Goal: Information Seeking & Learning: Learn about a topic

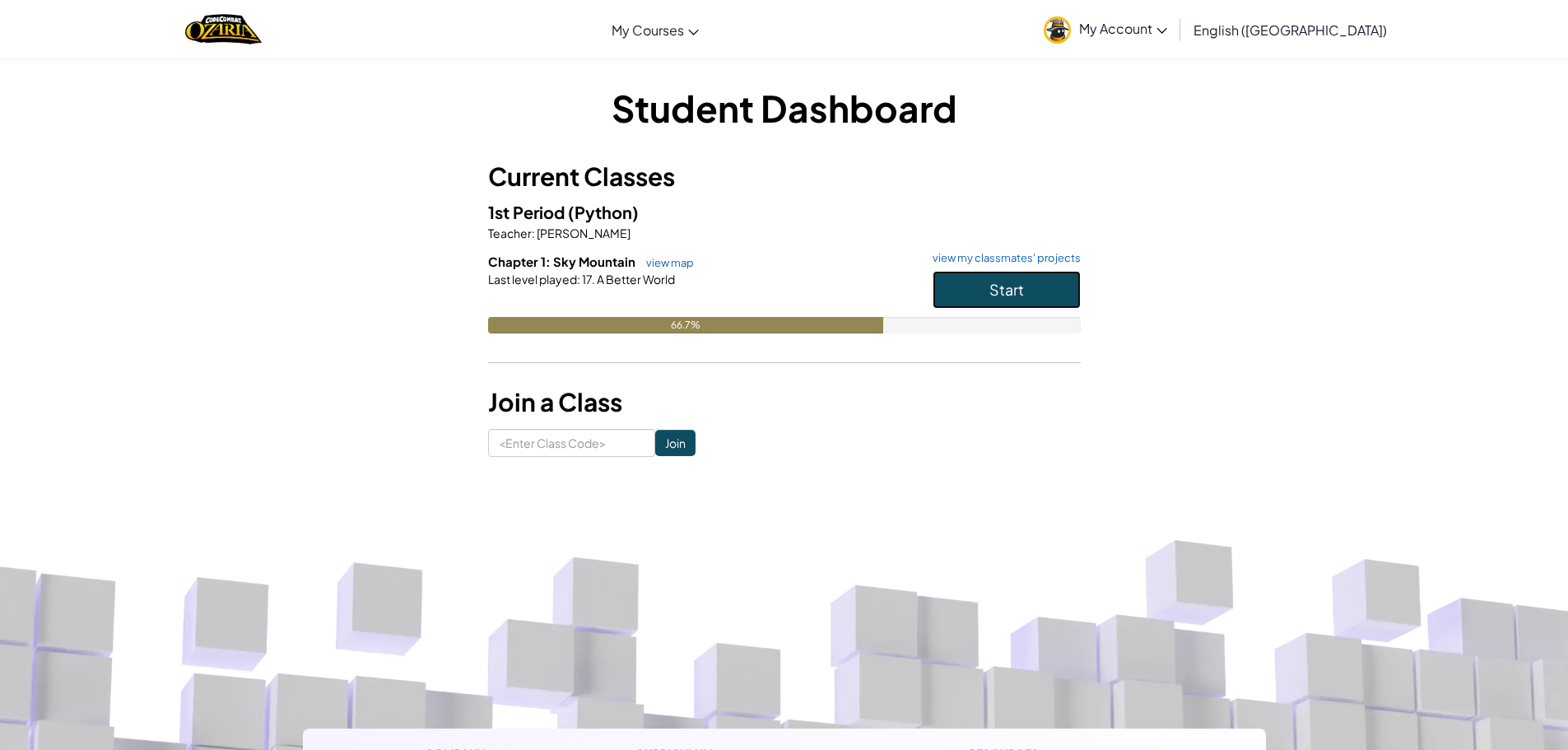
click at [1050, 284] on button "Start" at bounding box center [1006, 289] width 148 height 38
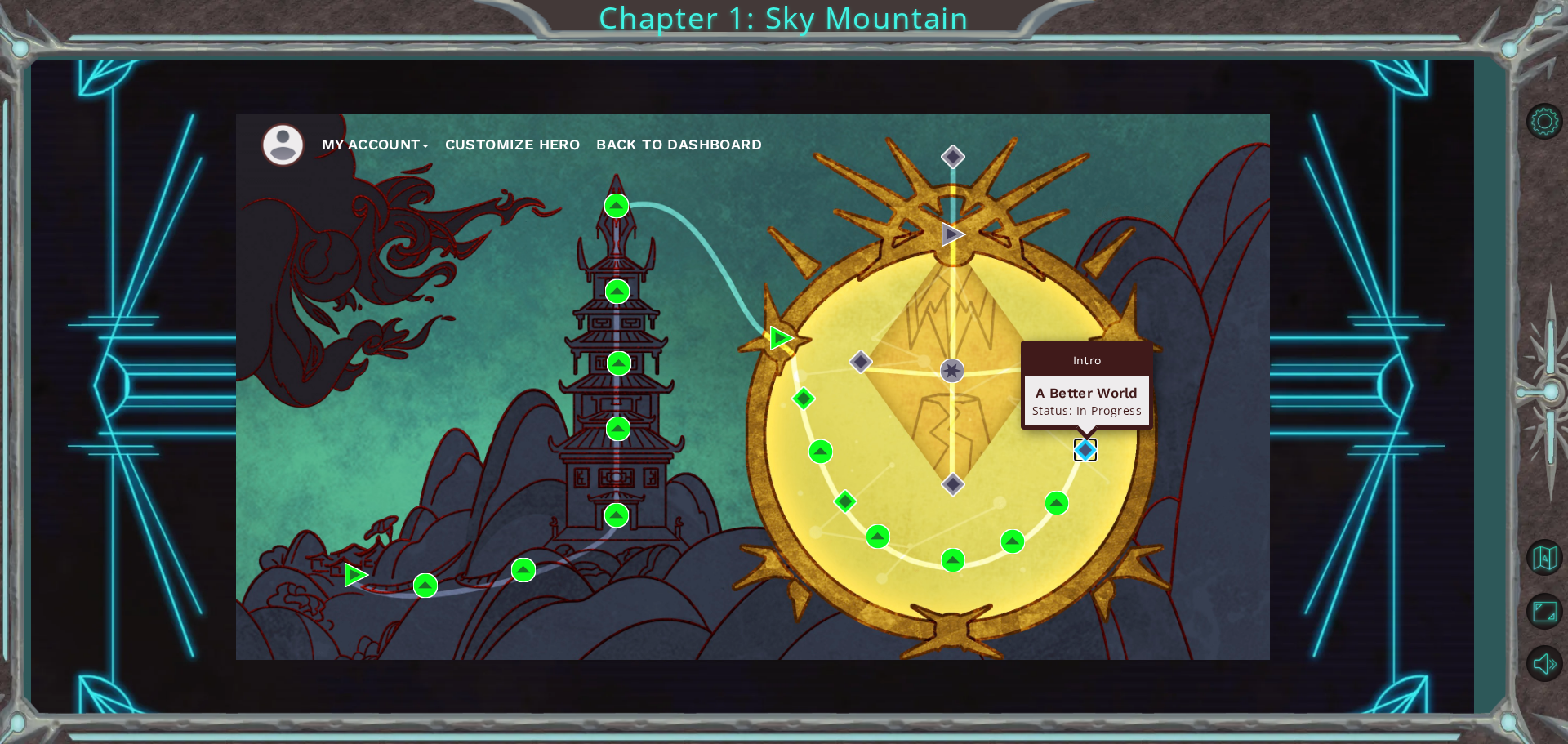
click at [1081, 448] on img at bounding box center [1085, 450] width 25 height 25
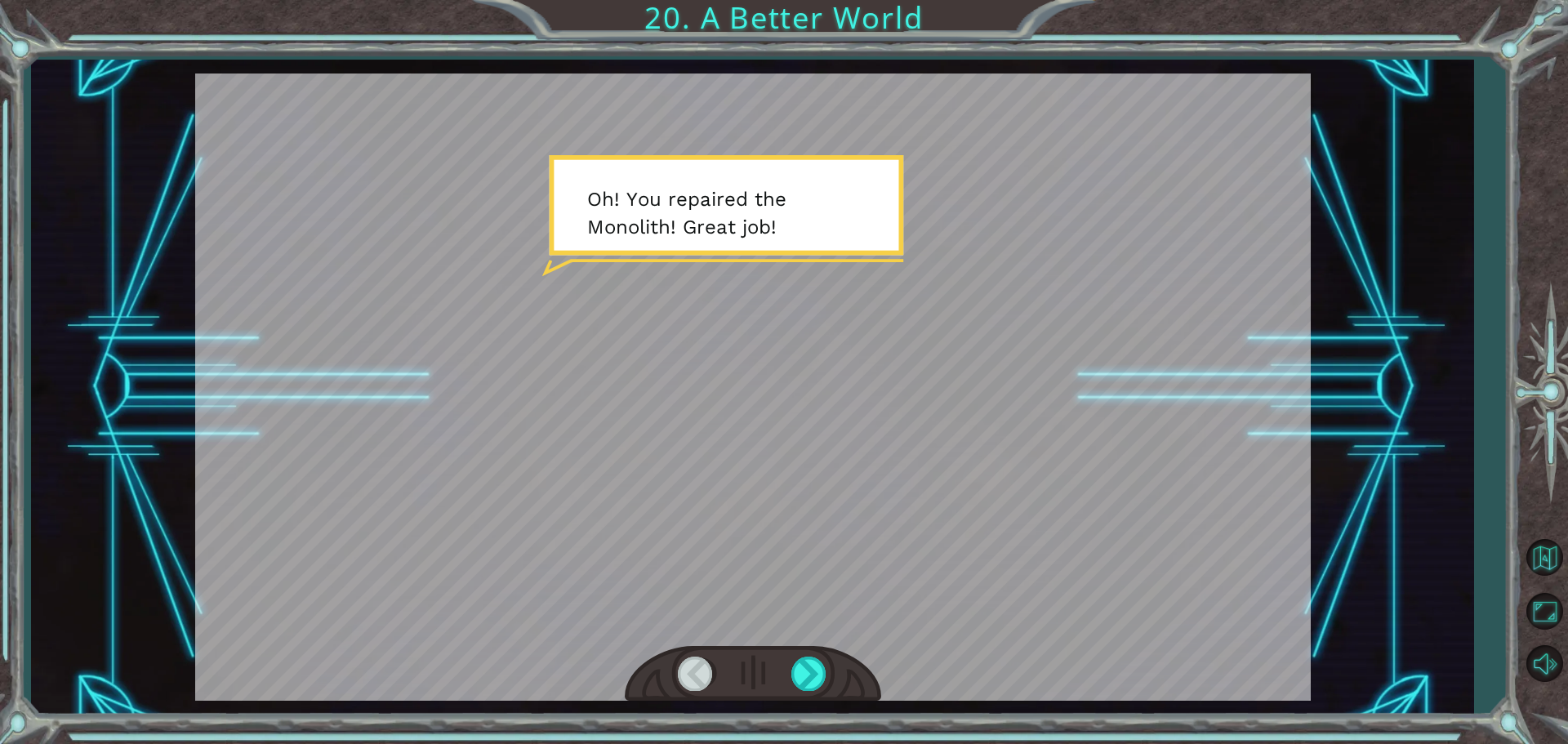
click at [801, 329] on div at bounding box center [753, 387] width 1115 height 627
click at [805, 684] on div at bounding box center [809, 672] width 36 height 34
click at [814, 679] on div at bounding box center [809, 672] width 36 height 34
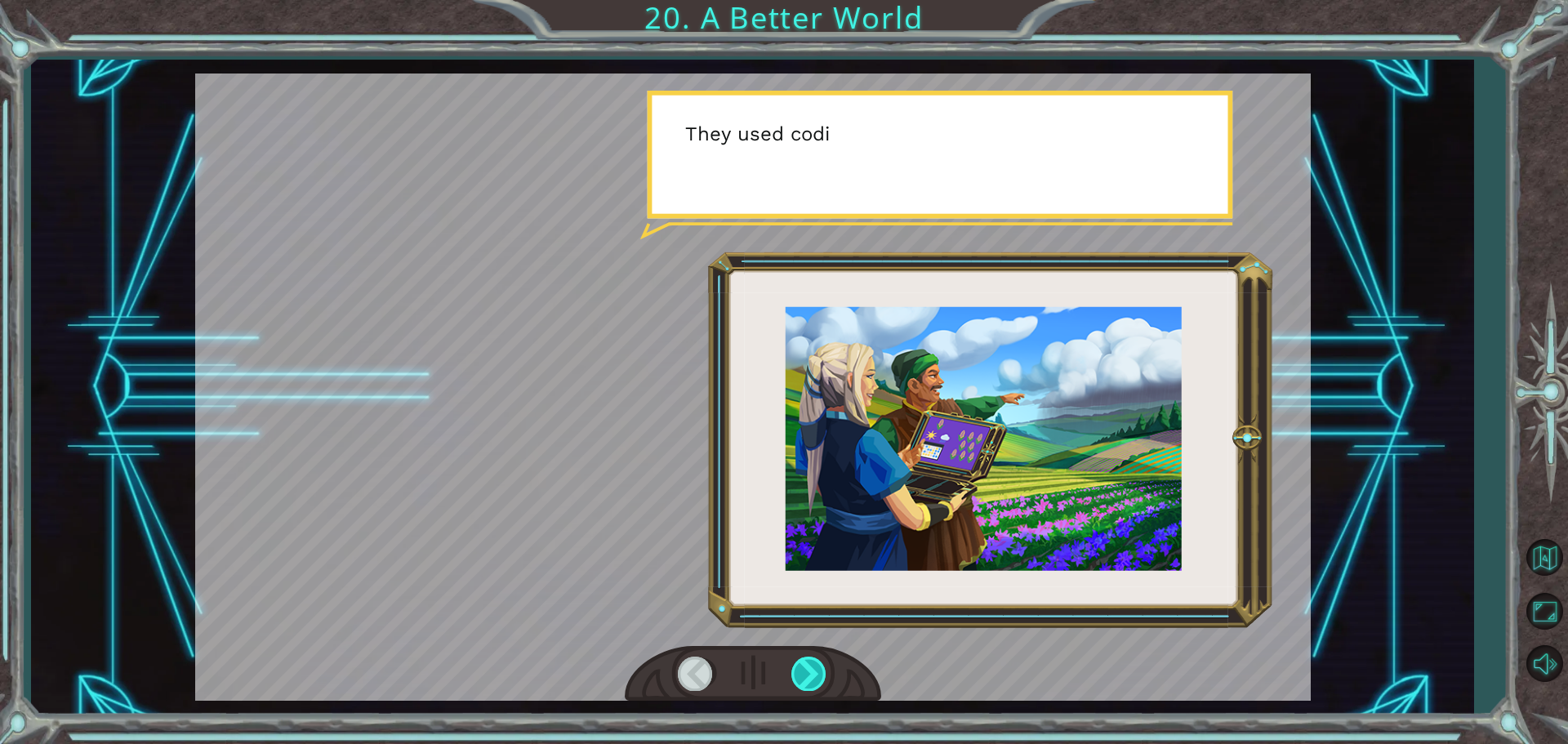
click at [820, 677] on div at bounding box center [809, 672] width 36 height 34
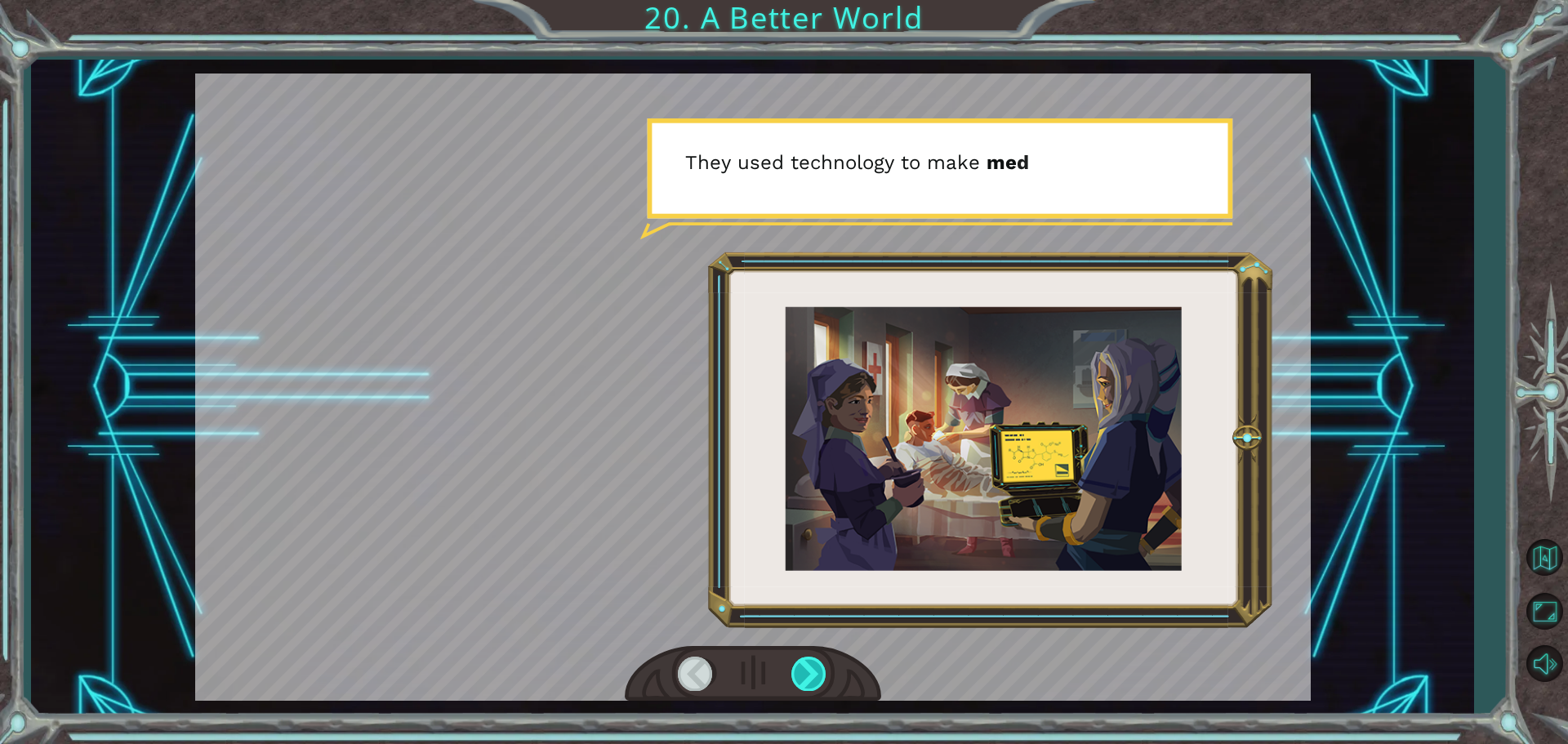
click at [806, 666] on div at bounding box center [809, 672] width 36 height 34
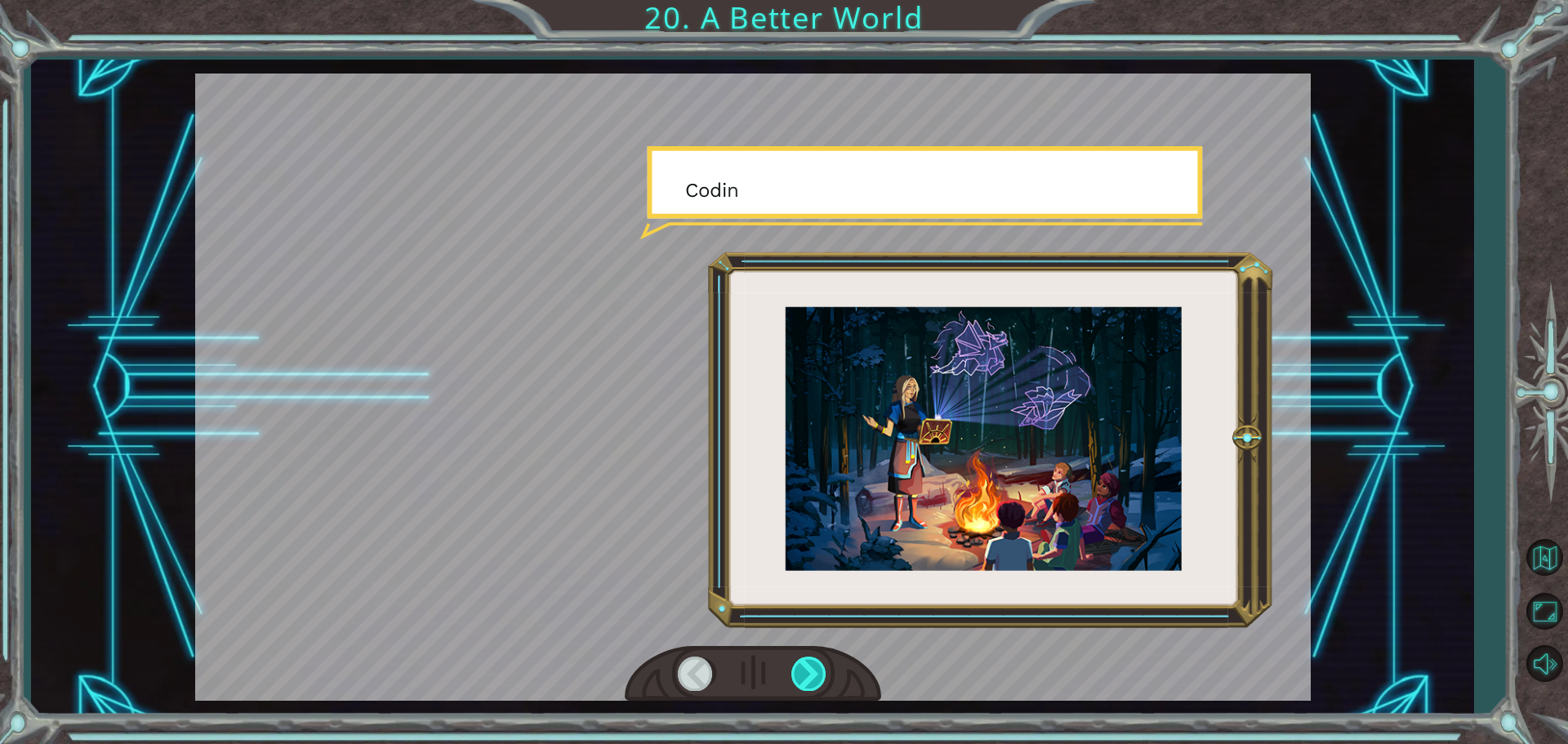
click at [806, 666] on div at bounding box center [809, 672] width 36 height 34
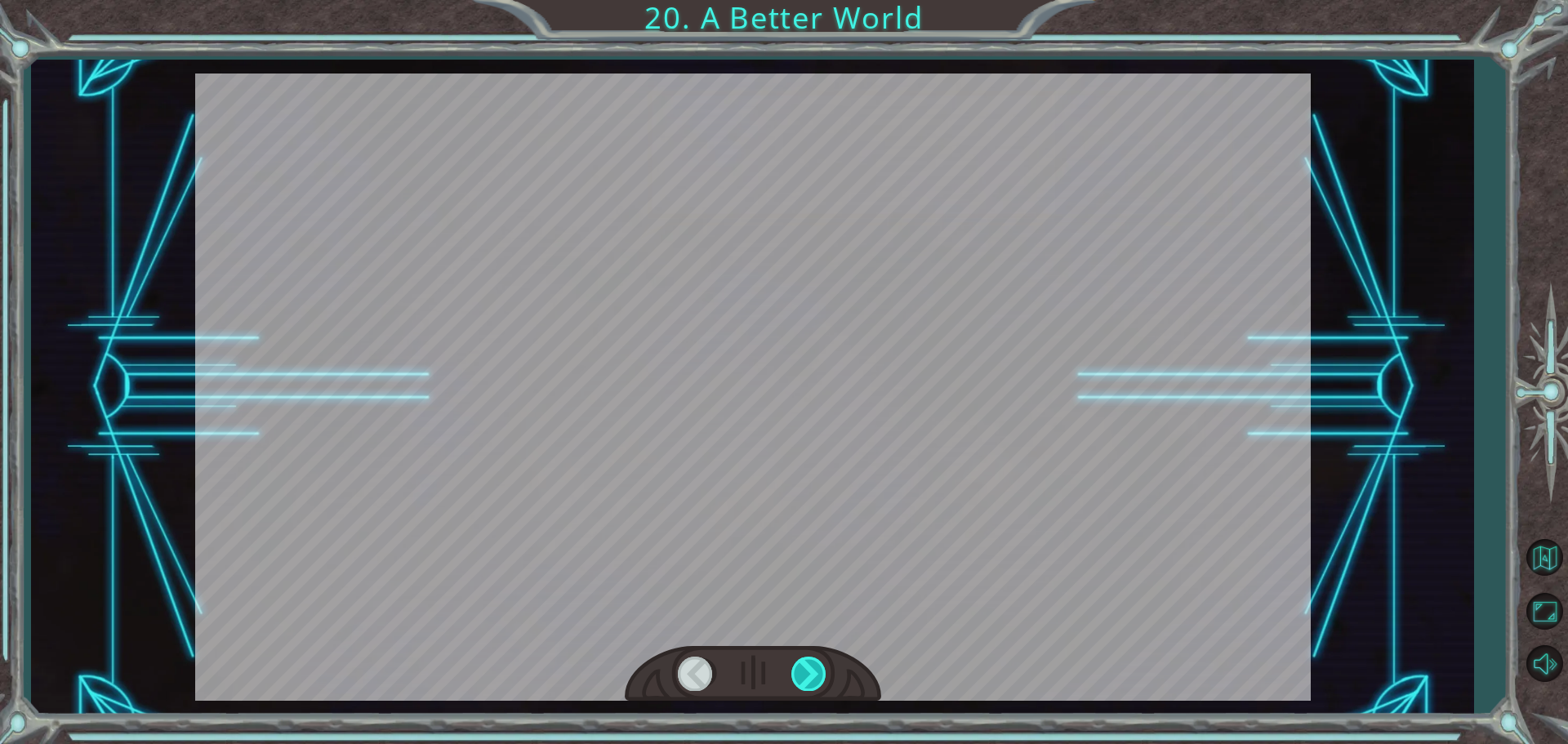
click at [806, 666] on div at bounding box center [809, 672] width 36 height 34
click at [806, 679] on div at bounding box center [809, 672] width 36 height 34
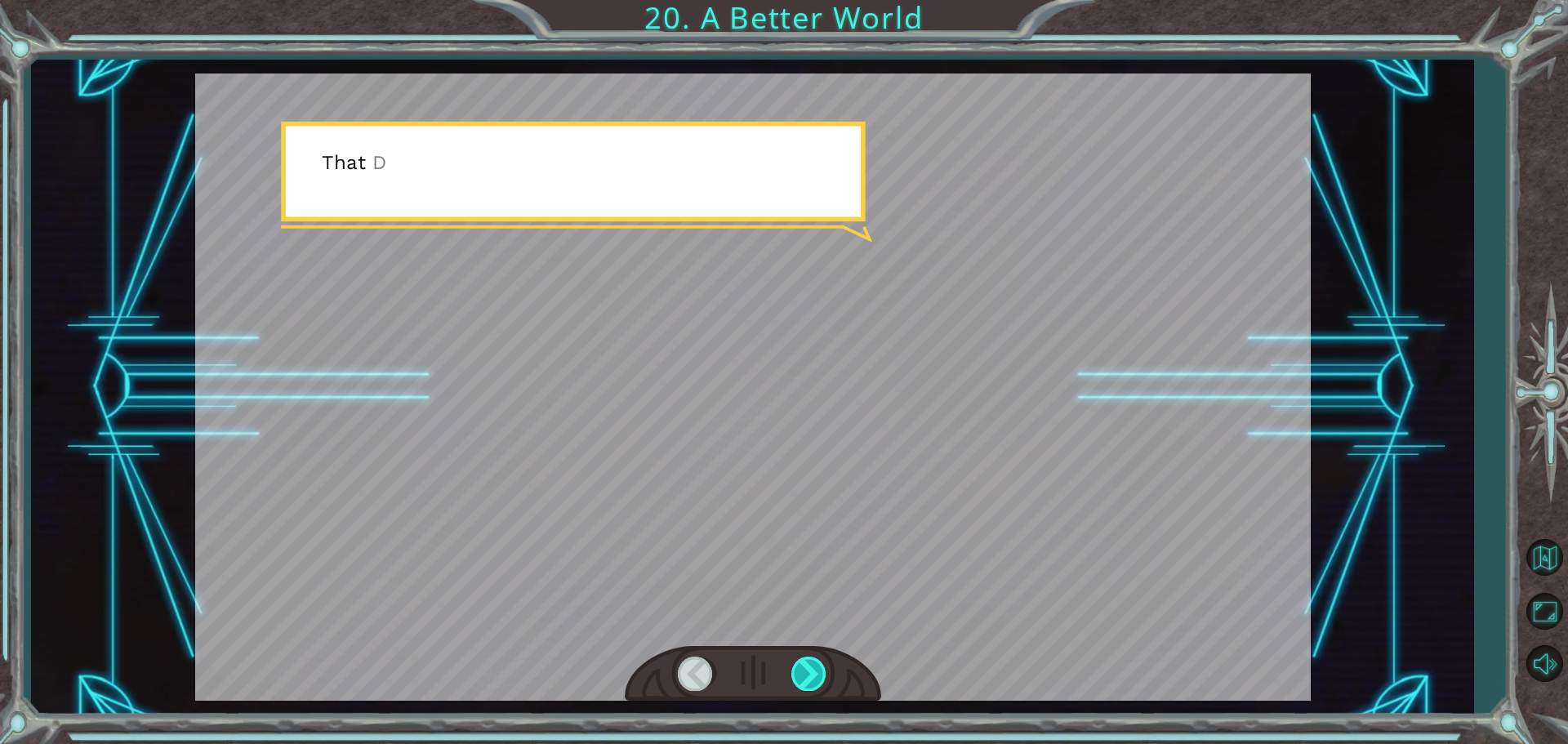
click at [806, 679] on div at bounding box center [809, 672] width 36 height 34
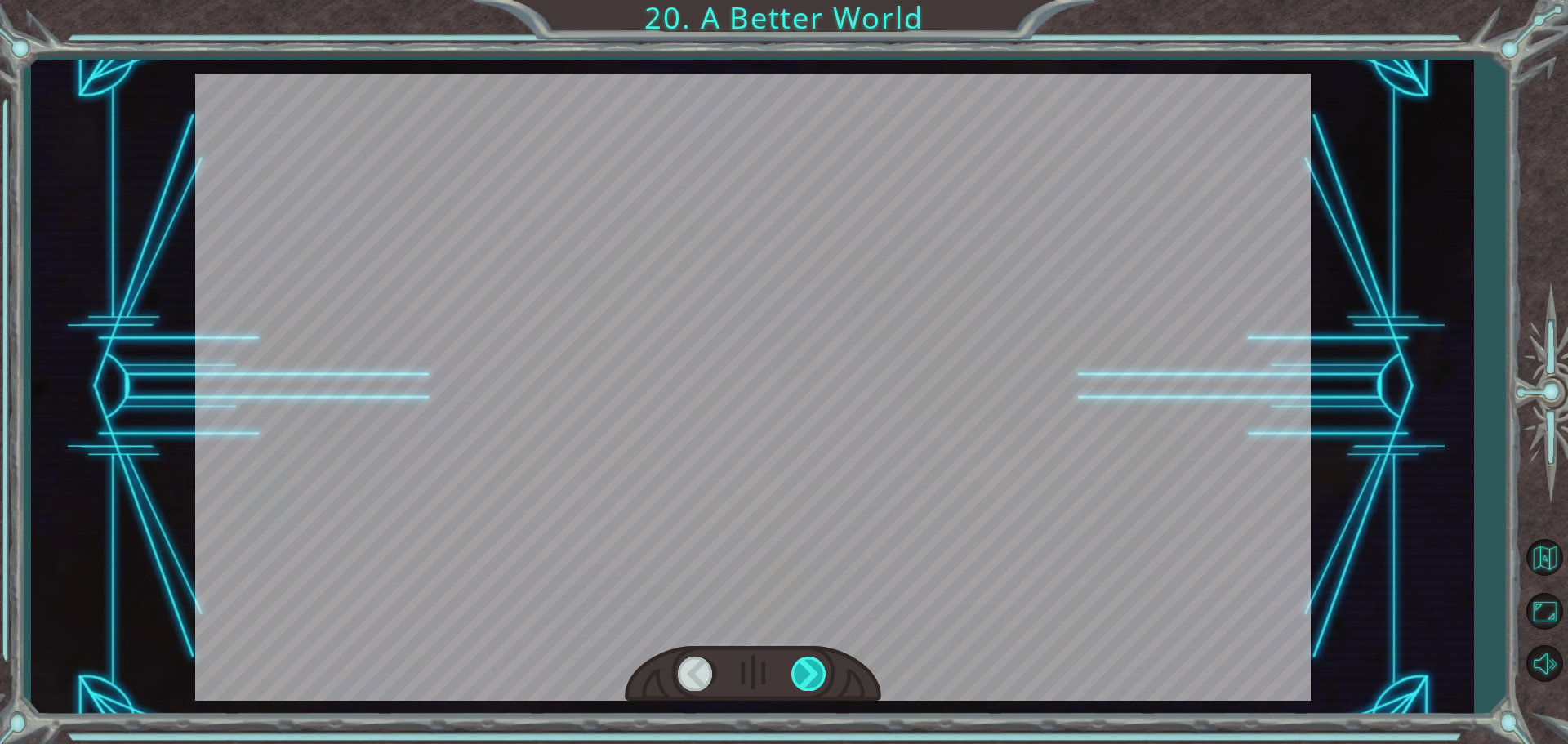
click at [806, 679] on div at bounding box center [809, 672] width 36 height 34
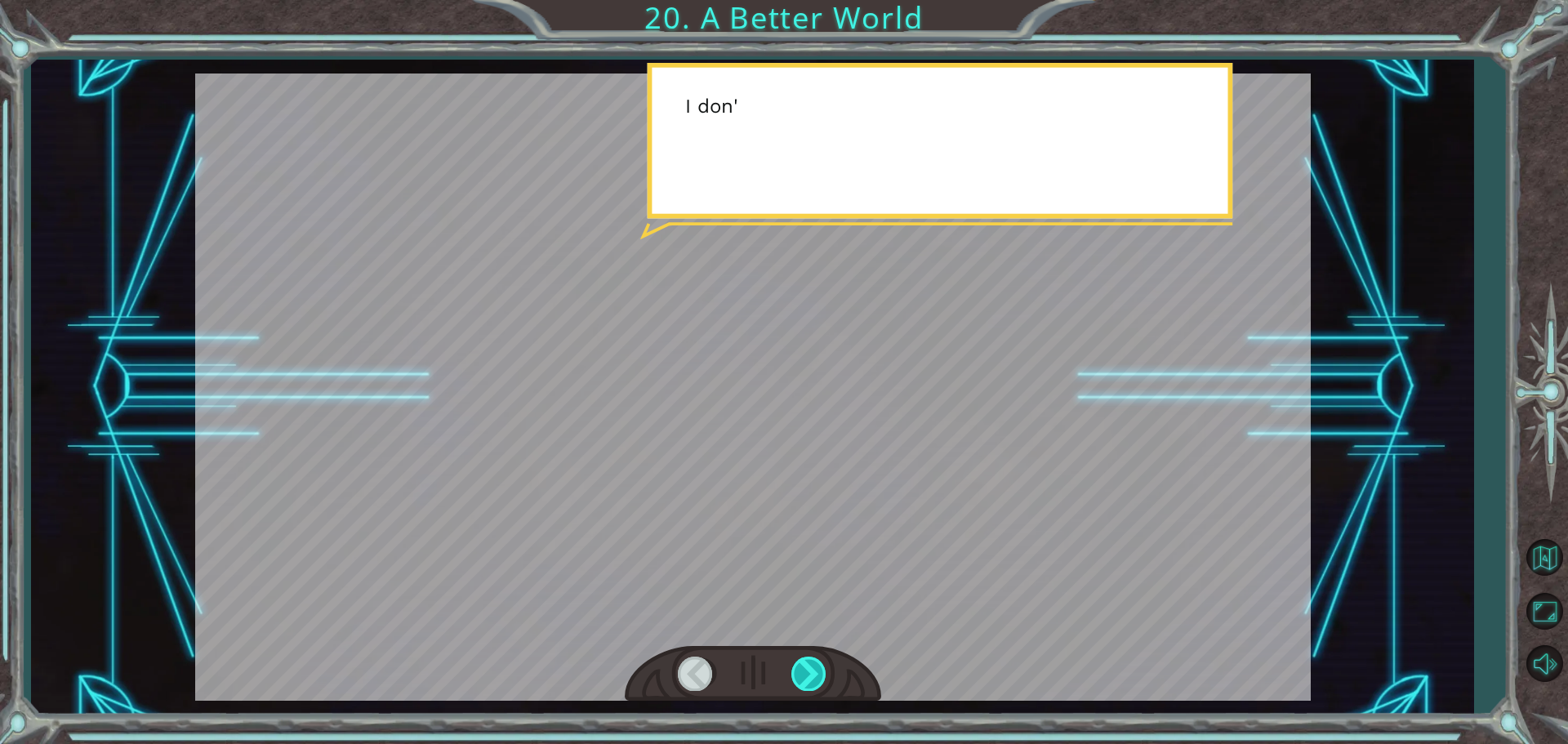
click at [806, 679] on div at bounding box center [809, 672] width 36 height 34
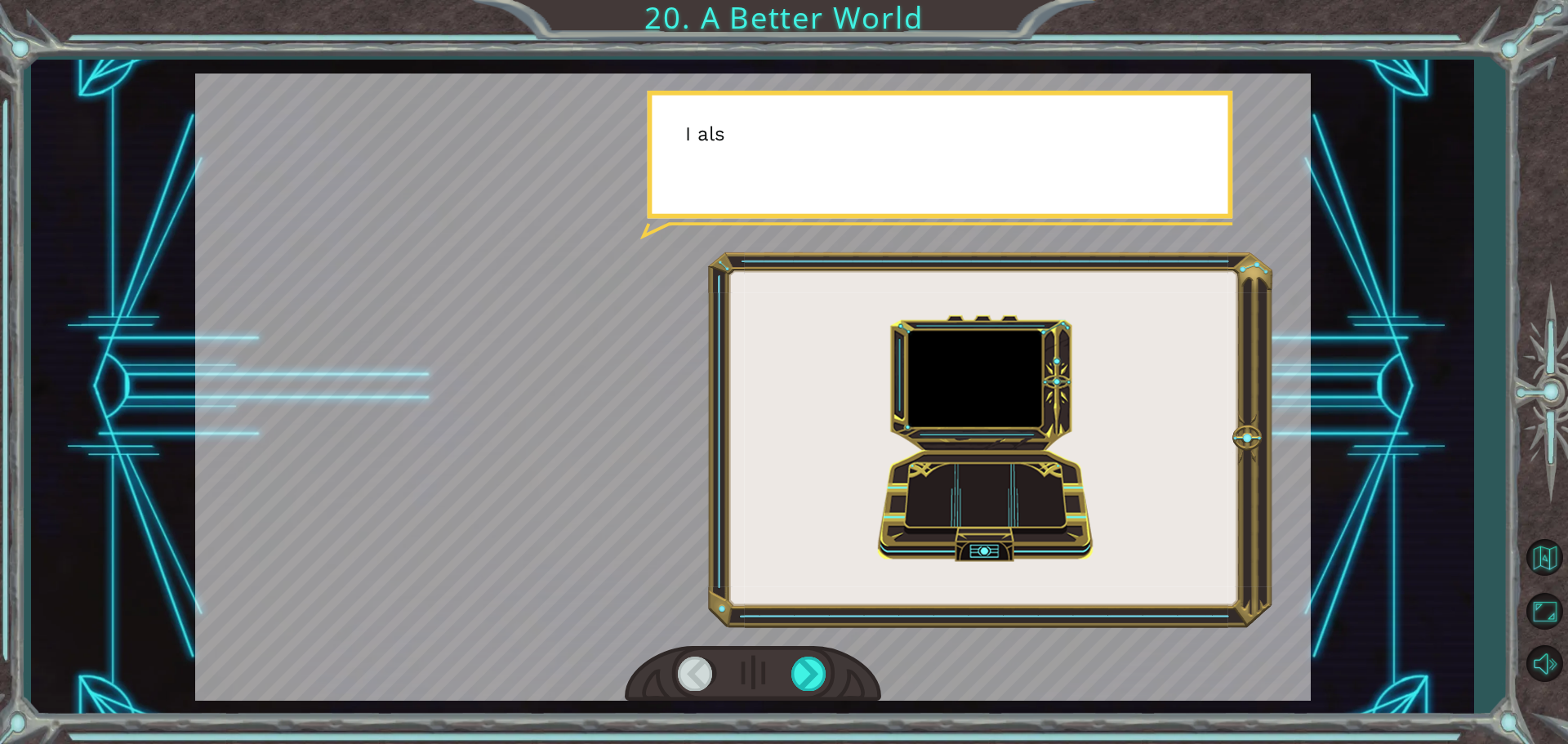
drag, startPoint x: 796, startPoint y: 683, endPoint x: 779, endPoint y: 687, distance: 17.5
click at [795, 683] on div at bounding box center [809, 672] width 36 height 34
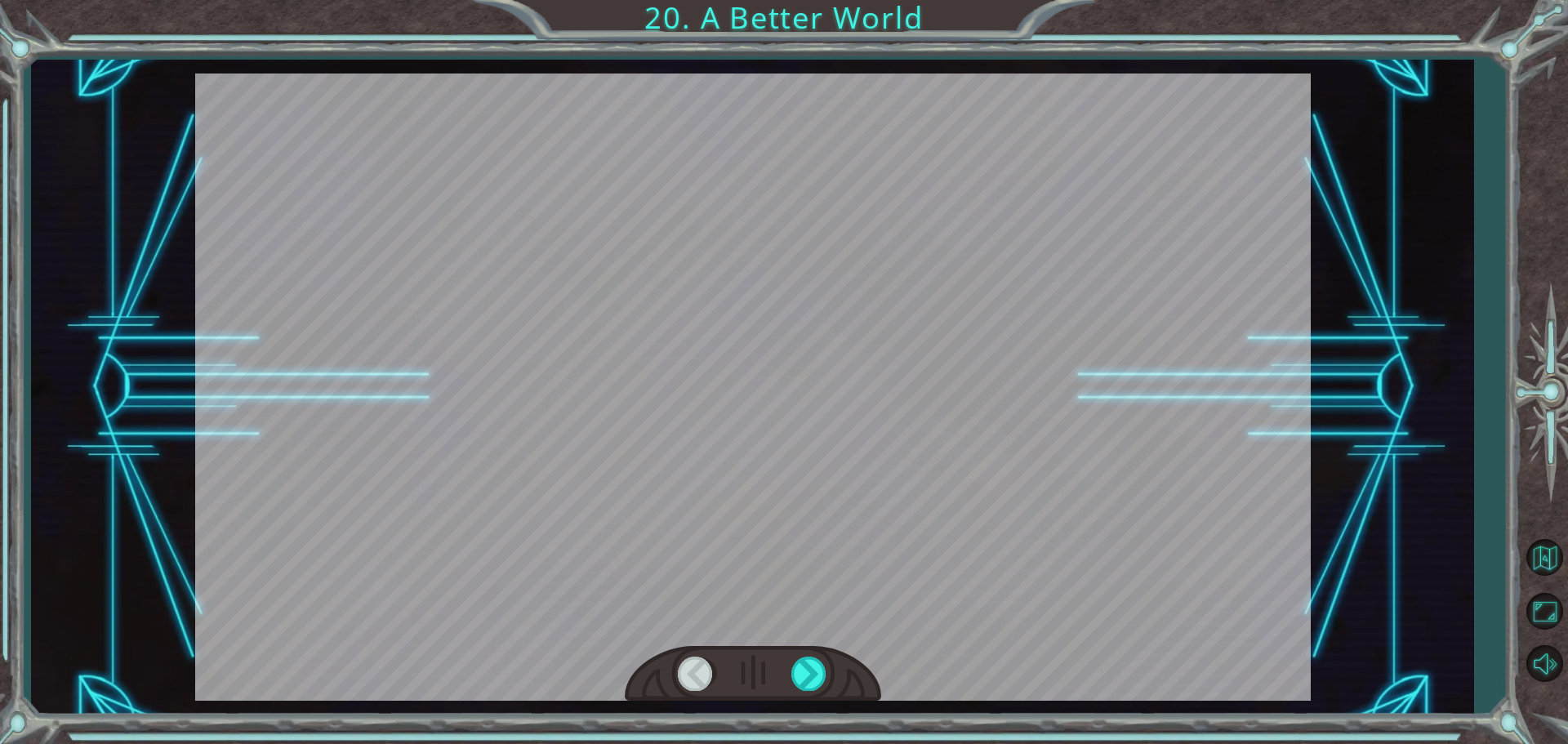
click at [779, 687] on div at bounding box center [753, 673] width 257 height 56
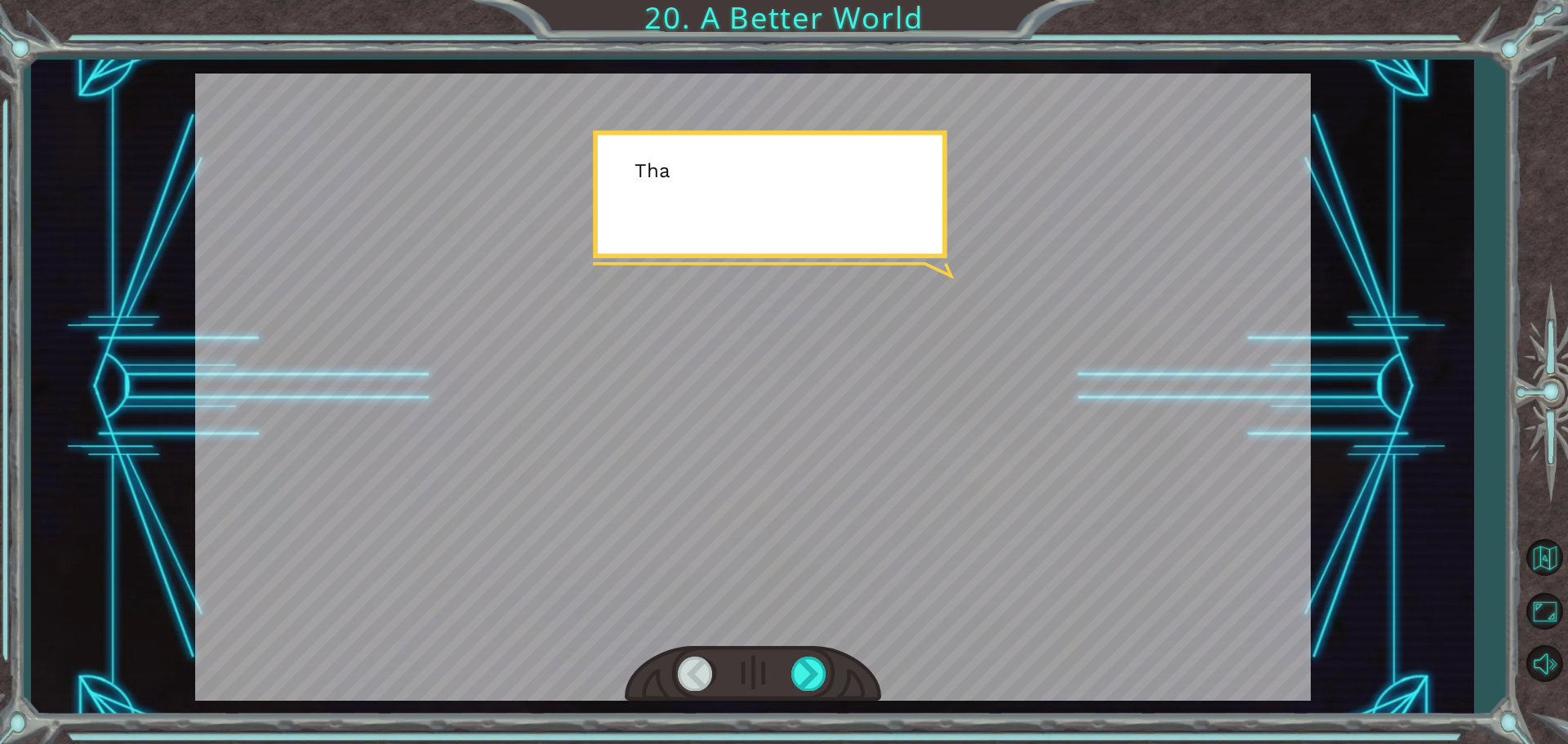
click at [784, 686] on div at bounding box center [753, 673] width 257 height 56
click at [812, 688] on div at bounding box center [809, 672] width 36 height 34
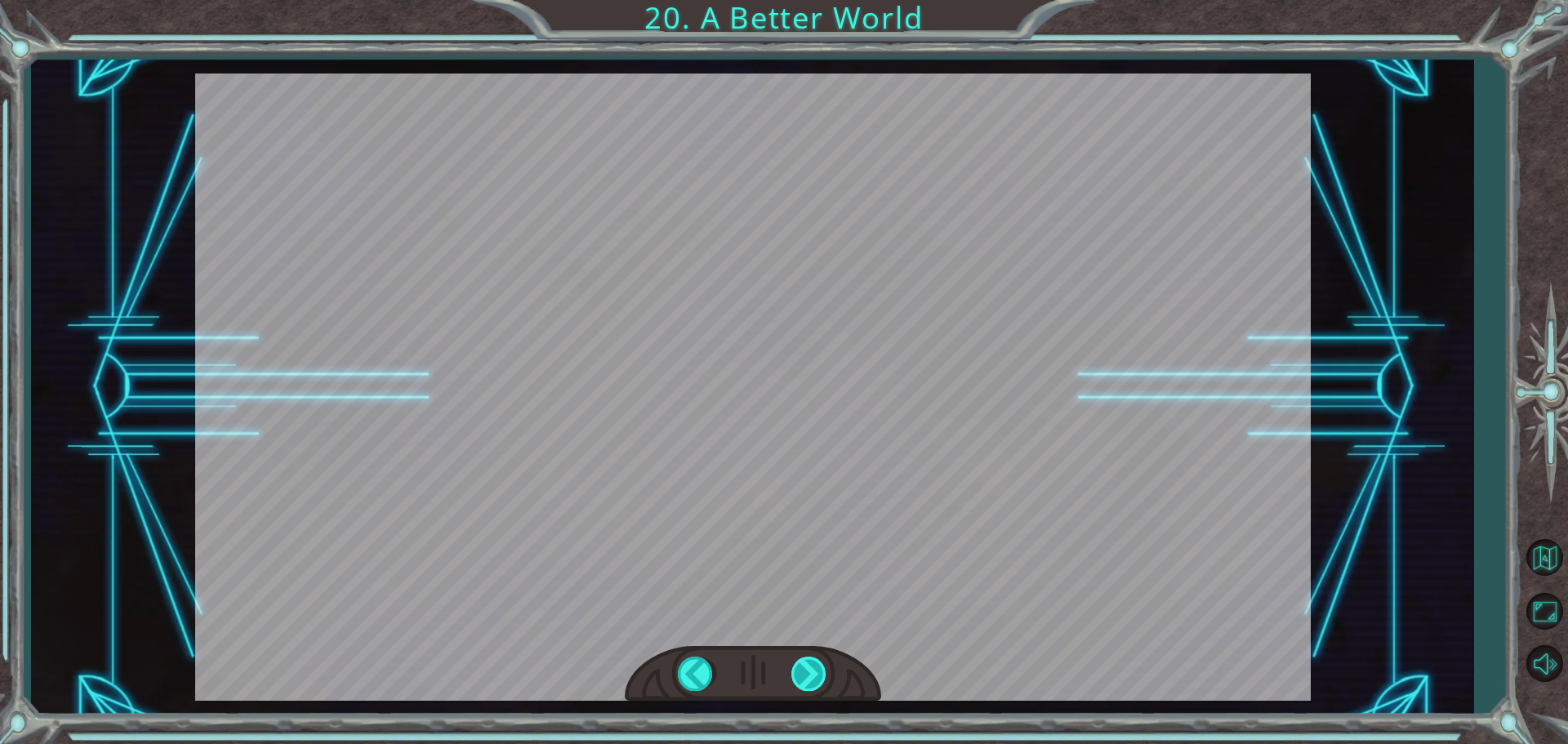
click at [812, 0] on div "O h ! Y o u r e p a i r e d t h e M o n o l i t h ! G r e a t j o b ! A n d i t…" at bounding box center [784, 0] width 1568 height 0
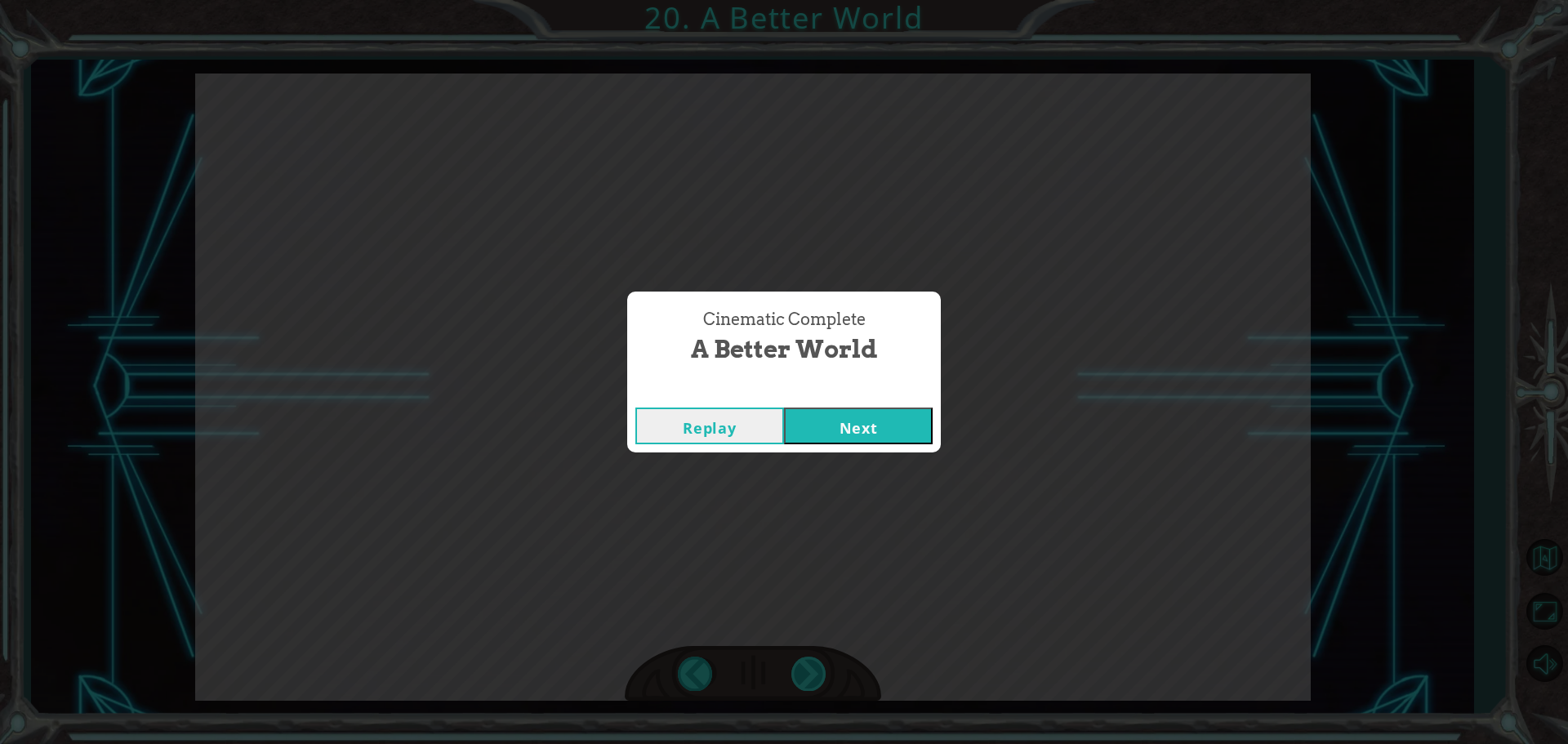
click at [812, 688] on div "Cinematic Complete A Better World Replay Next" at bounding box center [784, 372] width 1568 height 744
click at [874, 421] on button "Next" at bounding box center [857, 425] width 148 height 36
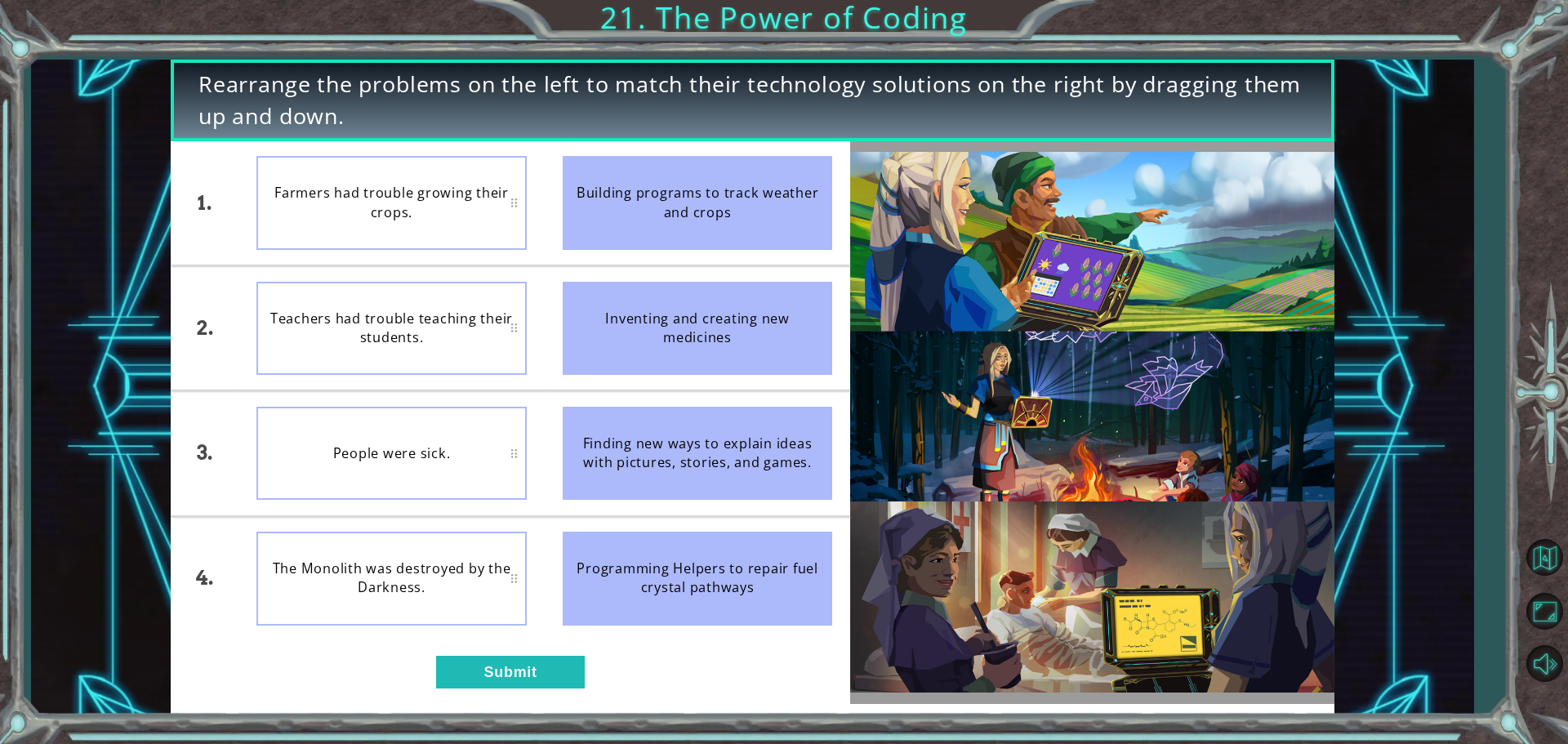
drag, startPoint x: 655, startPoint y: 271, endPoint x: 697, endPoint y: 225, distance: 62.3
click at [695, 228] on ul "Building programs to track weather and crops Inventing and creating new medicin…" at bounding box center [698, 390] width 307 height 499
drag, startPoint x: 700, startPoint y: 217, endPoint x: 576, endPoint y: 218, distance: 124.0
click at [578, 220] on div "Building programs to track weather and crops" at bounding box center [697, 202] width 270 height 93
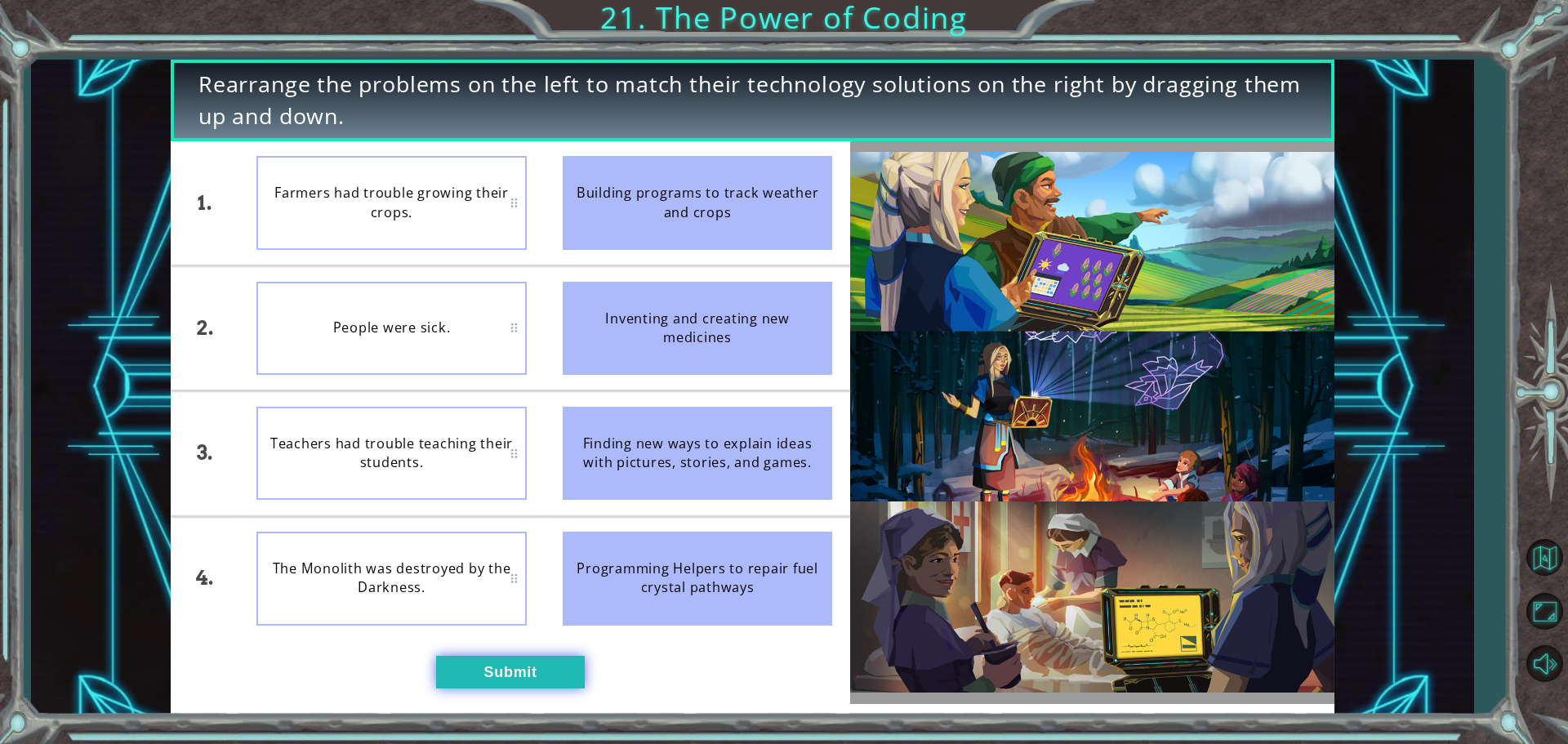
click at [477, 674] on button "Submit" at bounding box center [510, 671] width 148 height 33
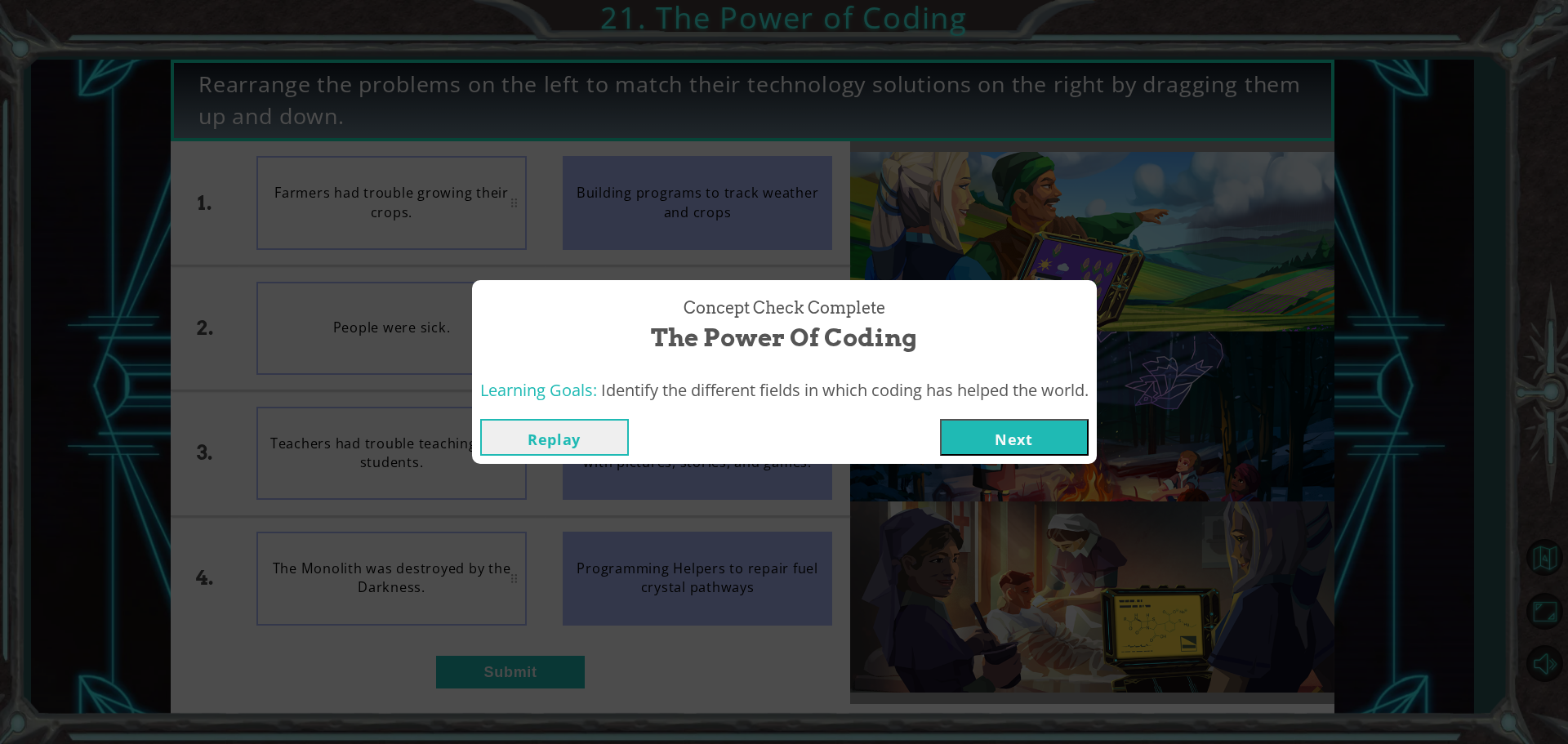
drag, startPoint x: 1032, startPoint y: 433, endPoint x: 987, endPoint y: 429, distance: 45.2
click at [1030, 433] on button "Next" at bounding box center [1013, 437] width 148 height 36
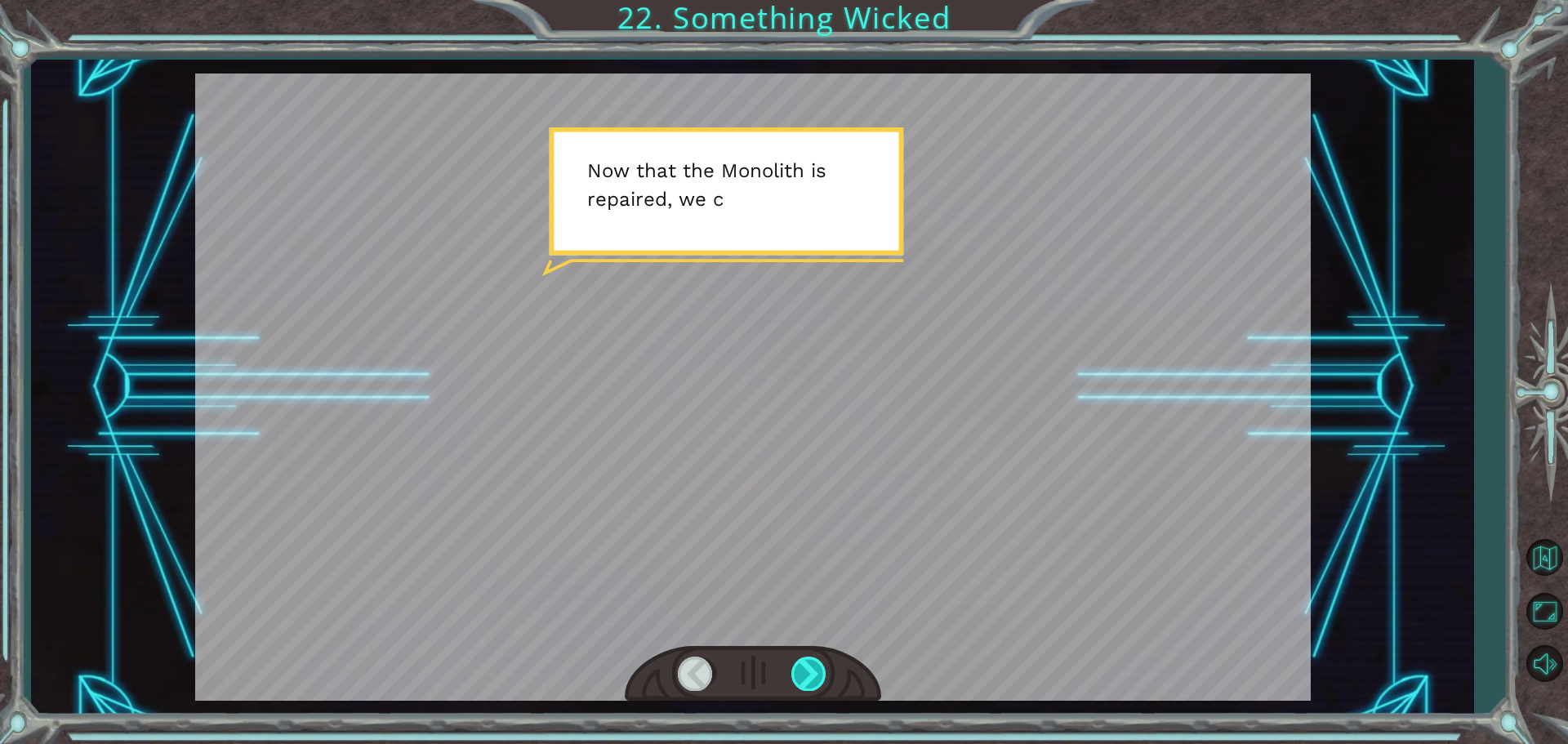
drag, startPoint x: 807, startPoint y: 668, endPoint x: 805, endPoint y: 660, distance: 8.2
click at [822, 671] on div at bounding box center [809, 672] width 36 height 34
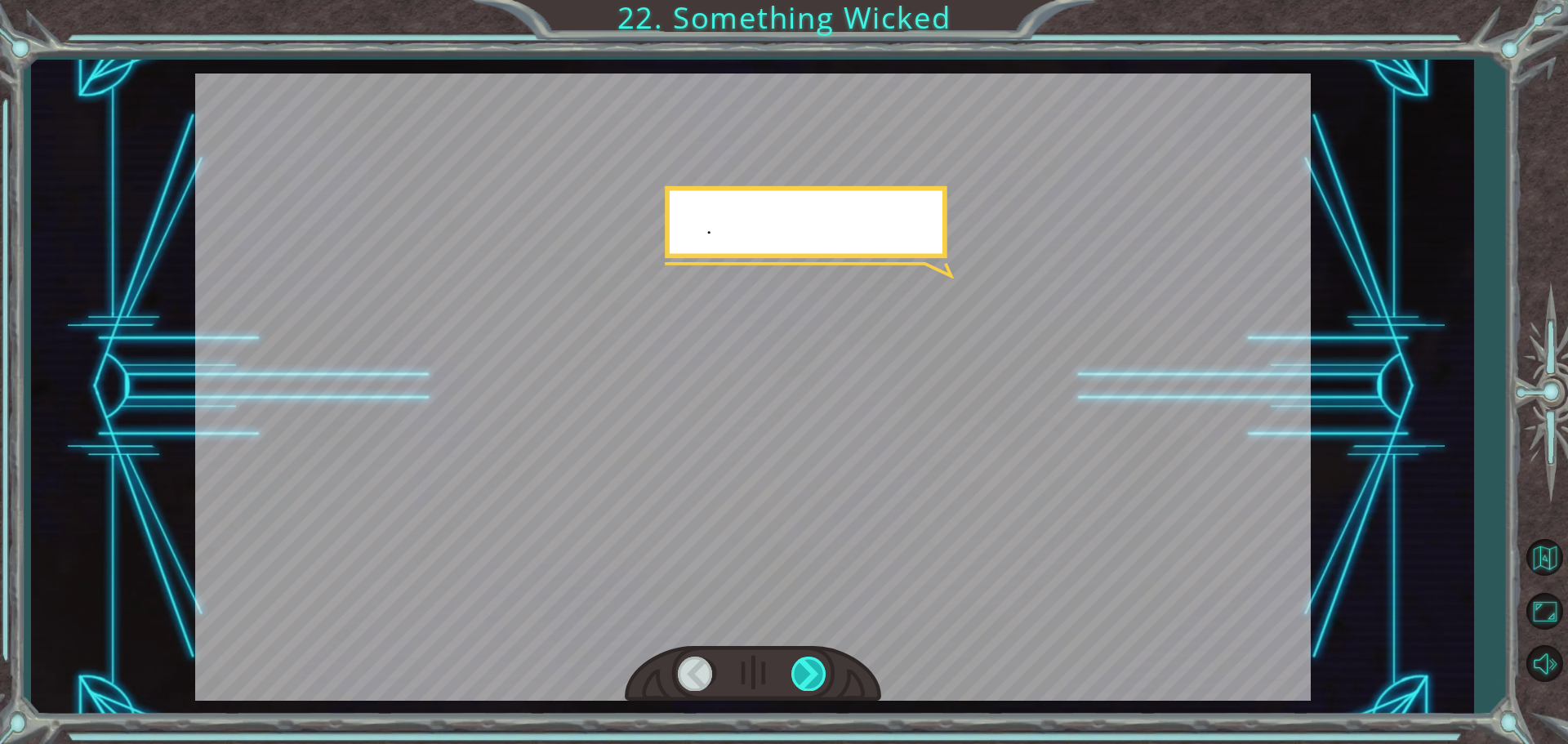
click at [794, 657] on div at bounding box center [809, 672] width 36 height 34
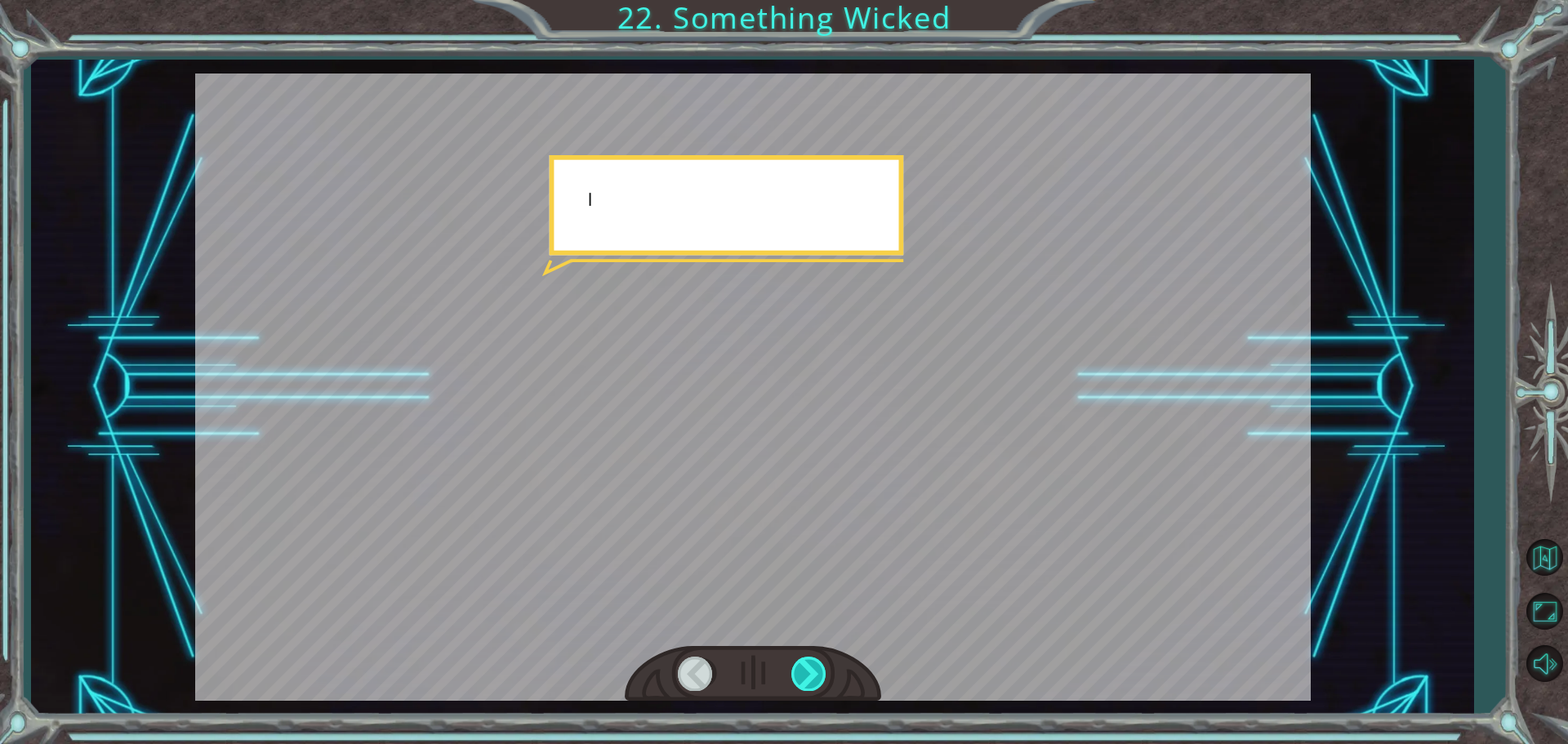
click at [794, 657] on div at bounding box center [809, 672] width 36 height 34
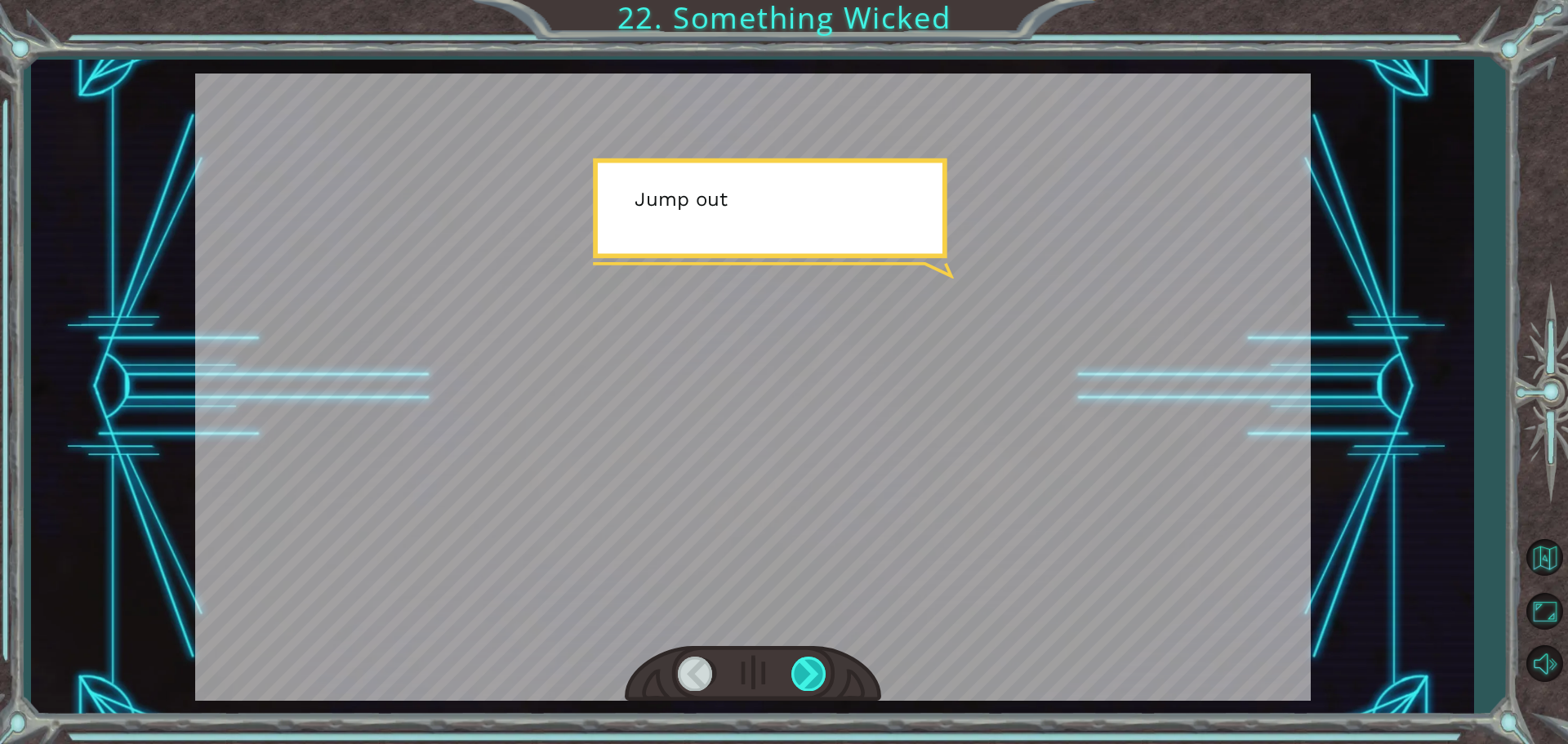
click at [794, 657] on div at bounding box center [809, 672] width 36 height 34
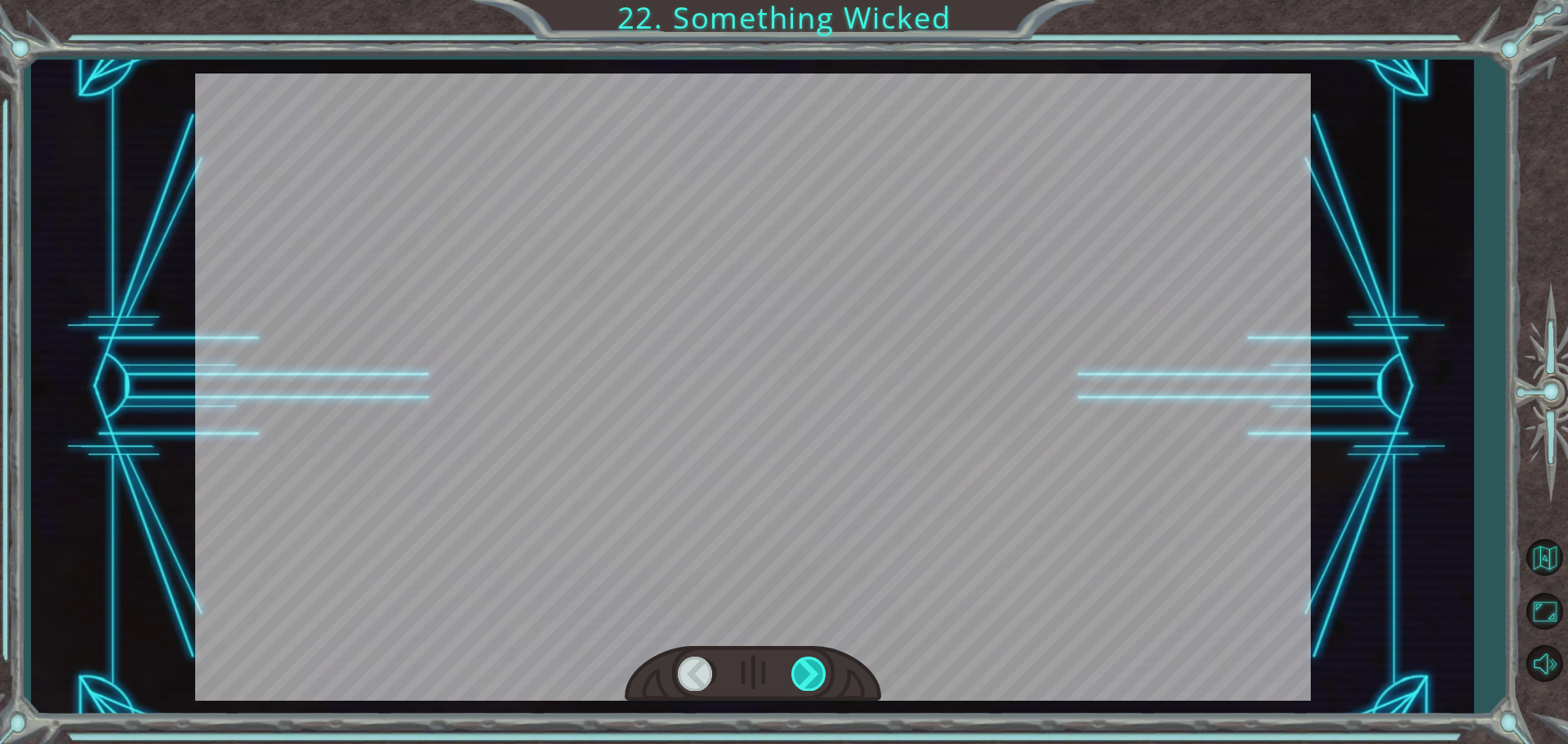
click at [794, 657] on div at bounding box center [809, 672] width 36 height 34
drag, startPoint x: 794, startPoint y: 657, endPoint x: 782, endPoint y: 658, distance: 12.0
click at [782, 658] on div at bounding box center [753, 673] width 257 height 56
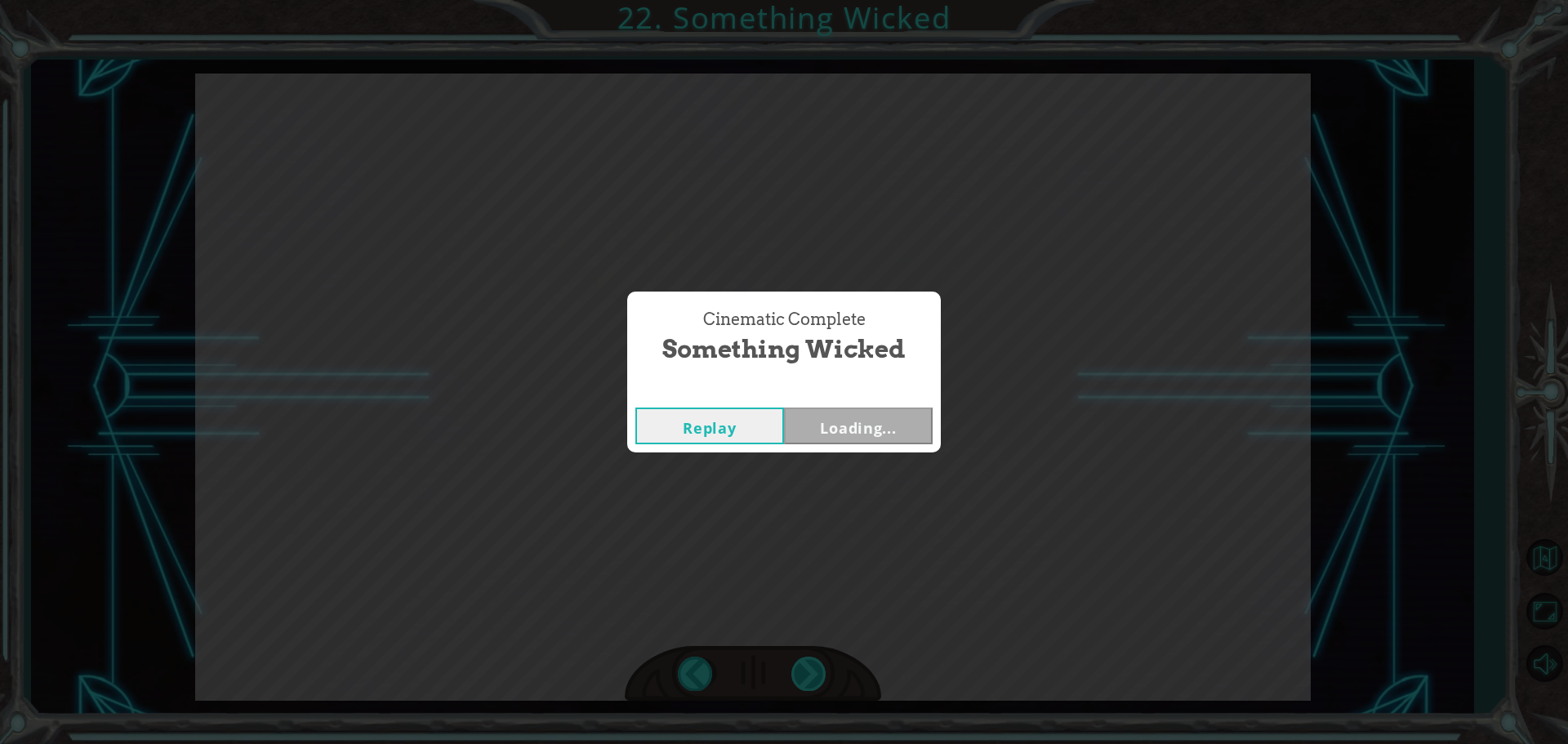
click at [810, 677] on div "Cinematic Complete Something Wicked Replay Loading..." at bounding box center [784, 372] width 1568 height 744
click at [910, 423] on button "Next" at bounding box center [857, 425] width 148 height 36
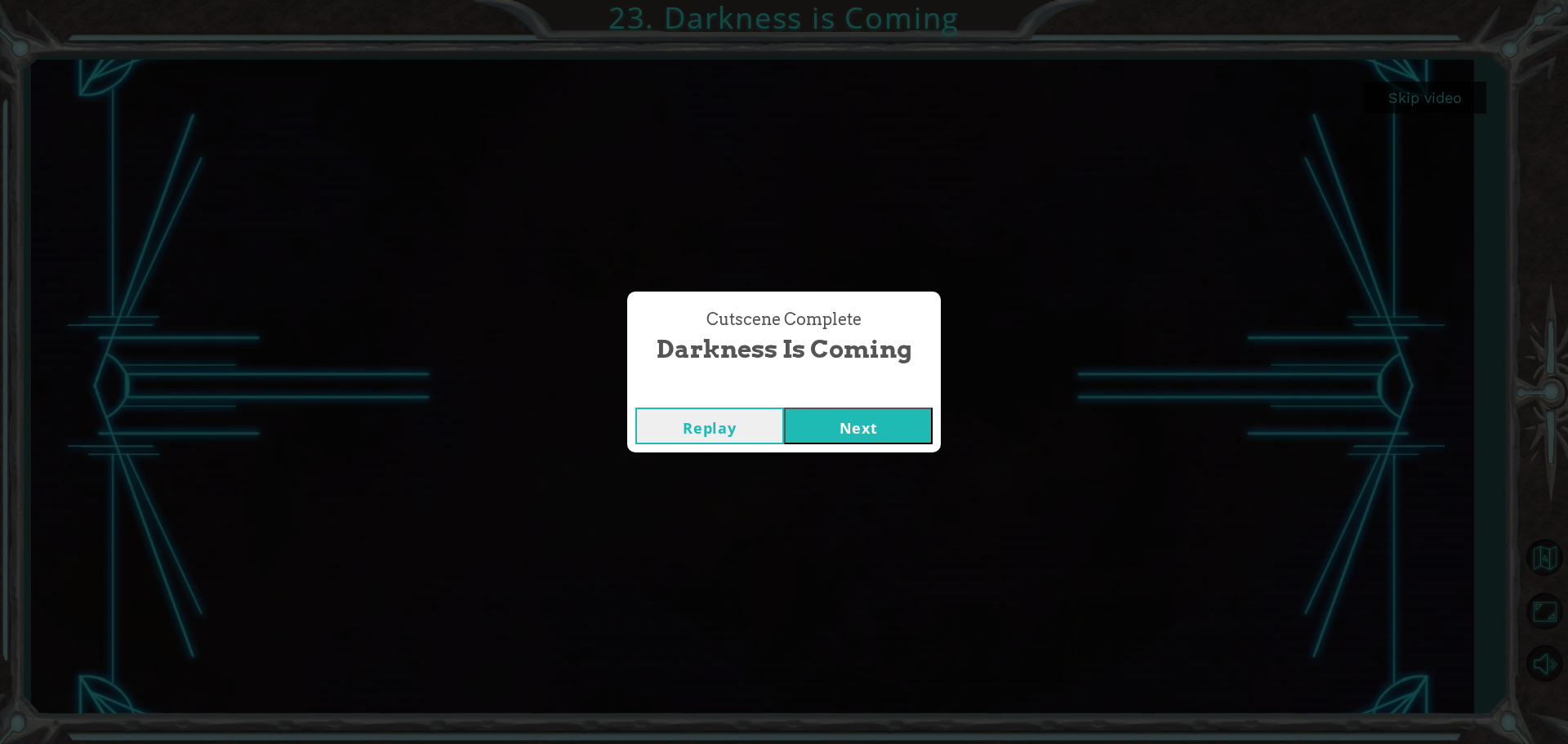
click at [902, 414] on button "Next" at bounding box center [857, 425] width 148 height 36
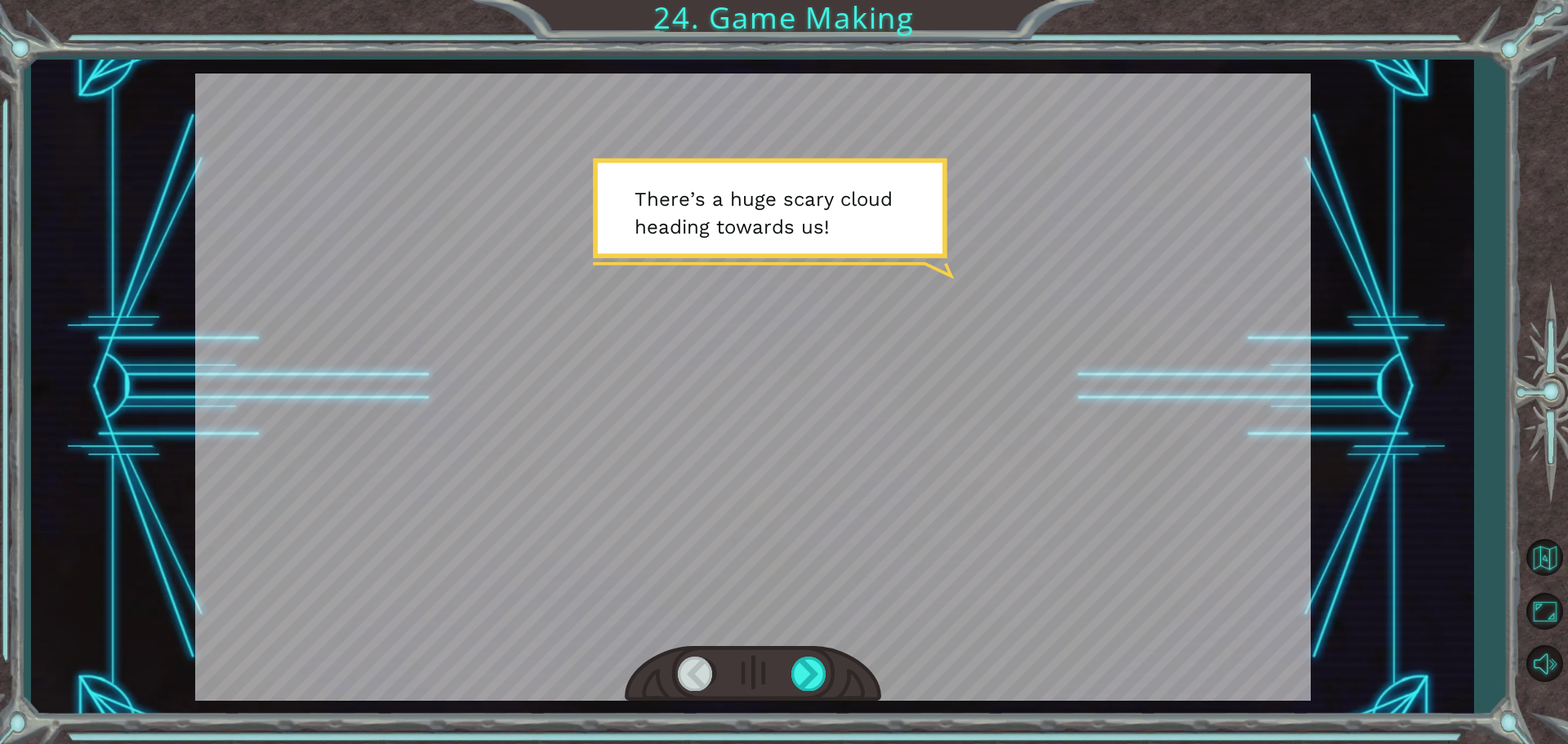
click at [848, 695] on div at bounding box center [753, 673] width 257 height 56
click at [816, 680] on div at bounding box center [809, 672] width 36 height 34
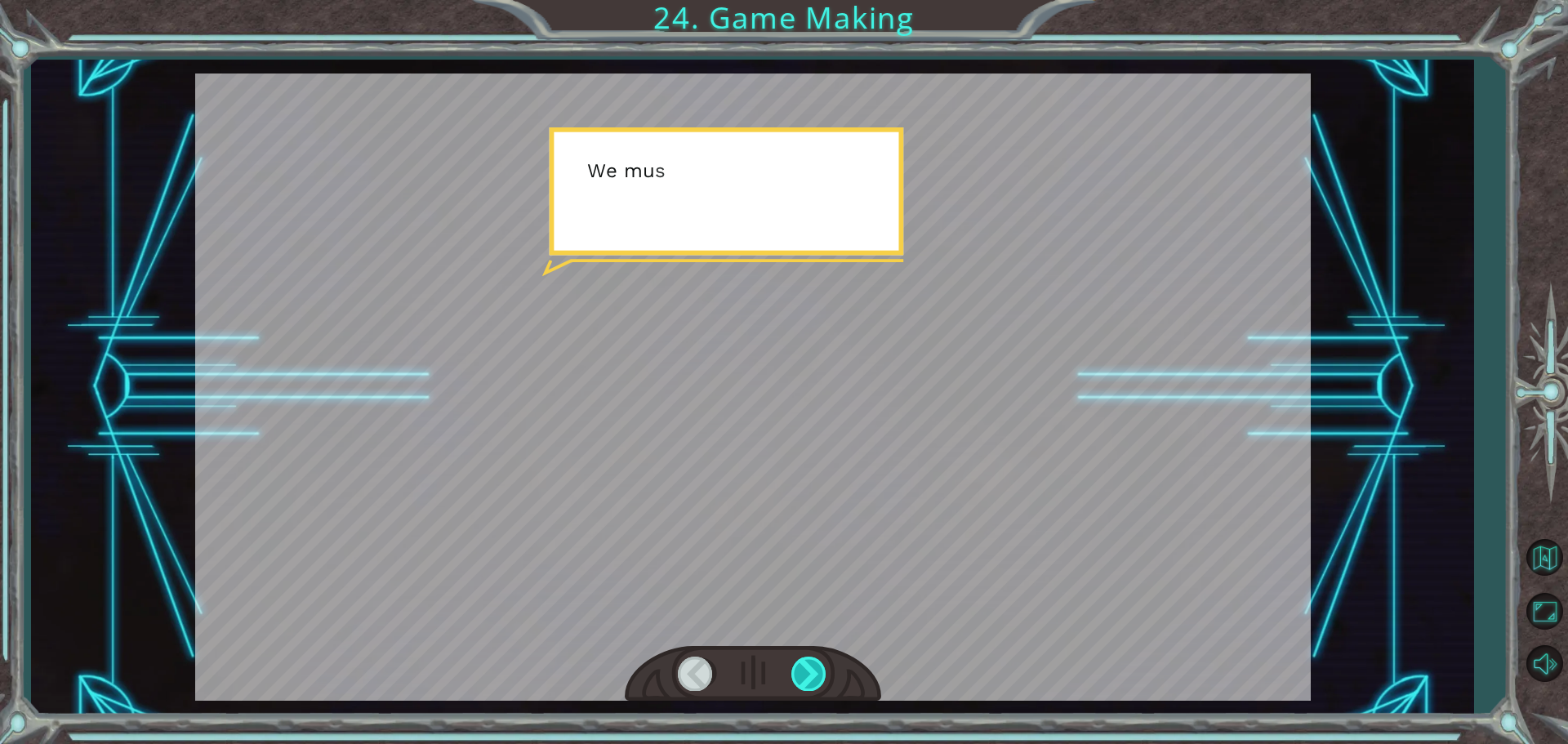
click at [816, 677] on div at bounding box center [809, 672] width 36 height 34
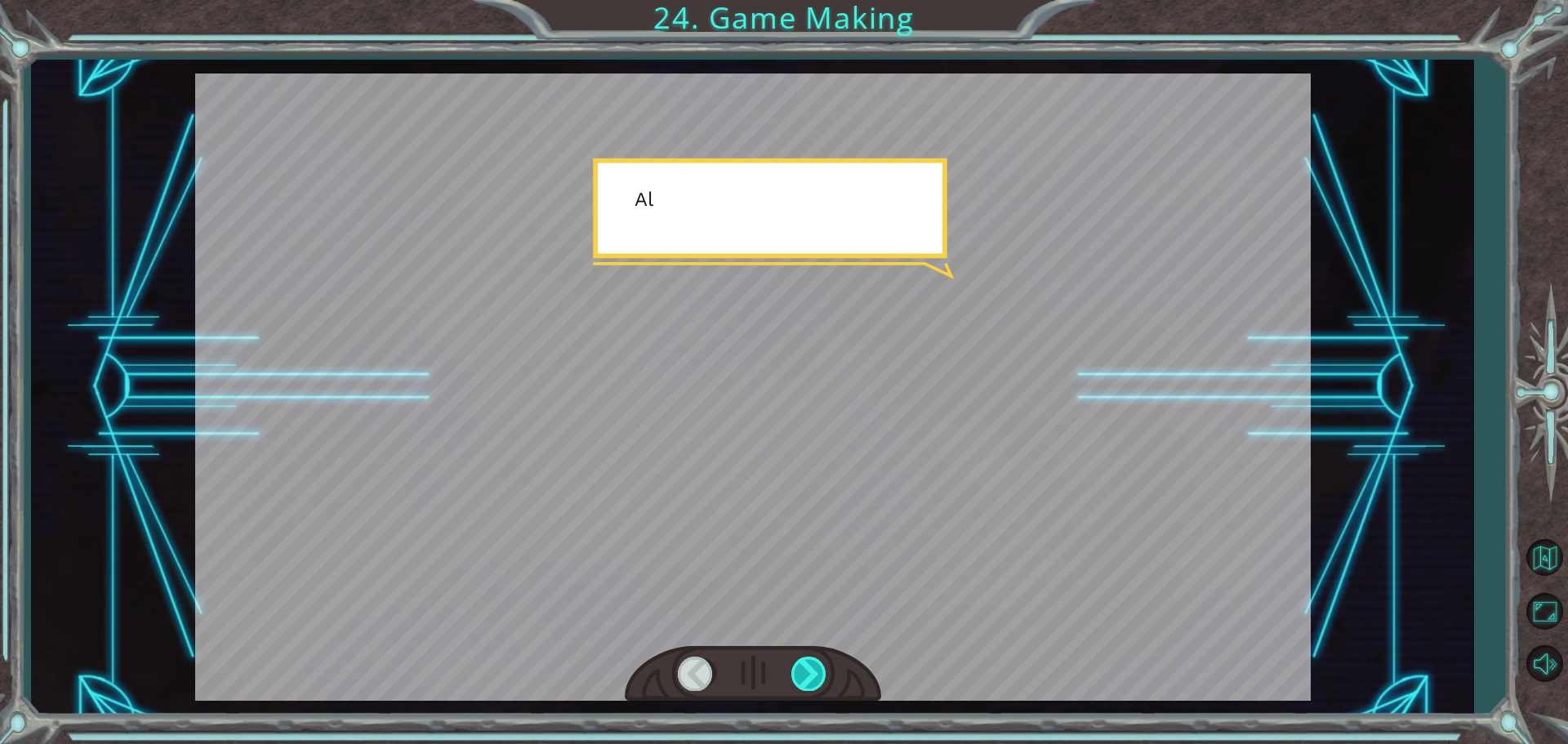
click at [817, 676] on div at bounding box center [809, 672] width 36 height 34
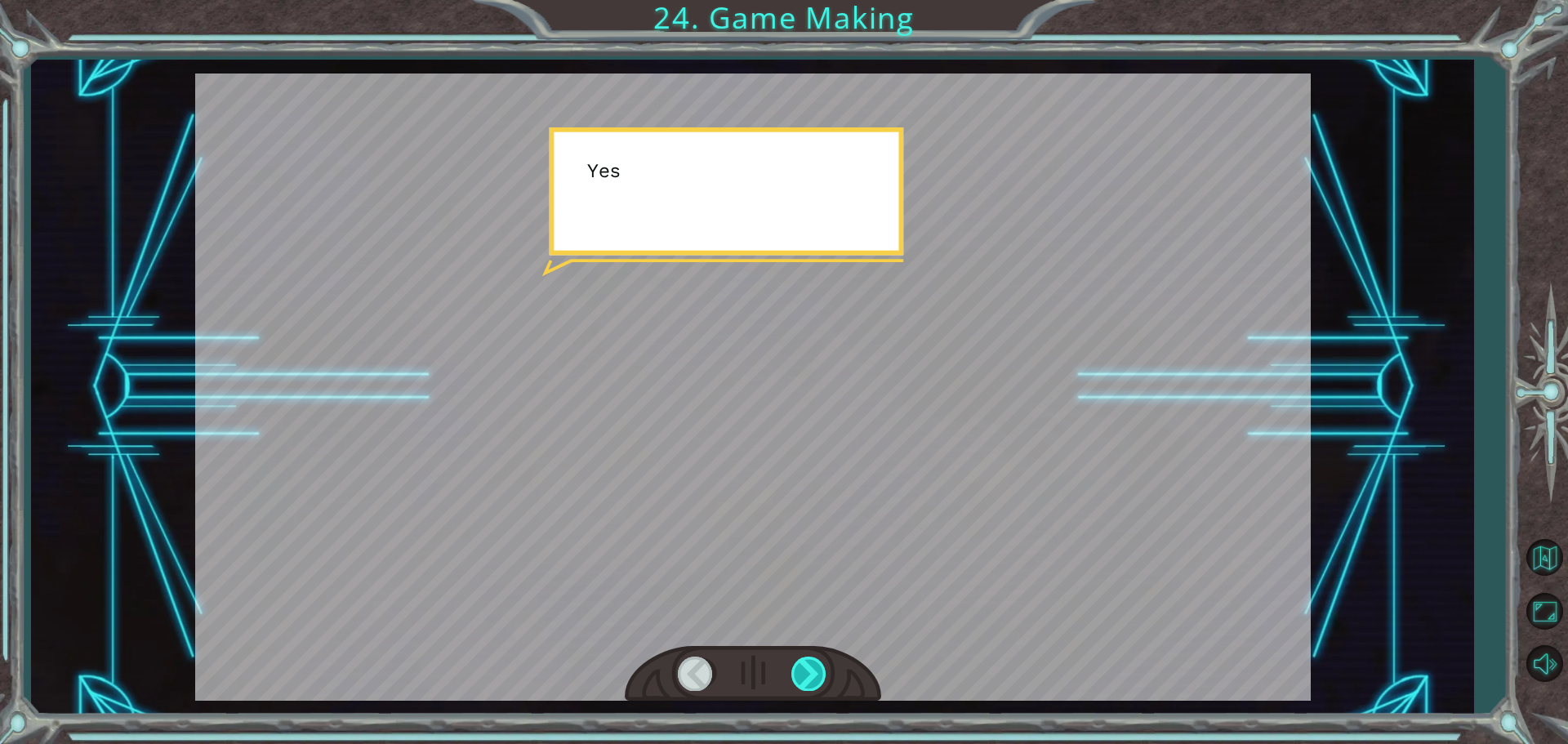
click at [817, 676] on div at bounding box center [809, 672] width 36 height 34
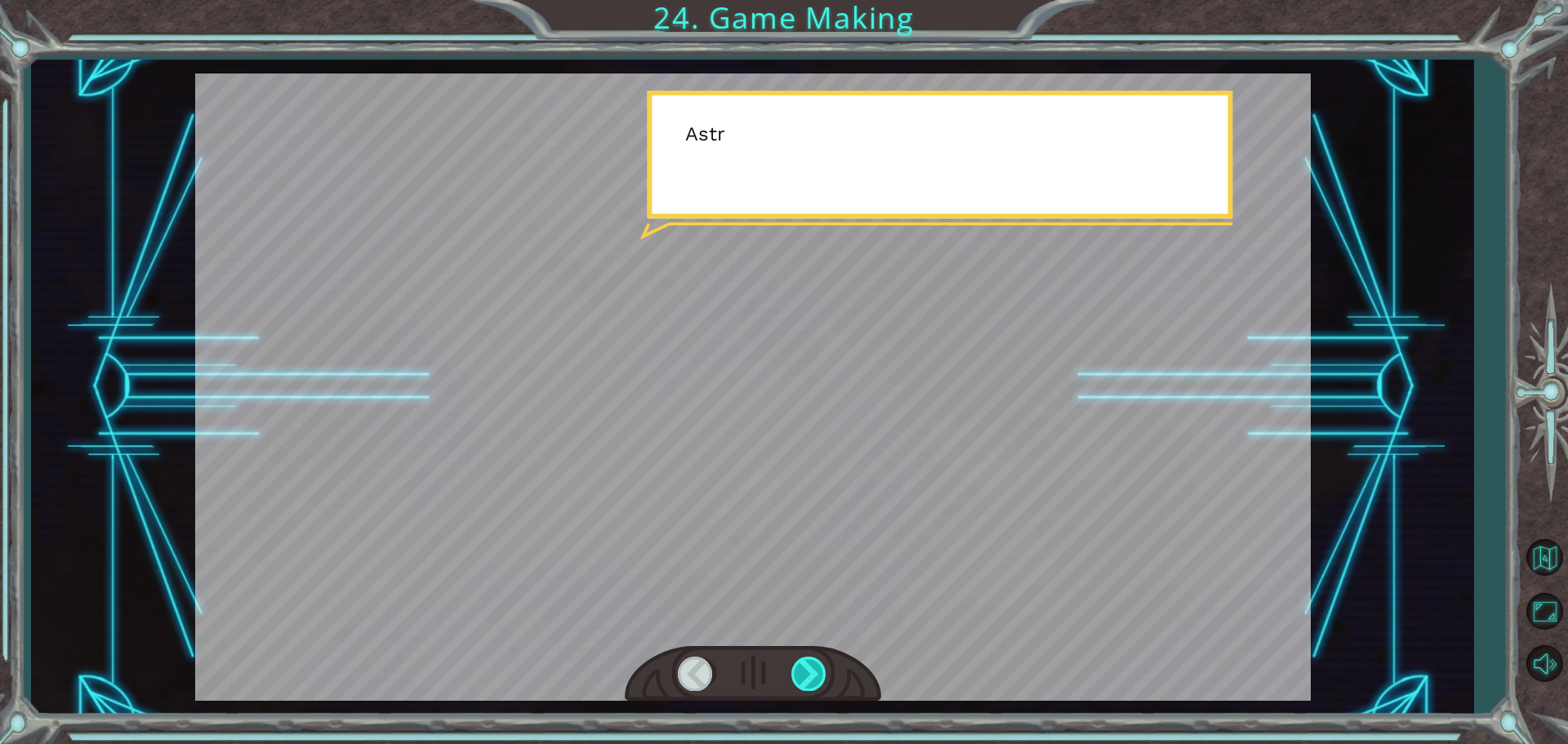
click at [817, 676] on div at bounding box center [809, 672] width 36 height 34
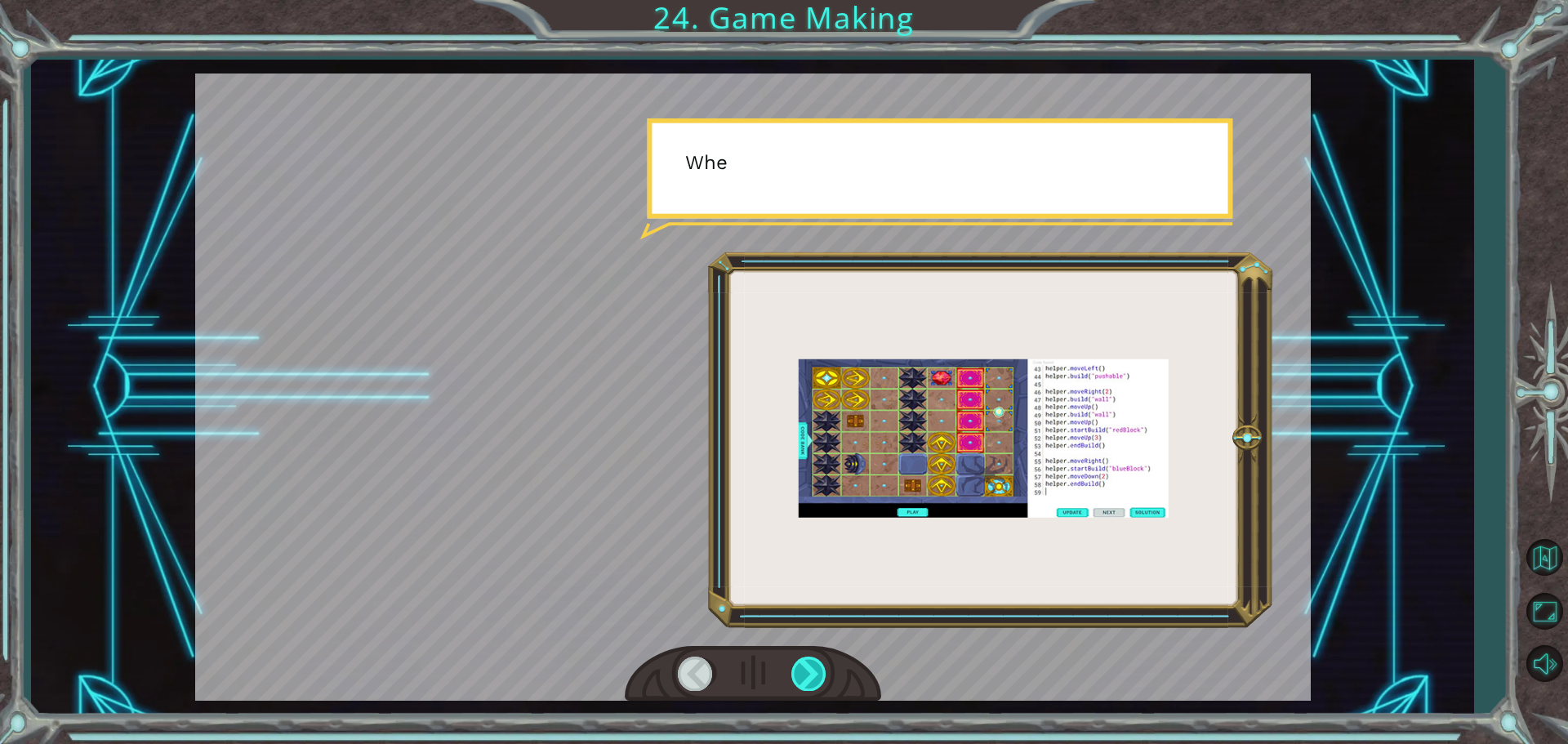
click at [817, 676] on div at bounding box center [809, 672] width 36 height 34
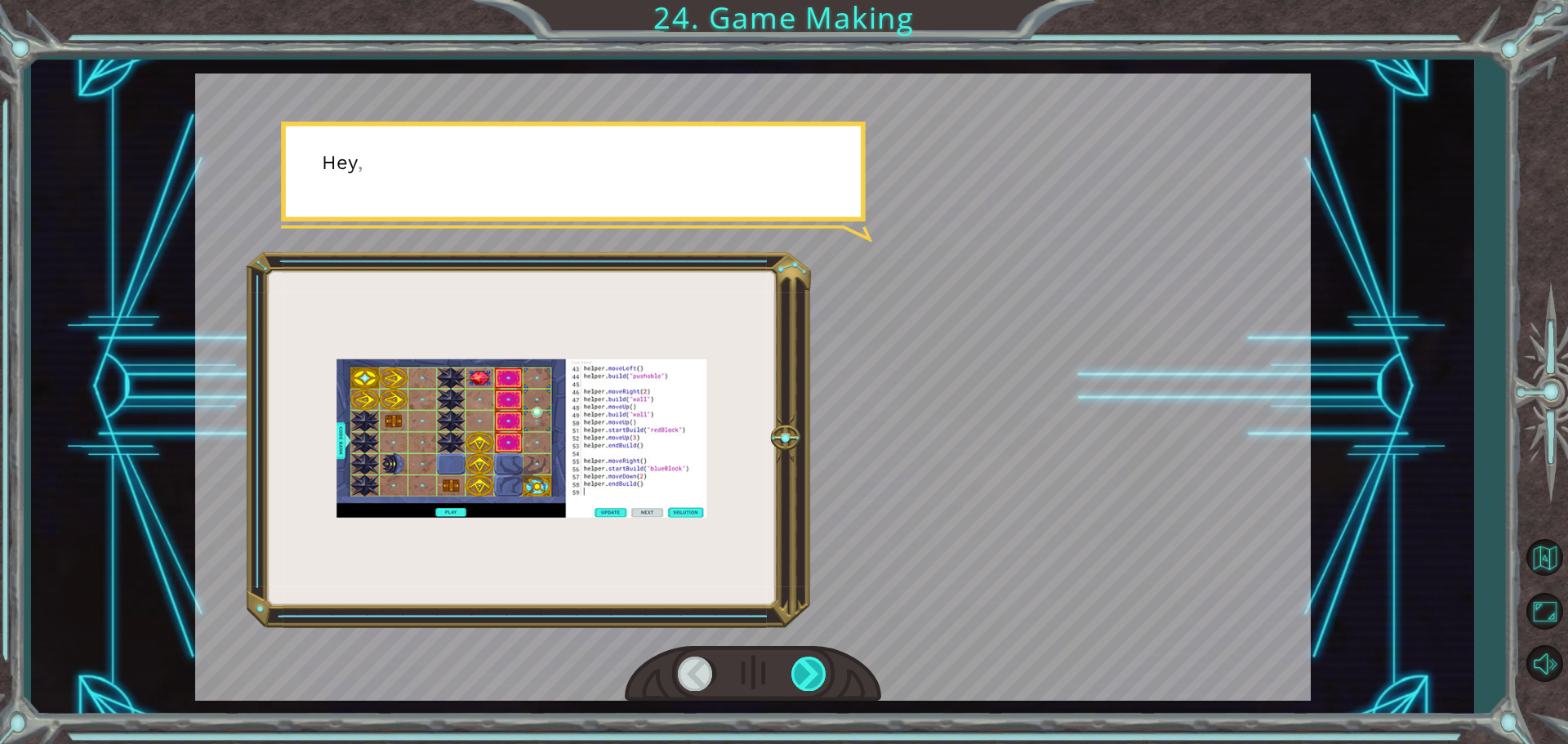
click at [817, 676] on div at bounding box center [809, 672] width 36 height 34
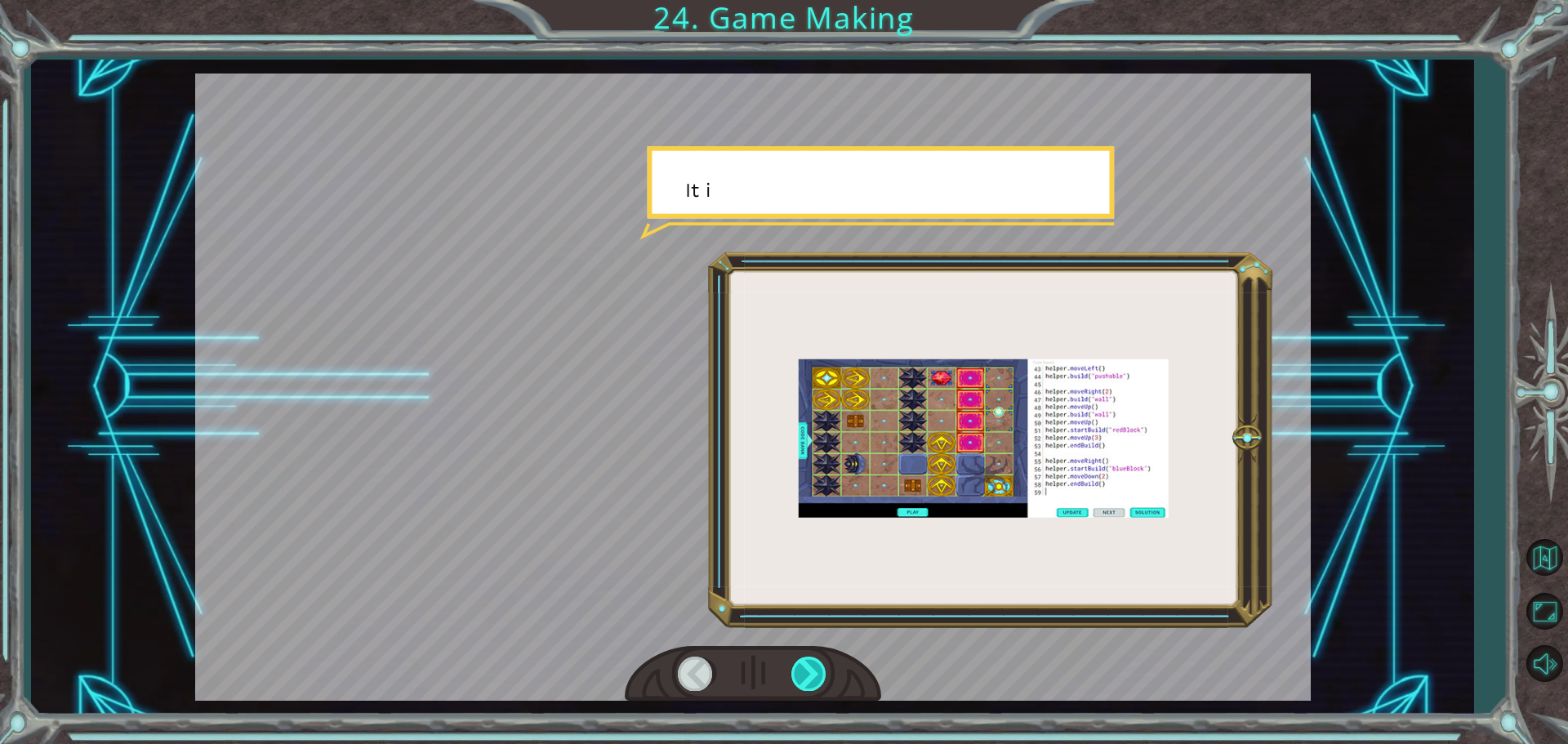
click at [817, 676] on div at bounding box center [809, 672] width 36 height 34
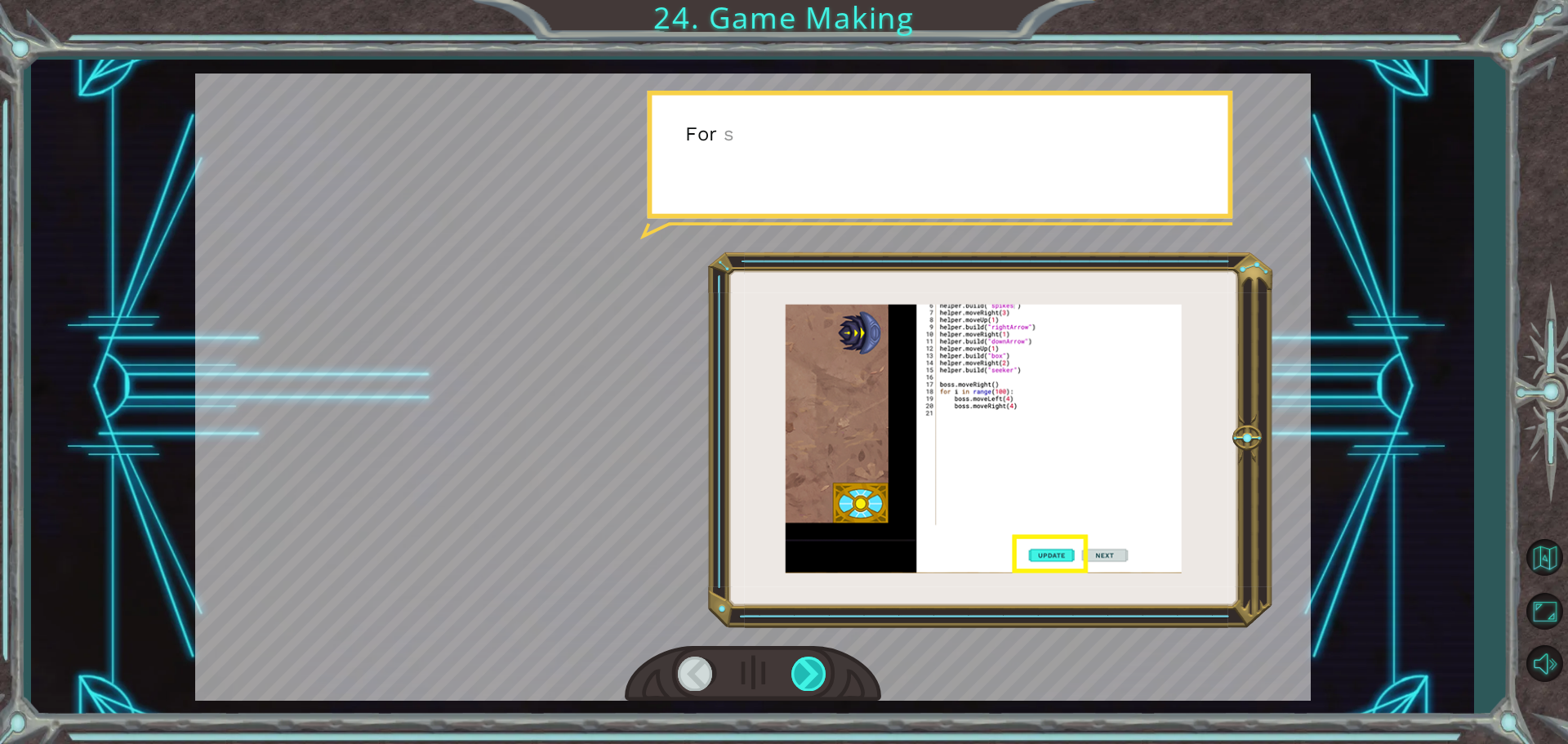
click at [817, 676] on div at bounding box center [809, 672] width 36 height 34
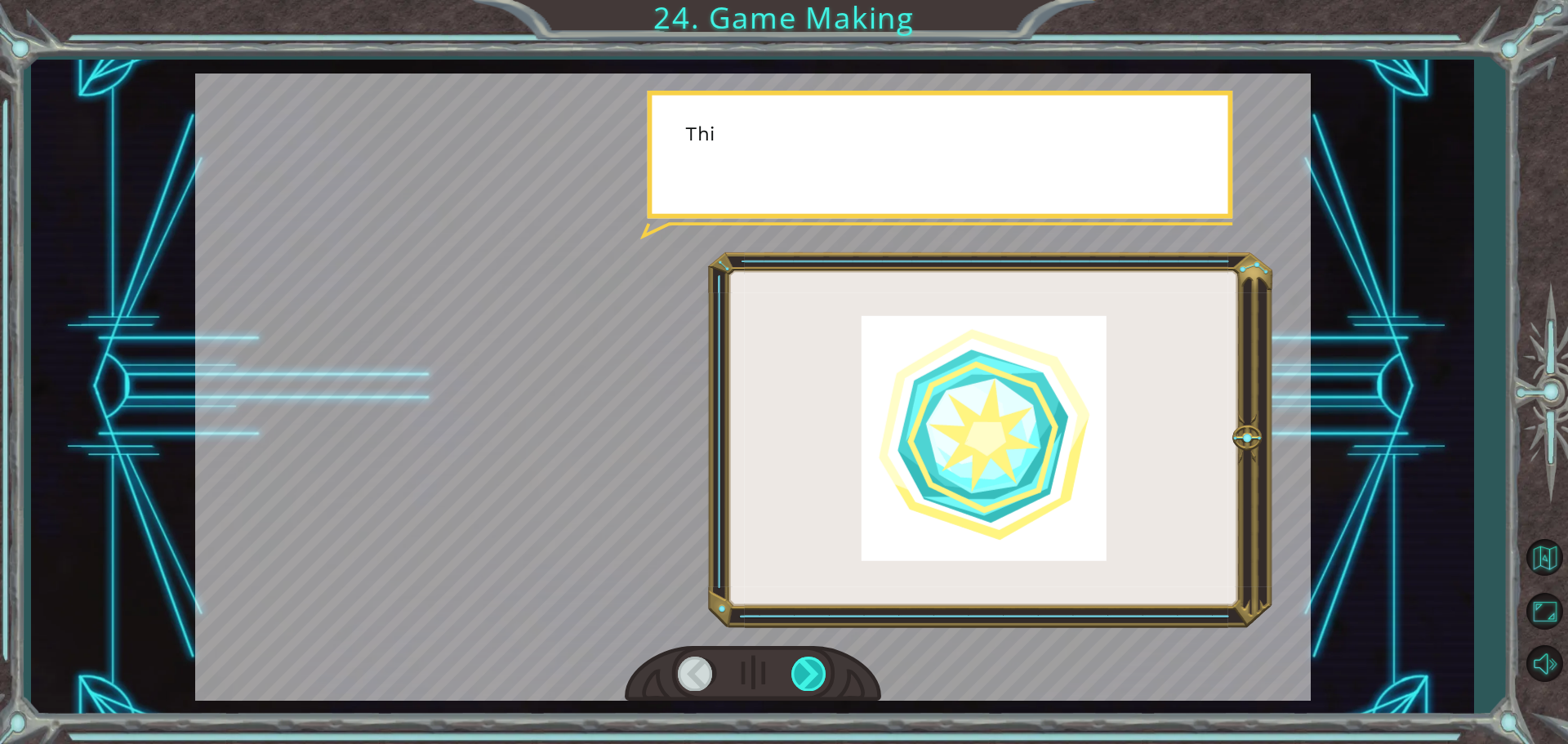
click at [817, 676] on div at bounding box center [809, 672] width 36 height 34
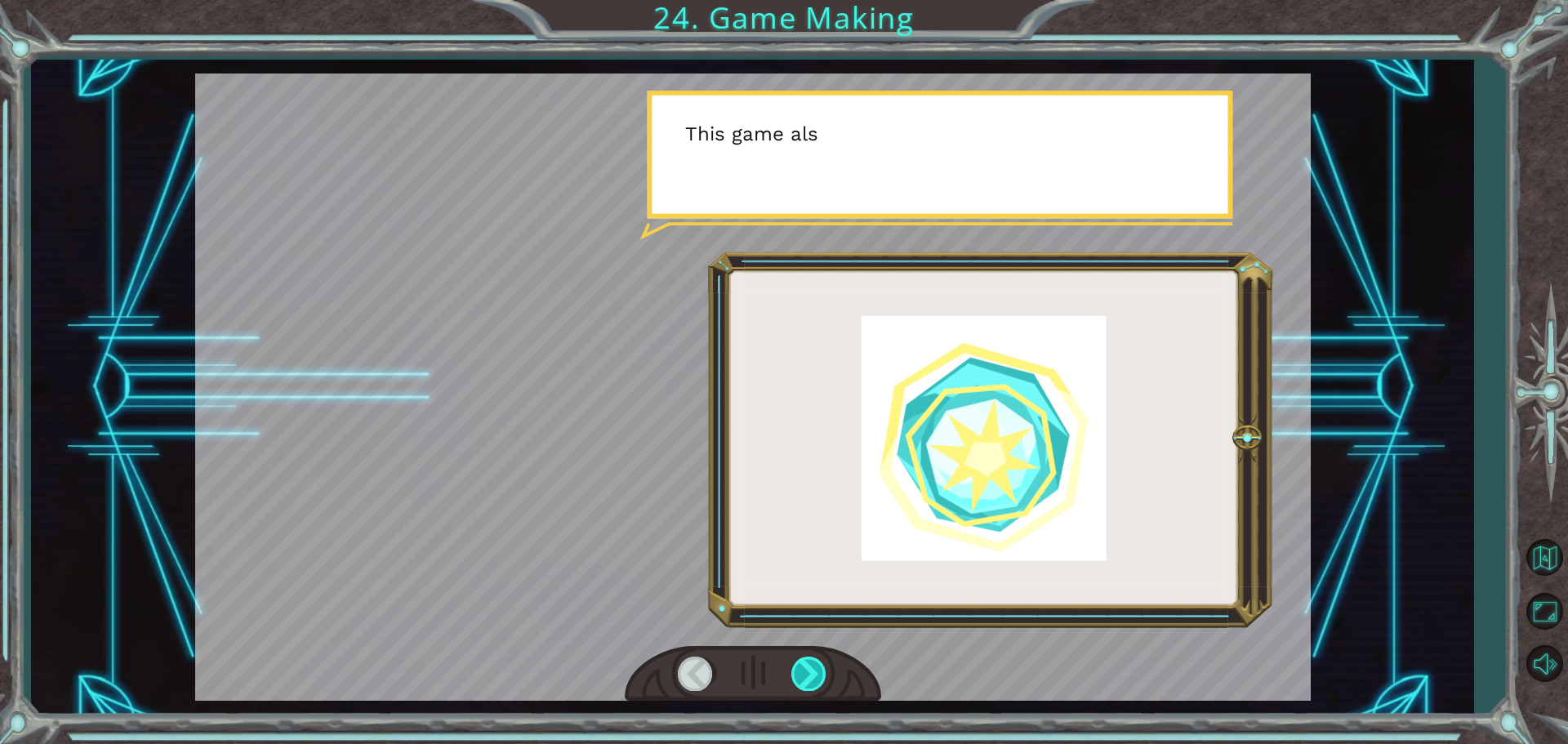
click at [817, 676] on div at bounding box center [809, 672] width 36 height 34
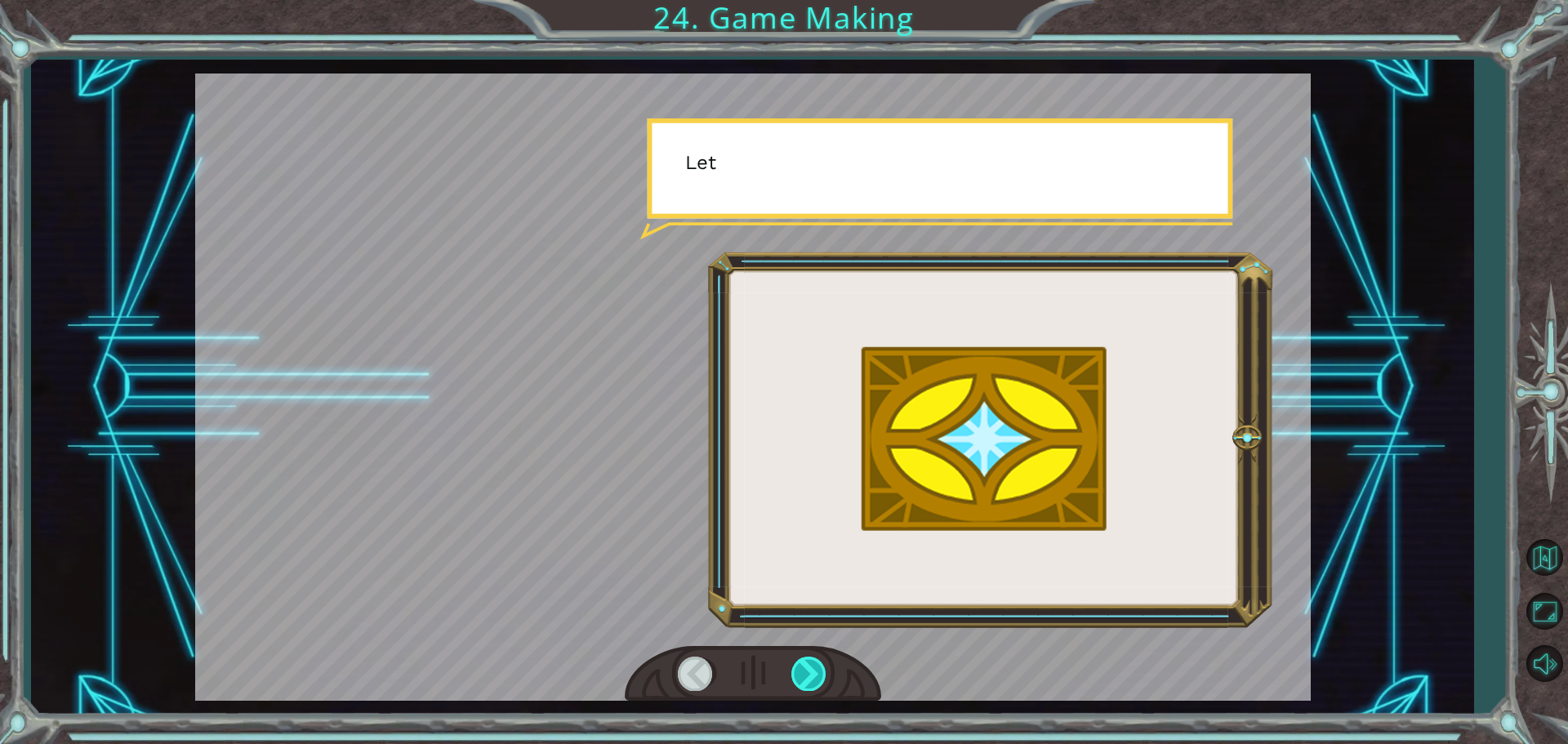
click at [817, 676] on div at bounding box center [809, 672] width 36 height 34
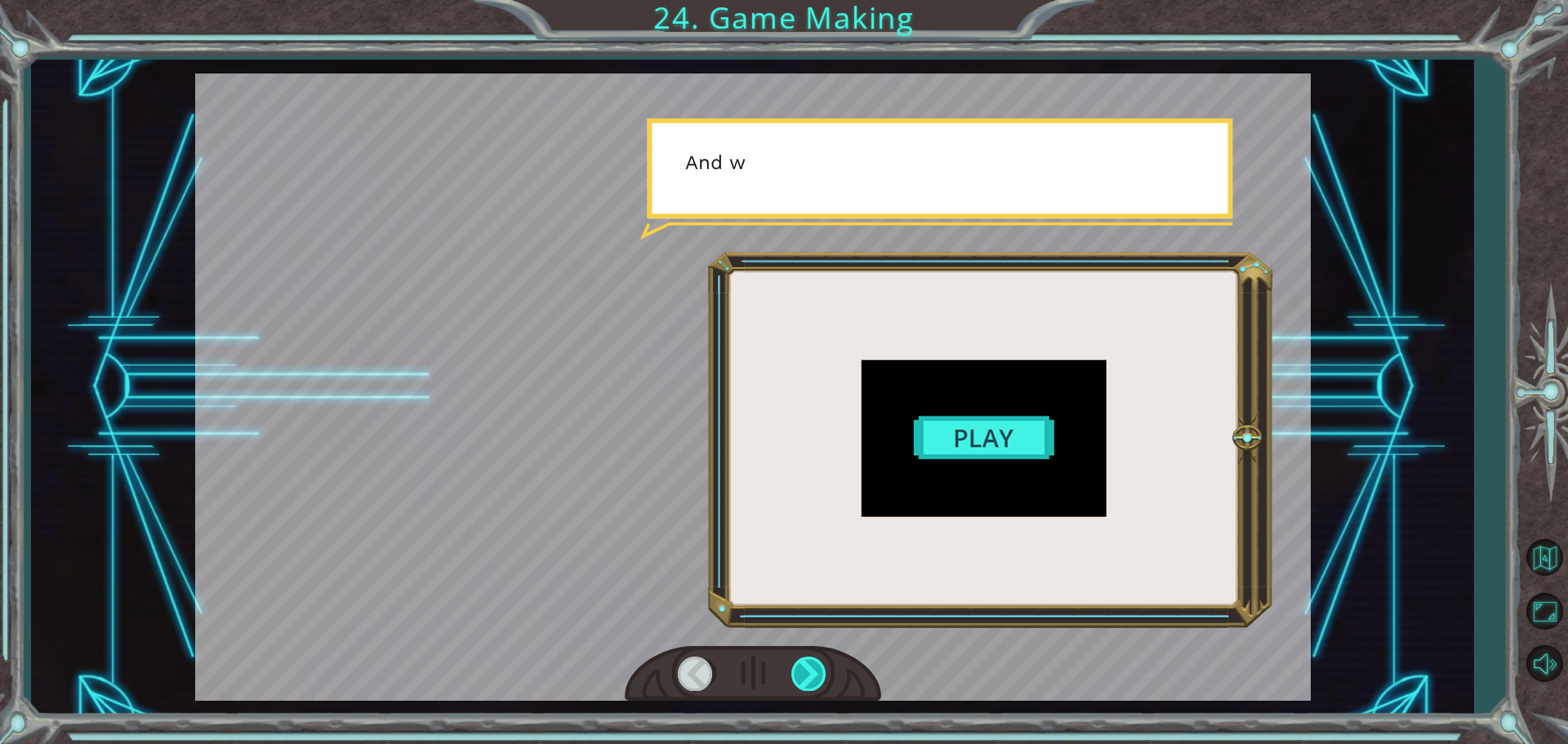
click at [817, 676] on div at bounding box center [809, 672] width 36 height 34
click at [814, 677] on div at bounding box center [809, 672] width 36 height 34
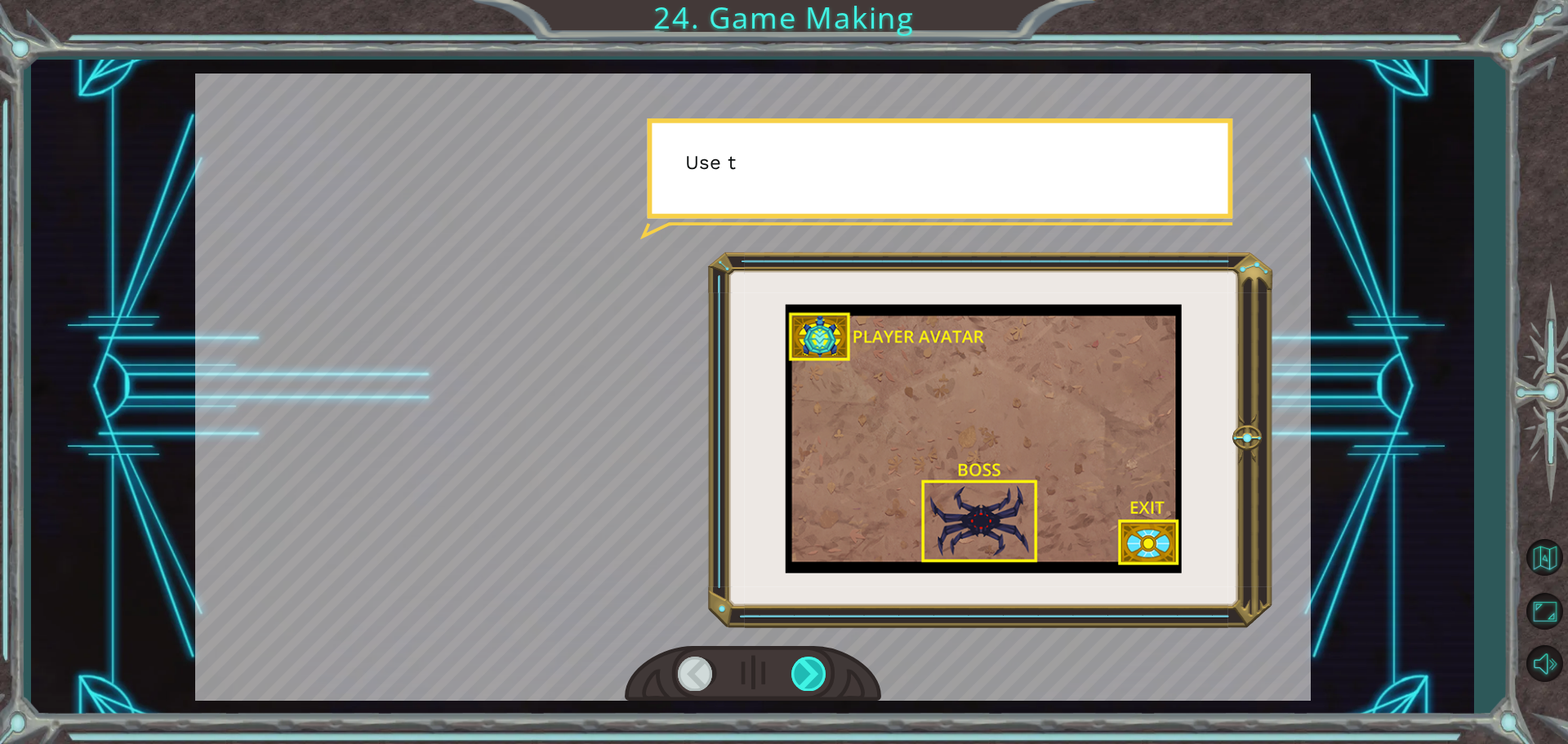
click at [812, 678] on div at bounding box center [809, 672] width 36 height 34
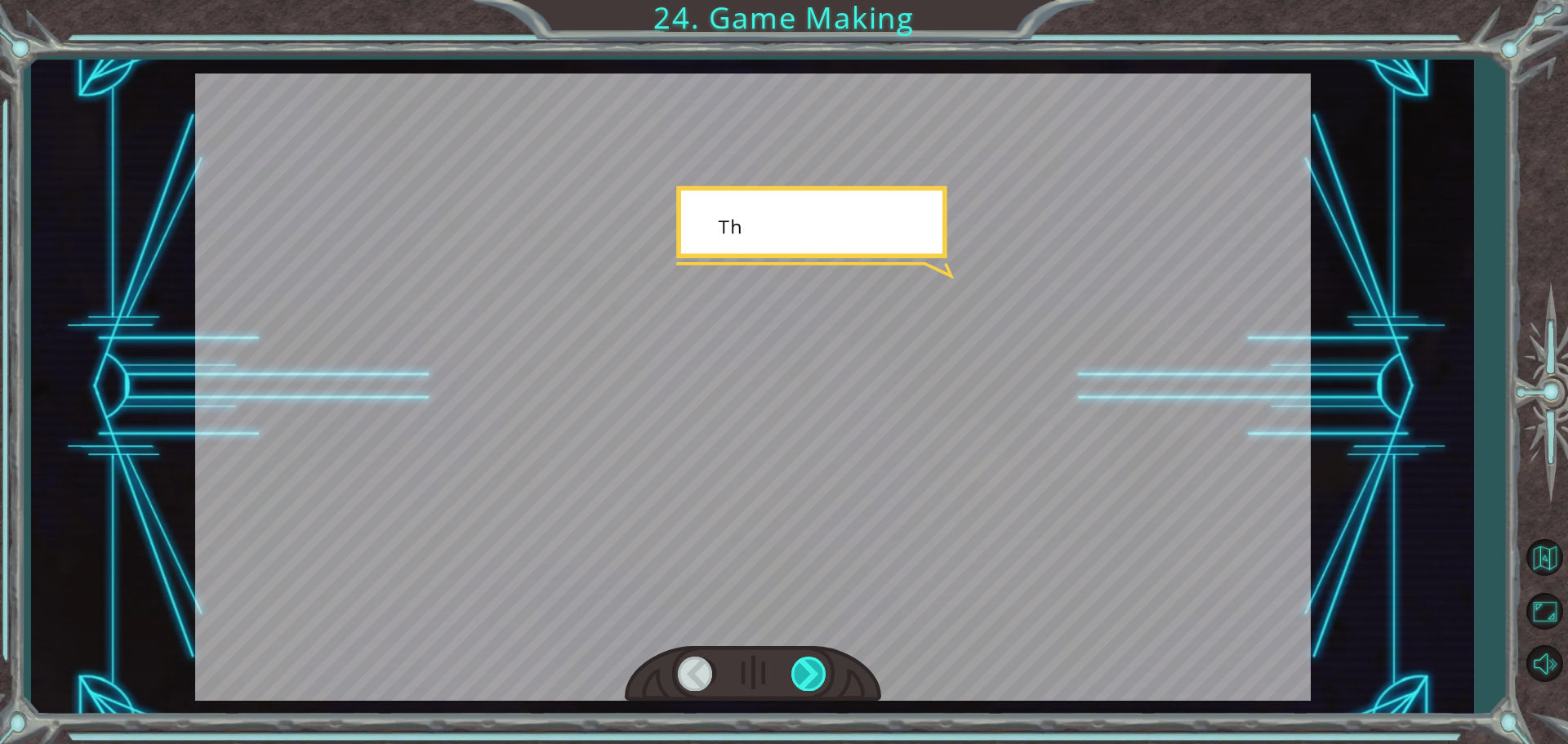
click at [812, 678] on div at bounding box center [809, 672] width 36 height 34
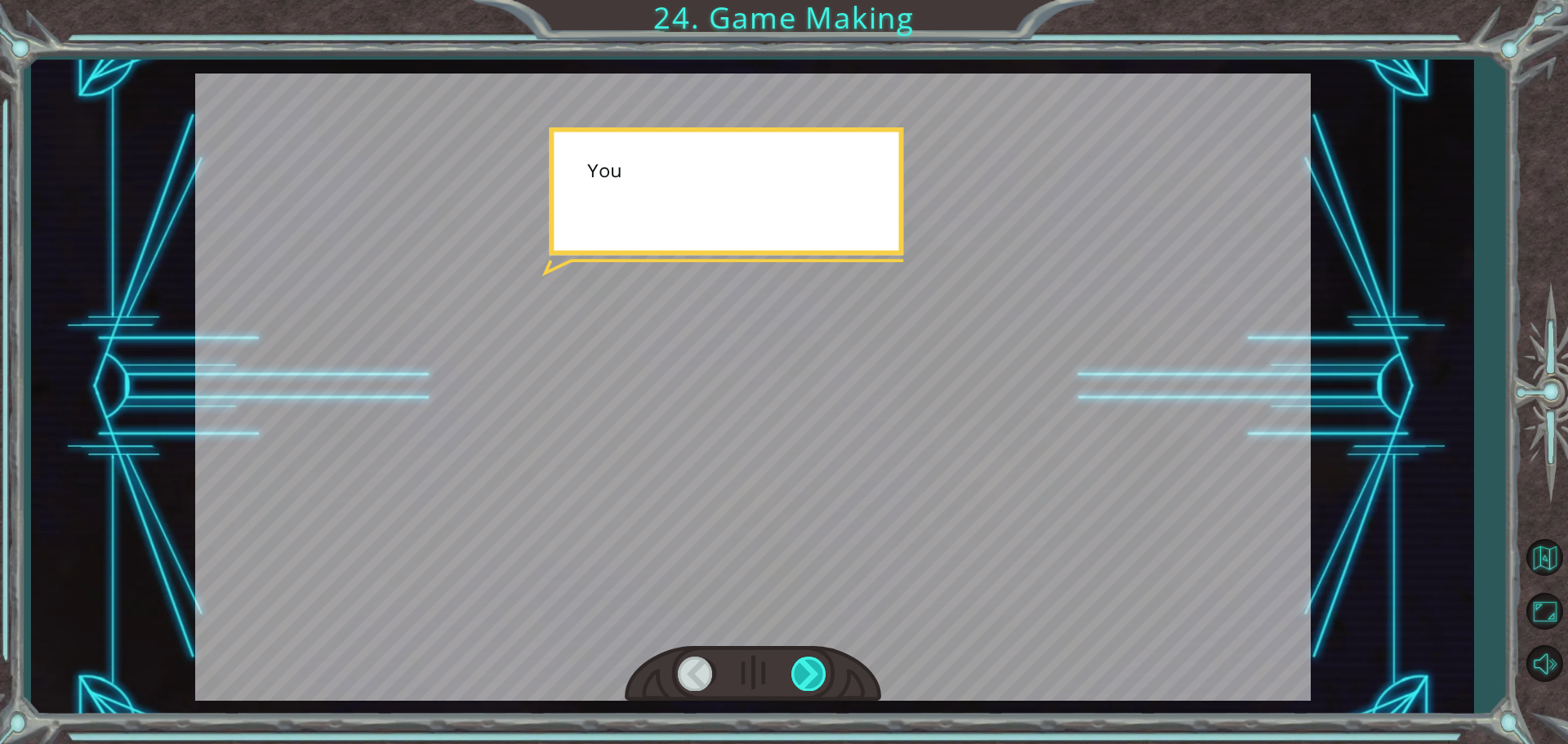
click at [812, 678] on div at bounding box center [809, 672] width 36 height 34
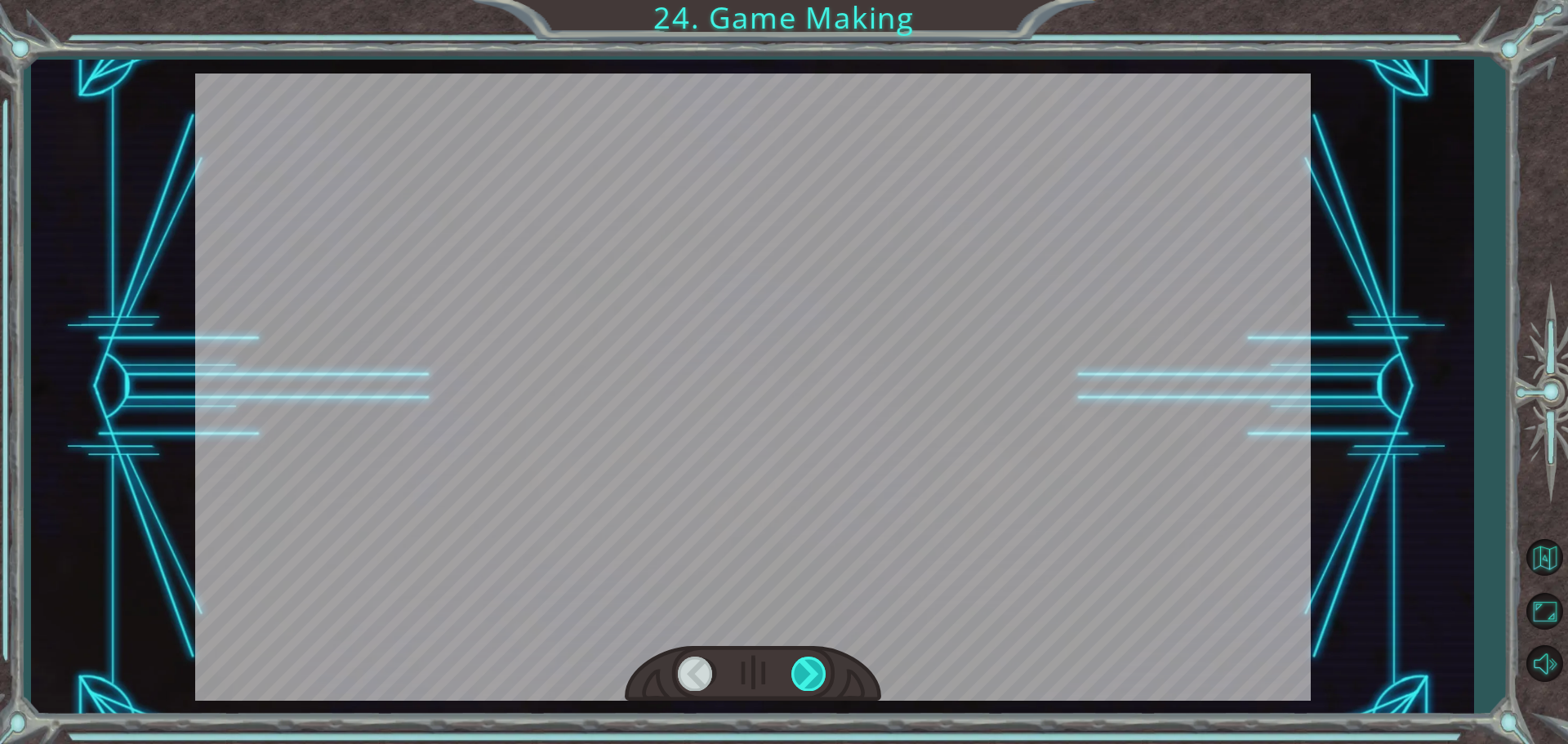
click at [812, 678] on div at bounding box center [809, 672] width 36 height 34
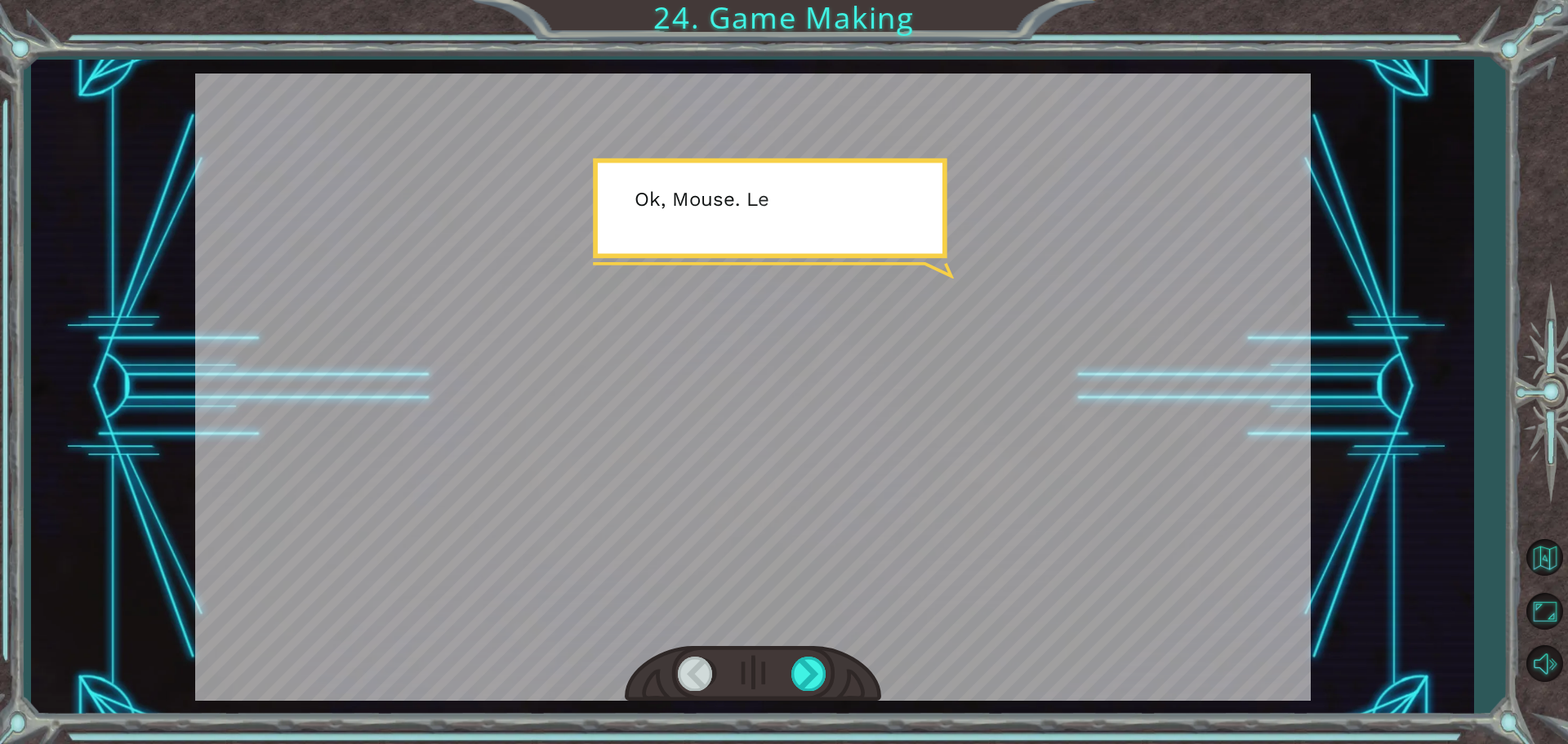
drag, startPoint x: 717, startPoint y: 603, endPoint x: 766, endPoint y: 645, distance: 64.5
click at [722, 620] on div at bounding box center [753, 387] width 1115 height 627
click at [791, 652] on div at bounding box center [753, 673] width 257 height 56
click at [789, 688] on div at bounding box center [753, 673] width 257 height 56
click at [809, 688] on div at bounding box center [809, 672] width 36 height 34
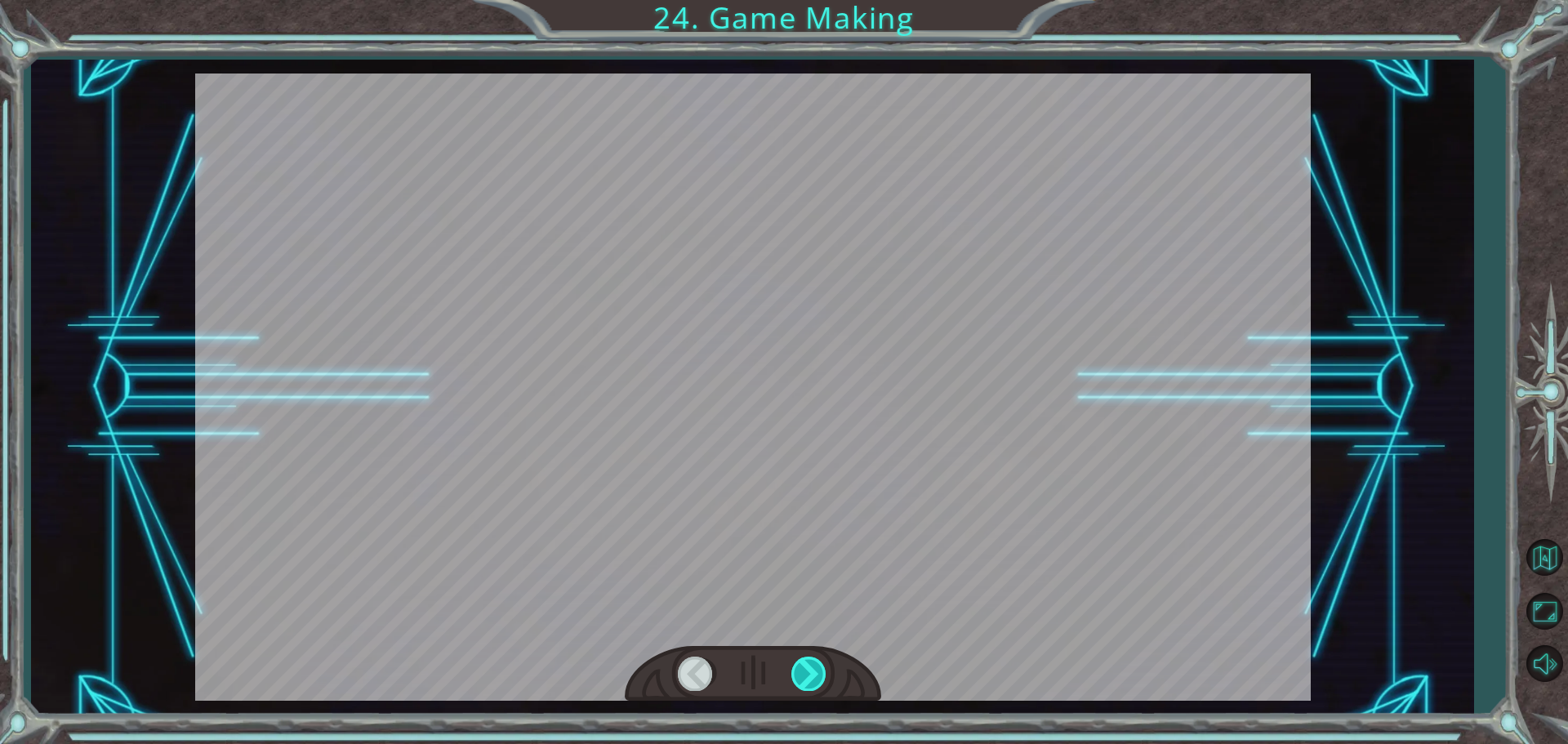
click at [810, 687] on div at bounding box center [809, 672] width 36 height 34
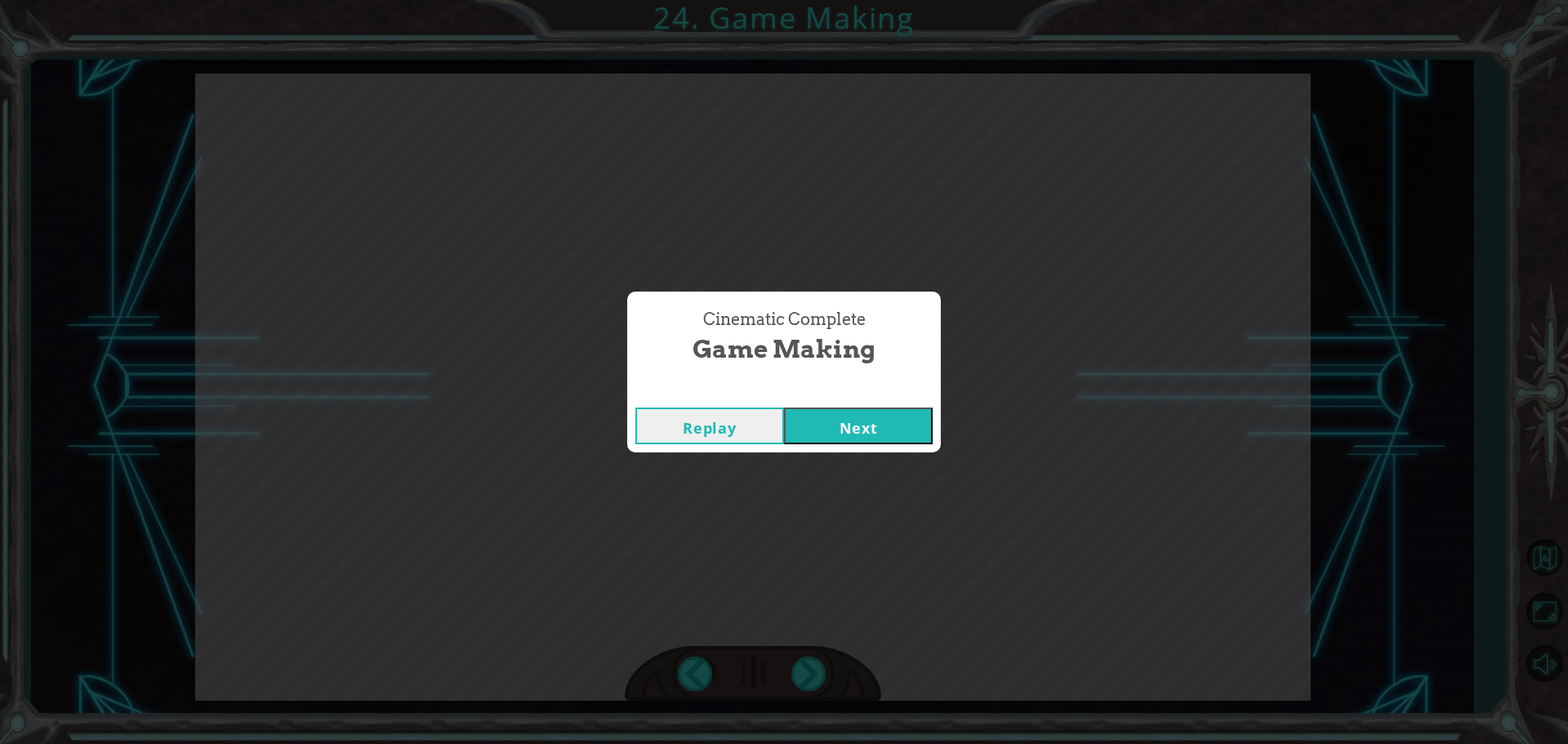
click at [843, 440] on button "Next" at bounding box center [857, 425] width 148 height 36
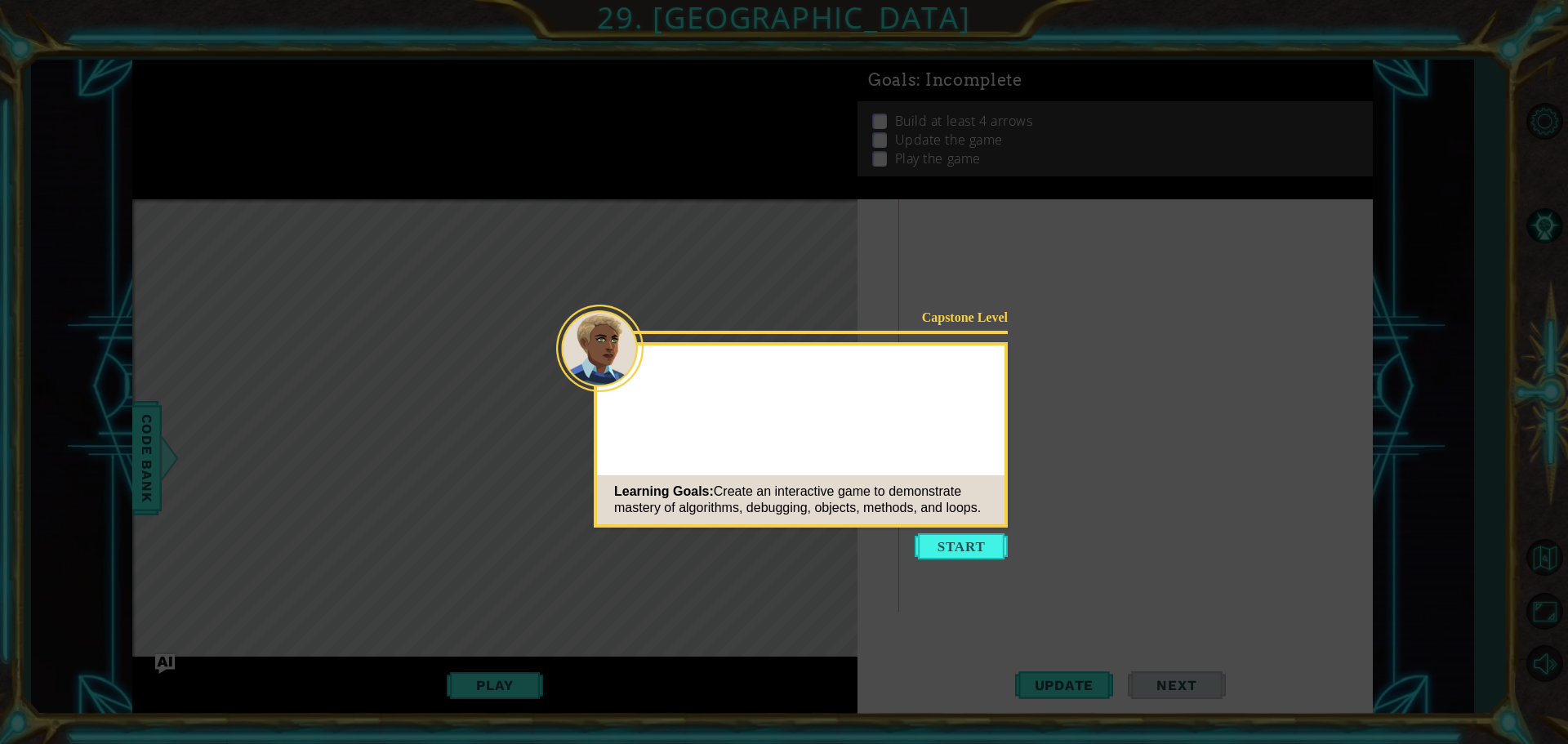
click at [960, 548] on button "Start" at bounding box center [961, 546] width 93 height 26
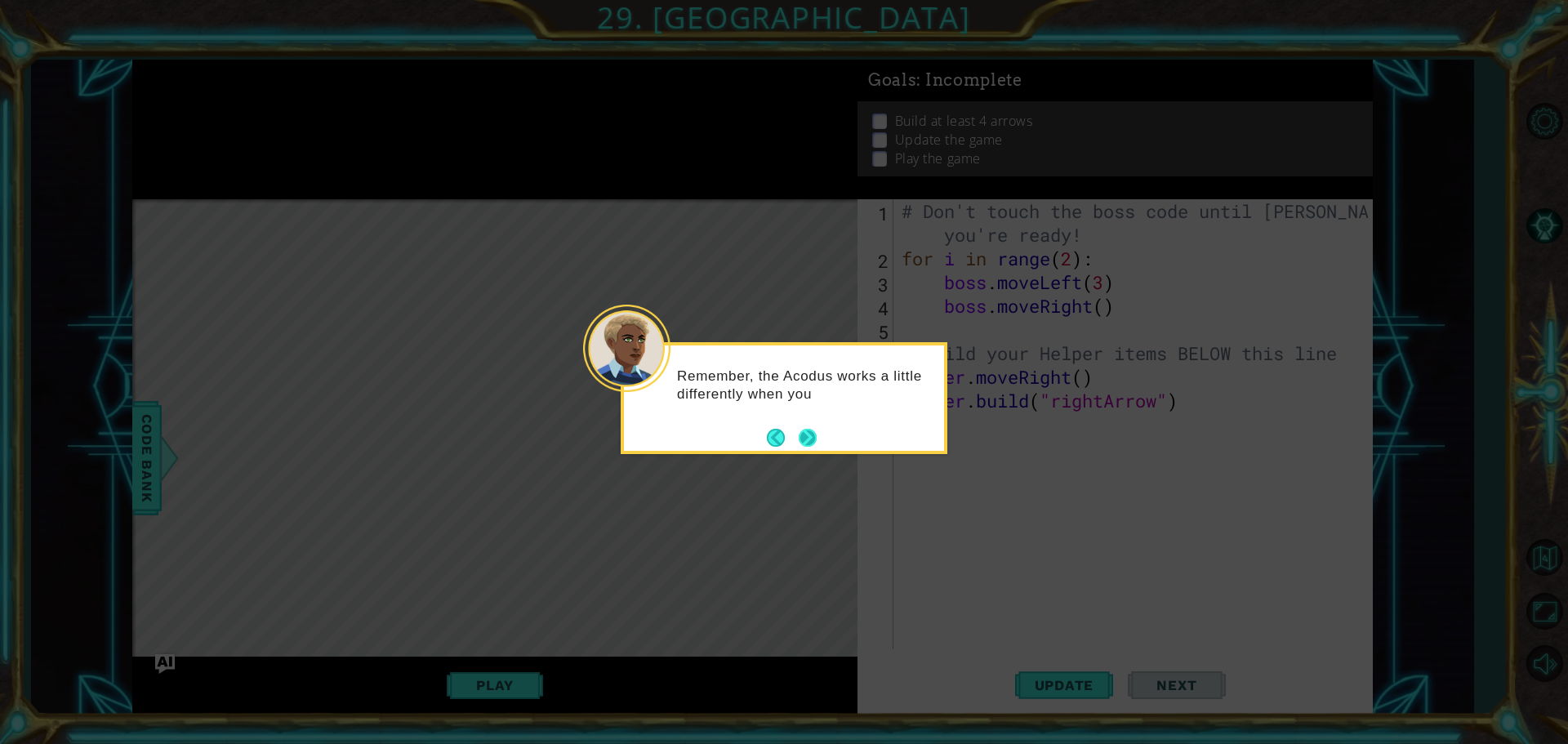
click at [805, 437] on button "Next" at bounding box center [807, 438] width 19 height 19
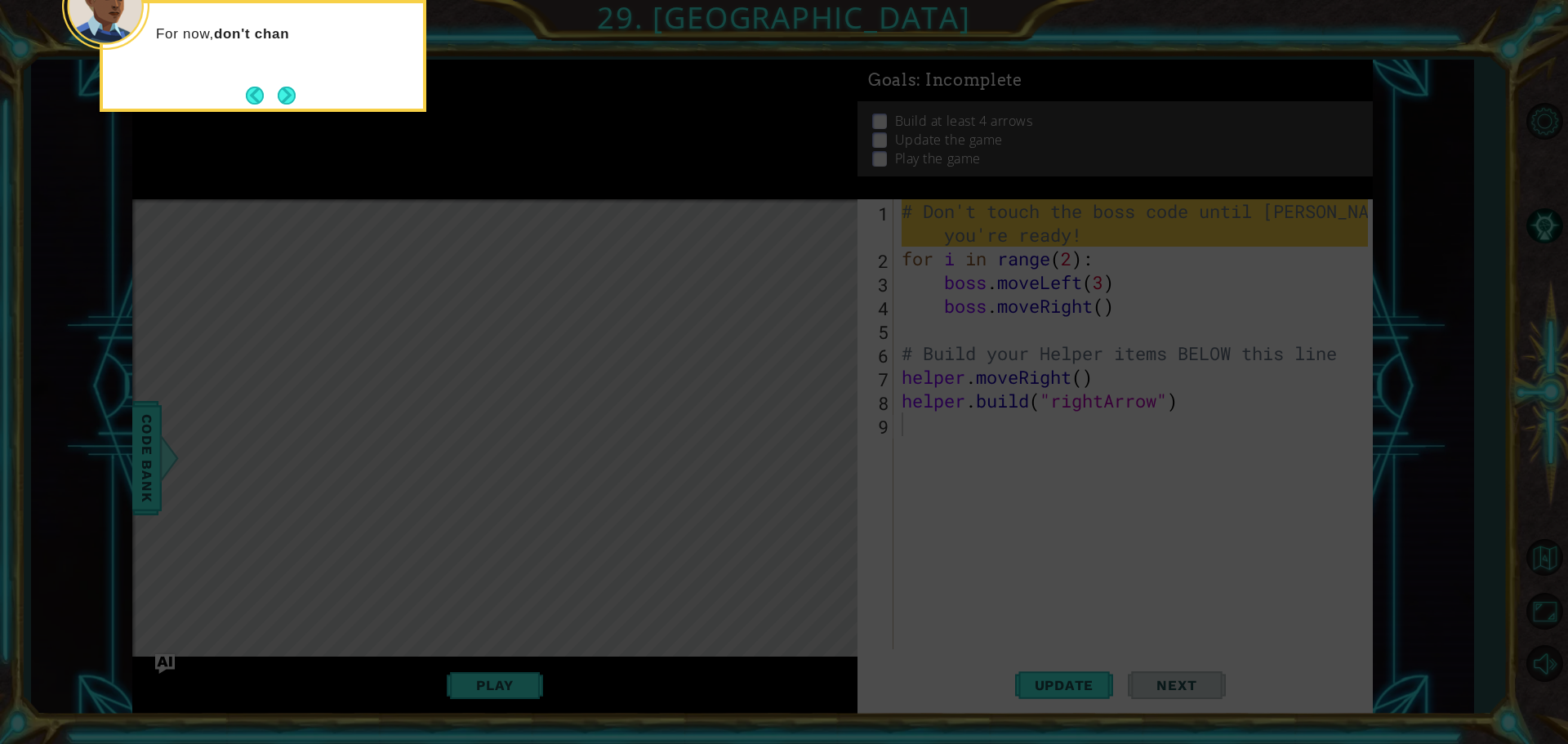
click at [618, 348] on icon at bounding box center [784, 111] width 1568 height 1264
click at [279, 101] on button "Next" at bounding box center [286, 95] width 28 height 28
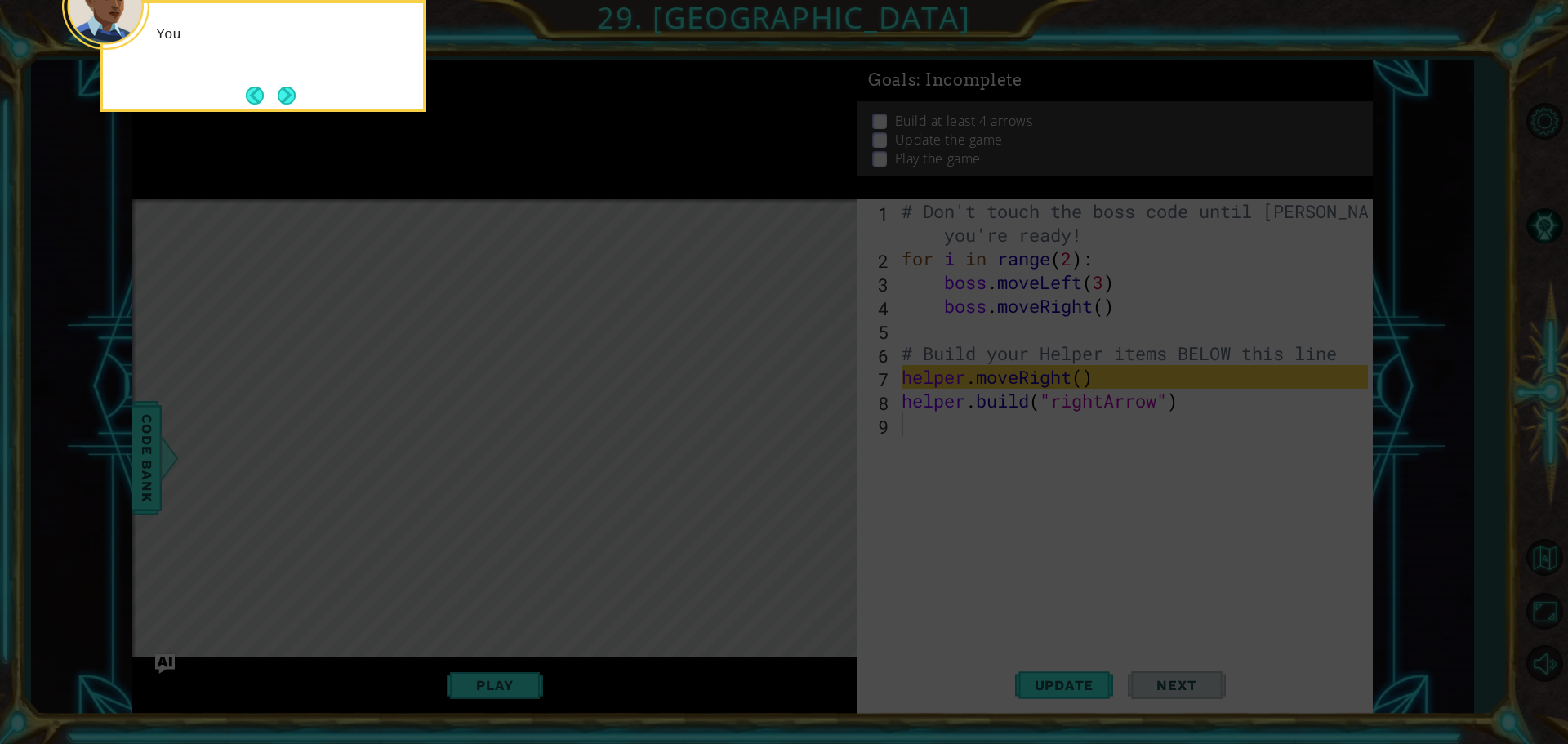
click at [279, 101] on button "Next" at bounding box center [287, 96] width 19 height 19
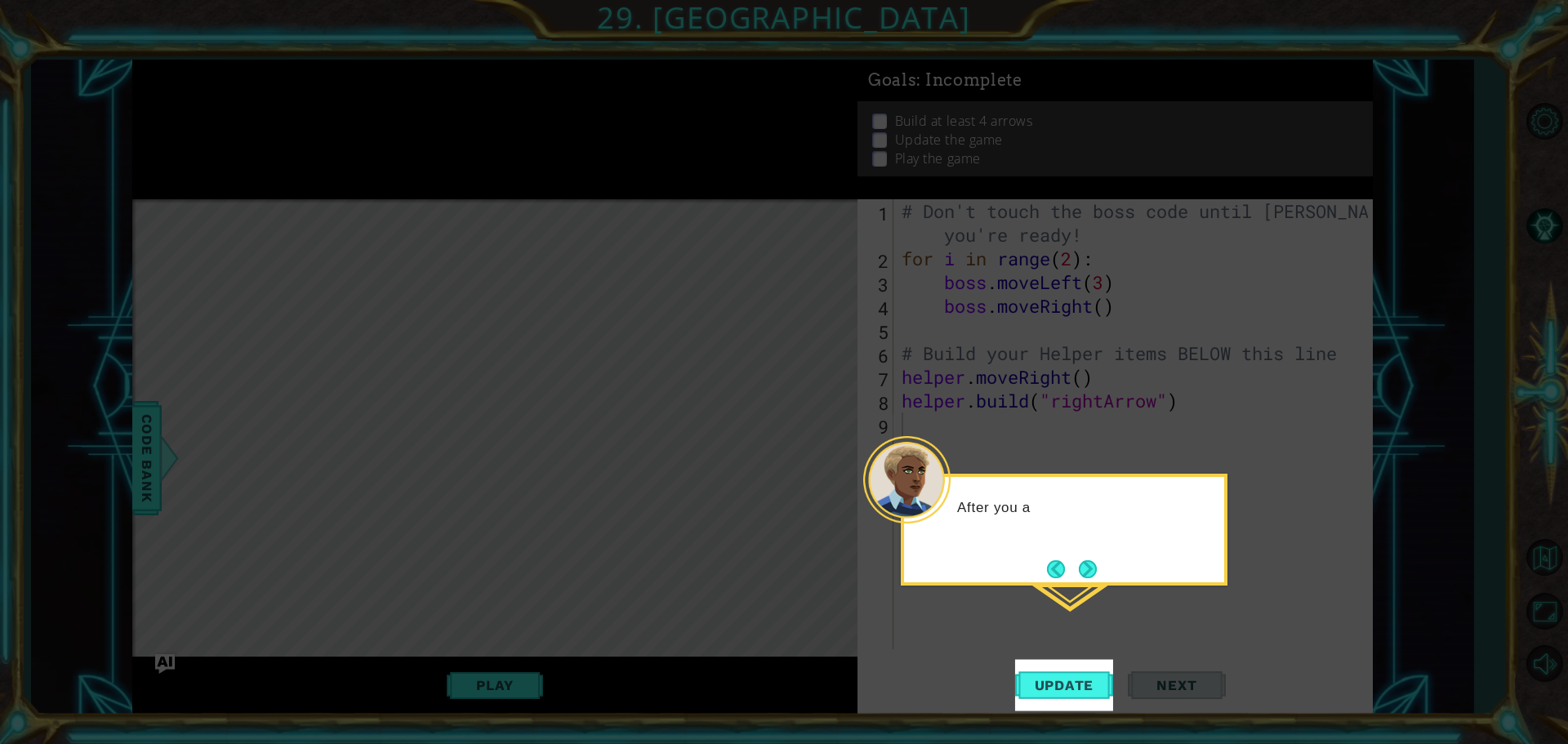
drag, startPoint x: 370, startPoint y: 142, endPoint x: 579, endPoint y: 278, distance: 249.4
click at [558, 268] on icon at bounding box center [784, 372] width 1568 height 744
click at [1065, 675] on button "Update" at bounding box center [1064, 685] width 98 height 52
click at [1068, 678] on span "Update" at bounding box center [1064, 685] width 92 height 16
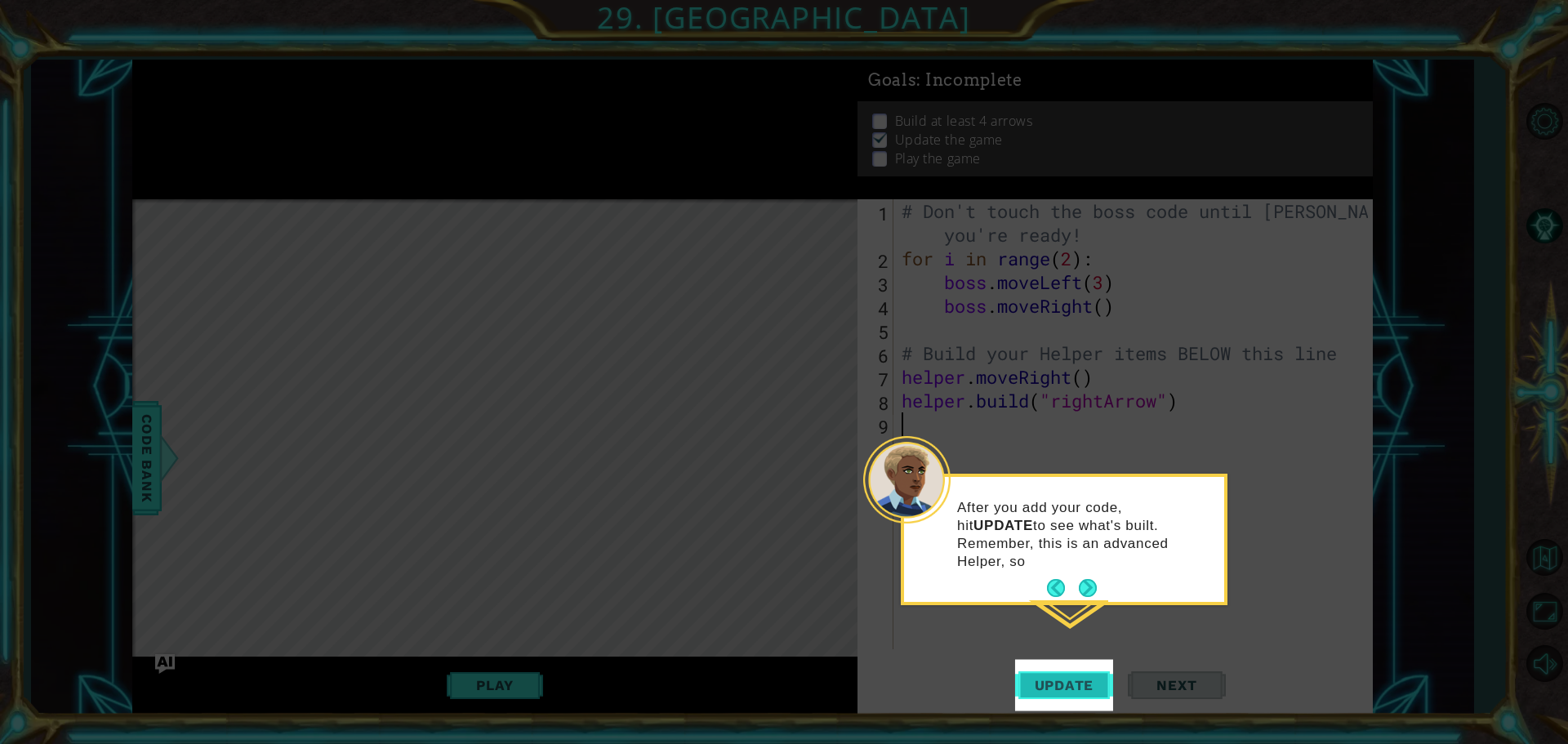
click at [1068, 678] on span "Update" at bounding box center [1064, 685] width 92 height 16
click at [1068, 680] on span "Update" at bounding box center [1064, 685] width 92 height 16
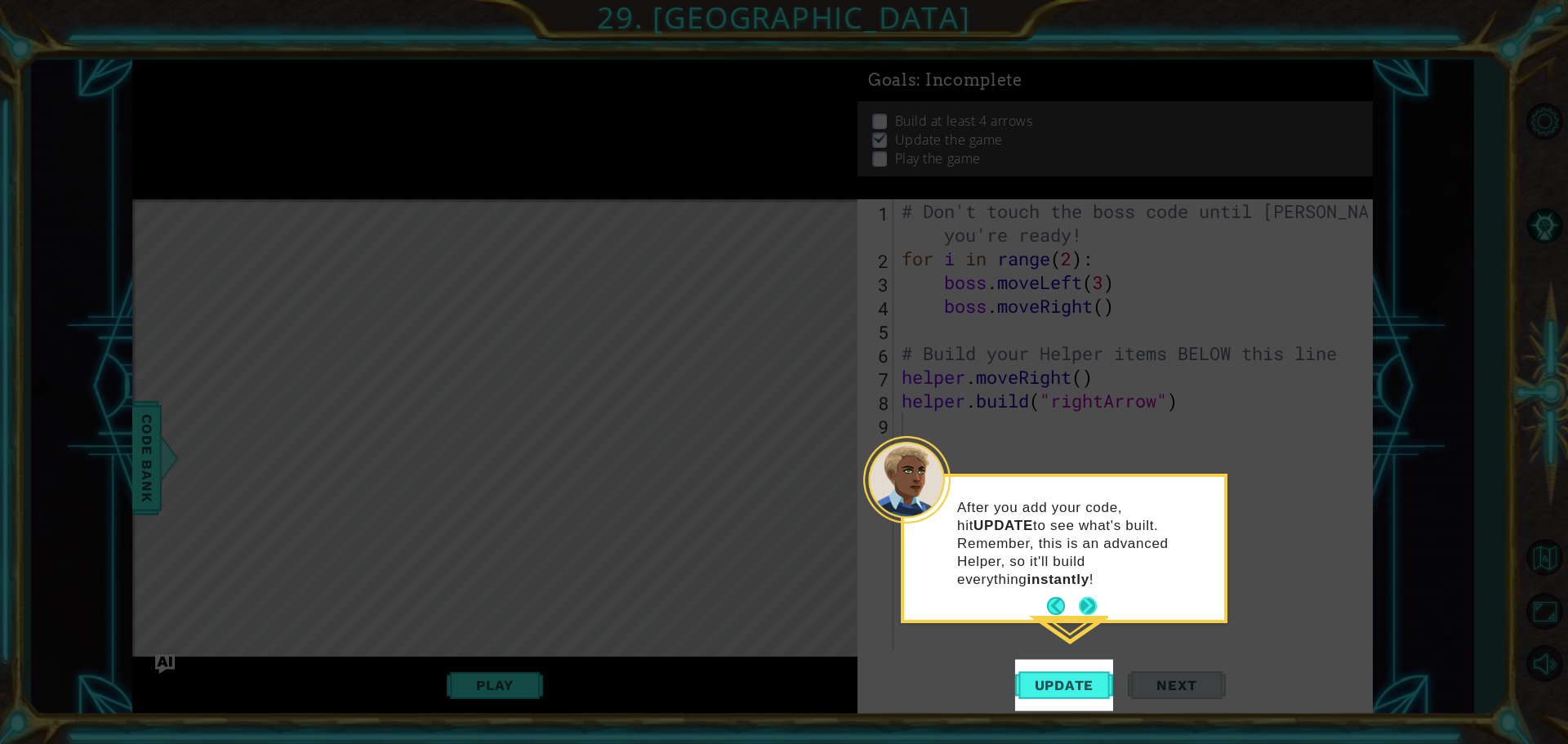
click at [1090, 596] on button "Next" at bounding box center [1086, 605] width 20 height 20
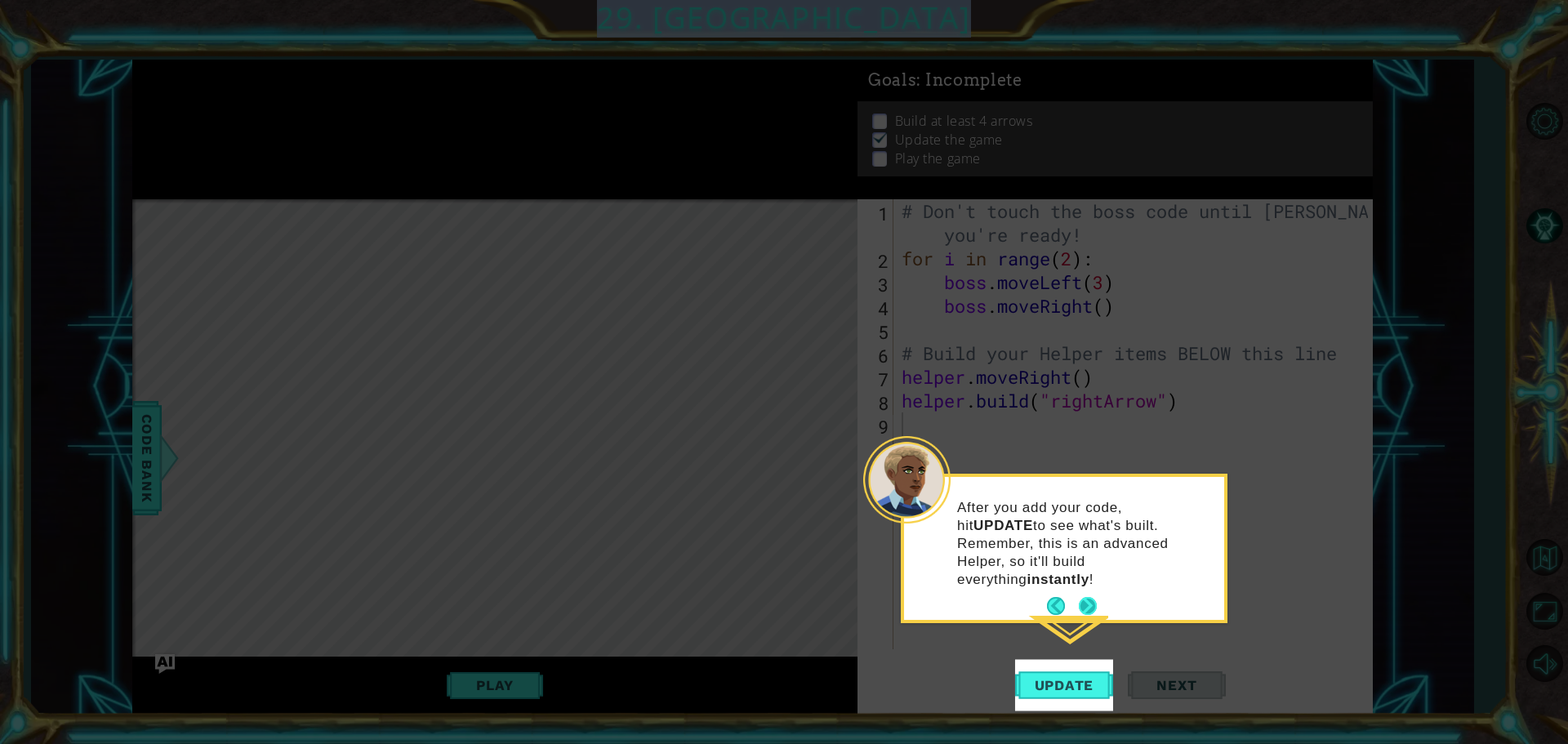
click at [1090, 588] on icon at bounding box center [784, 372] width 1568 height 744
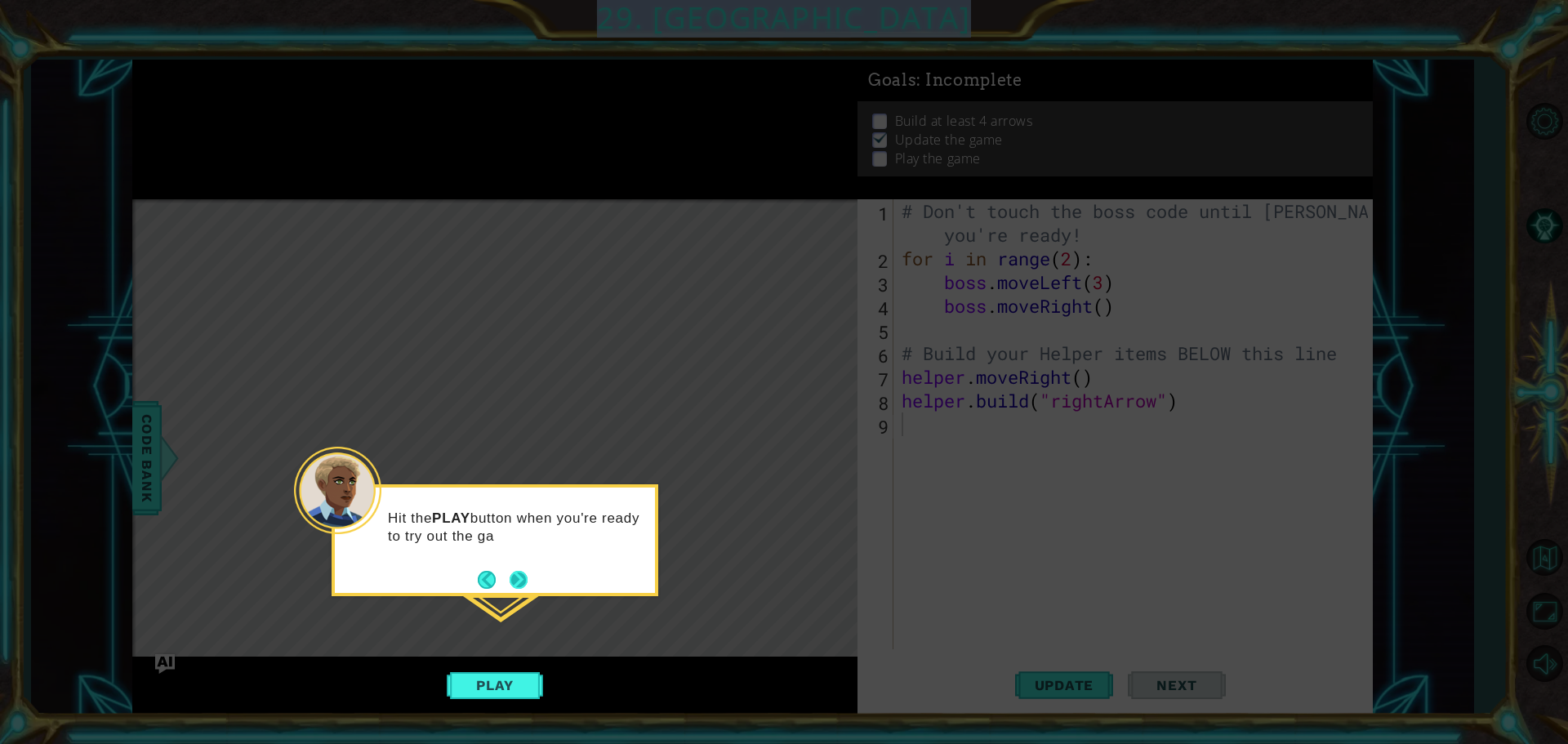
click at [511, 583] on button "Next" at bounding box center [518, 579] width 25 height 25
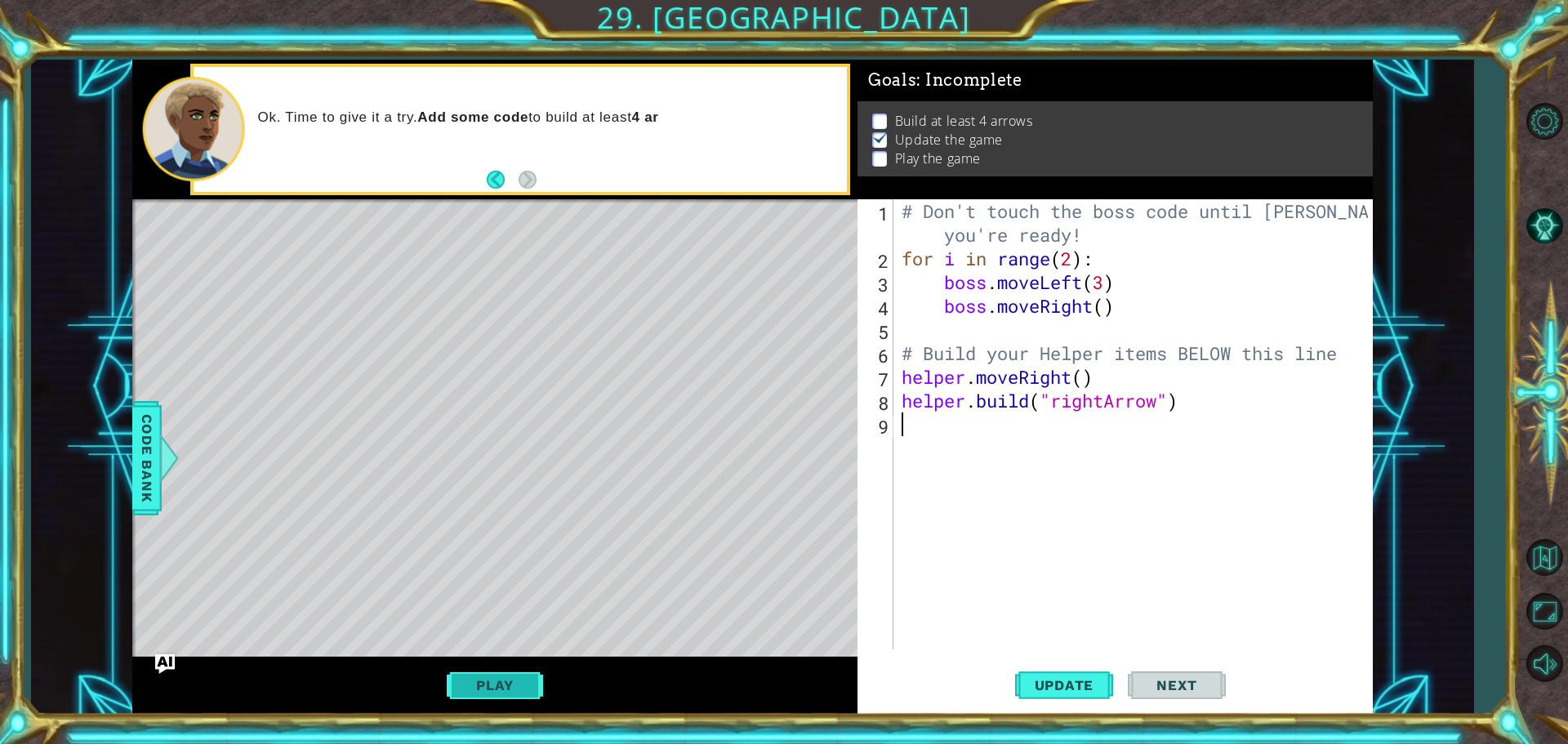
click at [489, 686] on button "Play" at bounding box center [494, 685] width 96 height 31
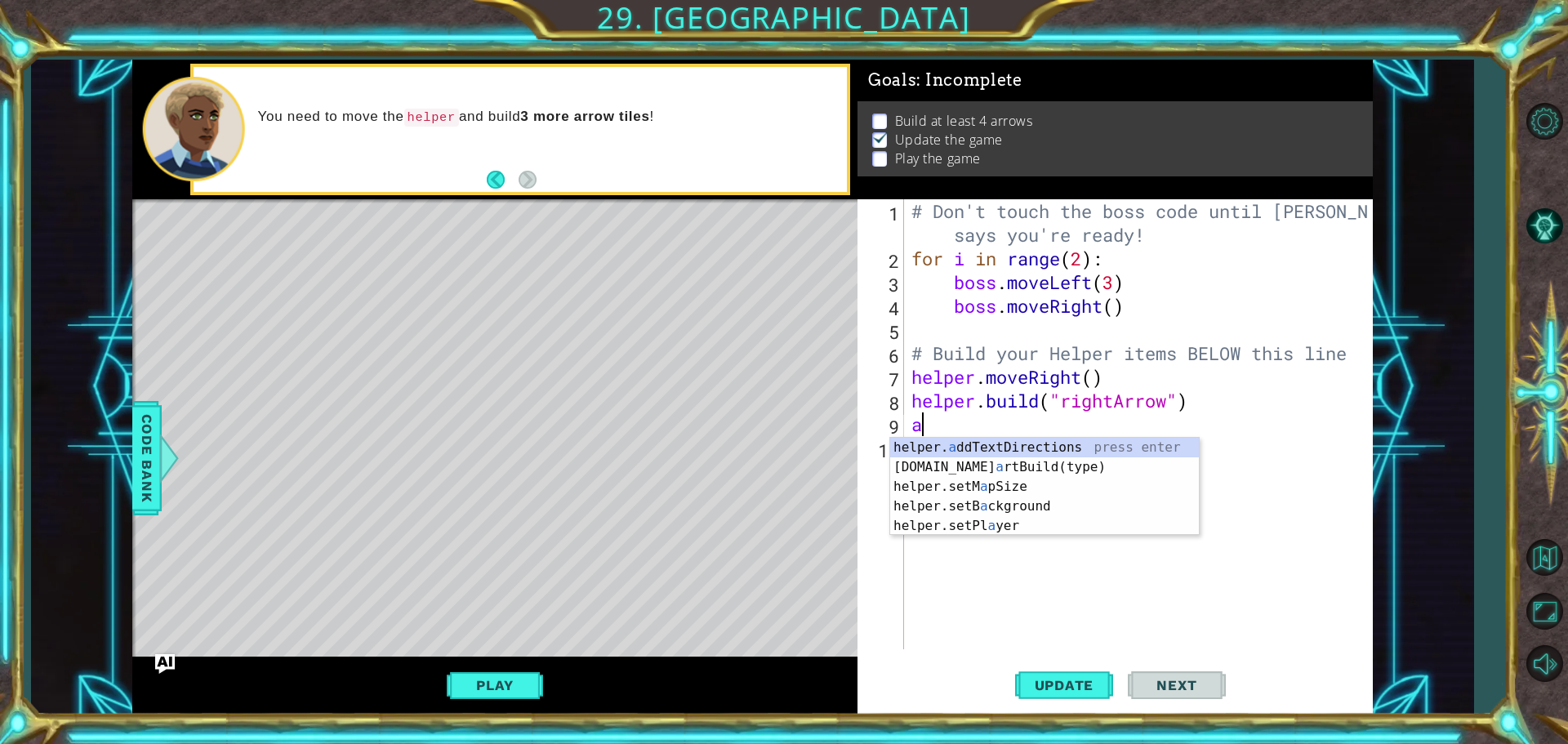
type textarea "a"
click at [532, 193] on div "You need to move the helper and build 3 more arrow tiles !" at bounding box center [520, 128] width 660 height 131
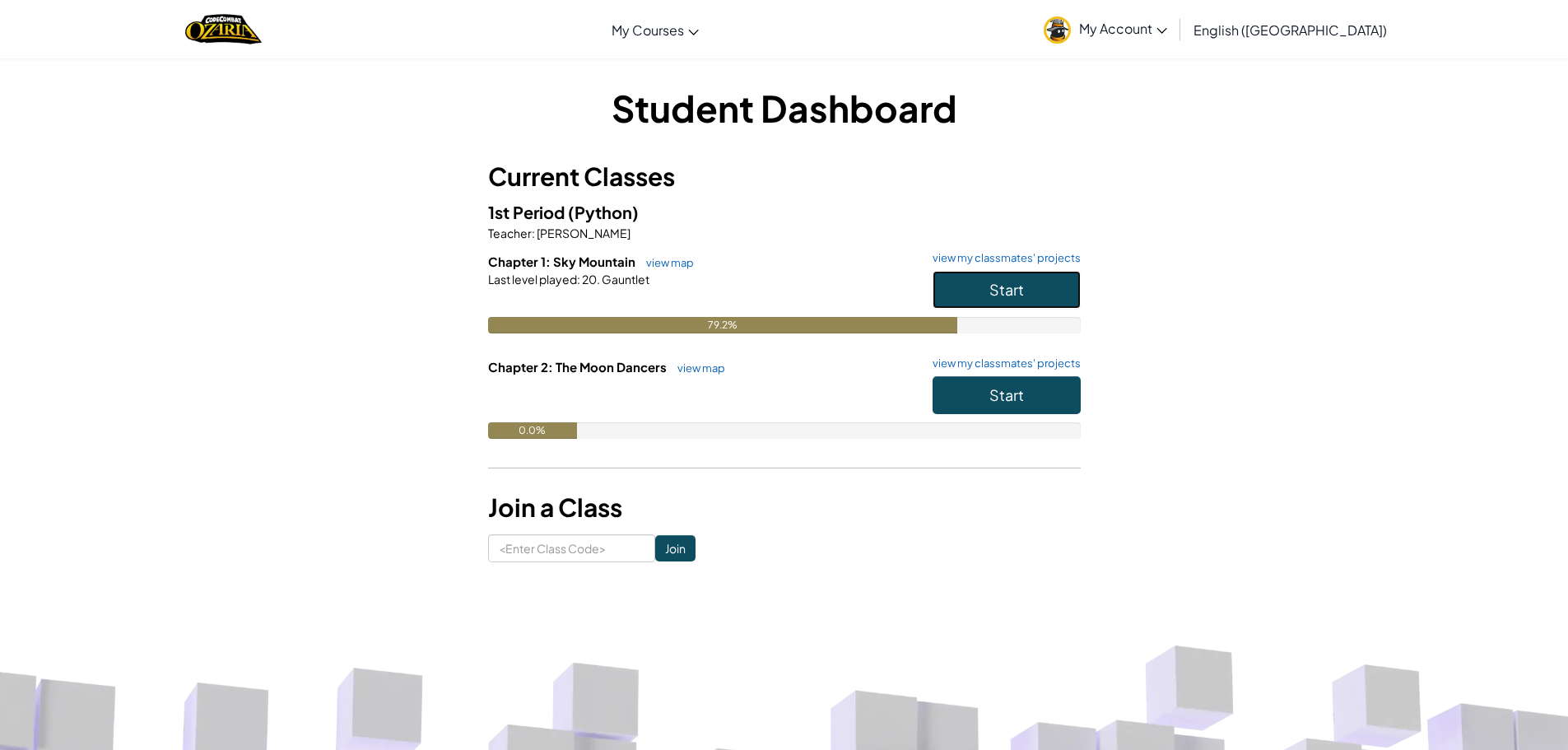
click at [1000, 283] on span "Start" at bounding box center [1007, 290] width 35 height 19
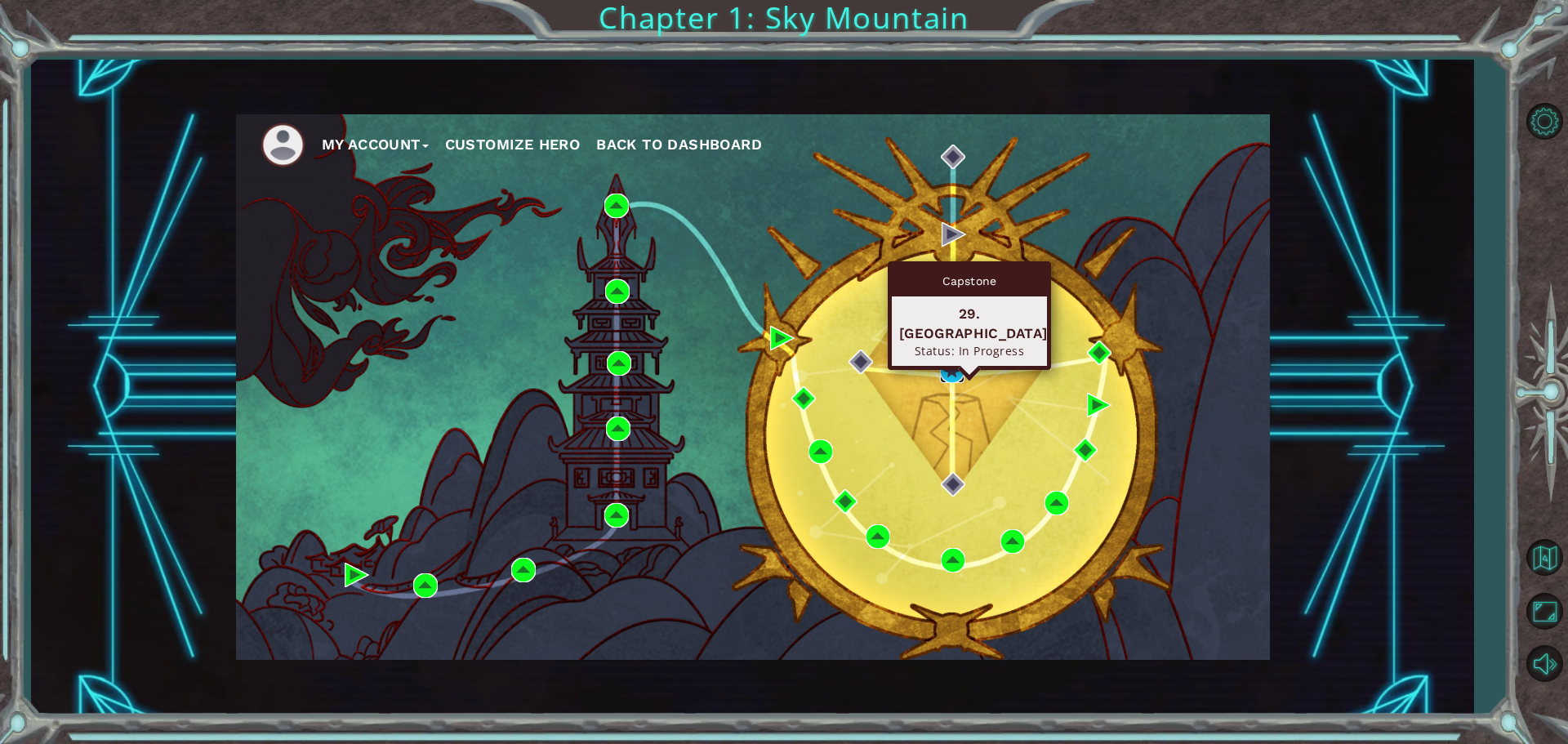
click at [943, 380] on img at bounding box center [952, 371] width 25 height 25
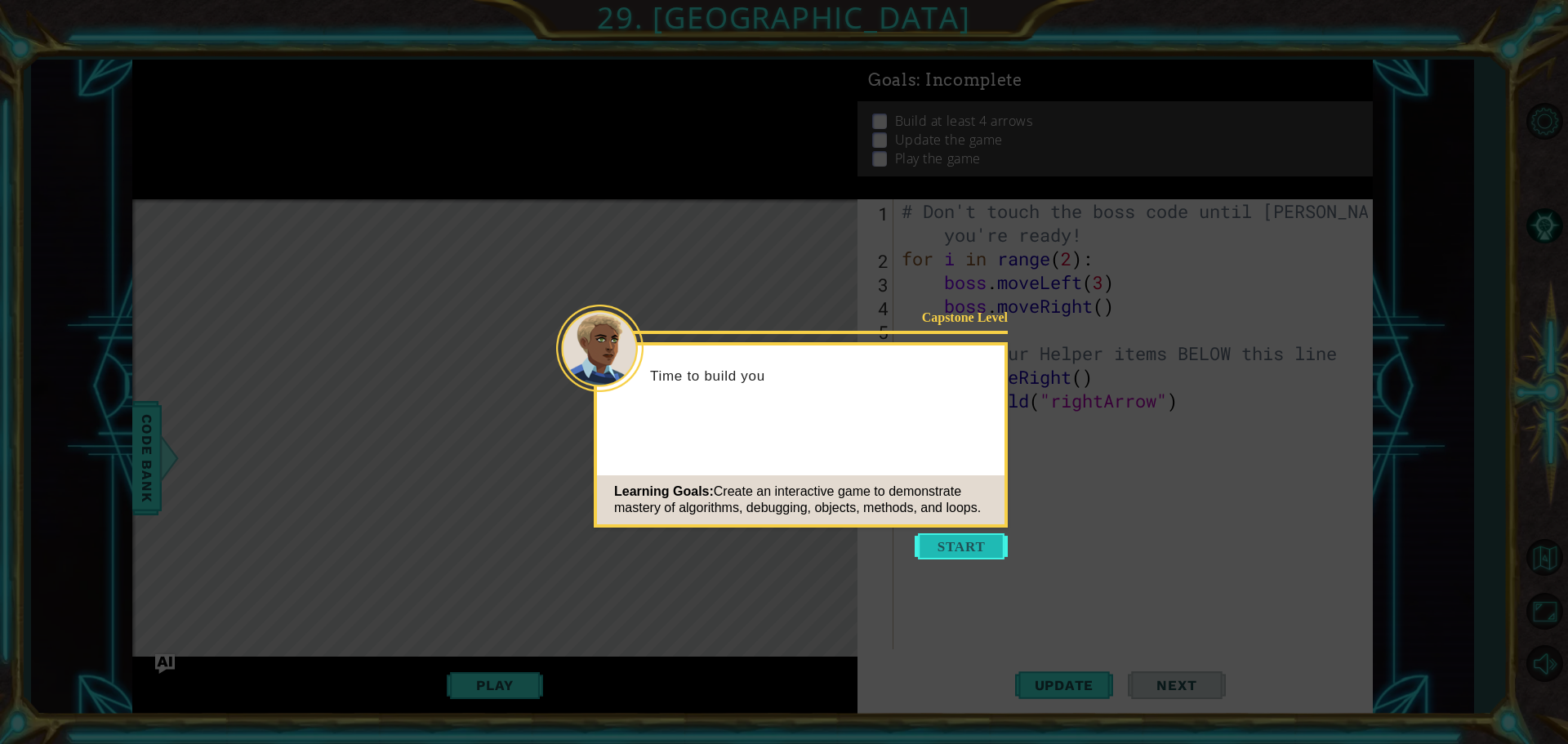
click at [954, 554] on button "Start" at bounding box center [961, 546] width 93 height 26
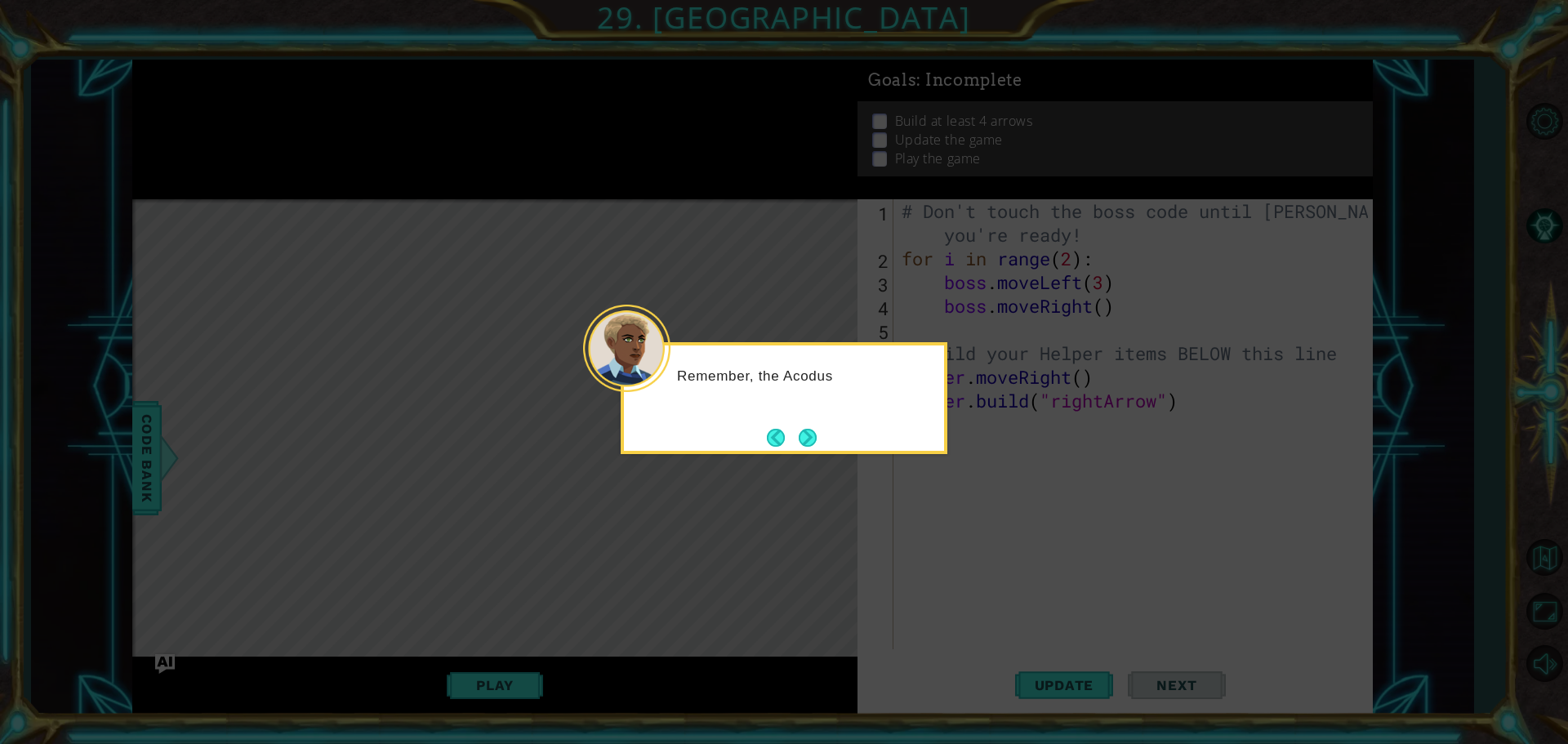
click at [833, 429] on div "Remember, the Acodus" at bounding box center [784, 397] width 327 height 112
click at [810, 439] on button "Next" at bounding box center [807, 438] width 19 height 19
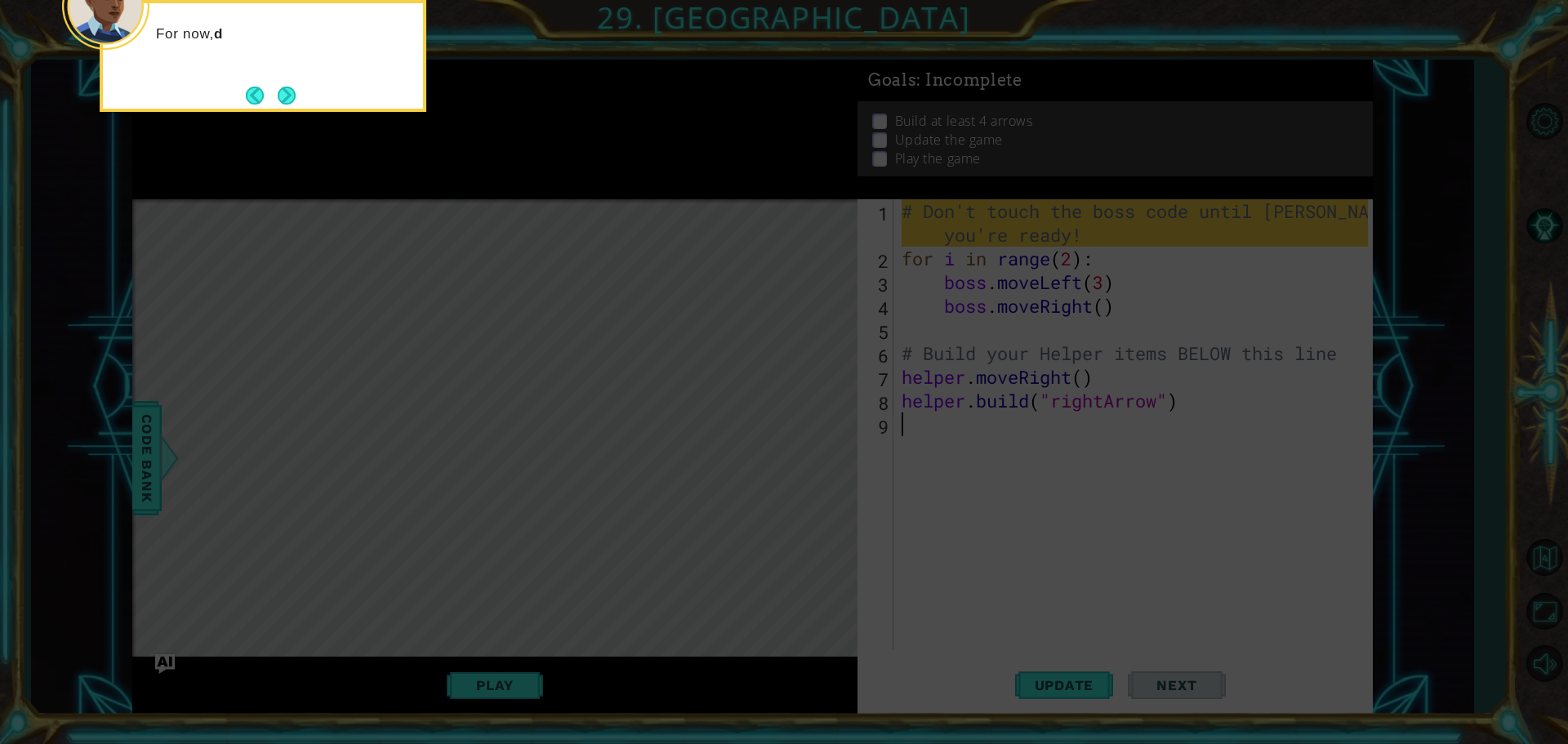
drag, startPoint x: 307, startPoint y: 81, endPoint x: 339, endPoint y: 98, distance: 36.2
click at [323, 97] on div "For now, d" at bounding box center [262, 56] width 327 height 112
click at [347, 100] on div "For now, don't change the boss code. W" at bounding box center [262, 56] width 327 height 112
click at [348, 100] on div "For now, don't change the boss code. We'll w" at bounding box center [262, 56] width 327 height 112
click at [348, 100] on div "For now, don't change the boss code. We'll work on" at bounding box center [262, 56] width 327 height 112
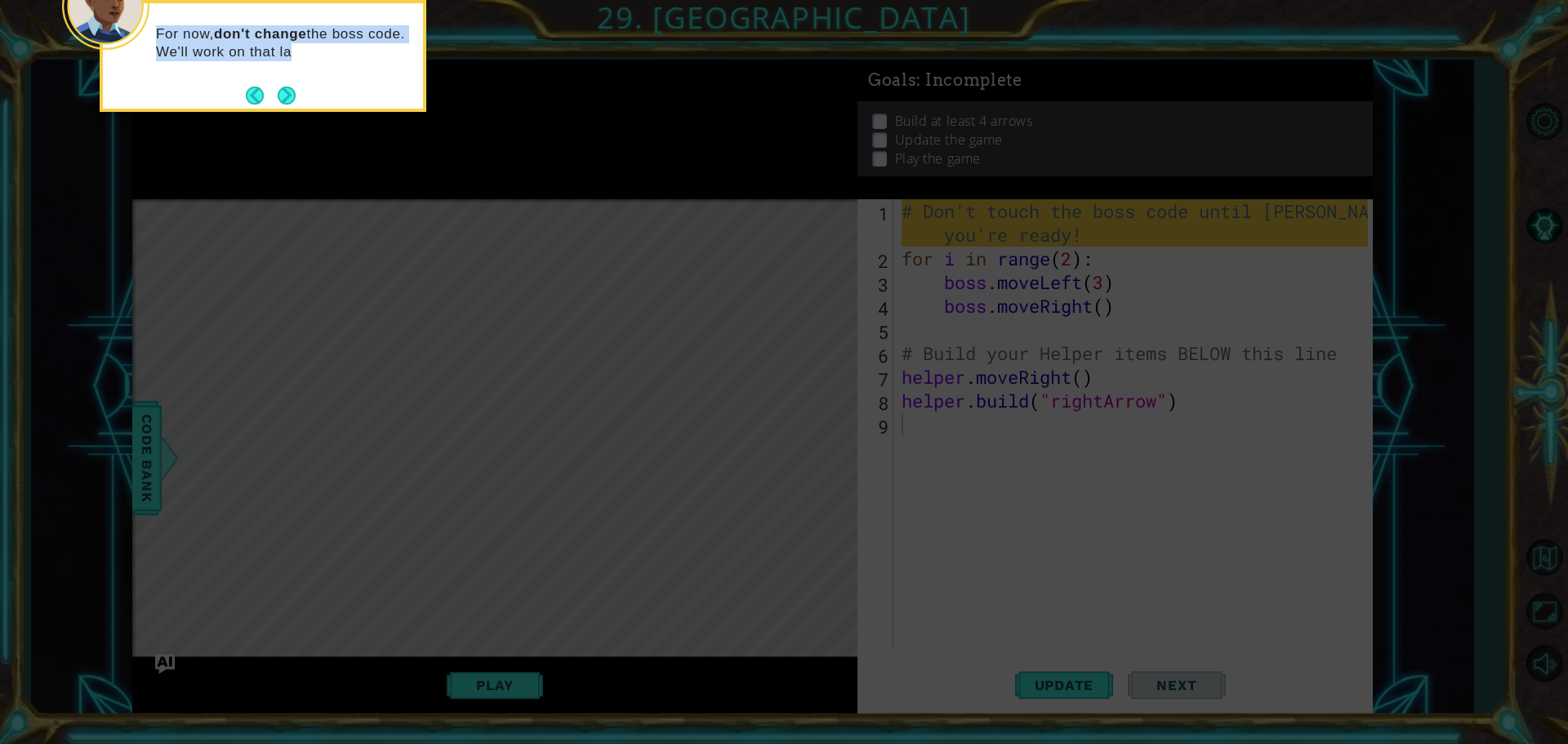
click at [348, 100] on div "For now, don't change the boss code. We'll work on that la" at bounding box center [262, 56] width 327 height 112
click at [348, 100] on div "For now, don't change the boss code. We'll work on that later." at bounding box center [262, 56] width 327 height 112
click at [288, 98] on button "Next" at bounding box center [286, 95] width 18 height 18
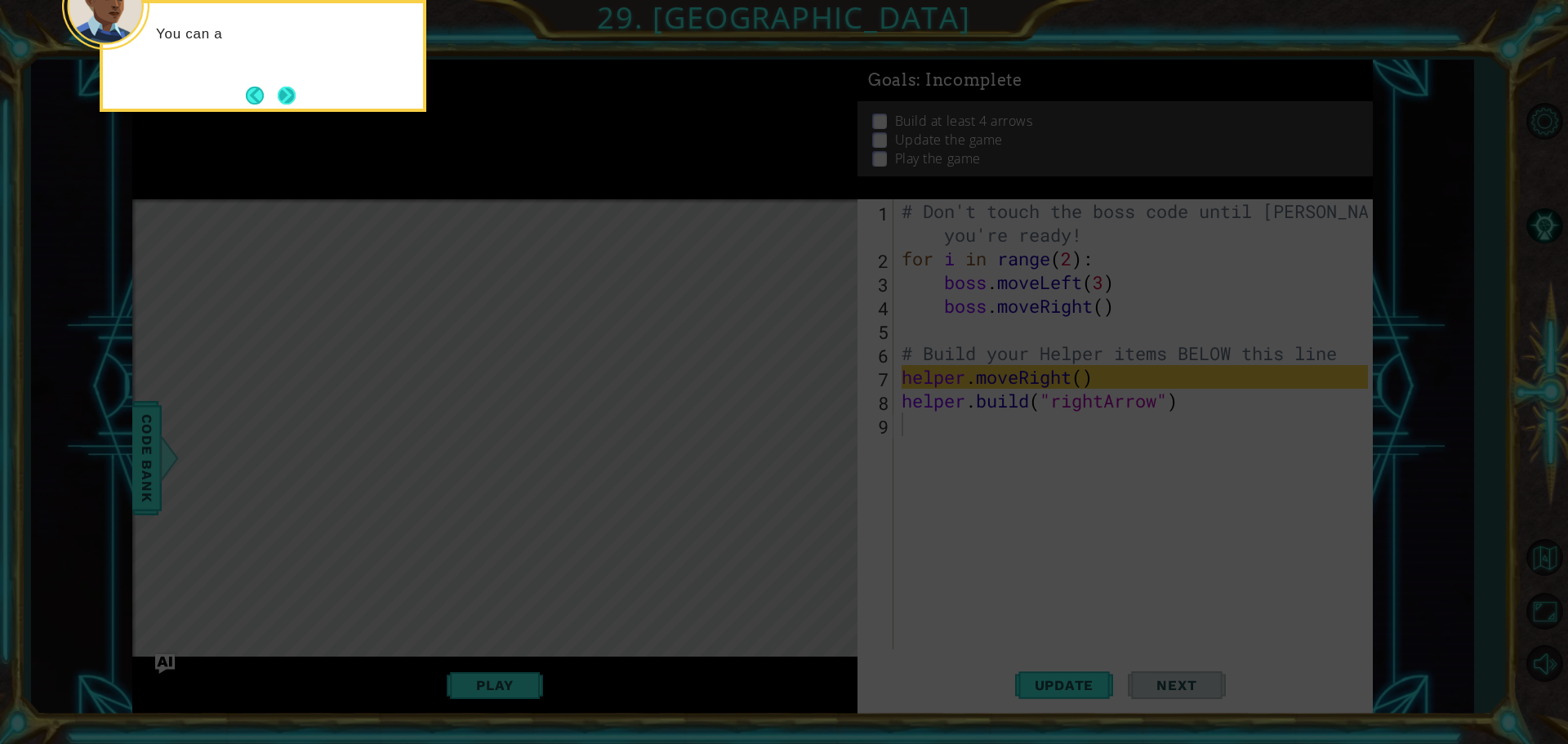
click at [296, 100] on button "Next" at bounding box center [286, 95] width 18 height 18
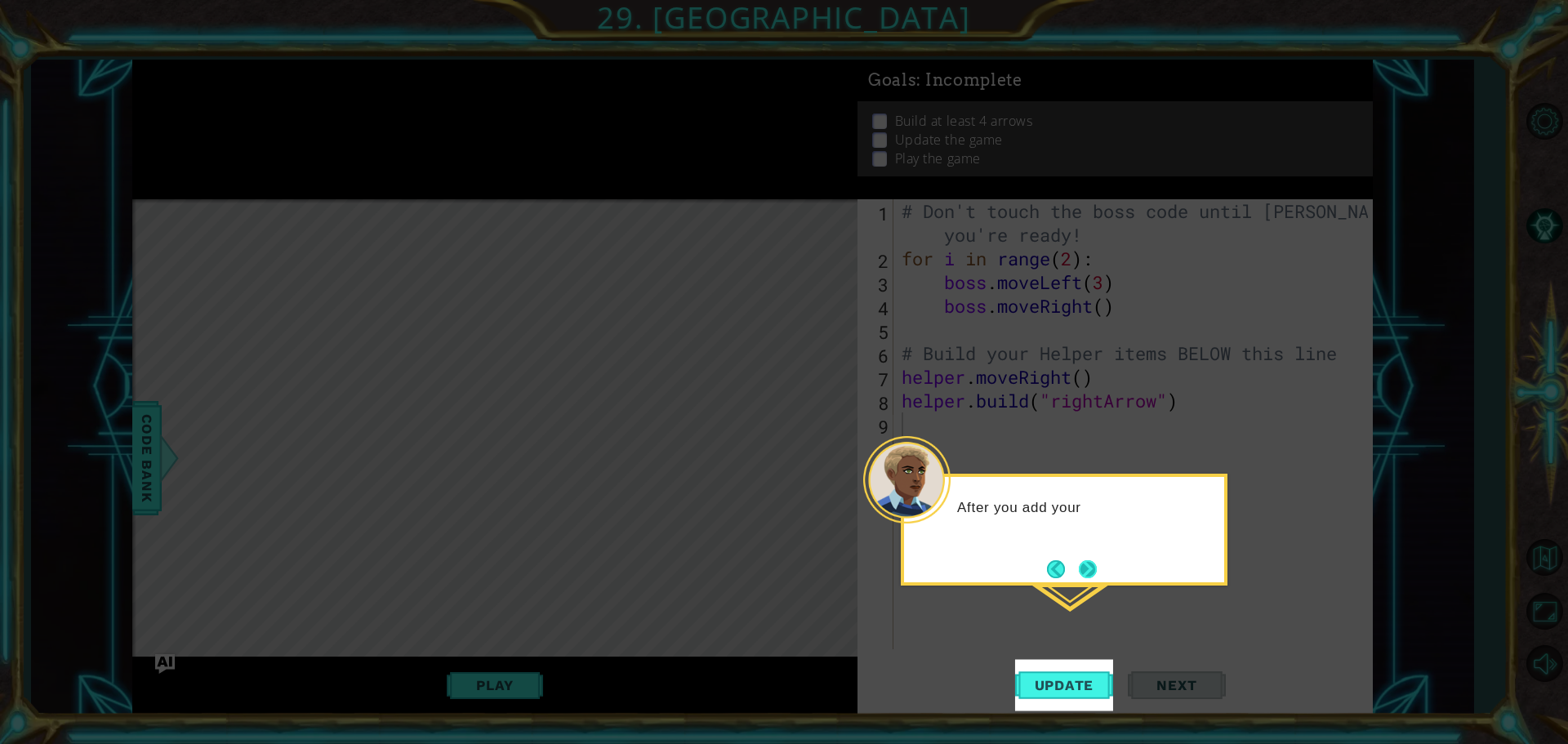
click at [1097, 570] on button "Next" at bounding box center [1087, 569] width 18 height 18
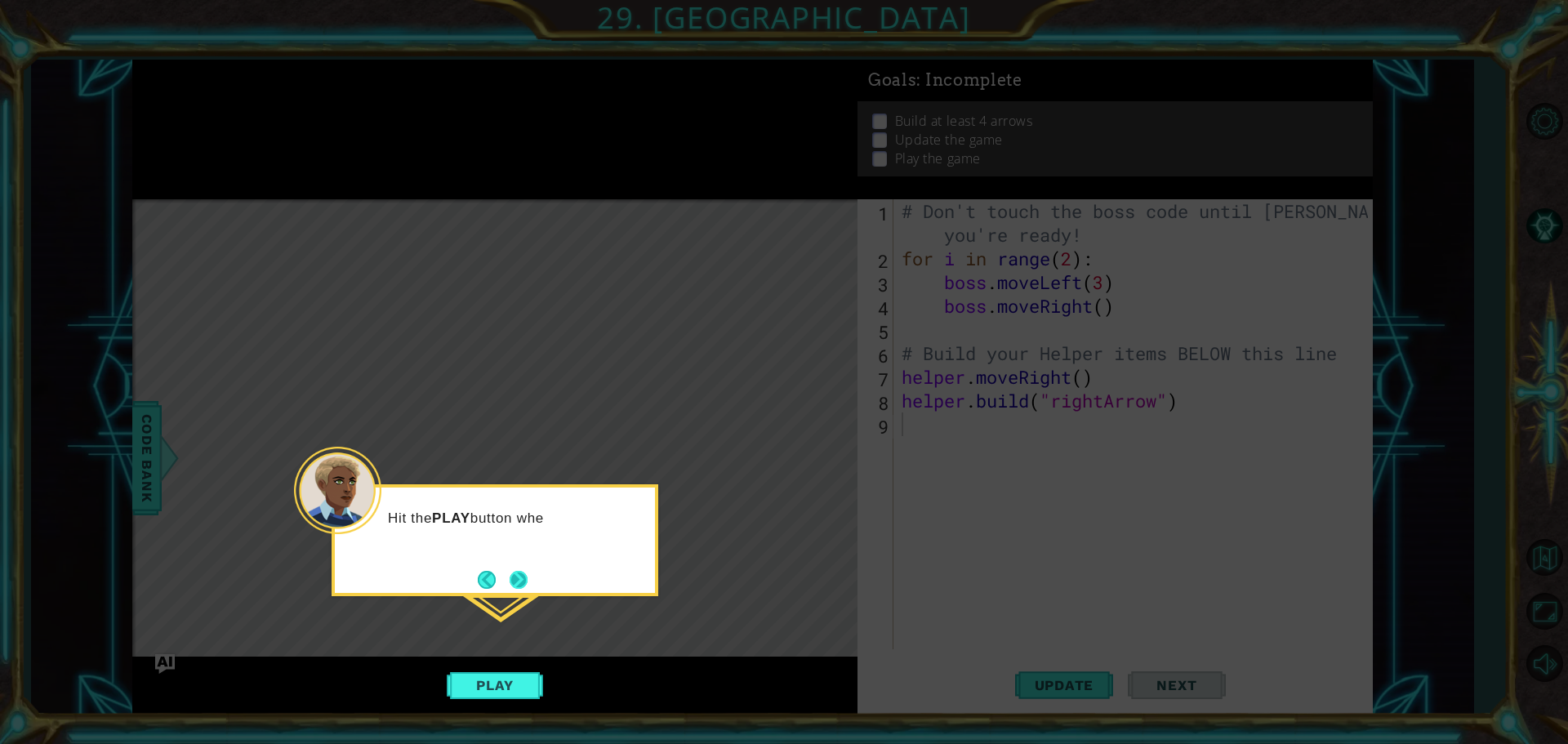
click at [526, 571] on button "Next" at bounding box center [518, 579] width 18 height 18
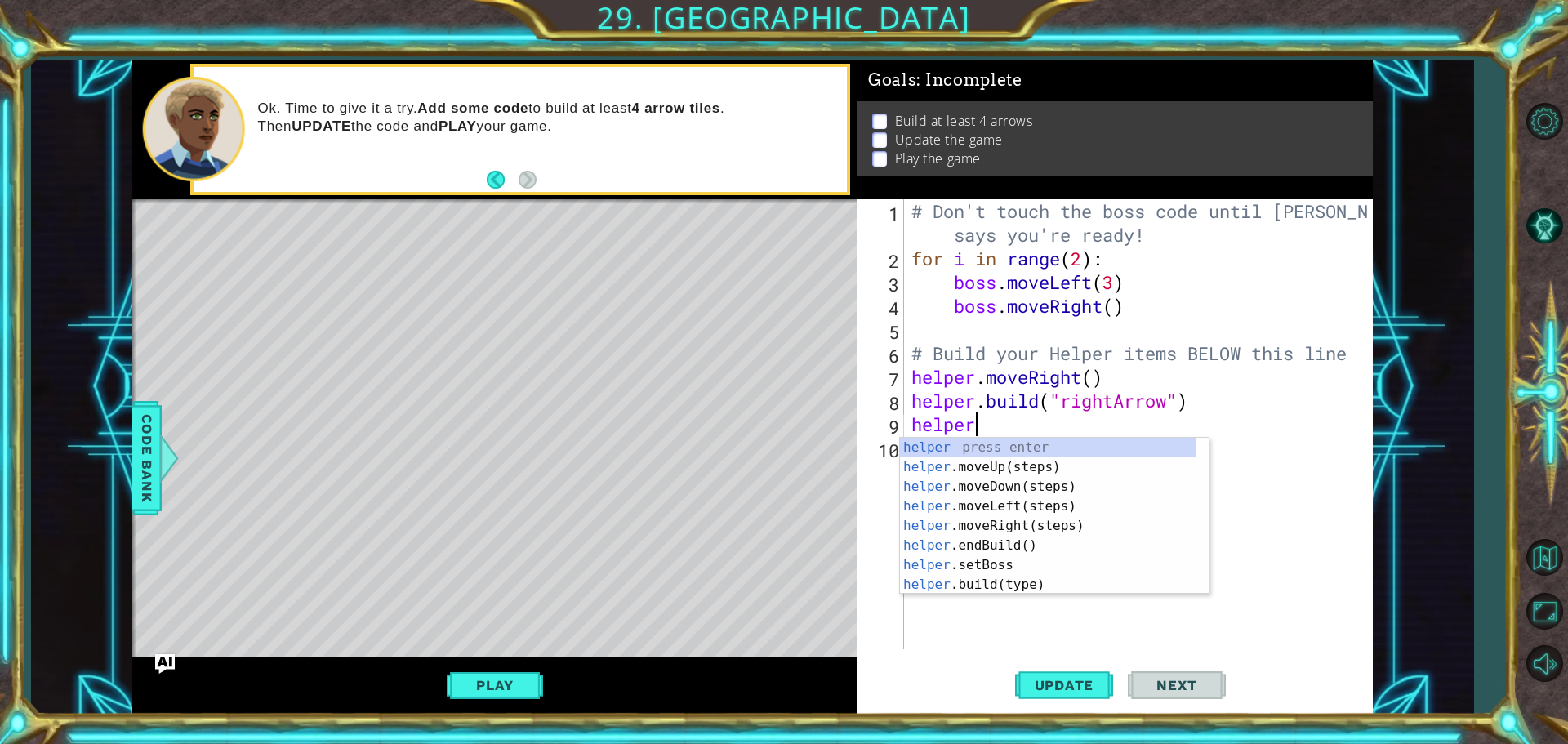
scroll to position [0, 3]
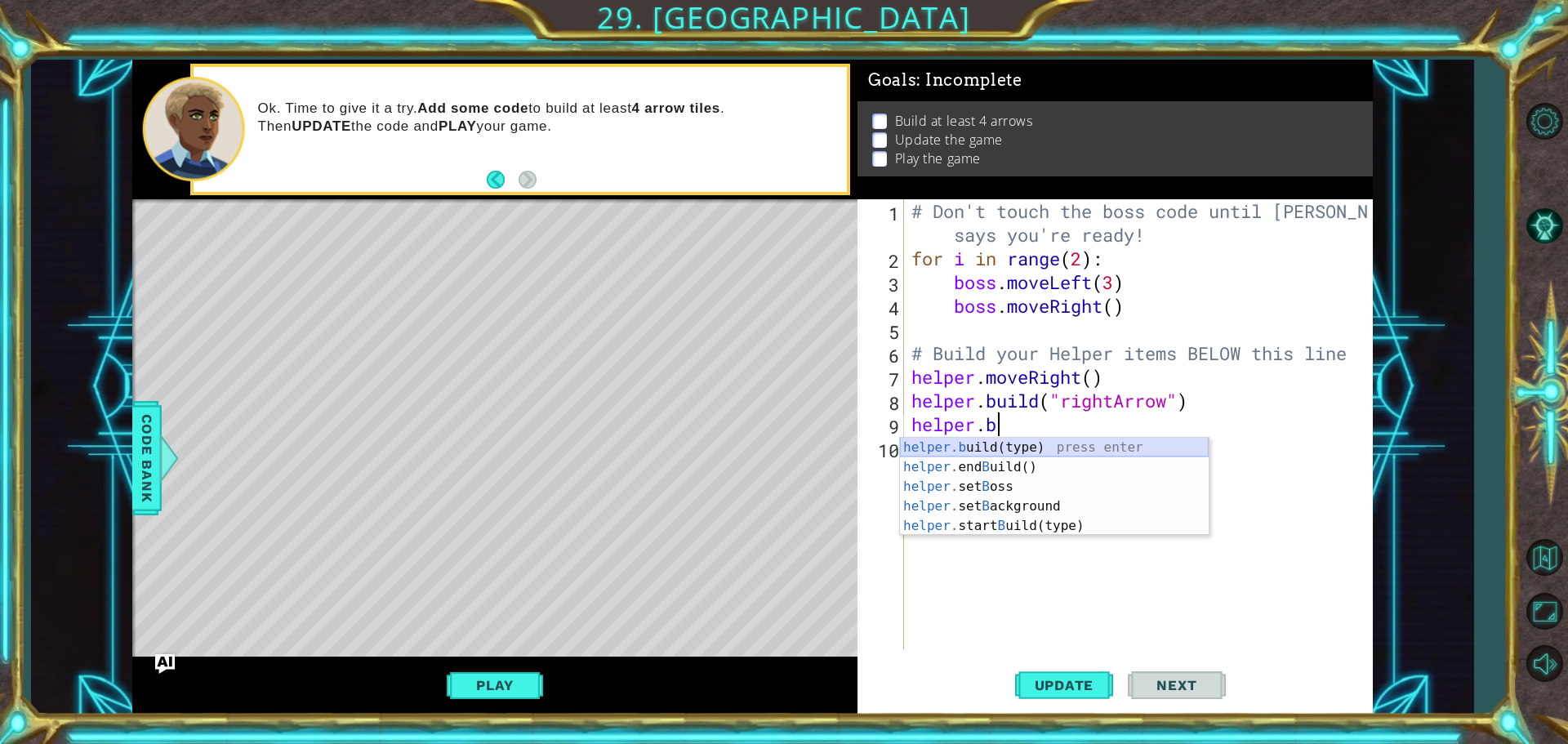
click at [1013, 446] on div "helper.b uild(type) press enter helper. end B uild() press enter helper. set B …" at bounding box center [1054, 506] width 308 height 137
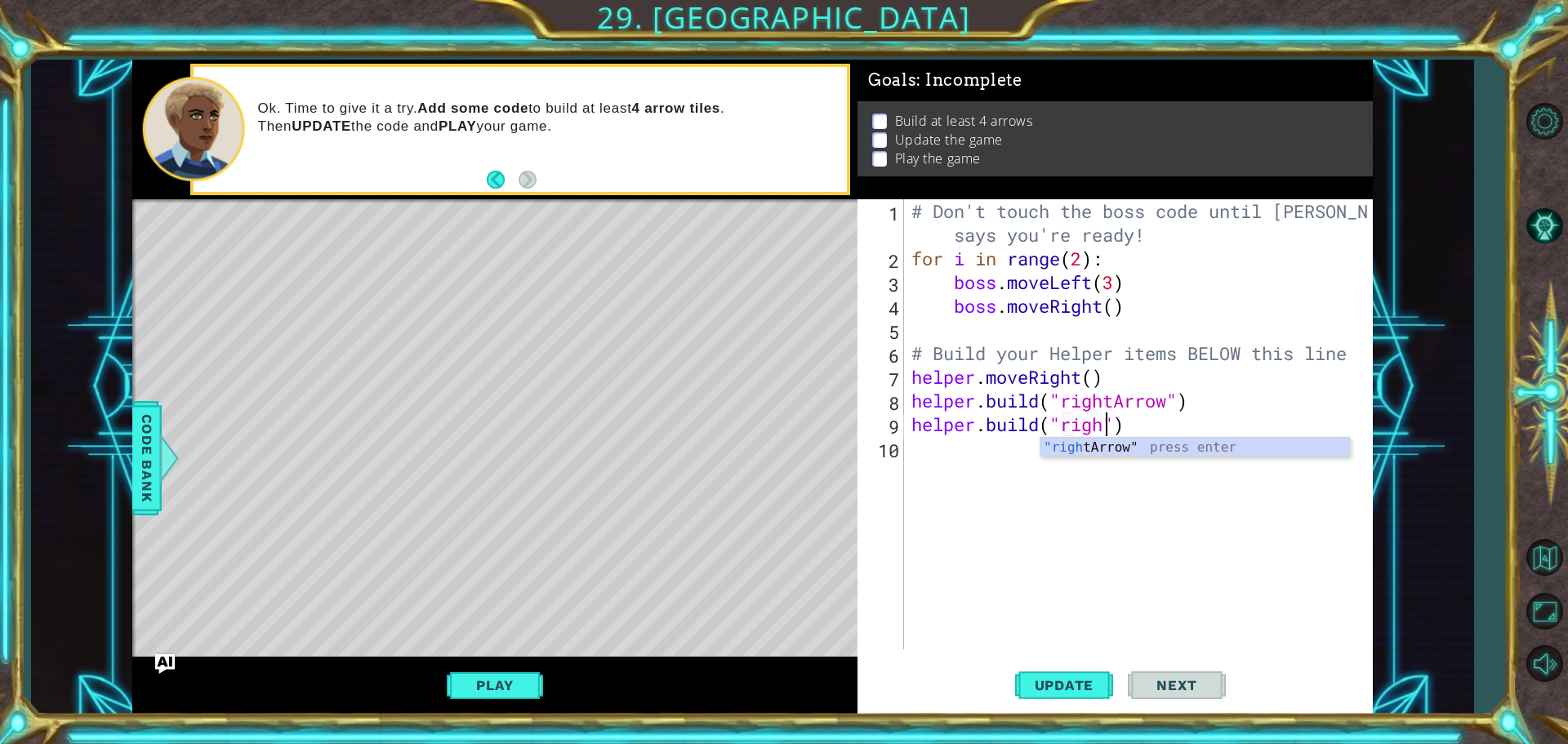
scroll to position [0, 9]
click at [1111, 448] on div ""right Arrow" press enter" at bounding box center [1194, 466] width 308 height 58
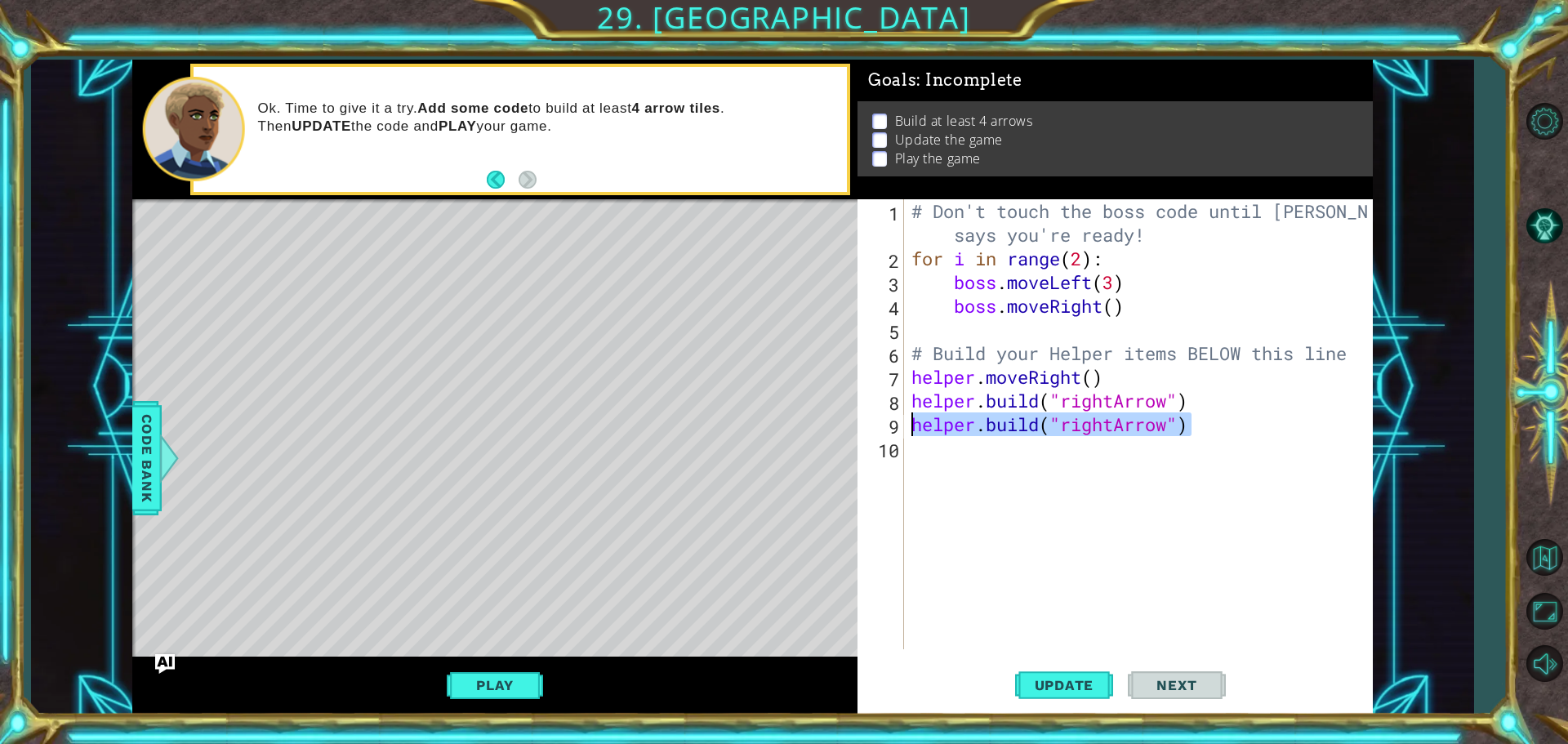
drag, startPoint x: 1205, startPoint y: 432, endPoint x: 904, endPoint y: 429, distance: 301.0
click at [904, 429] on div "helper.build("rightArrow") 1 2 3 4 5 6 7 8 9 10 # Don't touch the boss code unt…" at bounding box center [1112, 424] width 511 height 450
type textarea "helper.build("rightArrow")"
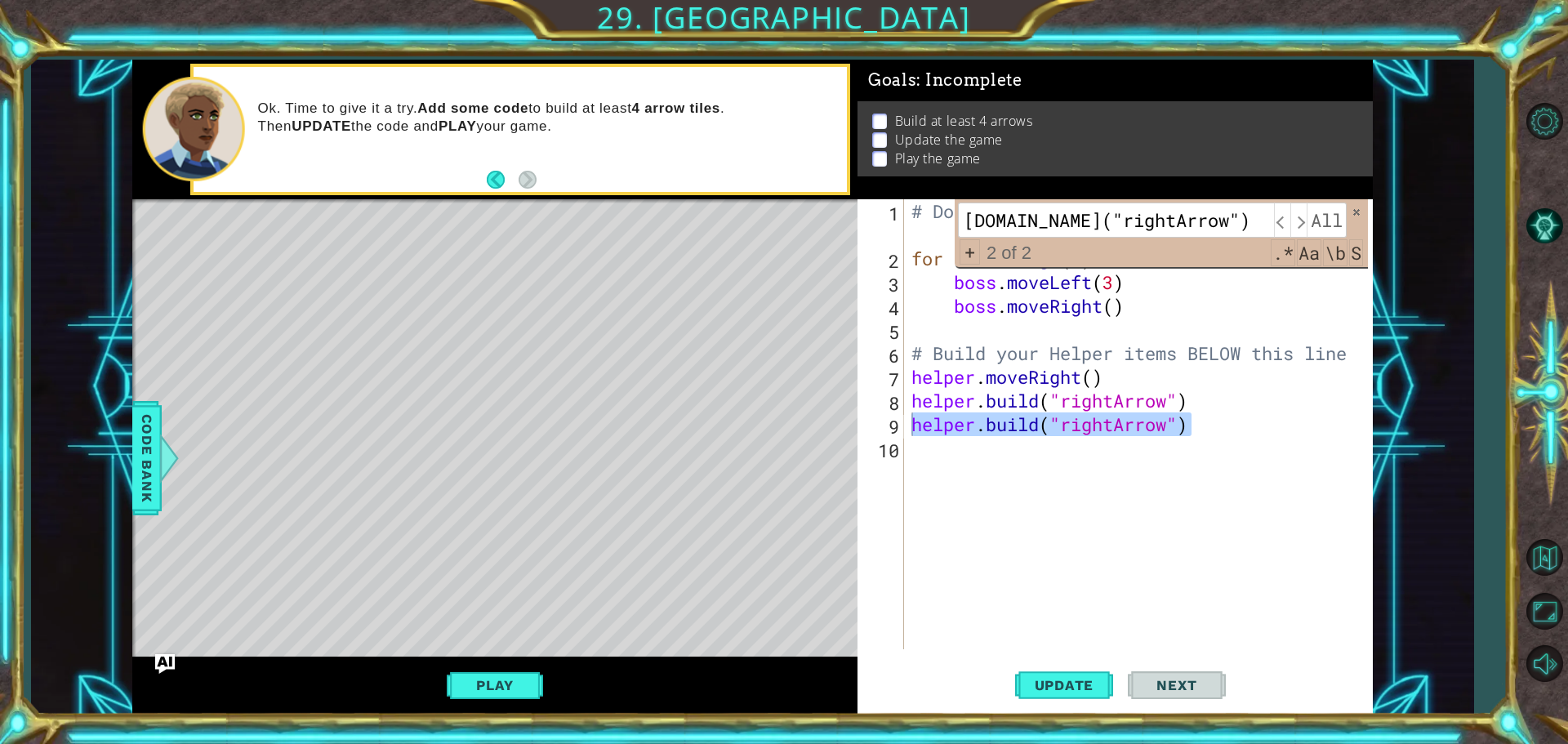
scroll to position [0, 0]
click at [970, 462] on div "# Don't touch the boss code until Vega says you're ready! for i in range ( 2 ) …" at bounding box center [1142, 460] width 467 height 521
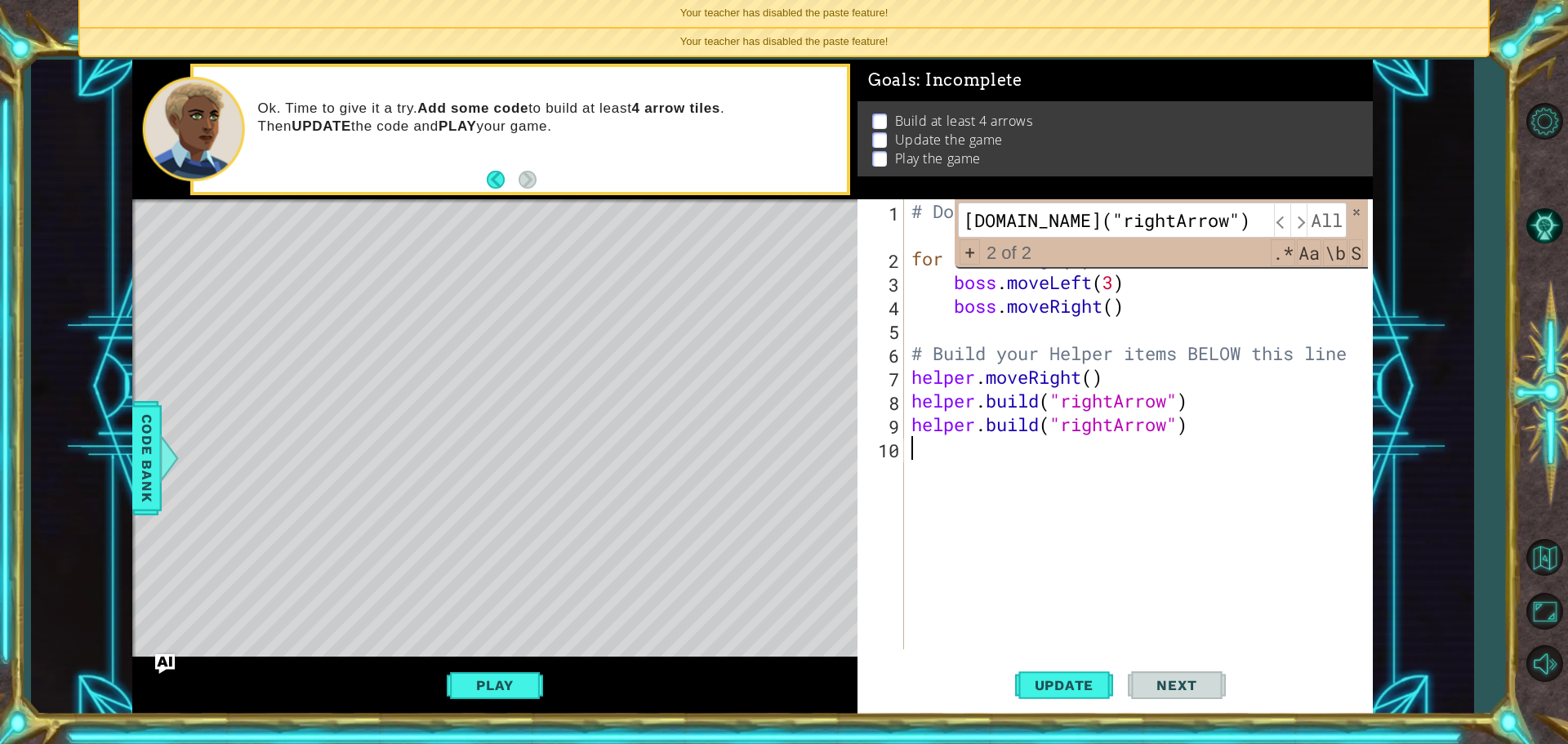
click at [1241, 437] on div "# Don't touch the boss code until Vega says you're ready! for i in range ( 2 ) …" at bounding box center [1142, 460] width 467 height 521
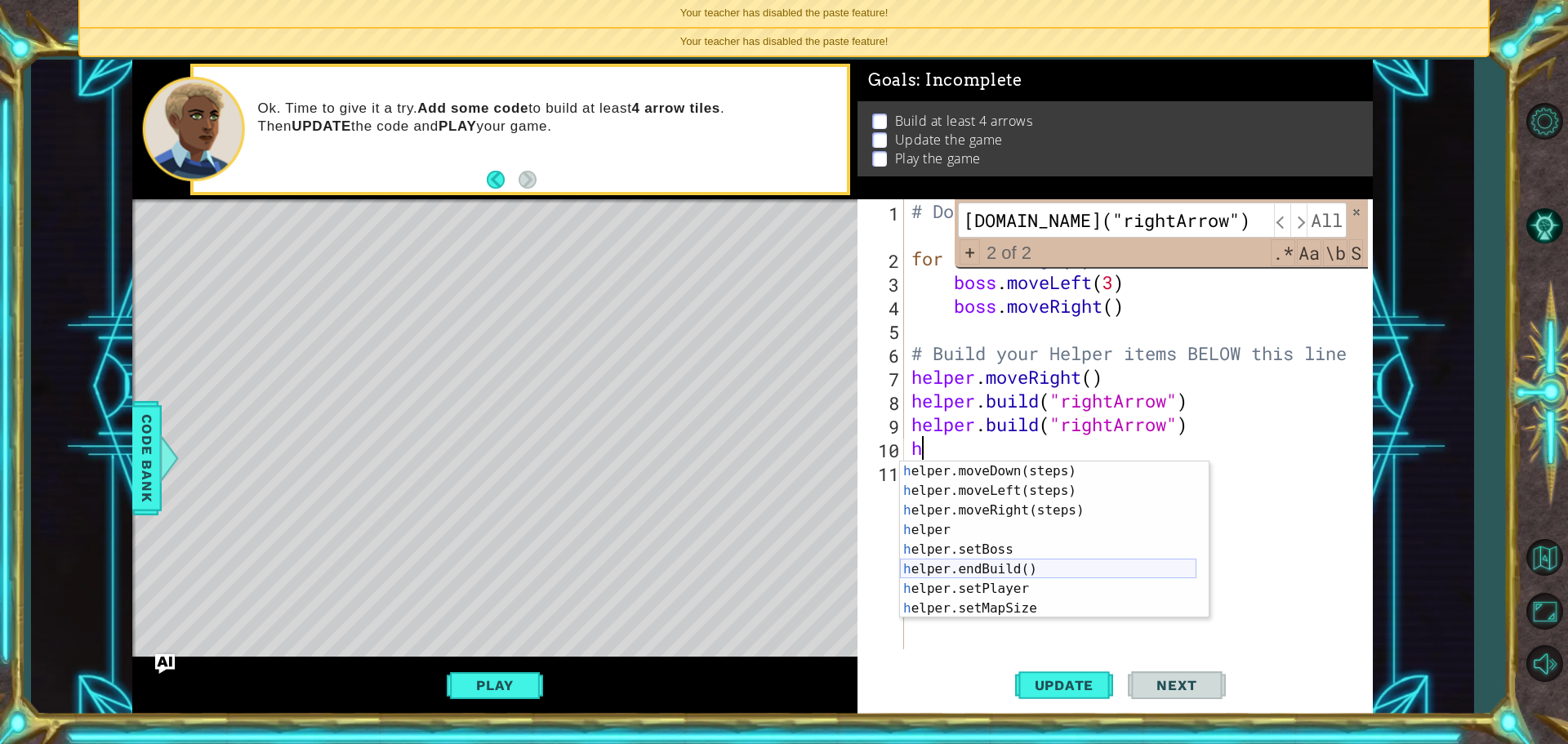
scroll to position [69, 0]
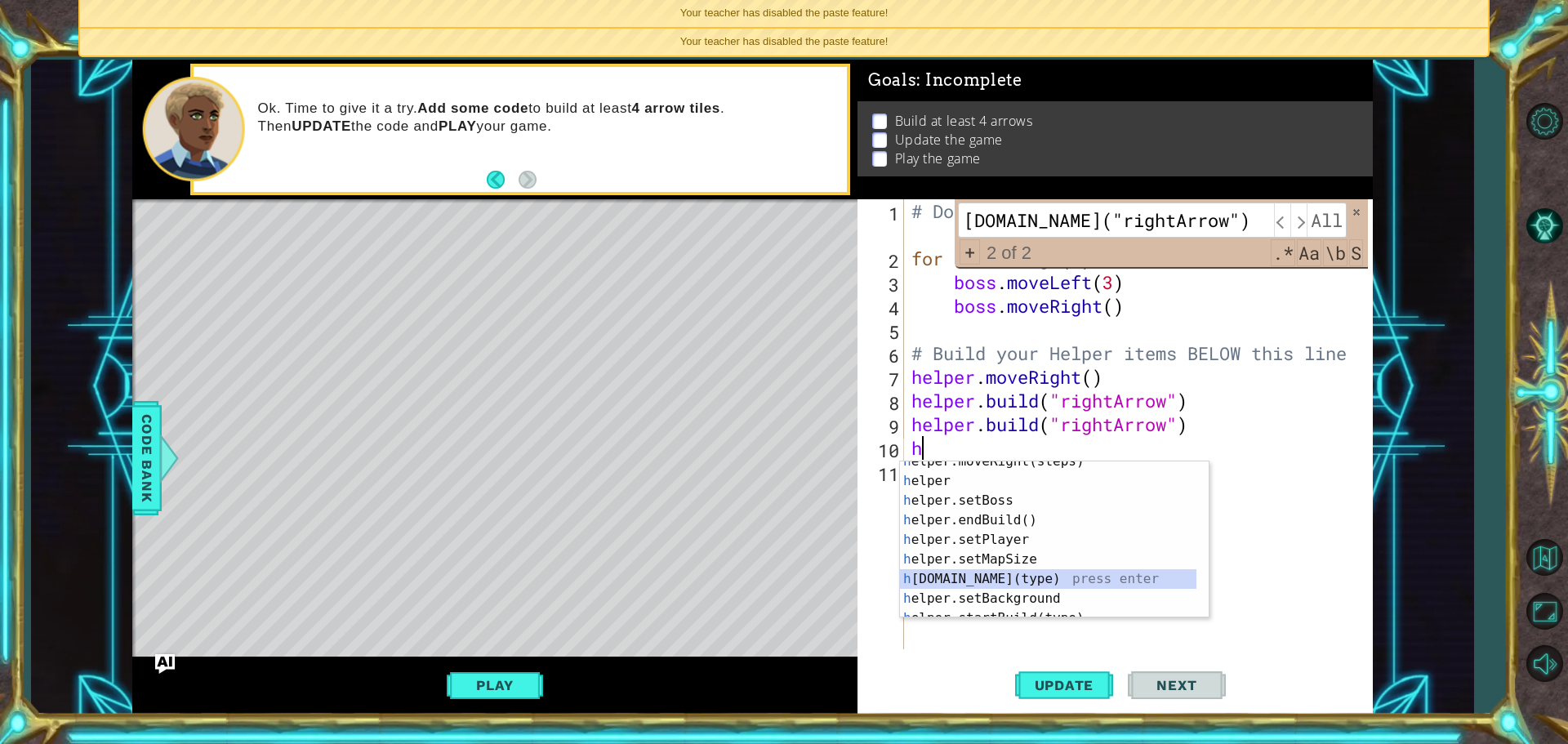
click at [1046, 581] on div "h elper.moveRight(steps) press enter h elper press enter h elper.setBoss press …" at bounding box center [1047, 549] width 296 height 196
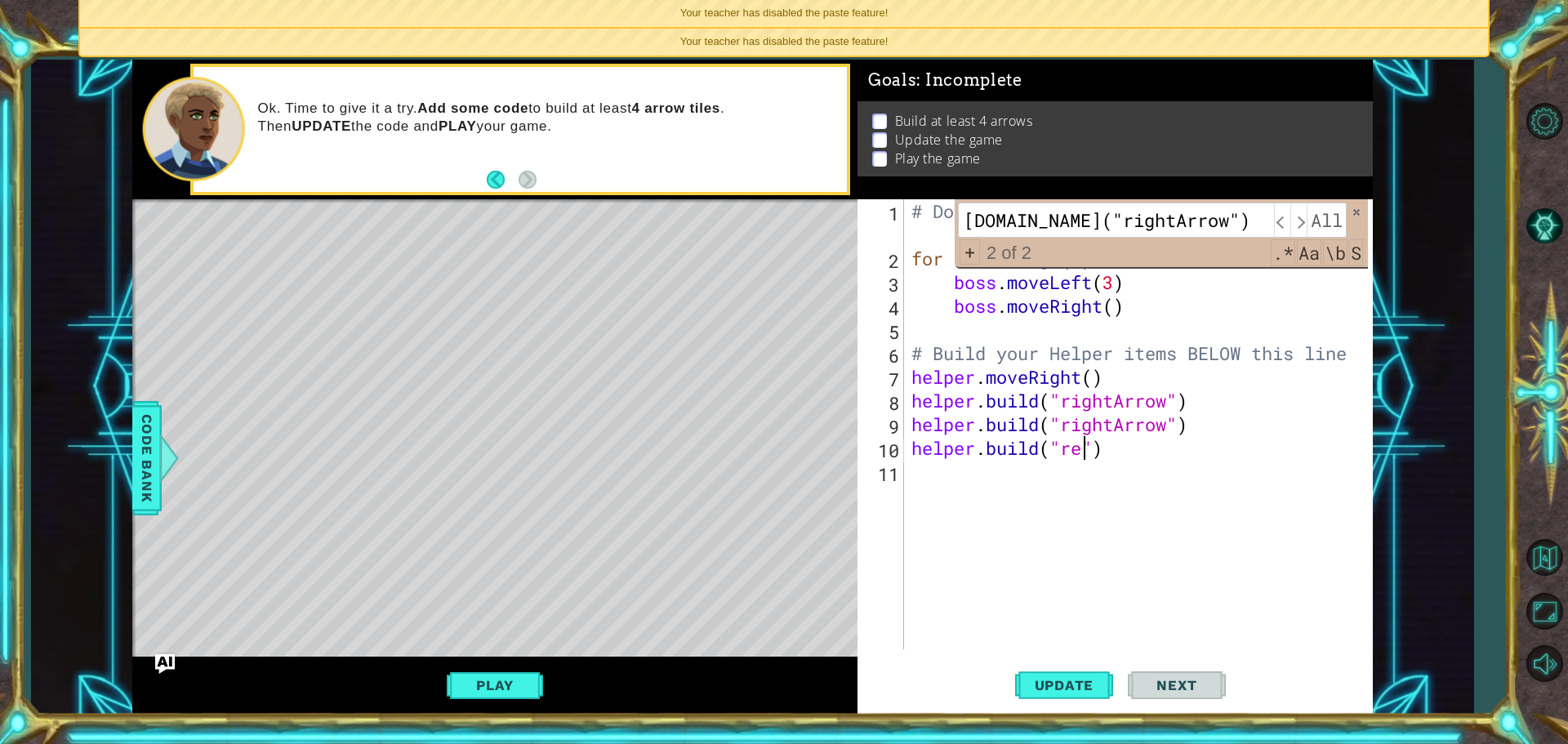
scroll to position [0, 8]
click at [1121, 470] on div ""r ightArrow" press enter" at bounding box center [1194, 490] width 308 height 58
type textarea "helper.build("rightArrow")"
click at [1010, 470] on div "# Don't touch the boss code until Vega says you're ready! for i in range ( 2 ) …" at bounding box center [1142, 460] width 467 height 521
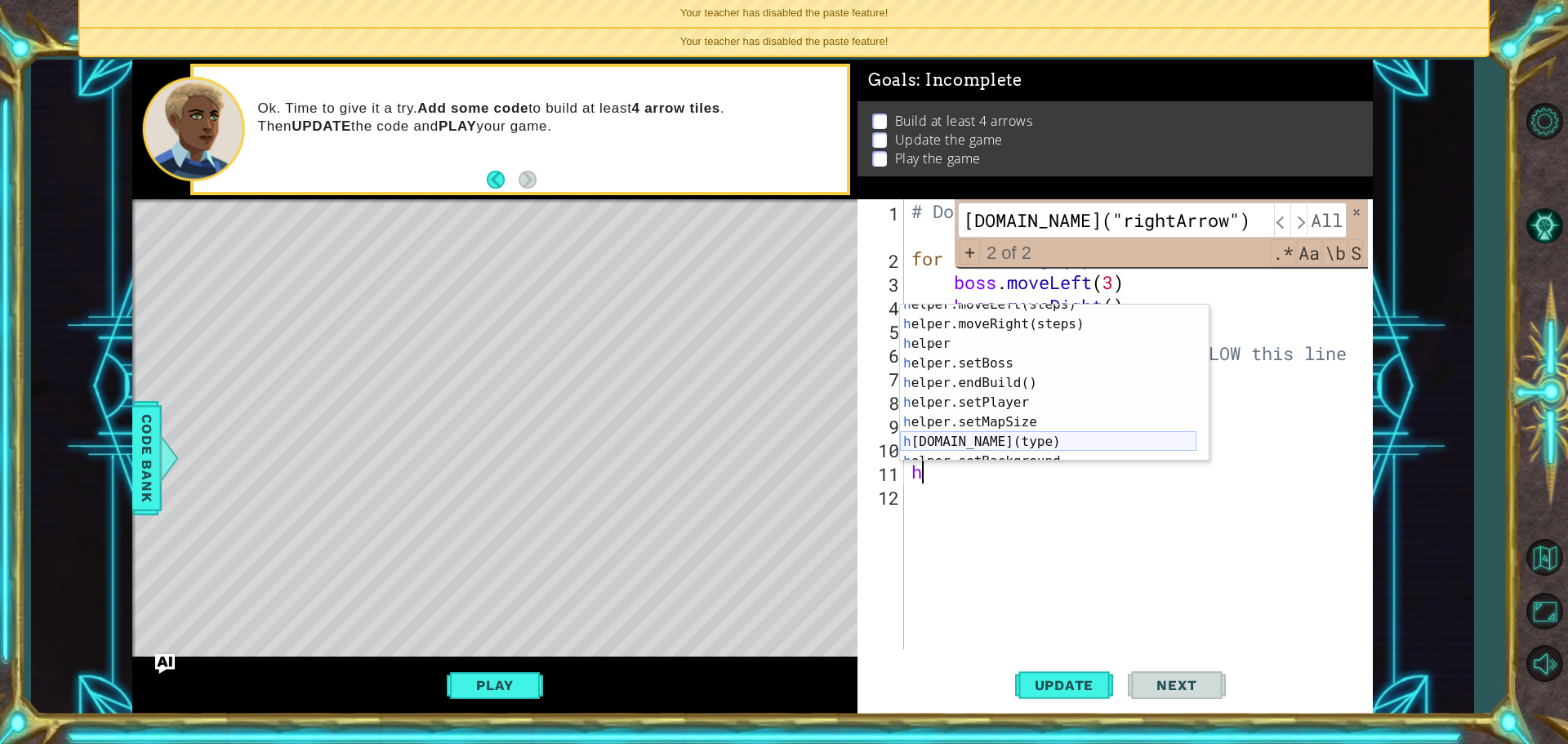
scroll to position [49, 0]
click at [983, 440] on div "h elper.moveLeft(steps) press enter h elper.moveRight(steps) press enter h elpe…" at bounding box center [1047, 393] width 296 height 196
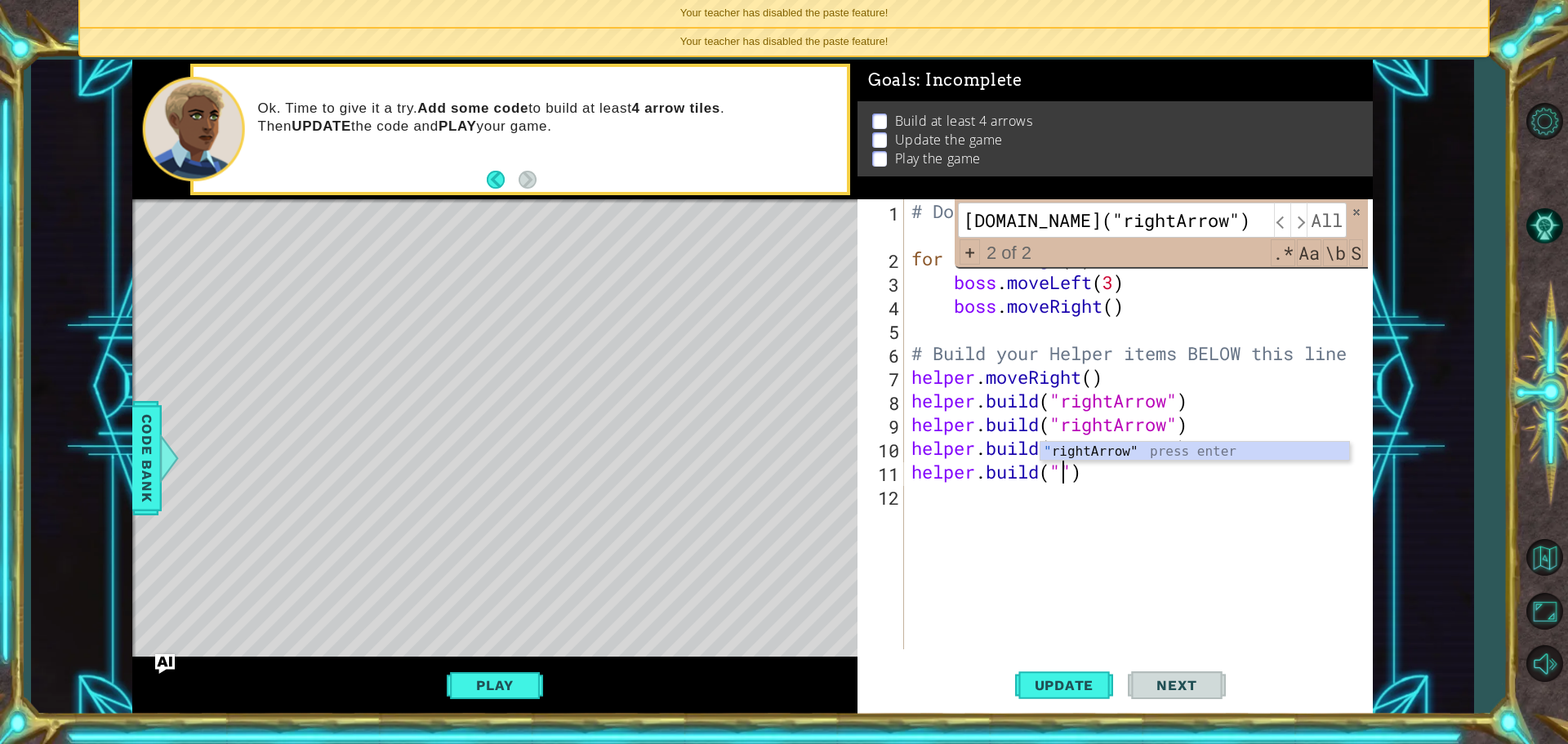
scroll to position [0, 8]
click at [1266, 441] on div ""r ightArrow" press enter" at bounding box center [1194, 470] width 308 height 58
type textarea "helper.build("rightArrow")"
click at [939, 505] on div "# Don't touch the boss code until Vega says you're ready! for i in range ( 2 ) …" at bounding box center [1142, 460] width 467 height 521
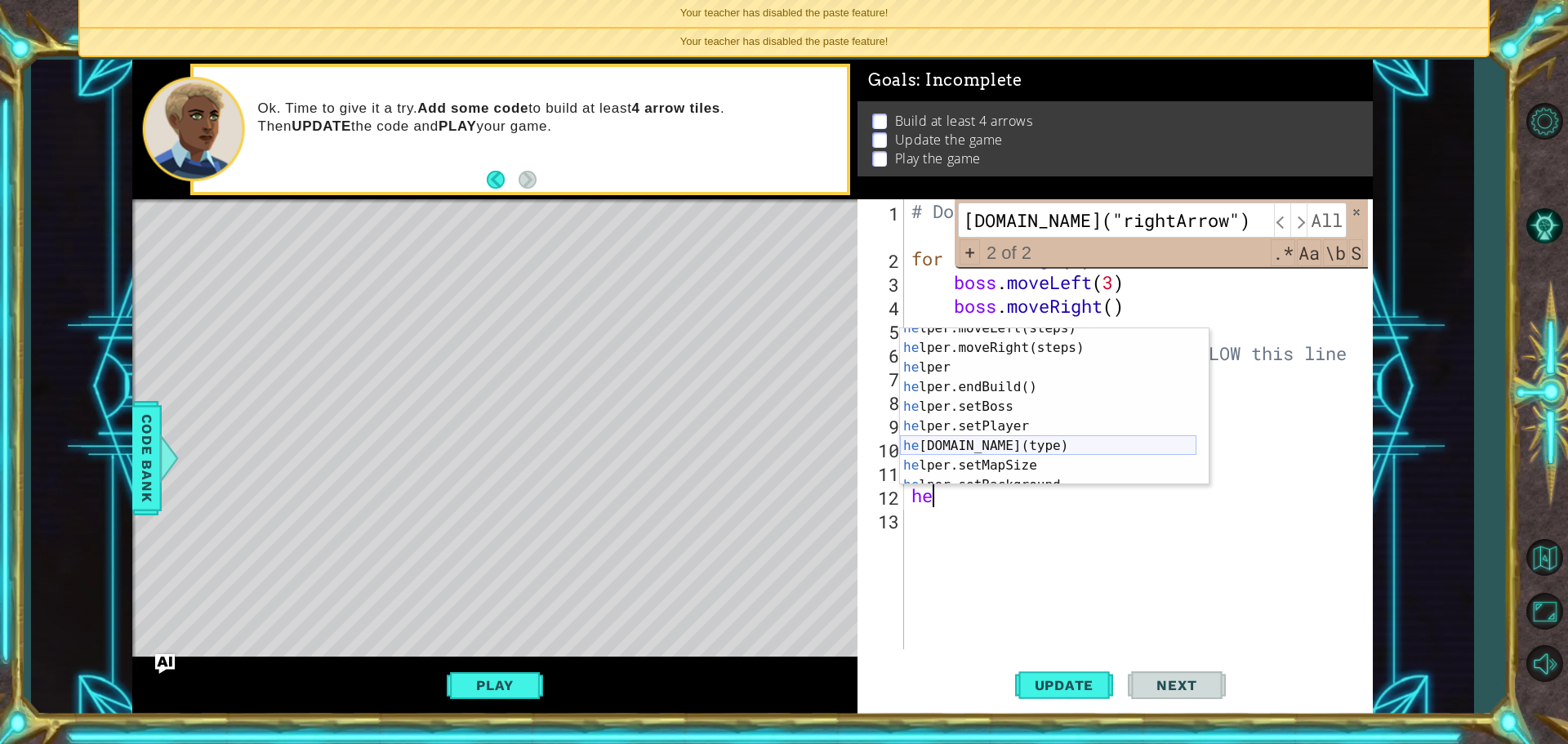
scroll to position [98, 0]
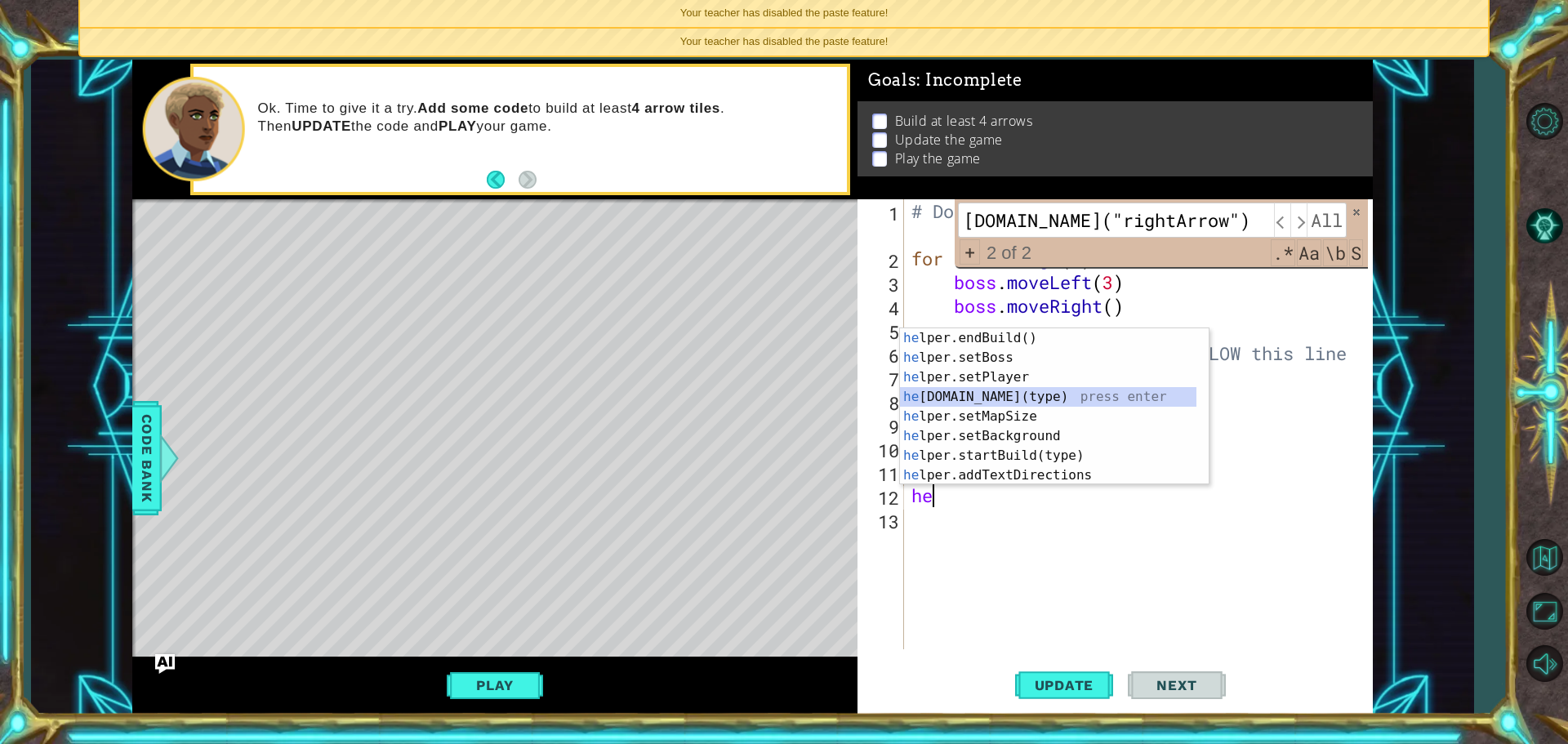
click at [994, 396] on div "he lper.endBuild() press enter he lper.setBoss press enter he lper.setPlayer pr…" at bounding box center [1047, 426] width 296 height 196
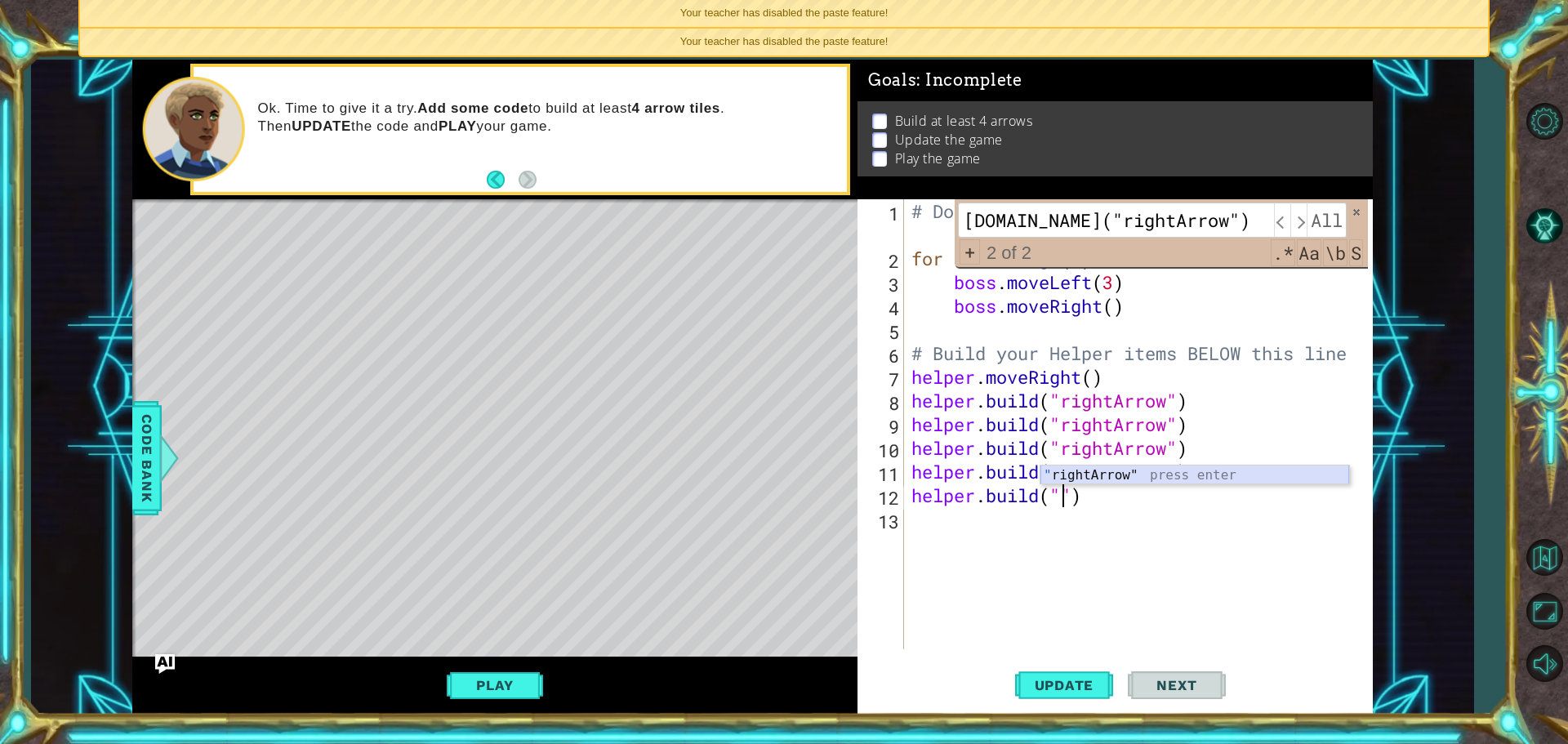
type textarea "helper.build("rightArrow")"
click at [987, 523] on div "# Don't touch the boss code until Vega says you're ready! for i in range ( 2 ) …" at bounding box center [1142, 460] width 467 height 521
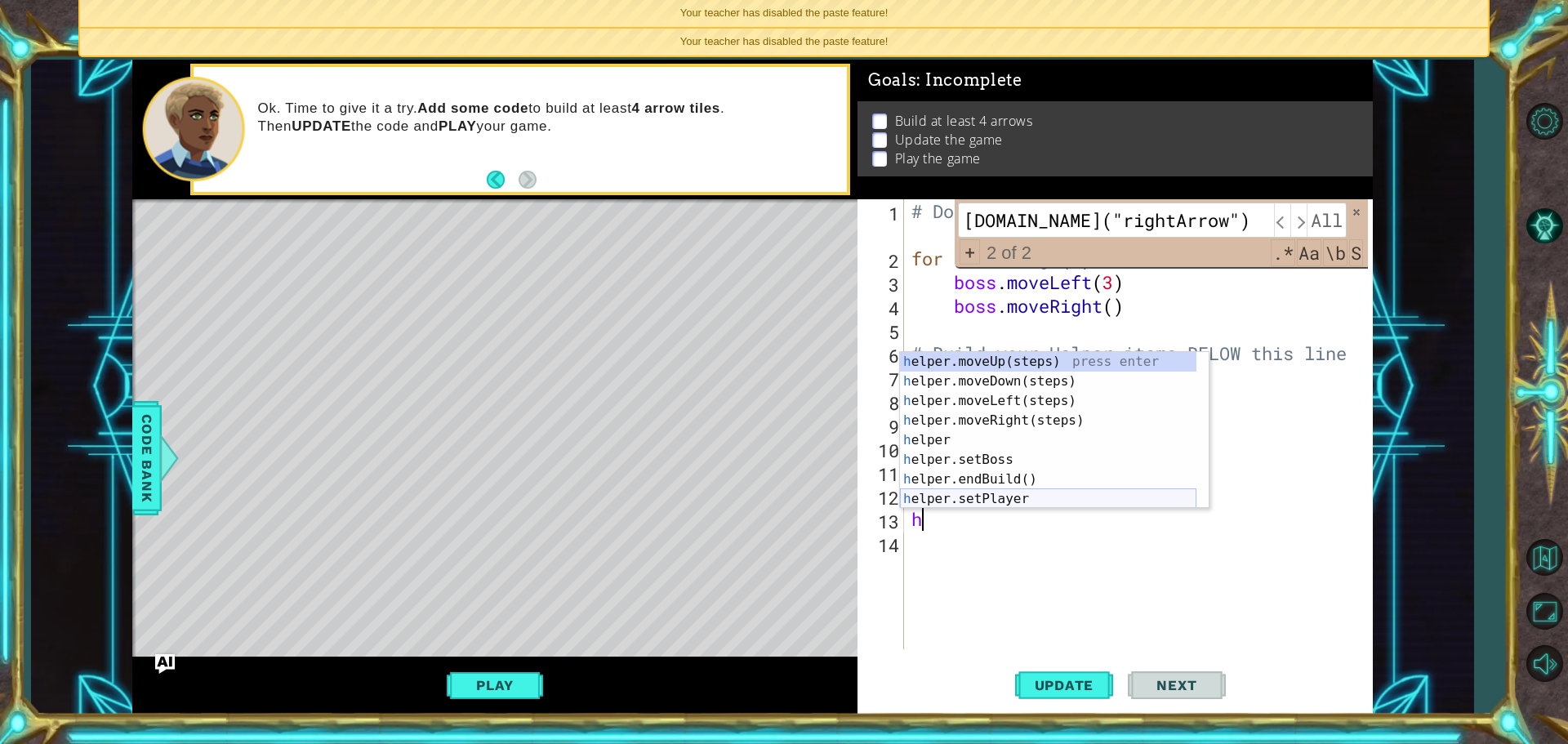
scroll to position [118, 0]
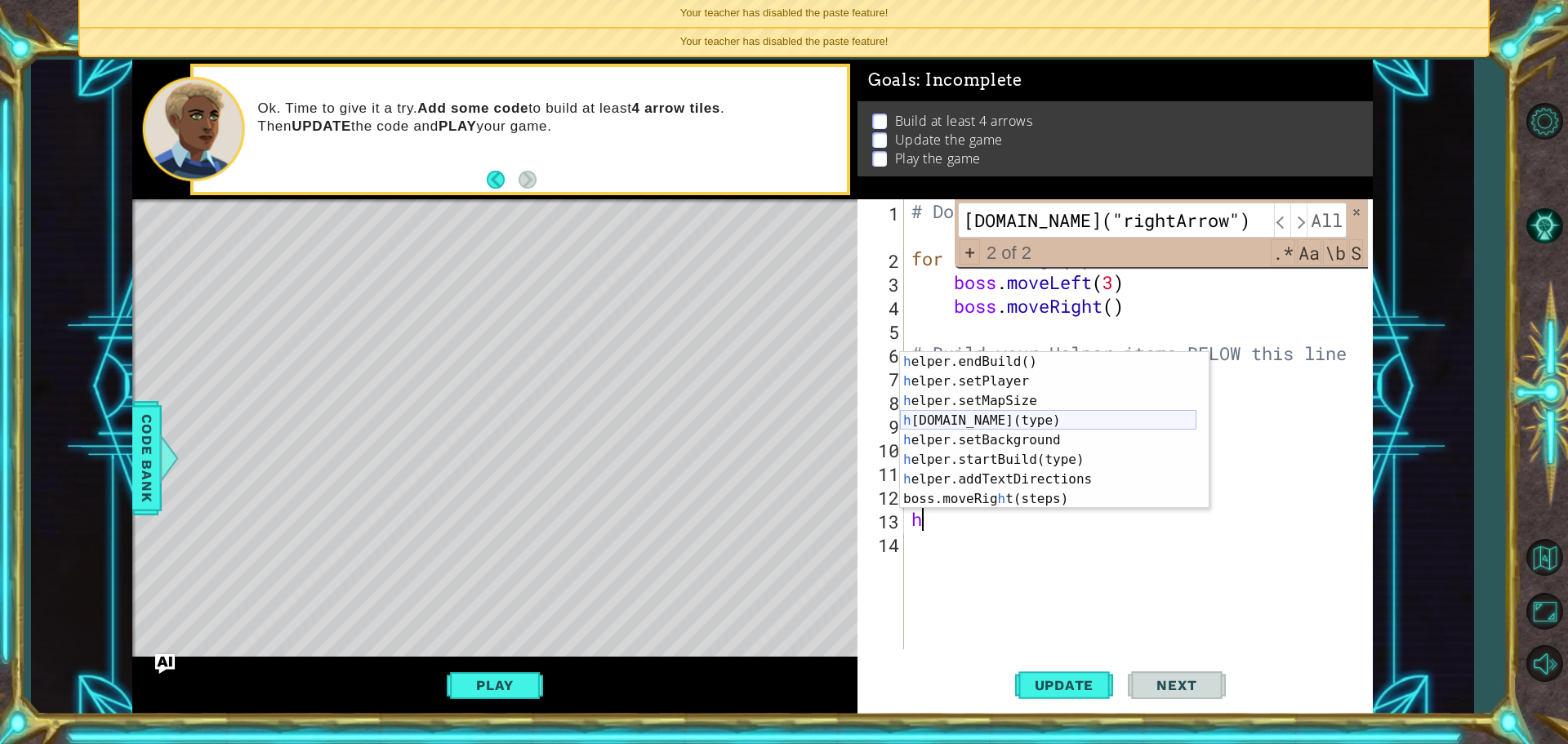
click at [991, 419] on div "h elper.endBuild() press enter h elper.setPlayer press enter h elper.setMapSize…" at bounding box center [1047, 449] width 296 height 196
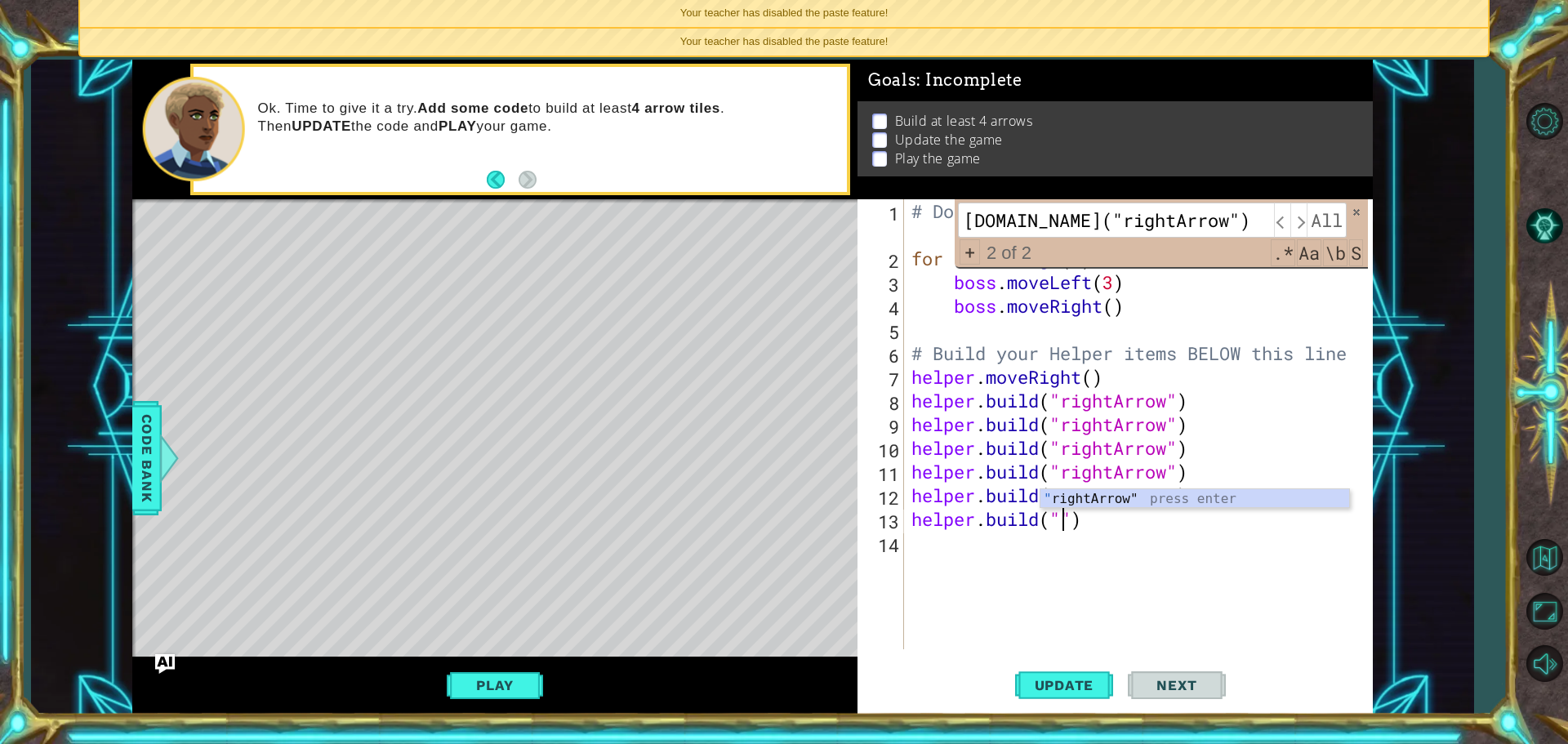
type textarea "helper.build("rightArrow")"
click at [1035, 543] on div "# Don't touch the boss code until Vega says you're ready! for i in range ( 2 ) …" at bounding box center [1142, 460] width 467 height 521
click at [1068, 688] on span "Update" at bounding box center [1064, 685] width 92 height 16
click at [517, 693] on button "Play" at bounding box center [494, 685] width 96 height 31
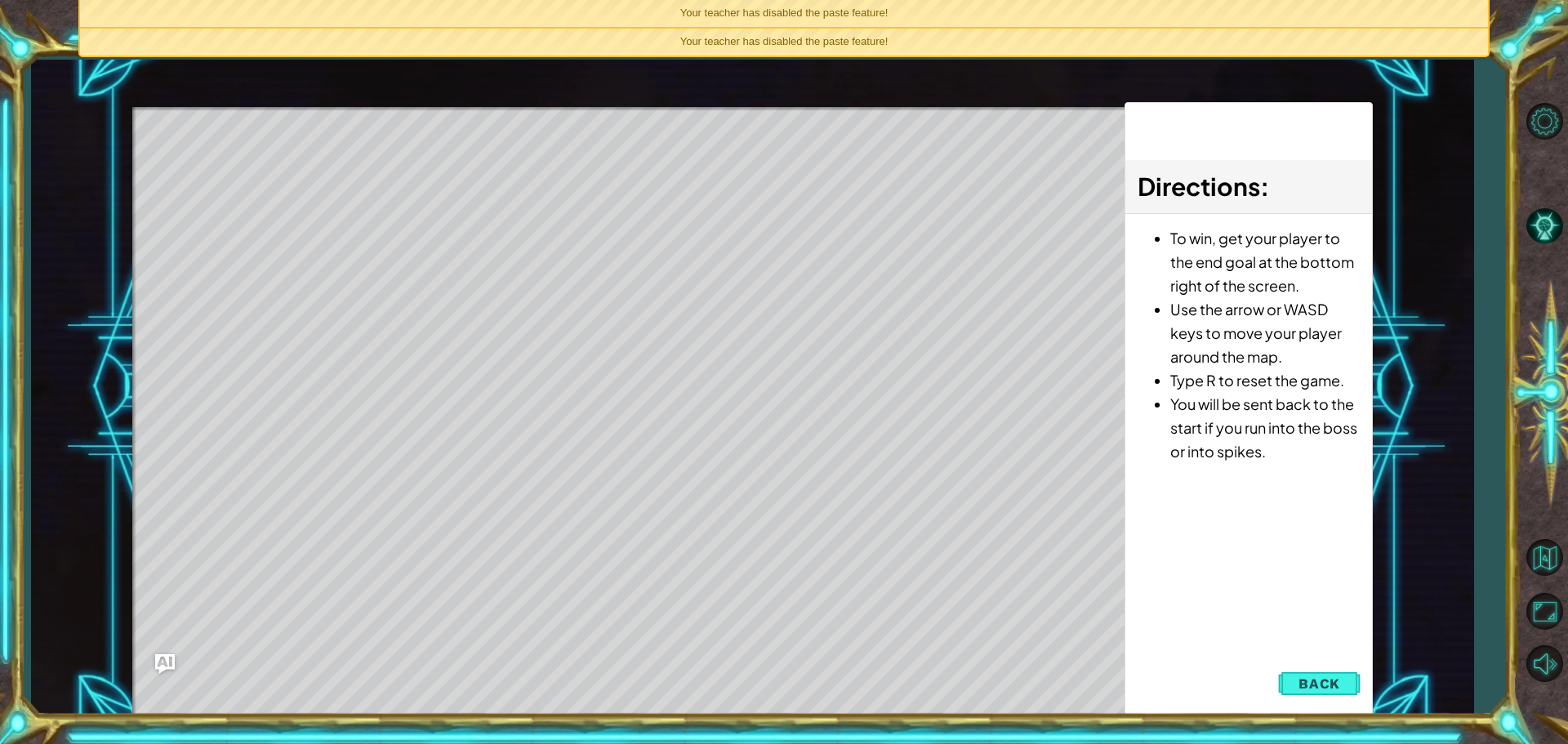
drag, startPoint x: 1346, startPoint y: 683, endPoint x: 1329, endPoint y: 683, distance: 17.0
click at [1342, 683] on button "Back" at bounding box center [1319, 683] width 82 height 33
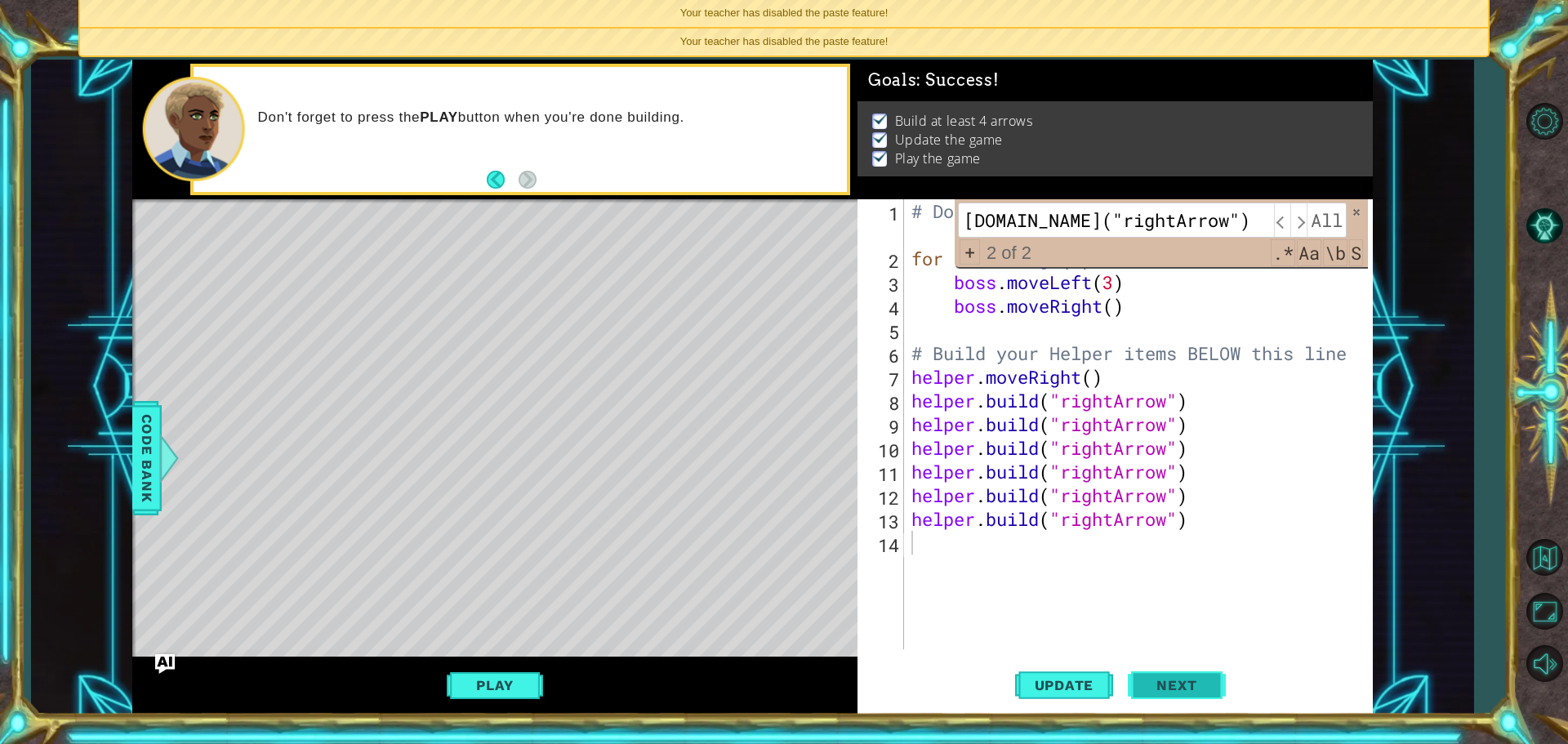
click at [1189, 704] on button "Next" at bounding box center [1176, 687] width 98 height 52
click at [1184, 677] on div at bounding box center [784, 372] width 1568 height 744
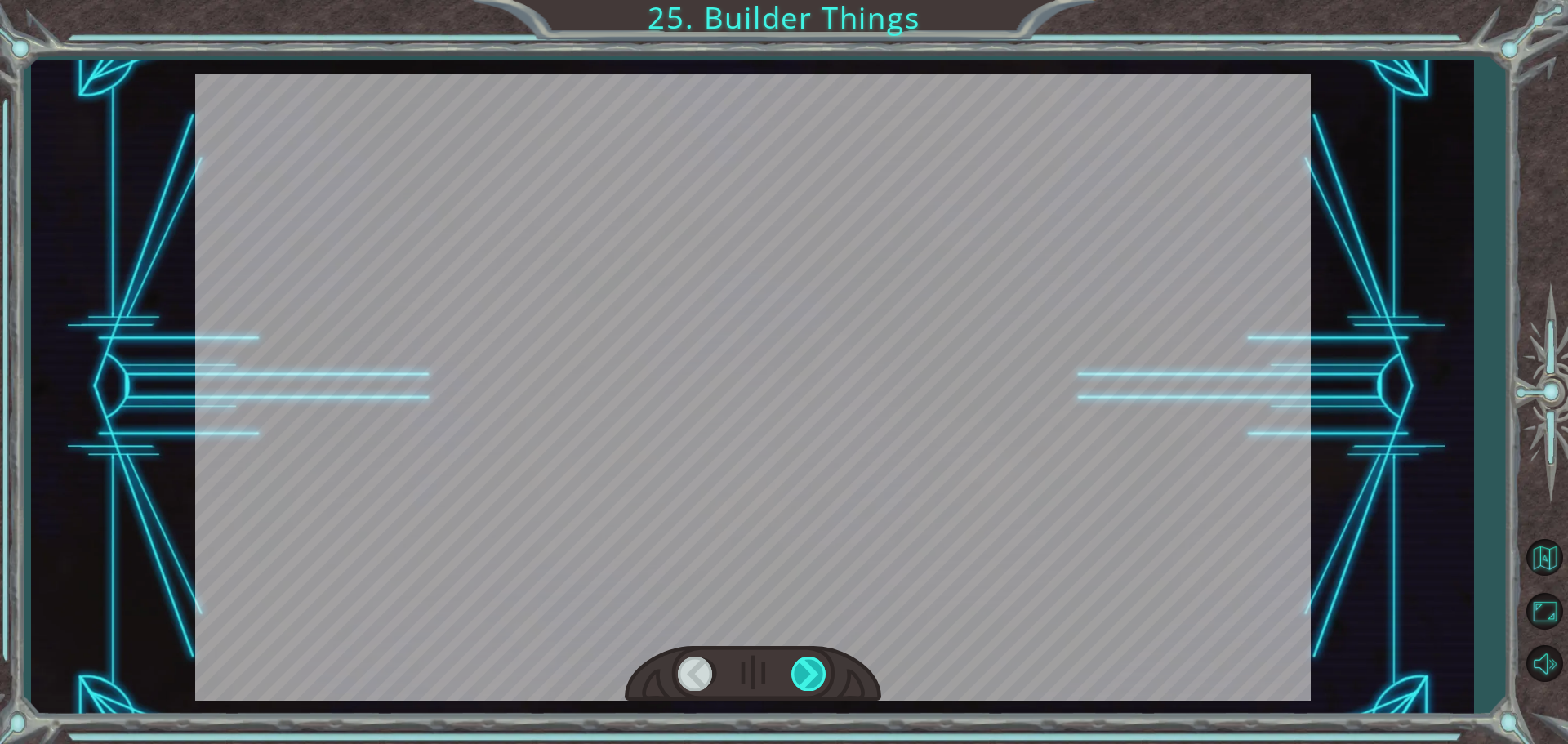
click at [804, 666] on div at bounding box center [809, 672] width 36 height 34
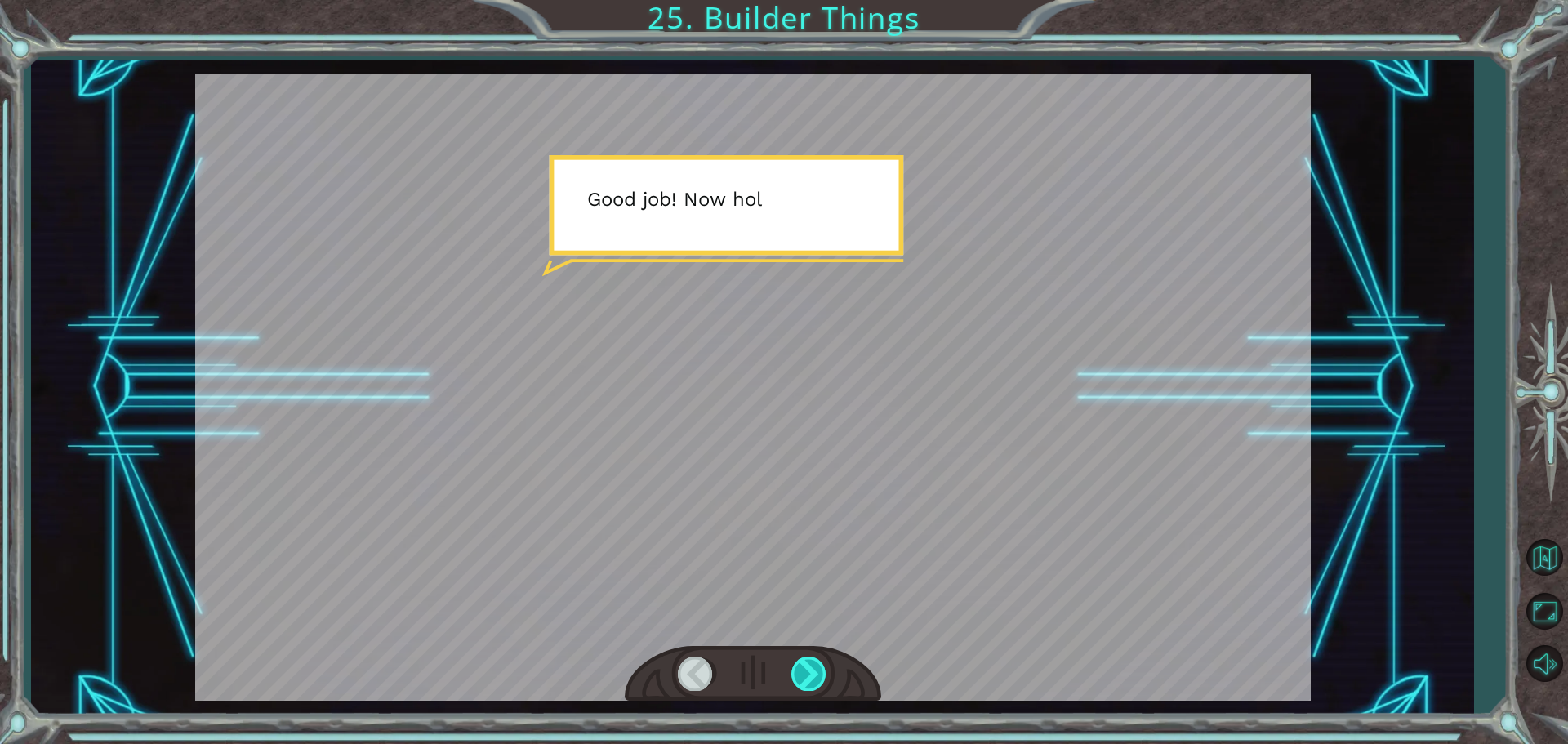
click at [804, 666] on div at bounding box center [809, 672] width 36 height 34
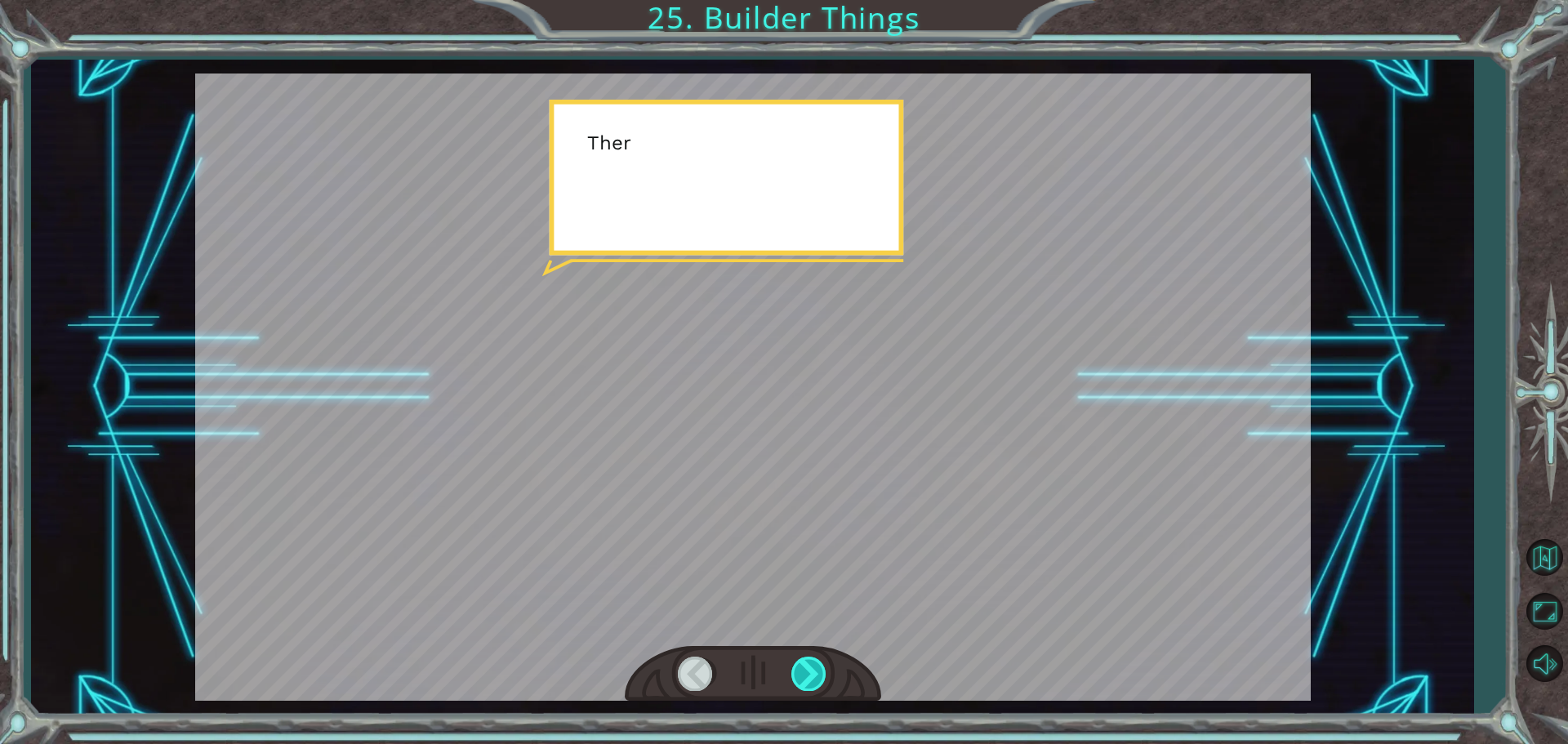
click at [803, 666] on div at bounding box center [809, 672] width 36 height 34
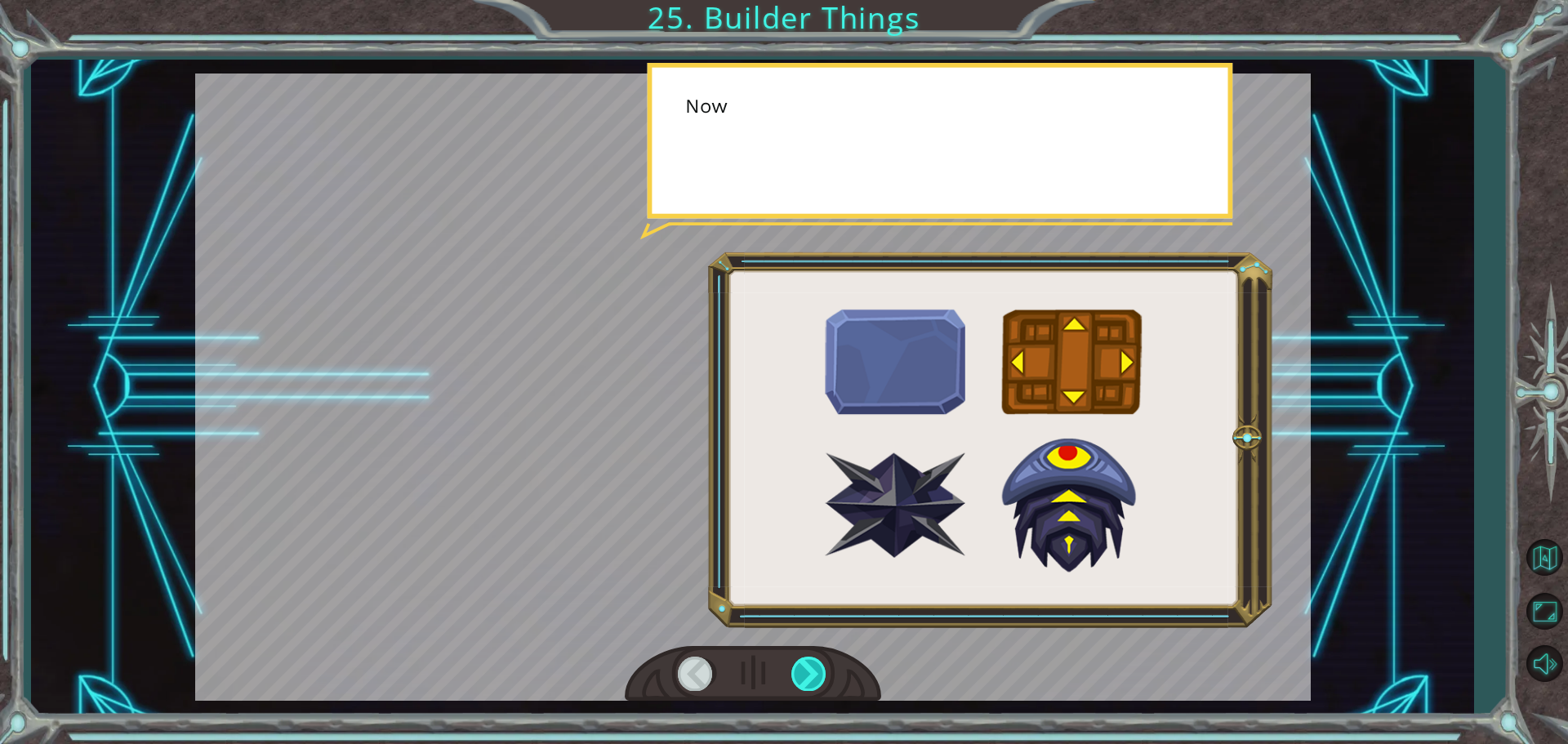
click at [803, 666] on div at bounding box center [809, 672] width 36 height 34
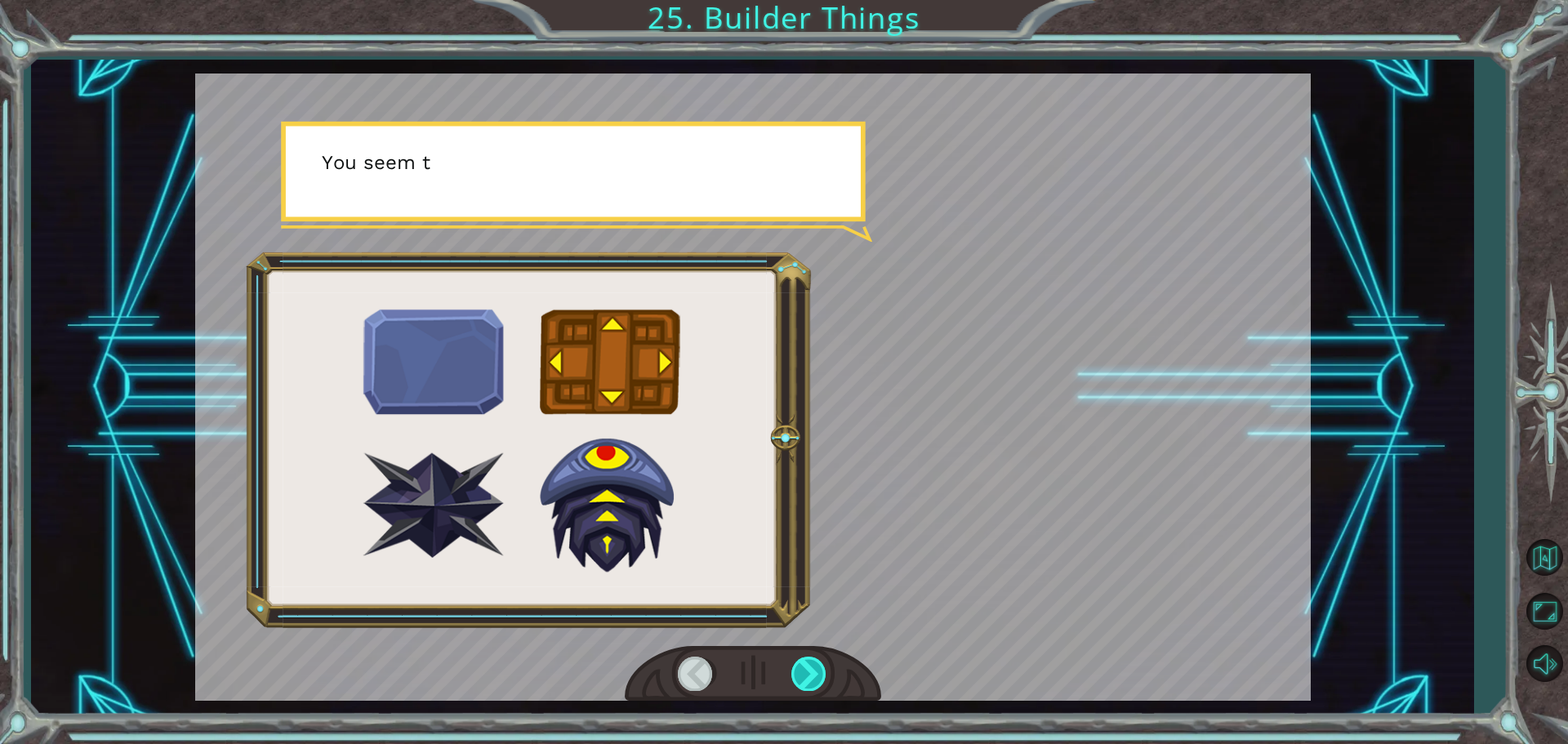
click at [803, 666] on div at bounding box center [809, 672] width 36 height 34
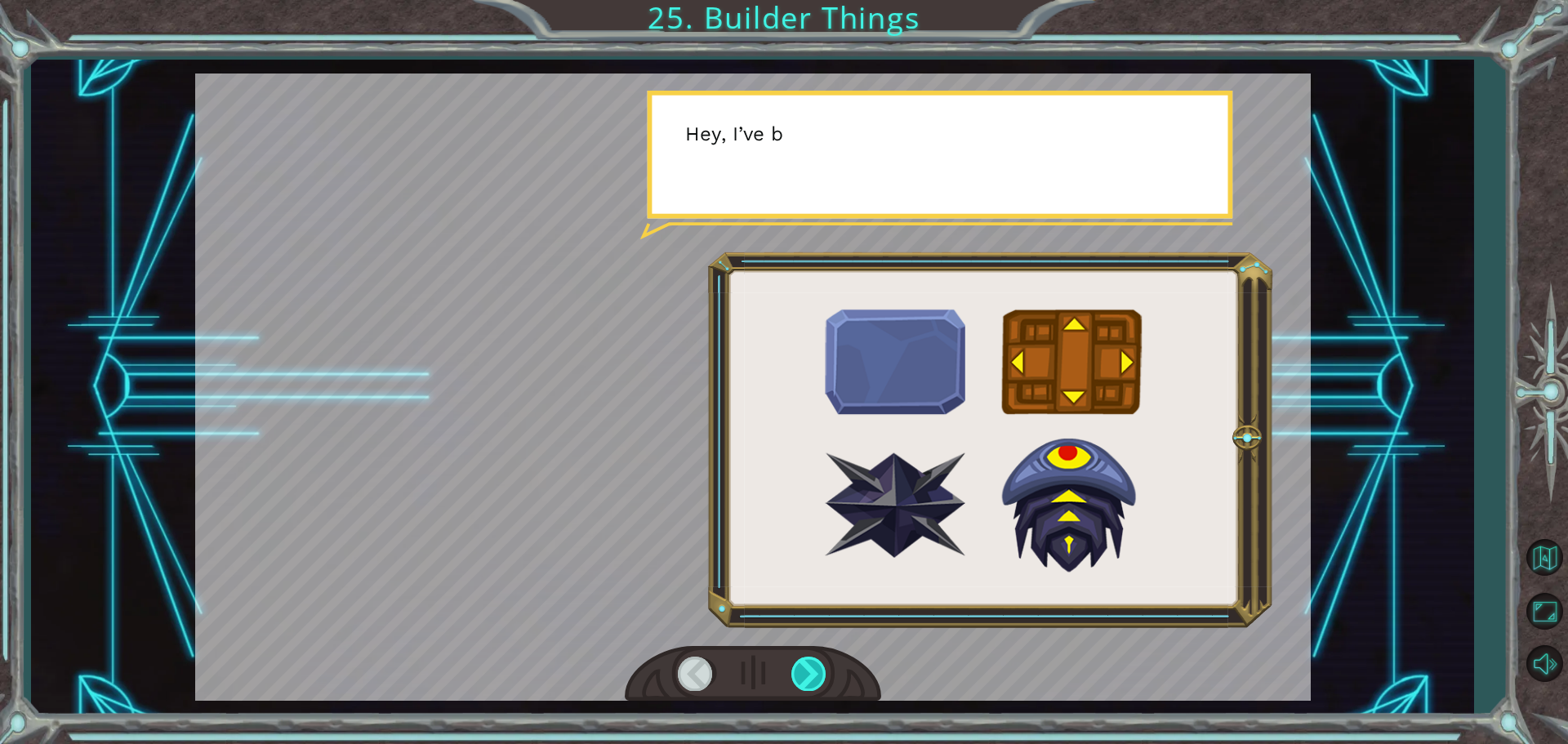
click at [803, 666] on div at bounding box center [809, 672] width 36 height 34
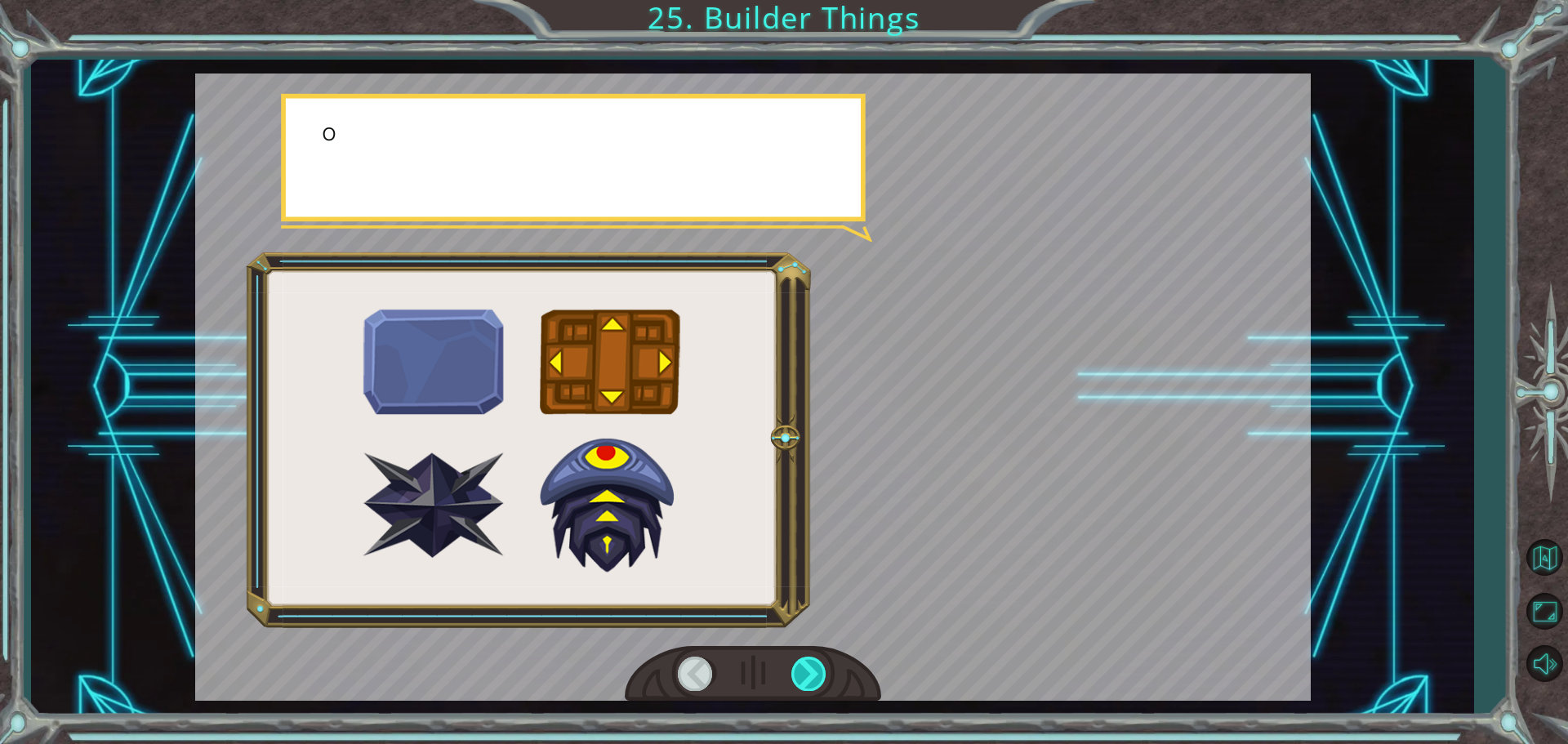
click at [803, 666] on div at bounding box center [809, 672] width 36 height 34
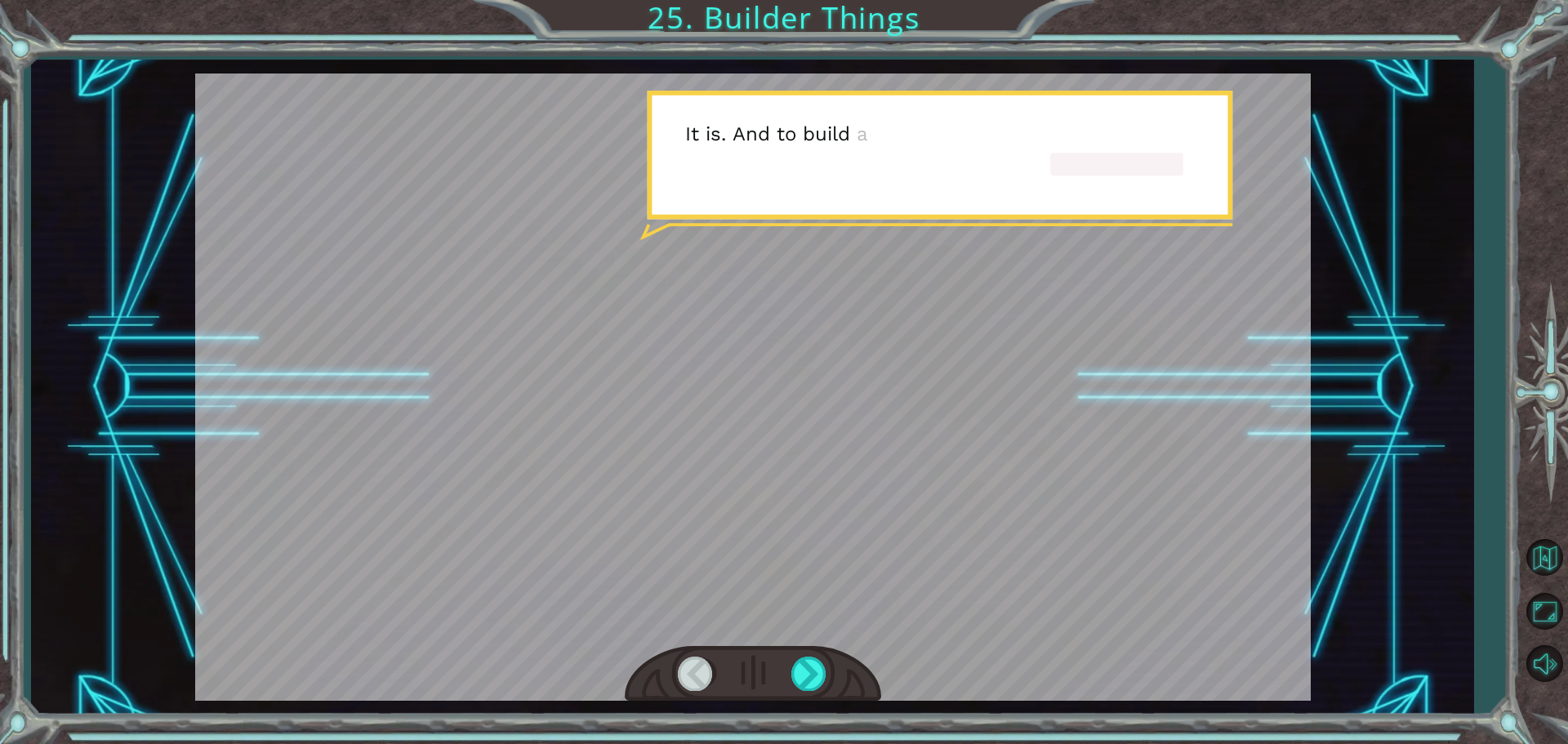
click at [716, 664] on div at bounding box center [753, 673] width 257 height 56
click at [694, 675] on div at bounding box center [695, 672] width 36 height 34
click at [772, 691] on div at bounding box center [753, 673] width 257 height 56
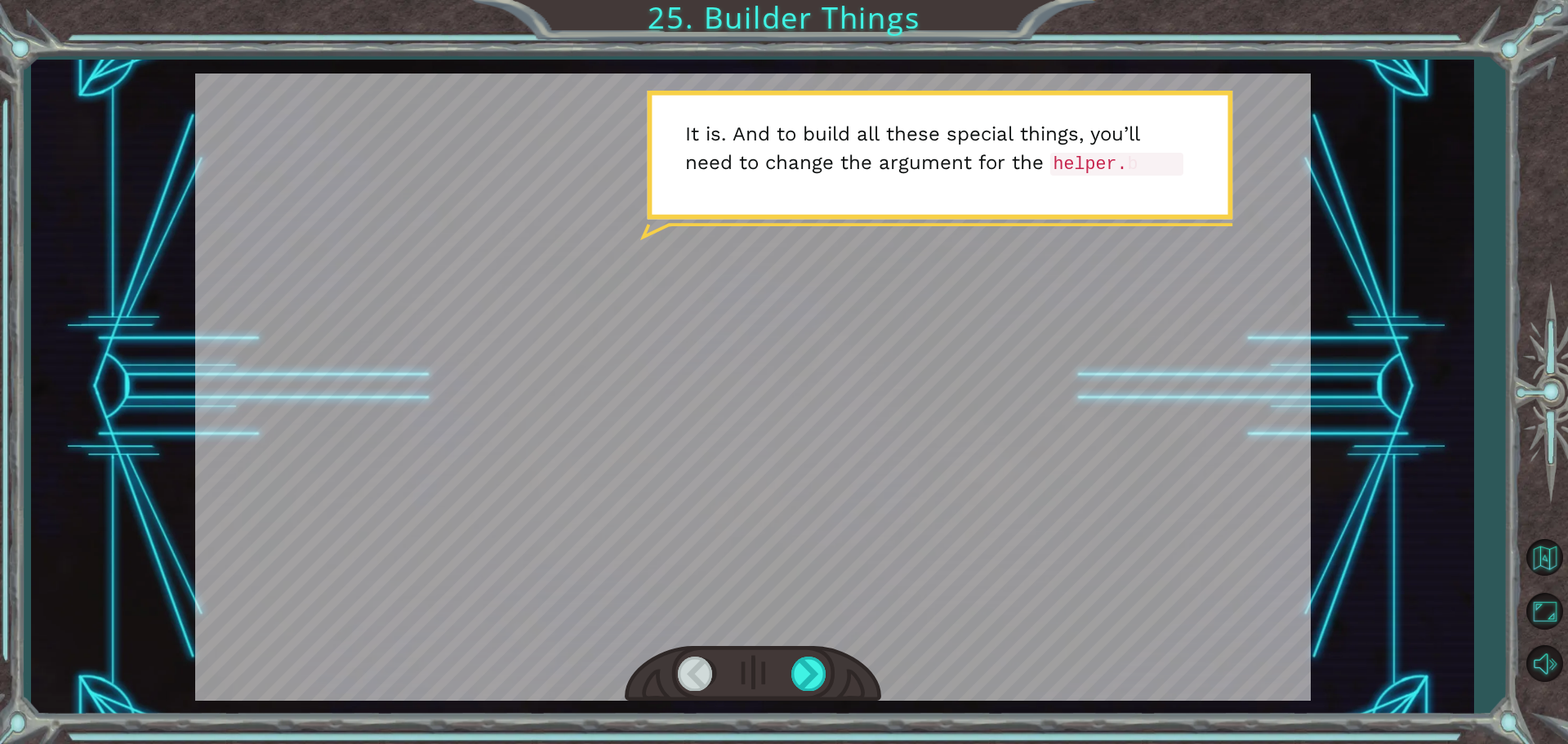
click at [808, 694] on div at bounding box center [753, 673] width 257 height 56
click at [821, 682] on div at bounding box center [809, 672] width 36 height 34
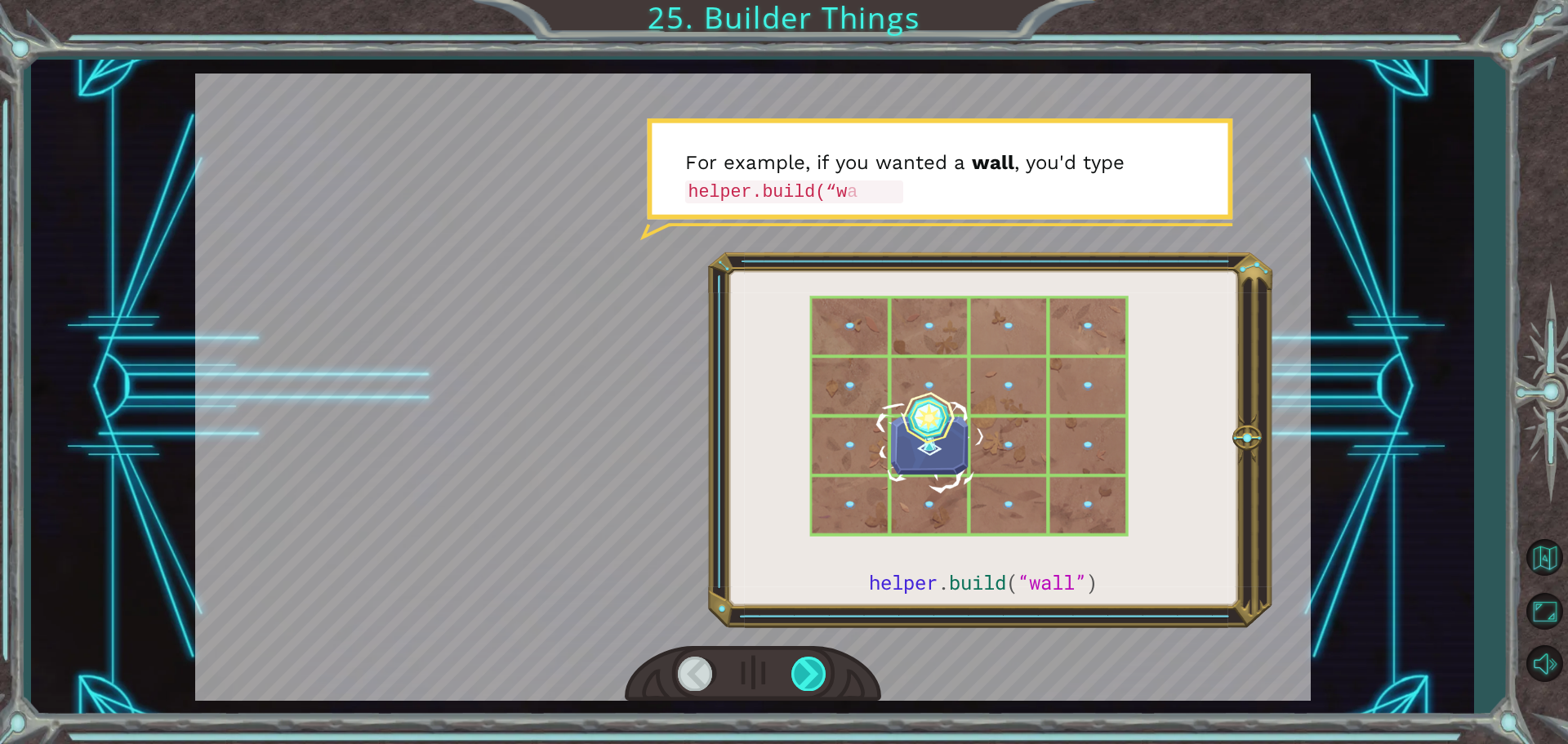
click at [819, 683] on div at bounding box center [809, 672] width 36 height 34
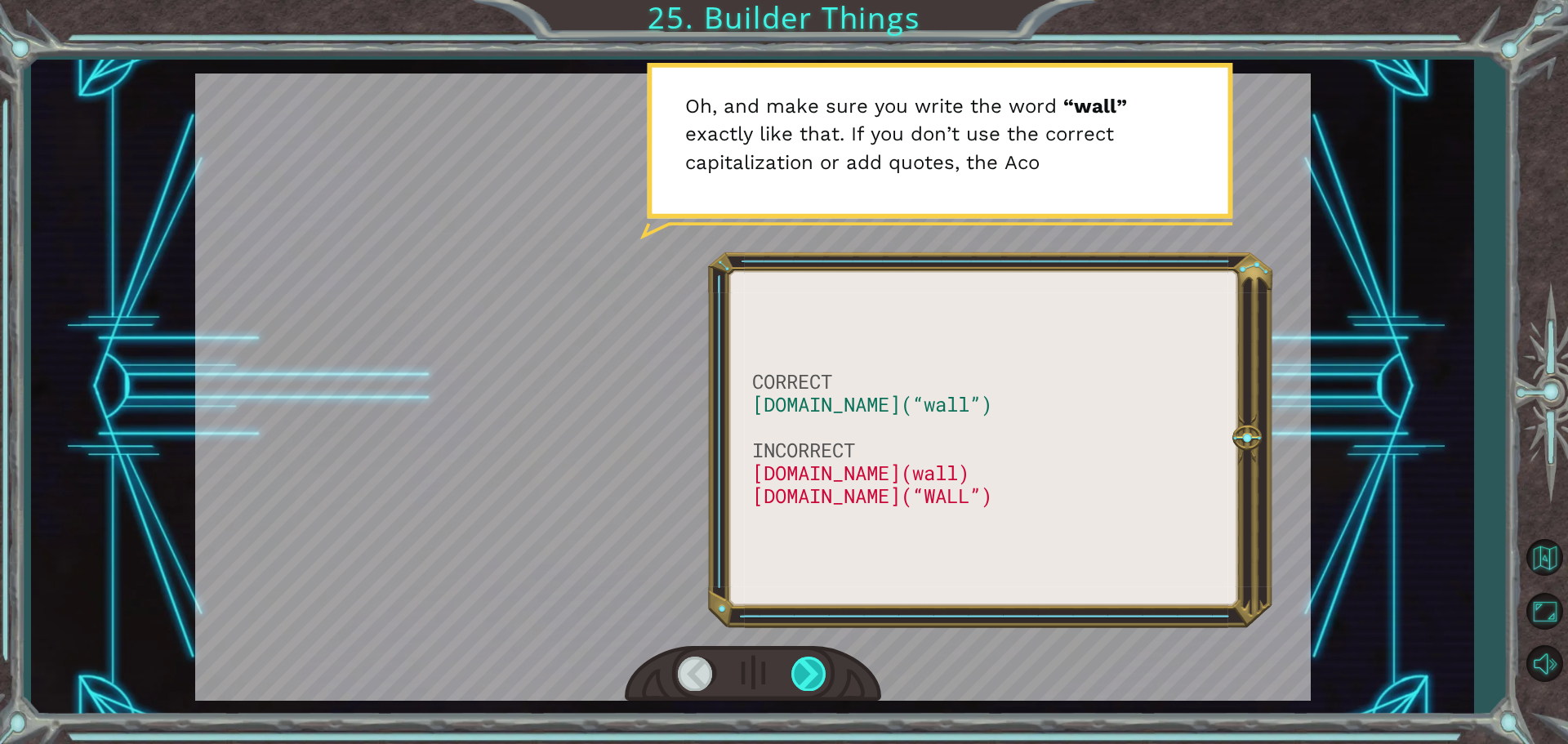
click at [807, 681] on div at bounding box center [809, 672] width 36 height 34
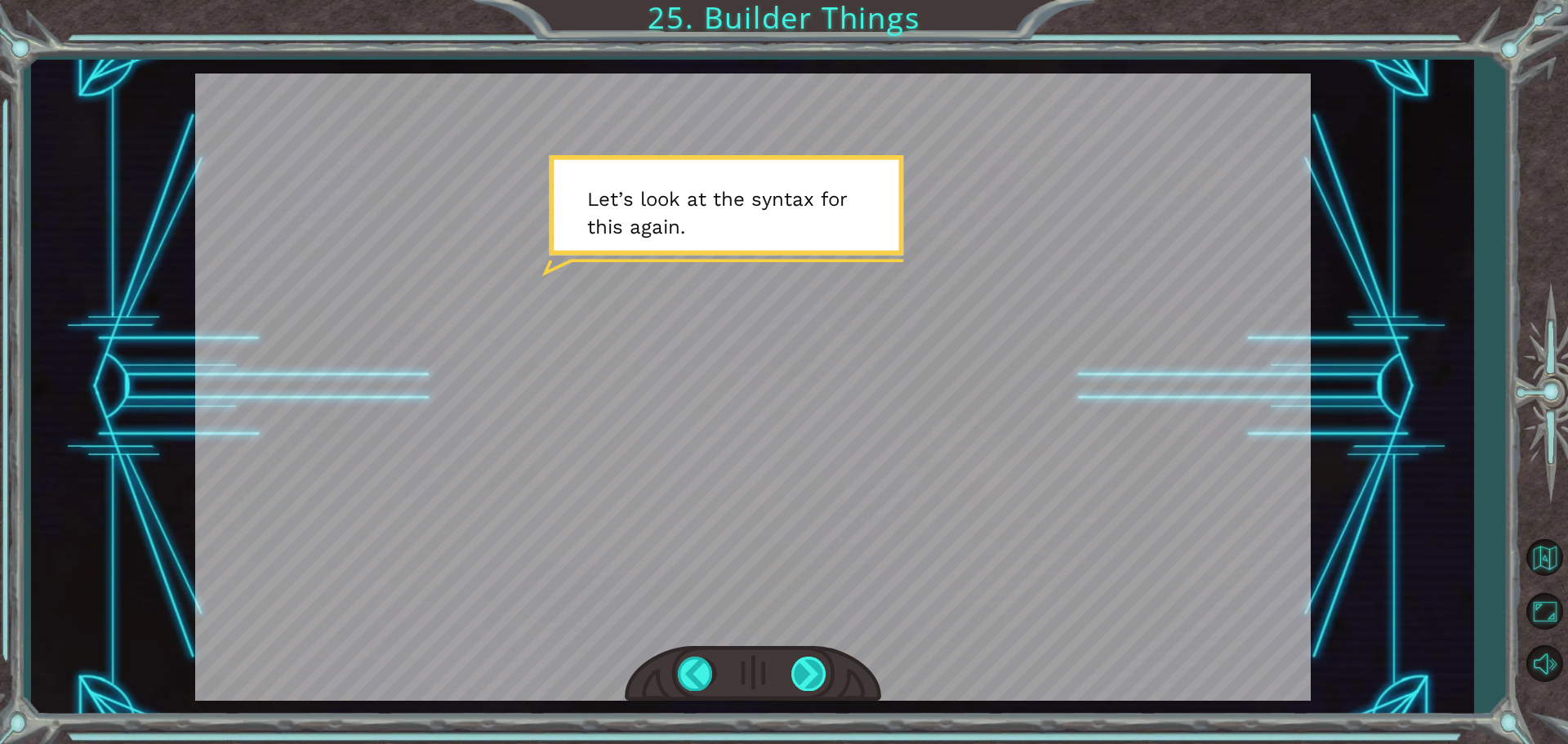
click at [807, 681] on div at bounding box center [809, 672] width 36 height 34
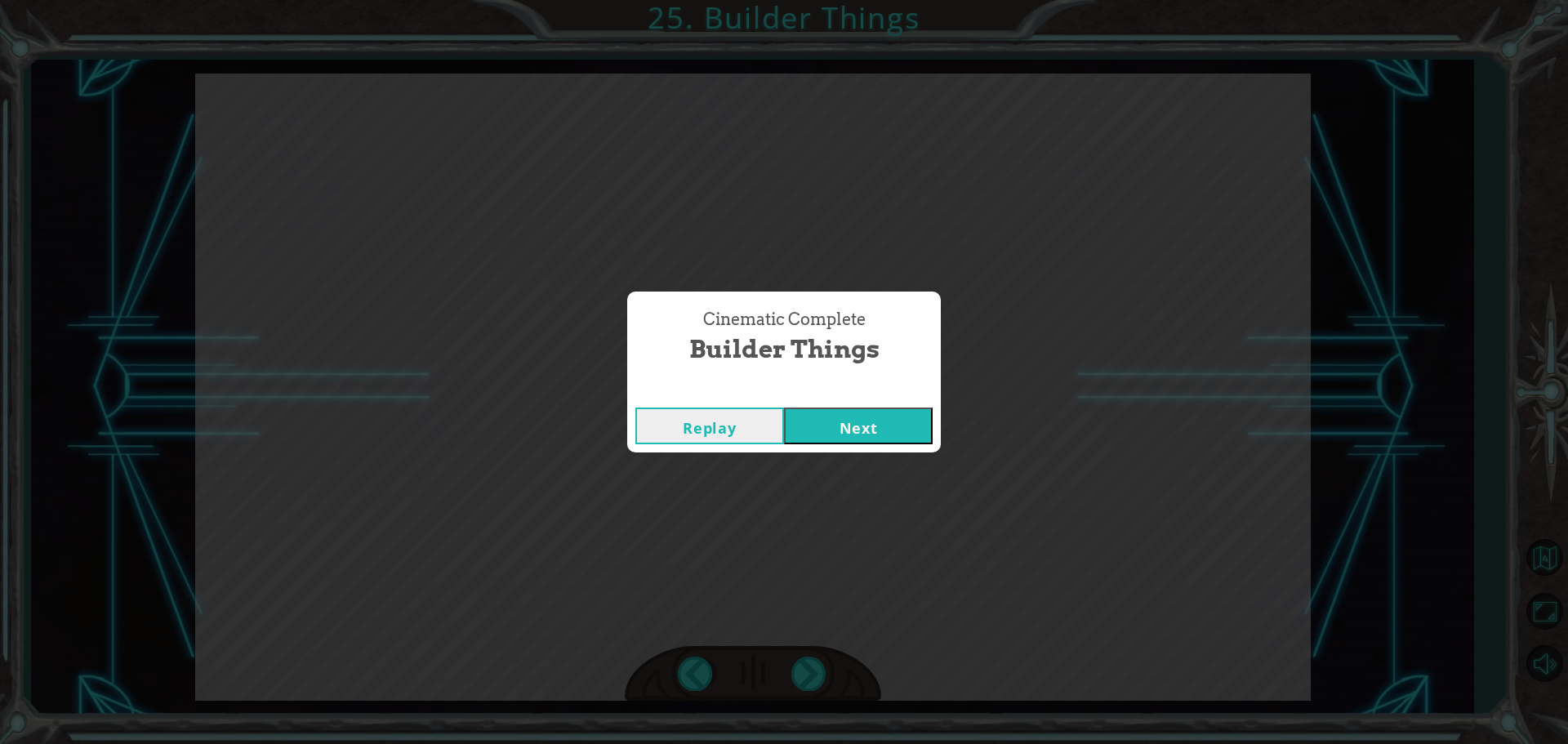
click at [860, 403] on div "Replay Next" at bounding box center [784, 425] width 313 height 53
click at [862, 433] on button "Next" at bounding box center [857, 425] width 148 height 36
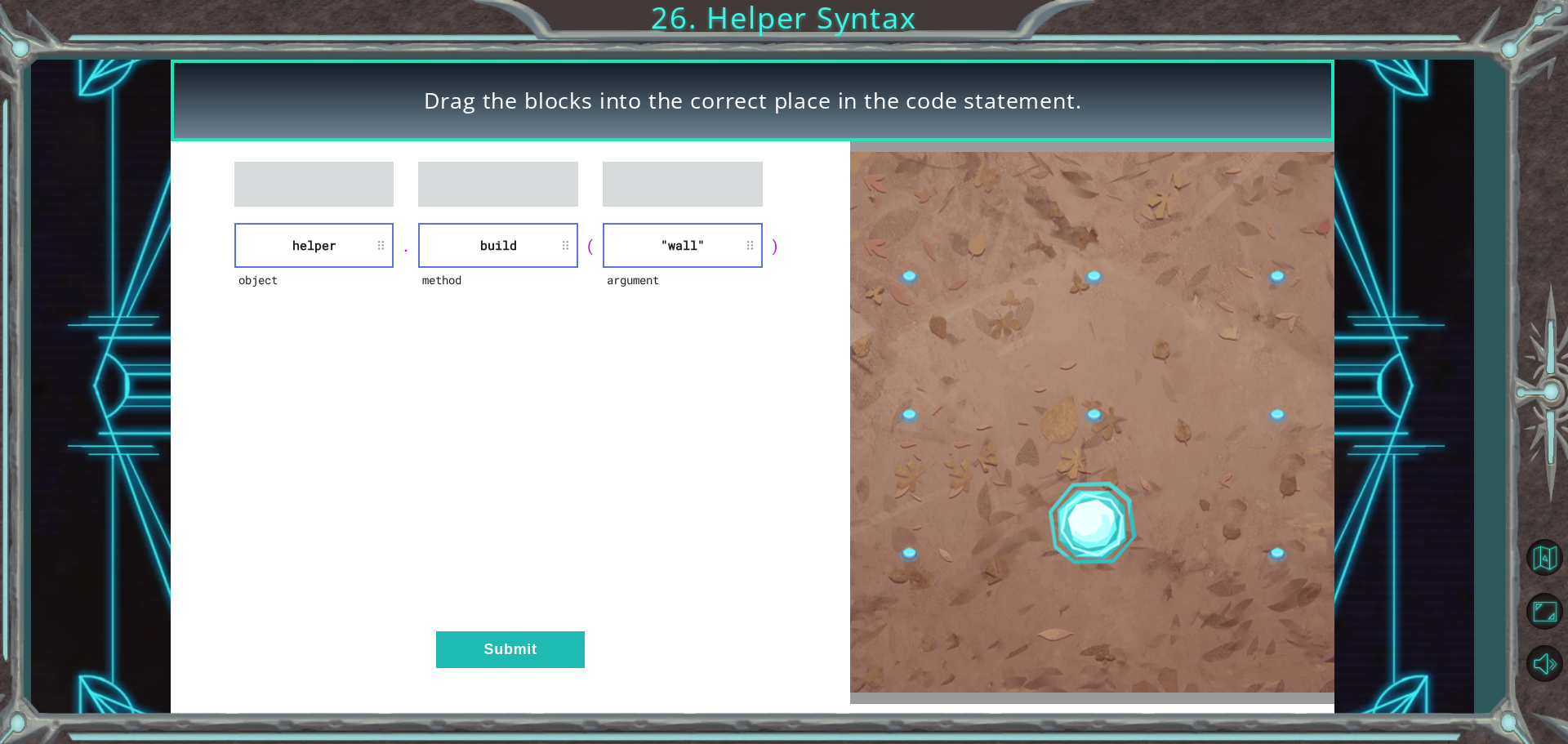
click at [461, 623] on div "object helper . method build ( argument "wall" ) Submit" at bounding box center [510, 421] width 679 height 562
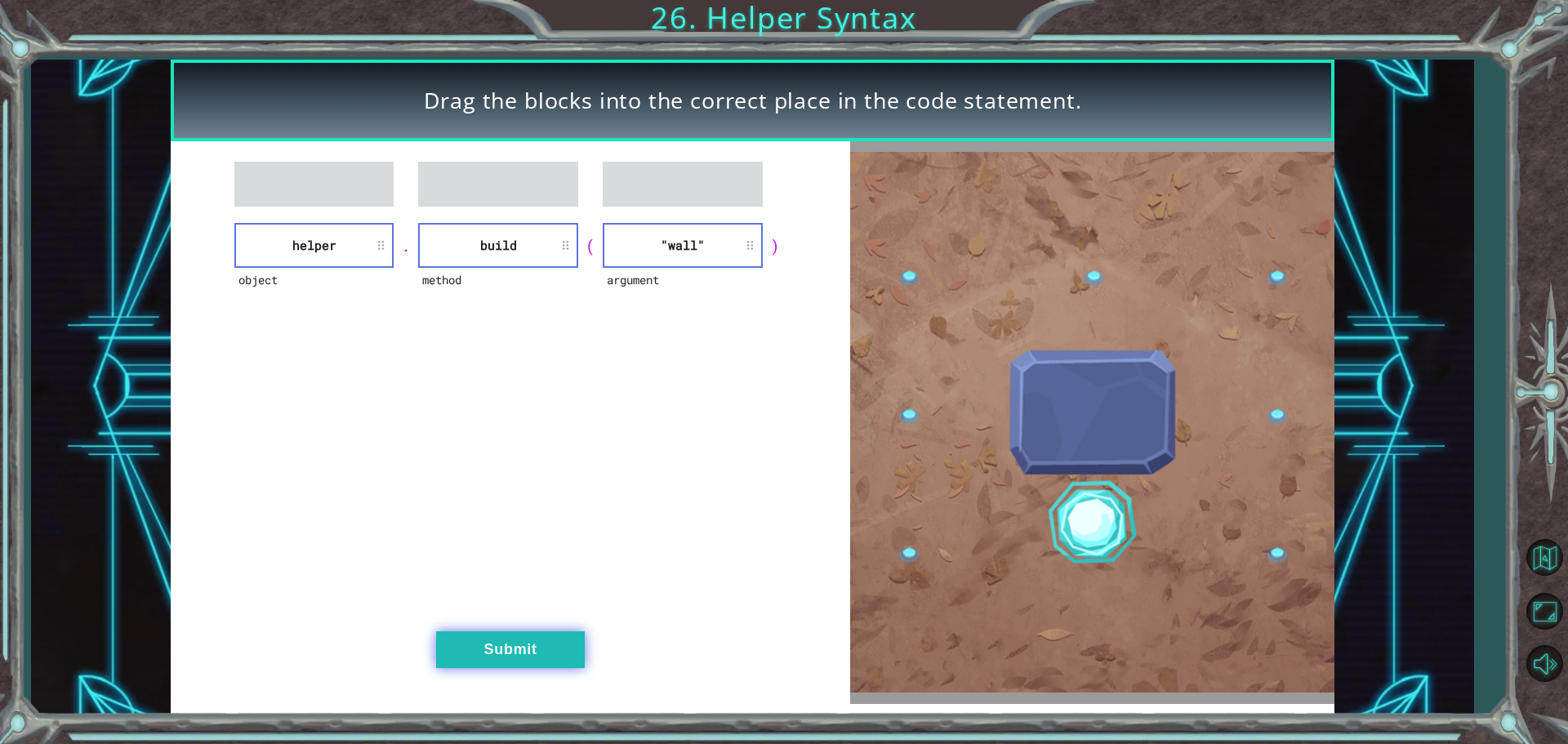
click at [452, 639] on button "Submit" at bounding box center [510, 649] width 148 height 36
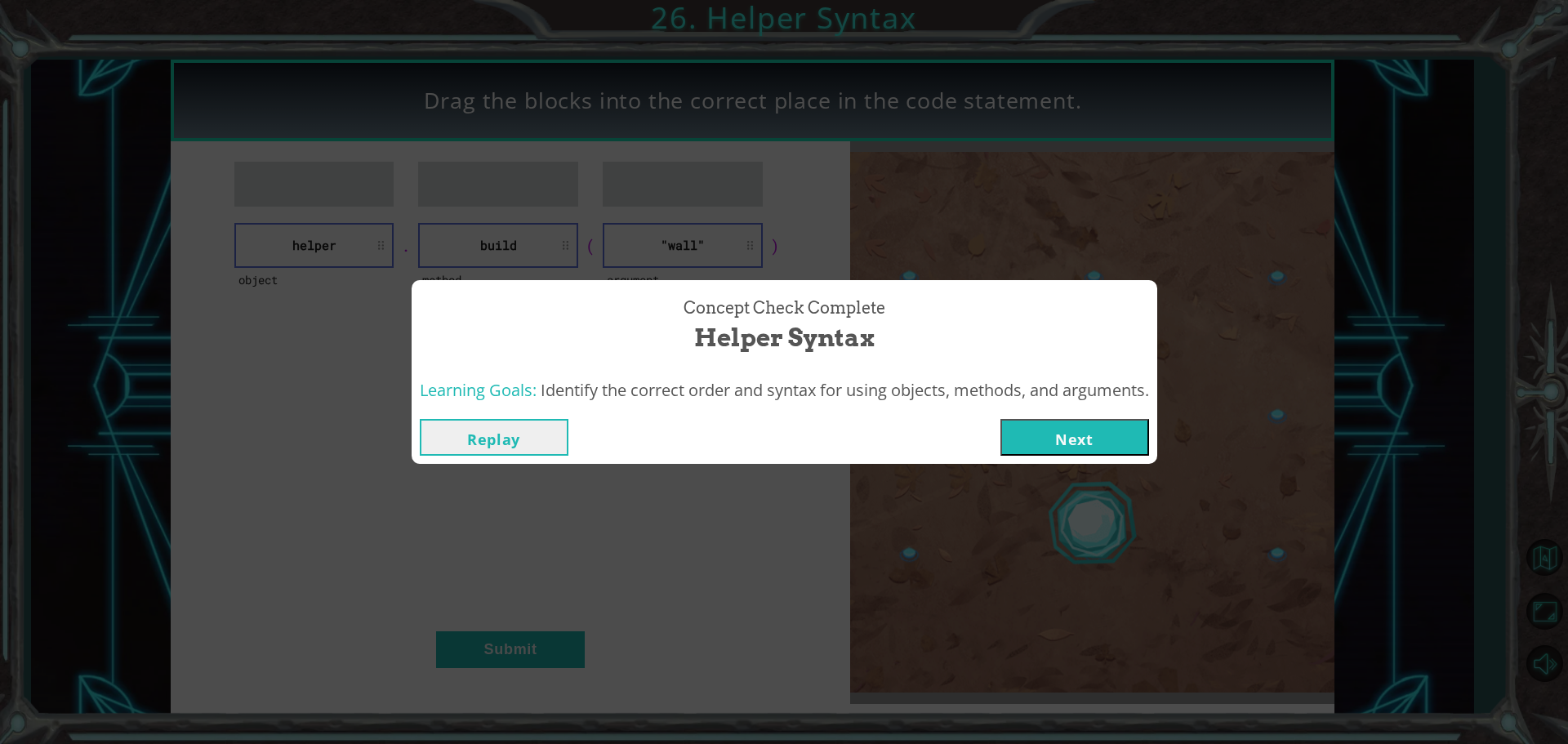
click at [1064, 428] on button "Next" at bounding box center [1074, 437] width 148 height 36
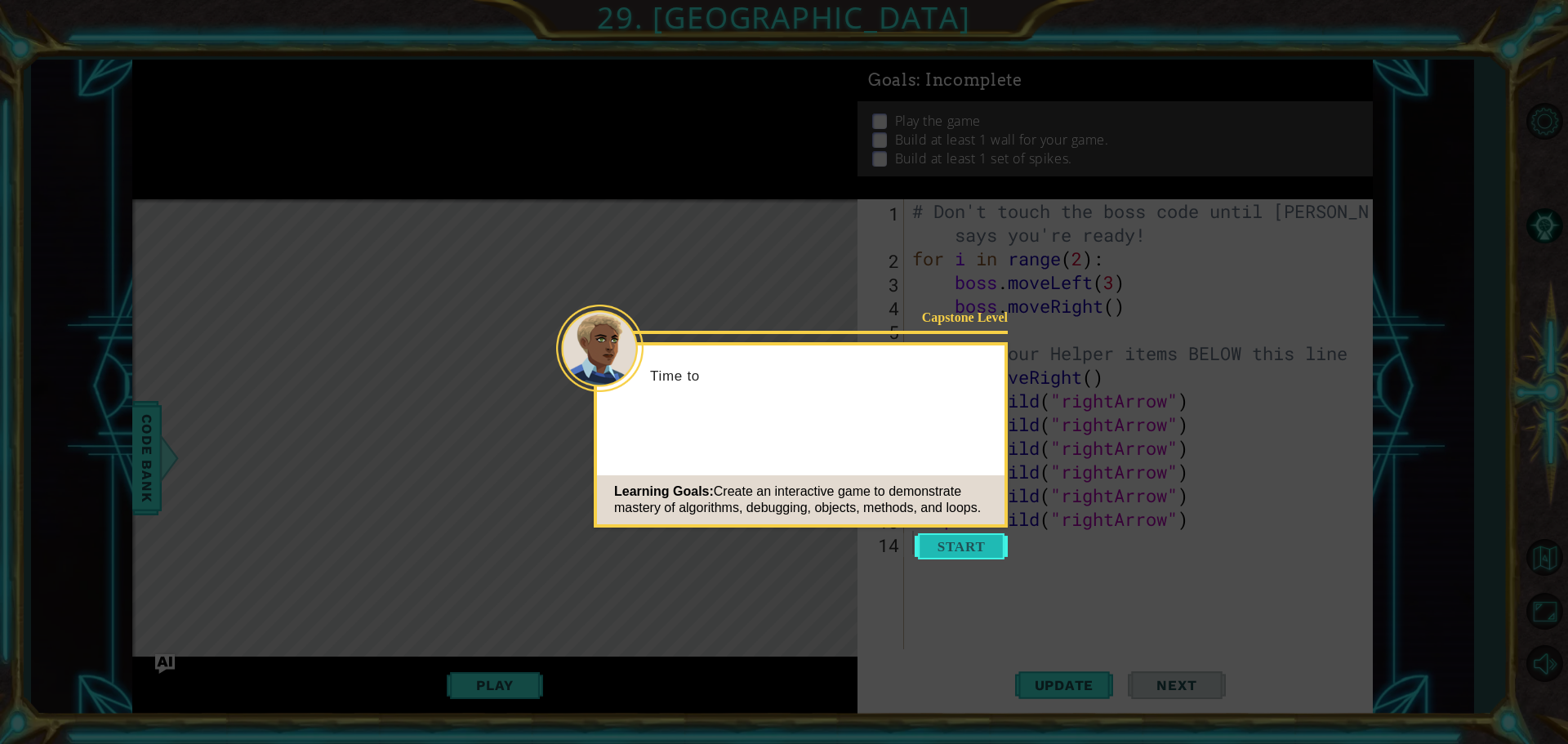
click at [935, 543] on button "Start" at bounding box center [961, 546] width 93 height 26
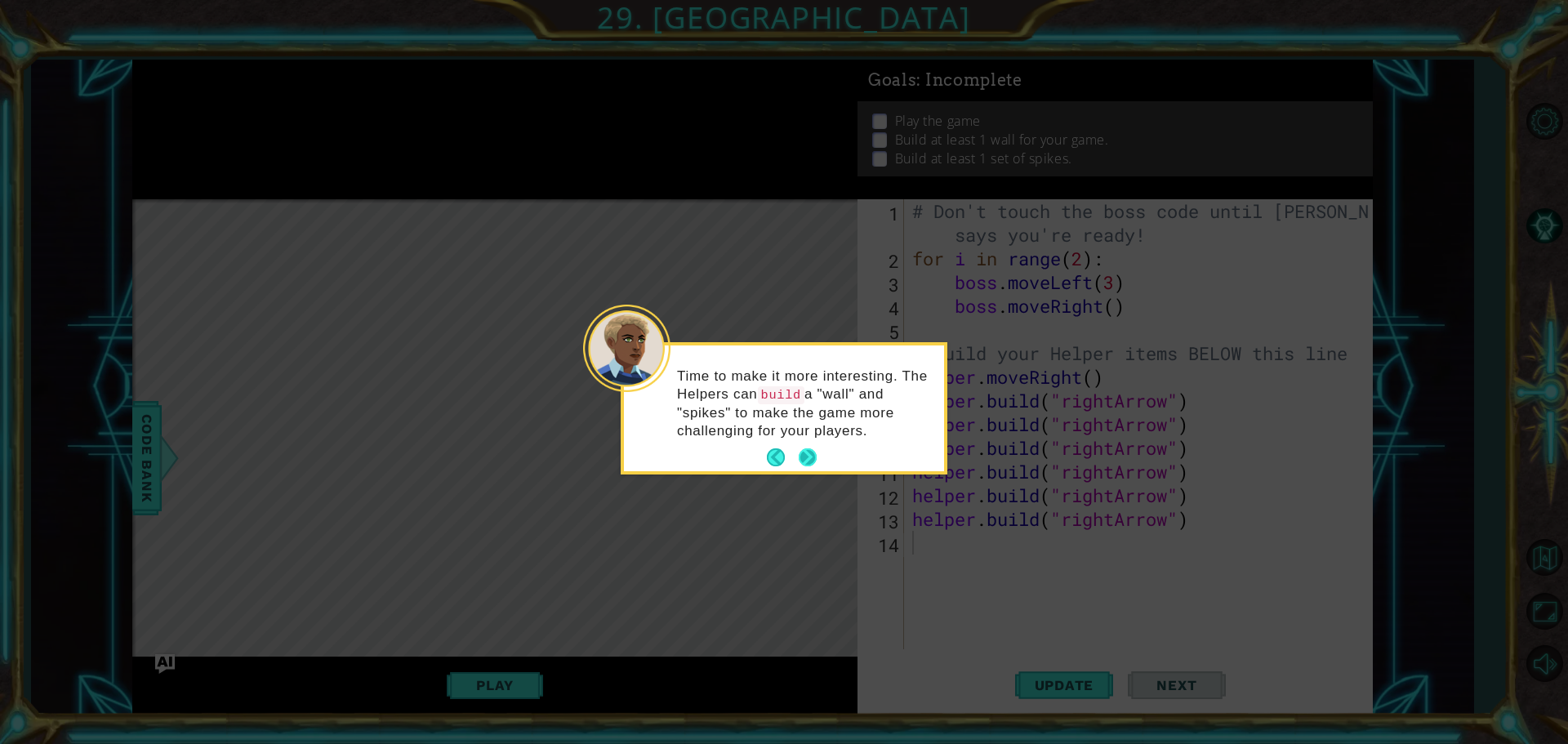
click at [804, 462] on button "Next" at bounding box center [807, 457] width 18 height 18
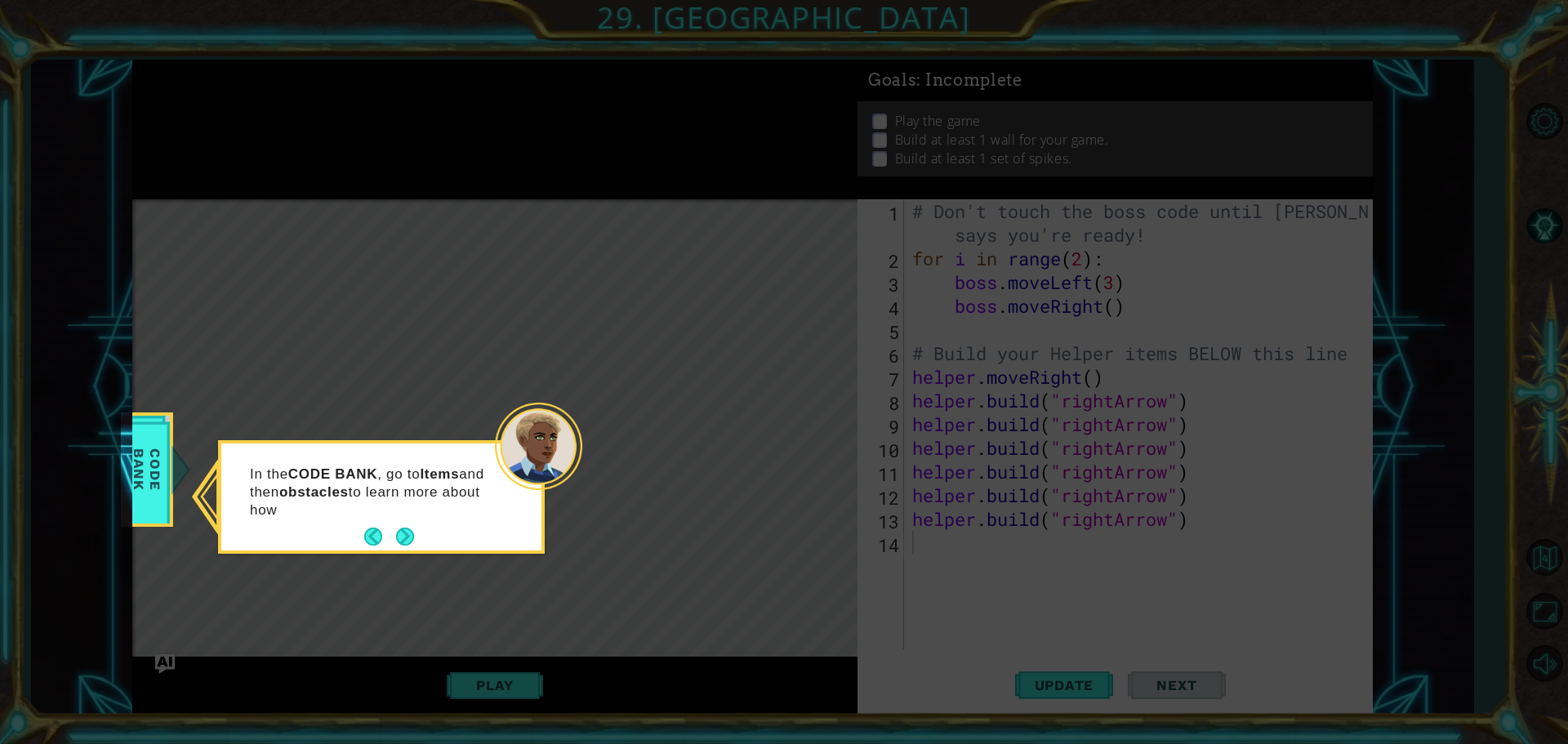
click at [418, 529] on div "In the CODE BANK , go to Items and then obstacles to learn more about how" at bounding box center [381, 500] width 320 height 101
click at [415, 532] on div "In the CODE BANK , go to Items and then obstacles to learn more about how the '…" at bounding box center [381, 500] width 320 height 101
click at [415, 532] on div "In the CODE BANK , go to Items and then obstacles to learn more about how the '…" at bounding box center [381, 501] width 320 height 101
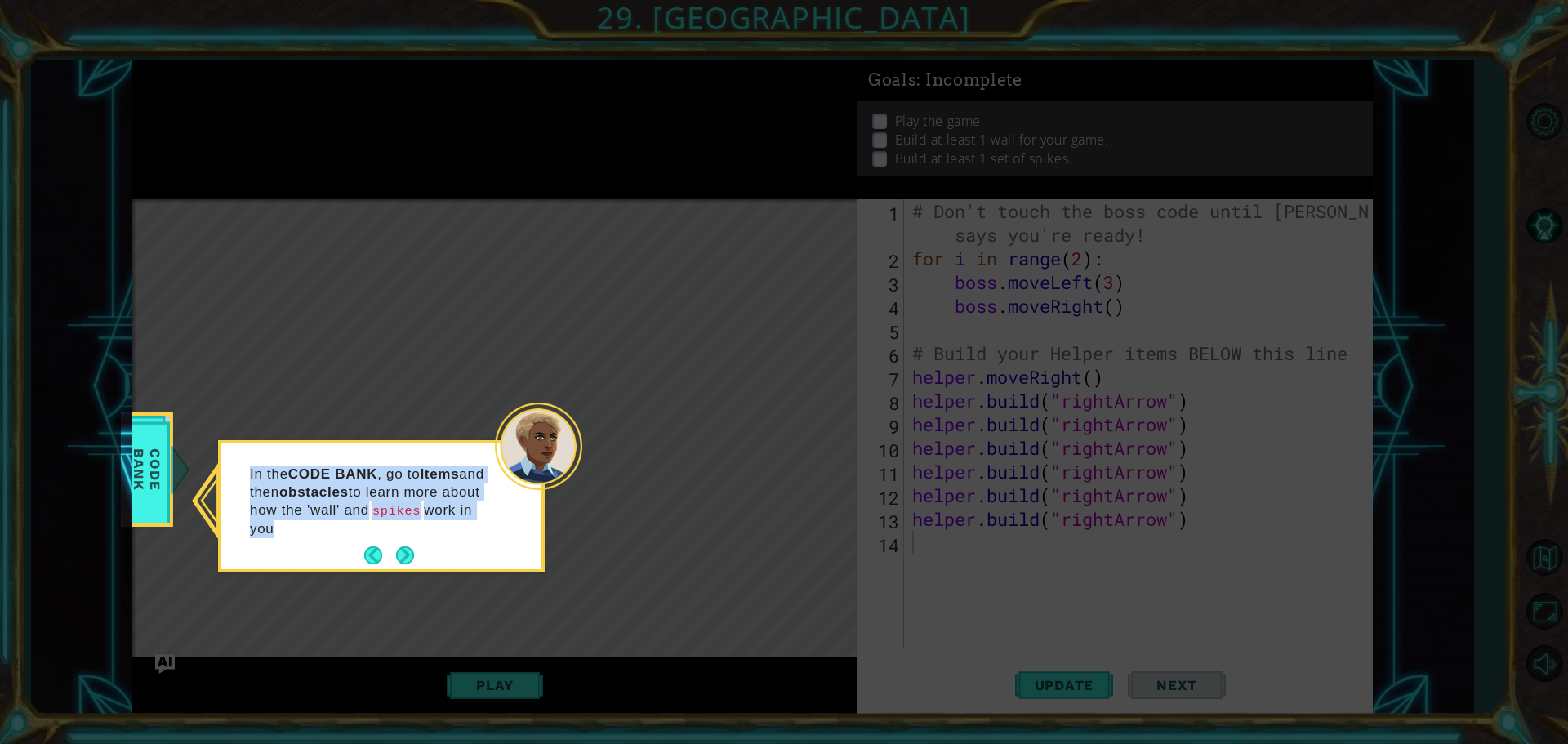
click at [415, 533] on p "In the CODE BANK , go to Items and then obstacles to learn more about how the '…" at bounding box center [372, 502] width 244 height 73
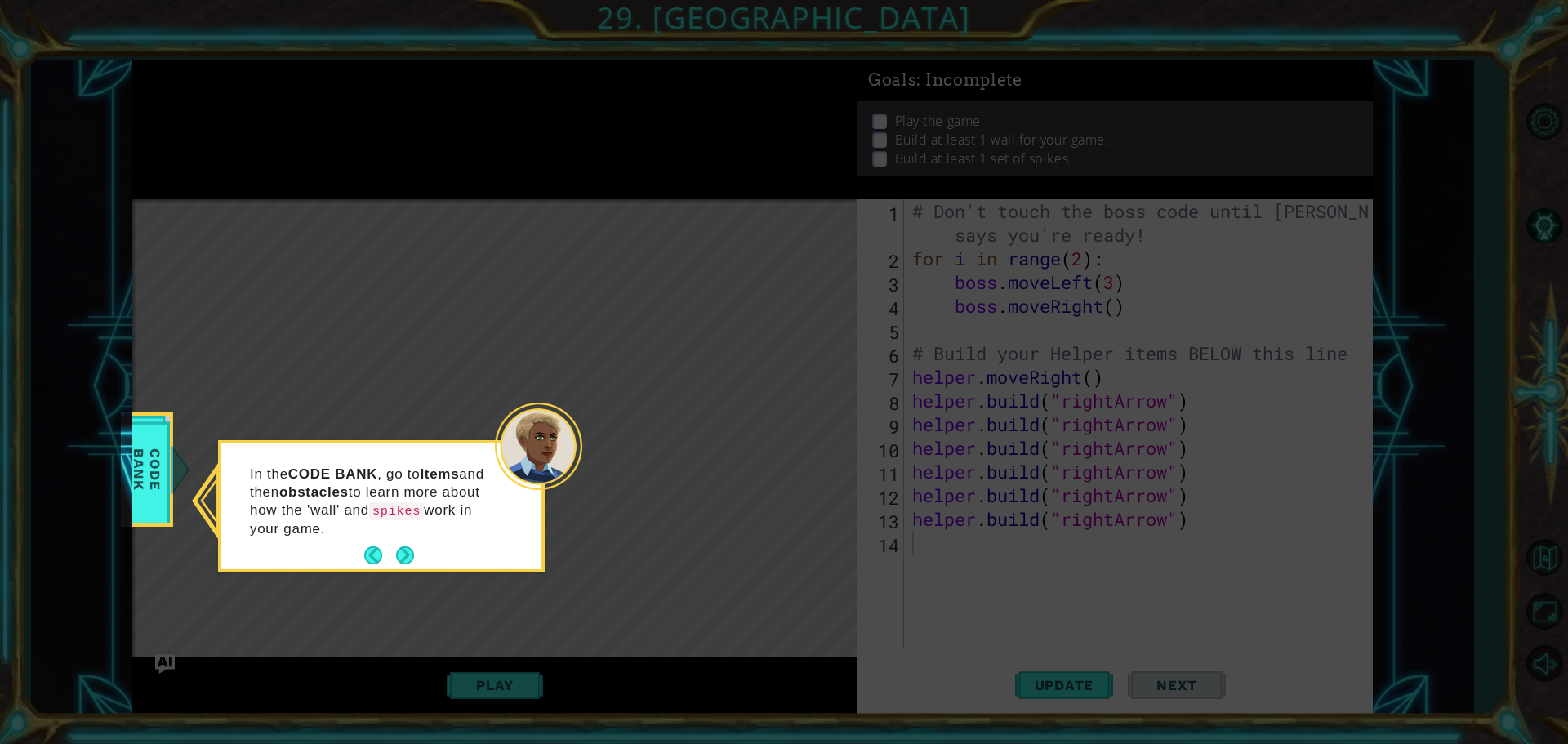
click at [445, 574] on icon at bounding box center [784, 372] width 1568 height 744
drag, startPoint x: 372, startPoint y: 558, endPoint x: 374, endPoint y: 549, distance: 9.2
click at [374, 549] on button "Back" at bounding box center [379, 554] width 32 height 18
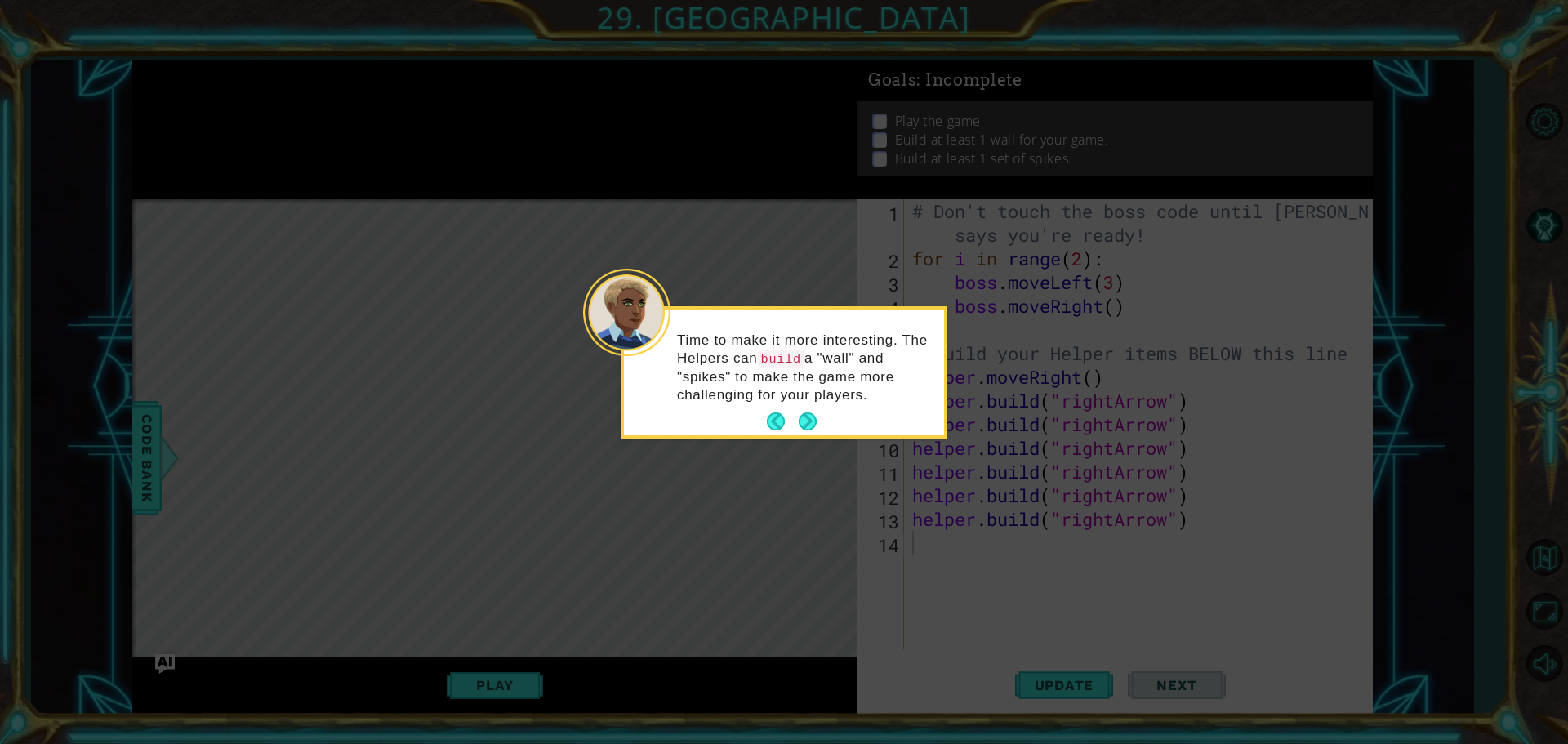
click at [799, 421] on button "Next" at bounding box center [807, 420] width 18 height 18
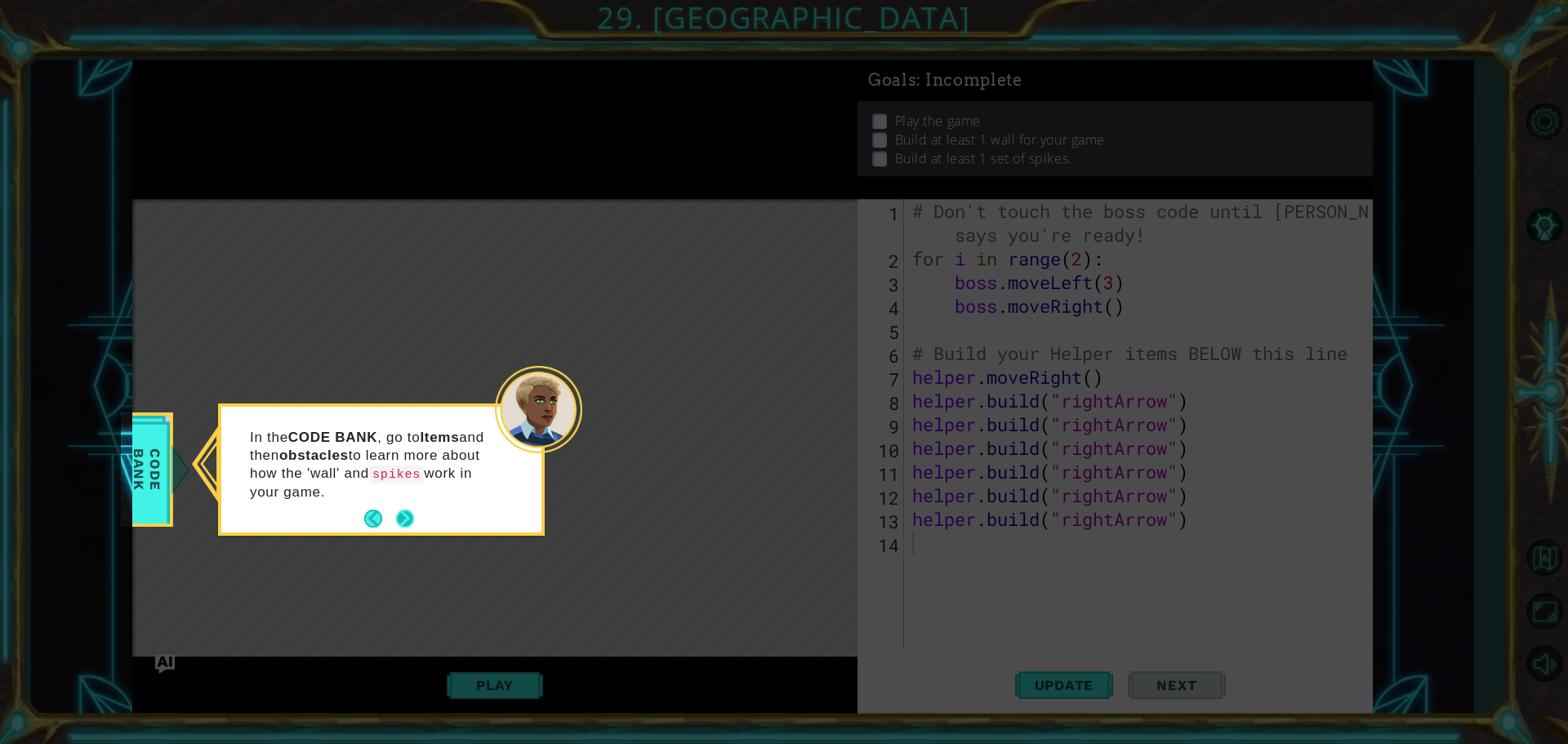
click at [414, 518] on button "Next" at bounding box center [404, 518] width 18 height 18
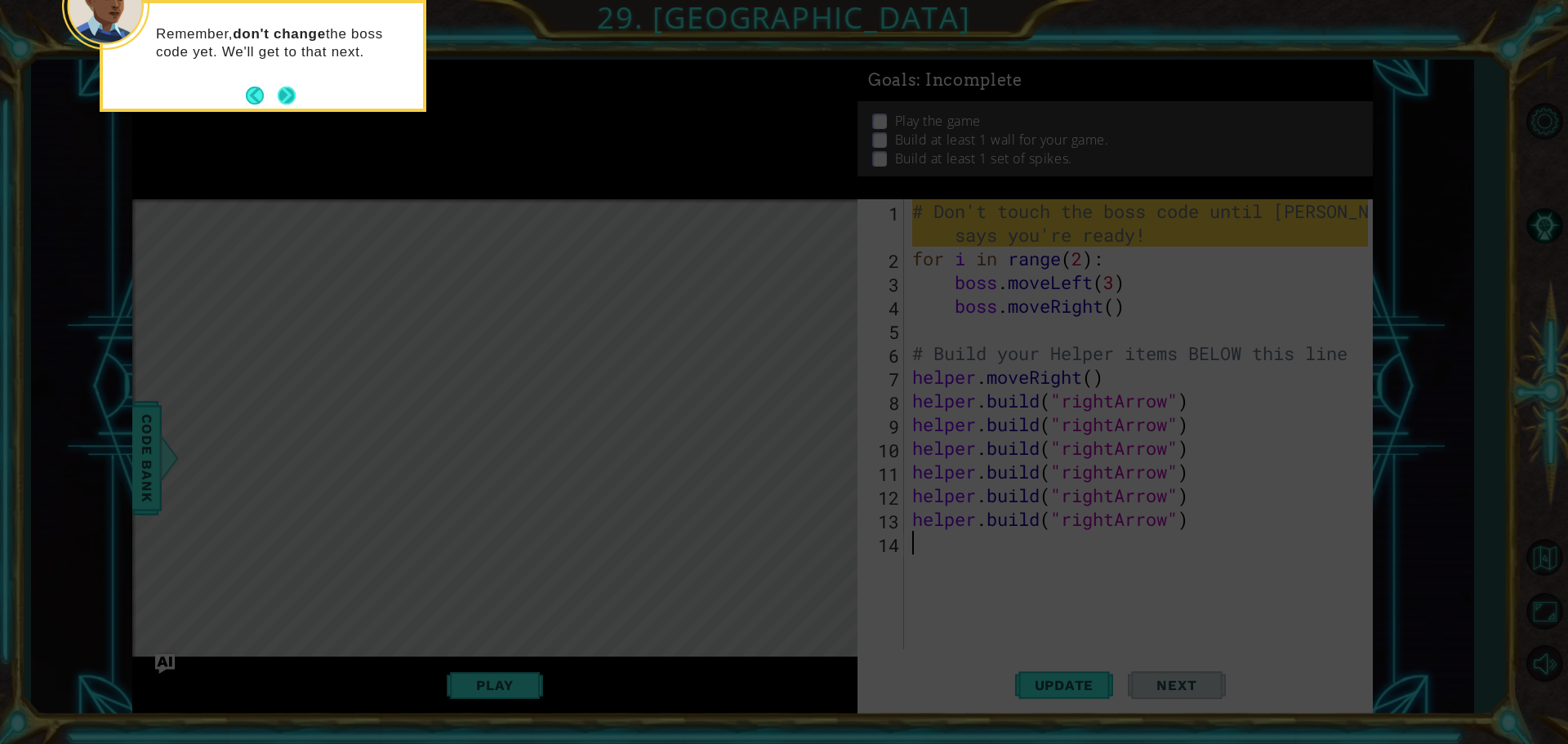
click at [287, 94] on button "Next" at bounding box center [286, 95] width 18 height 18
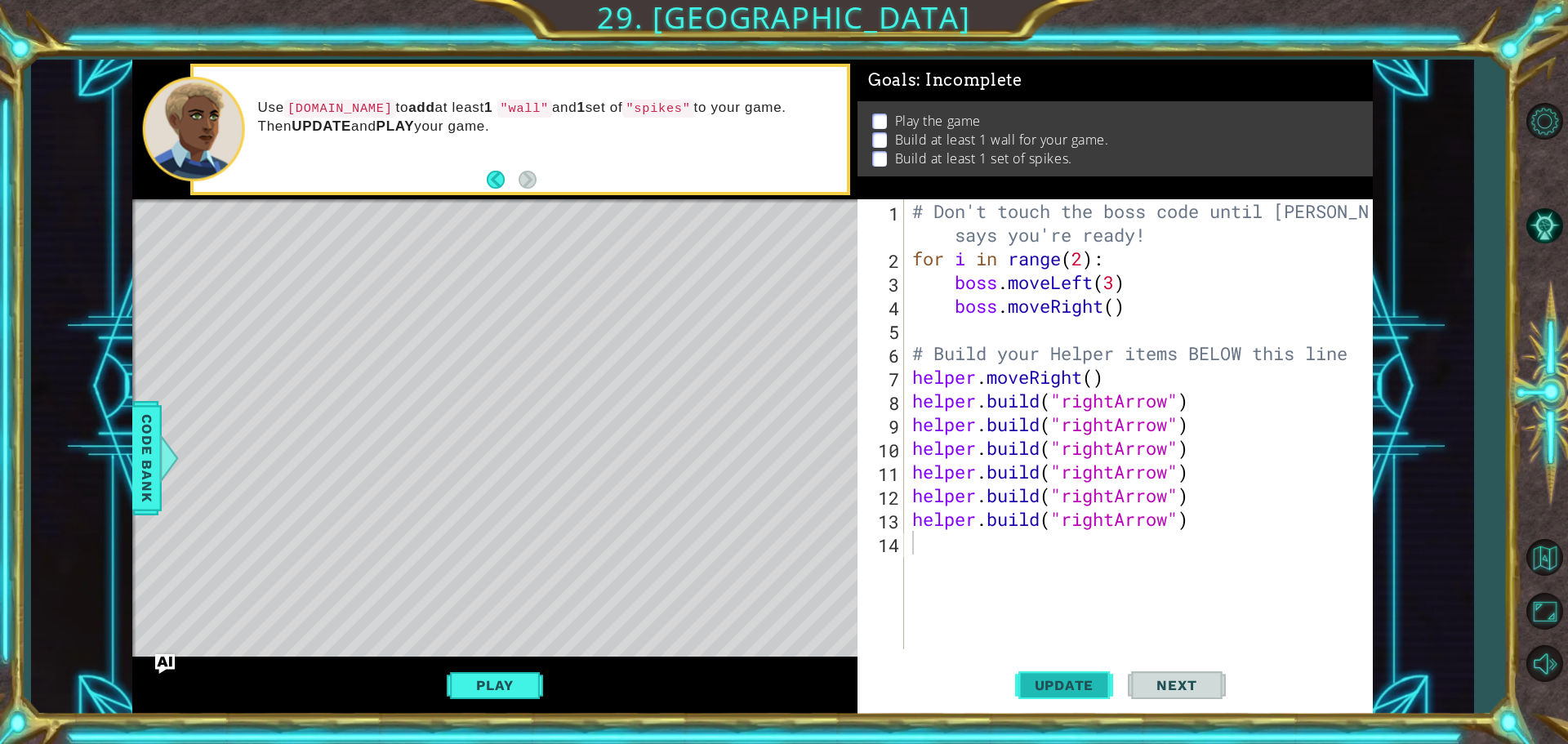
click at [1042, 683] on span "Update" at bounding box center [1064, 685] width 92 height 16
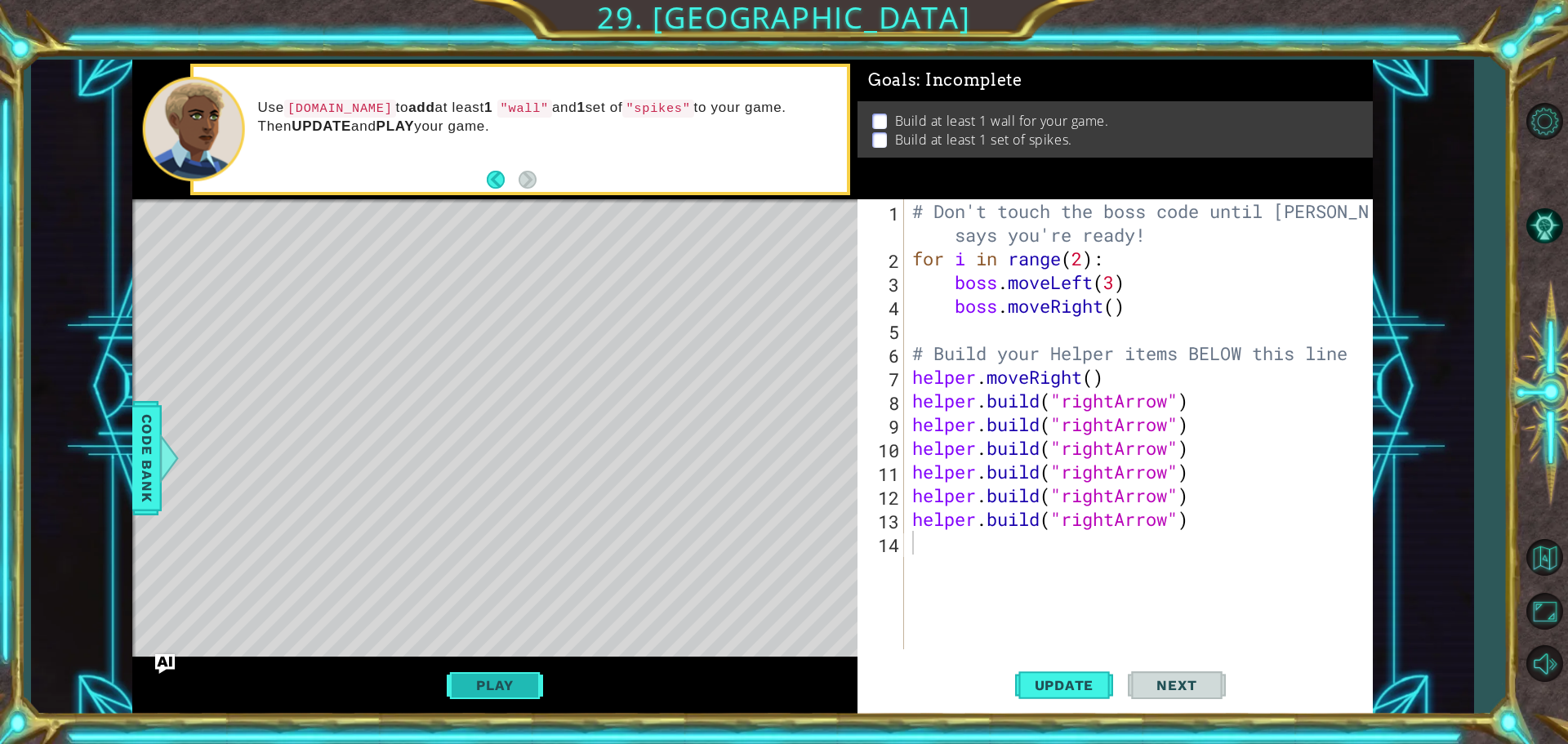
click at [482, 685] on button "Play" at bounding box center [494, 685] width 96 height 31
click at [936, 551] on div "# Don't touch the boss code until Vega says you're ready! for i in range ( 2 ) …" at bounding box center [1143, 460] width 467 height 521
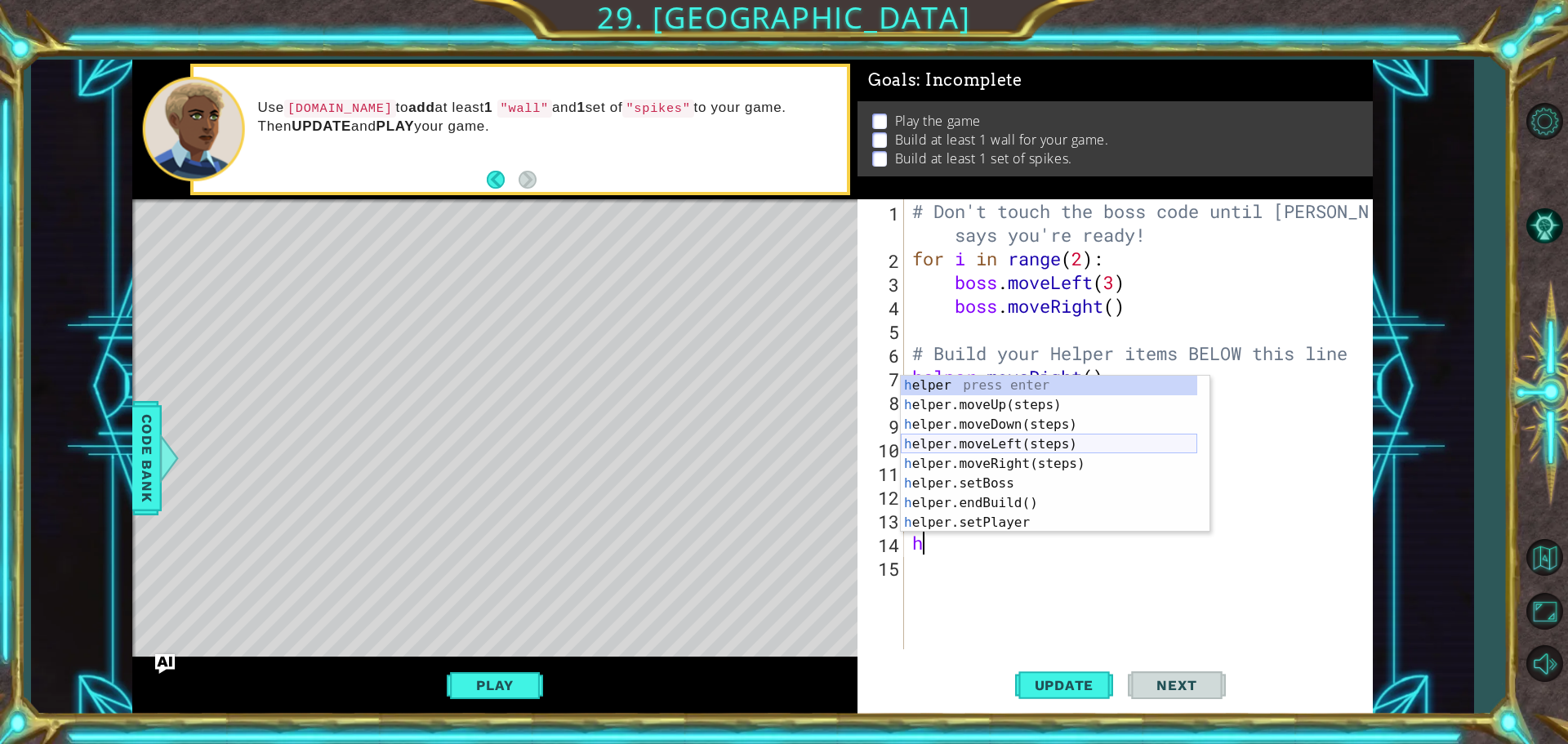
scroll to position [49, 0]
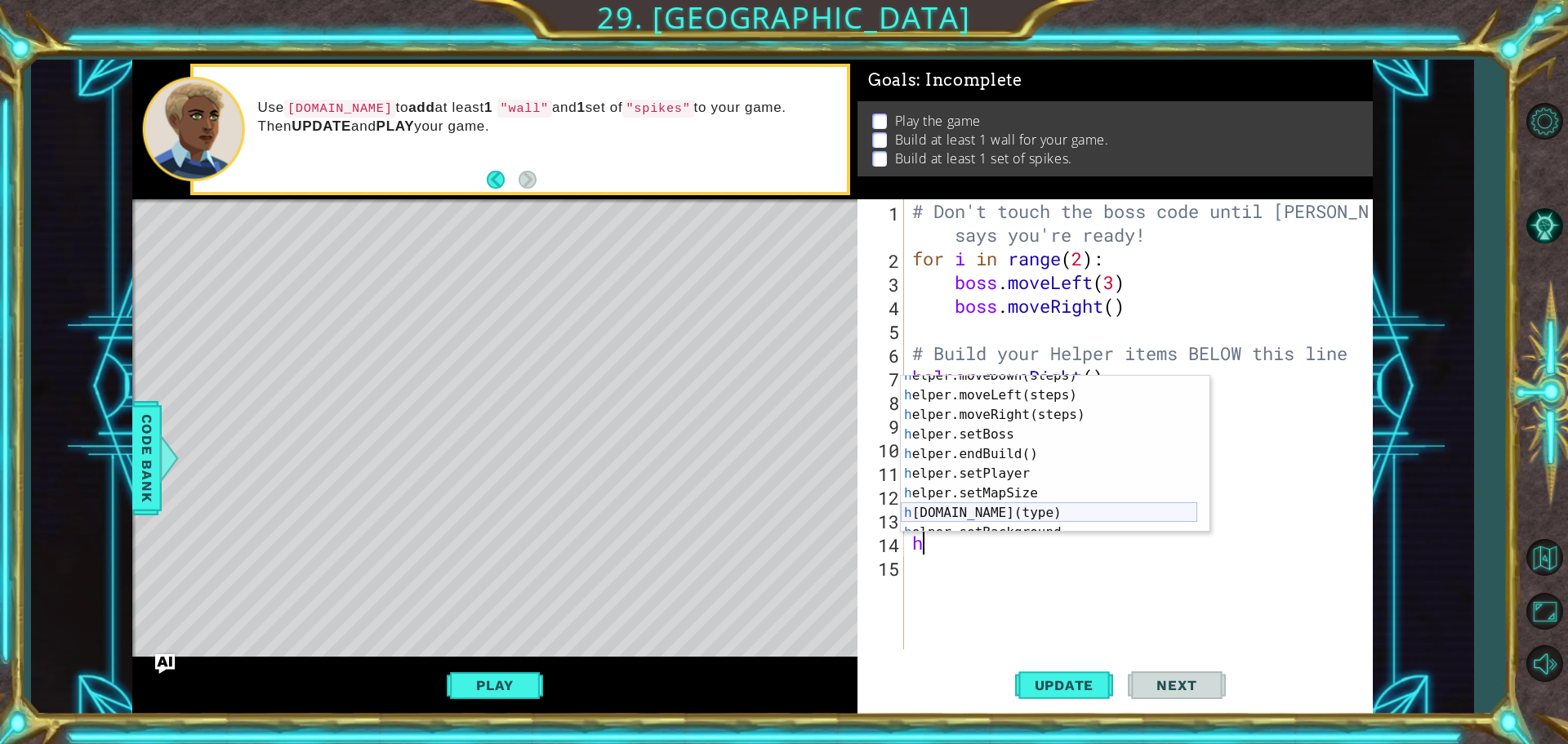
click at [977, 515] on div "h elper.moveDown(steps) press enter h elper.moveLeft(steps) press enter h elper…" at bounding box center [1048, 463] width 296 height 196
type textarea "helper.build("wall")"
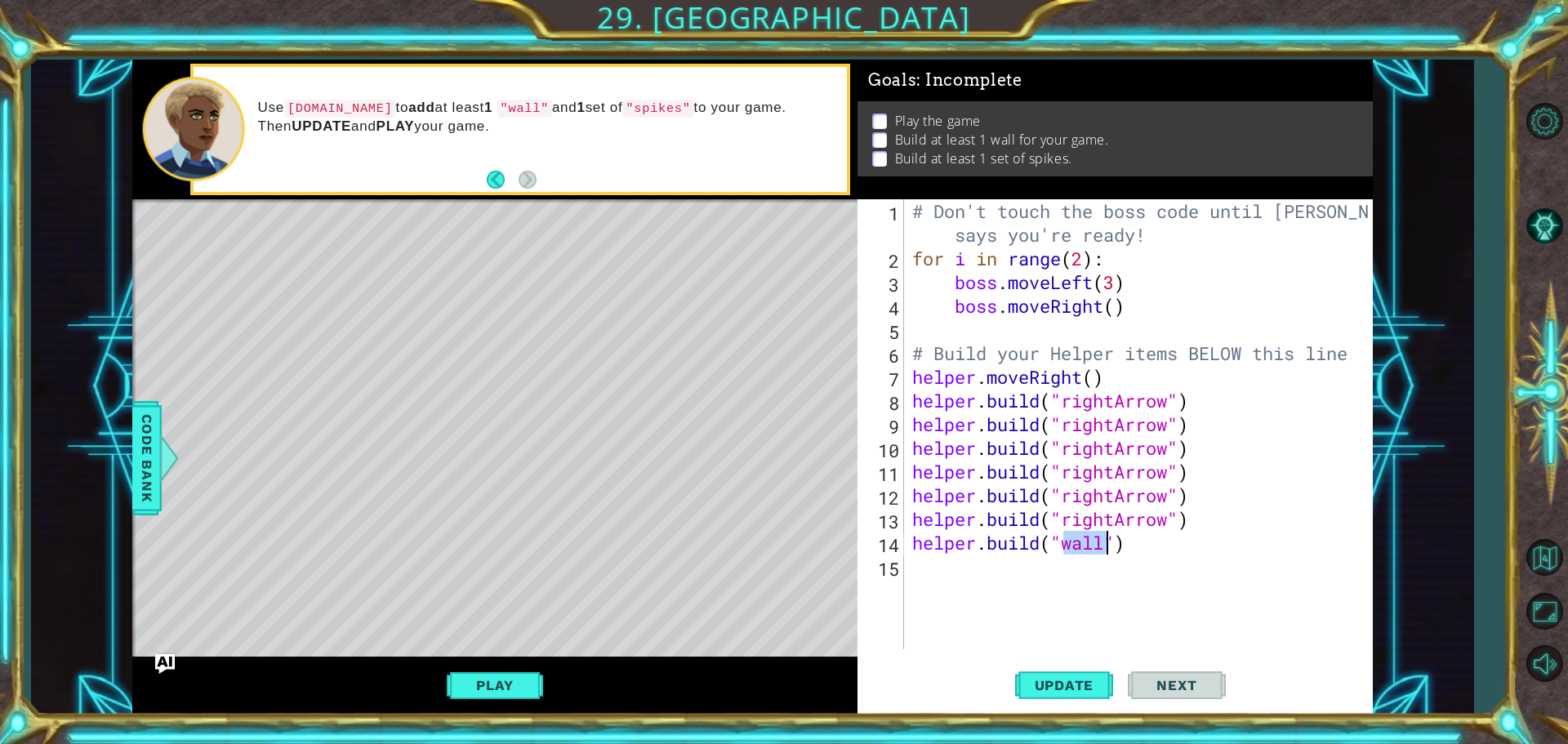
click at [1097, 570] on div "# Don't touch the boss code until Vega says you're ready! for i in range ( 2 ) …" at bounding box center [1143, 460] width 467 height 521
click at [1071, 688] on span "Update" at bounding box center [1064, 685] width 92 height 16
click at [473, 670] on button "Play" at bounding box center [494, 685] width 96 height 31
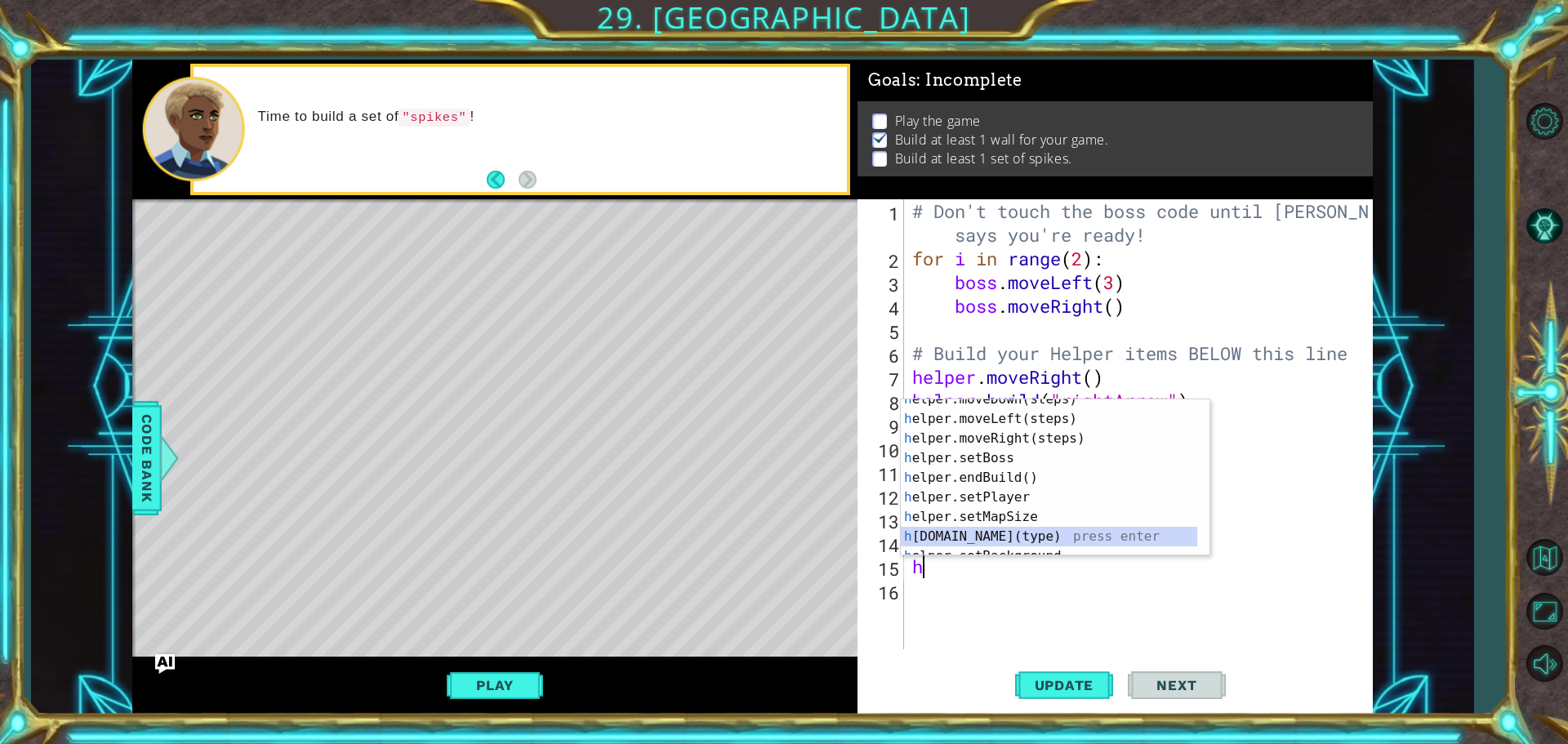
click at [966, 530] on div "h elper.moveDown(steps) press enter h elper.moveLeft(steps) press enter h elper…" at bounding box center [1048, 487] width 296 height 196
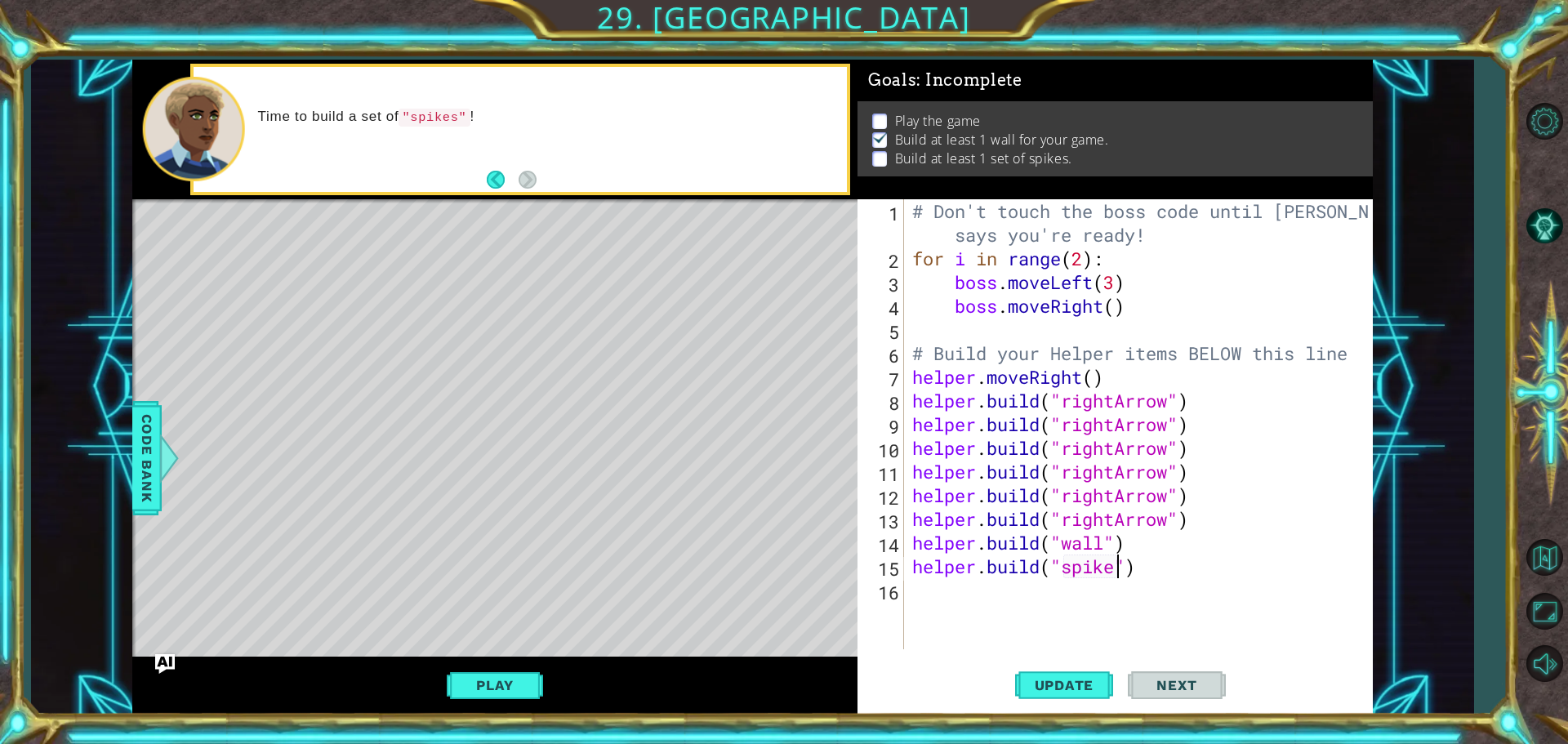
type textarea "helper.build("spikes")"
click at [1062, 677] on span "Update" at bounding box center [1064, 685] width 92 height 16
click at [495, 682] on button "Play" at bounding box center [494, 685] width 96 height 31
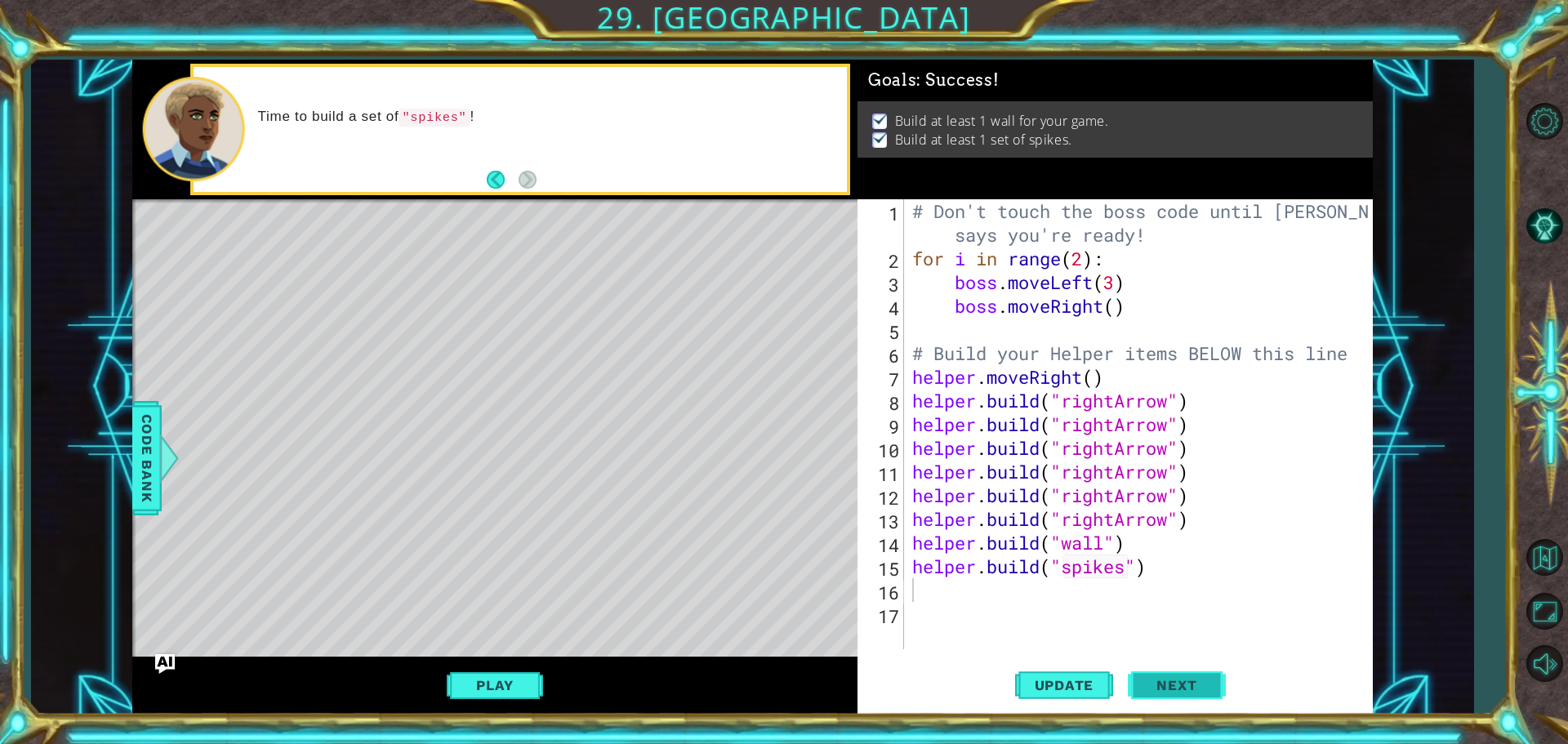
click at [1199, 685] on span "Next" at bounding box center [1176, 685] width 73 height 16
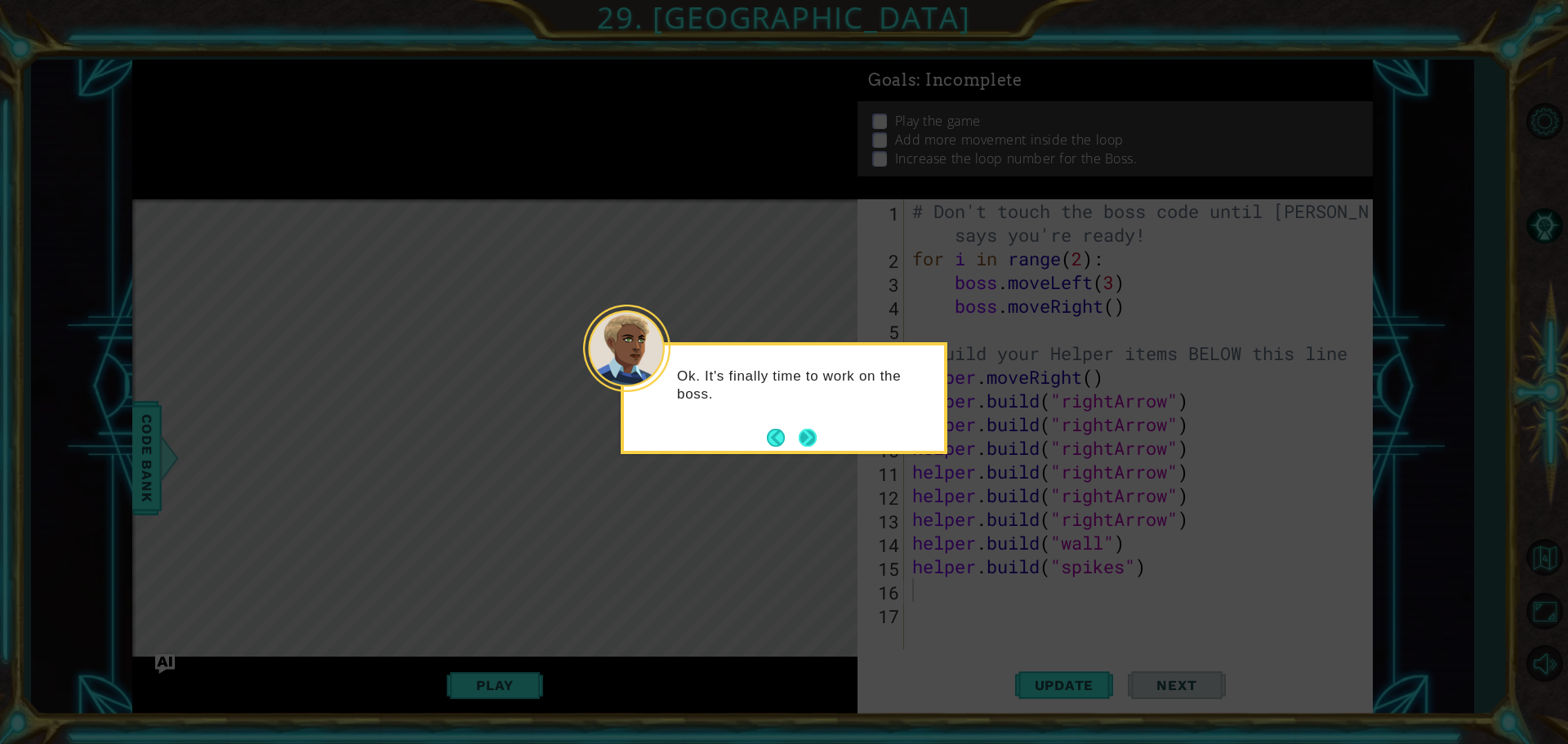
click at [814, 436] on button "Next" at bounding box center [807, 438] width 18 height 18
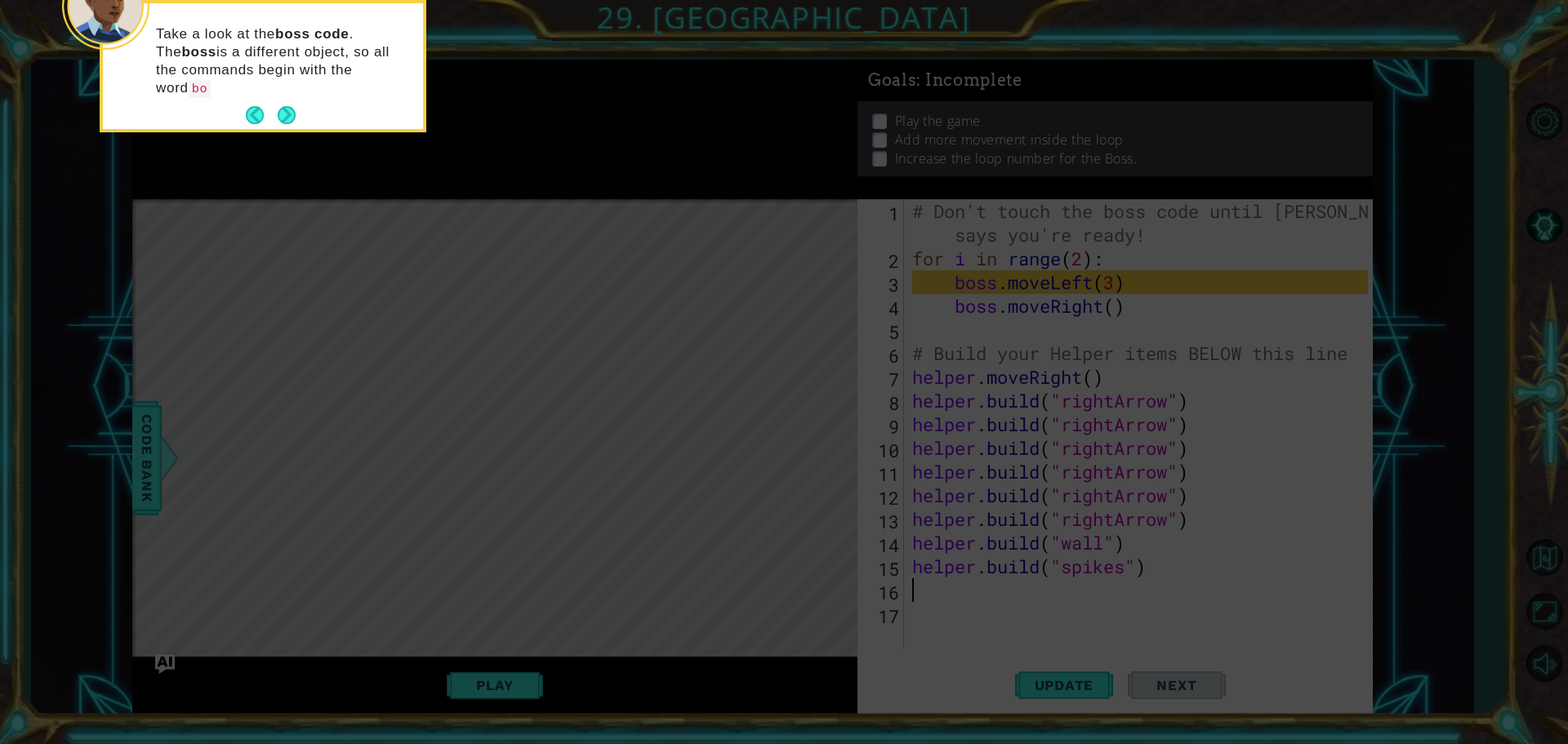
click at [291, 106] on button "Next" at bounding box center [286, 115] width 18 height 18
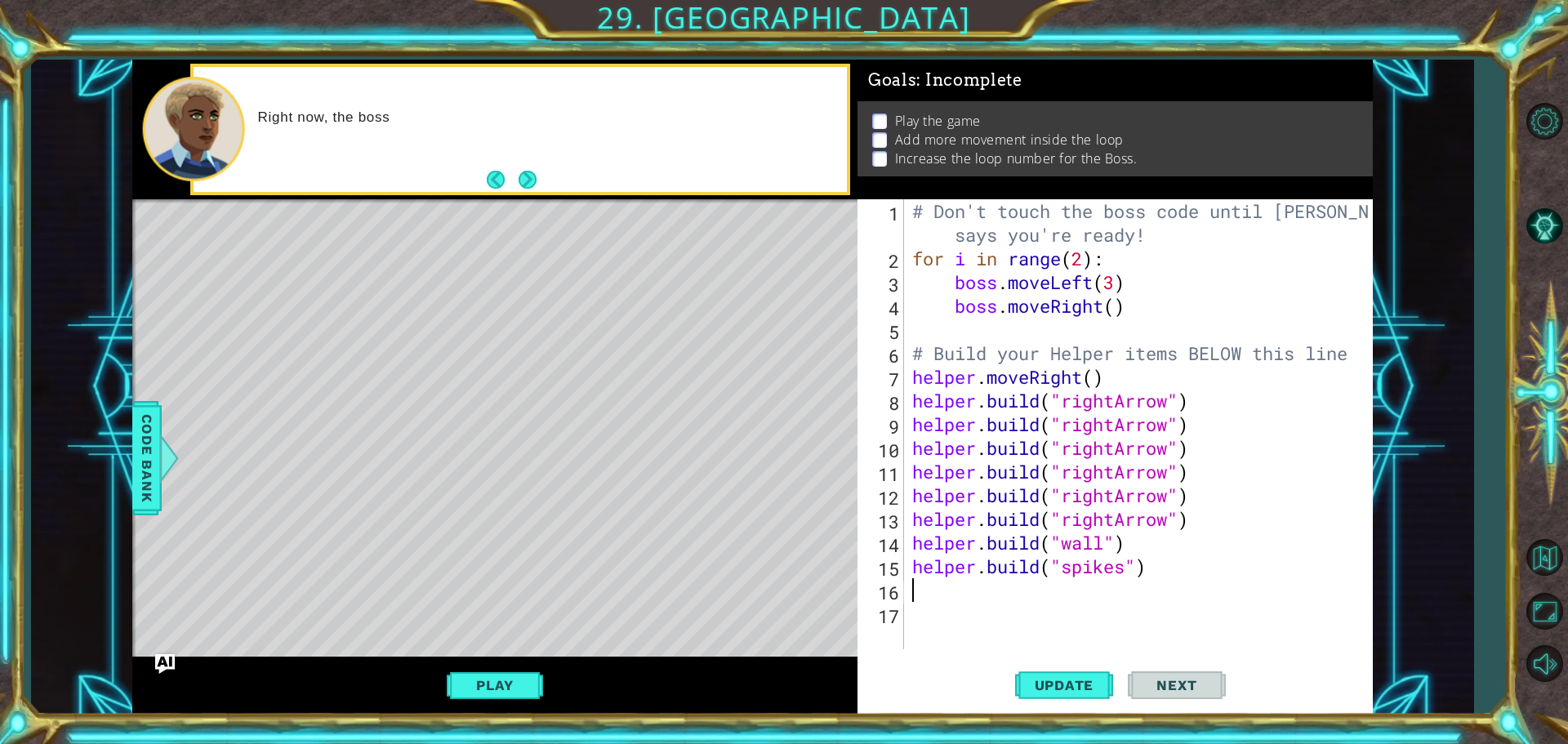
drag, startPoint x: 998, startPoint y: 333, endPoint x: 987, endPoint y: 337, distance: 11.7
click at [987, 337] on div "# Don't touch the boss code until Vega says you're ready! for i in range ( 2 ) …" at bounding box center [1143, 460] width 467 height 521
click at [992, 329] on div "# Don't touch the boss code until Vega says you're ready! for i in range ( 2 ) …" at bounding box center [1143, 460] width 467 height 521
click at [989, 320] on div "# Don't touch the boss code until Vega says you're ready! for i in range ( 2 ) …" at bounding box center [1143, 460] width 467 height 521
click at [1109, 316] on div "# Don't touch the boss code until Vega says you're ready! for i in range ( 2 ) …" at bounding box center [1143, 460] width 467 height 521
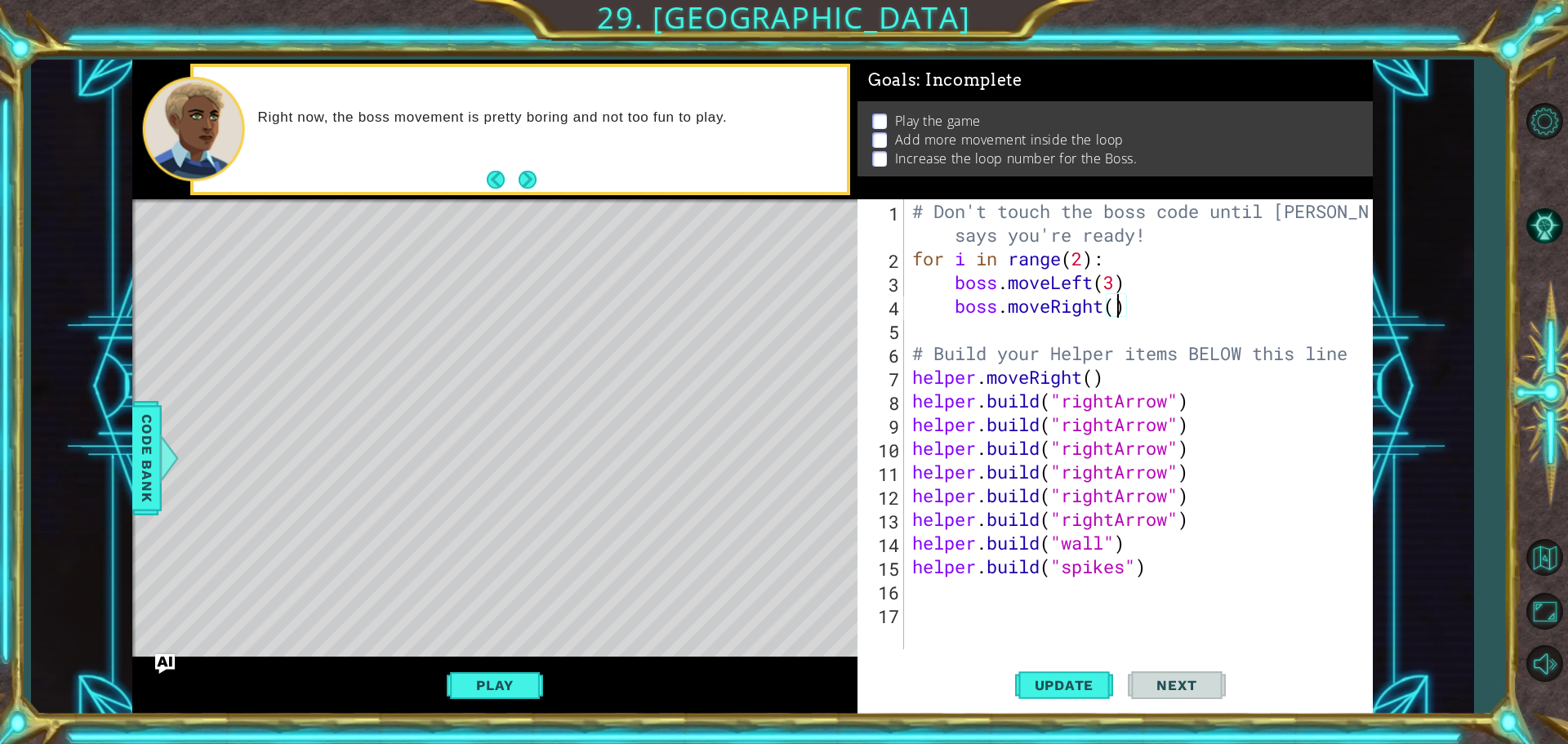
click at [1120, 310] on div "# Don't touch the boss code until Vega says you're ready! for i in range ( 2 ) …" at bounding box center [1143, 460] width 467 height 521
click at [1117, 275] on div "# Don't touch the boss code until Vega says you're ready! for i in range ( 2 ) …" at bounding box center [1143, 460] width 467 height 521
click at [1156, 310] on div "# Don't touch the boss code until Vega says you're ready! for i in range ( 2 ) …" at bounding box center [1143, 460] width 467 height 521
type textarea "boss.moveRight(6)"
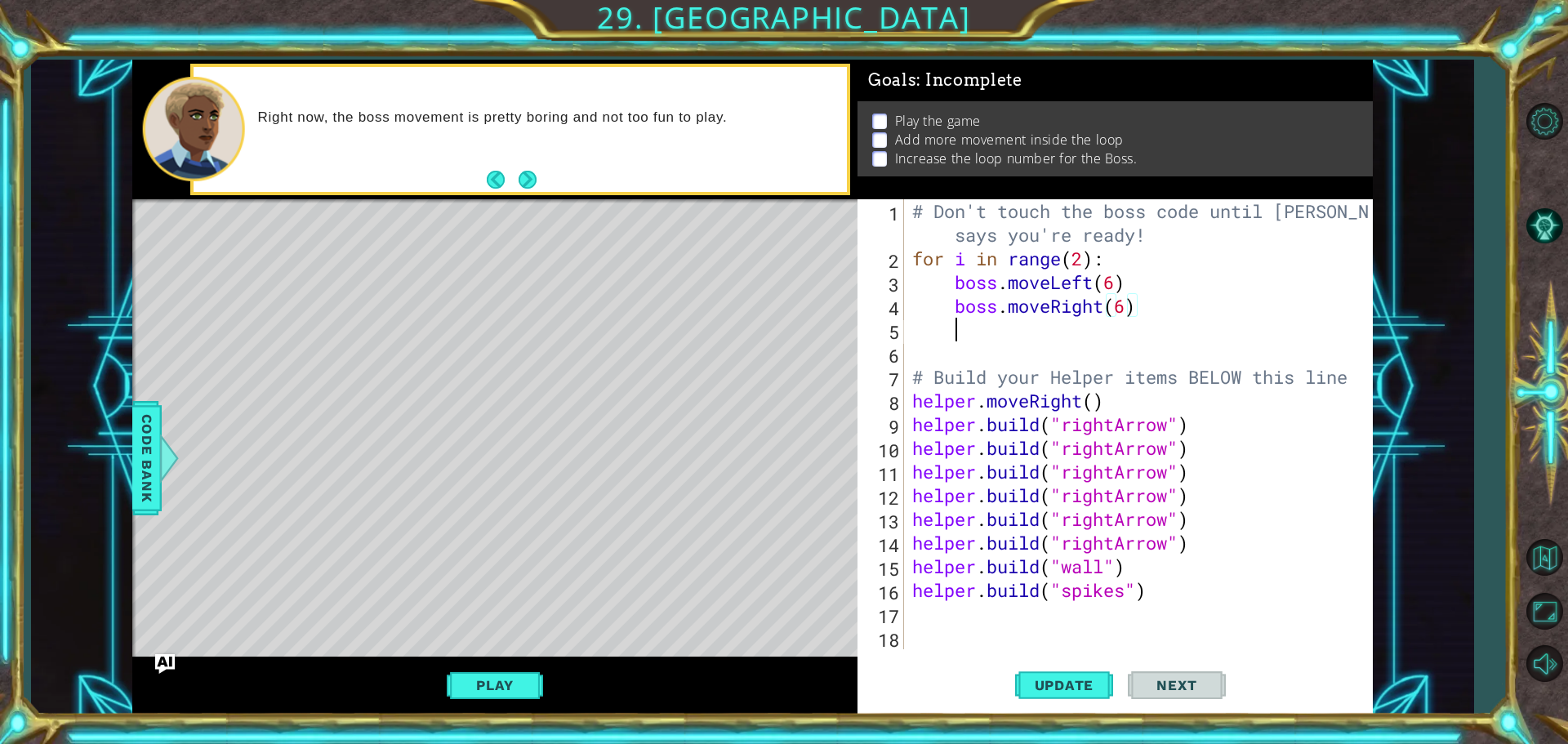
scroll to position [0, 1]
type textarea "B"
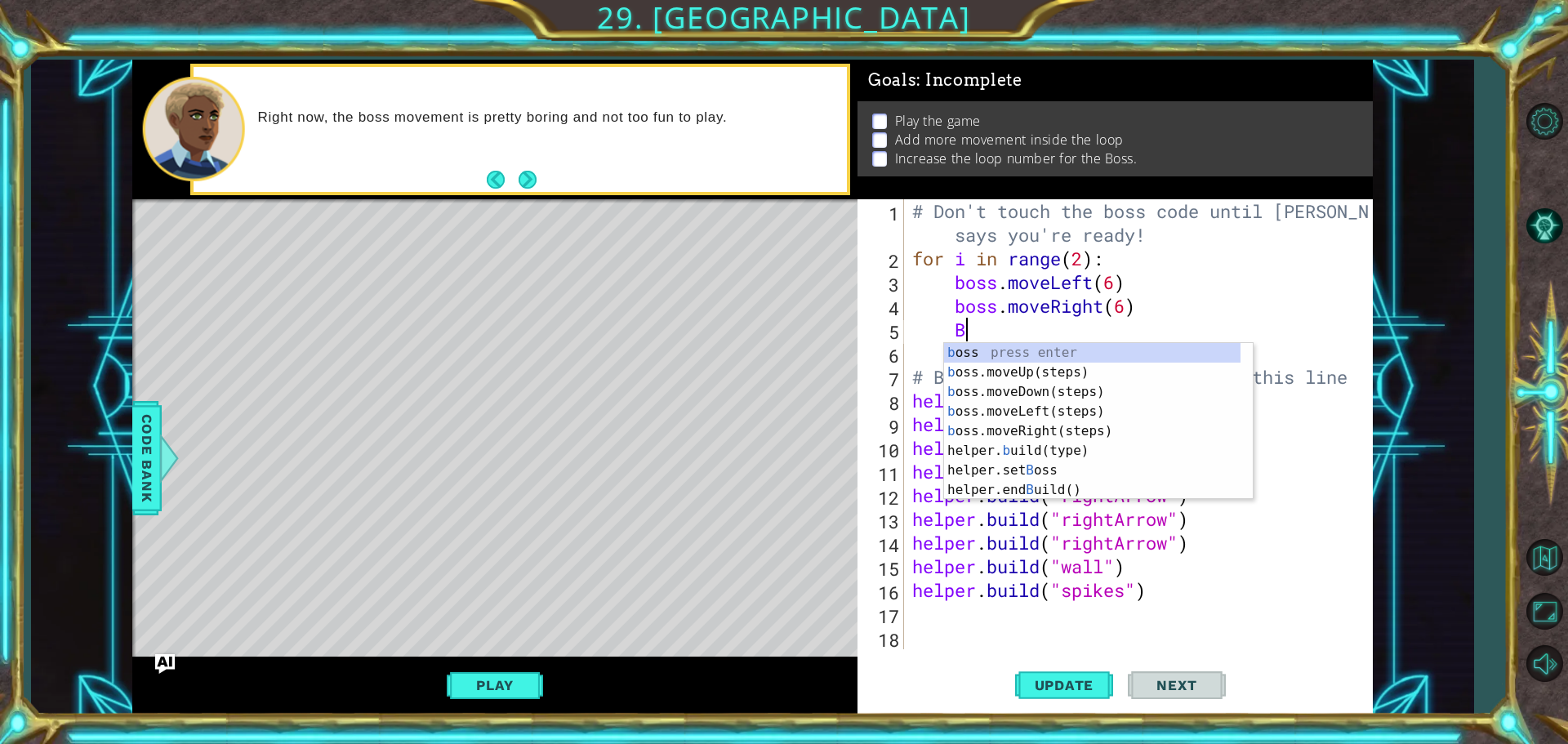
scroll to position [0, 0]
click at [1039, 375] on div "b oss press enter b oss.moveUp(steps) press enter b oss.moveDown(steps) press e…" at bounding box center [1098, 440] width 308 height 196
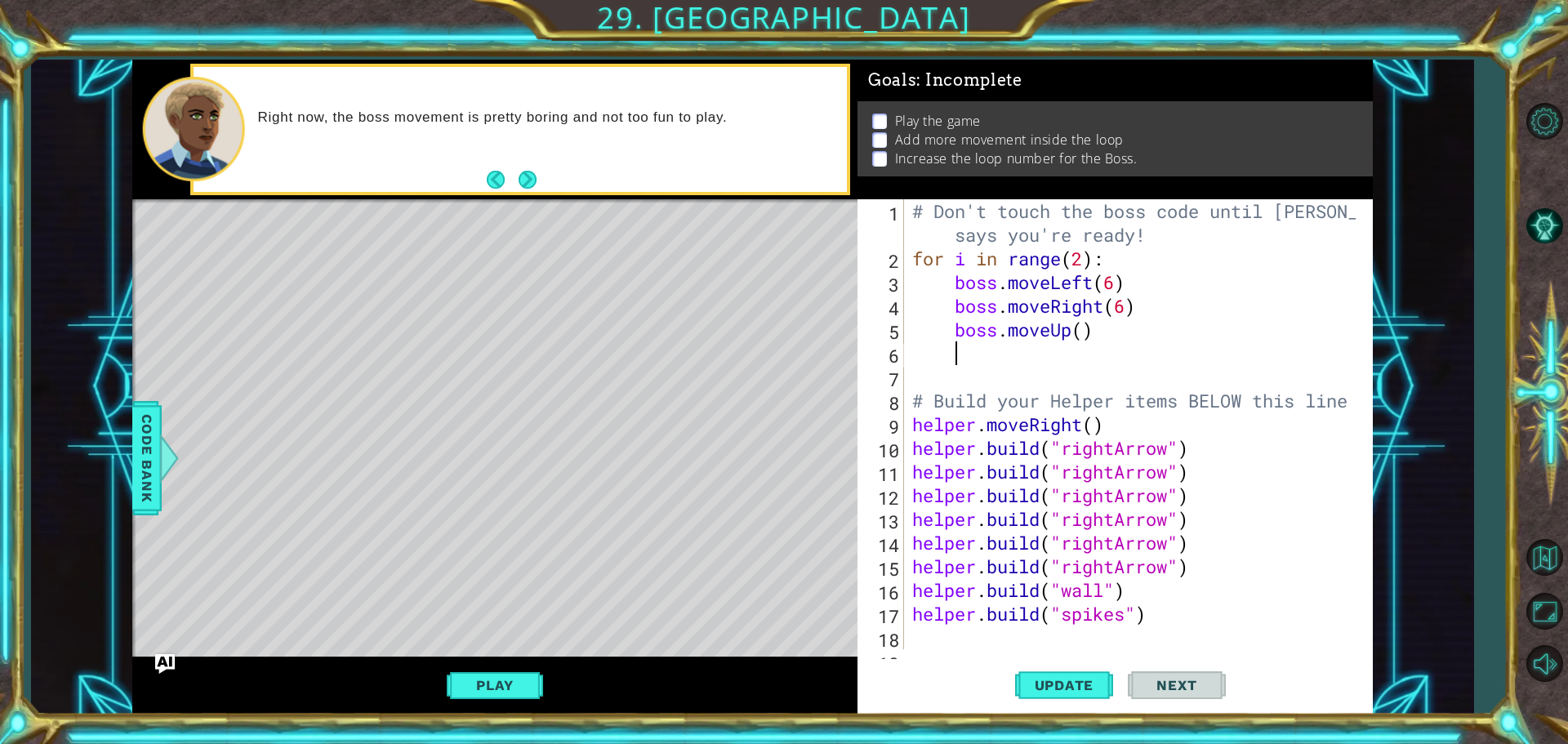
click at [1083, 339] on div "# Don't touch the boss code until Vega says you're ready! for i in range ( 2 ) …" at bounding box center [1136, 460] width 455 height 521
type textarea "boss.moveUp(5)"
click at [1071, 368] on div "# Don't touch the boss code until Vega says you're ready! for i in range ( 2 ) …" at bounding box center [1136, 460] width 455 height 521
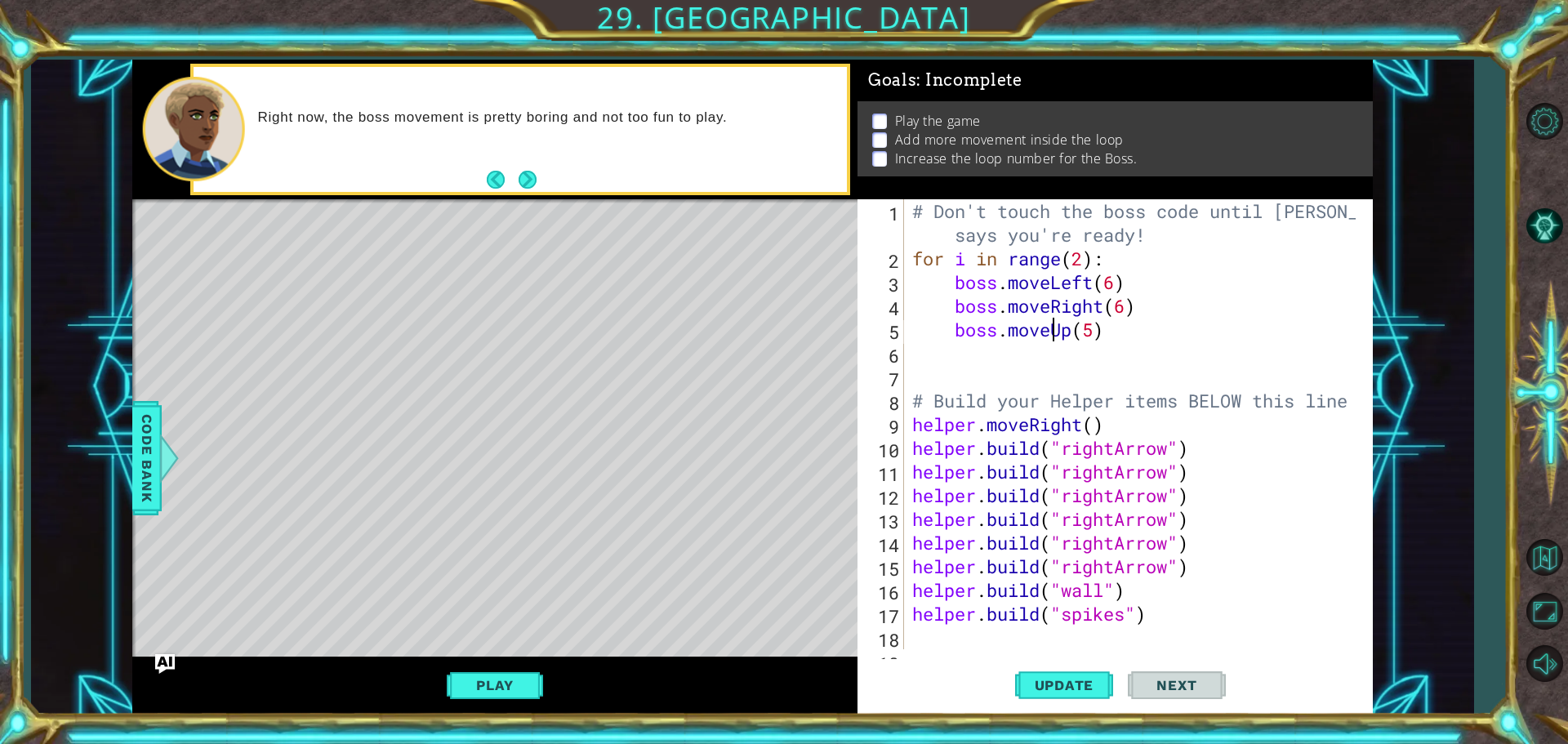
click at [1057, 333] on div "# Don't touch the boss code until Vega says you're ready! for i in range ( 2 ) …" at bounding box center [1136, 460] width 455 height 521
type textarea "boss.moveUp(5)"
click at [1050, 356] on div "# Don't touch the boss code until Vega says you're ready! for i in range ( 2 ) …" at bounding box center [1136, 460] width 455 height 521
type textarea "b"
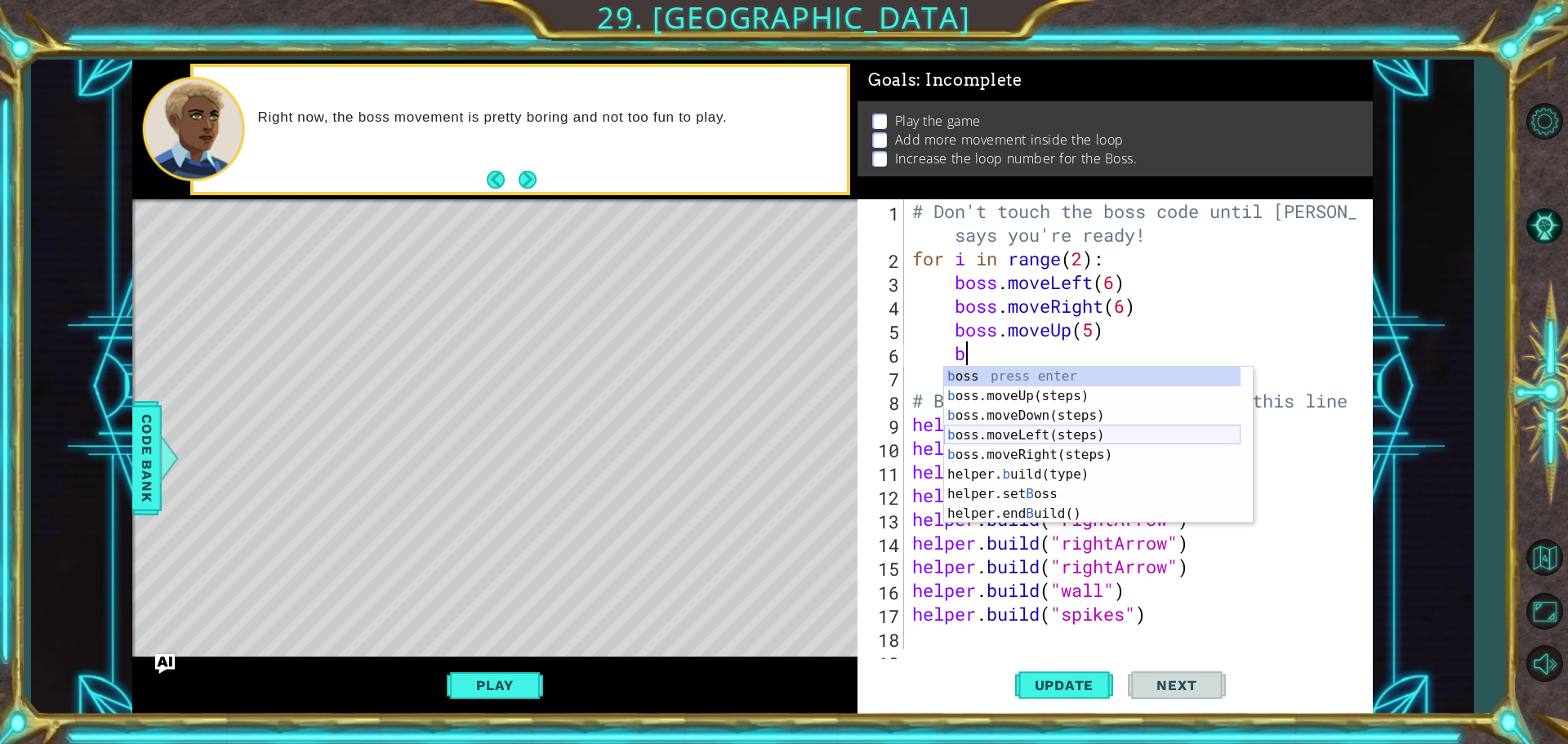
click at [1032, 434] on div "b oss press enter b oss.moveUp(steps) press enter b oss.moveDown(steps) press e…" at bounding box center [1091, 464] width 296 height 196
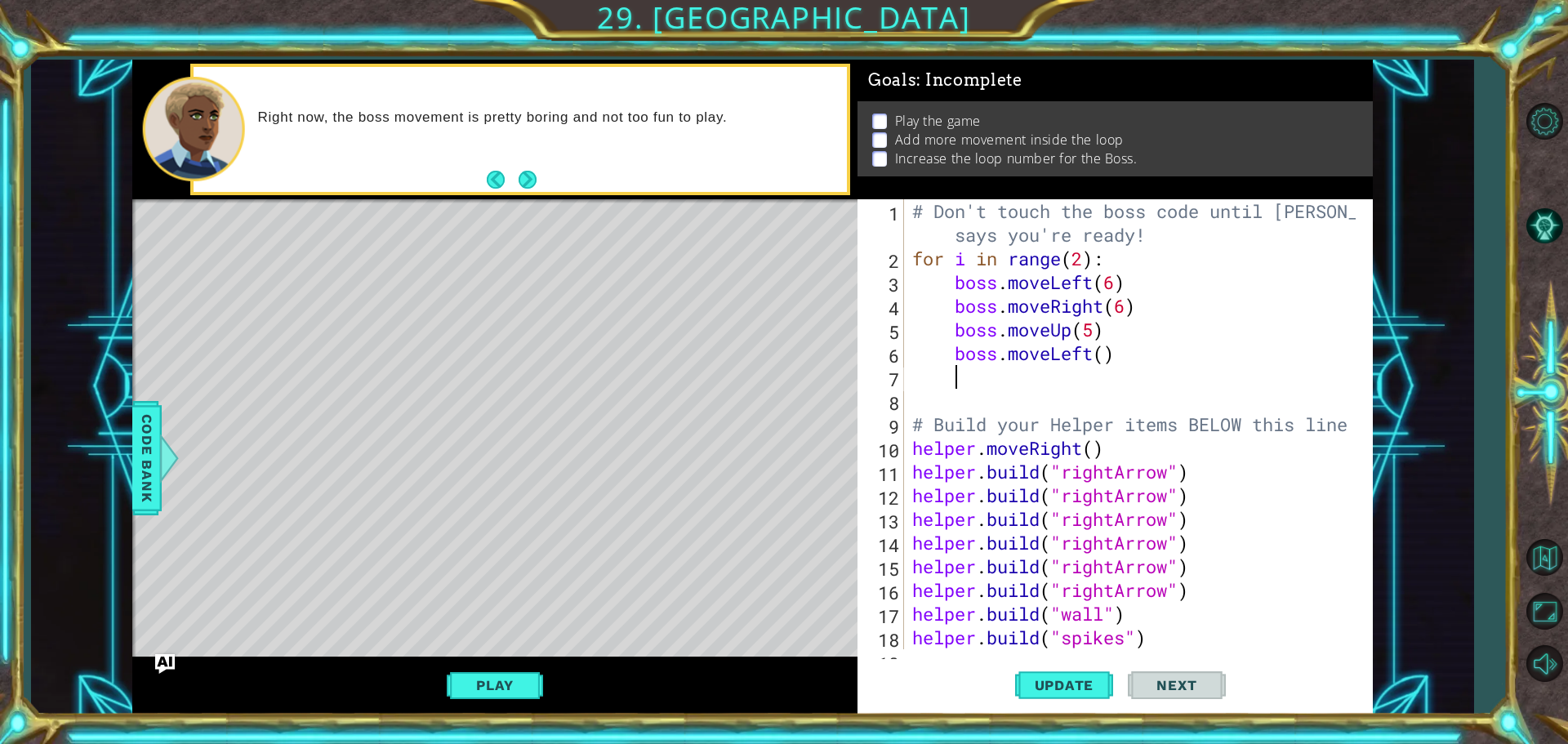
scroll to position [0, 1]
click at [1105, 365] on div "# Don't touch the boss code until Vega says you're ready! for i in range ( 2 ) …" at bounding box center [1136, 460] width 455 height 521
click at [1106, 351] on div "# Don't touch the boss code until Vega says you're ready! for i in range ( 2 ) …" at bounding box center [1136, 460] width 455 height 521
type textarea "boss.moveLeft(5)"
click at [1067, 387] on div "# Don't touch the boss code until Vega says you're ready! for i in range ( 2 ) …" at bounding box center [1136, 460] width 455 height 521
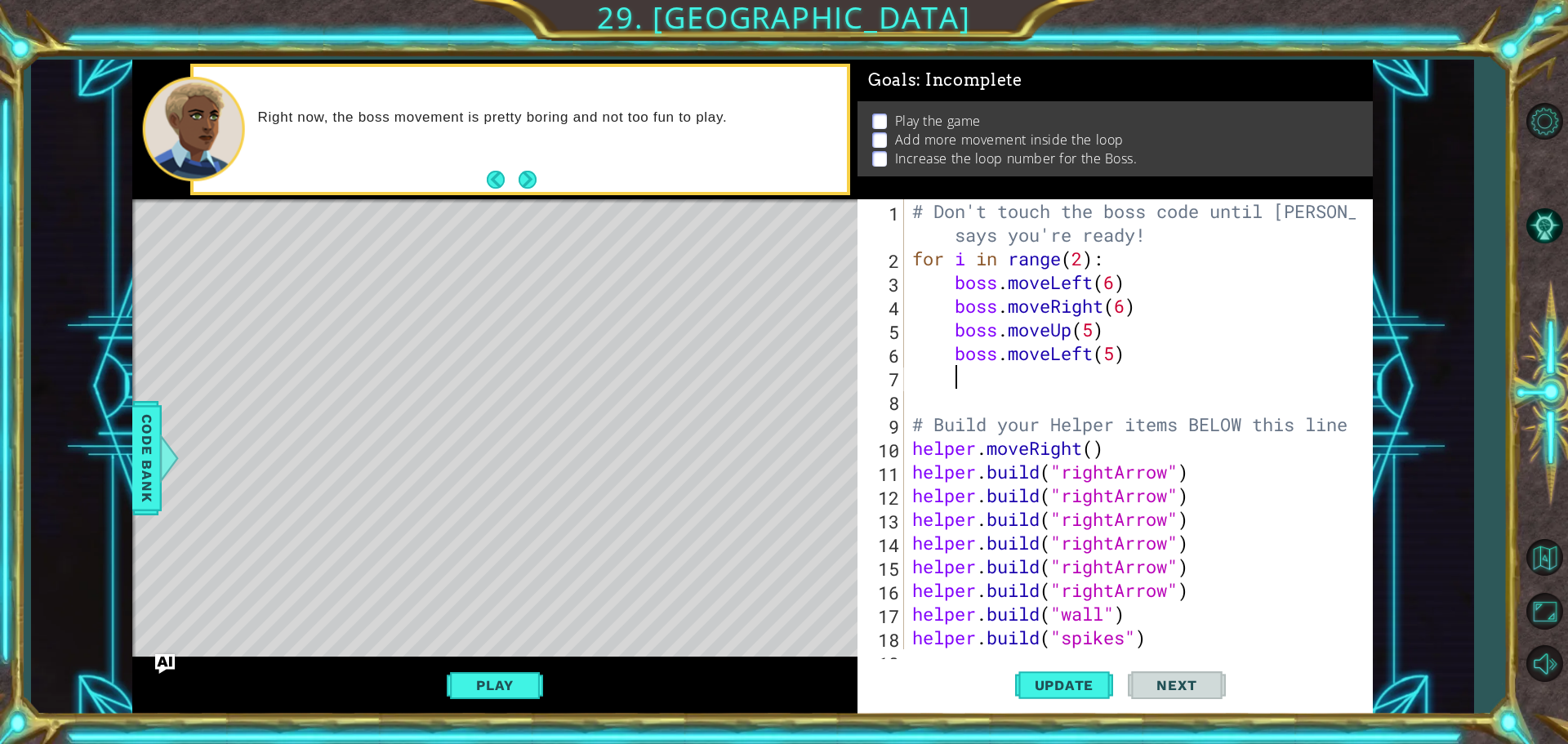
type textarea "b"
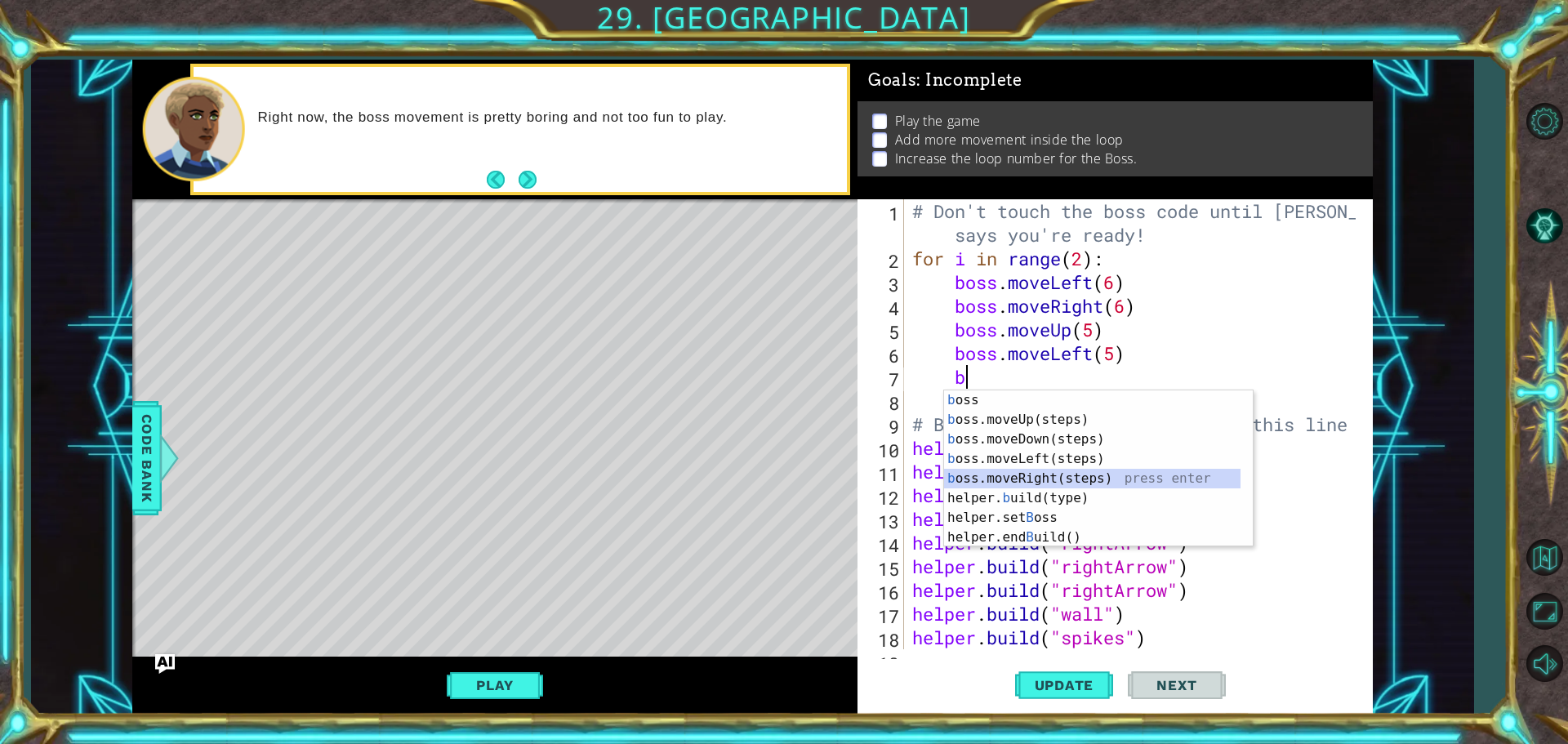
click at [1006, 473] on div "b oss press enter b oss.moveUp(steps) press enter b oss.moveDown(steps) press e…" at bounding box center [1091, 487] width 296 height 196
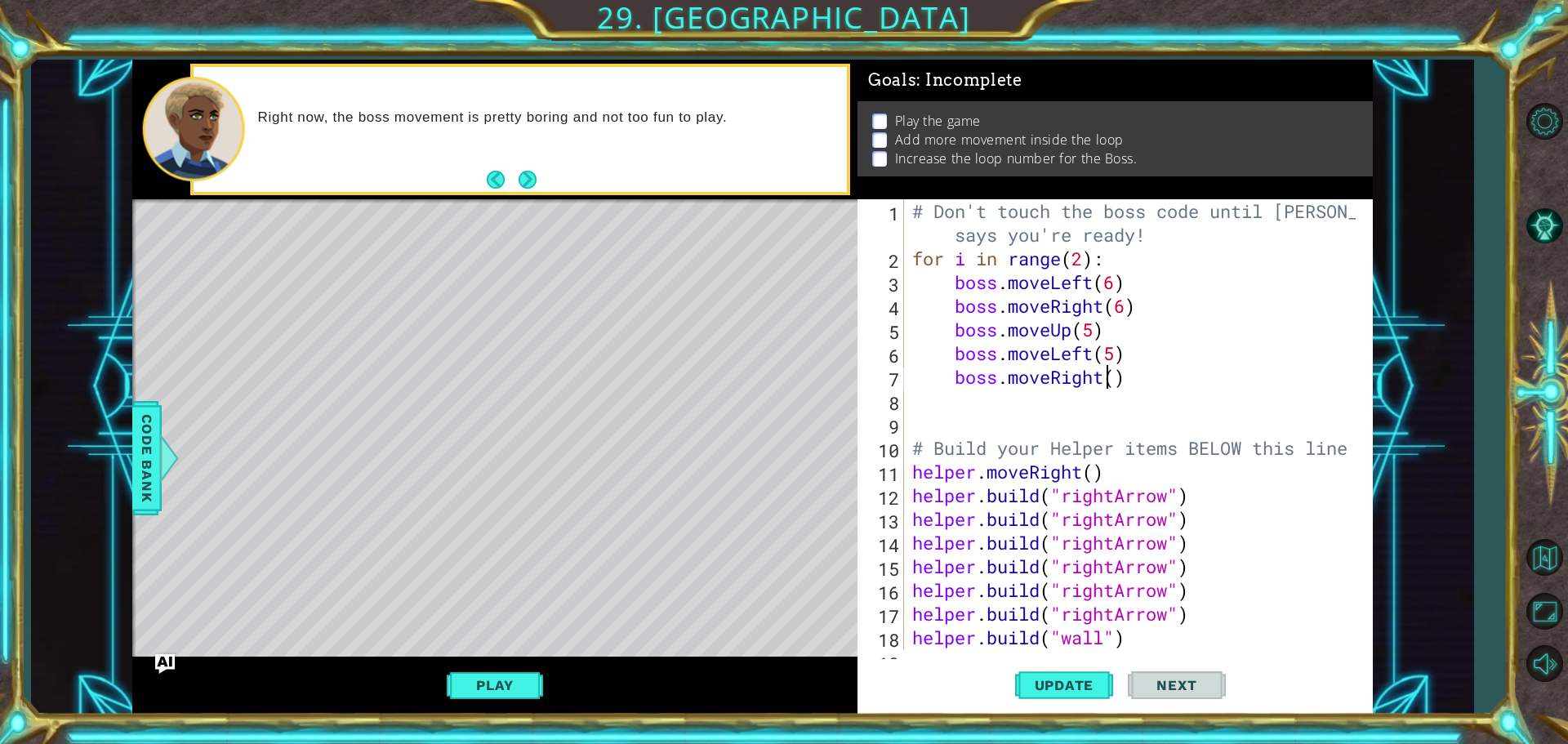
click at [1109, 381] on div "# Don't touch the boss code until Vega says you're ready! for i in range ( 2 ) …" at bounding box center [1136, 460] width 455 height 521
click at [1120, 376] on div "# Don't touch the boss code until Vega says you're ready! for i in range ( 2 ) …" at bounding box center [1136, 460] width 455 height 521
type textarea "boss.moveRight(4)"
click at [977, 398] on div "# Don't touch the boss code until Vega says you're ready! for i in range ( 2 ) …" at bounding box center [1136, 460] width 455 height 521
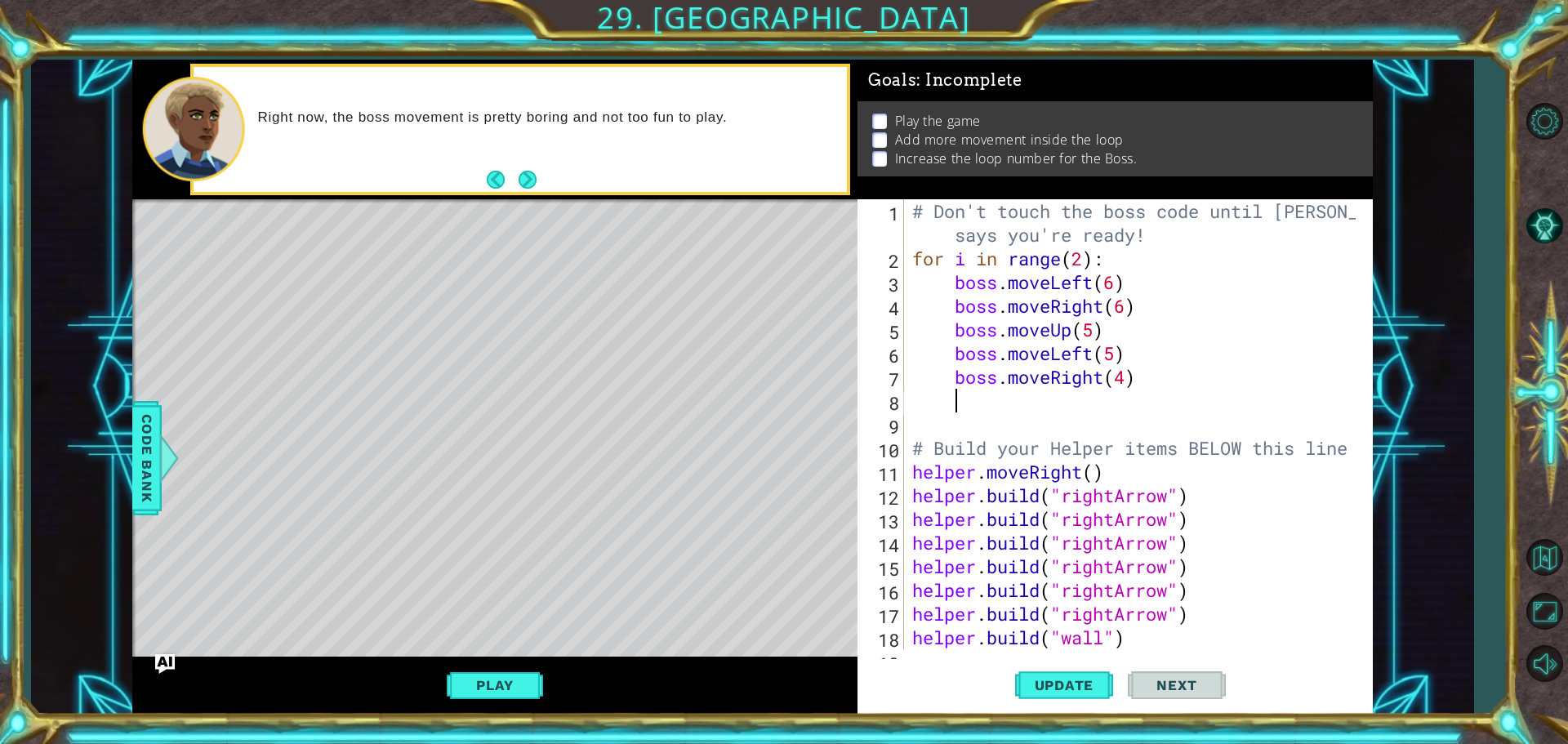
type textarea "b"
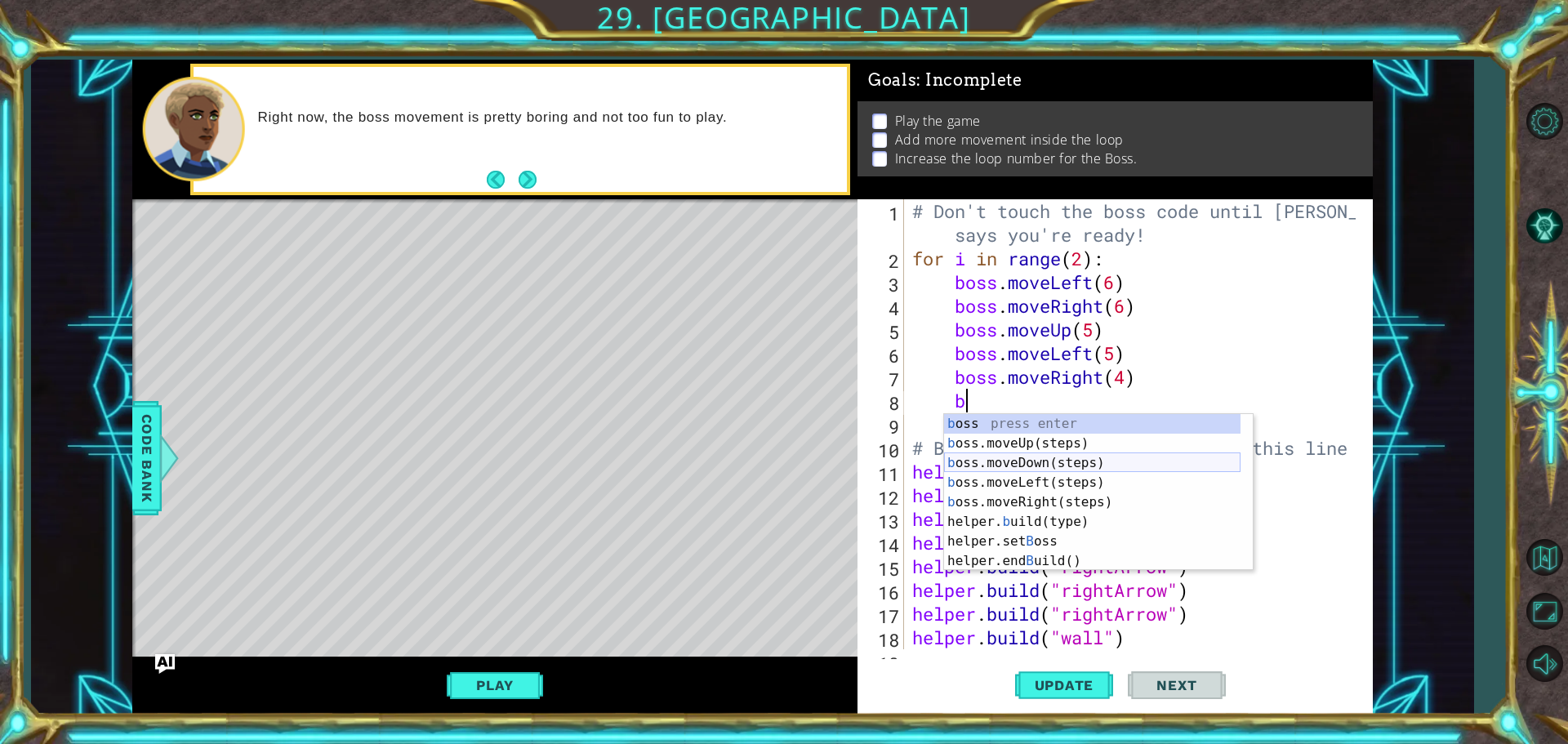
click at [1021, 466] on div "b oss press enter b oss.moveUp(steps) press enter b oss.moveDown(steps) press e…" at bounding box center [1091, 511] width 296 height 196
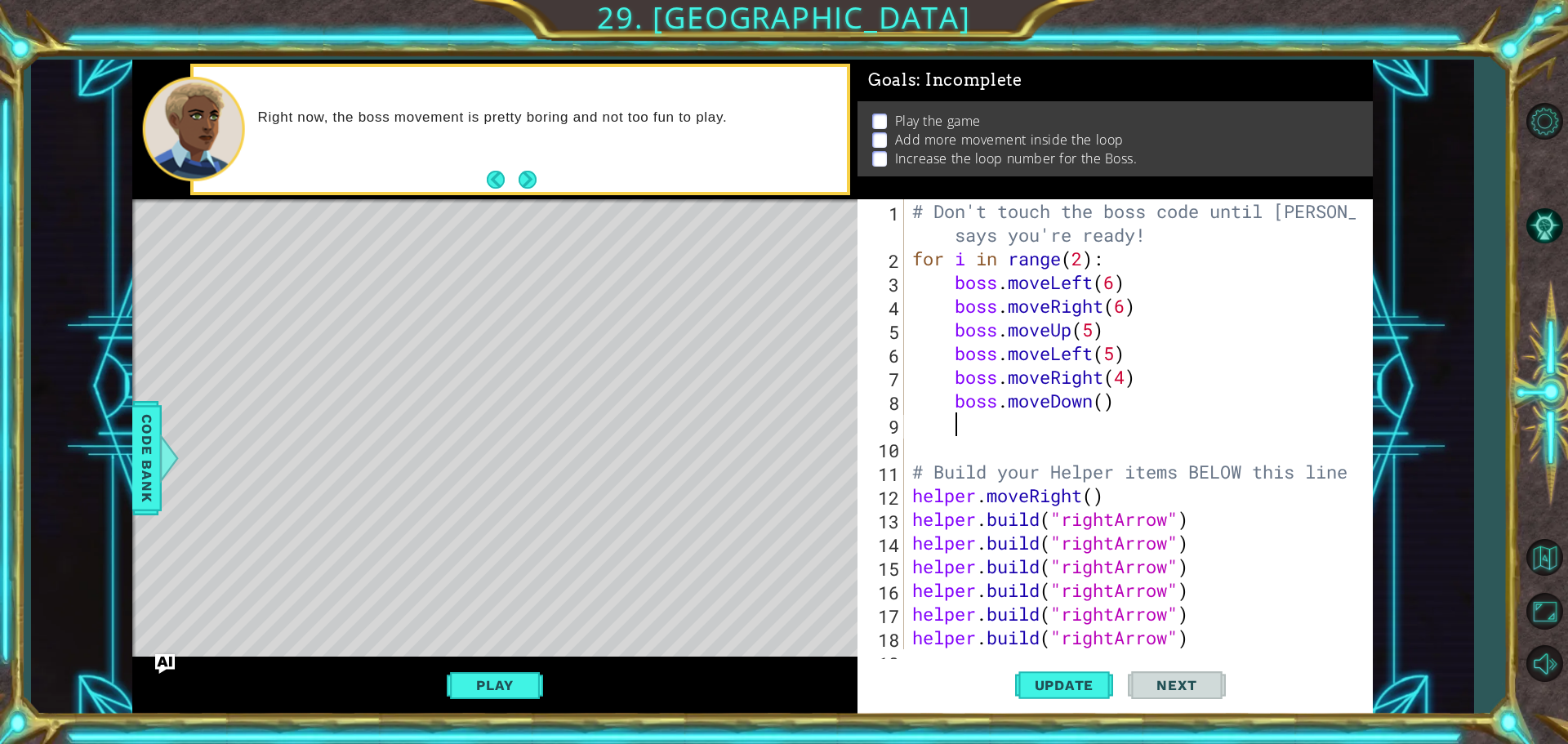
scroll to position [0, 1]
click at [1110, 405] on div "# Don't touch the boss code until Vega says you're ready! for i in range ( 2 ) …" at bounding box center [1136, 460] width 455 height 521
type textarea "boss.moveDown(5)"
click at [1036, 435] on div "# Don't touch the boss code until Vega says you're ready! for i in range ( 2 ) …" at bounding box center [1136, 460] width 455 height 521
type textarea "b"
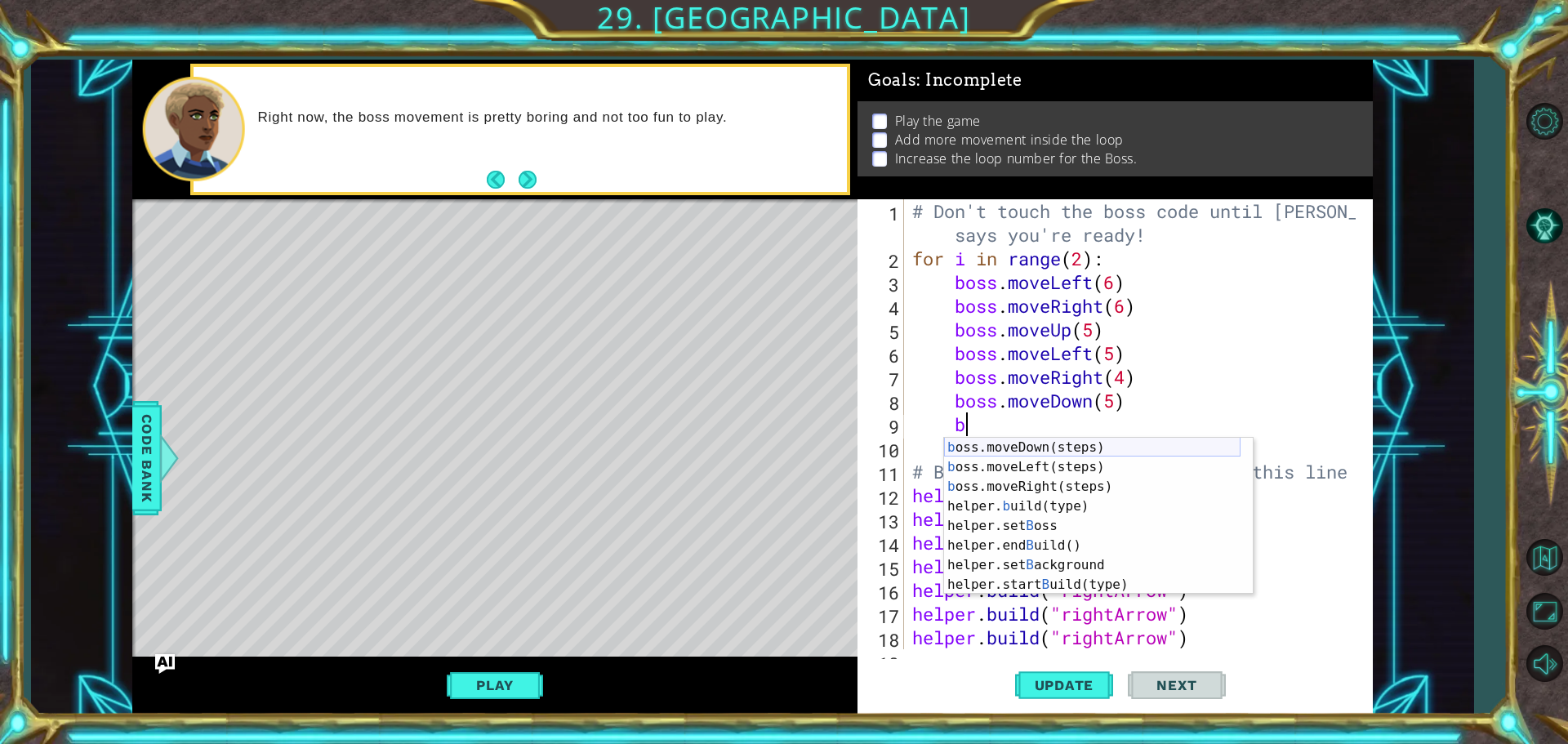
scroll to position [0, 0]
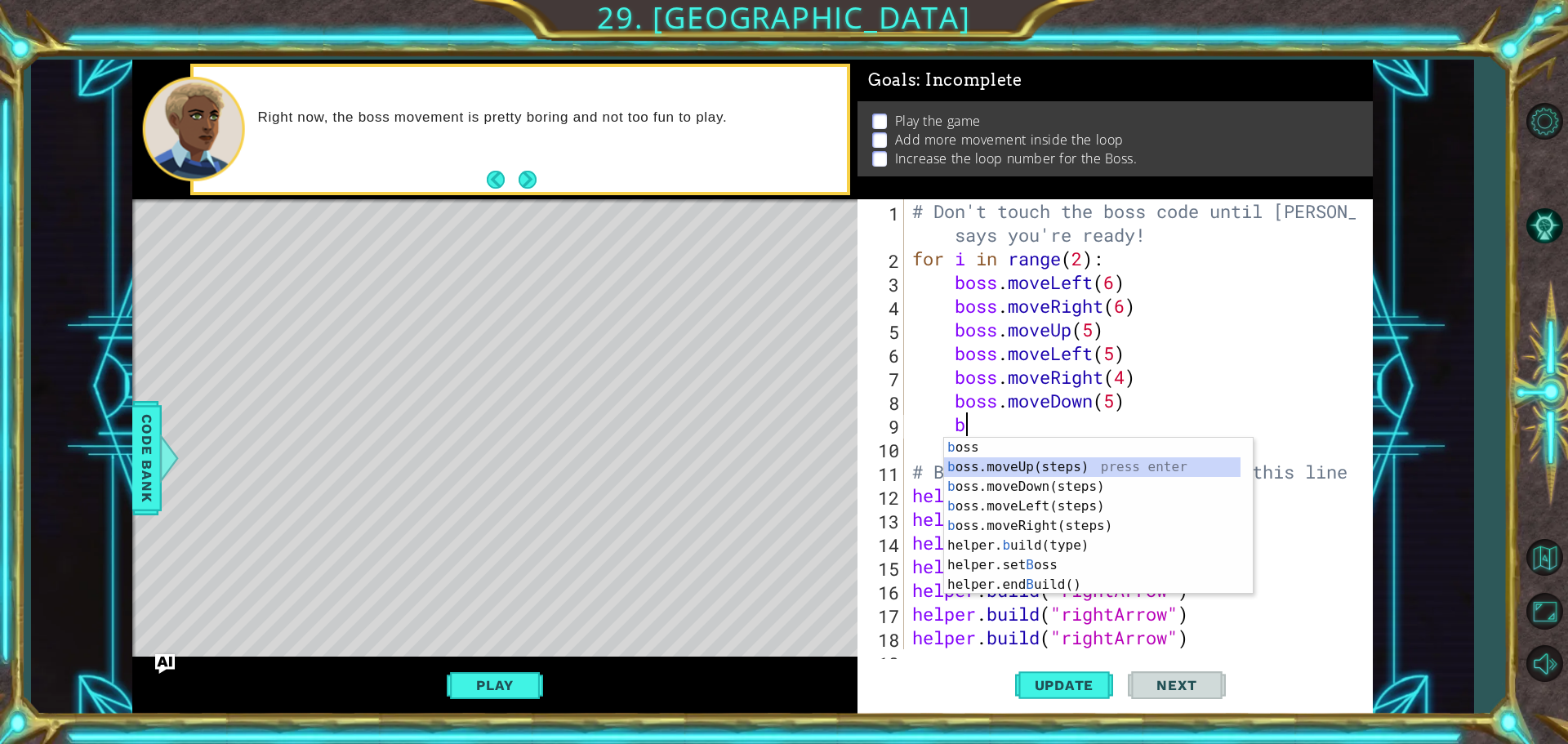
click at [1010, 469] on div "b oss press enter b oss.moveUp(steps) press enter b oss.moveDown(steps) press e…" at bounding box center [1091, 535] width 296 height 196
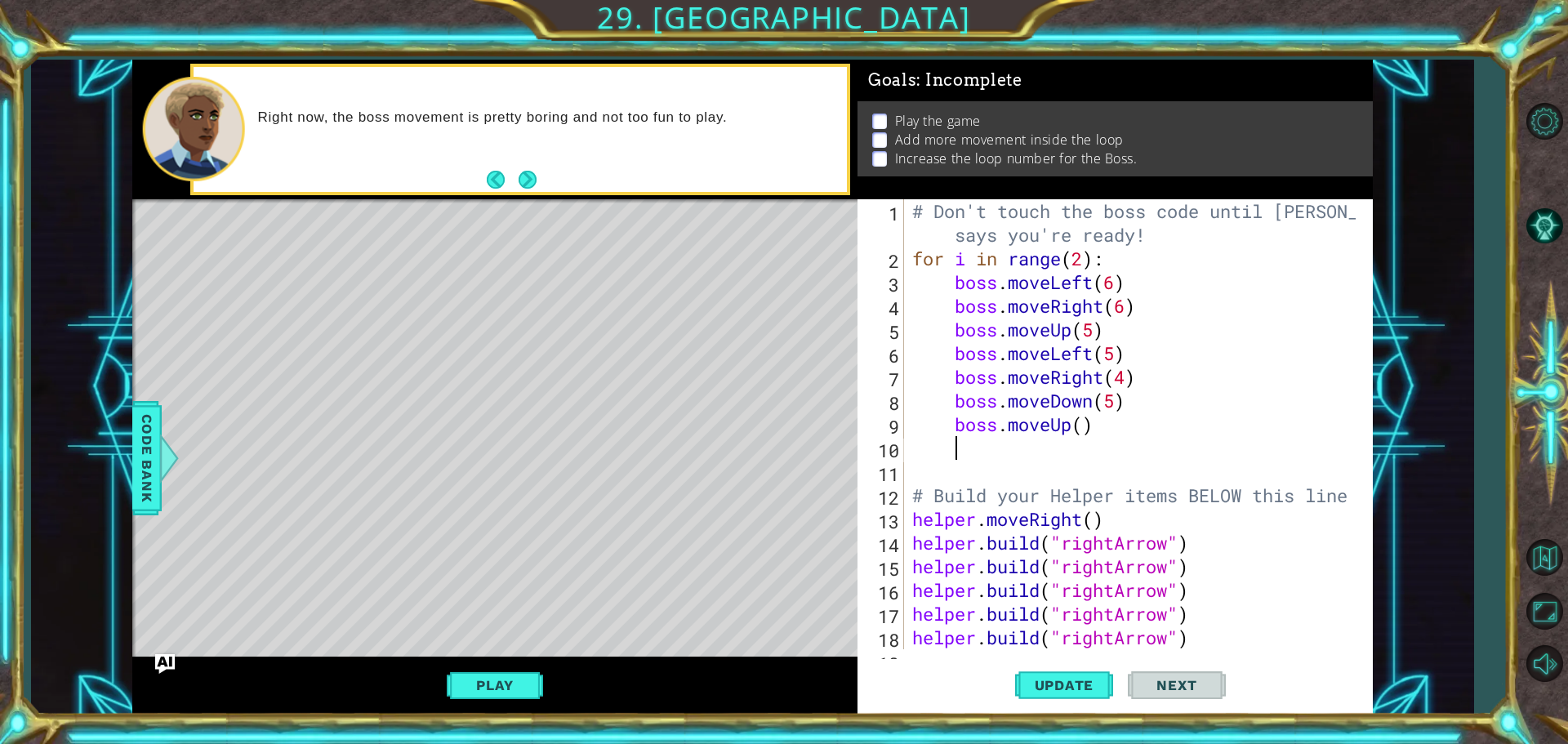
click at [1081, 434] on div "# Don't touch the boss code until Vega says you're ready! for i in range ( 2 ) …" at bounding box center [1136, 460] width 455 height 521
type textarea "boss.moveUp(6)"
click at [1098, 465] on div "# Don't touch the boss code until Vega says you're ready! for i in range ( 2 ) …" at bounding box center [1136, 460] width 455 height 521
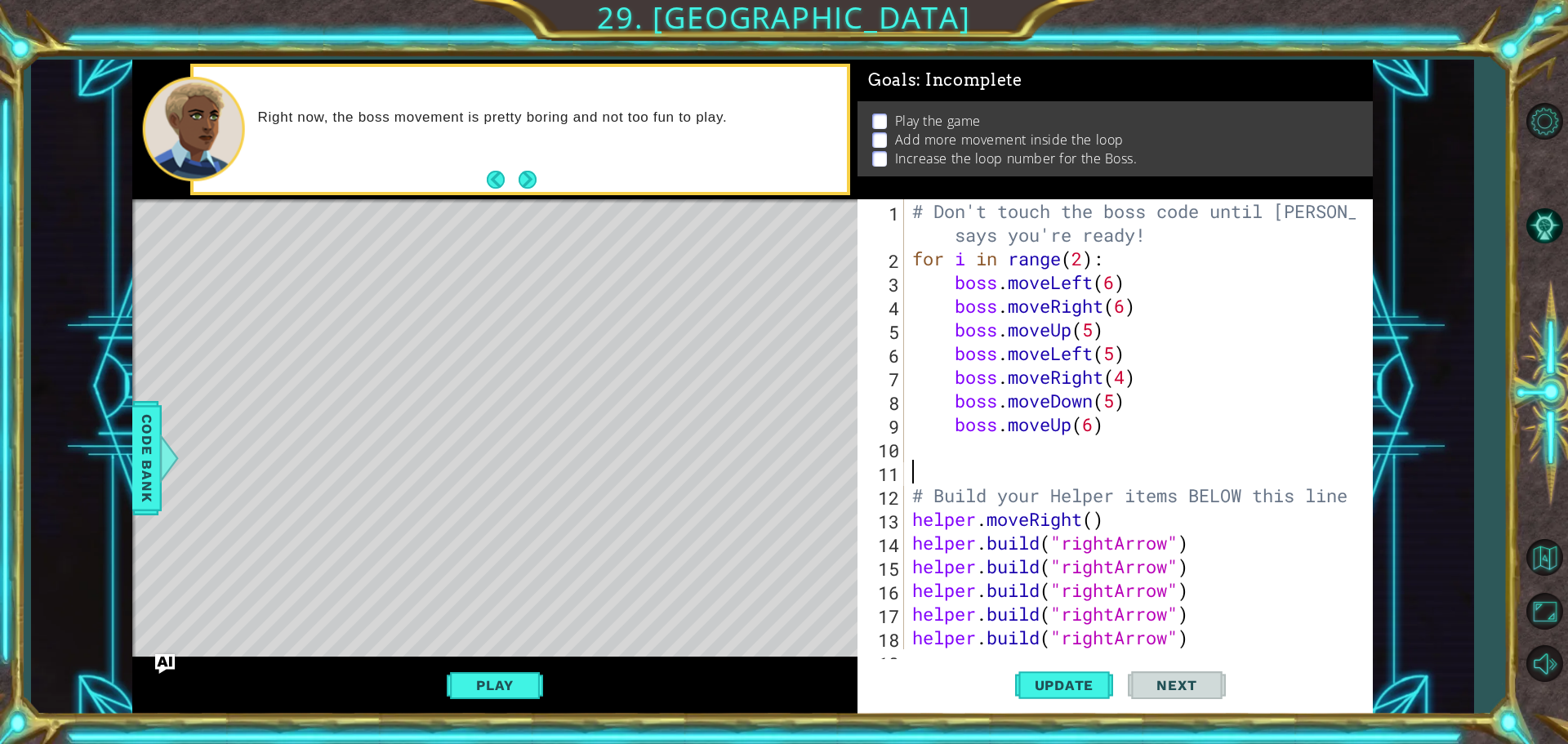
type textarea "b"
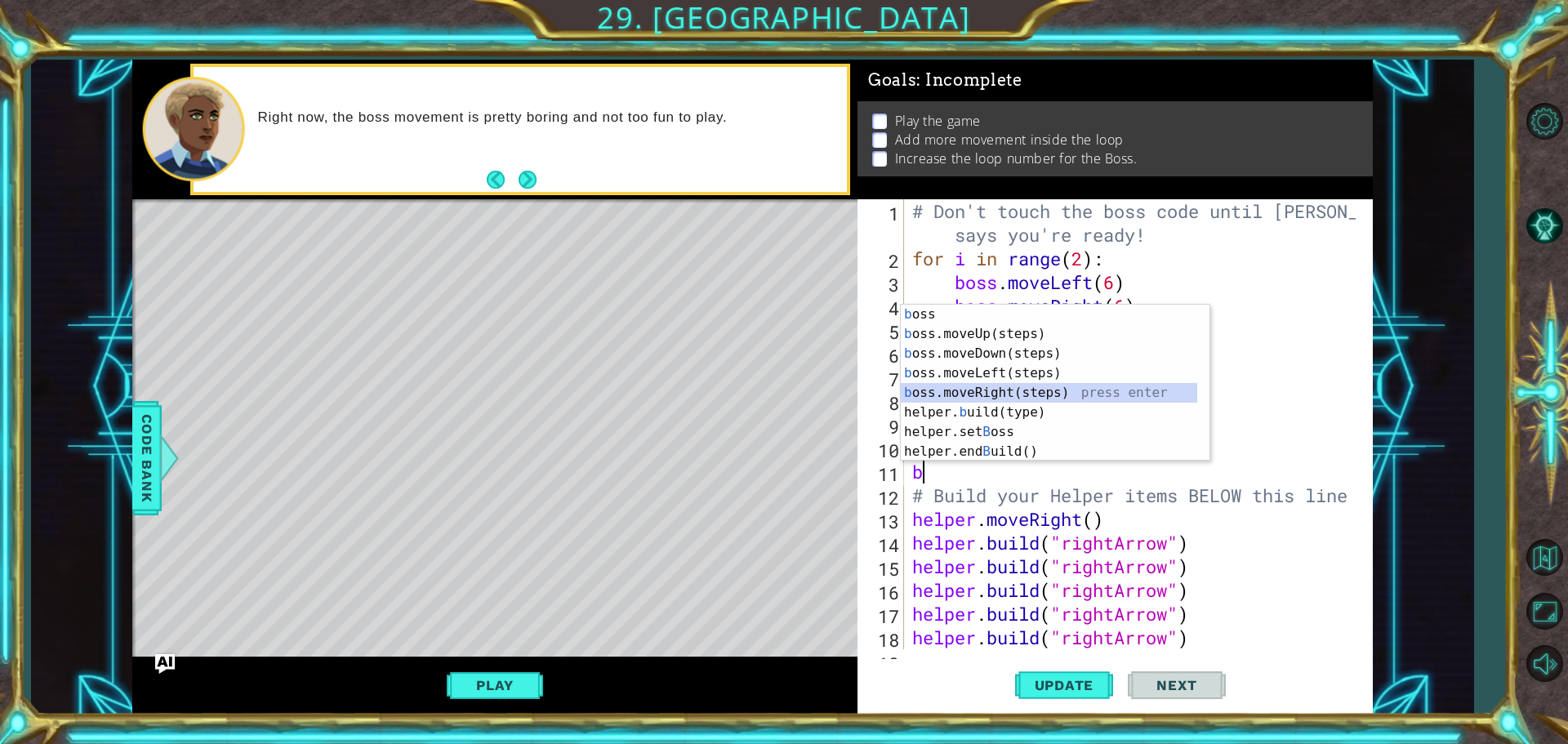
click at [994, 390] on div "b oss press enter b oss.moveUp(steps) press enter b oss.moveDown(steps) press e…" at bounding box center [1048, 402] width 296 height 196
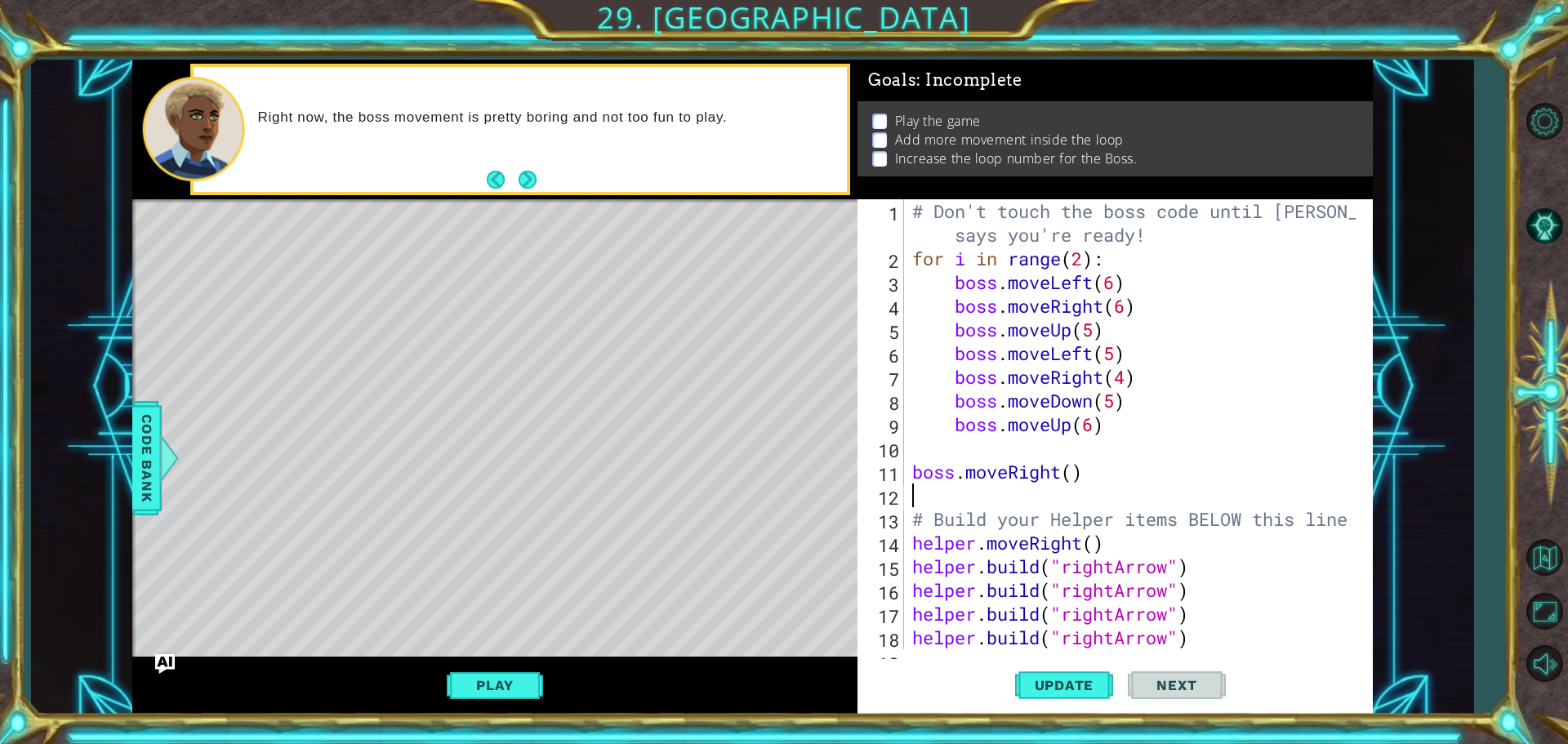
click at [1080, 479] on div "# Don't touch the boss code until Vega says you're ready! for i in range ( 2 ) …" at bounding box center [1136, 460] width 455 height 521
click at [1077, 473] on div "# Don't touch the boss code until Vega says you're ready! for i in range ( 2 ) …" at bounding box center [1136, 460] width 455 height 521
click at [1065, 683] on span "Update" at bounding box center [1064, 685] width 92 height 16
click at [492, 674] on button "Play" at bounding box center [494, 685] width 96 height 31
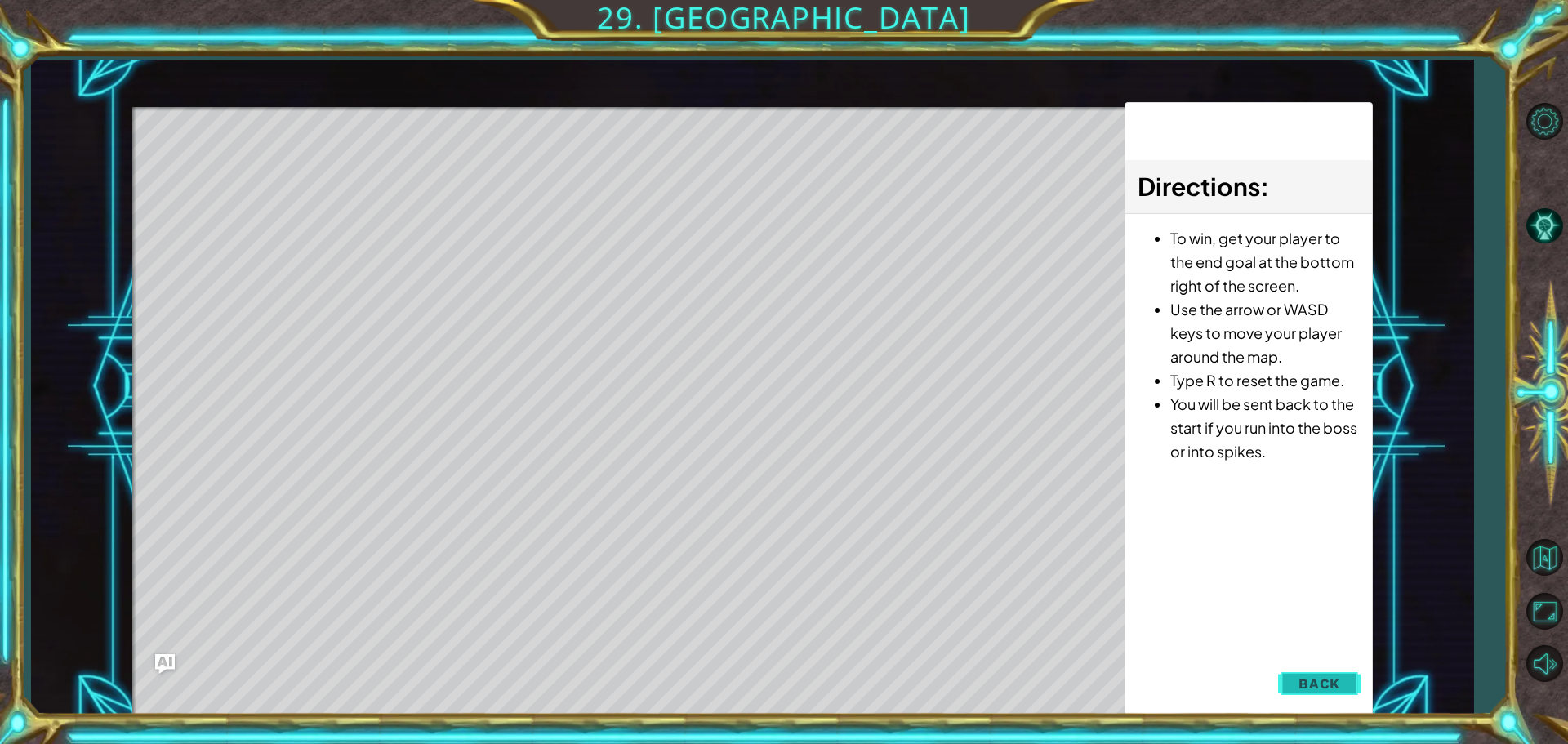
click at [1339, 684] on span "Back" at bounding box center [1318, 683] width 41 height 16
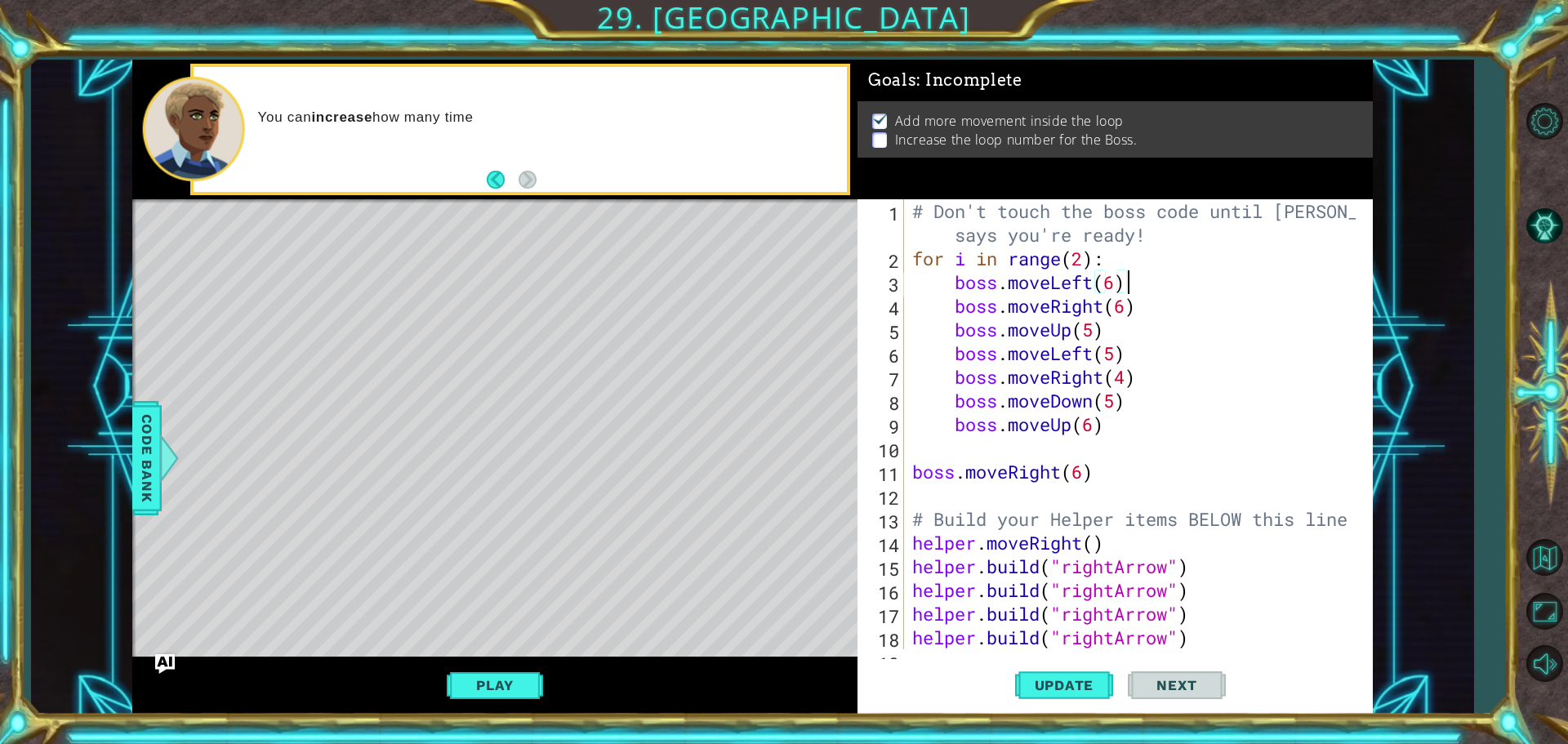
click at [1125, 277] on div "# Don't touch the boss code until Vega says you're ready! for i in range ( 2 ) …" at bounding box center [1136, 460] width 455 height 521
click at [1120, 280] on div "# Don't touch the boss code until Vega says you're ready! for i in range ( 2 ) …" at bounding box center [1136, 460] width 455 height 521
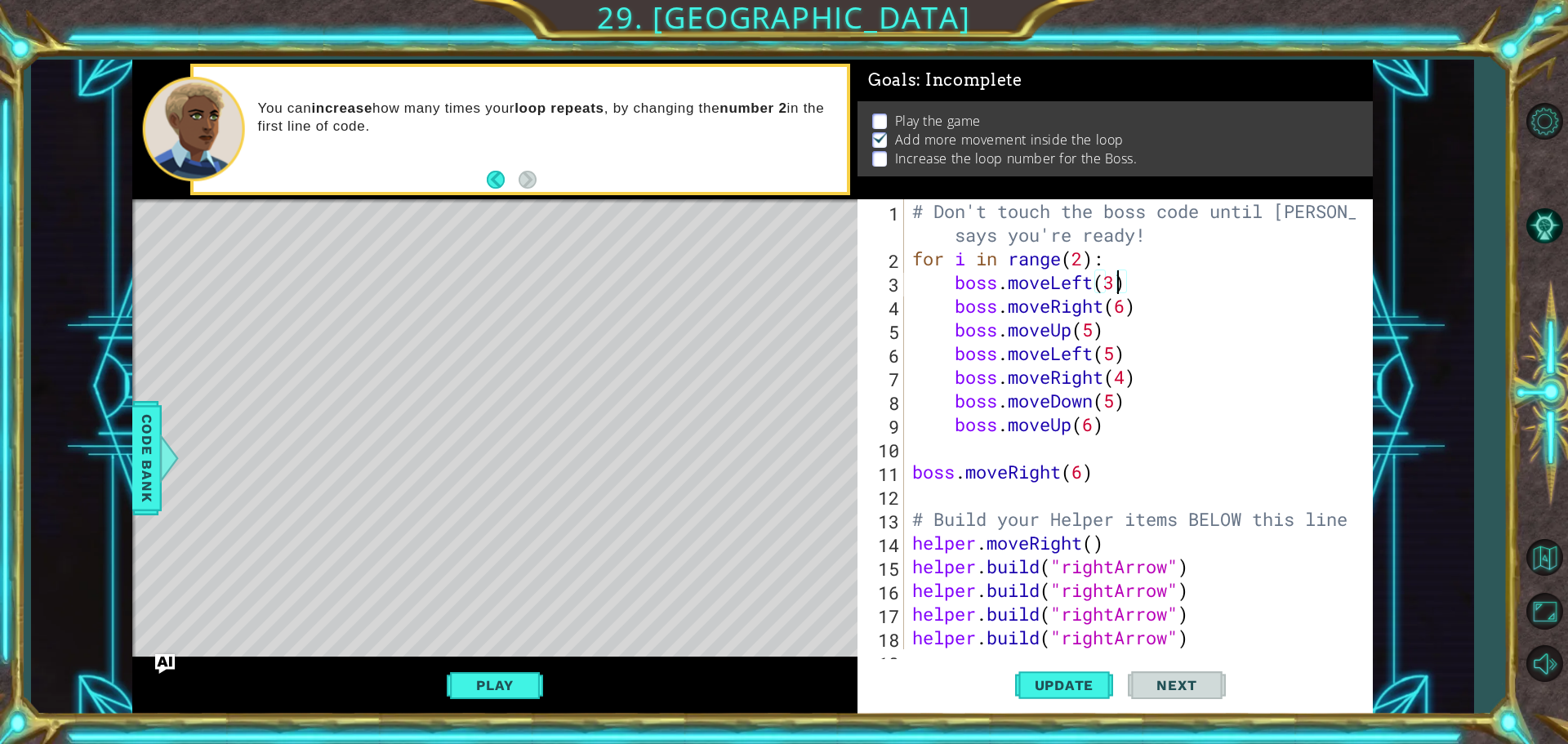
click at [1120, 305] on div "# Don't touch the boss code until Vega says you're ready! for i in range ( 2 ) …" at bounding box center [1136, 460] width 455 height 521
click at [1125, 305] on div "# Don't touch the boss code until Vega says you're ready! for i in range ( 2 ) …" at bounding box center [1136, 460] width 455 height 521
drag, startPoint x: 1039, startPoint y: 700, endPoint x: 1042, endPoint y: 692, distance: 8.5
click at [1039, 699] on button "Update" at bounding box center [1064, 685] width 98 height 52
click at [479, 678] on button "Play" at bounding box center [494, 685] width 96 height 31
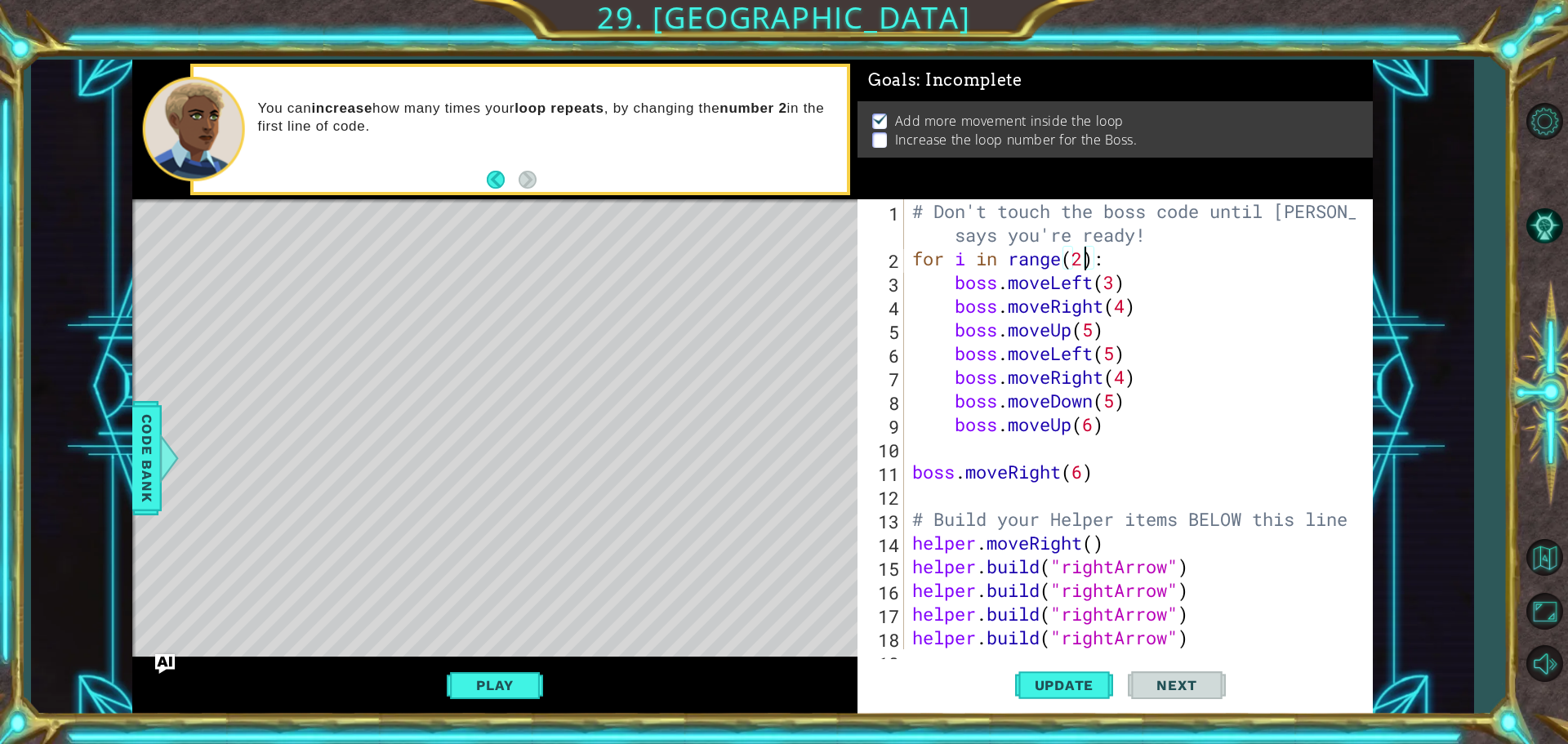
click at [1087, 262] on div "# Don't touch the boss code until Vega says you're ready! for i in range ( 2 ) …" at bounding box center [1136, 460] width 455 height 521
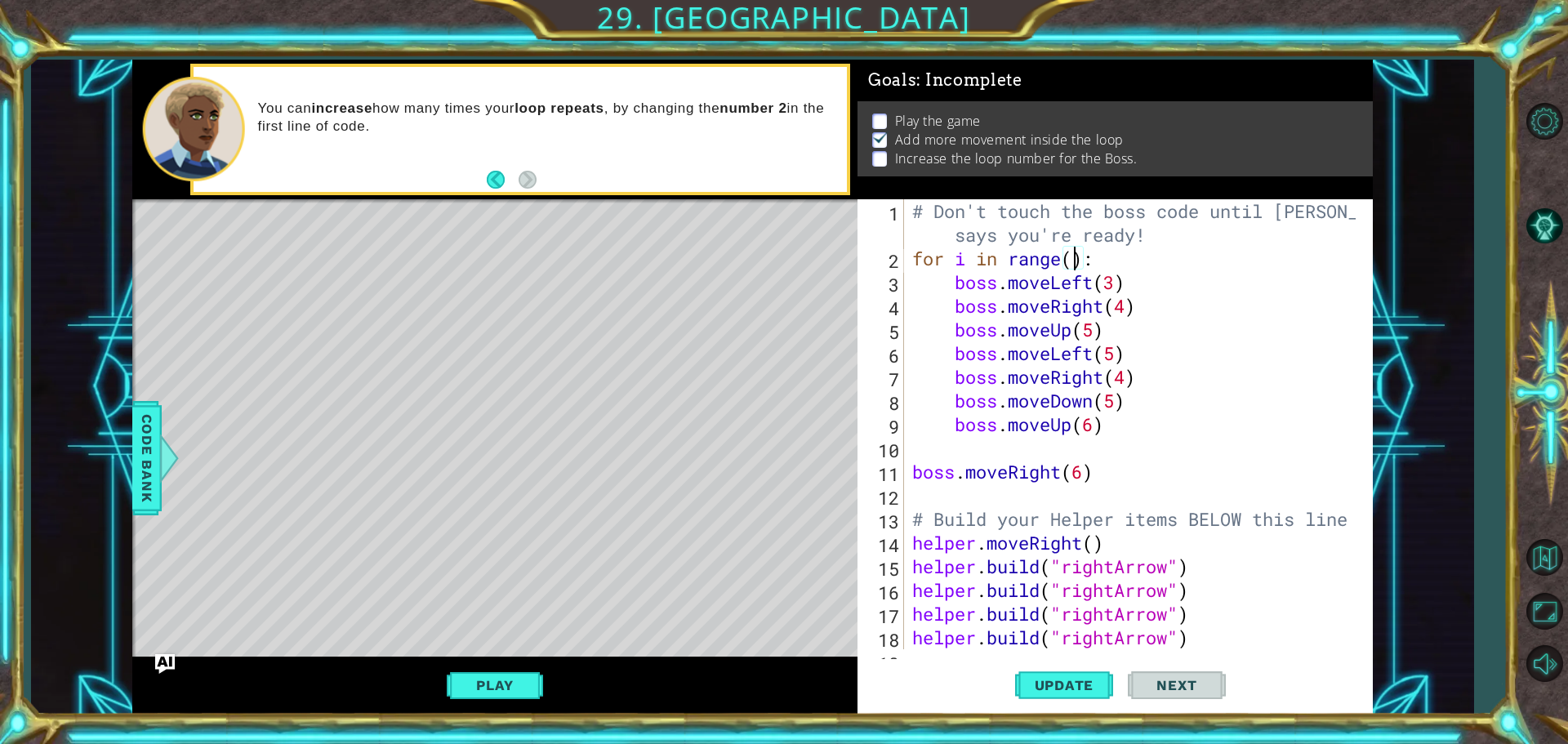
scroll to position [0, 9]
click at [1174, 310] on div "# Don't touch the boss code until Vega says you're ready! for i in range ( 3 ) …" at bounding box center [1136, 460] width 455 height 521
type textarea "boss.moveRight(4)"
click at [1062, 679] on span "Update" at bounding box center [1064, 685] width 92 height 16
click at [478, 678] on button "Play" at bounding box center [494, 685] width 96 height 31
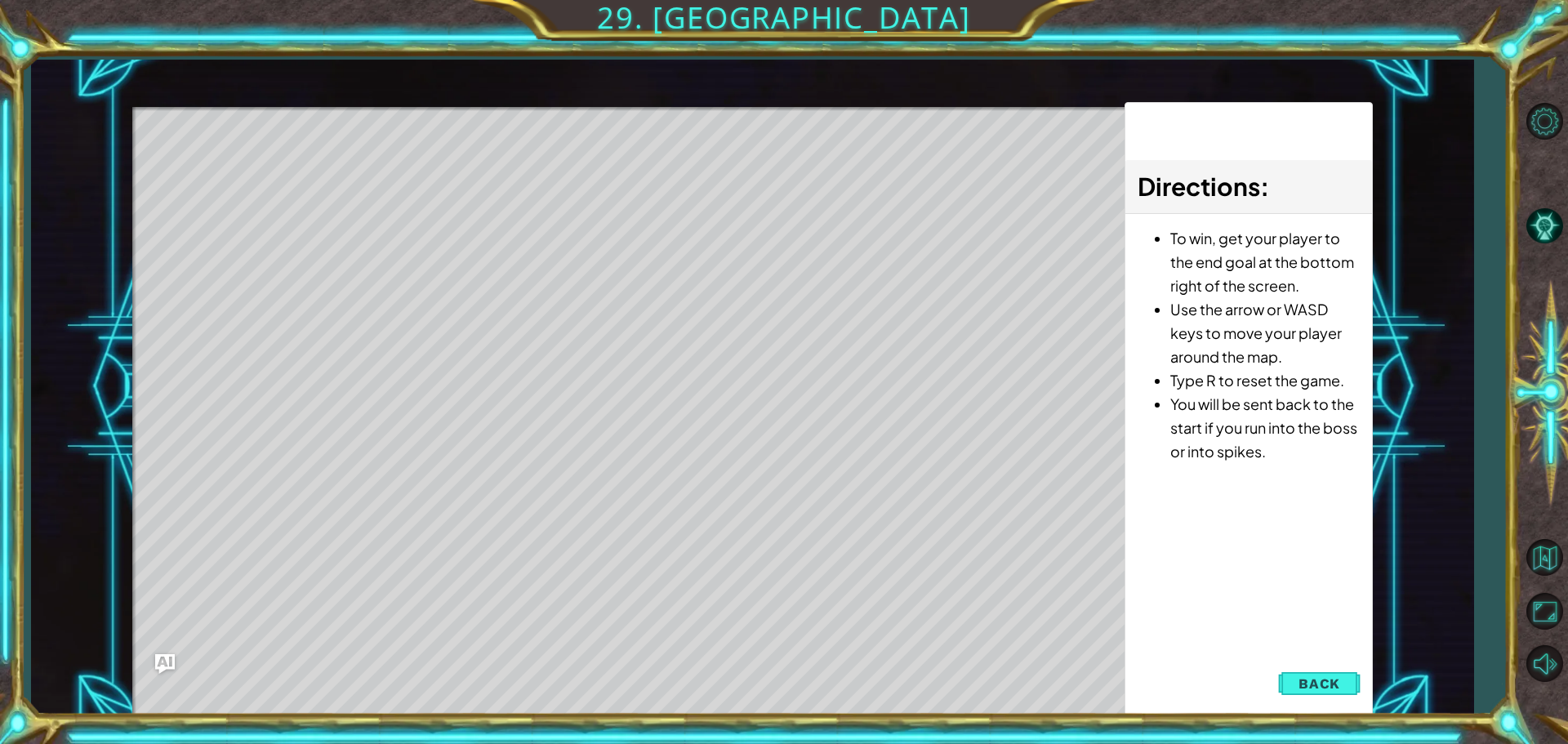
click at [793, 708] on div "1 ההההההההההההההההההההההההההההההההההההההההההההההההההההההההההההההההההההההההההההה…" at bounding box center [784, 372] width 1568 height 744
click at [1330, 699] on button "Back" at bounding box center [1319, 683] width 82 height 33
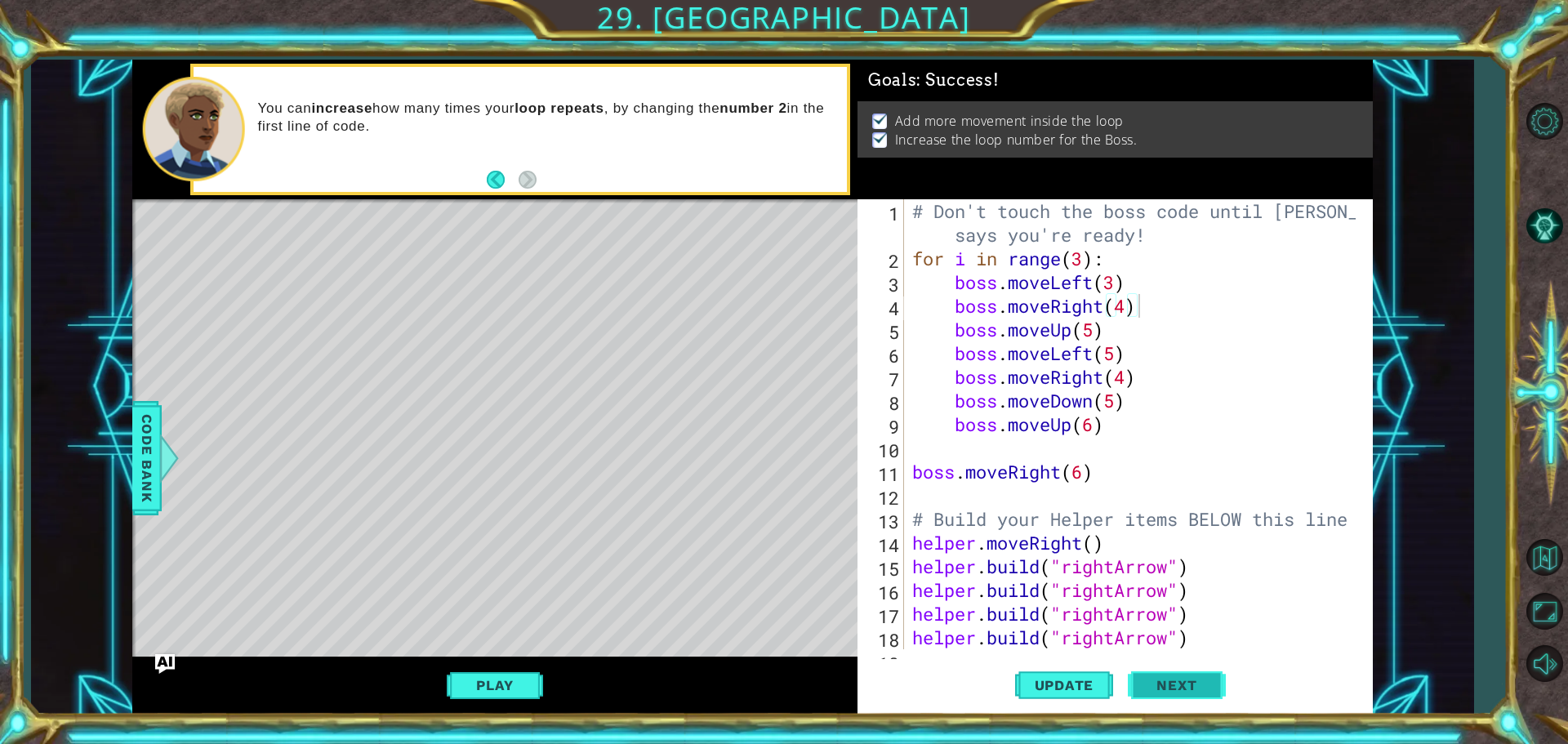
click at [1201, 683] on span "Next" at bounding box center [1176, 685] width 73 height 16
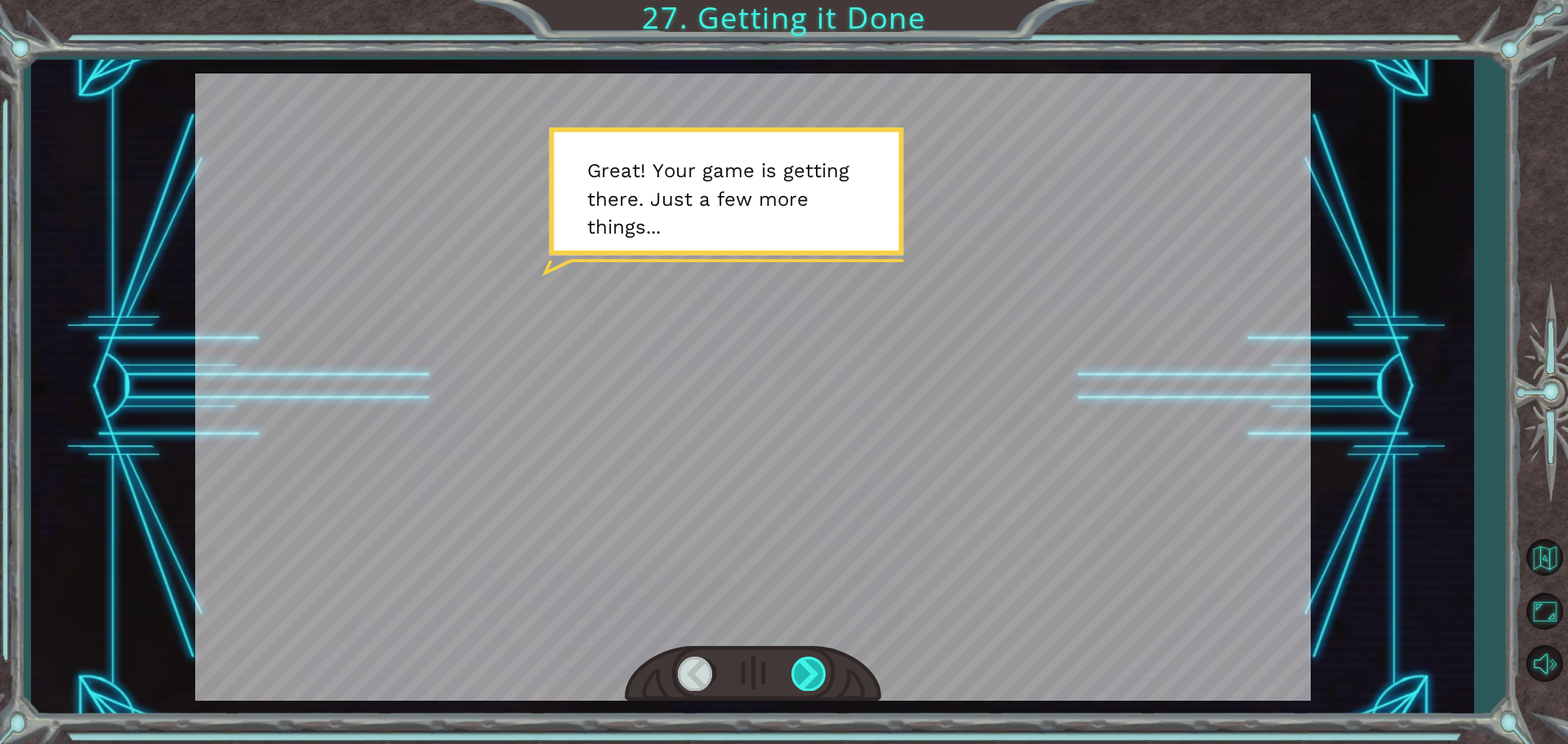
click at [813, 668] on div at bounding box center [809, 672] width 36 height 34
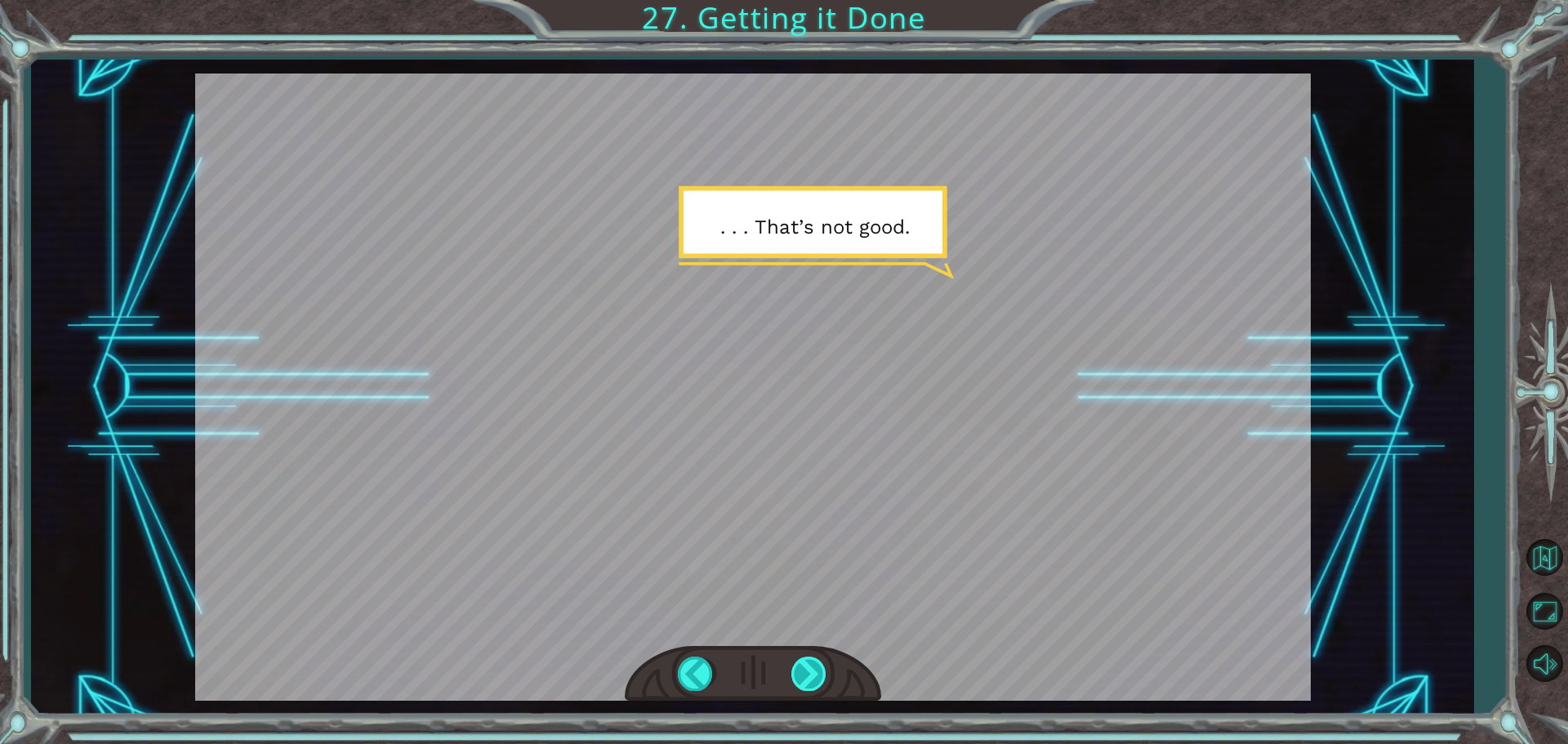
click at [821, 676] on div at bounding box center [809, 672] width 36 height 34
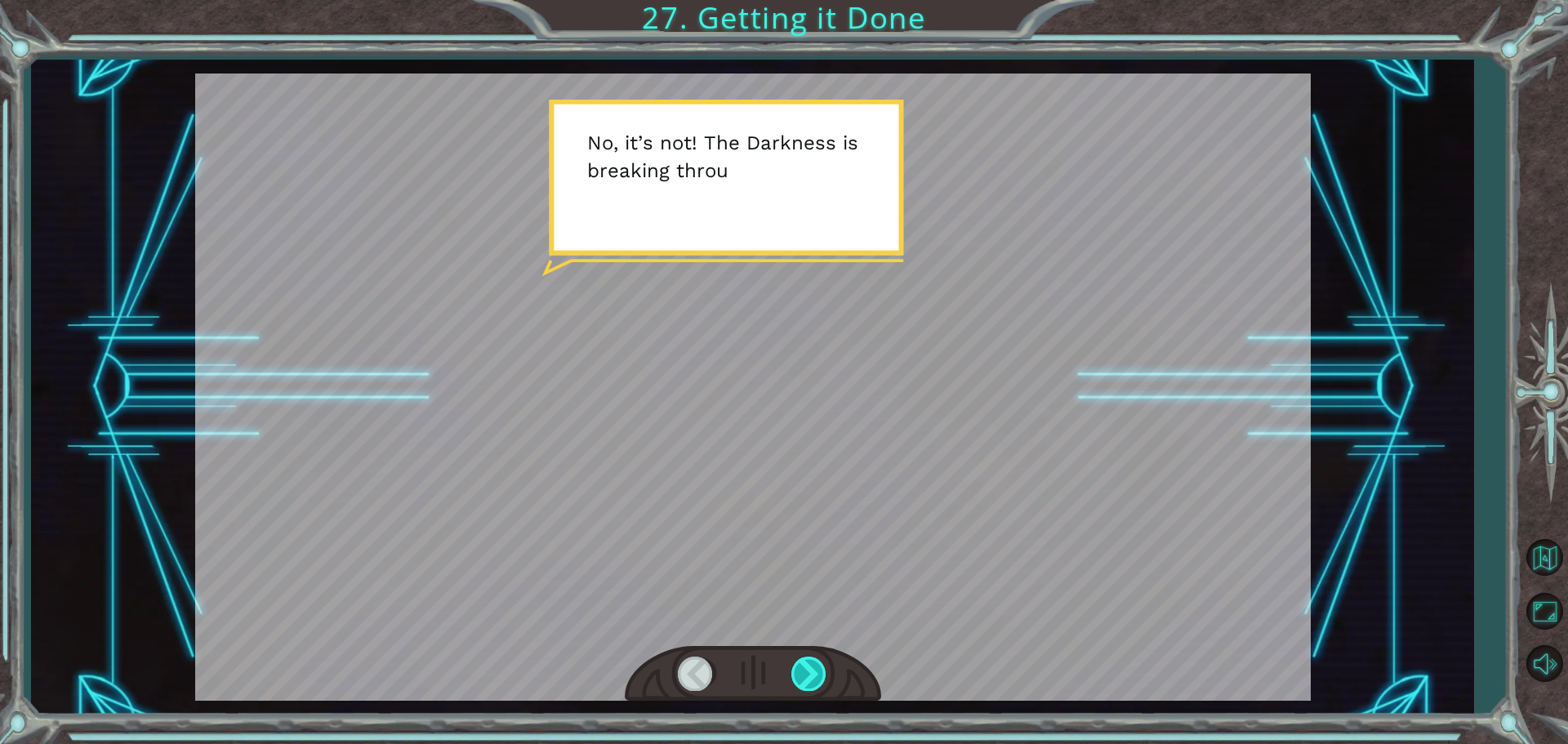
click at [818, 669] on div at bounding box center [809, 672] width 36 height 34
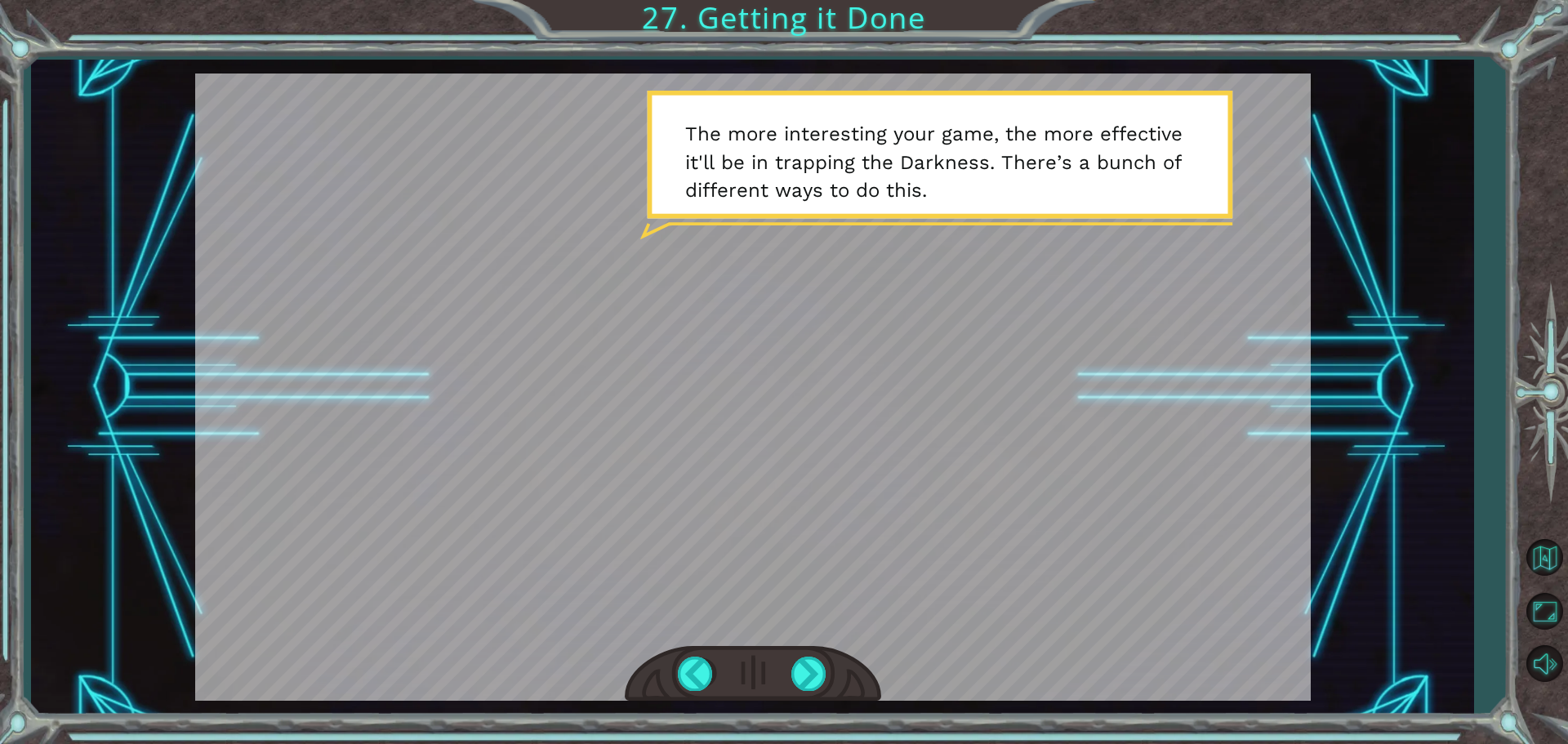
click at [784, 668] on div at bounding box center [753, 673] width 257 height 56
click at [798, 672] on div at bounding box center [809, 672] width 36 height 34
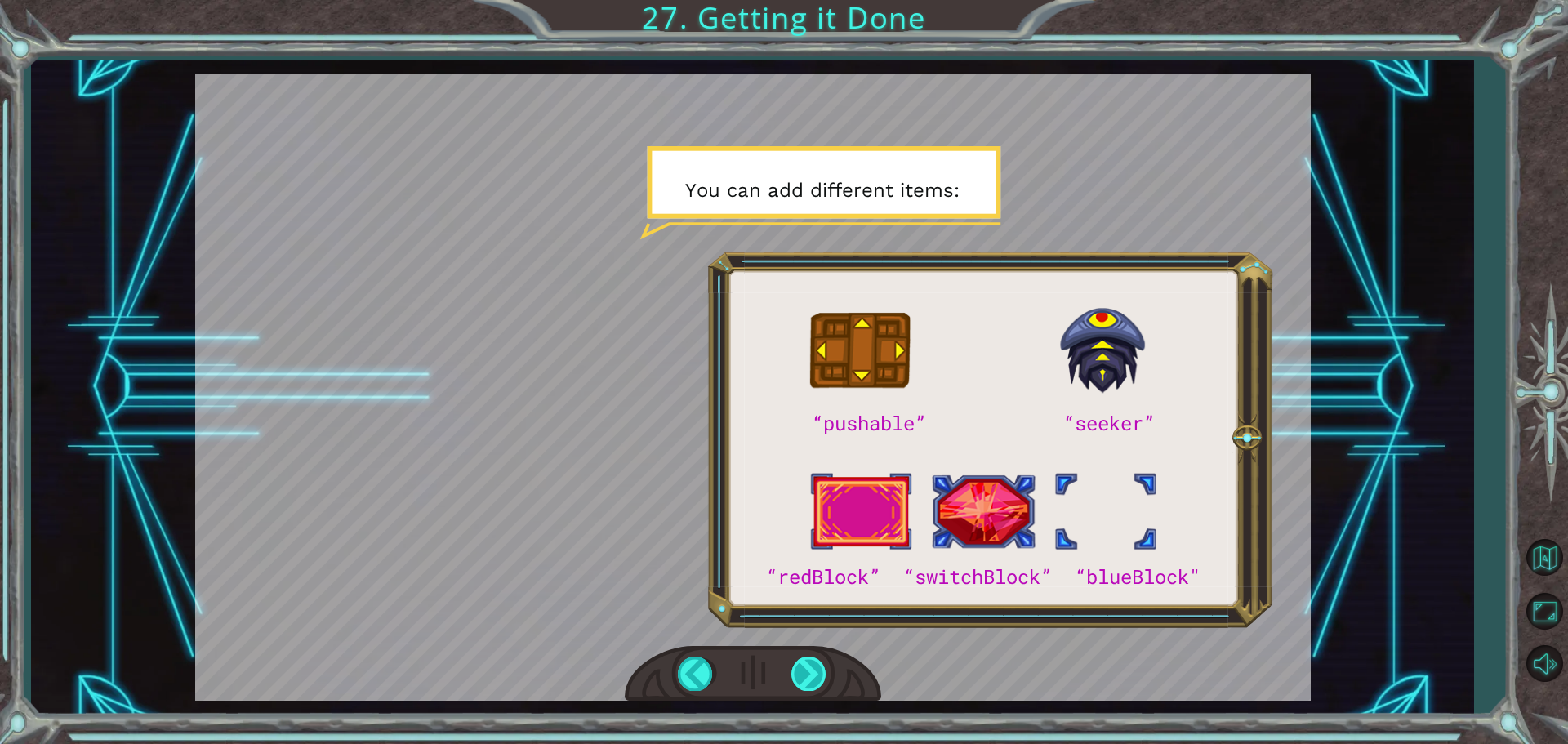
click at [800, 672] on div at bounding box center [809, 672] width 36 height 34
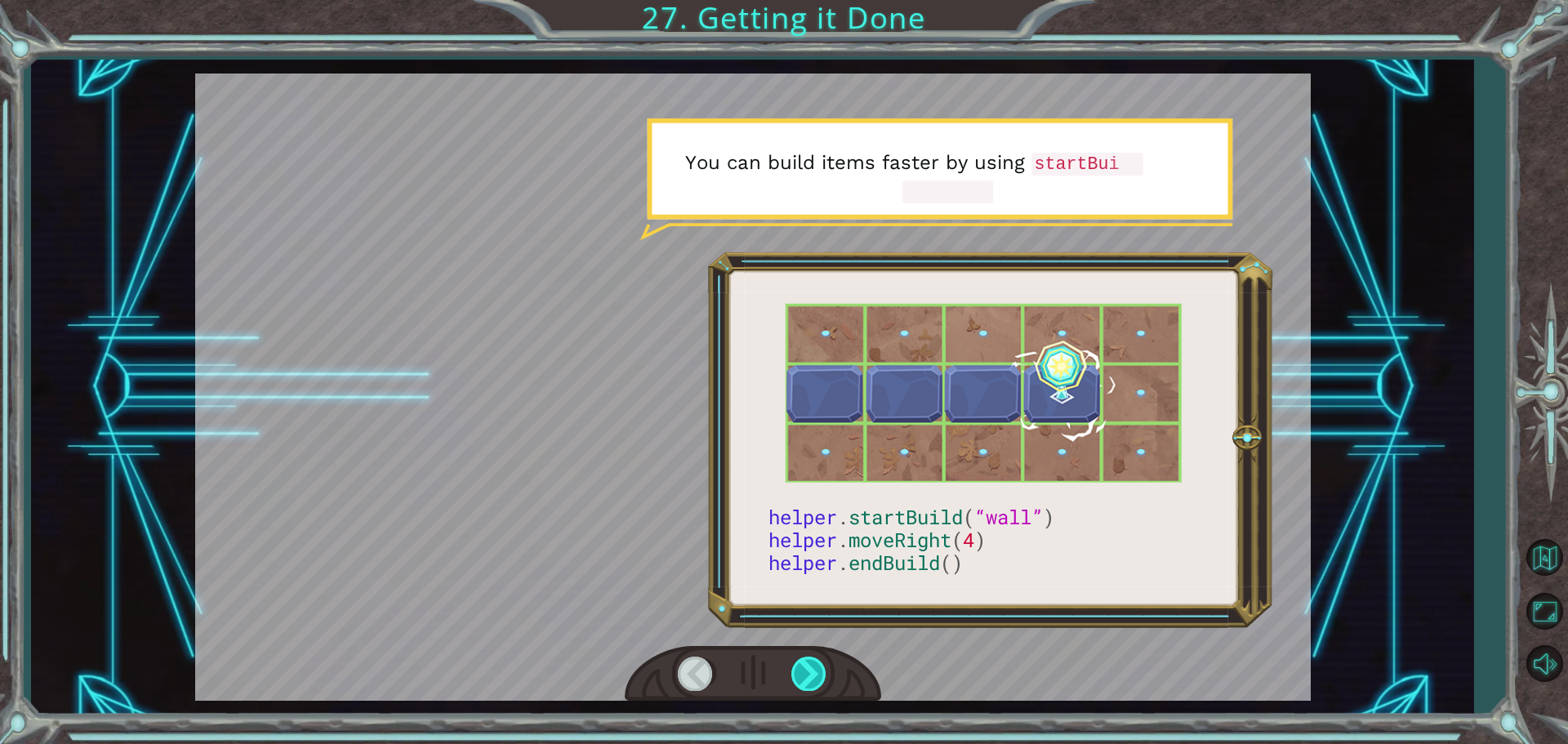
click at [799, 674] on div at bounding box center [809, 672] width 36 height 34
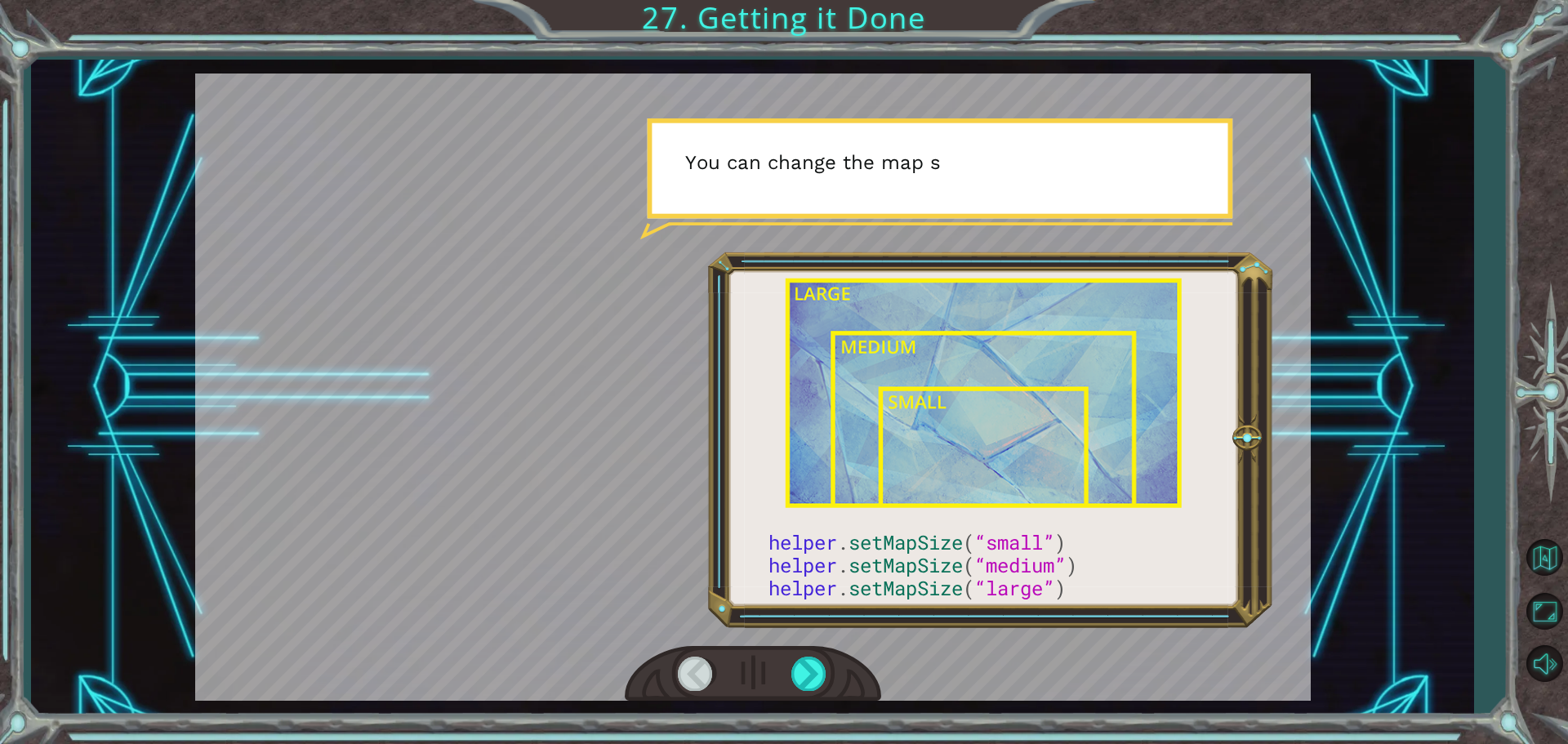
click at [788, 666] on div at bounding box center [753, 673] width 257 height 56
click at [798, 665] on div at bounding box center [809, 672] width 36 height 34
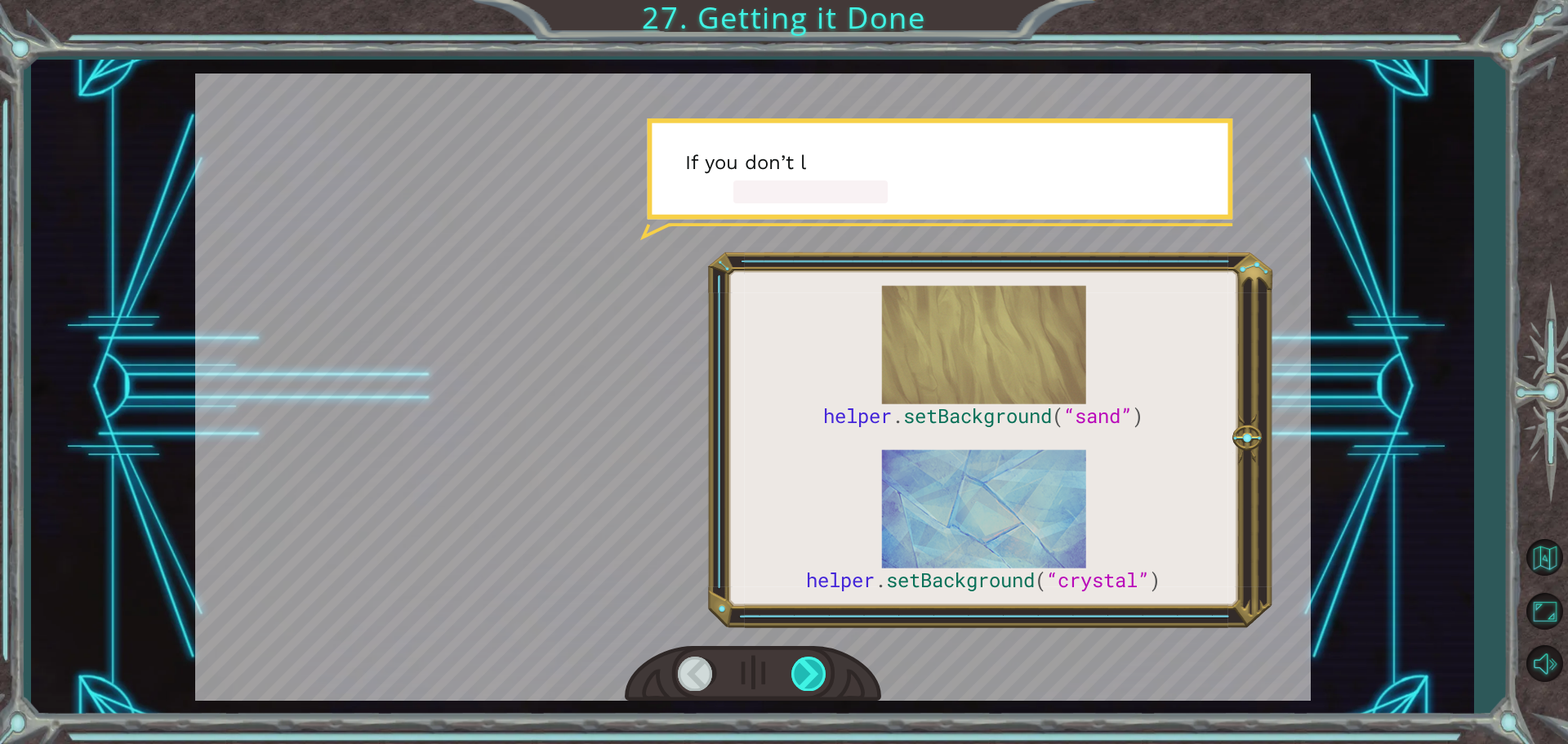
click at [797, 663] on div at bounding box center [809, 672] width 36 height 34
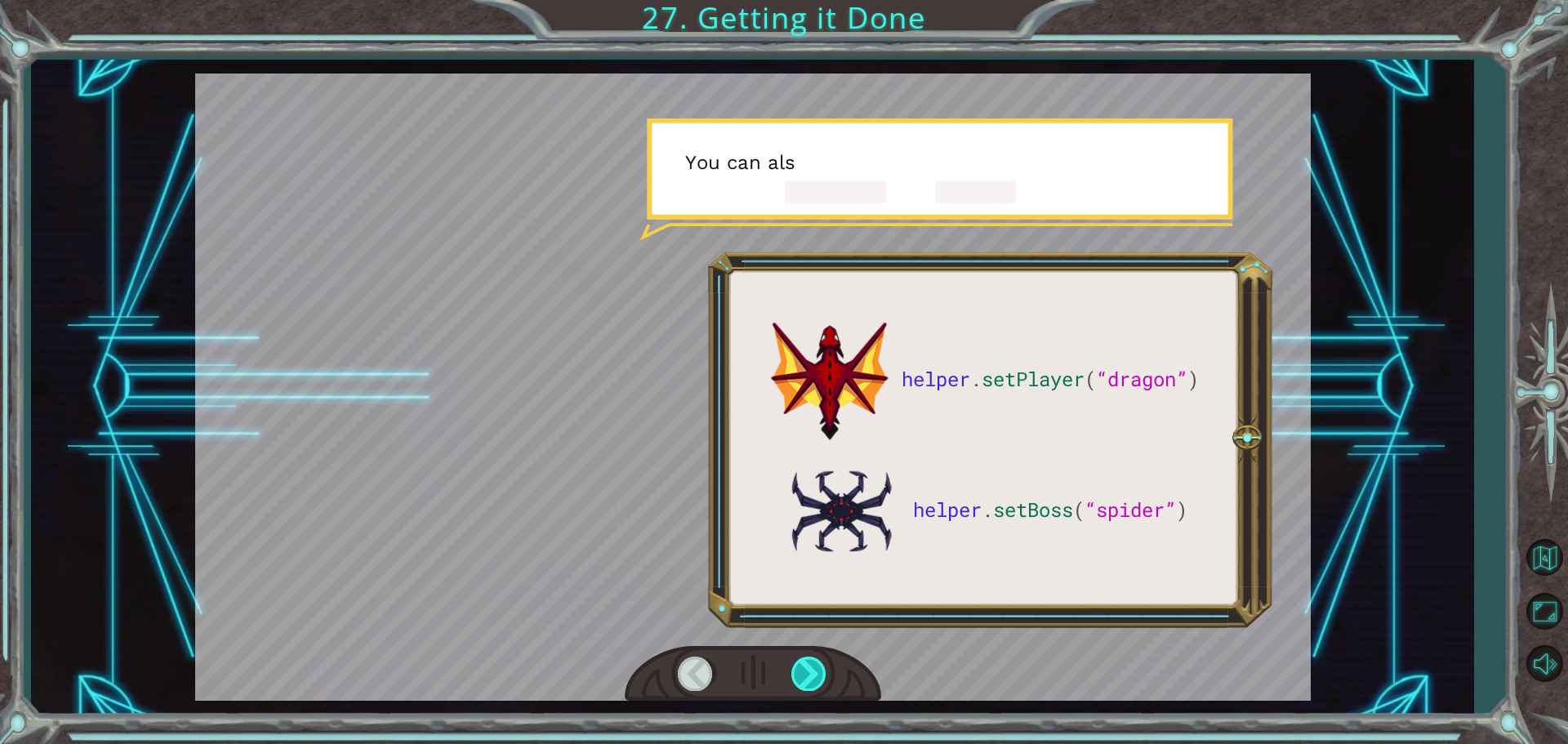
click at [797, 663] on div at bounding box center [809, 672] width 36 height 34
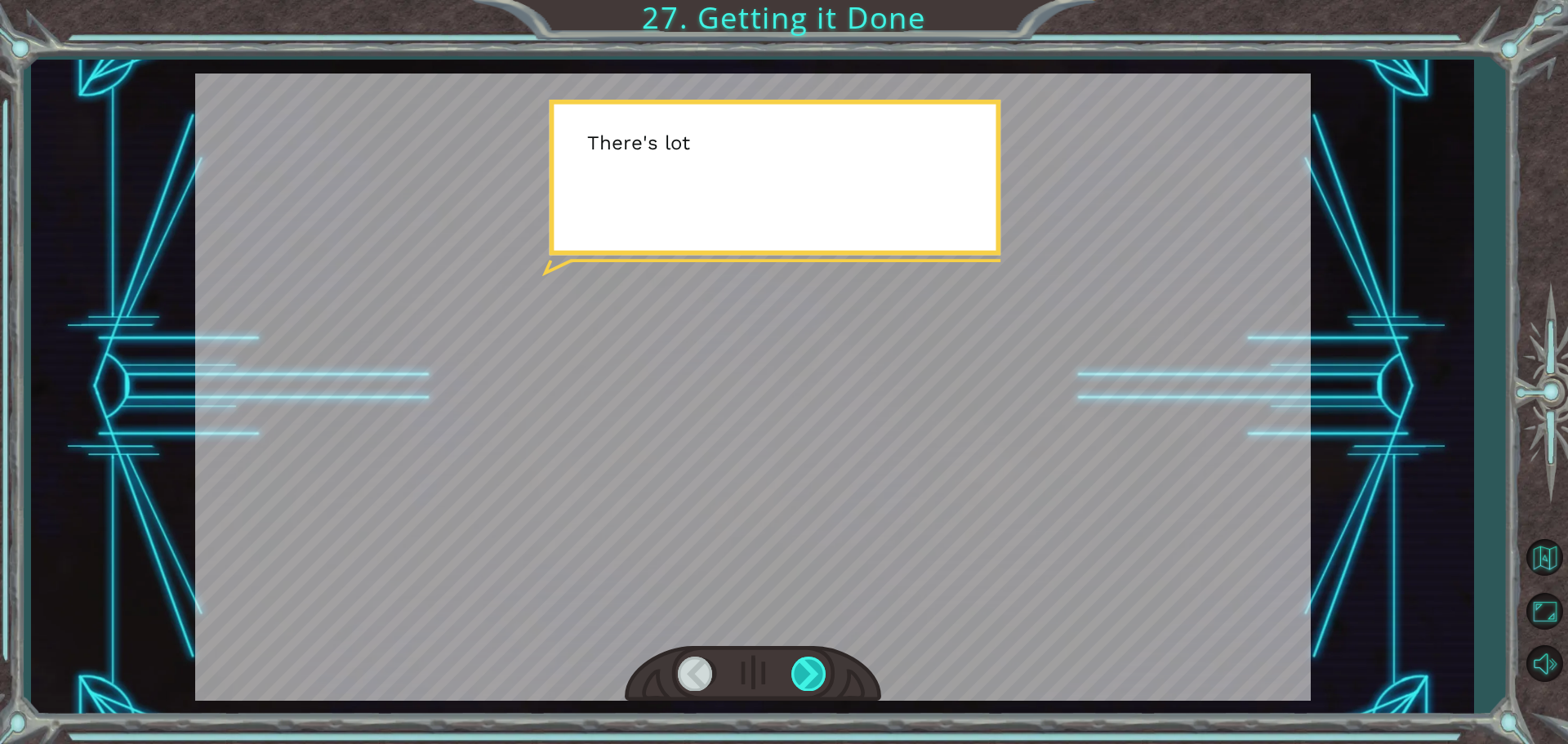
click at [797, 663] on div at bounding box center [809, 672] width 36 height 34
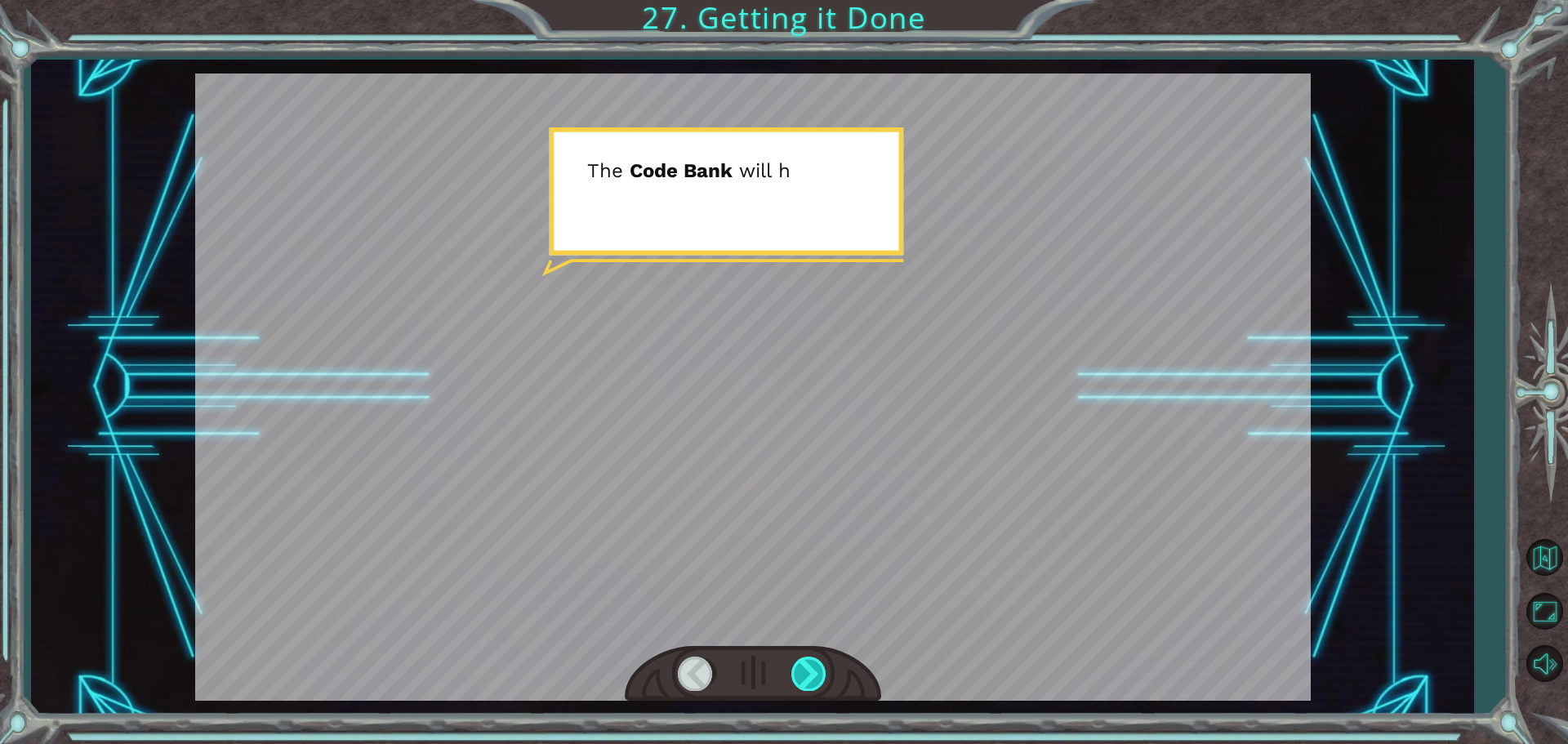
click at [797, 663] on div at bounding box center [809, 672] width 36 height 34
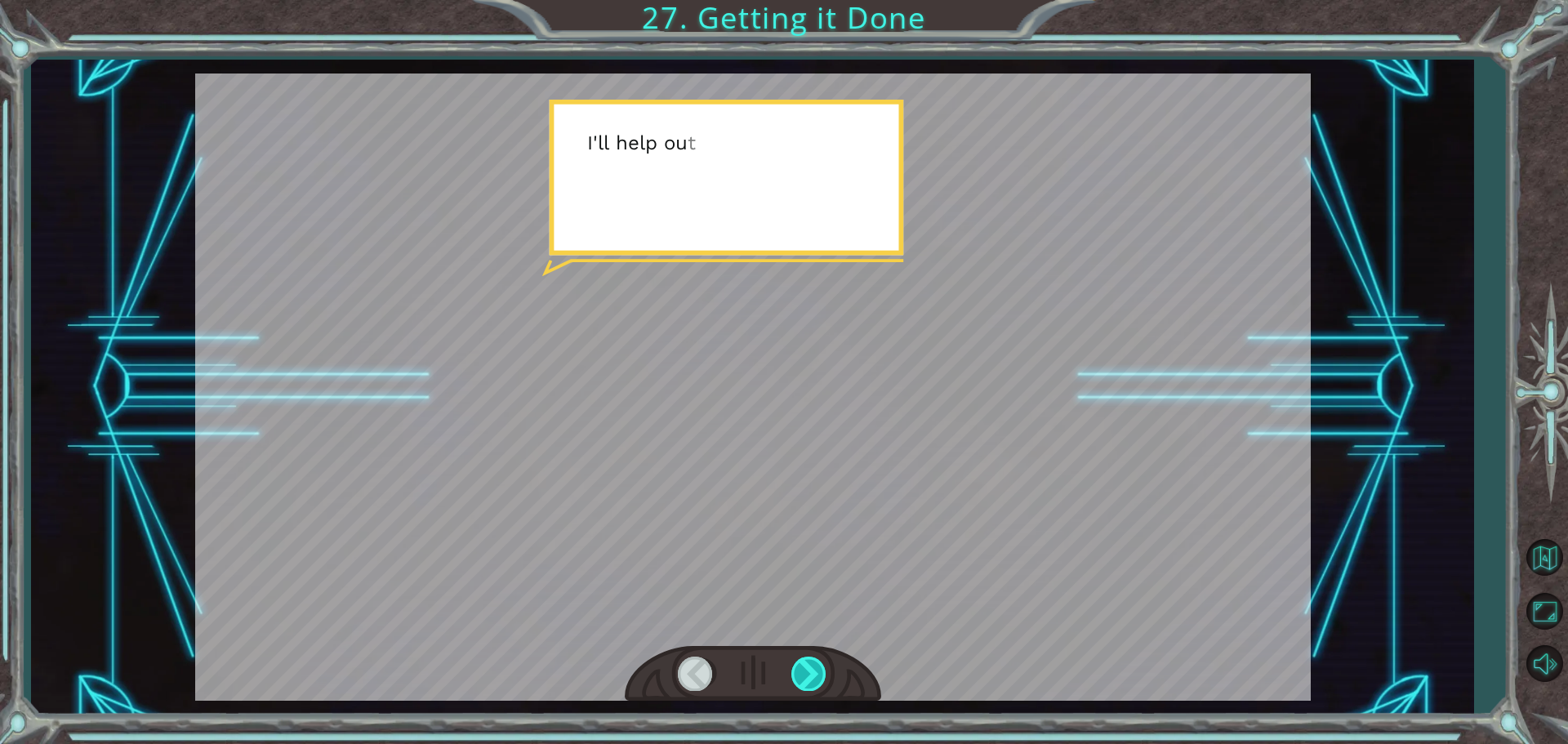
click at [797, 663] on div at bounding box center [809, 672] width 36 height 34
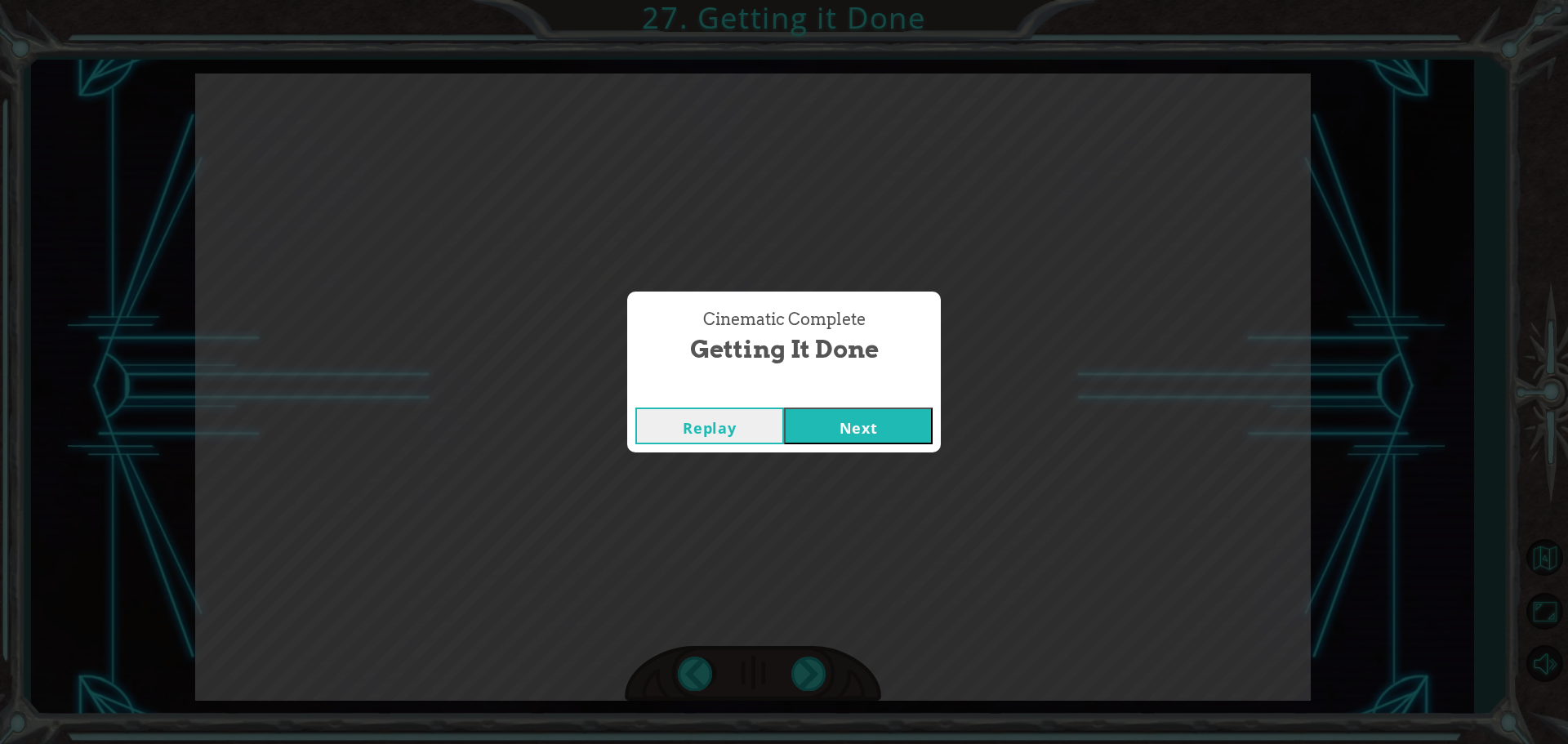
click at [850, 412] on button "Next" at bounding box center [857, 425] width 148 height 36
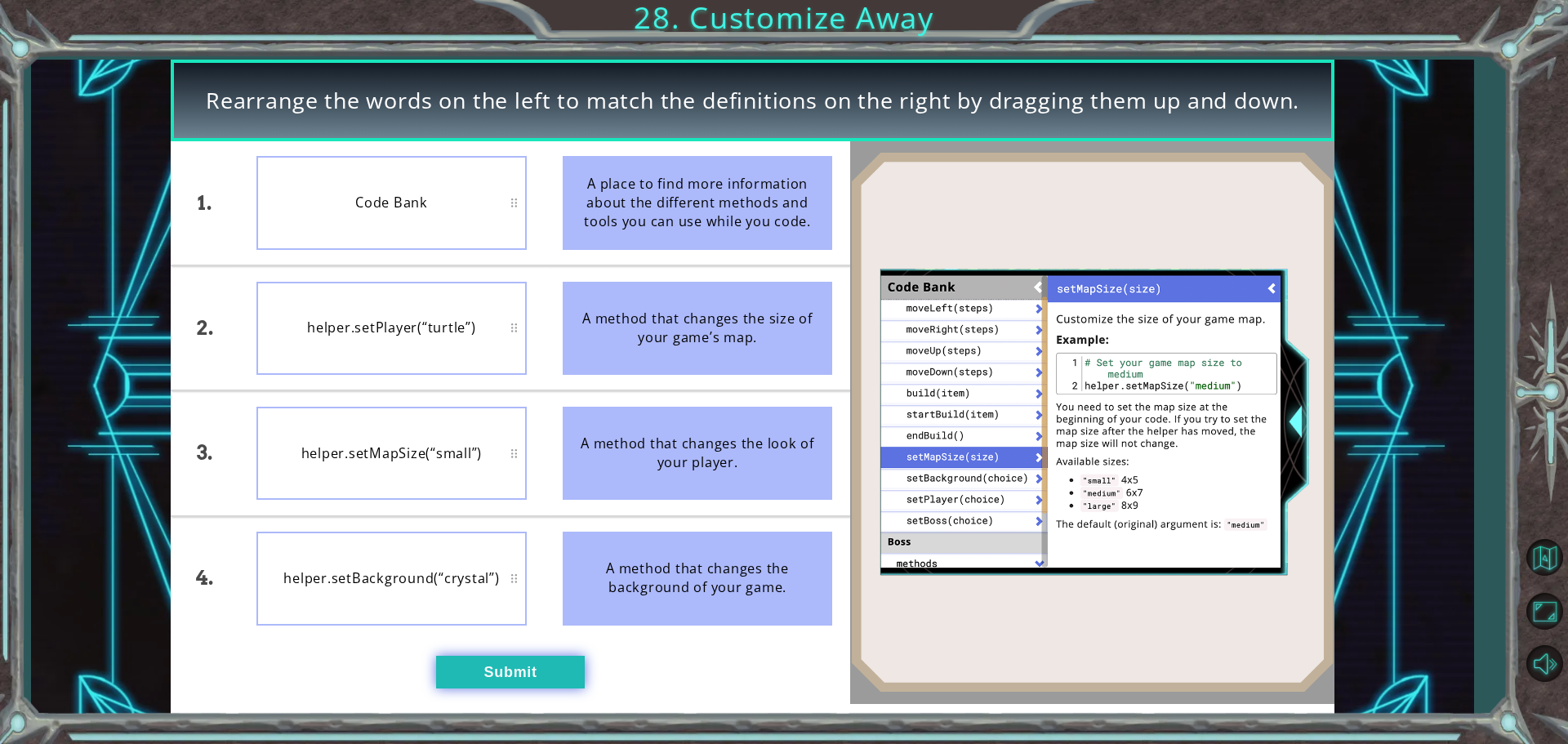
click at [509, 660] on button "Submit" at bounding box center [510, 671] width 148 height 33
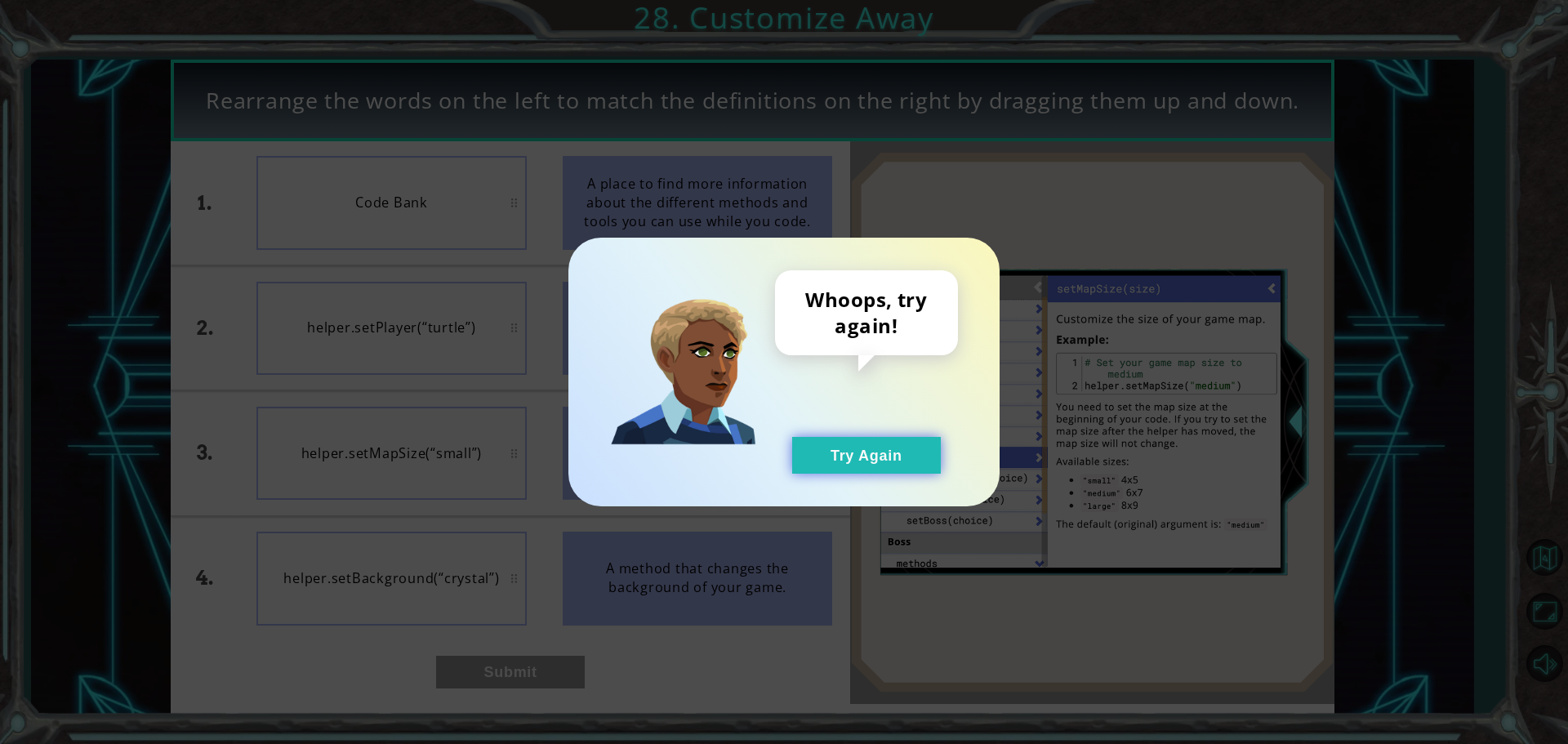
click at [888, 462] on button "Try Again" at bounding box center [866, 455] width 148 height 36
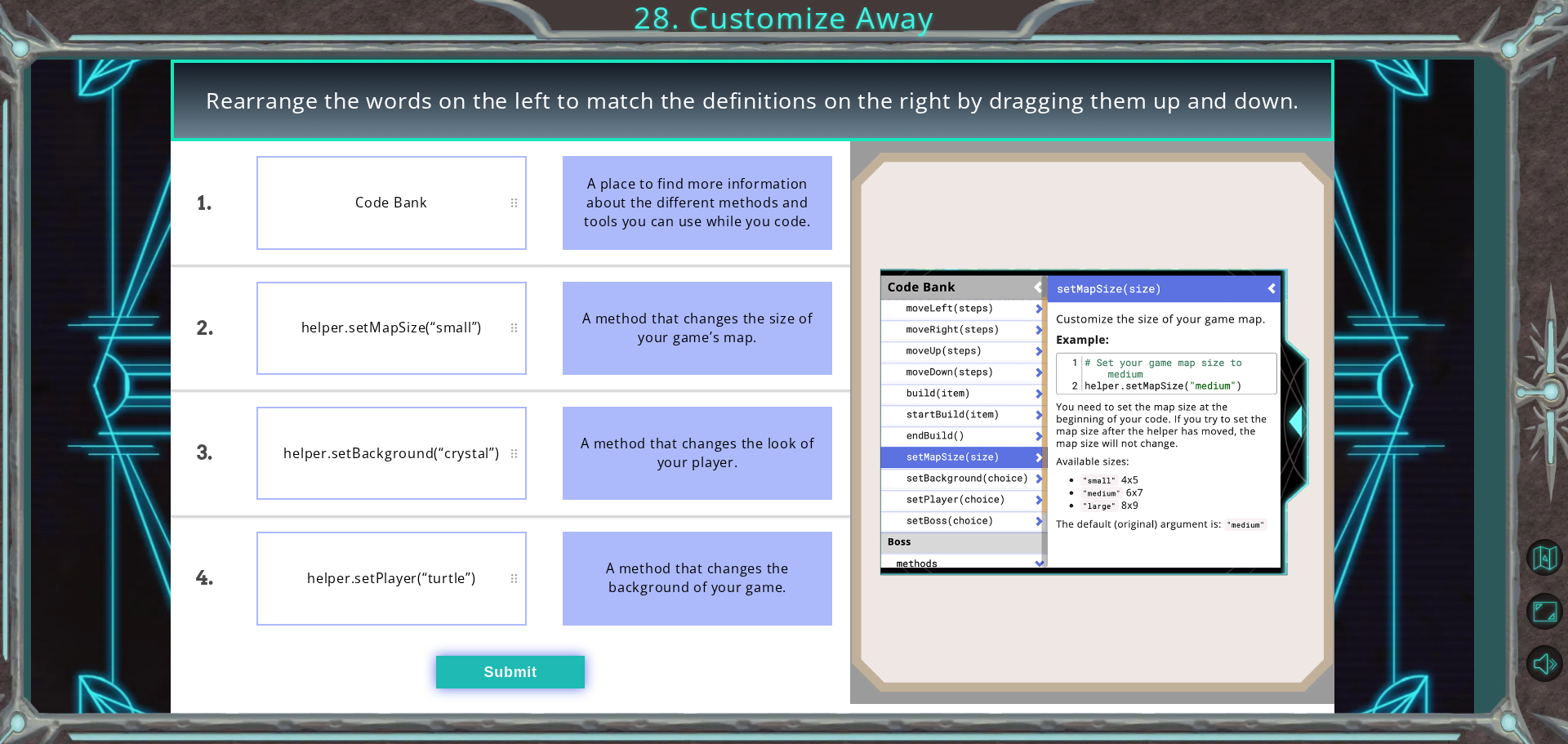
click at [523, 674] on button "Submit" at bounding box center [510, 671] width 148 height 33
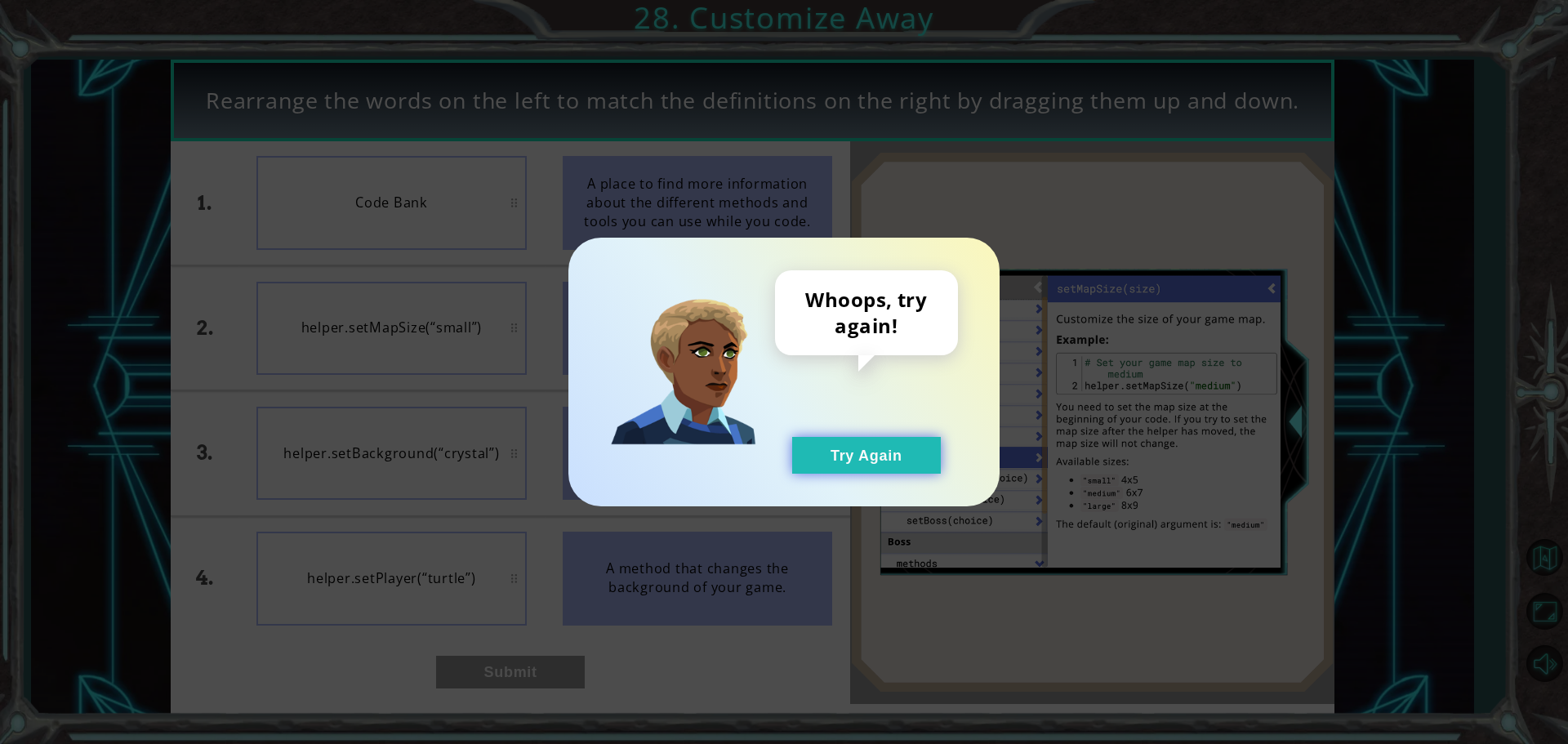
drag, startPoint x: 842, startPoint y: 461, endPoint x: 834, endPoint y: 451, distance: 12.8
click at [842, 462] on button "Try Again" at bounding box center [866, 455] width 148 height 36
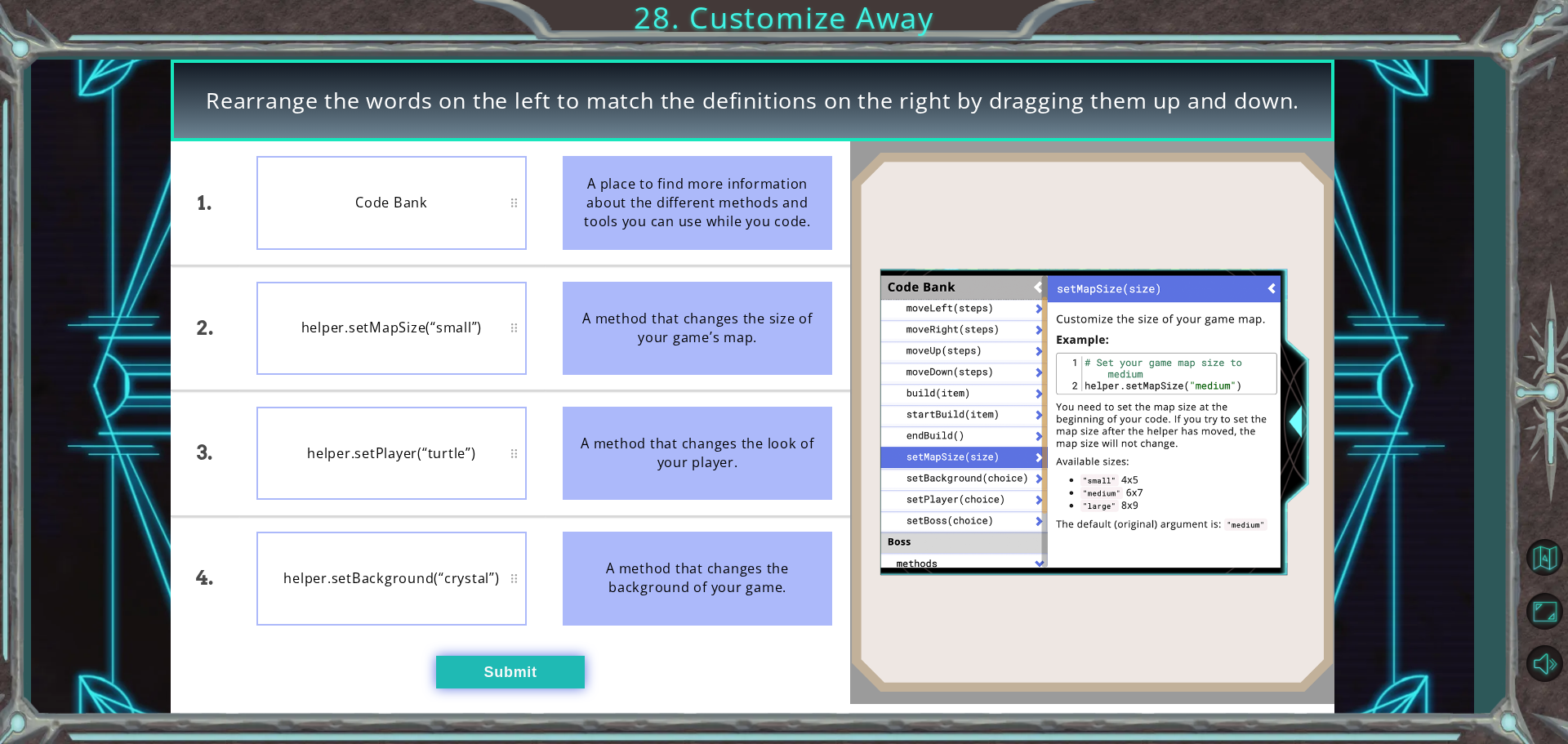
click at [554, 677] on button "Submit" at bounding box center [510, 671] width 148 height 33
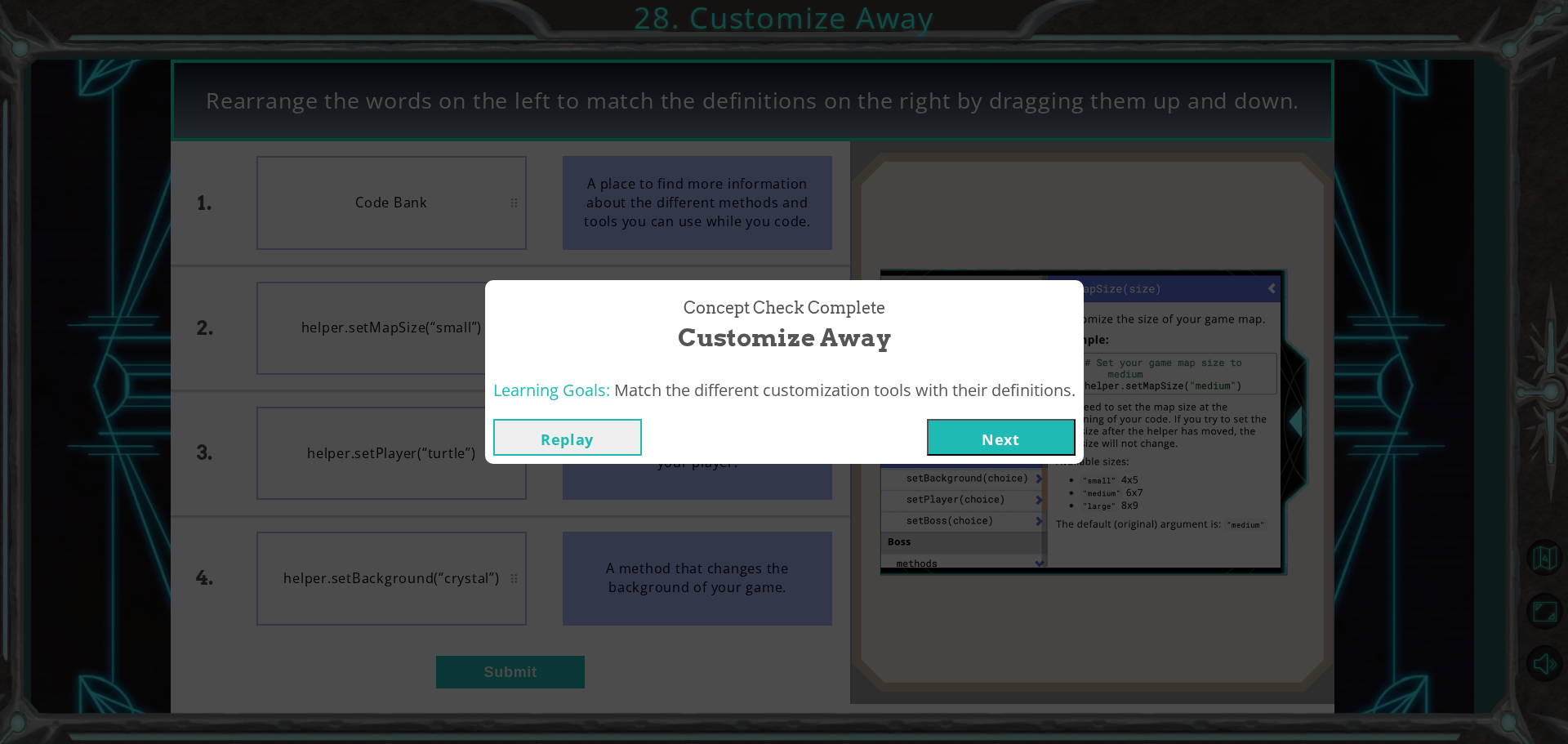
click at [1019, 435] on button "Next" at bounding box center [1000, 437] width 148 height 36
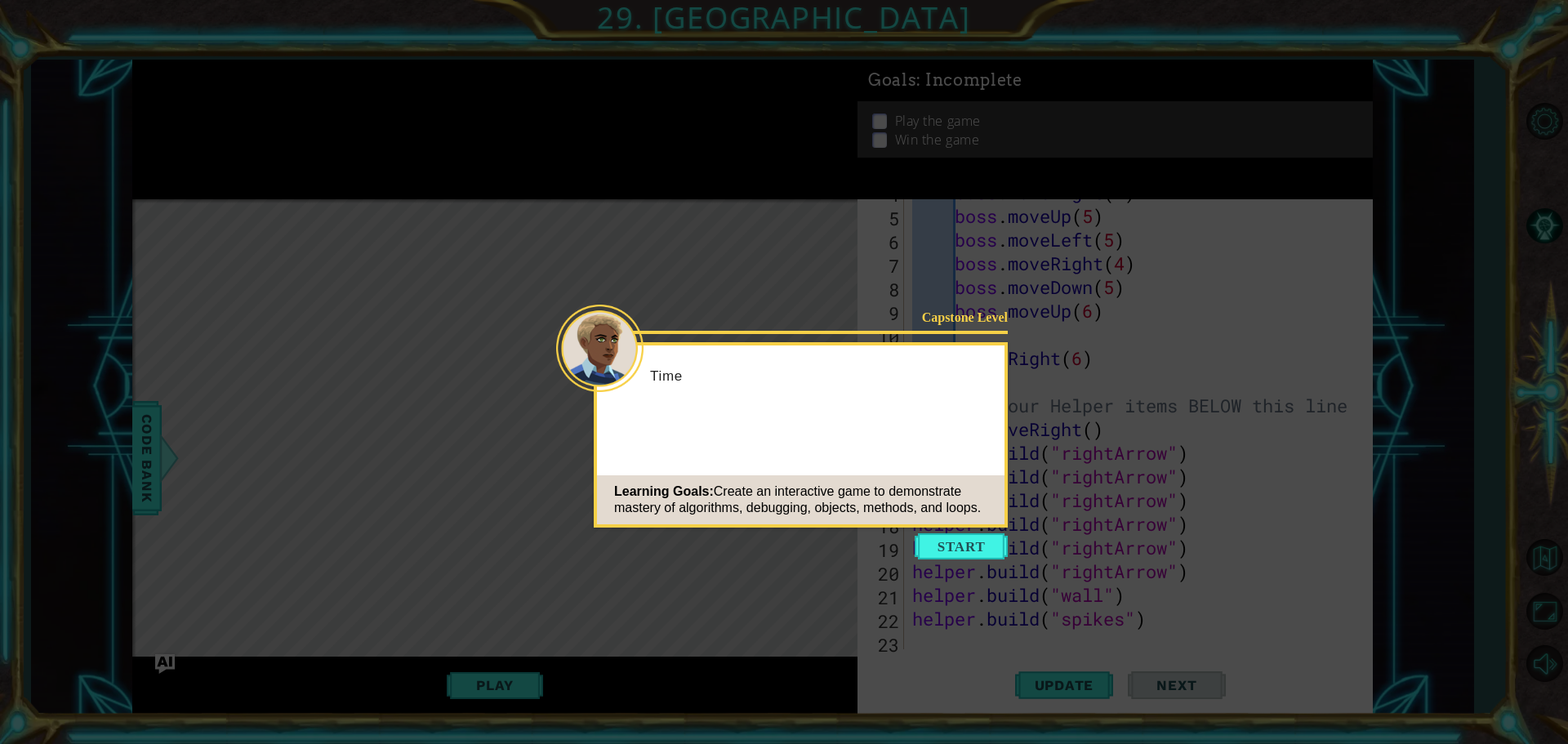
scroll to position [142, 0]
click at [970, 556] on button "Start" at bounding box center [961, 546] width 93 height 26
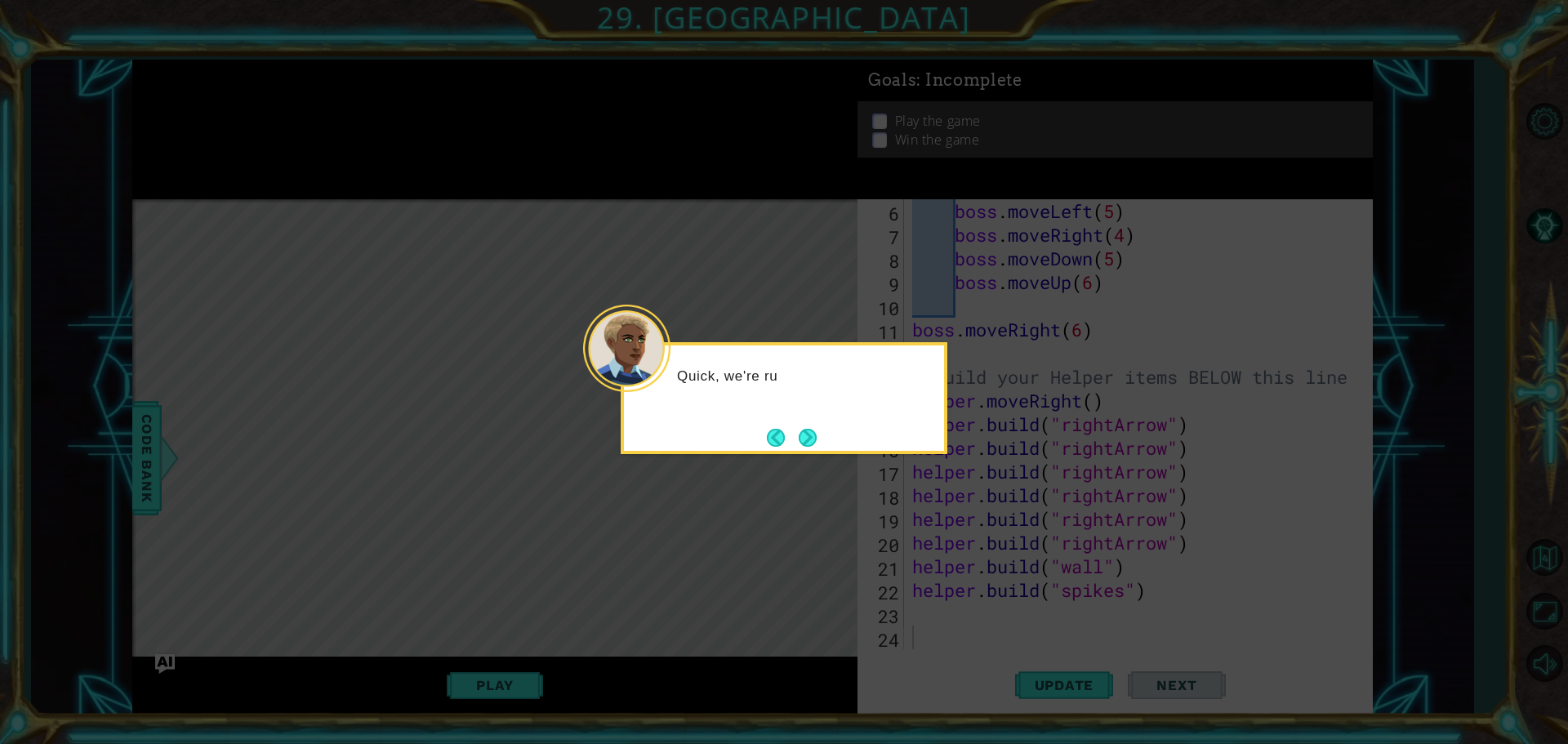
click at [821, 422] on div "Quick, we're ru" at bounding box center [784, 397] width 327 height 112
click at [804, 430] on button "Next" at bounding box center [807, 438] width 18 height 18
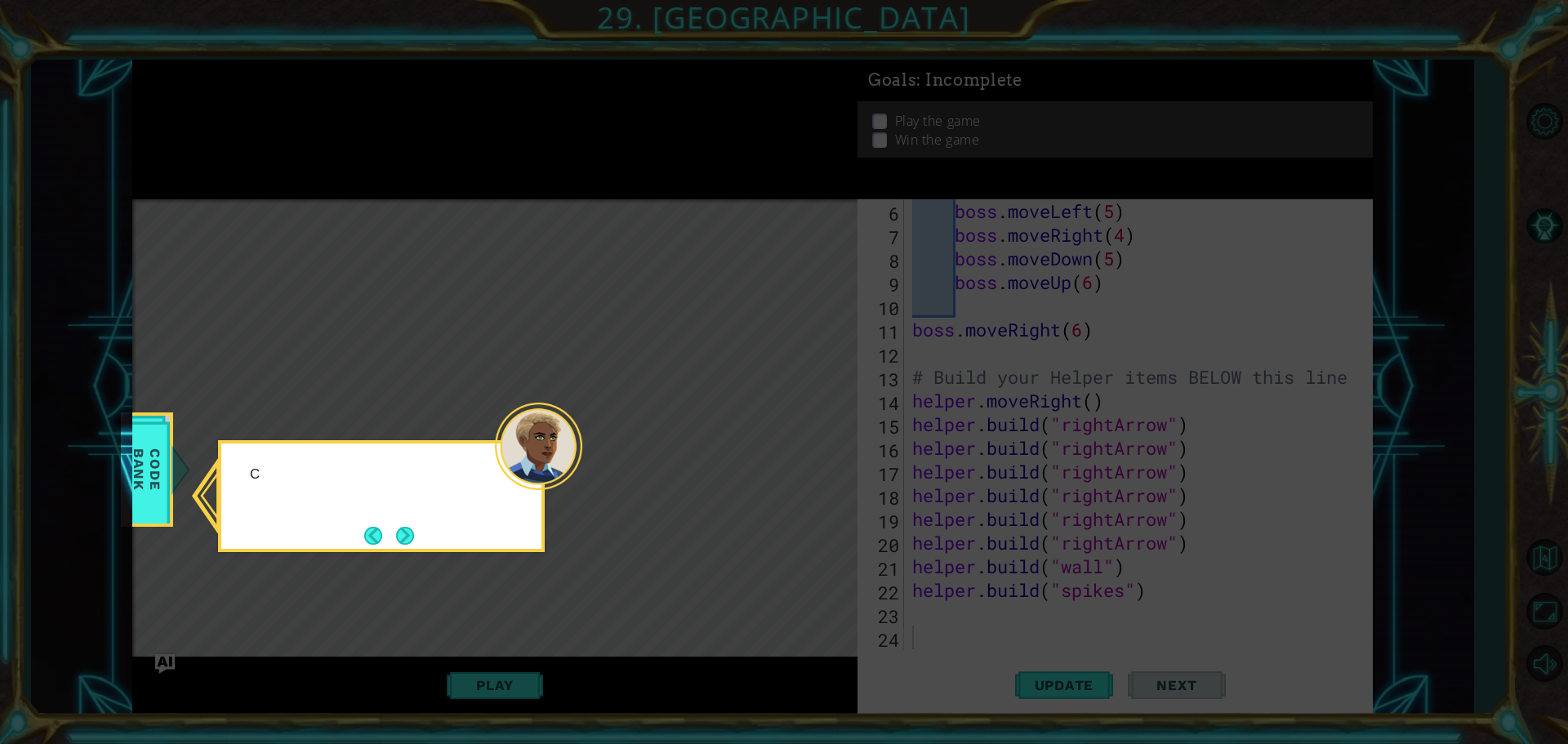
drag, startPoint x: 788, startPoint y: 430, endPoint x: 573, endPoint y: 420, distance: 215.2
click at [779, 431] on icon at bounding box center [784, 372] width 1568 height 744
click at [403, 540] on button "Next" at bounding box center [404, 535] width 18 height 18
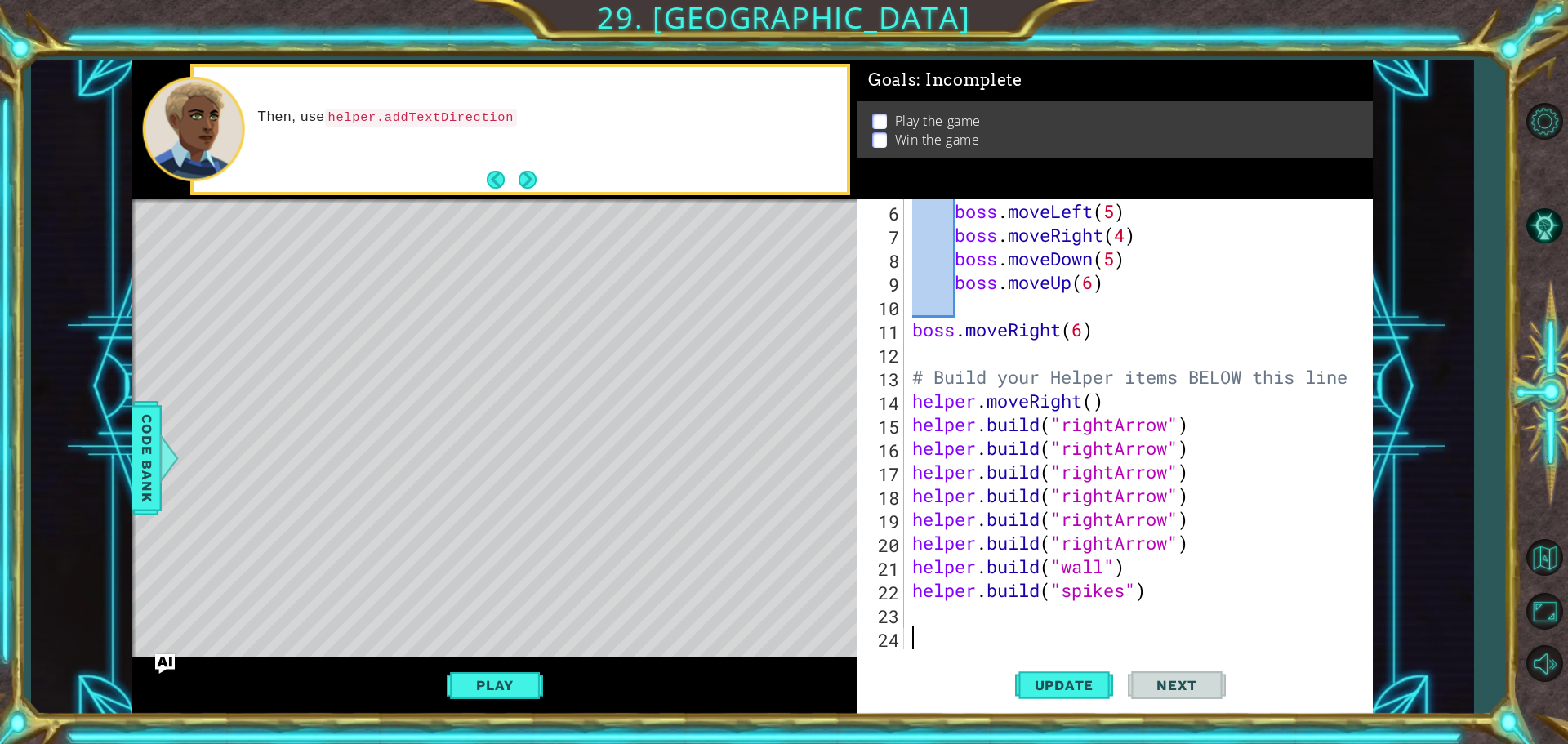
scroll to position [0, 0]
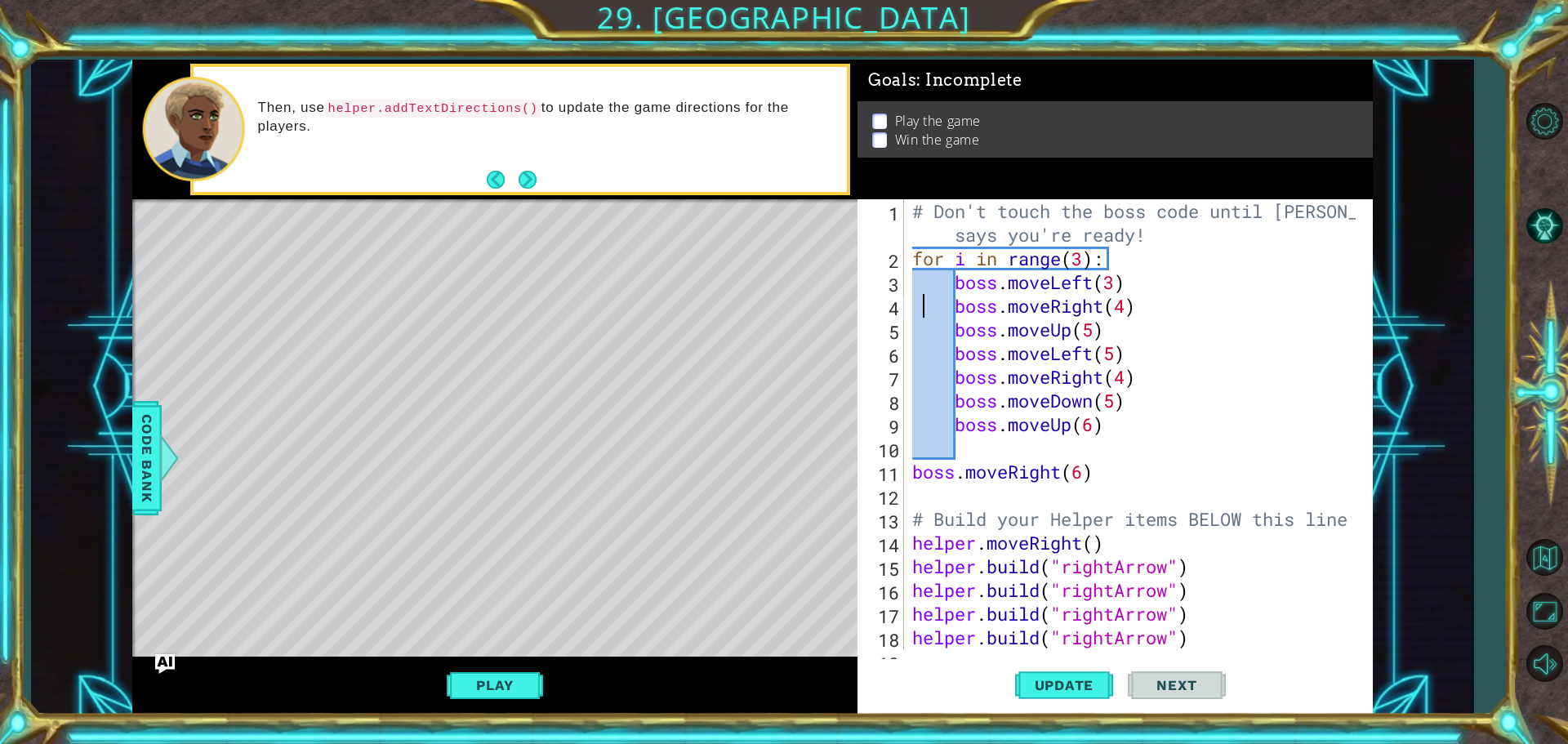
click at [925, 305] on div "# Don't touch the boss code until Vega says you're ready! for i in range ( 3 ) …" at bounding box center [1136, 460] width 455 height 521
click at [1007, 282] on div "# Don't touch the boss code until Vega says you're ready! for i in range ( 3 ) …" at bounding box center [1136, 460] width 455 height 521
click at [997, 287] on div "# Don't touch the boss code until Vega says you're ready! for i in range ( 3 ) …" at bounding box center [1136, 460] width 455 height 521
click at [135, 473] on span "Code Bank" at bounding box center [147, 458] width 26 height 100
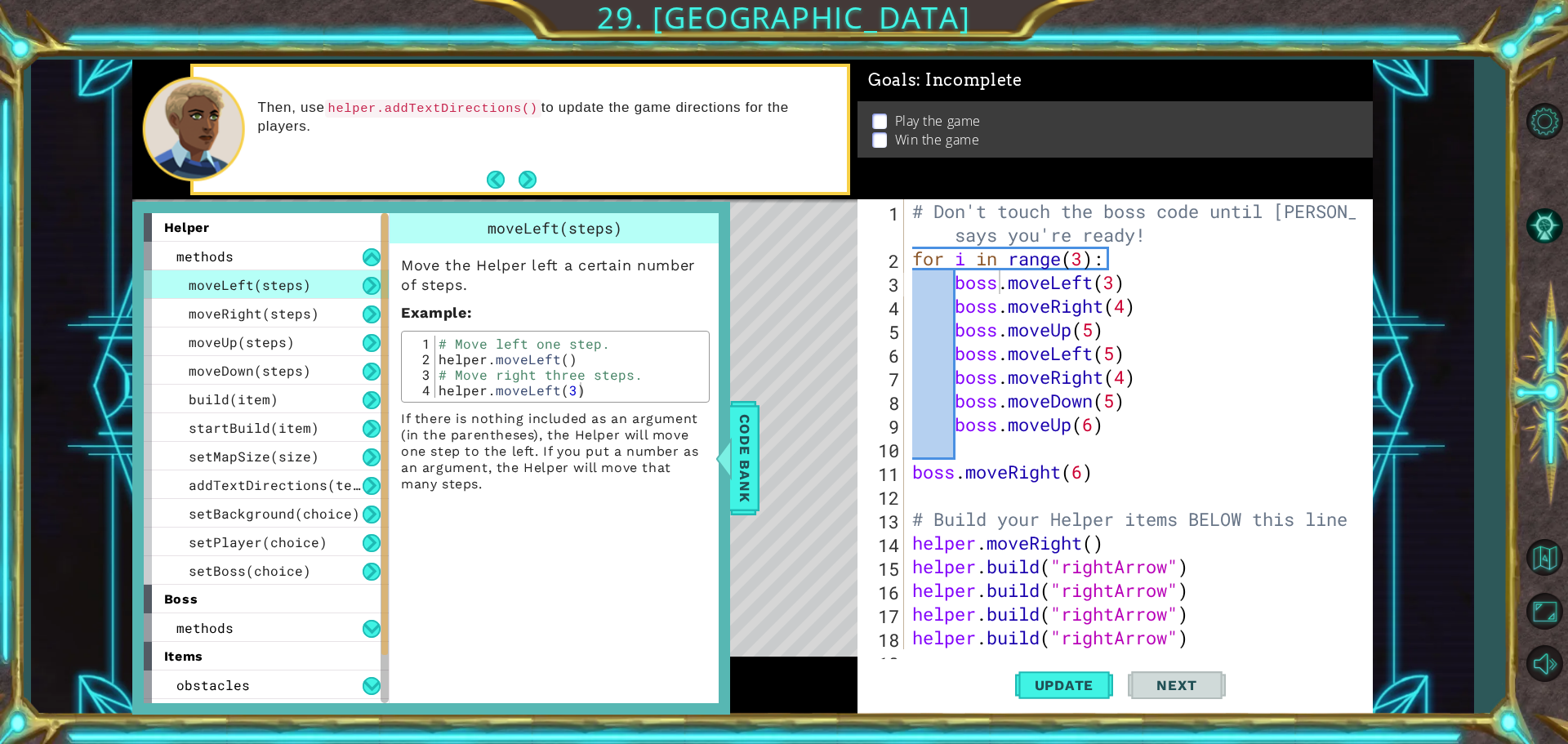
click at [196, 596] on span "boss" at bounding box center [180, 598] width 34 height 15
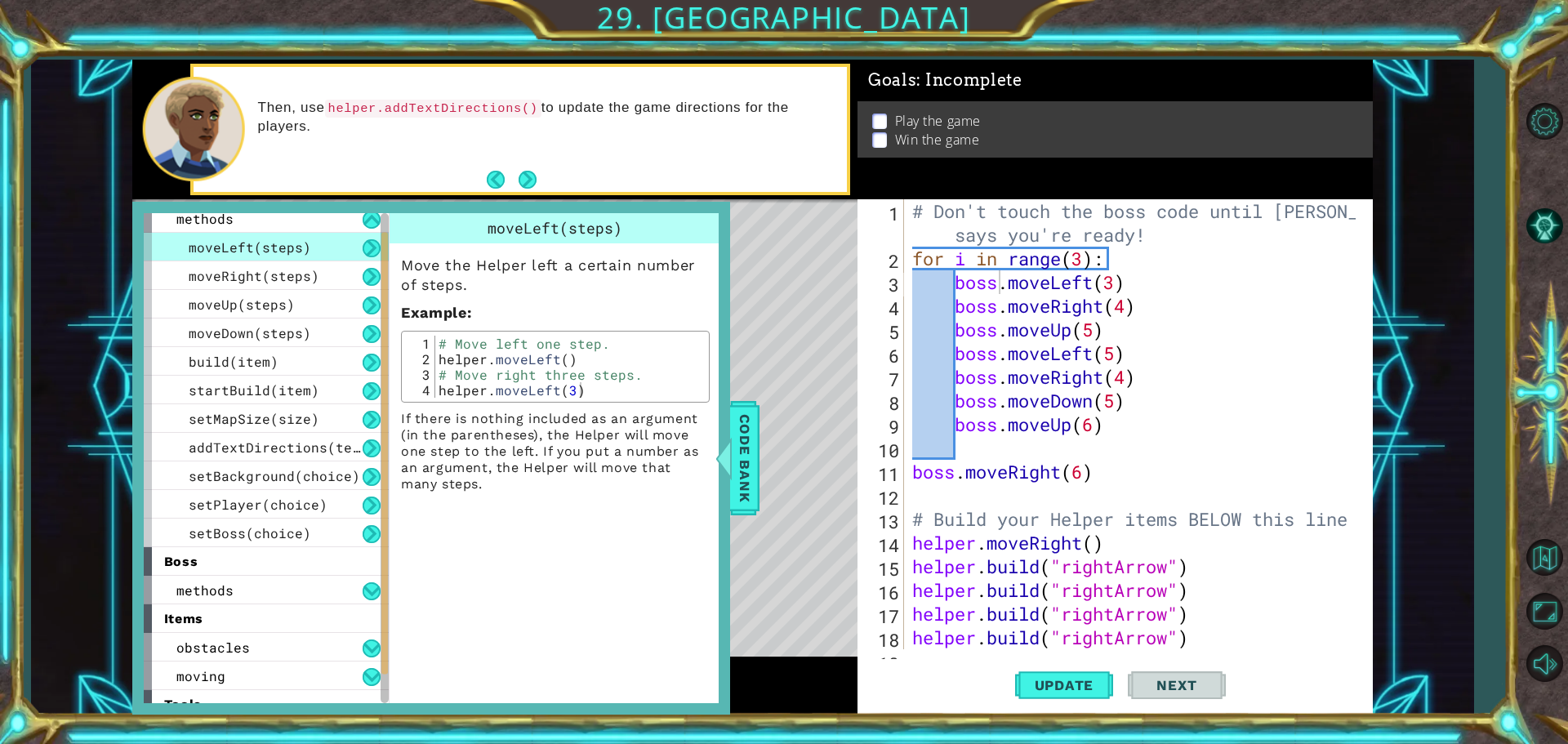
scroll to position [81, 0]
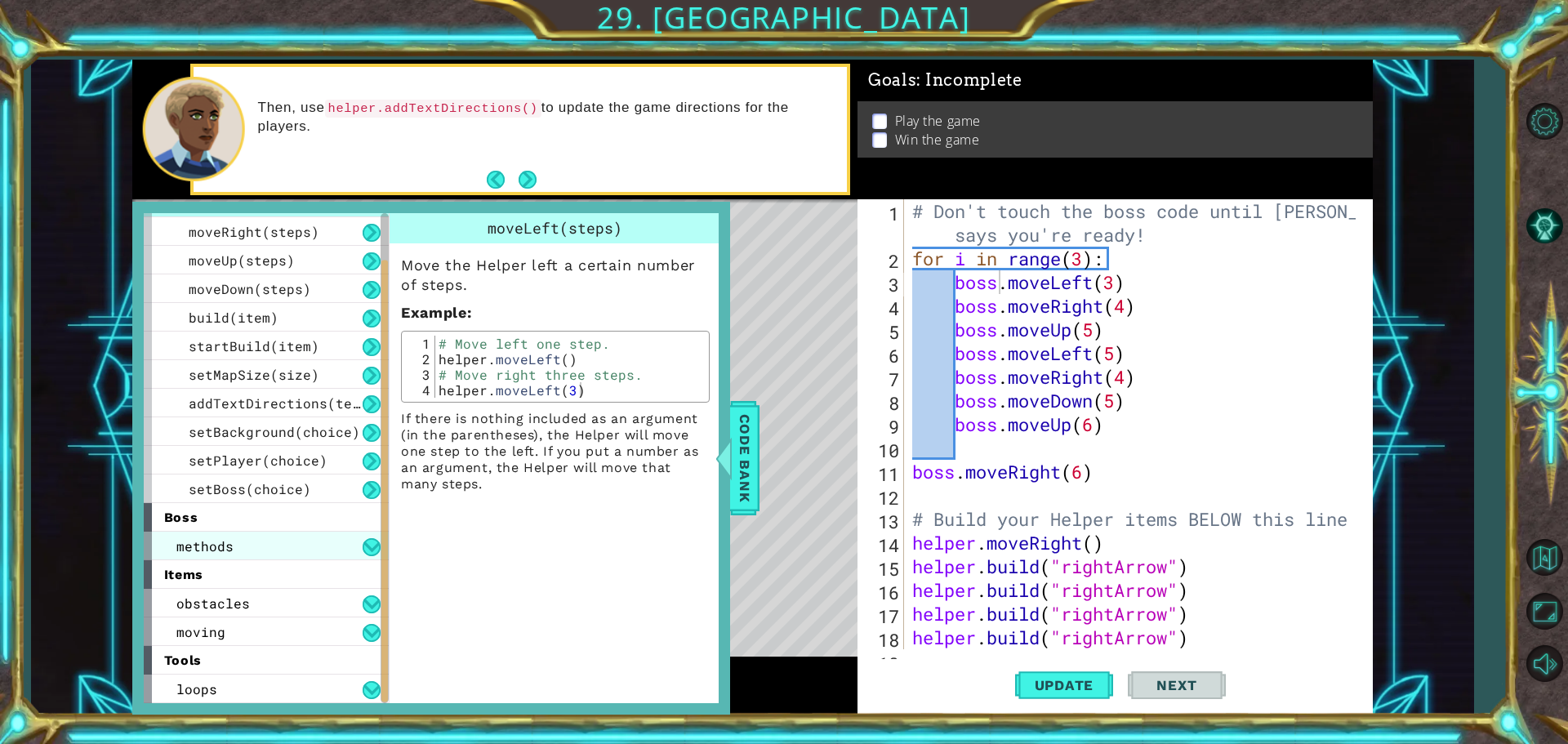
click at [213, 545] on span "methods" at bounding box center [205, 546] width 57 height 17
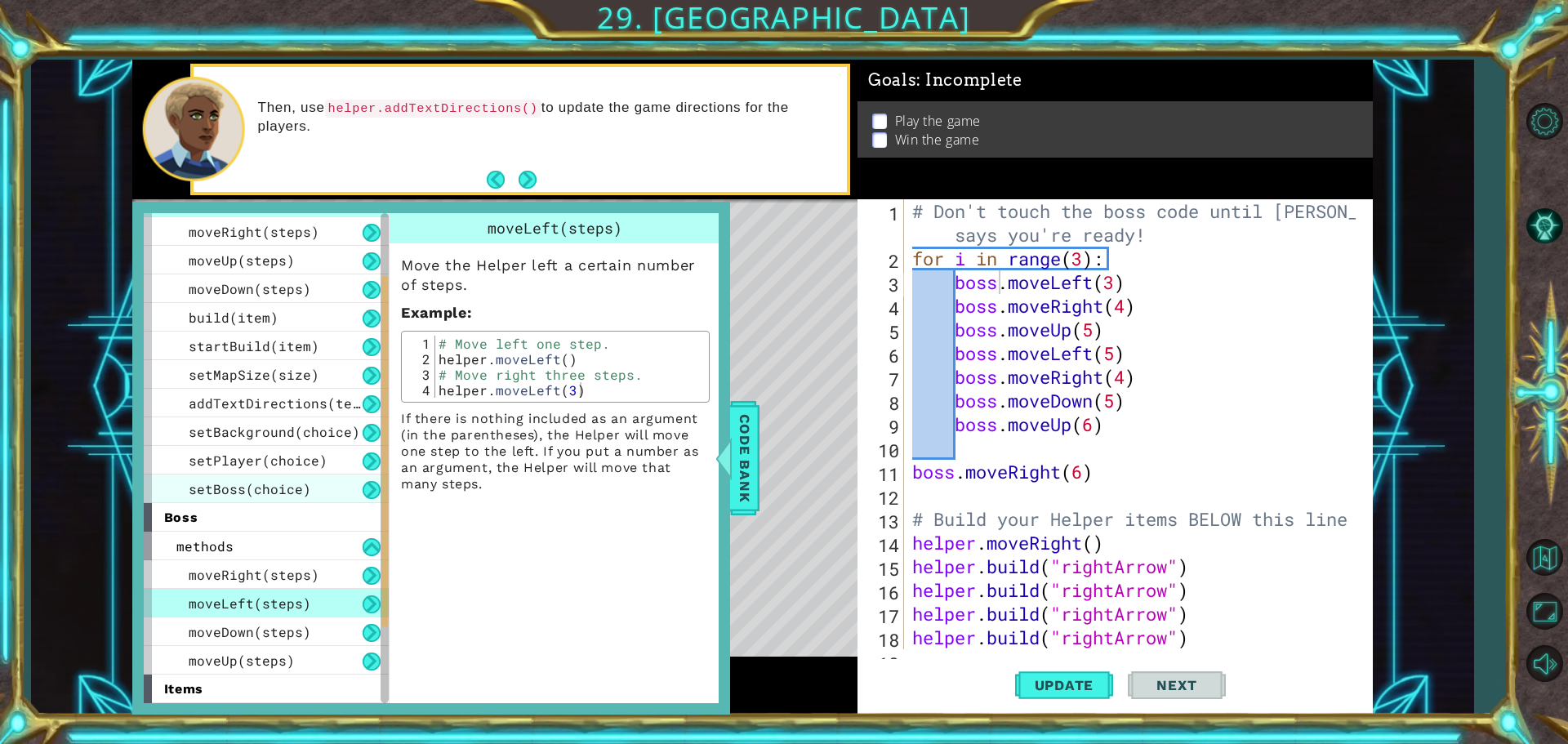
drag, startPoint x: 270, startPoint y: 507, endPoint x: 246, endPoint y: 490, distance: 29.4
click at [266, 508] on div "boss" at bounding box center [266, 517] width 245 height 29
click at [246, 489] on span "setBoss(choice)" at bounding box center [250, 488] width 123 height 17
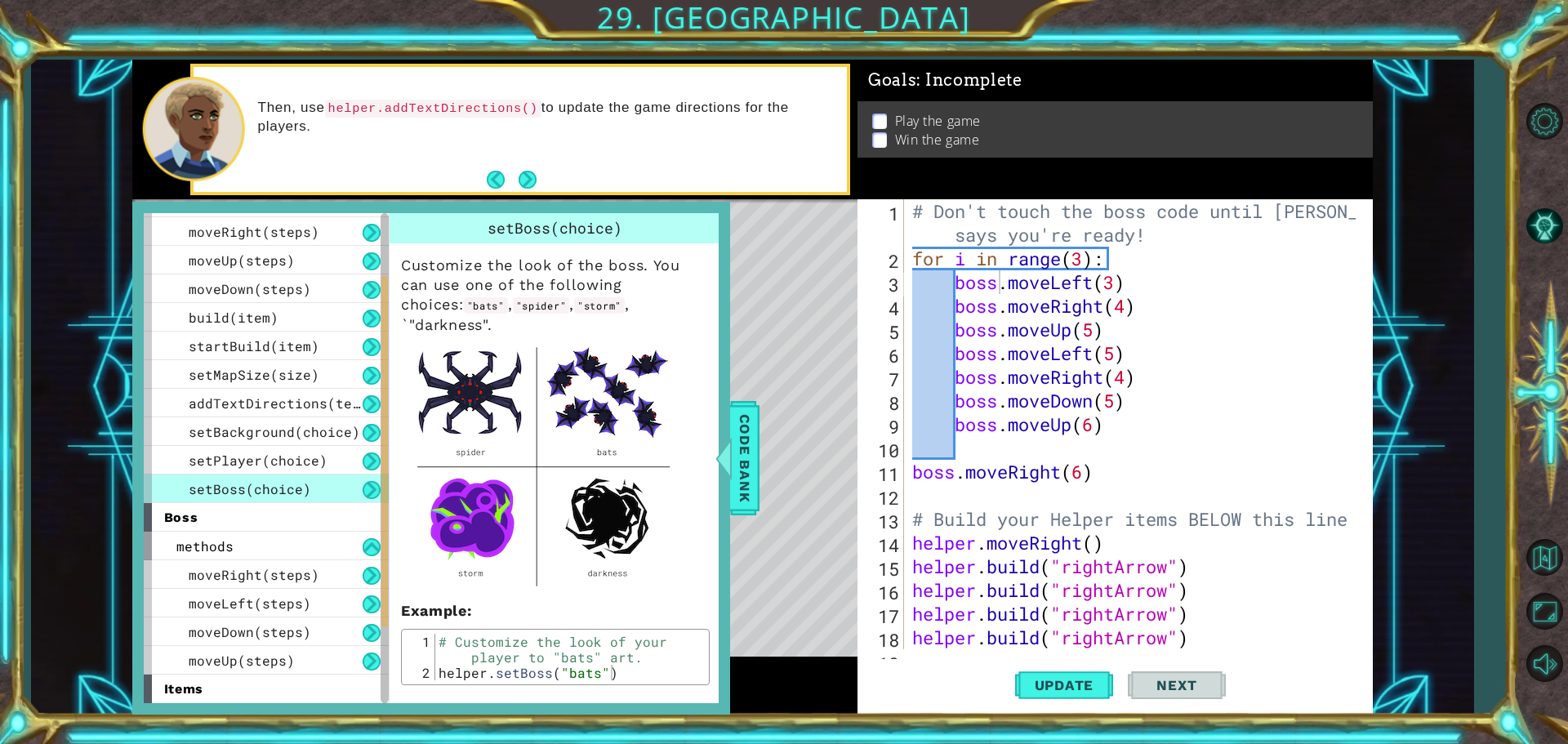
click at [998, 285] on div "# Don't touch the boss code until Vega says you're ready! for i in range ( 3 ) …" at bounding box center [1136, 460] width 455 height 521
click at [542, 284] on p "Customize the look of the boss. You can use one of the following choices: "bats…" at bounding box center [556, 424] width 308 height 337
drag, startPoint x: 467, startPoint y: 300, endPoint x: 428, endPoint y: 311, distance: 40.5
click at [512, 301] on code ""spider"" at bounding box center [541, 304] width 57 height 16
type textarea "for i in range(3):"
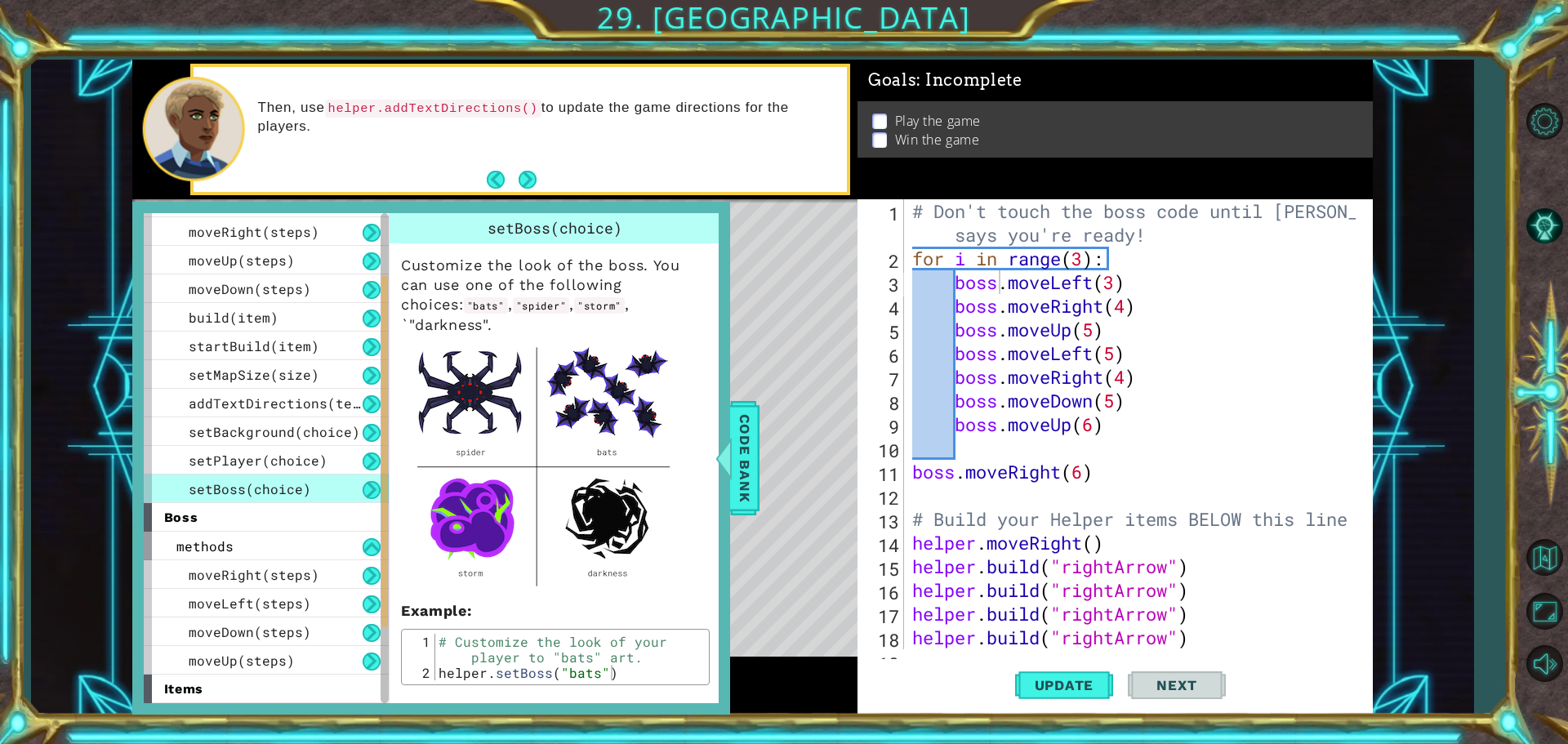
click at [1124, 252] on div "# Don't touch the boss code until Vega says you're ready! for i in range ( 3 ) …" at bounding box center [1136, 460] width 455 height 521
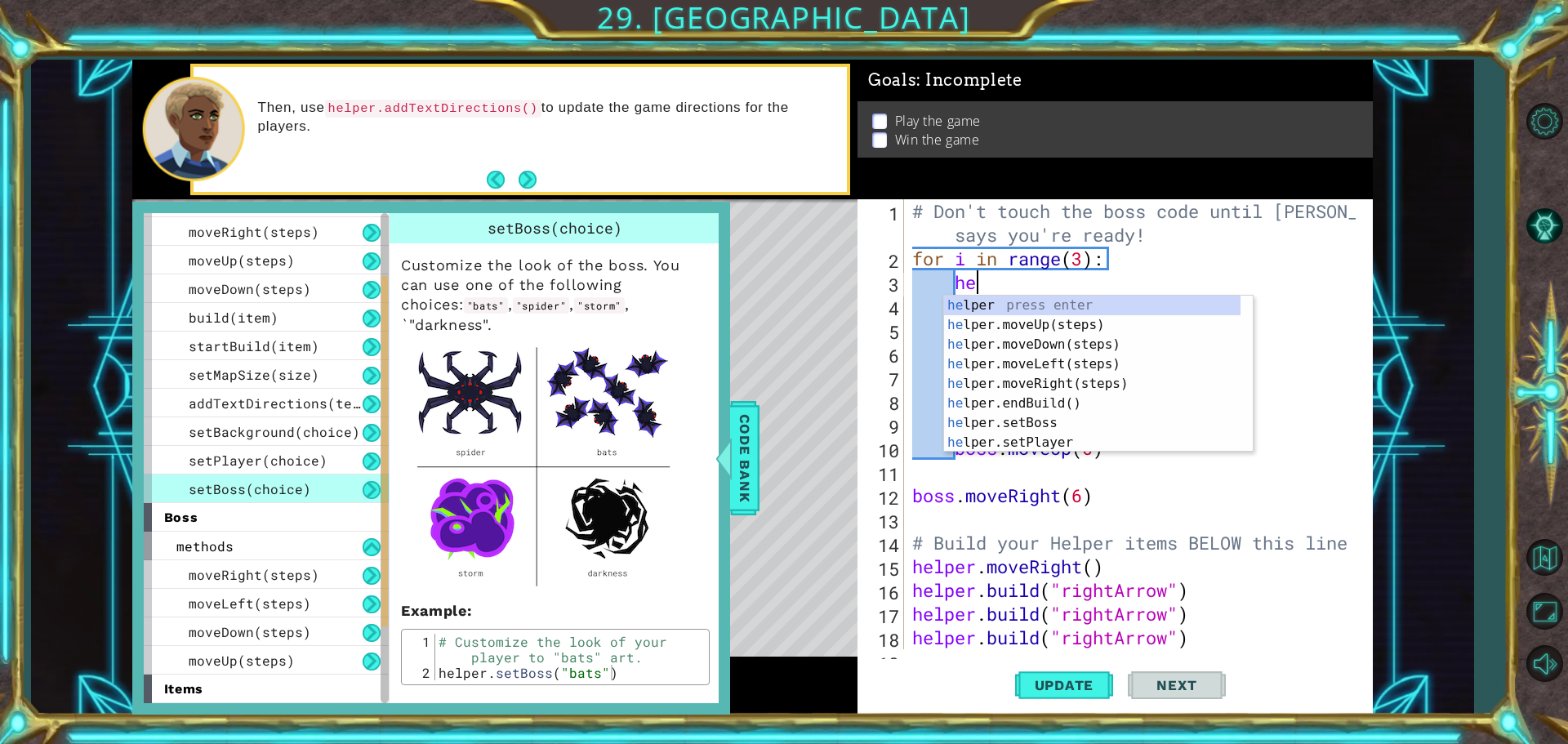
scroll to position [0, 3]
click at [1069, 398] on div "he lpe r press enter he lpe r .moveUp(steps) press enter he lpe r .moveDown(ste…" at bounding box center [1091, 394] width 296 height 196
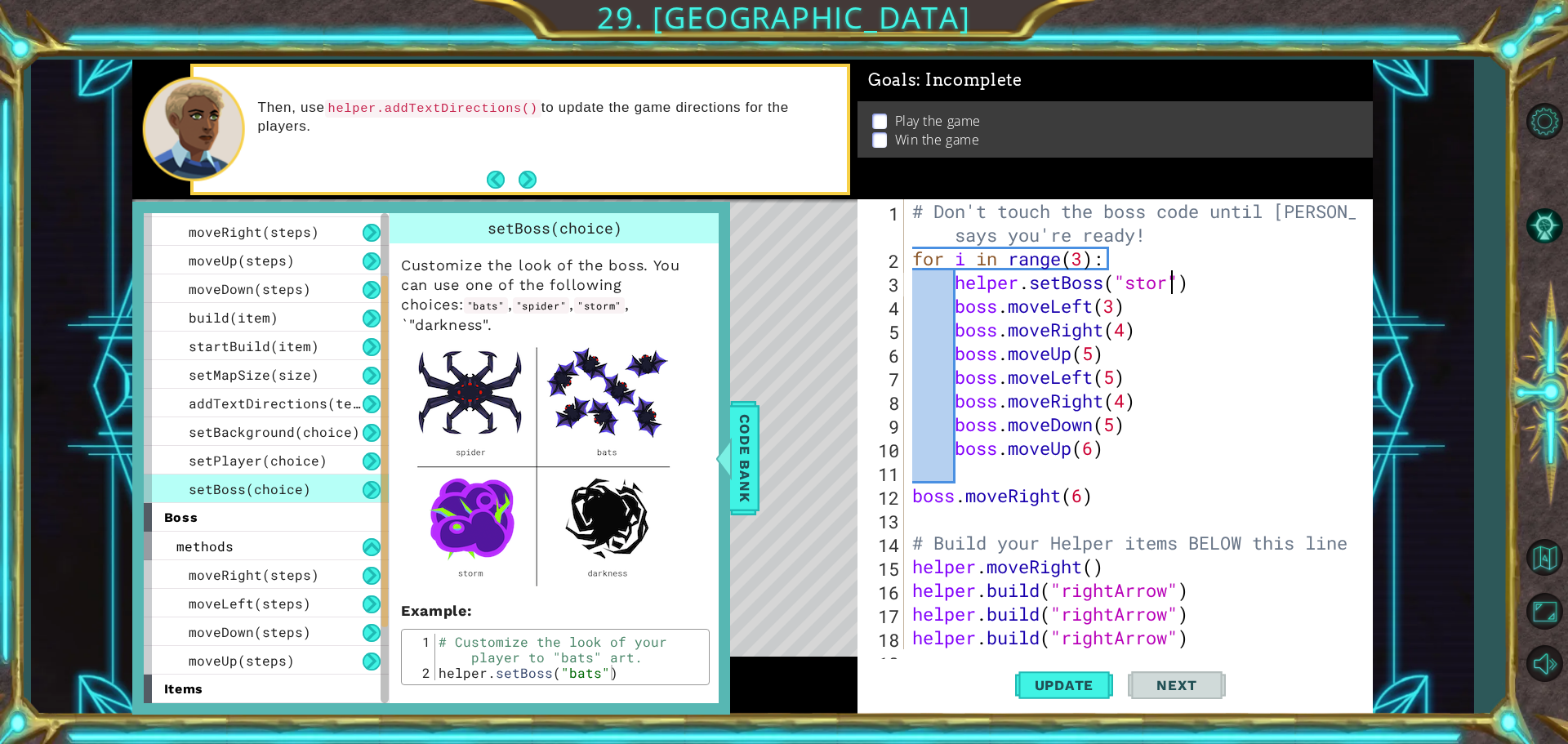
scroll to position [0, 12]
click at [1070, 688] on span "Update" at bounding box center [1064, 685] width 92 height 16
click at [759, 277] on div "Level Map" at bounding box center [510, 440] width 755 height 481
click at [753, 416] on span "Code Bank" at bounding box center [744, 458] width 26 height 100
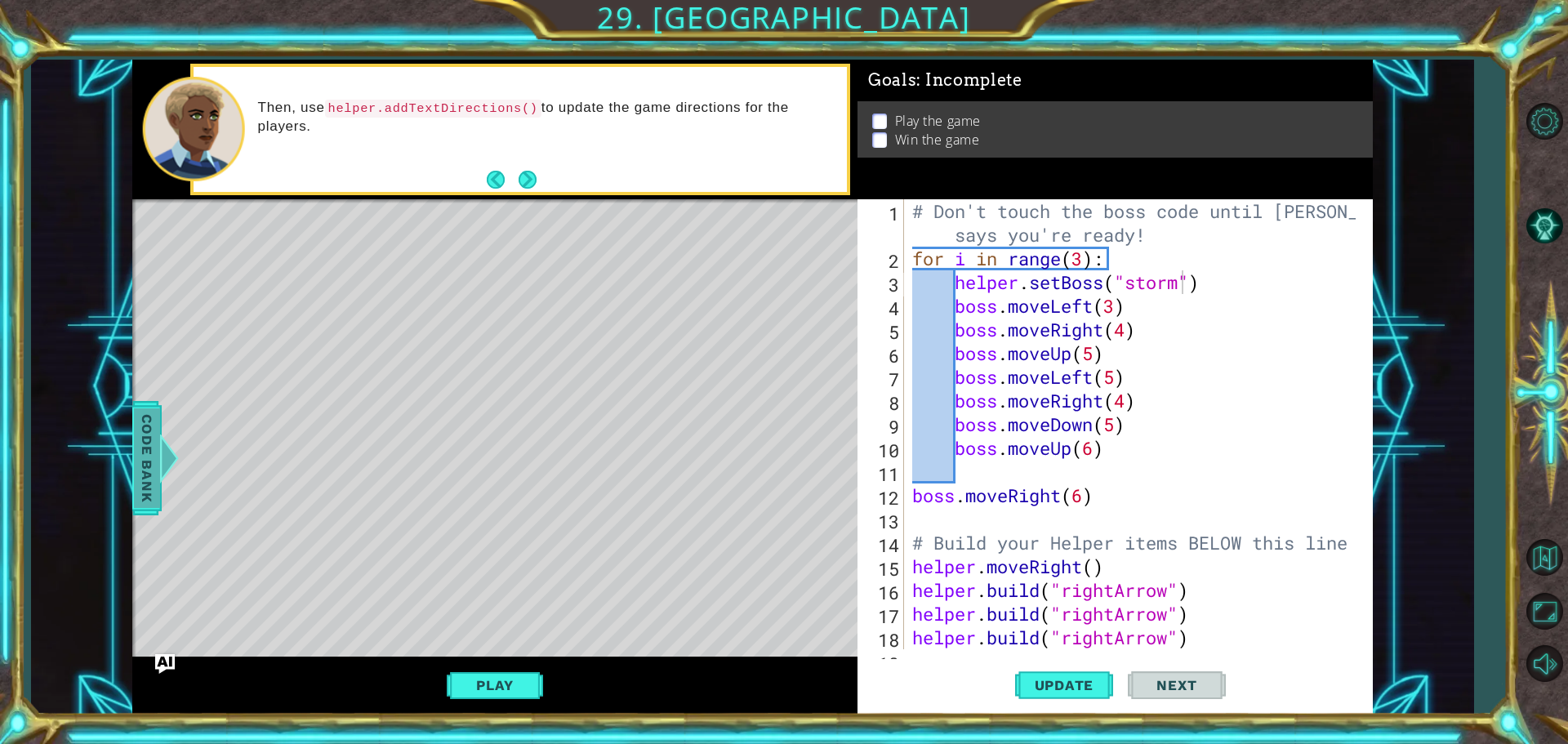
click at [135, 453] on span "Code Bank" at bounding box center [147, 458] width 26 height 100
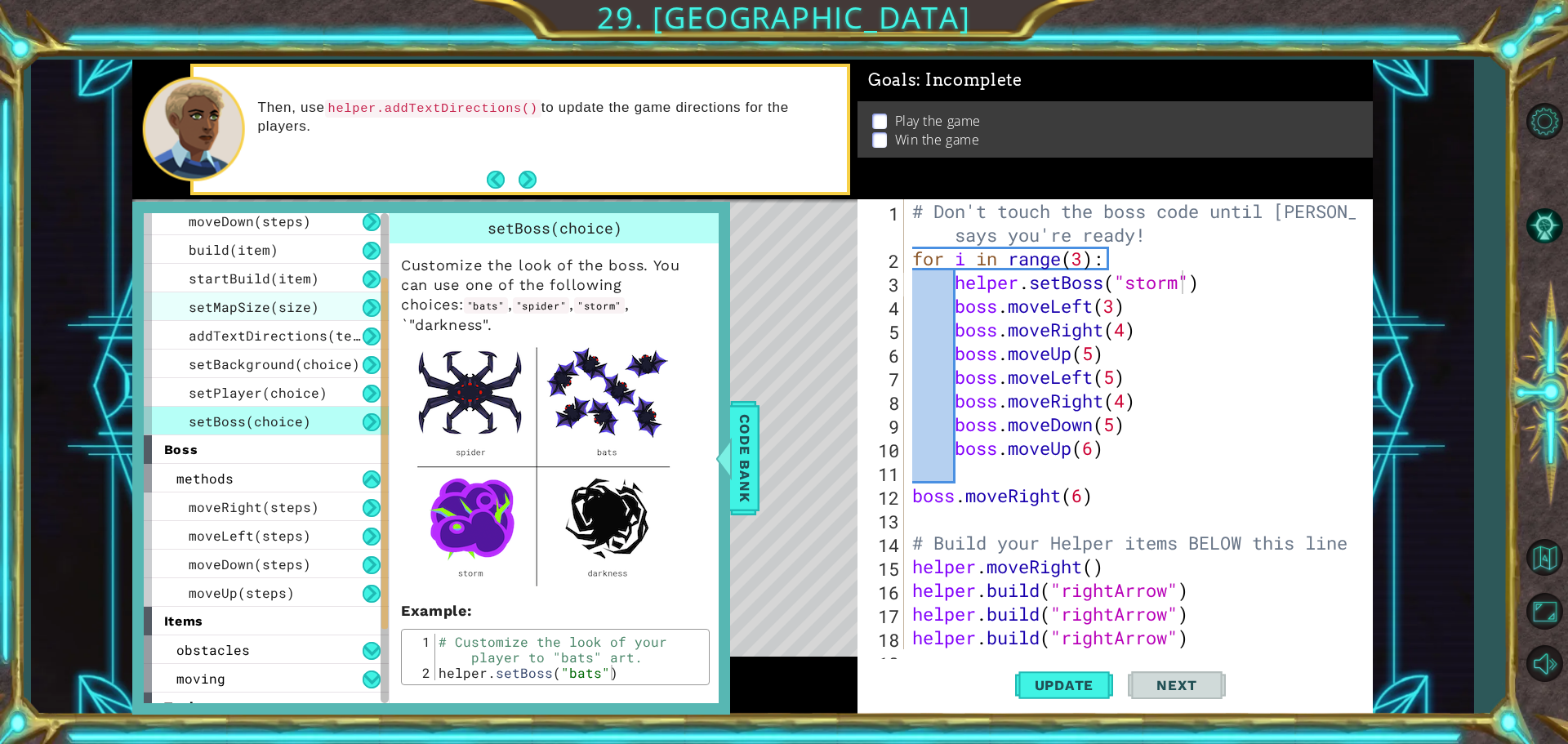
scroll to position [163, 0]
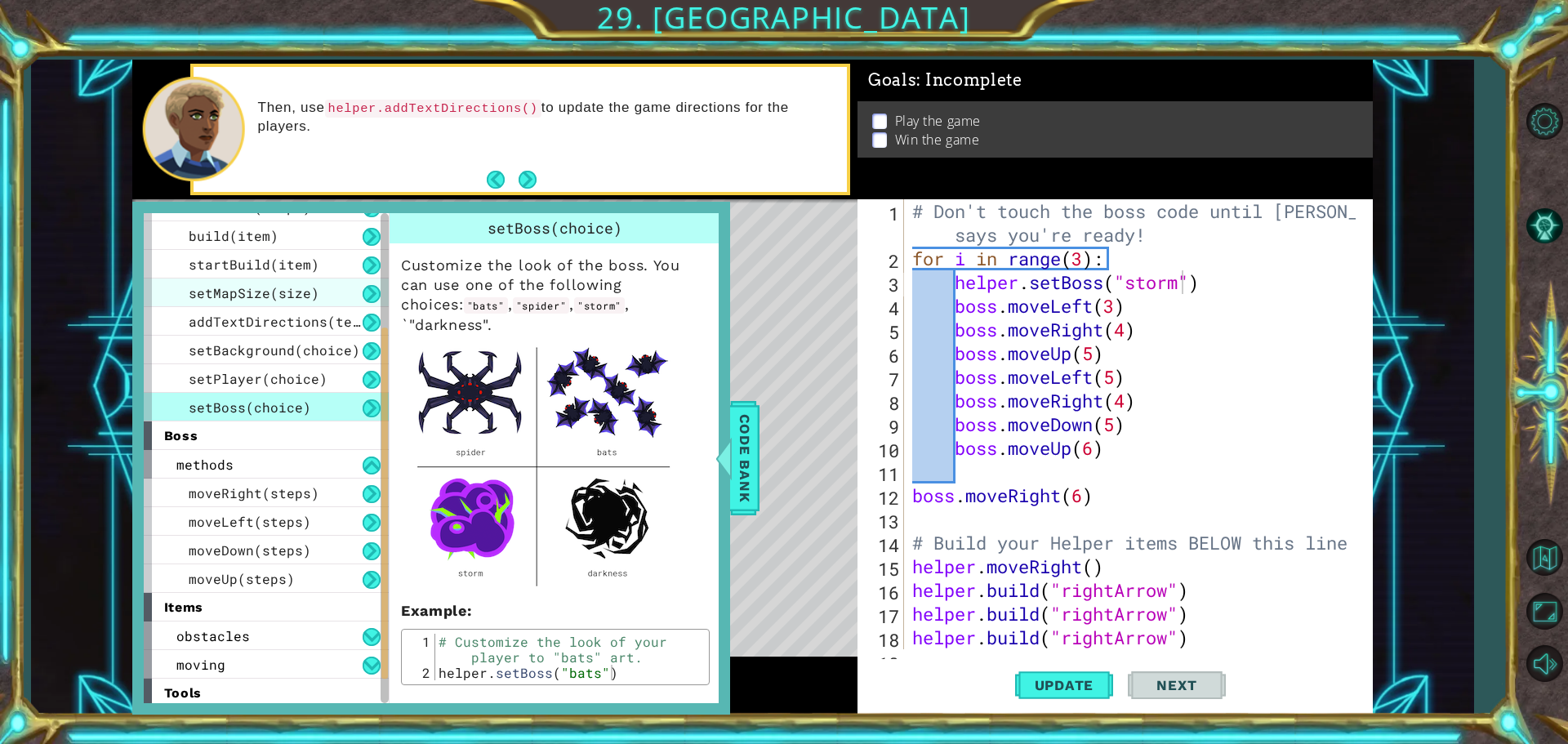
click at [275, 289] on span "setMapSize(size)" at bounding box center [254, 293] width 130 height 17
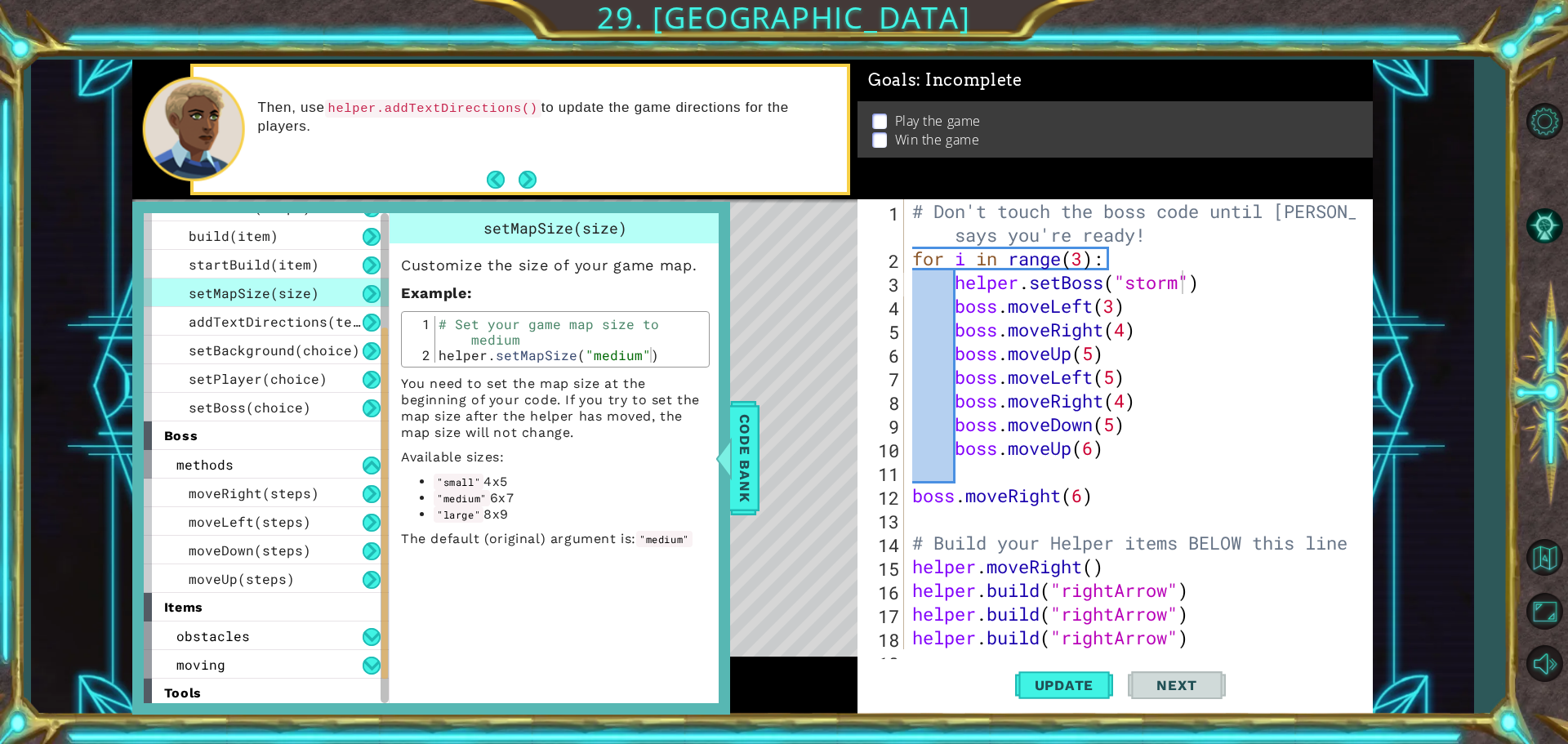
scroll to position [0, 9]
click at [1122, 571] on div "# Don't touch the boss code until Vega says you're ready! for i in range ( 3 ) …" at bounding box center [1136, 460] width 455 height 521
click at [1354, 539] on div at bounding box center [1359, 507] width 16 height 616
type textarea "# Build your Helper items BELOW this line"
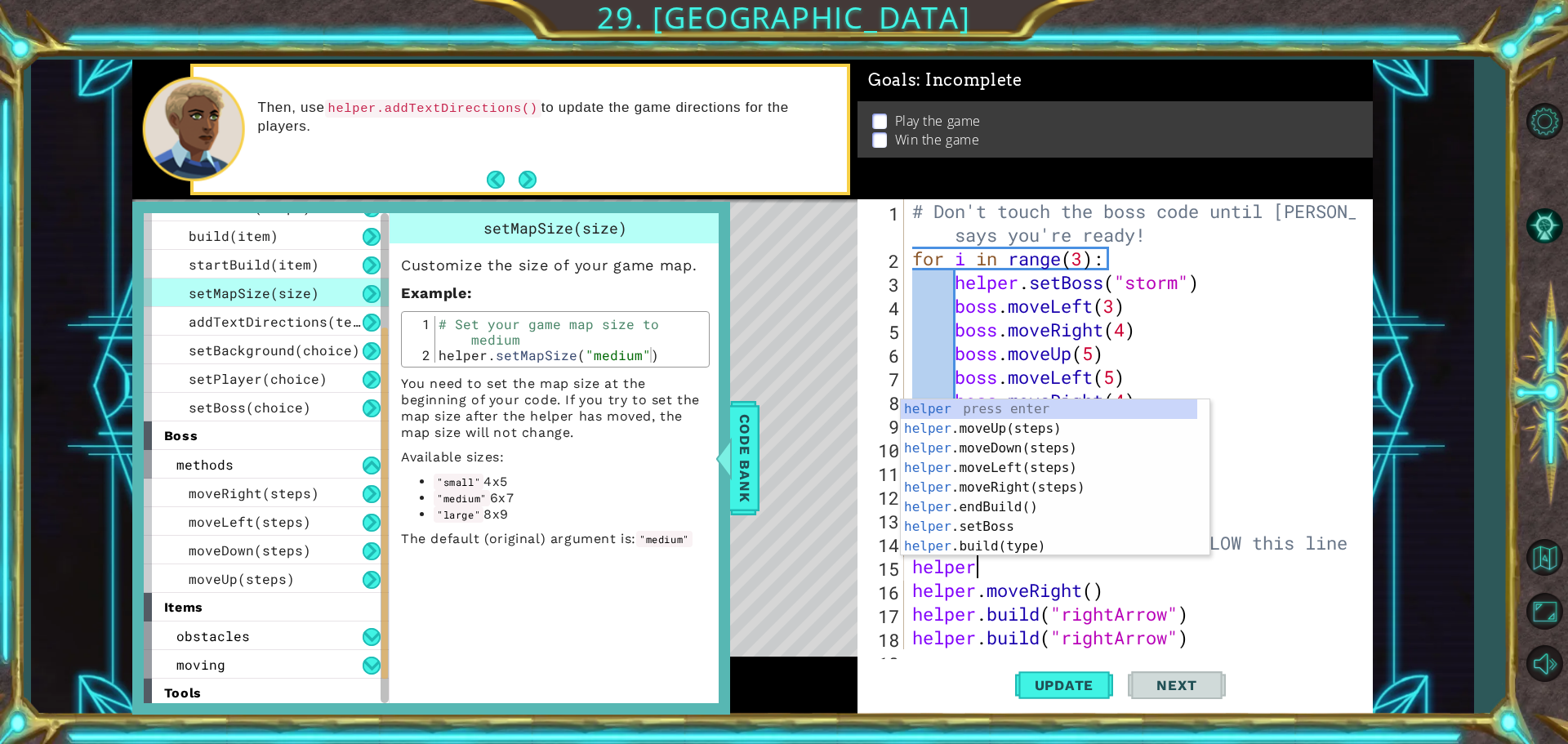
scroll to position [0, 3]
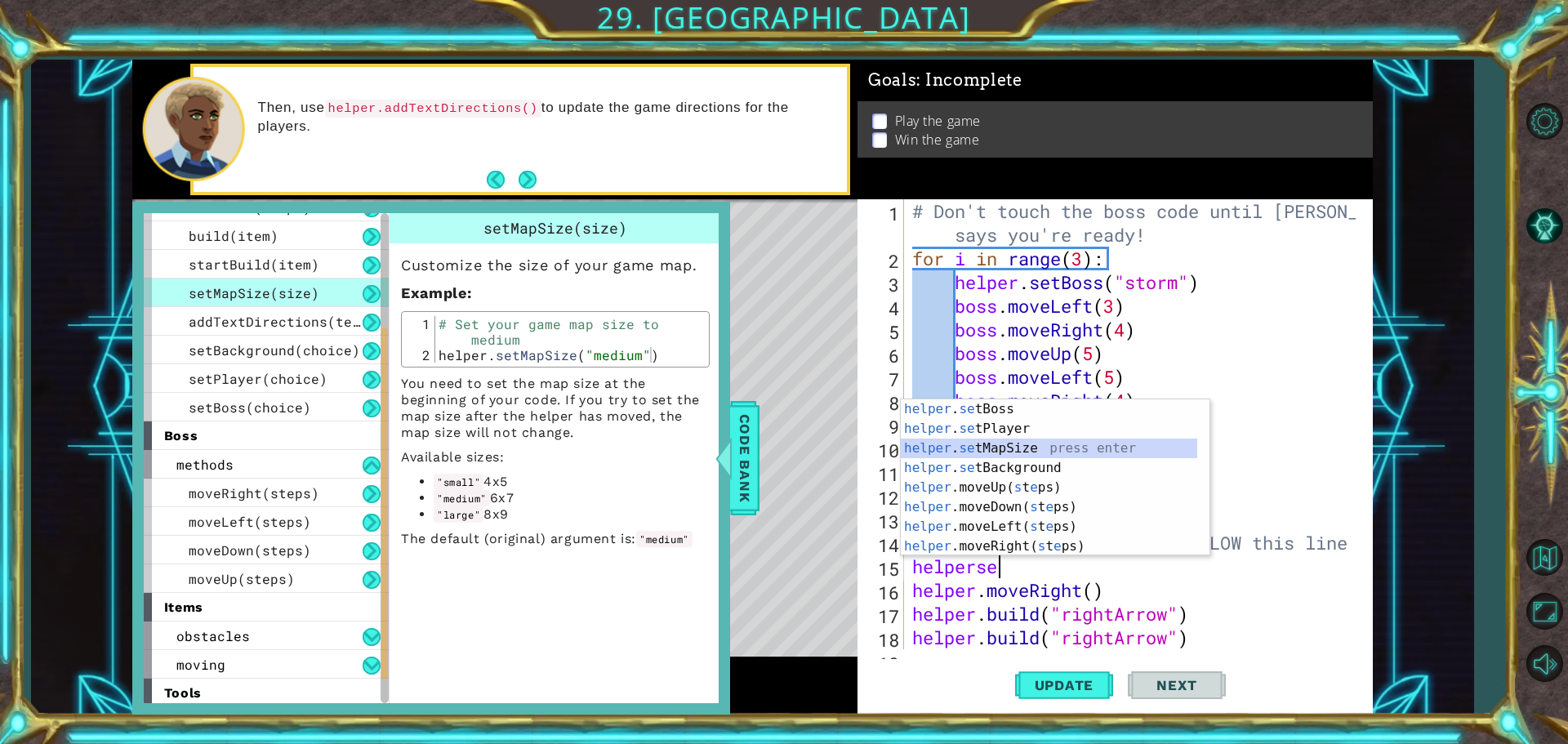
click at [999, 453] on div "helper . se tBoss press enter helper . se tPlayer press enter helper . se tMapS…" at bounding box center [1048, 497] width 296 height 196
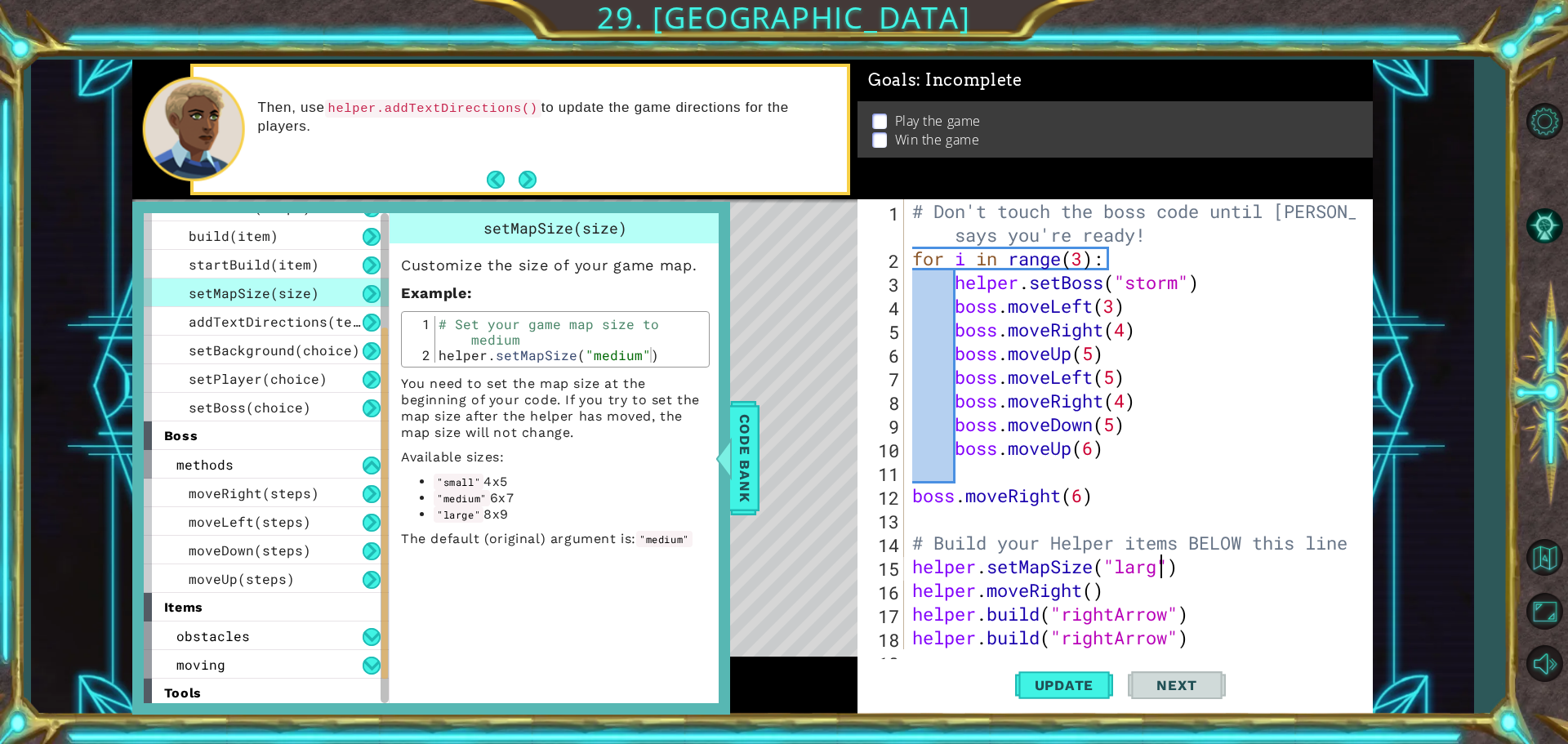
scroll to position [0, 11]
click at [1097, 670] on button "Update" at bounding box center [1064, 685] width 98 height 52
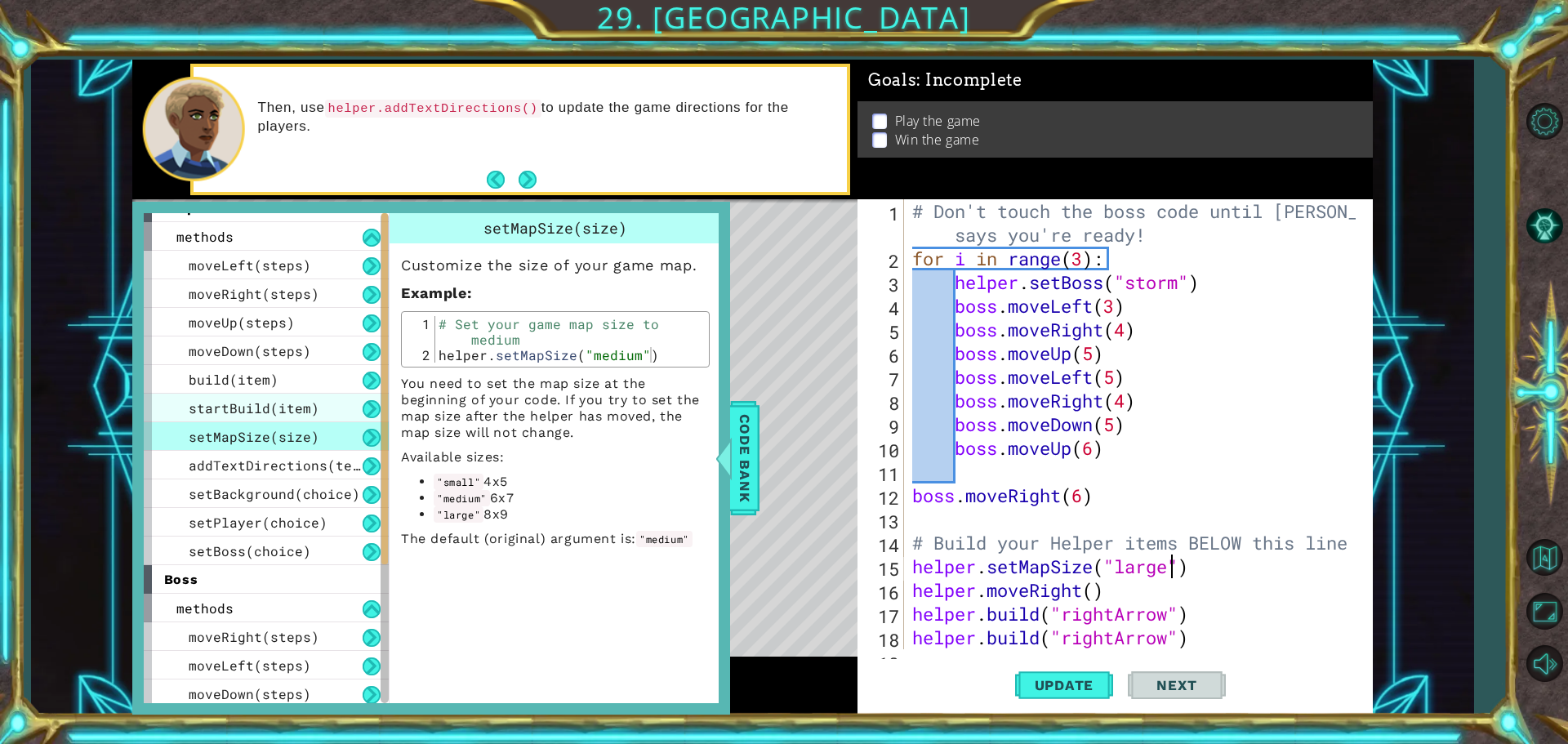
scroll to position [0, 0]
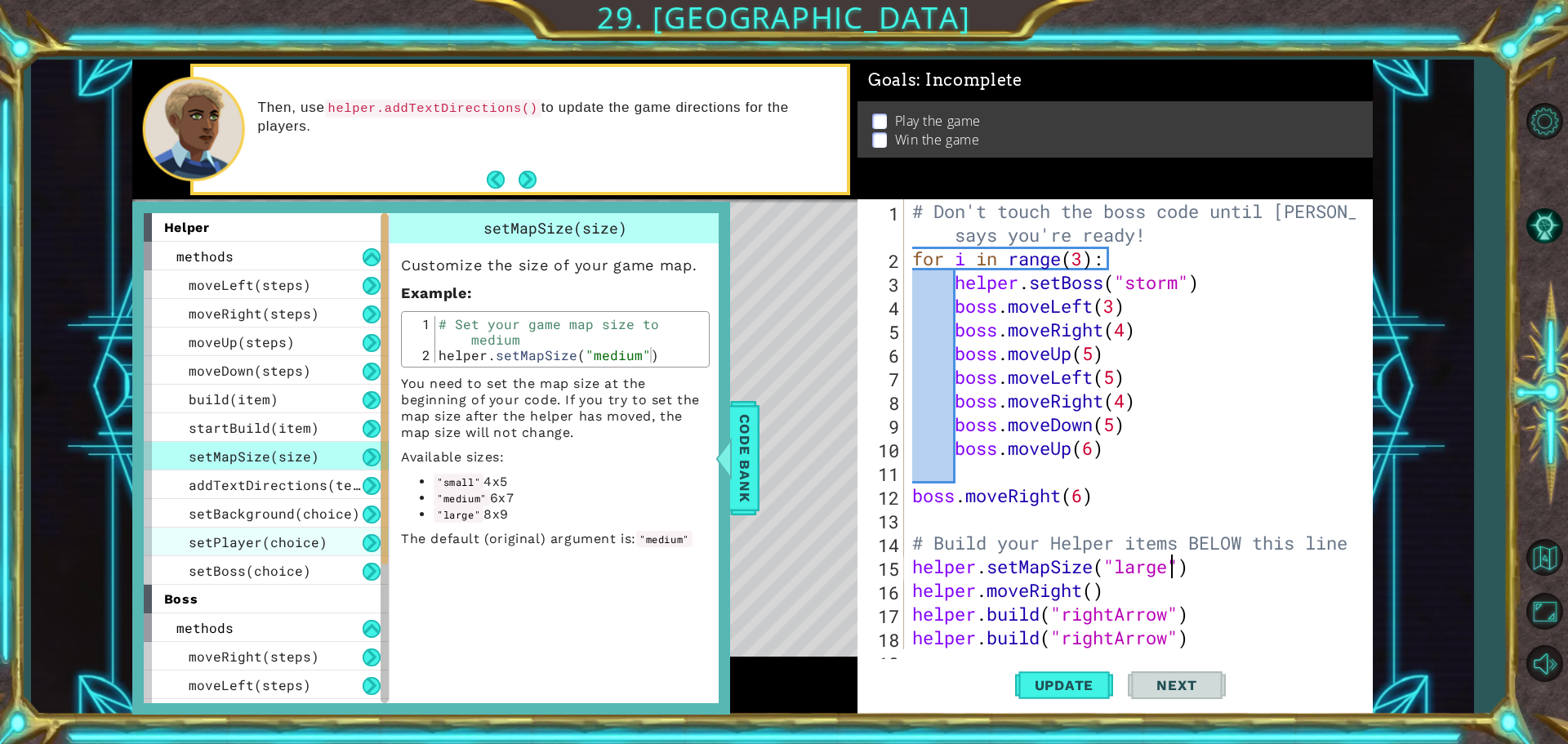
click at [274, 546] on span "setPlayer(choice)" at bounding box center [258, 542] width 139 height 17
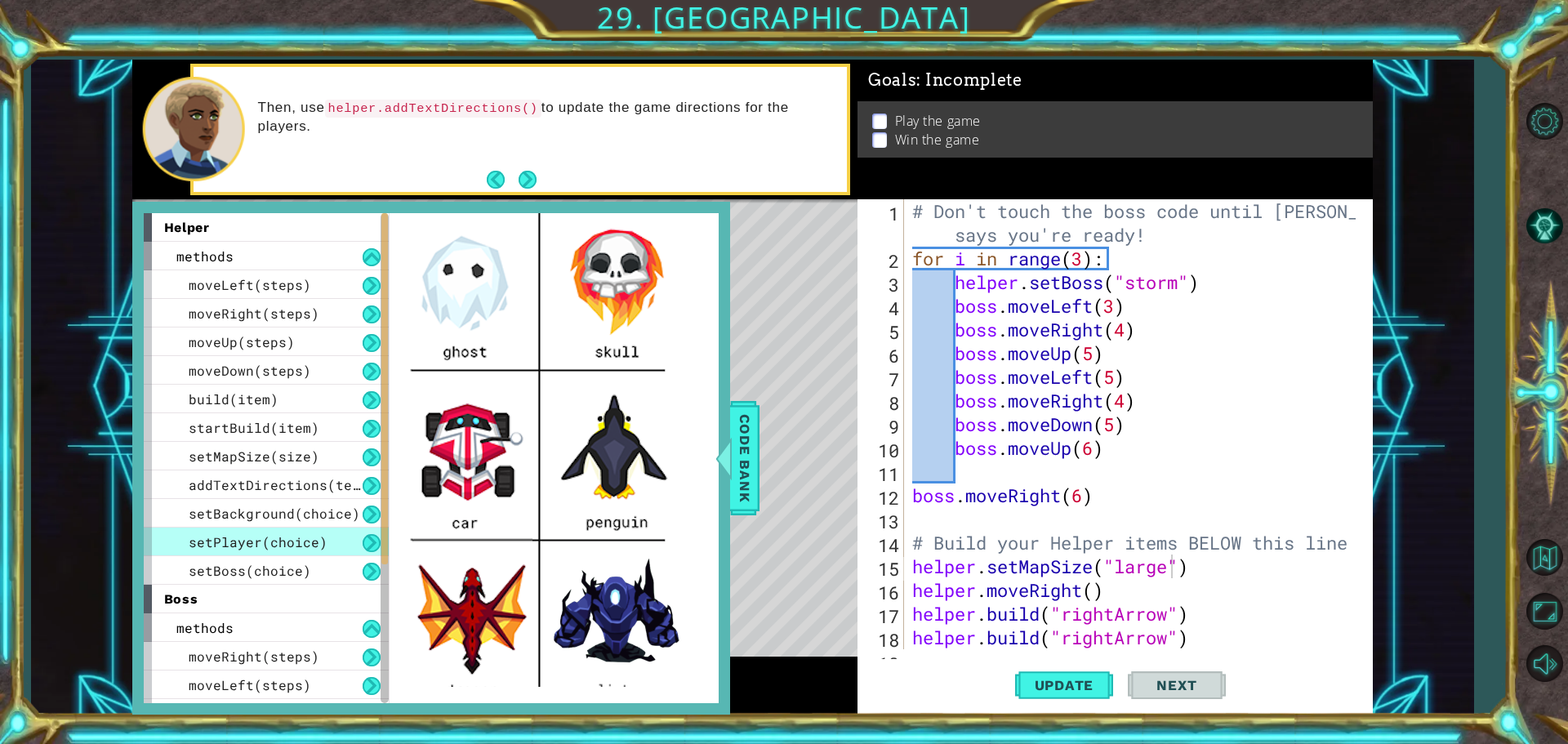
scroll to position [489, 0]
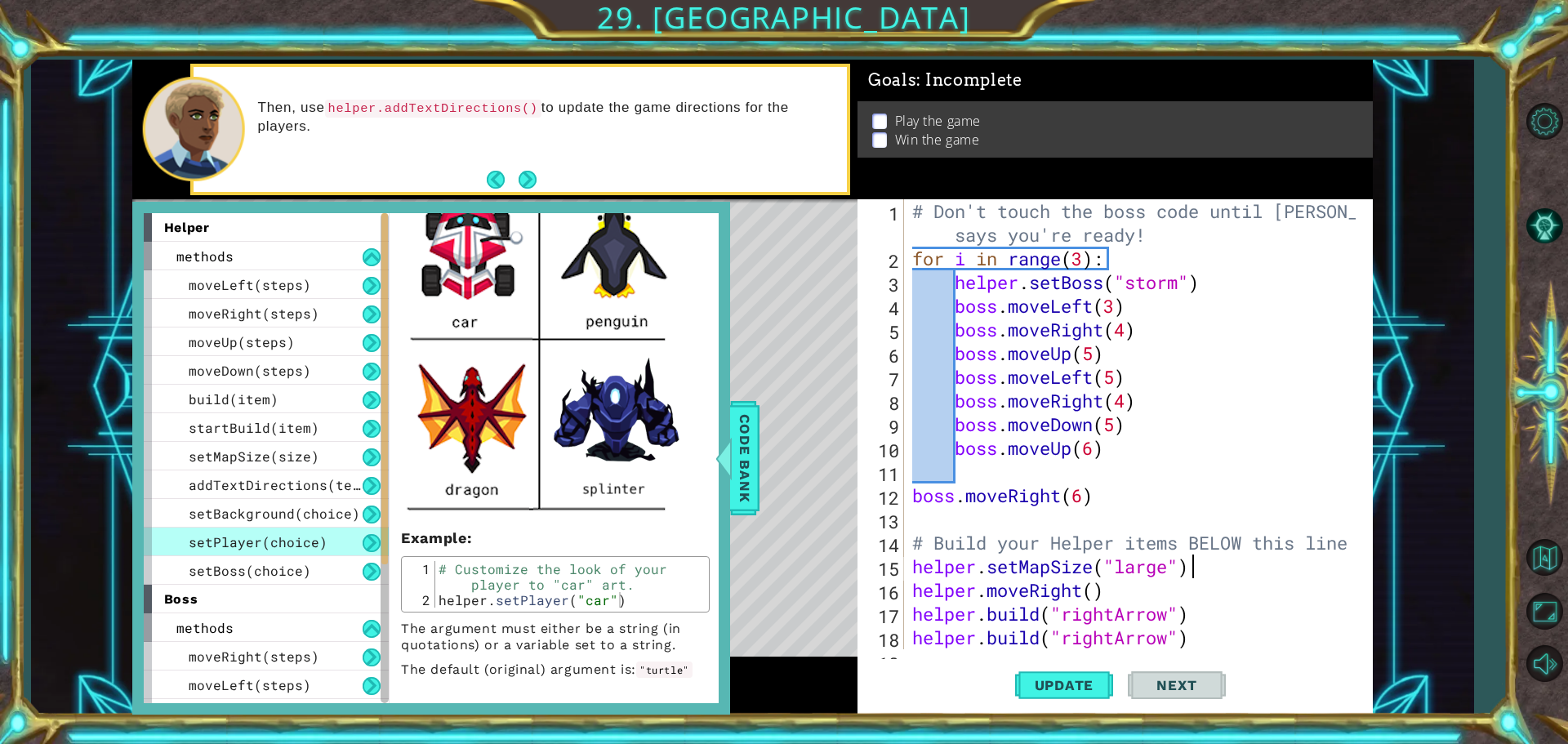
click at [1219, 555] on div "# Don't touch the boss code until Vega says you're ready! for i in range ( 3 ) …" at bounding box center [1136, 460] width 455 height 521
click at [1311, 539] on div "# Don't touch the boss code until Vega says you're ready! for i in range ( 3 ) …" at bounding box center [1136, 460] width 455 height 521
type textarea "# Build your Helper items BELOW this line"
drag, startPoint x: 1384, startPoint y: 539, endPoint x: 1353, endPoint y: 538, distance: 31.0
click at [1380, 539] on div "1 ההההההההההההההההההההההההההההההההההההההההההההההההההההההההההההההההההההההההההההה…" at bounding box center [751, 387] width 1442 height 655
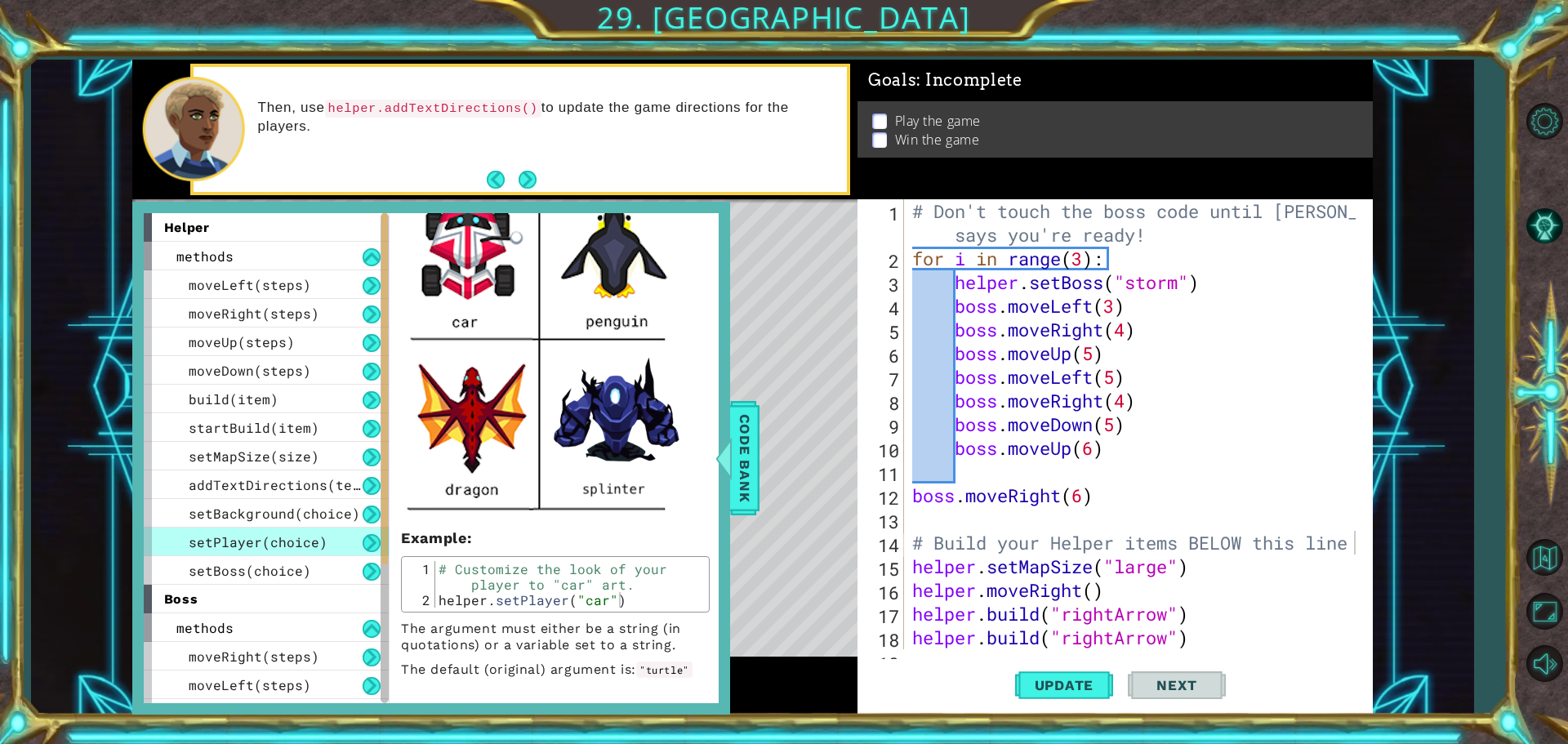
click at [1353, 538] on div at bounding box center [1359, 518] width 16 height 639
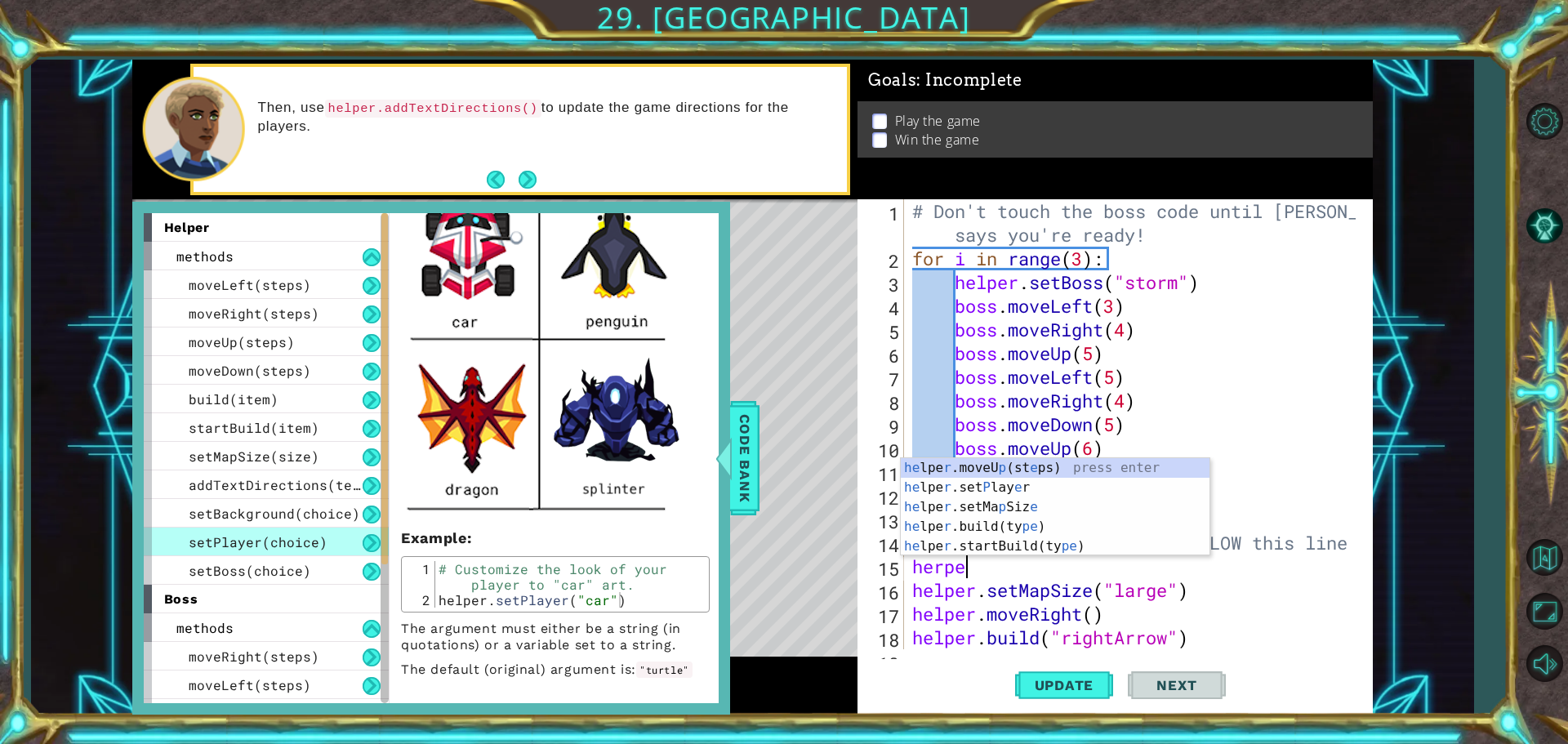
scroll to position [0, 2]
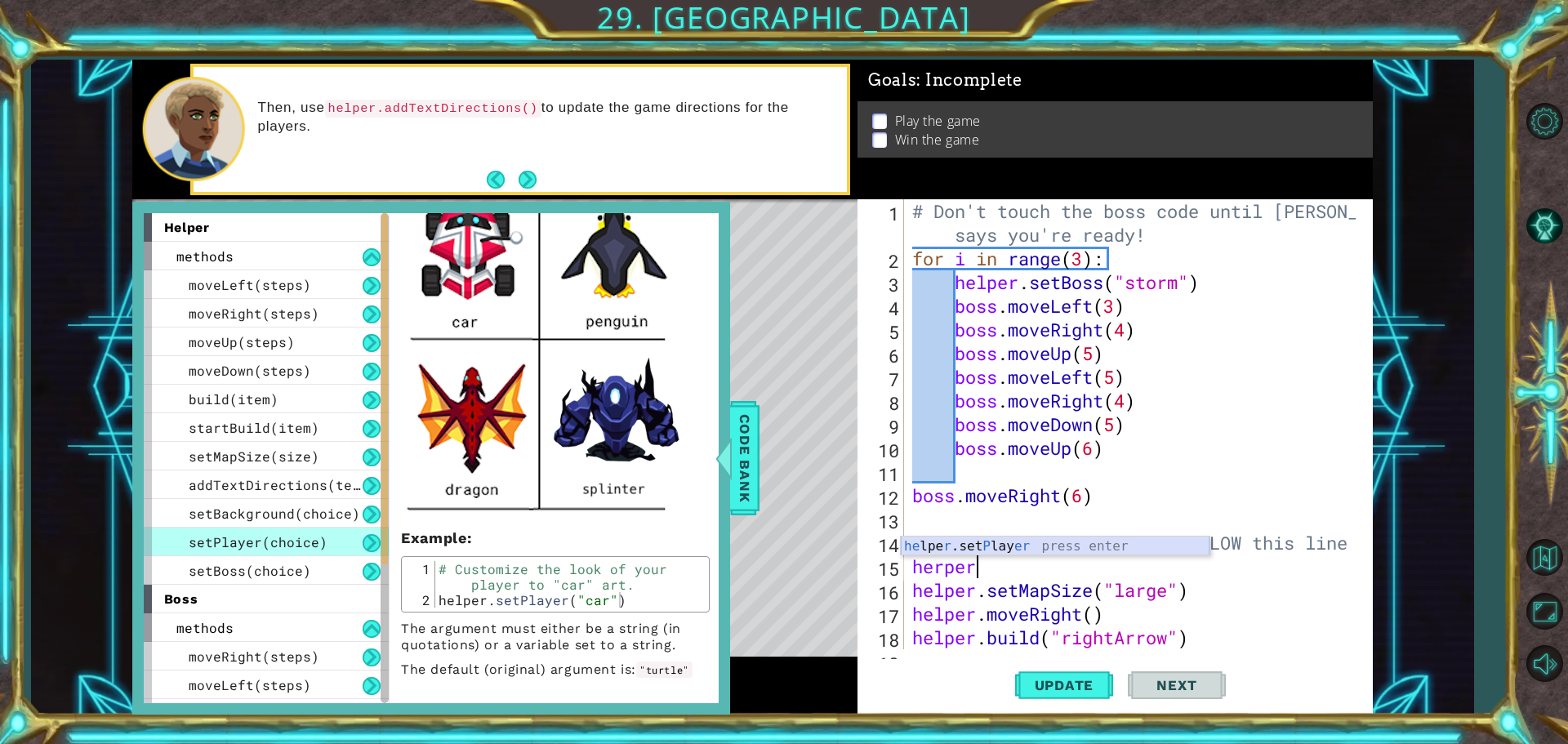
click at [1120, 539] on div "he lpe r .set P lay er press enter" at bounding box center [1055, 565] width 308 height 58
type textarea "helper.setPlayer("splinter")"
drag, startPoint x: 1069, startPoint y: 684, endPoint x: 1065, endPoint y: 691, distance: 8.1
click at [1065, 691] on span "Update" at bounding box center [1064, 685] width 92 height 16
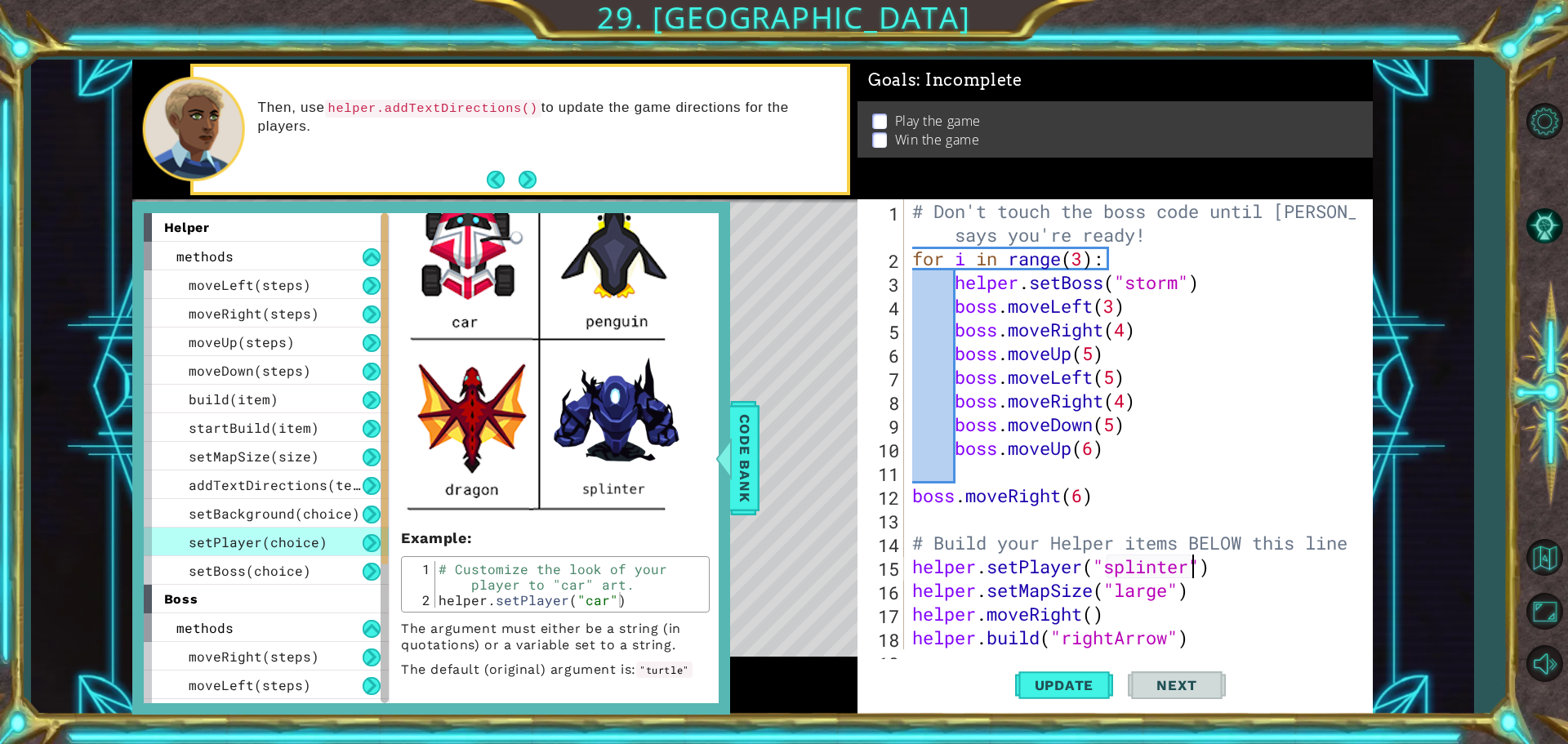
scroll to position [457, 0]
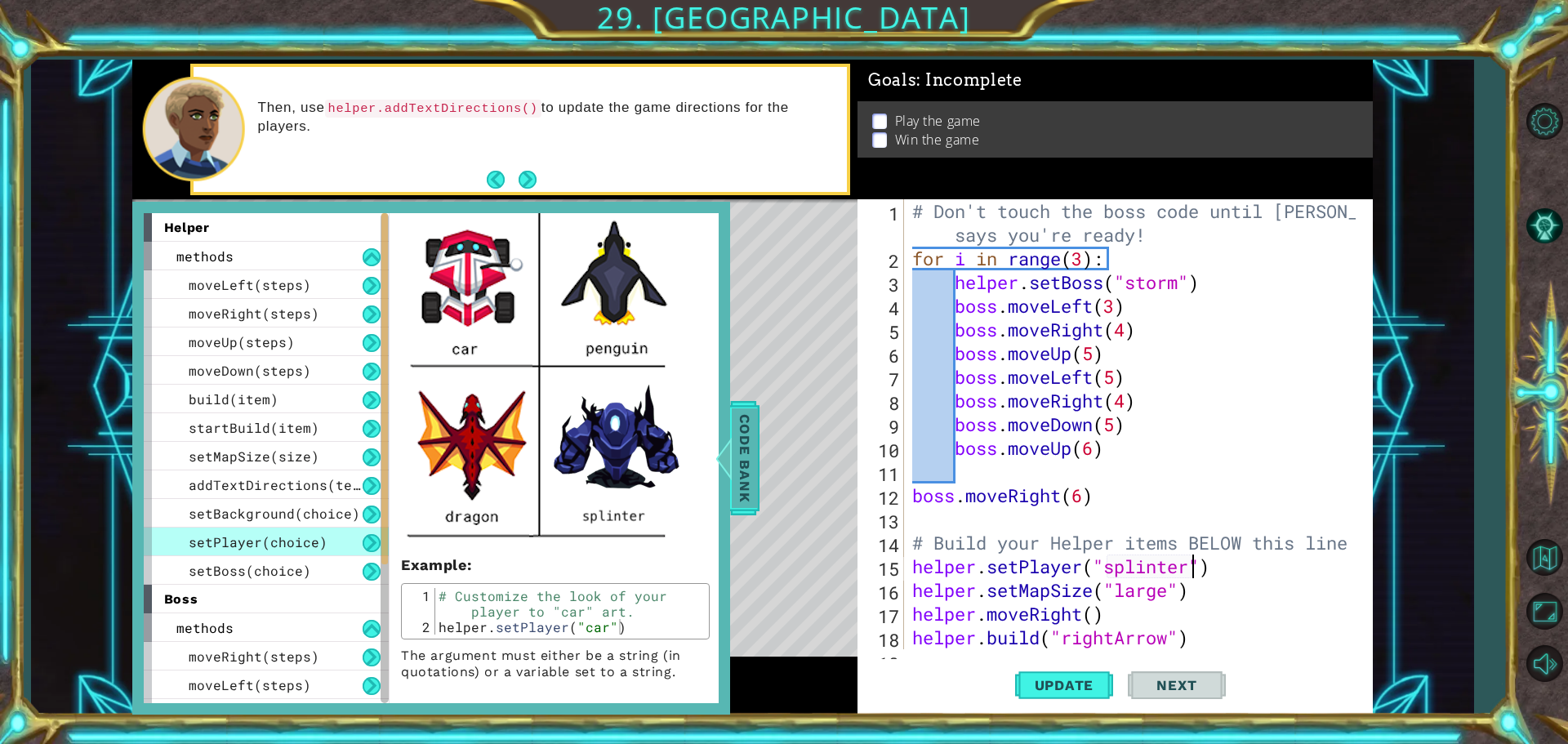
click at [740, 456] on span "Code Bank" at bounding box center [744, 458] width 26 height 100
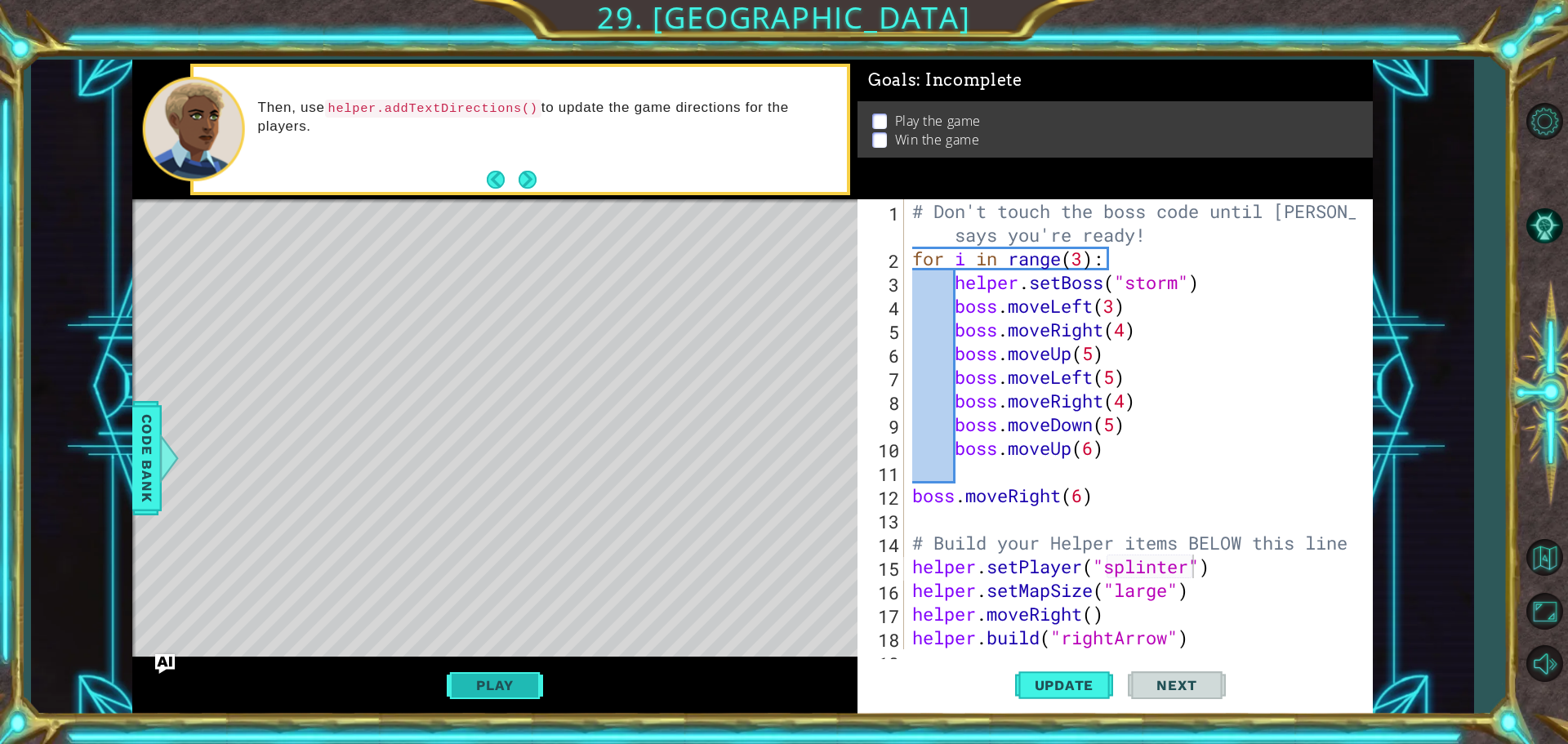
click at [518, 688] on button "Play" at bounding box center [494, 685] width 96 height 31
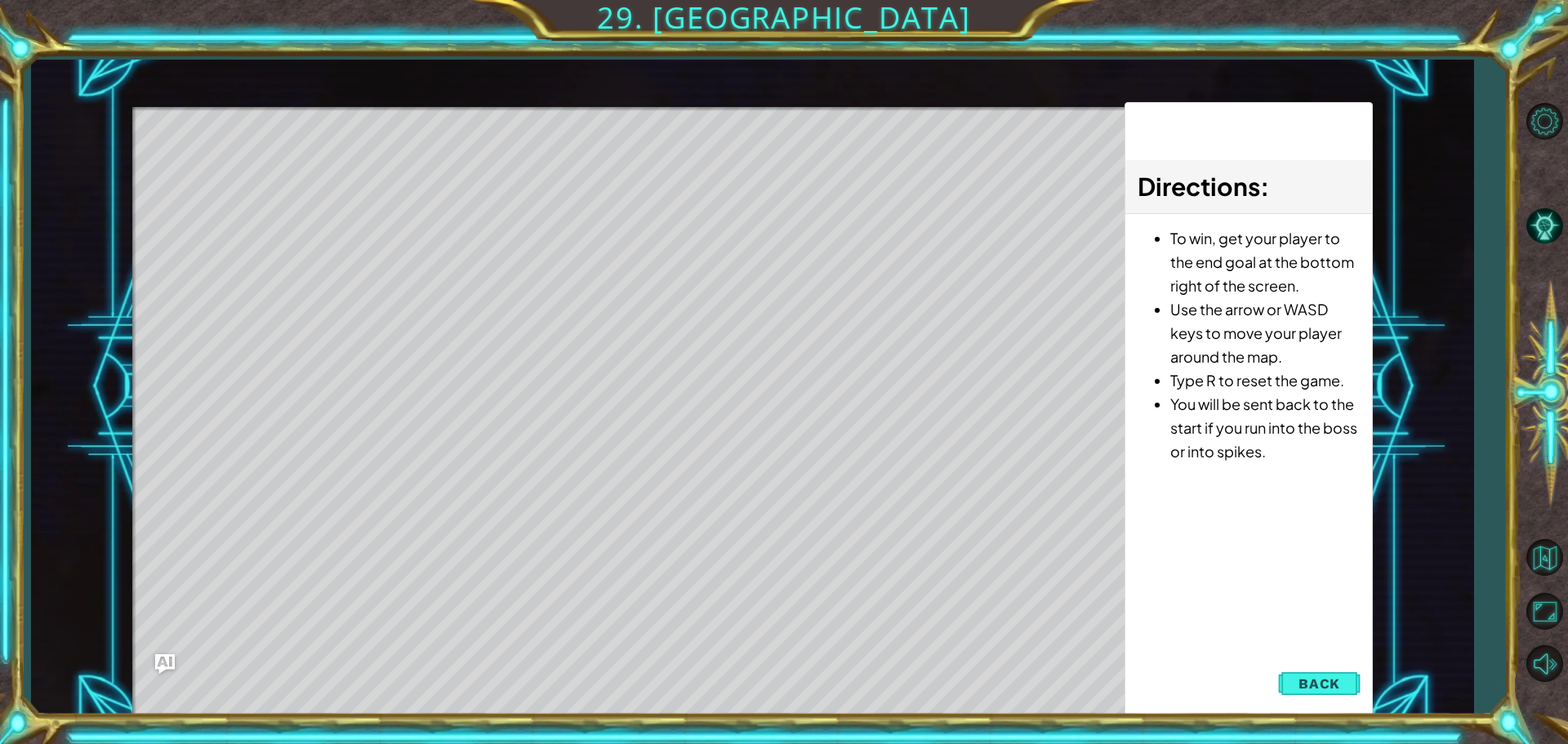
click at [1325, 673] on button "Back" at bounding box center [1319, 683] width 82 height 33
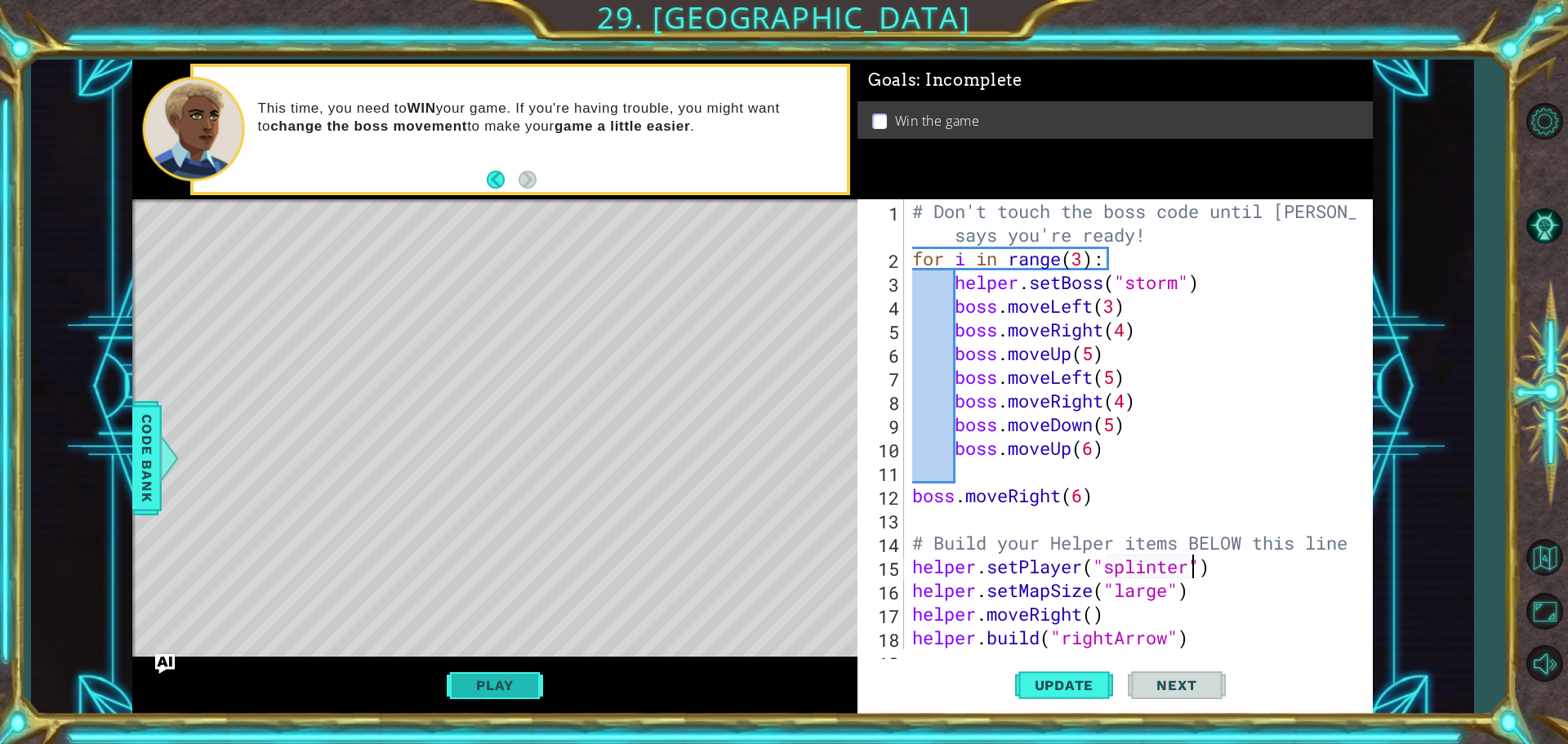
click at [492, 683] on button "Play" at bounding box center [494, 685] width 96 height 31
click at [1203, 680] on span "Next" at bounding box center [1176, 685] width 73 height 16
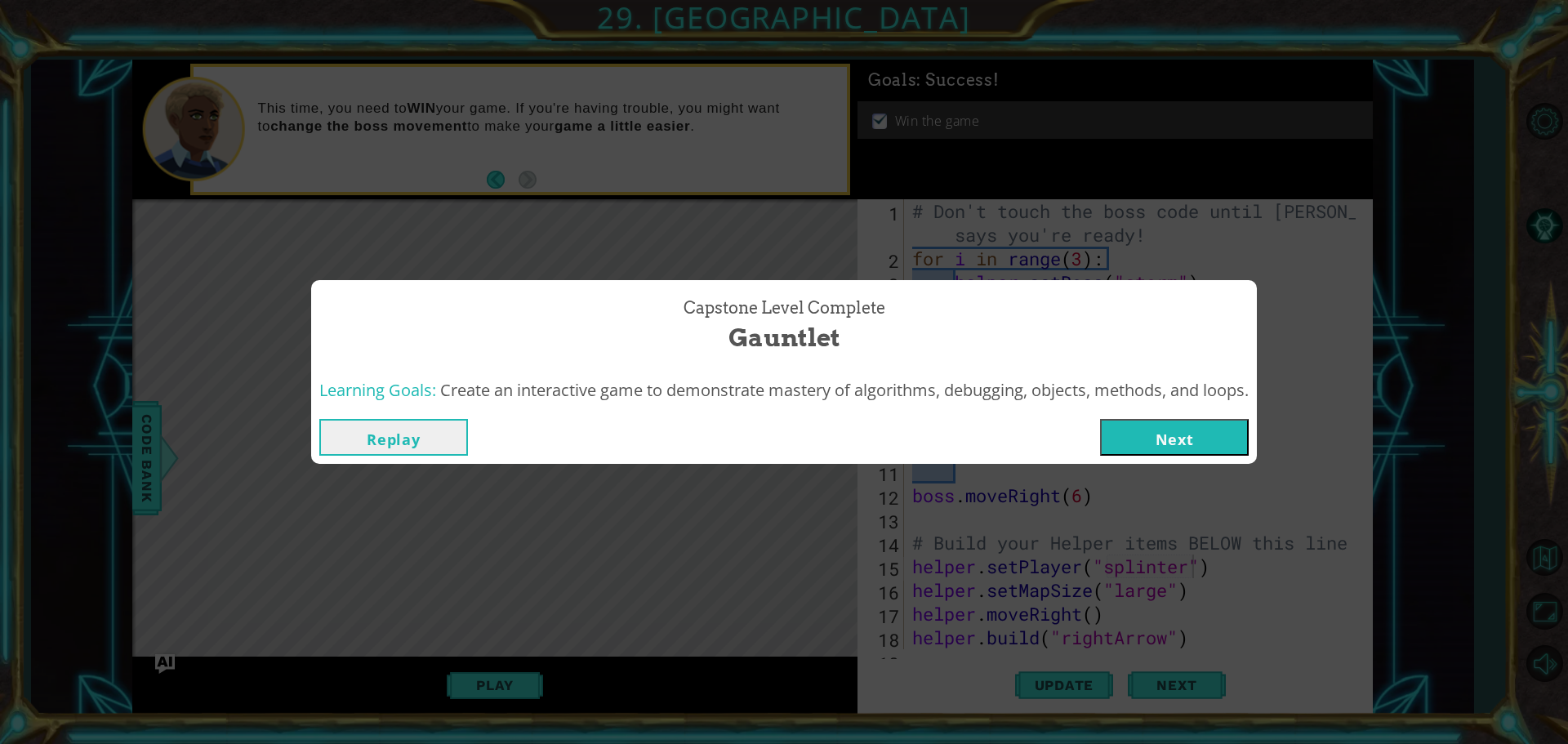
click at [1227, 453] on button "Next" at bounding box center [1173, 437] width 148 height 36
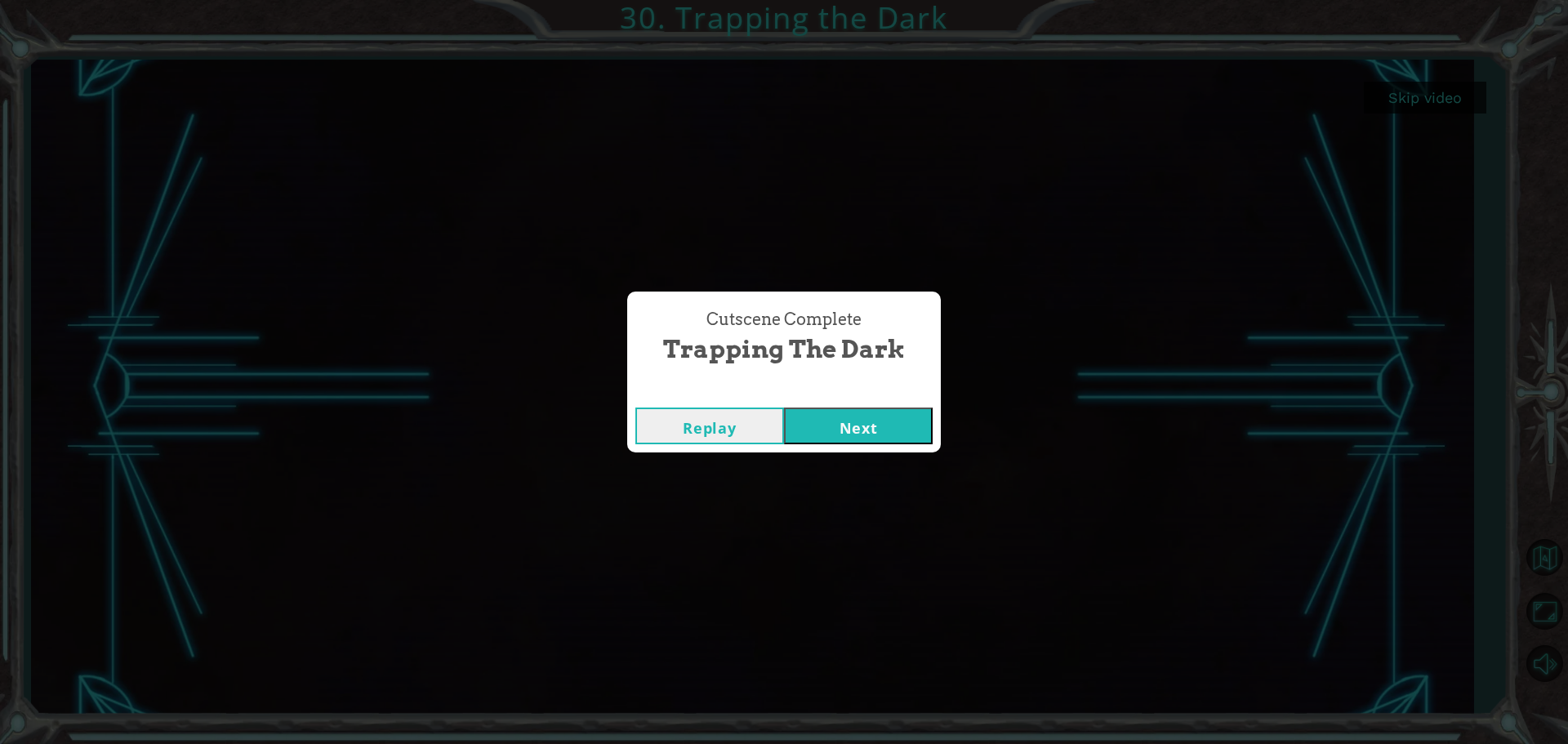
click at [861, 422] on button "Next" at bounding box center [857, 425] width 148 height 36
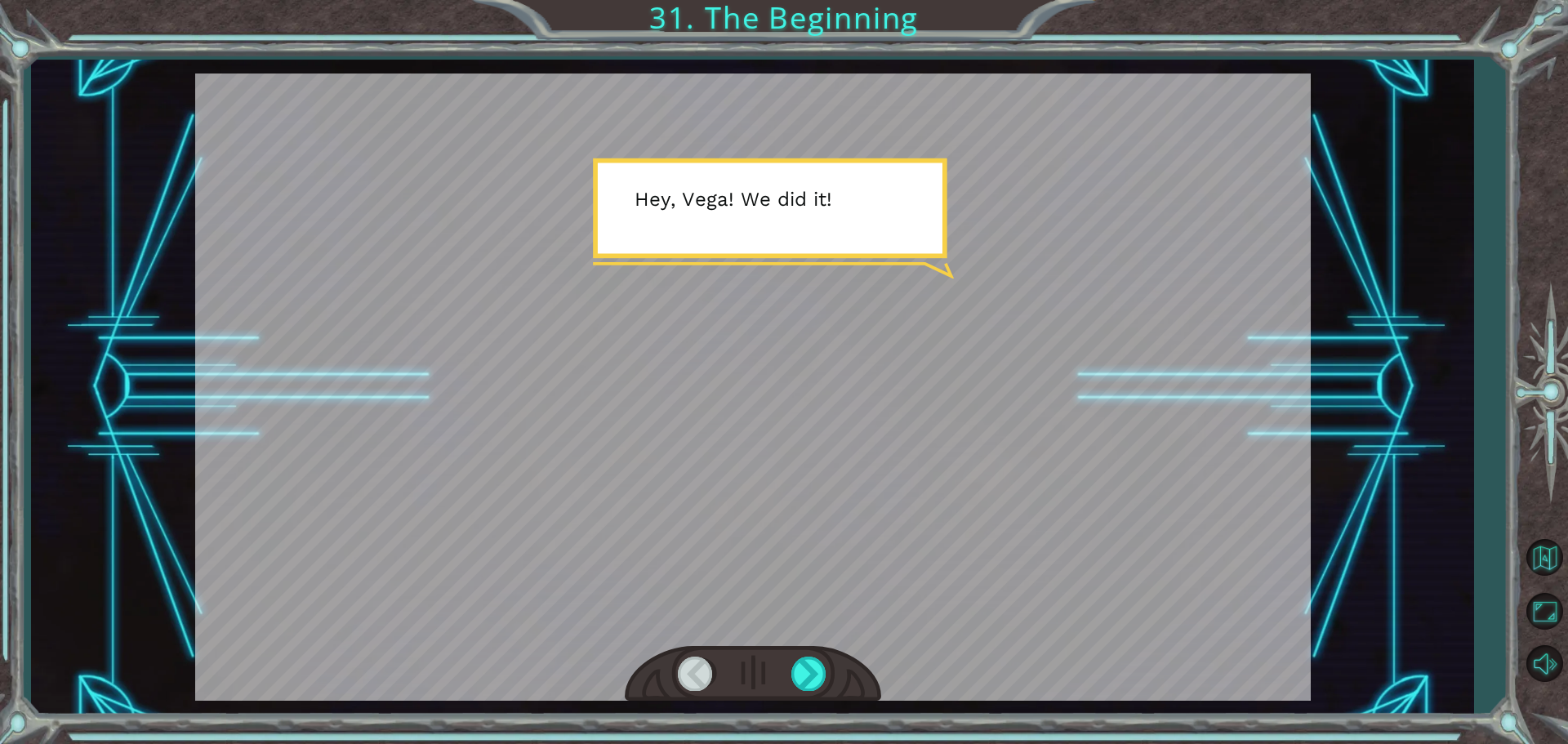
click at [726, 202] on div at bounding box center [753, 387] width 1115 height 627
click at [805, 672] on div at bounding box center [809, 672] width 36 height 34
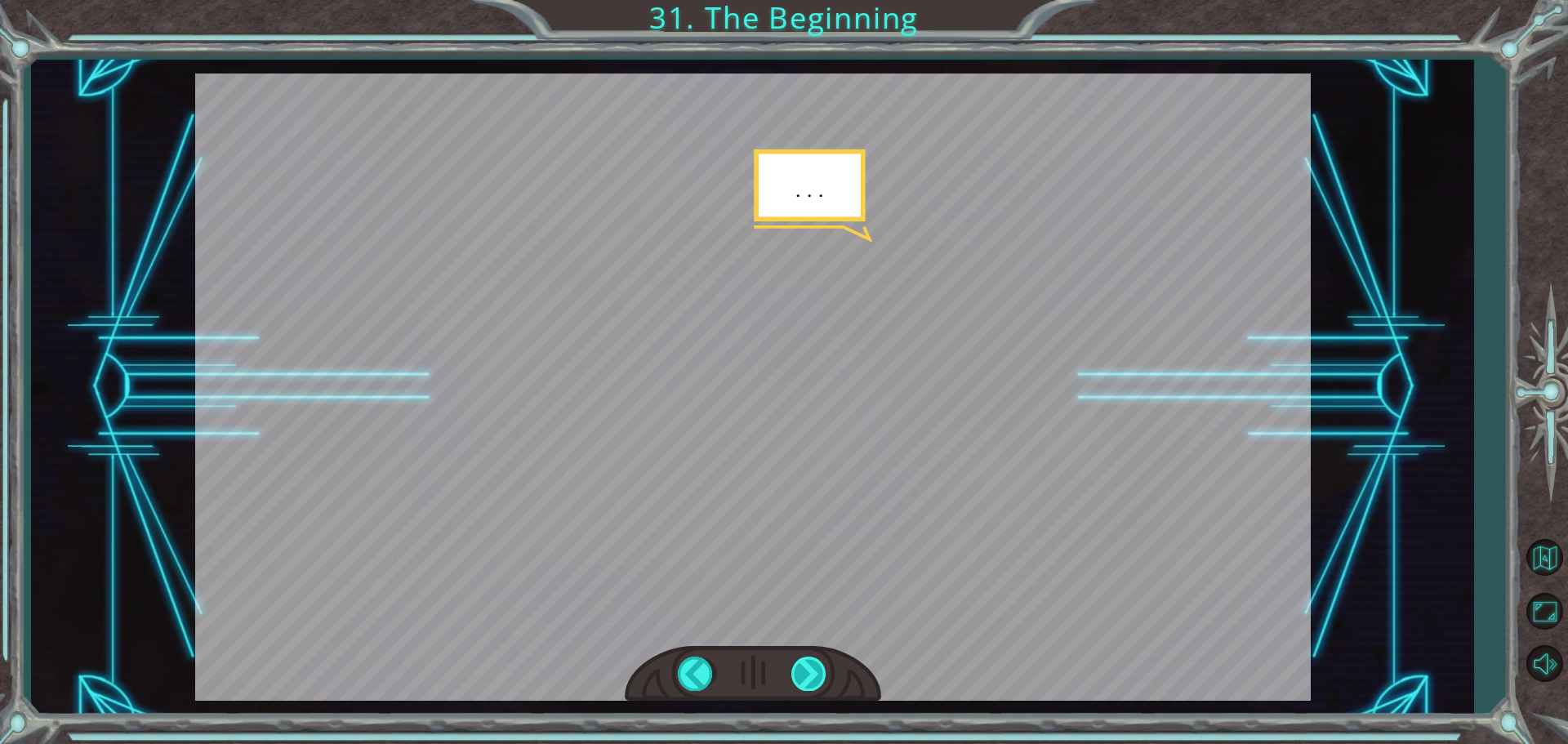
click at [805, 672] on div at bounding box center [809, 672] width 36 height 34
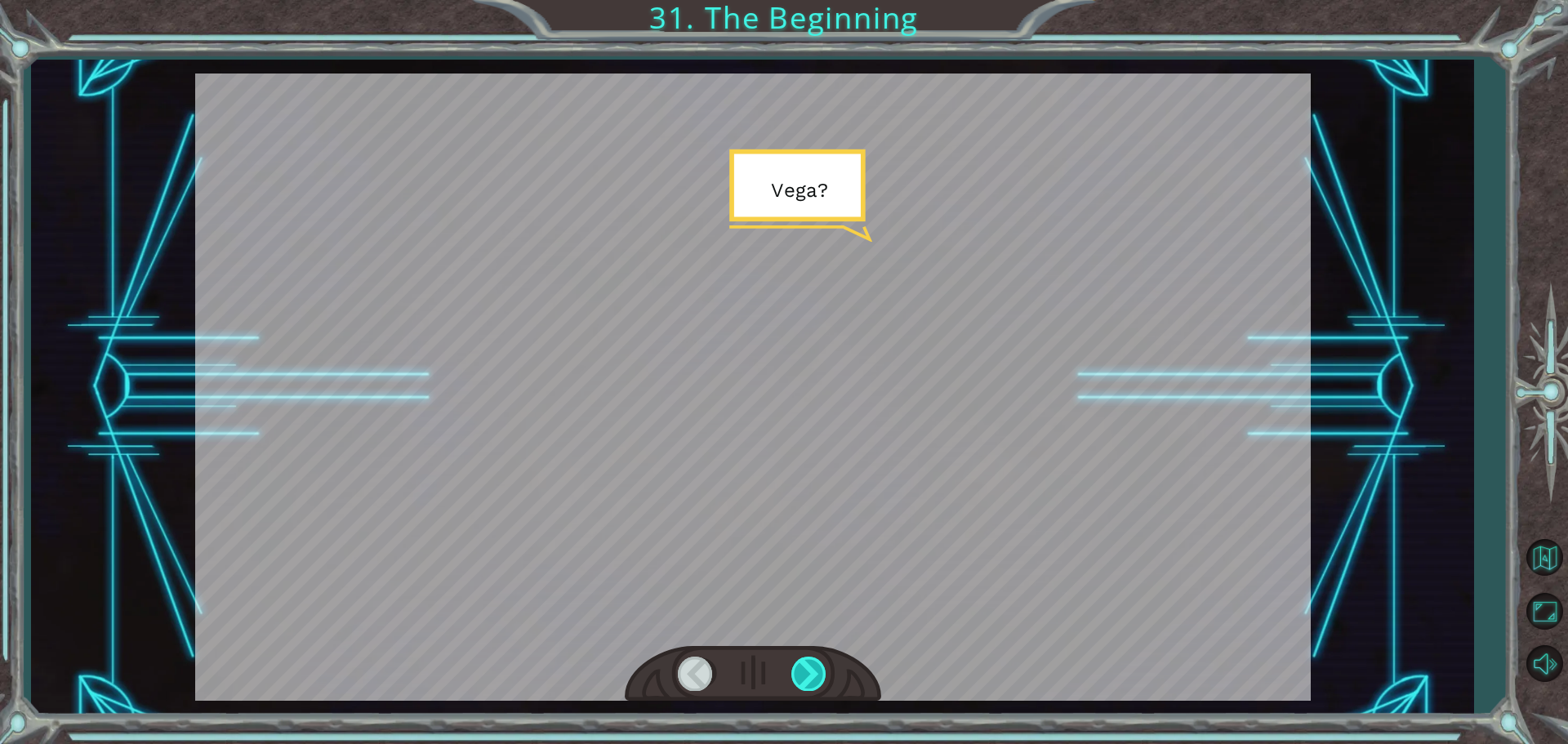
click at [805, 672] on div at bounding box center [809, 672] width 36 height 34
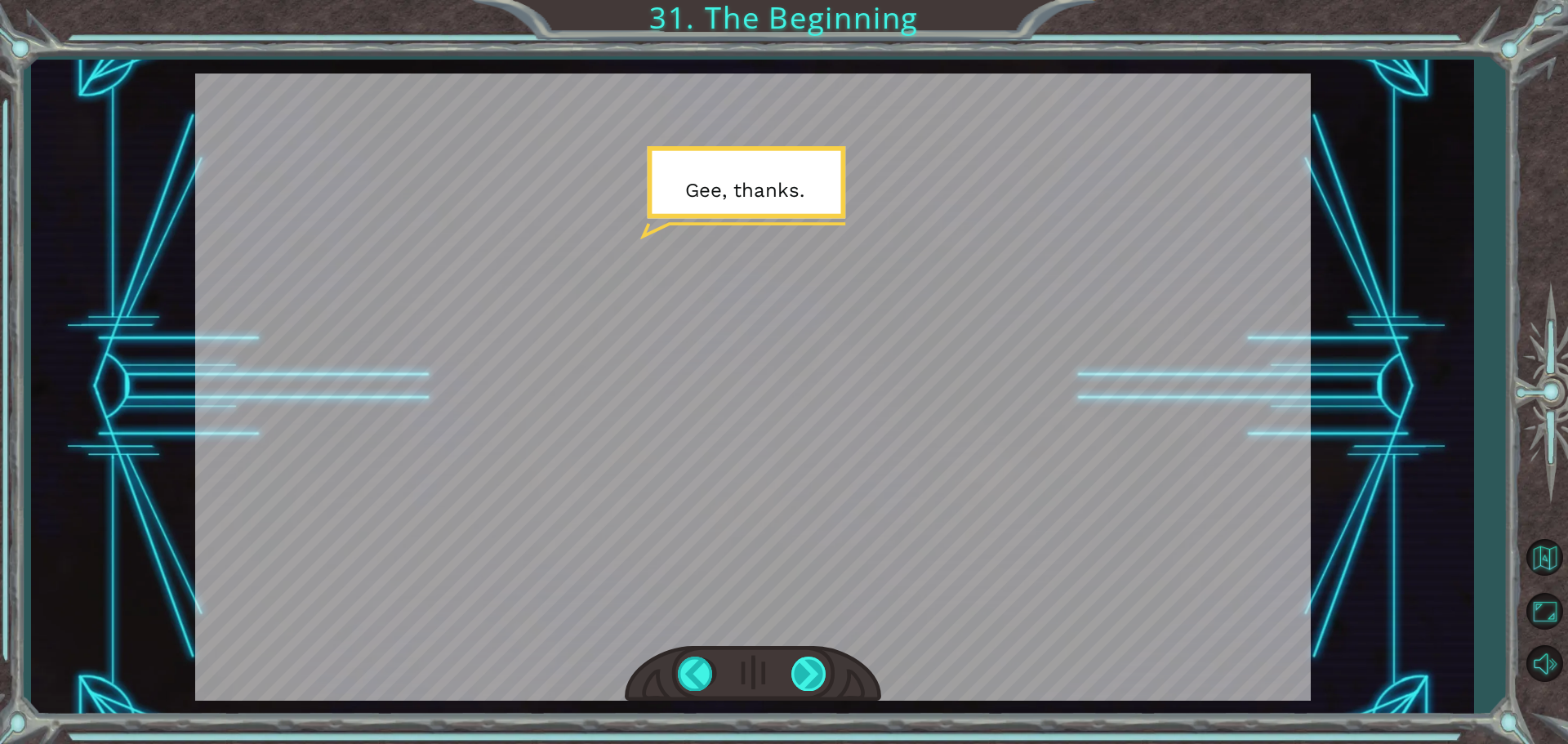
click at [816, 678] on div at bounding box center [809, 672] width 36 height 34
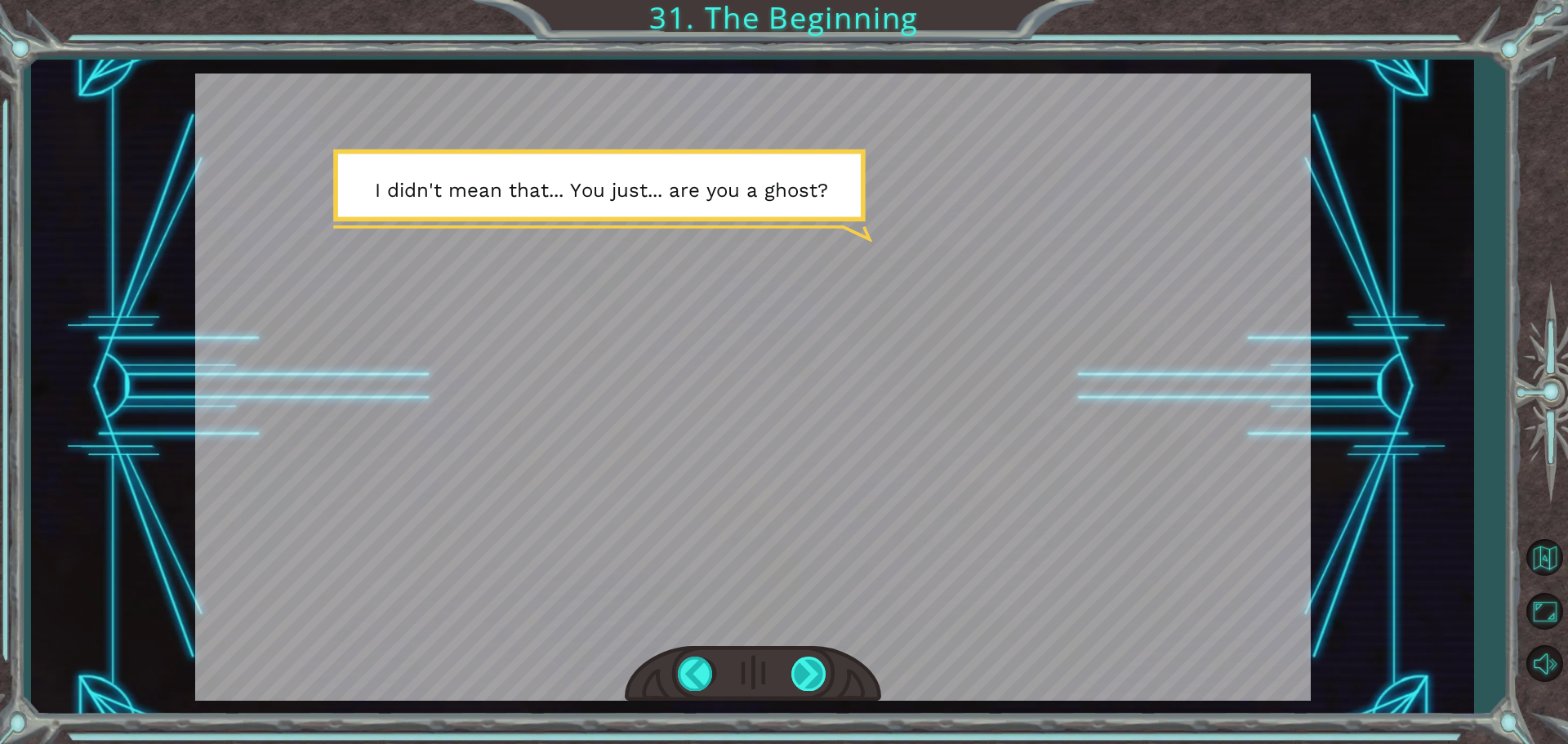
click at [817, 675] on div at bounding box center [809, 672] width 36 height 34
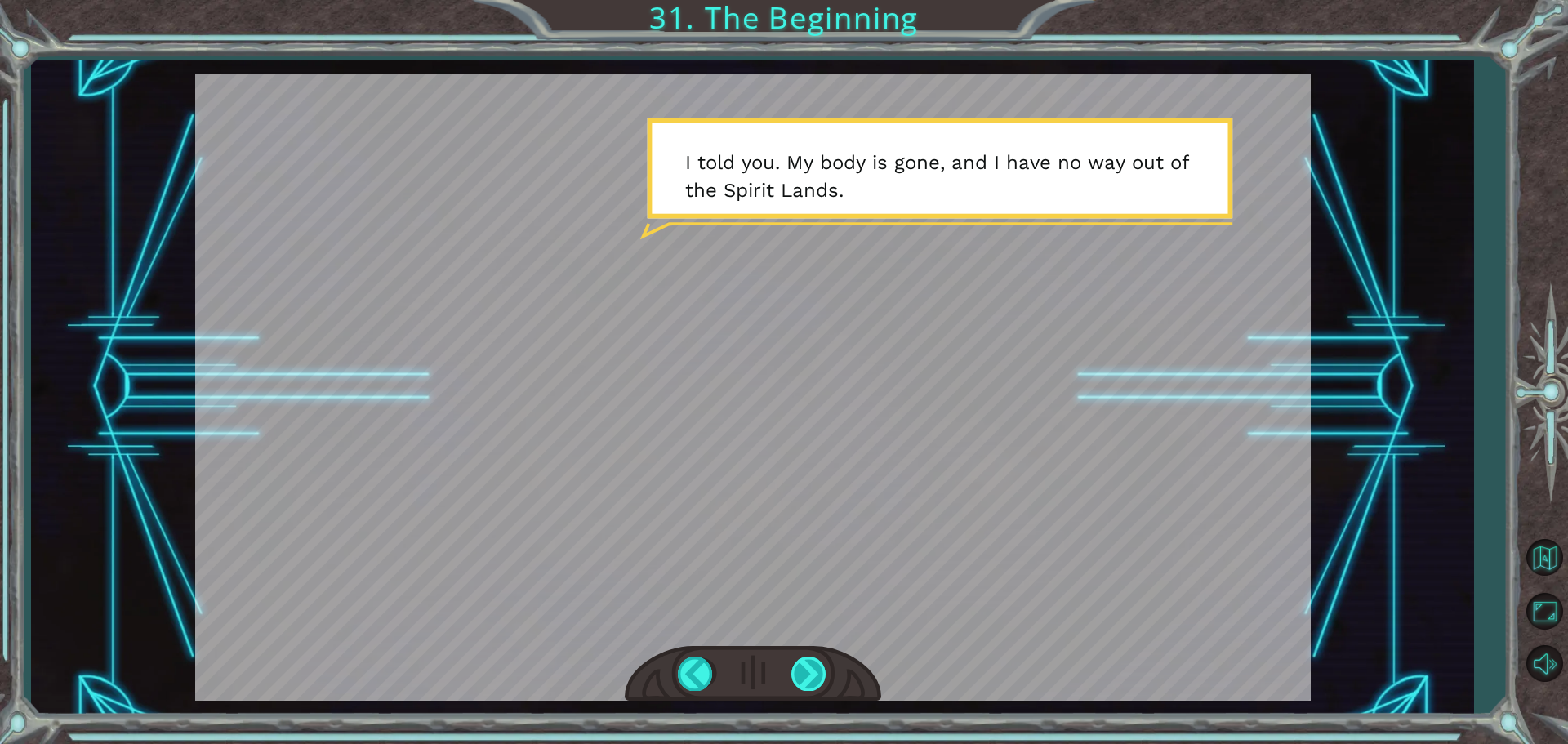
click at [817, 664] on div at bounding box center [809, 672] width 36 height 34
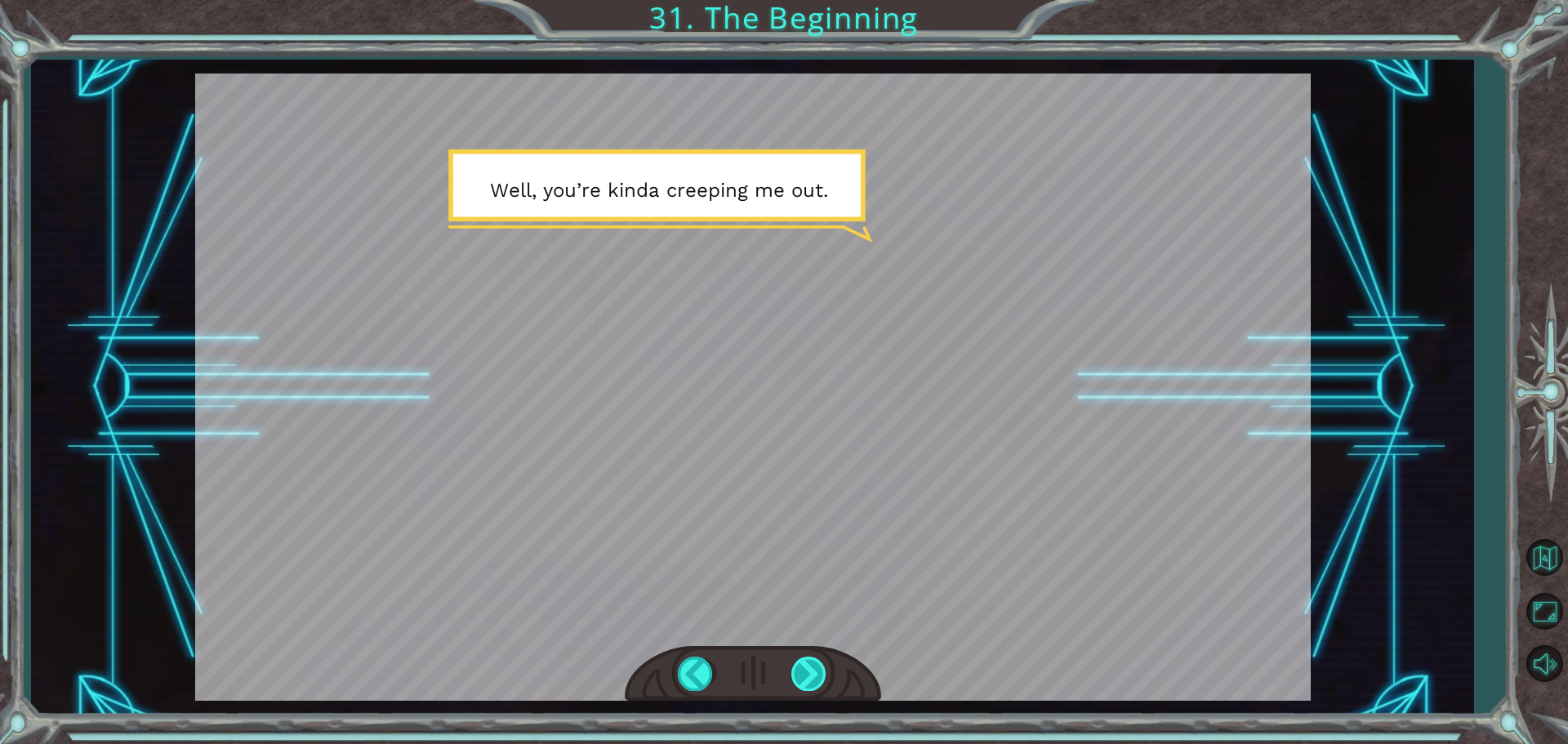
click at [822, 658] on div at bounding box center [809, 672] width 36 height 34
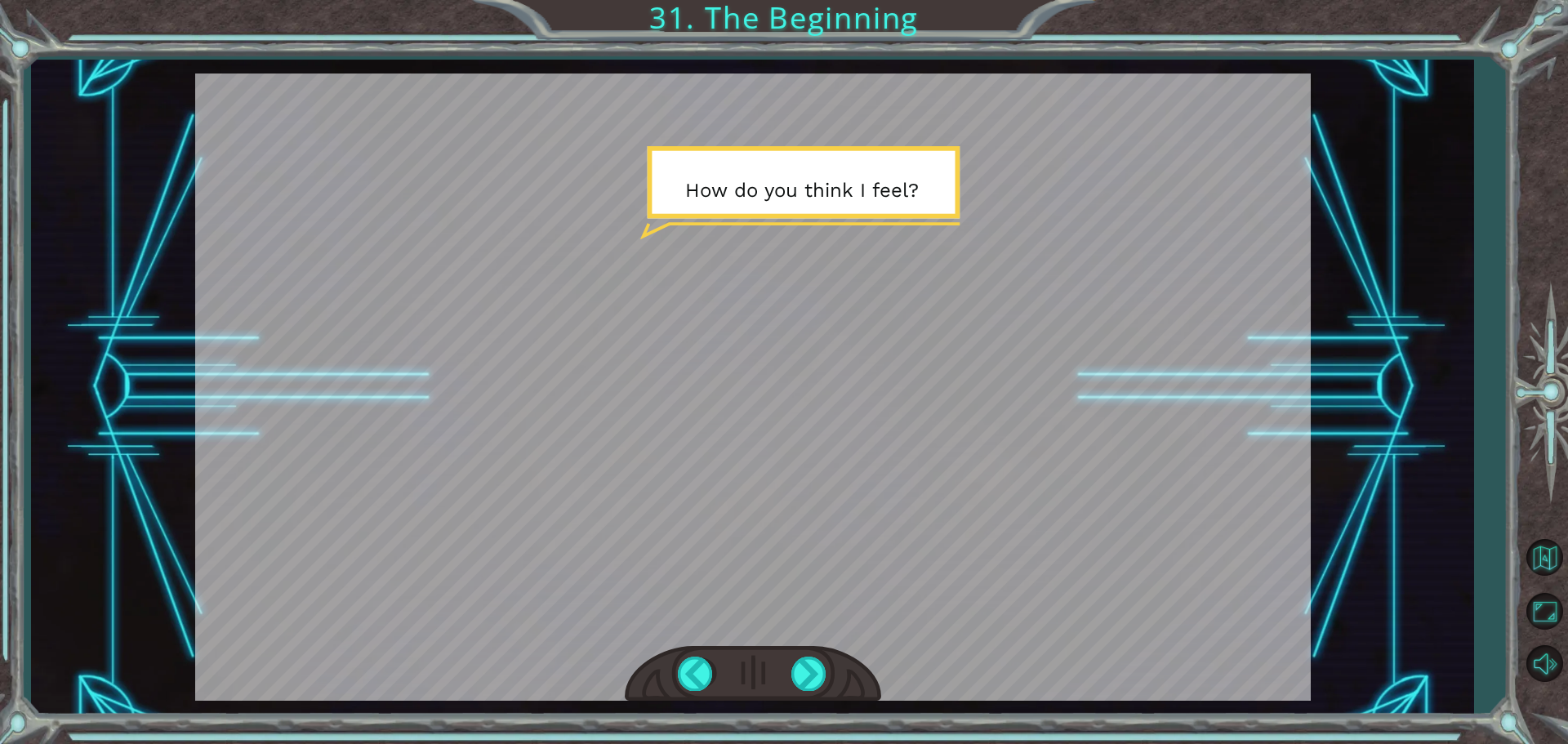
click at [822, 655] on div at bounding box center [753, 673] width 257 height 56
drag, startPoint x: 824, startPoint y: 665, endPoint x: 801, endPoint y: 665, distance: 23.0
click at [821, 665] on div at bounding box center [809, 672] width 36 height 34
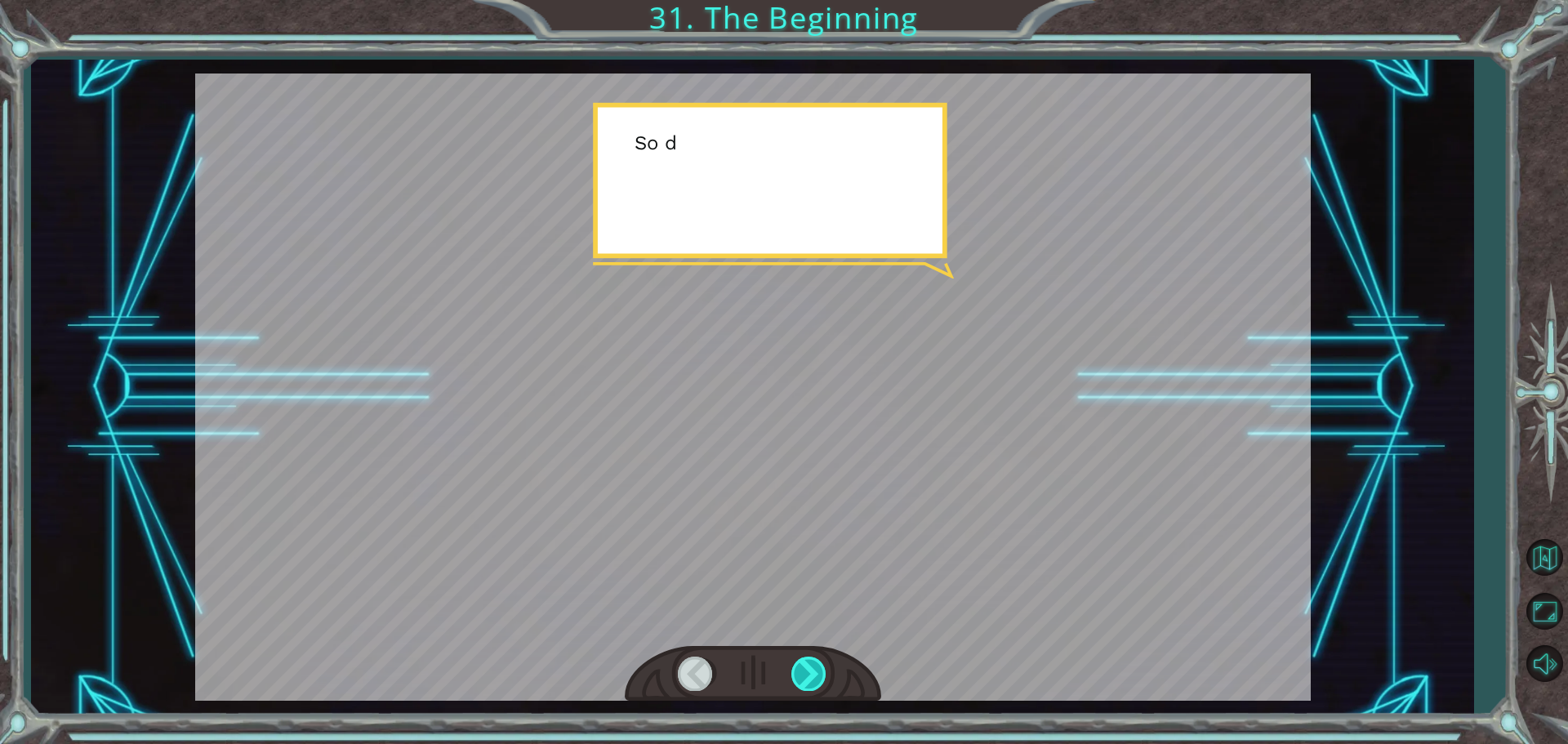
click at [799, 665] on div at bounding box center [809, 672] width 36 height 34
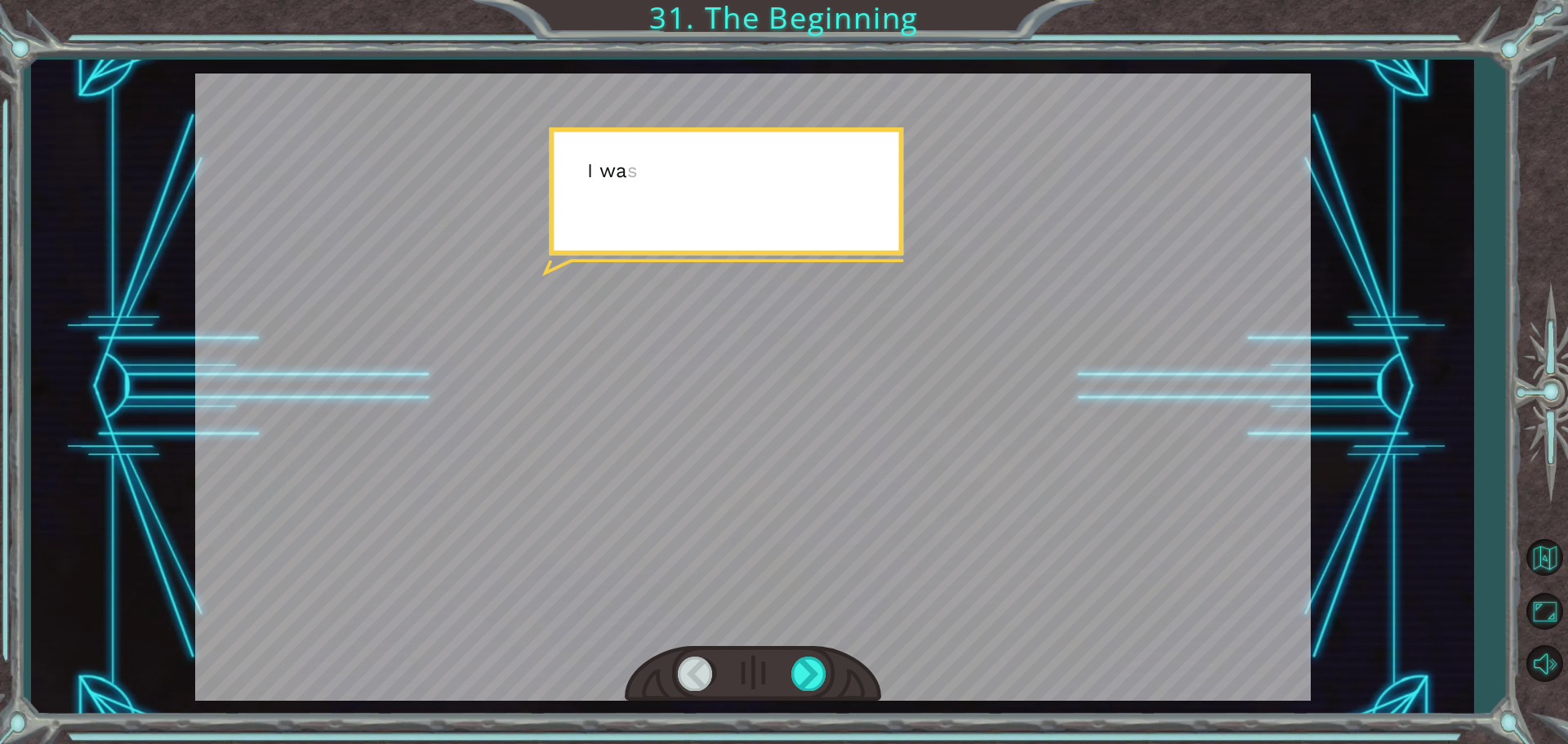
click at [786, 667] on div at bounding box center [753, 673] width 257 height 56
click at [787, 665] on div at bounding box center [753, 673] width 257 height 56
click at [788, 663] on div at bounding box center [753, 673] width 257 height 56
click at [802, 662] on div at bounding box center [809, 672] width 36 height 34
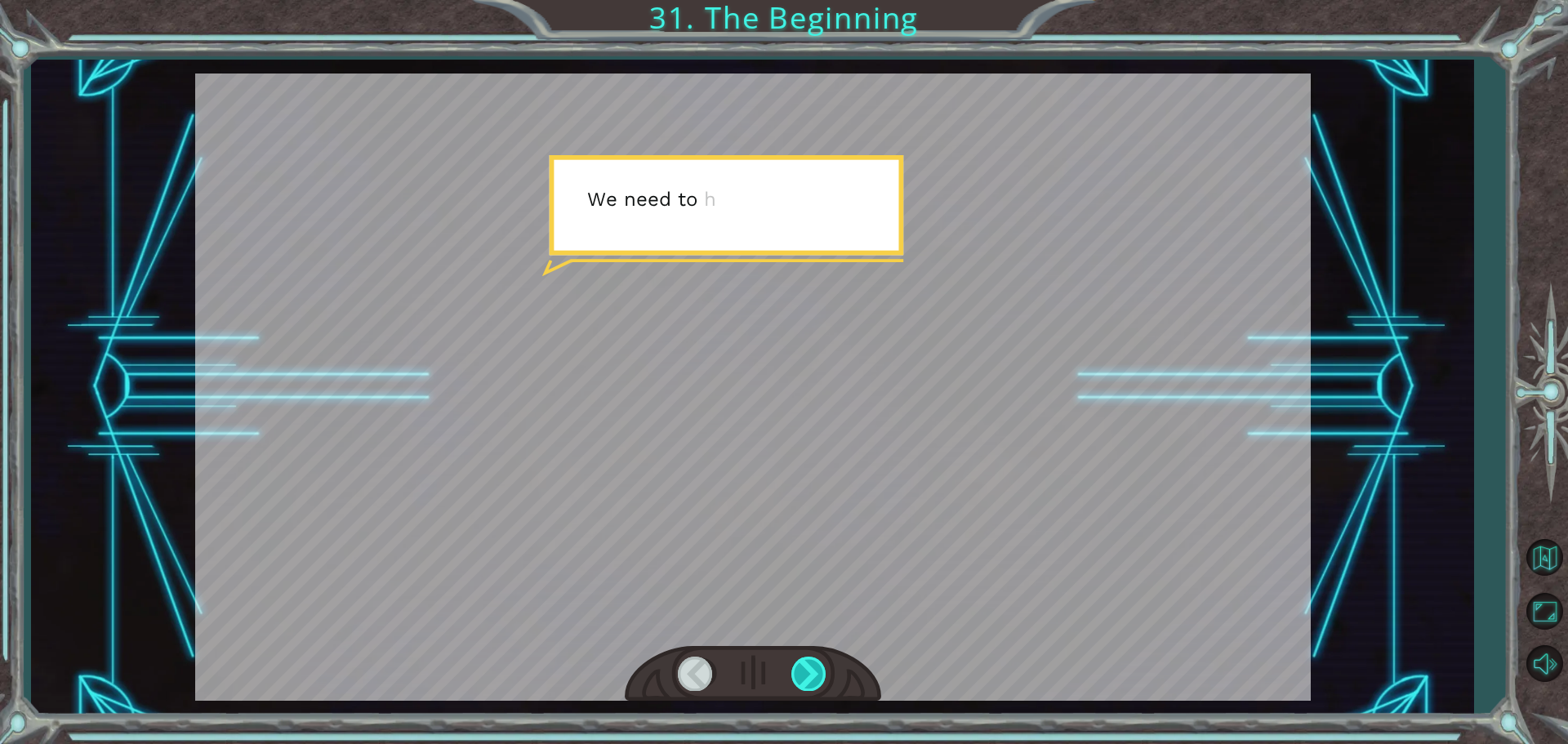
click at [801, 662] on div at bounding box center [809, 672] width 36 height 34
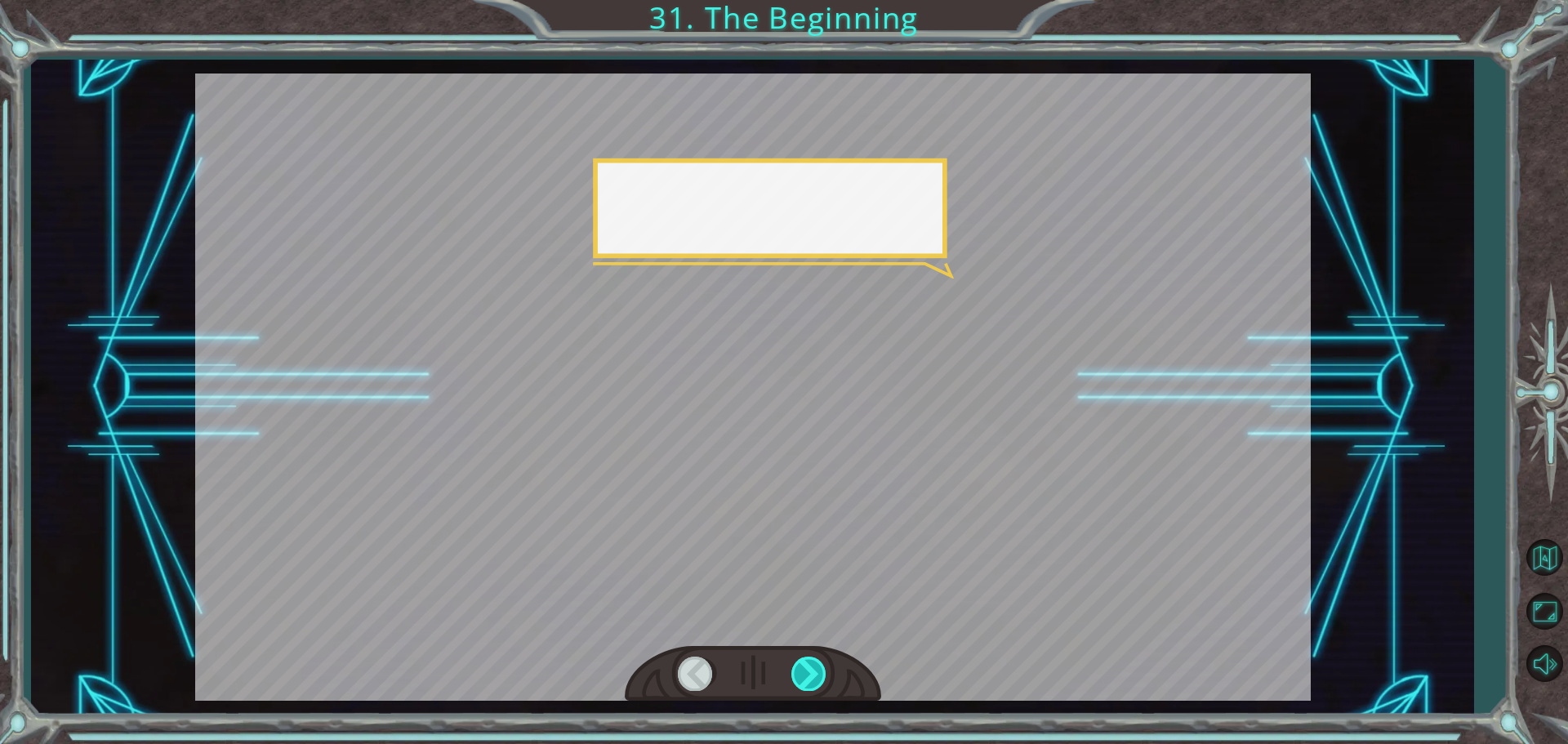
click at [801, 662] on div at bounding box center [809, 672] width 36 height 34
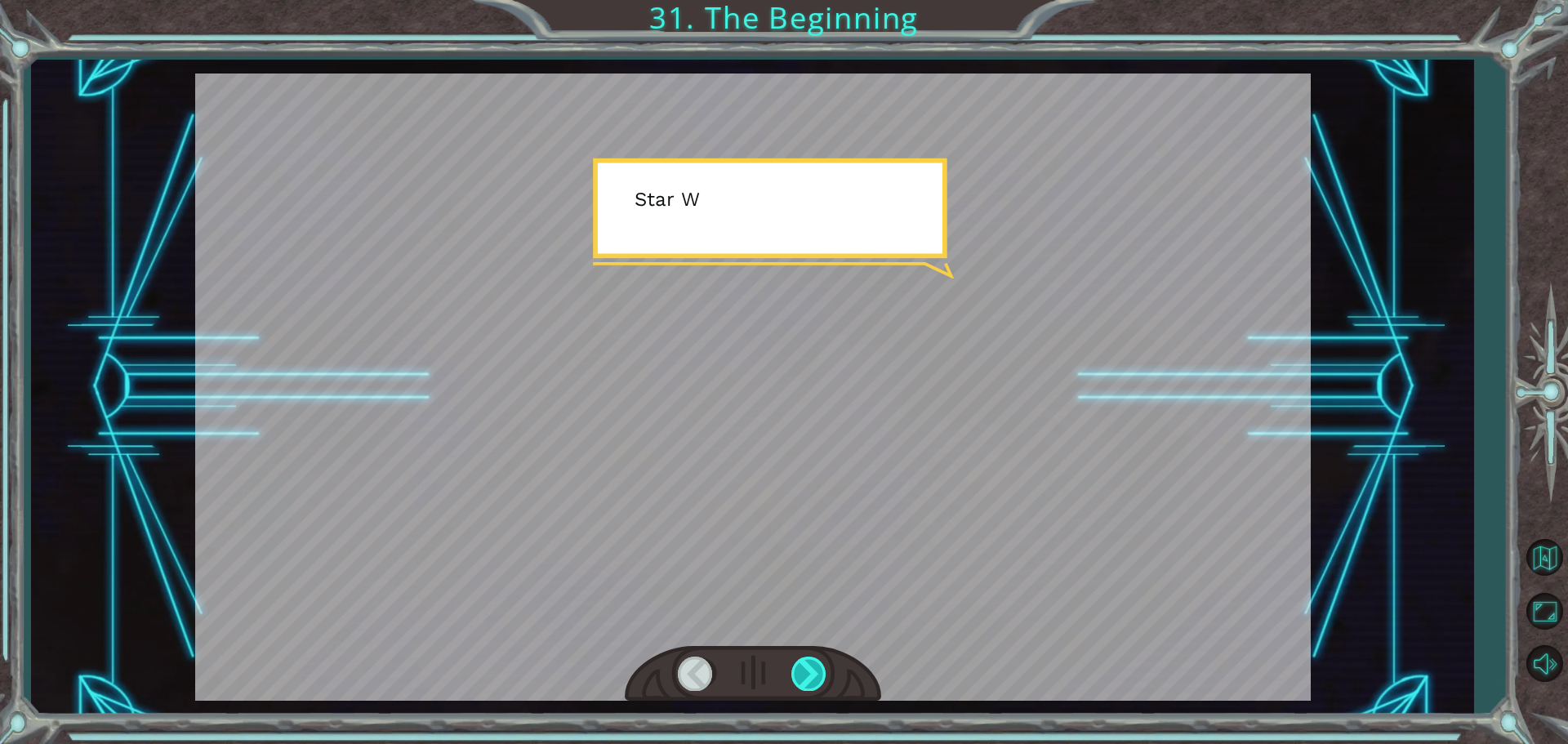
click at [801, 662] on div at bounding box center [809, 672] width 36 height 34
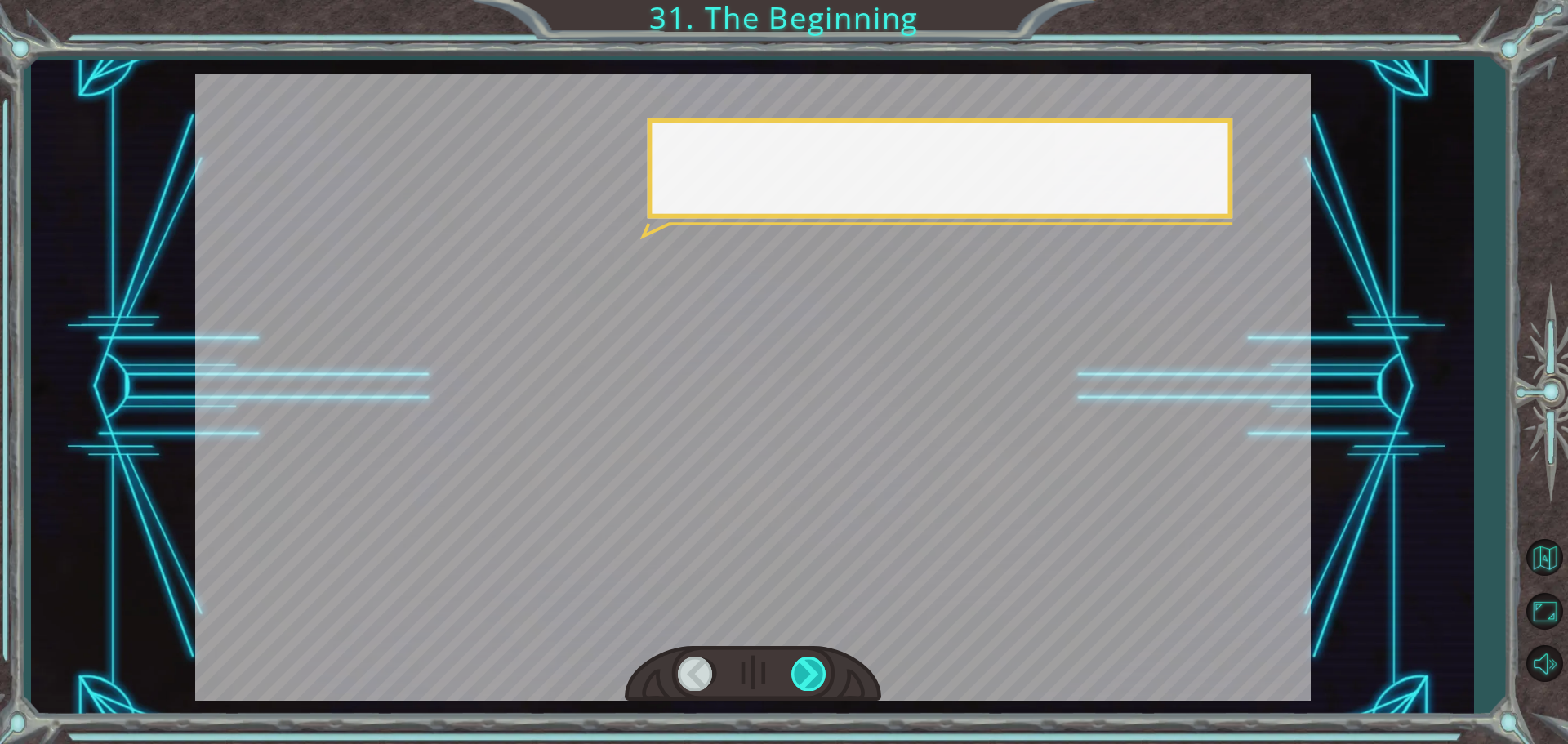
click at [801, 662] on div at bounding box center [809, 672] width 36 height 34
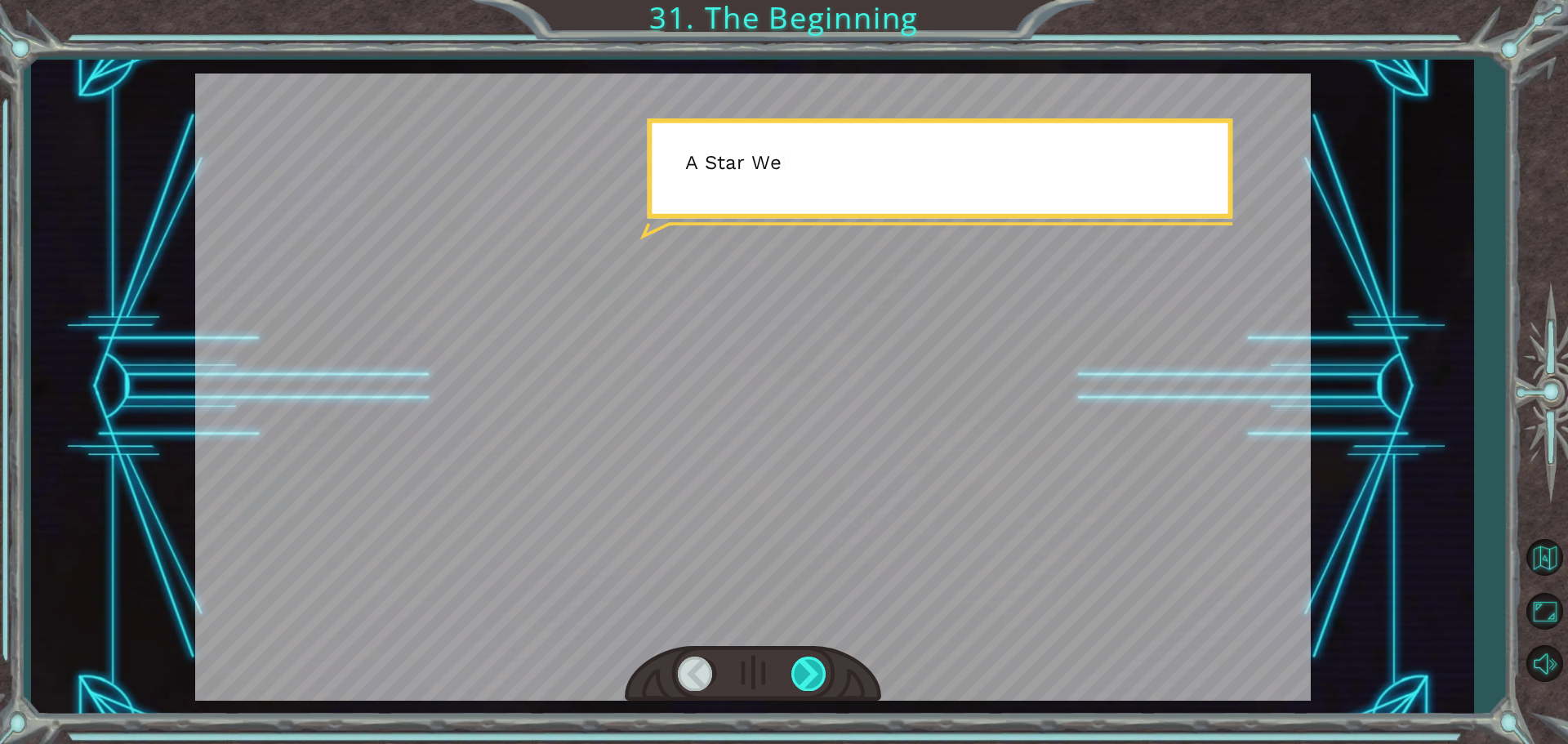
click at [801, 662] on div at bounding box center [809, 672] width 36 height 34
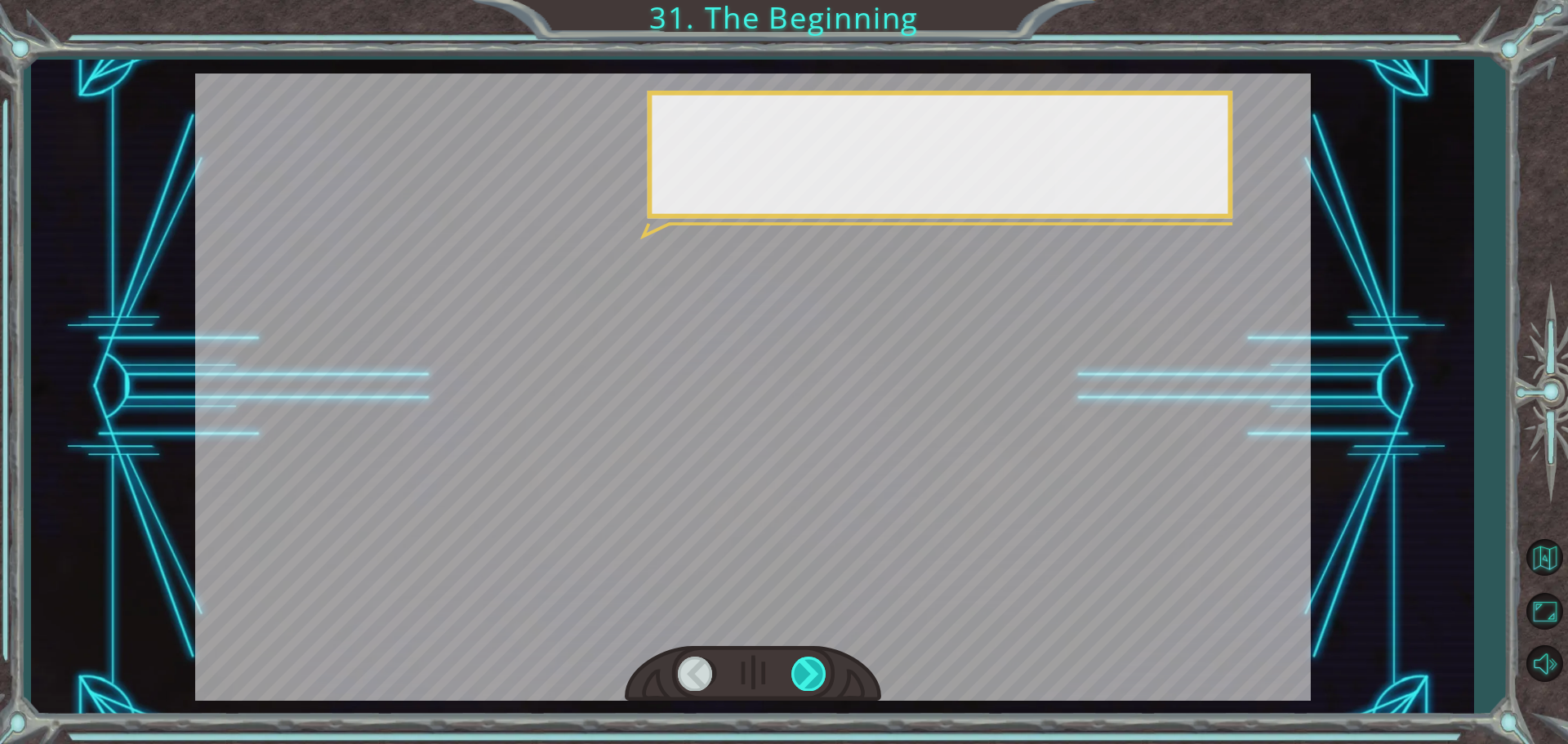
click at [801, 662] on div at bounding box center [809, 672] width 36 height 34
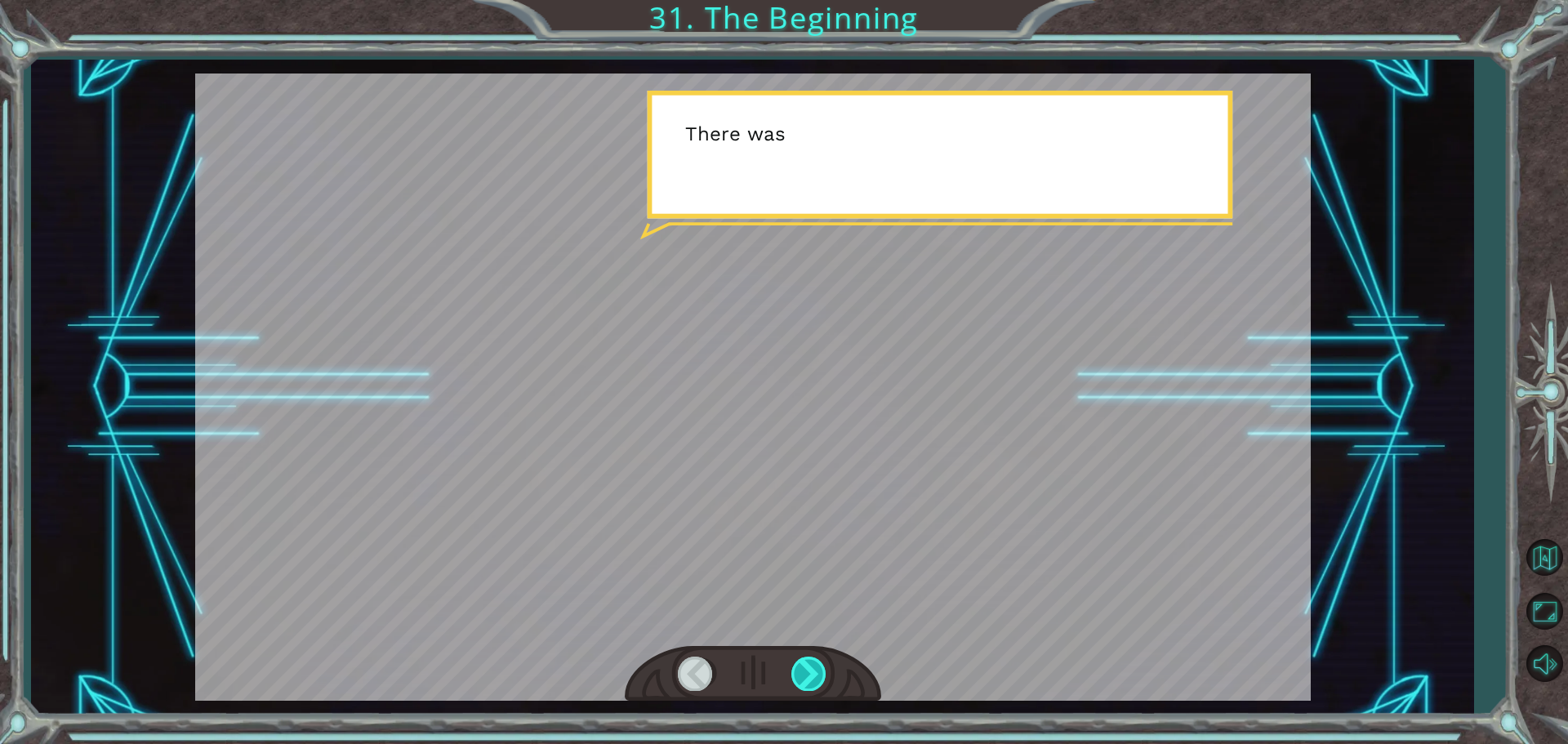
click at [801, 662] on div at bounding box center [809, 672] width 36 height 34
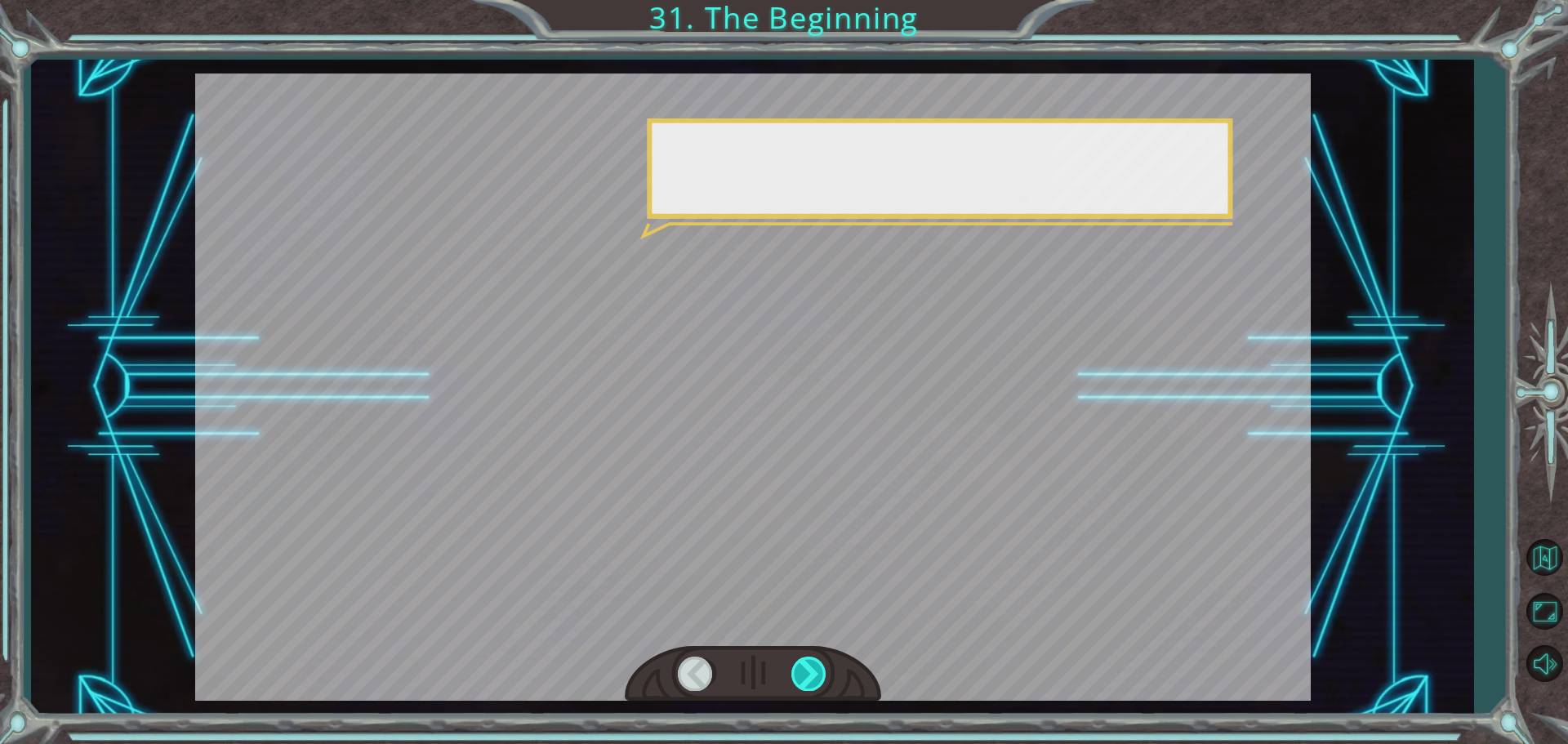
click at [801, 662] on div at bounding box center [809, 672] width 36 height 34
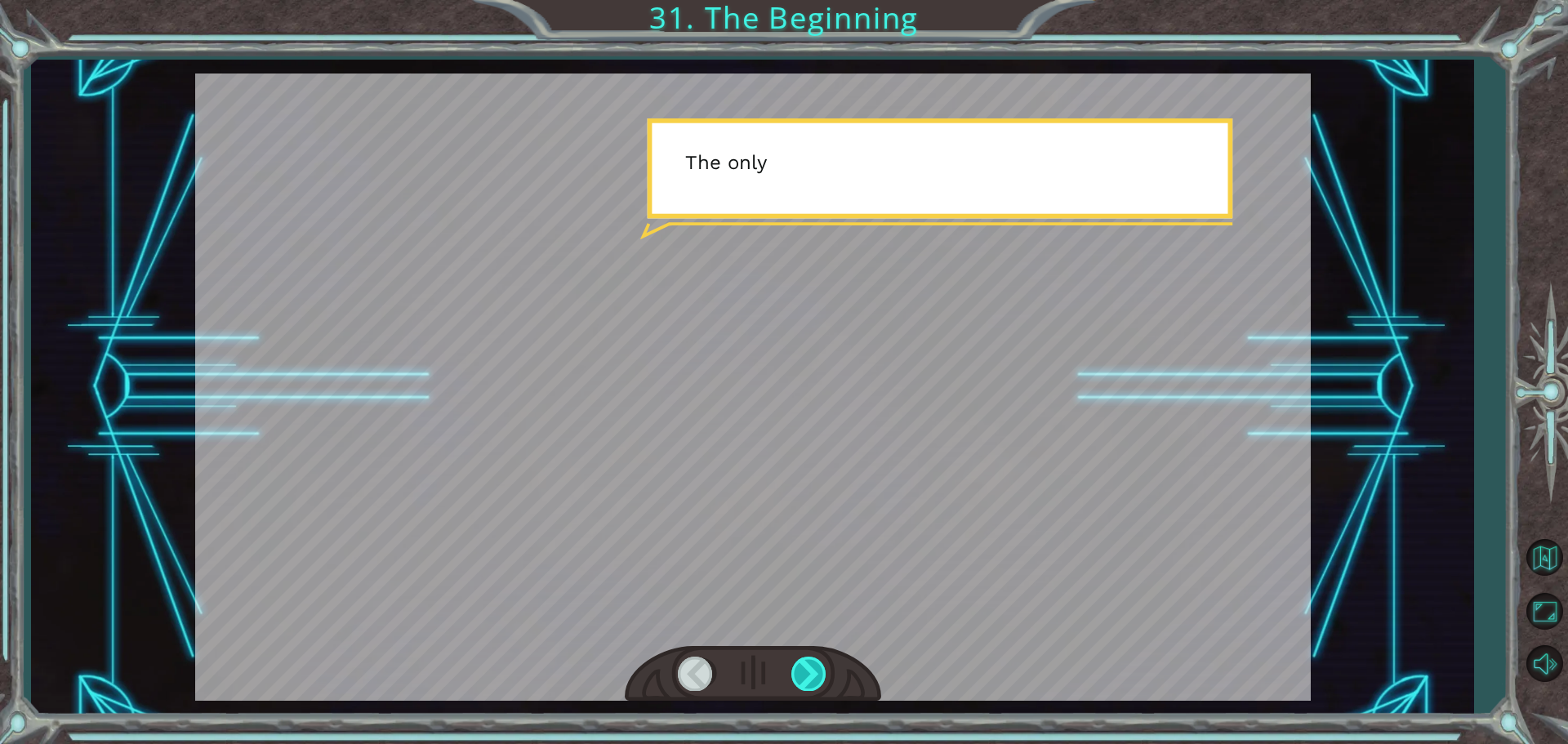
click at [801, 662] on div at bounding box center [809, 672] width 36 height 34
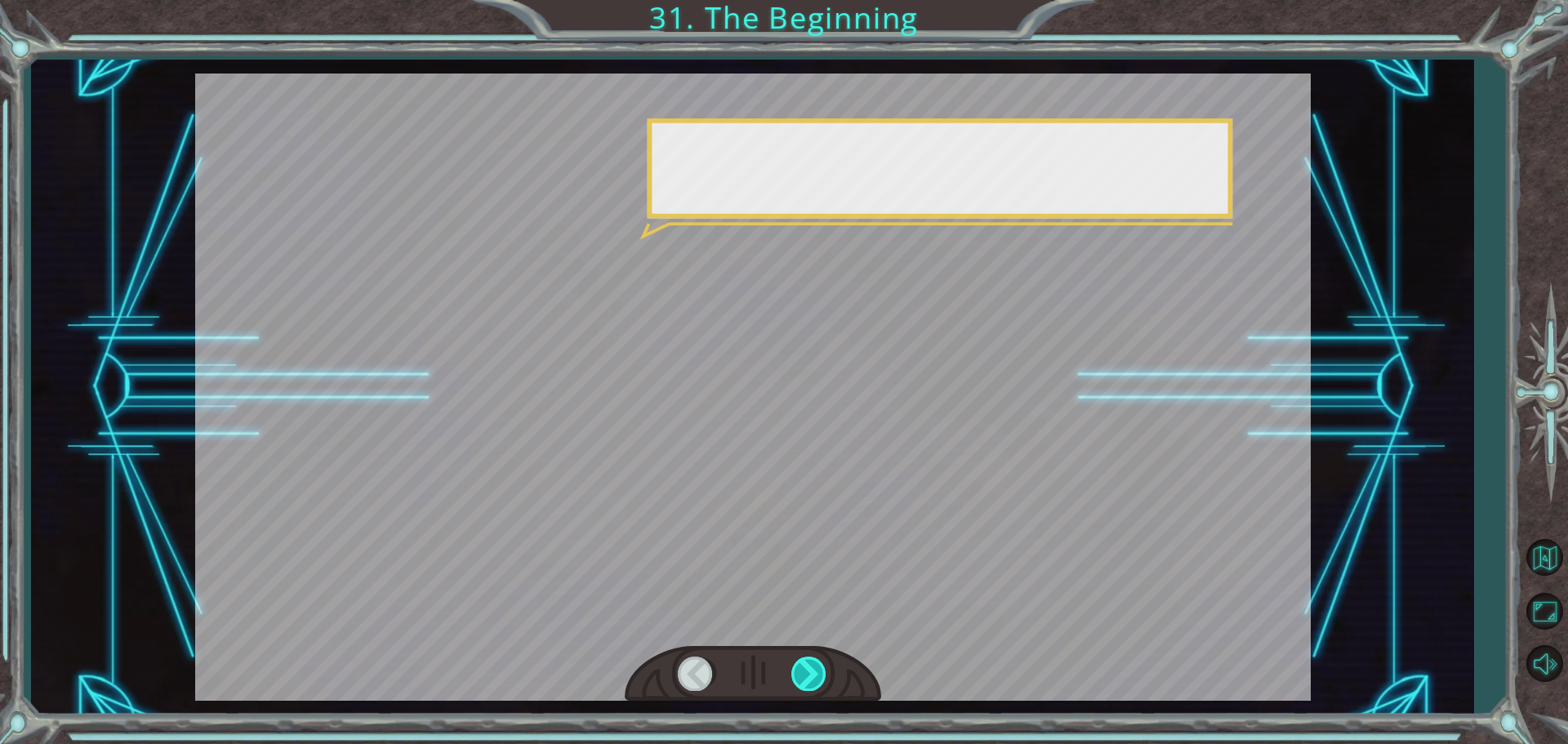
click at [801, 662] on div at bounding box center [809, 672] width 36 height 34
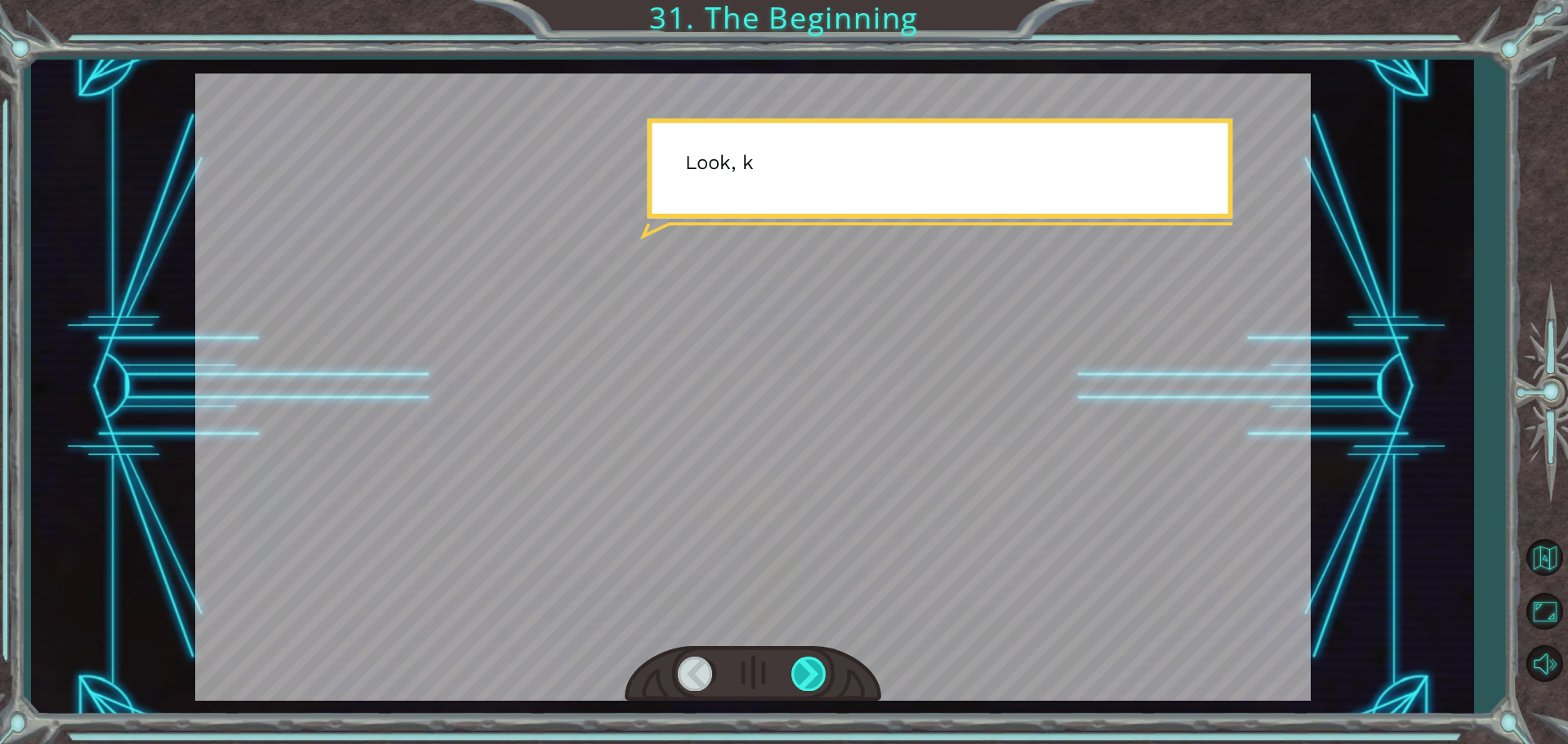
click at [801, 662] on div at bounding box center [809, 672] width 36 height 34
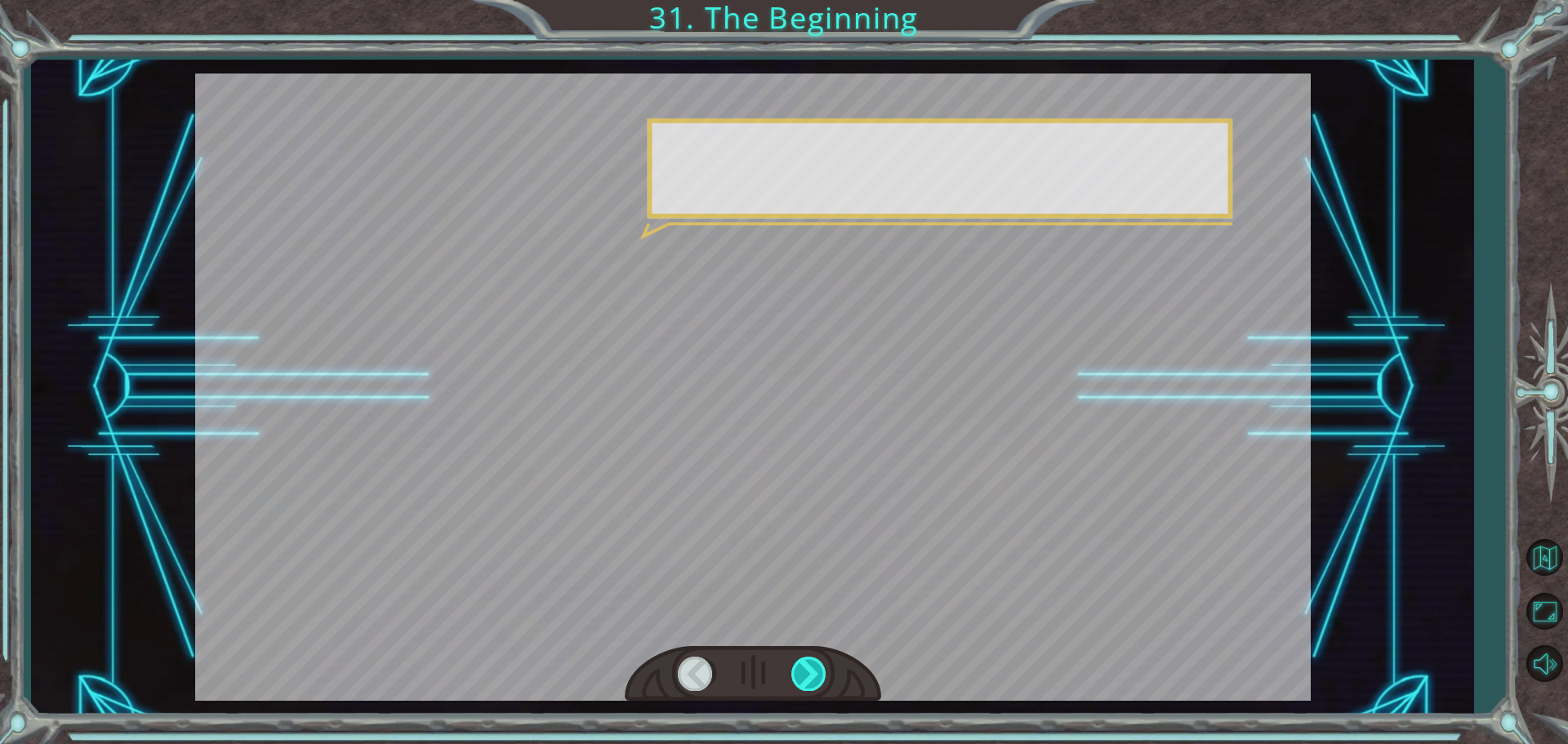
click at [801, 662] on div at bounding box center [809, 672] width 36 height 34
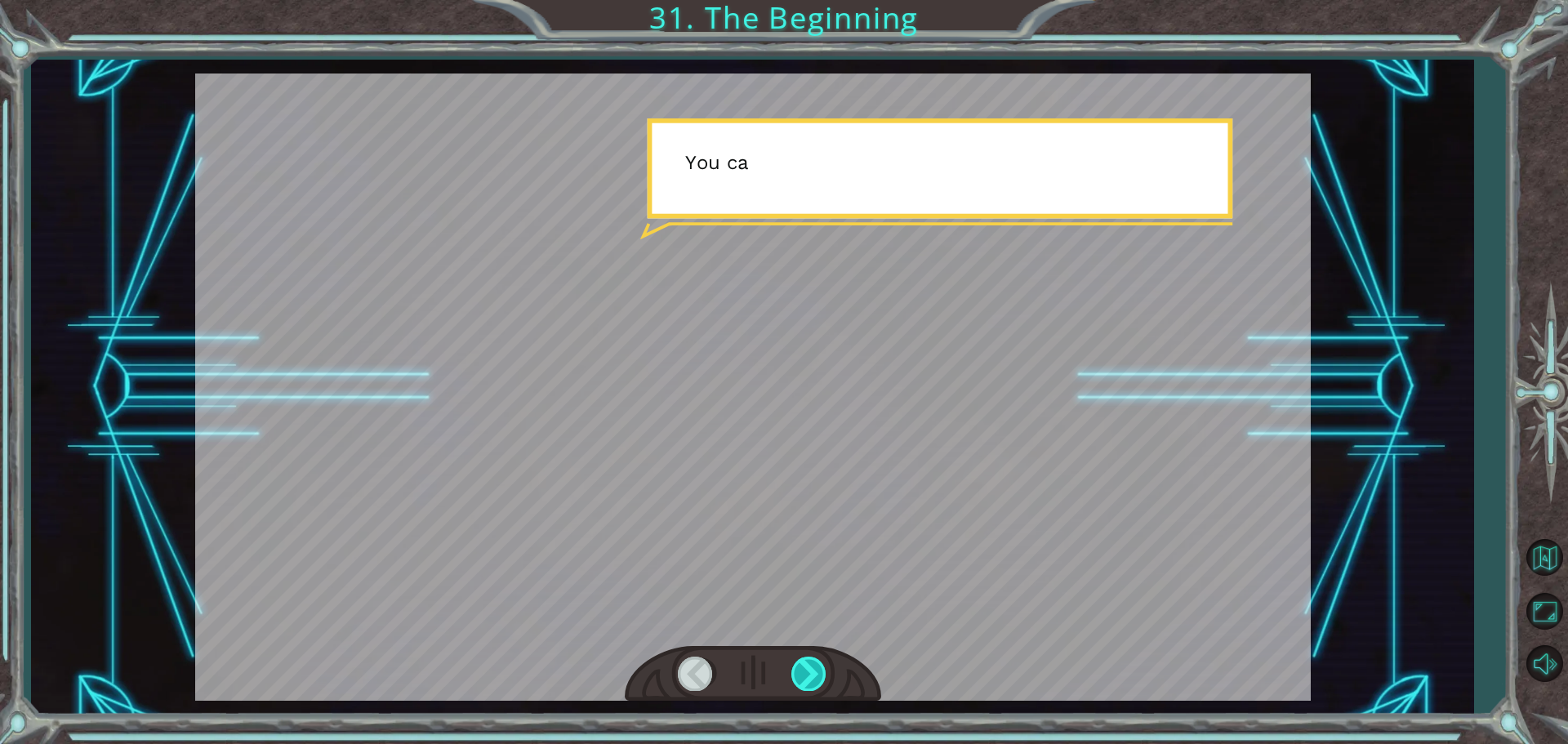
click at [801, 662] on div at bounding box center [809, 672] width 36 height 34
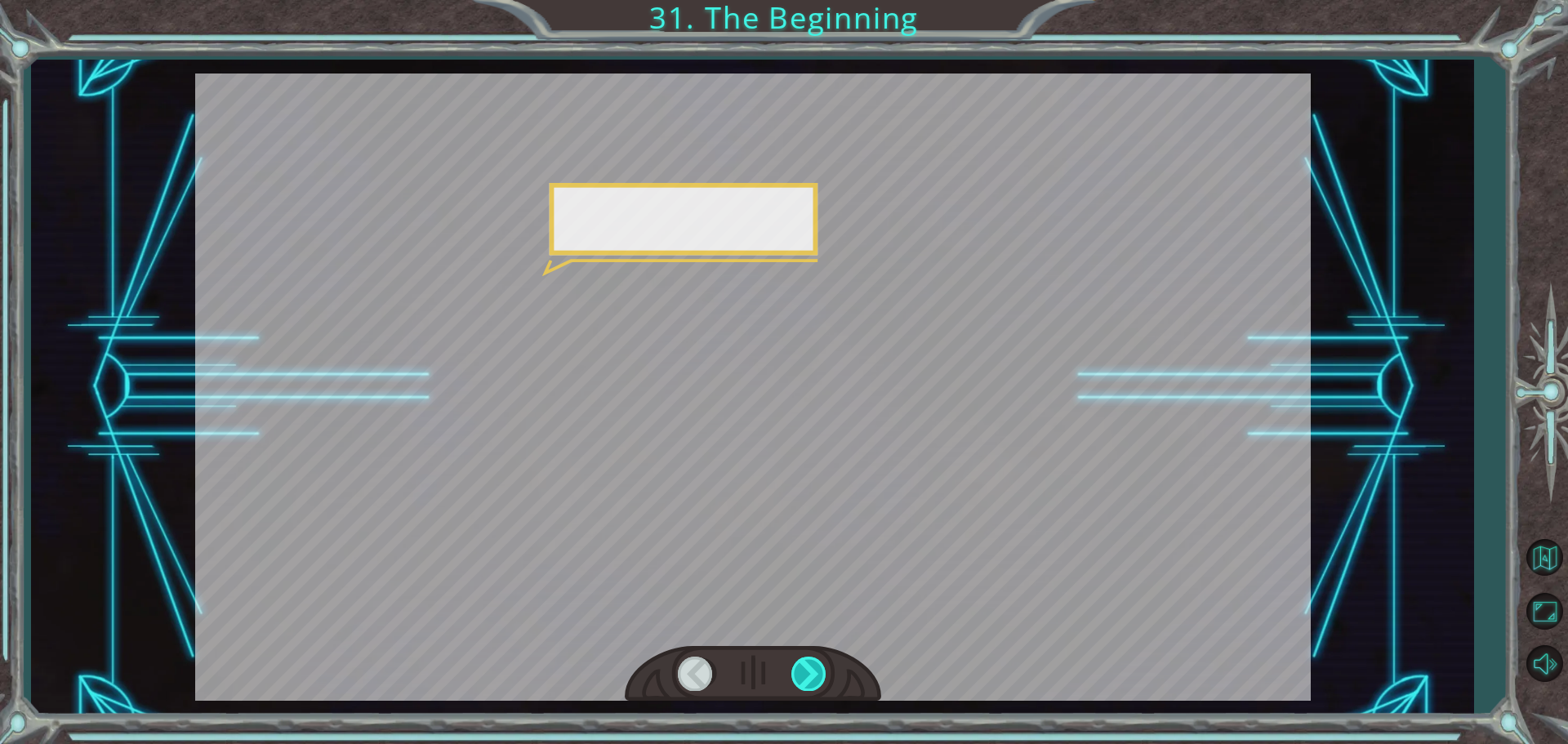
click at [801, 662] on div at bounding box center [809, 672] width 36 height 34
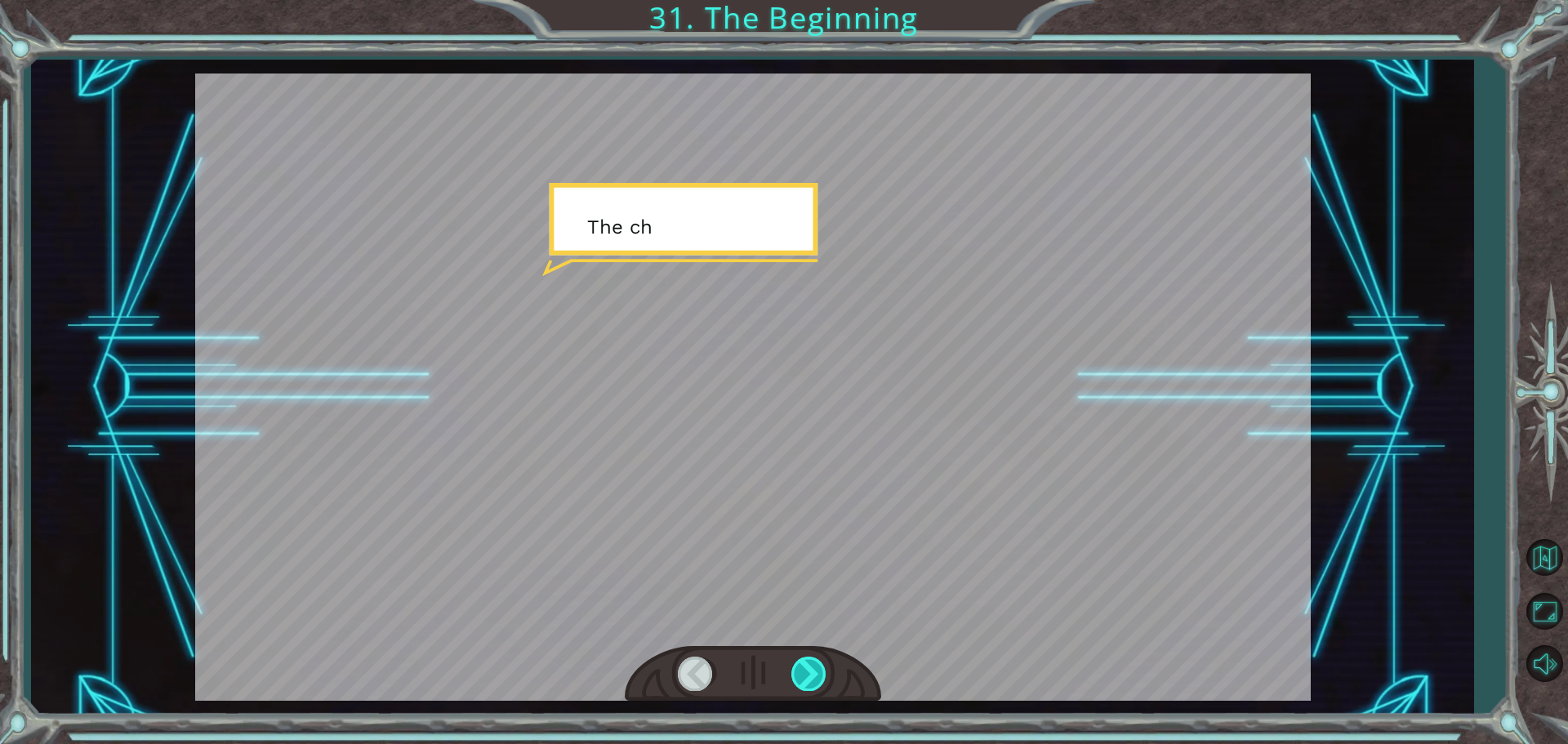
click at [801, 662] on div at bounding box center [809, 672] width 36 height 34
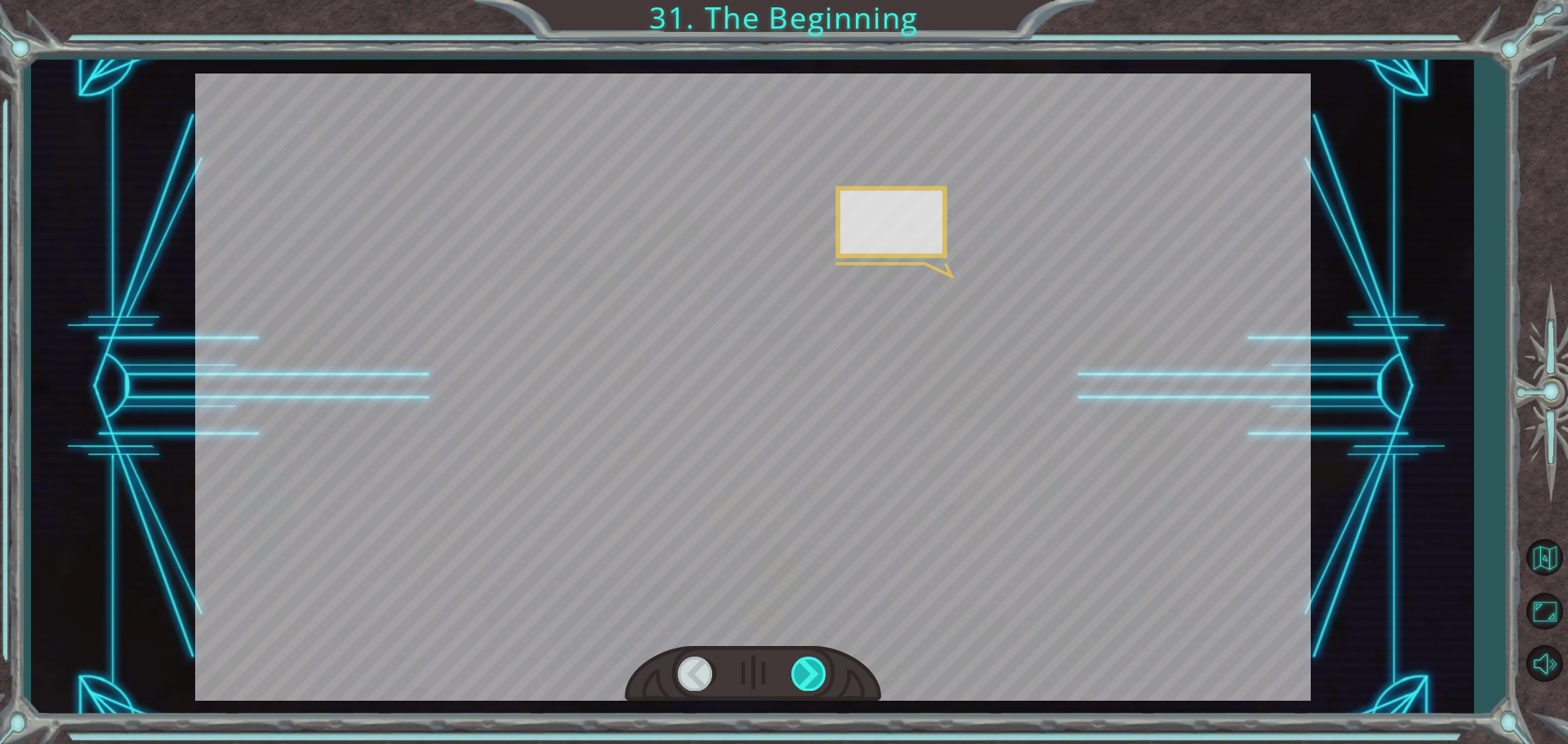
click at [804, 662] on div at bounding box center [809, 672] width 36 height 34
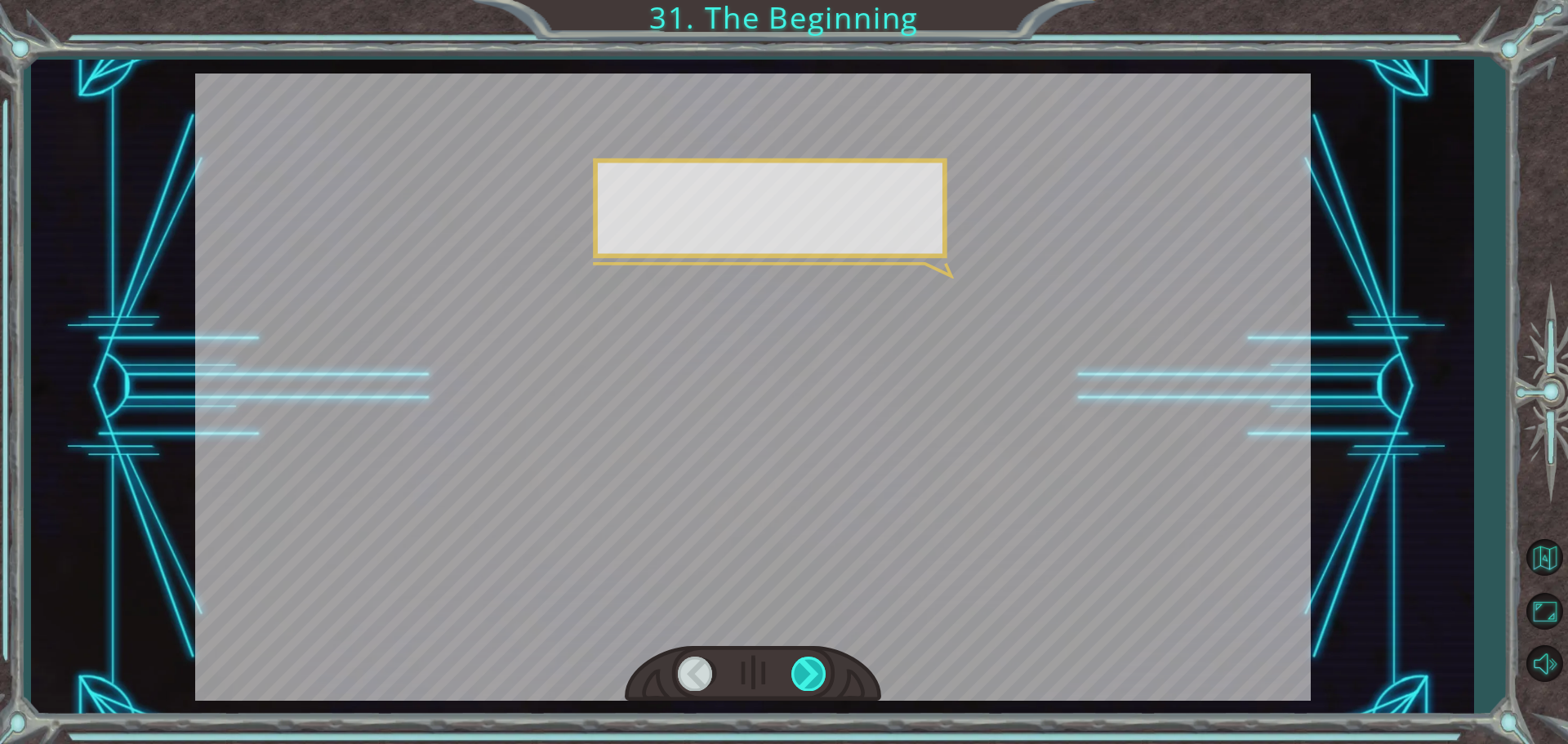
click at [804, 662] on div at bounding box center [809, 672] width 36 height 34
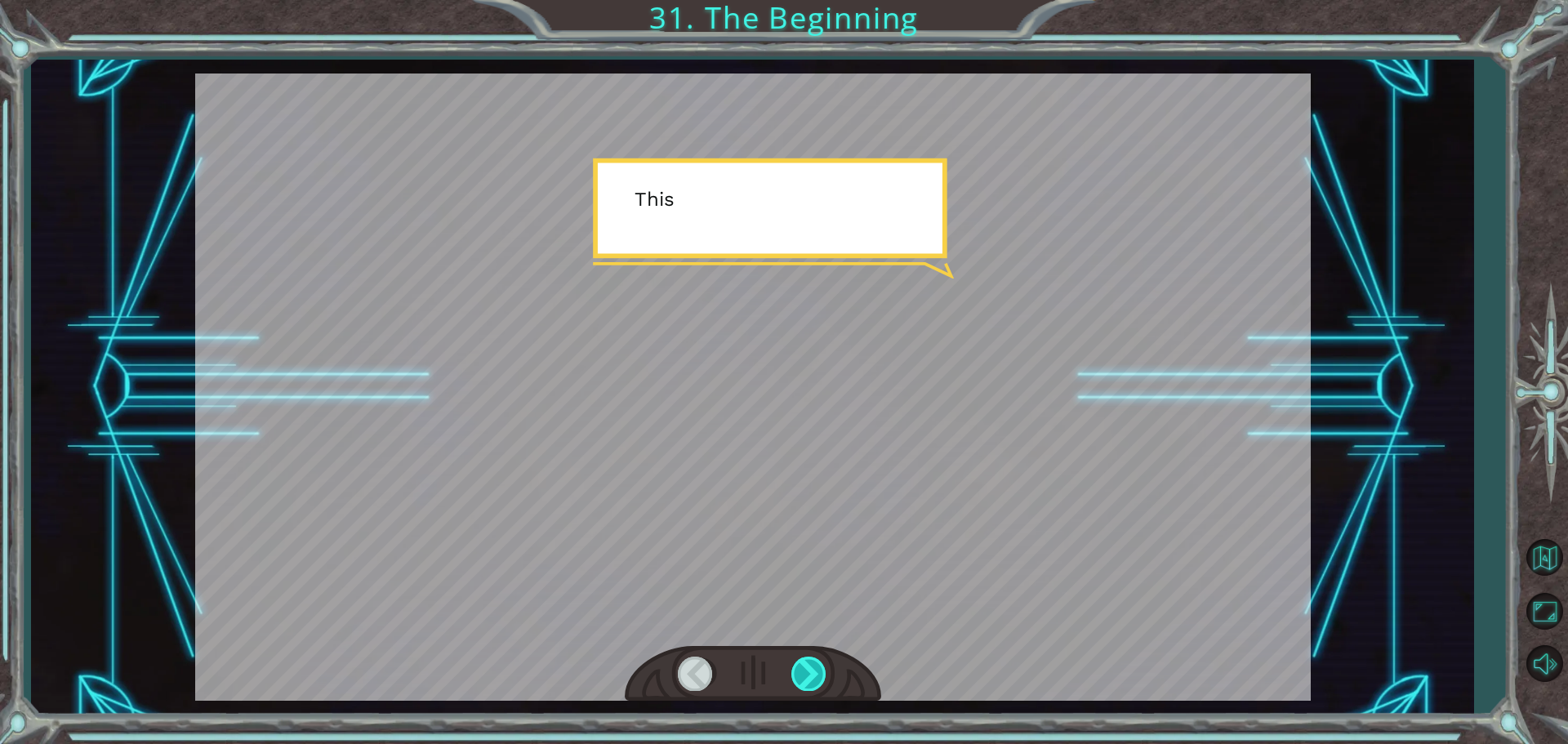
click at [794, 669] on div at bounding box center [809, 672] width 36 height 34
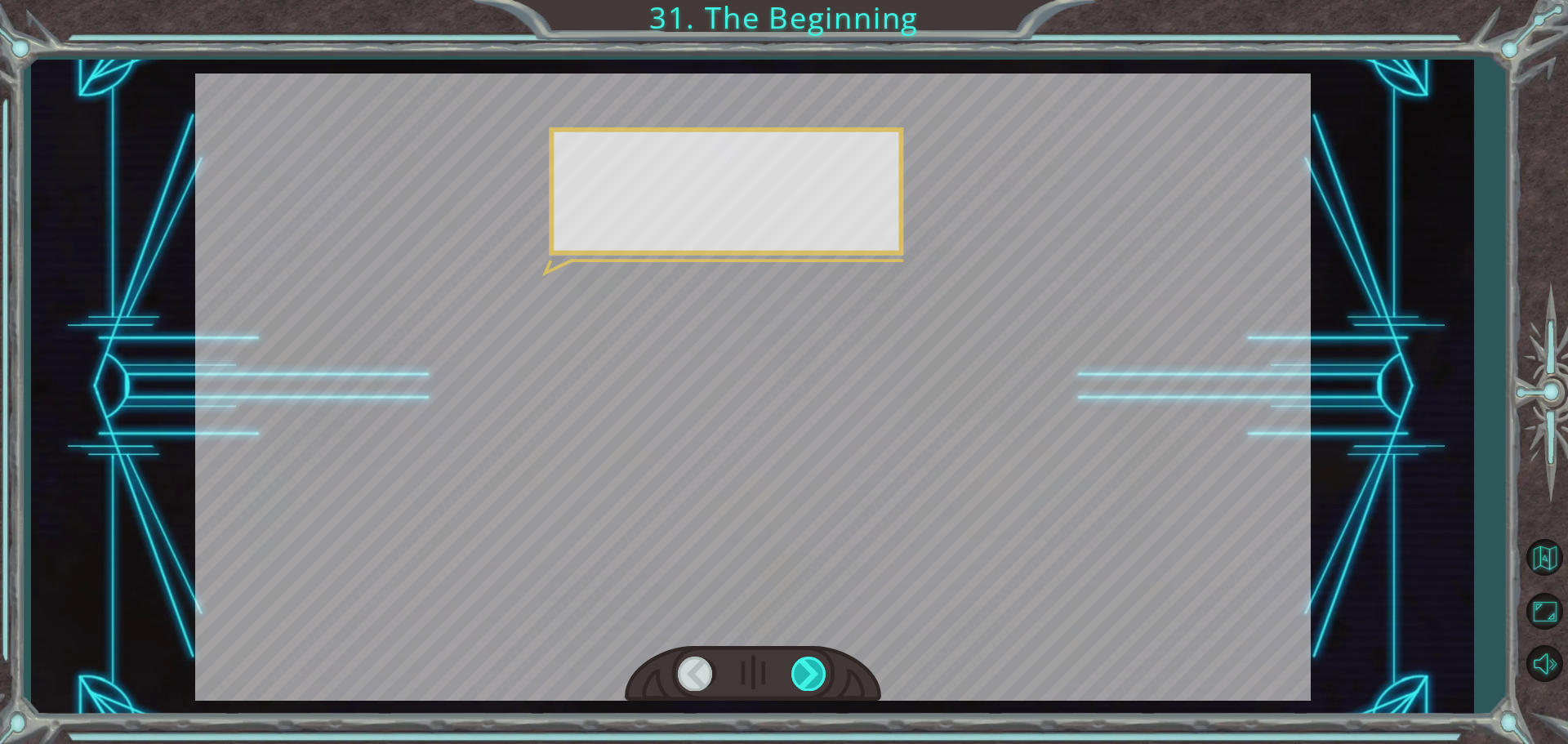
click at [793, 665] on div at bounding box center [809, 672] width 36 height 34
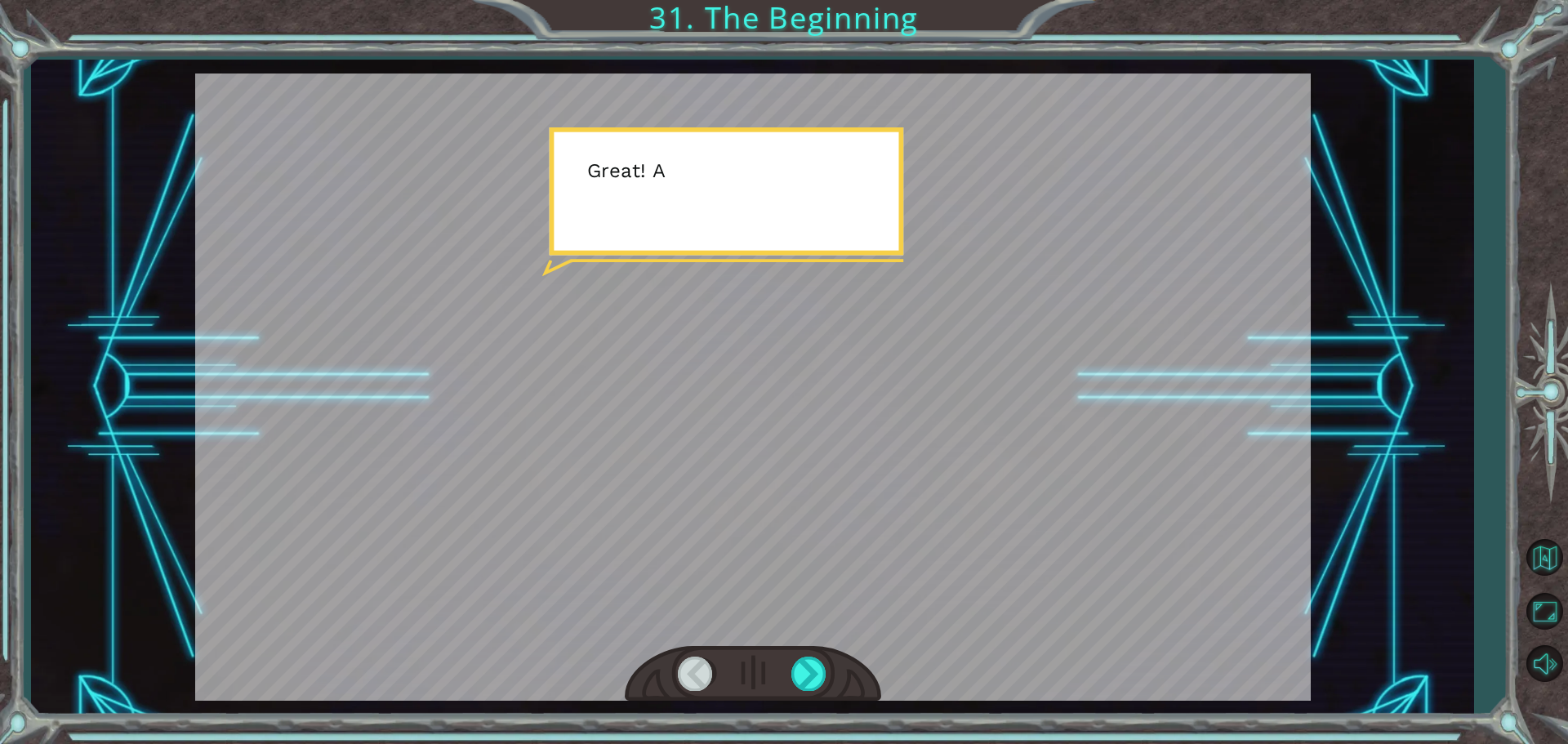
click at [789, 660] on div at bounding box center [753, 673] width 257 height 56
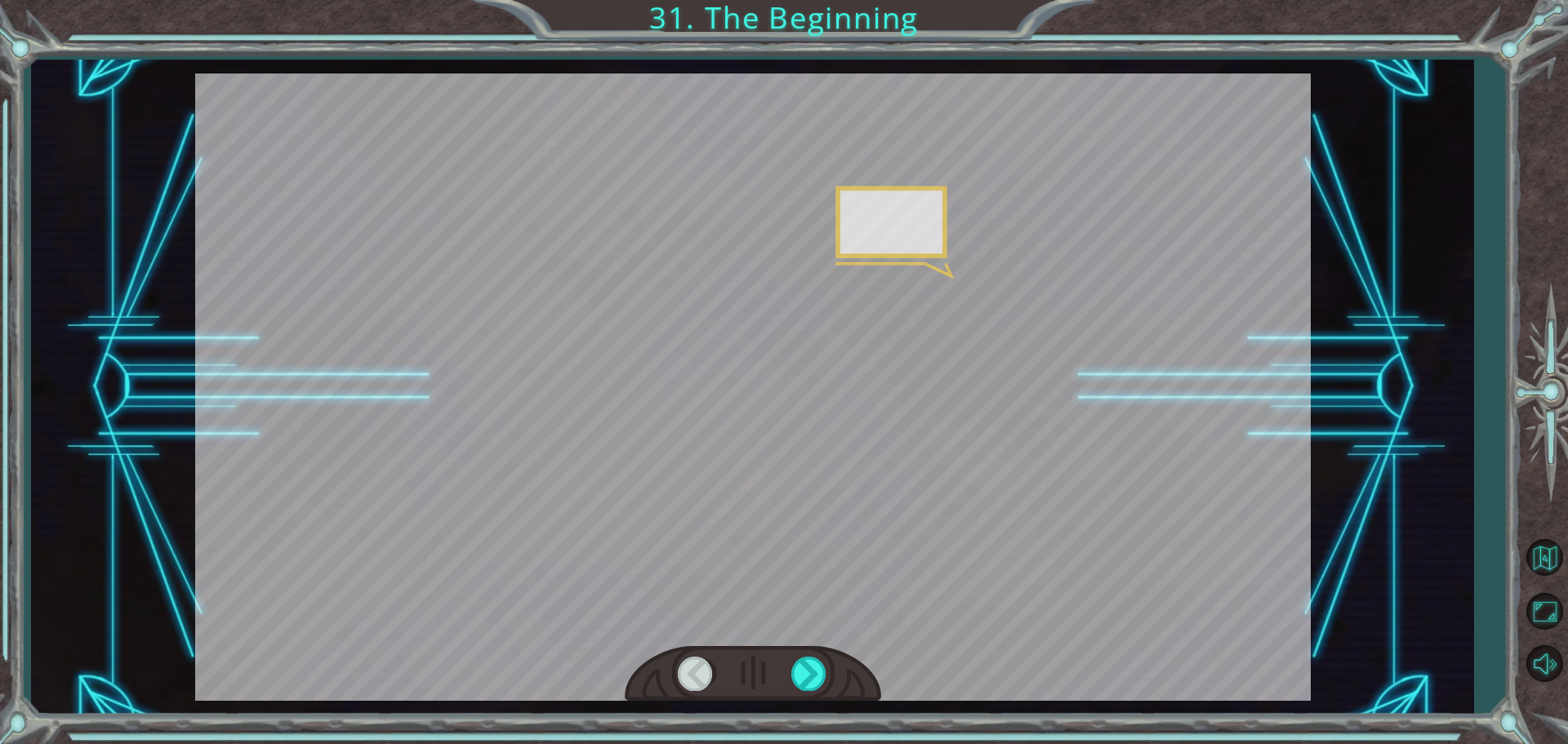
click at [780, 660] on div at bounding box center [753, 673] width 257 height 56
drag, startPoint x: 799, startPoint y: 678, endPoint x: 789, endPoint y: 674, distance: 10.8
click at [798, 678] on div at bounding box center [809, 672] width 36 height 34
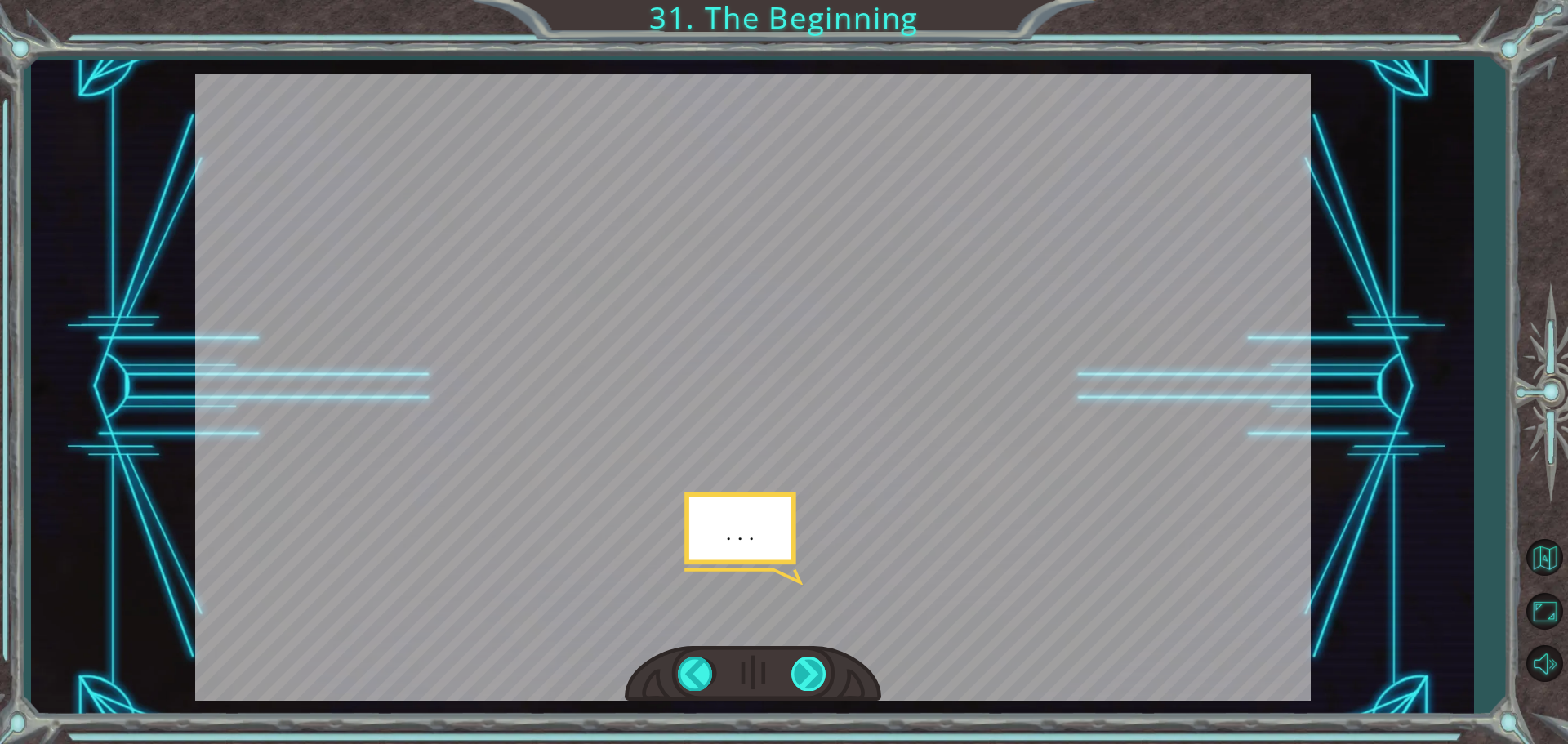
click at [795, 666] on div at bounding box center [809, 672] width 36 height 34
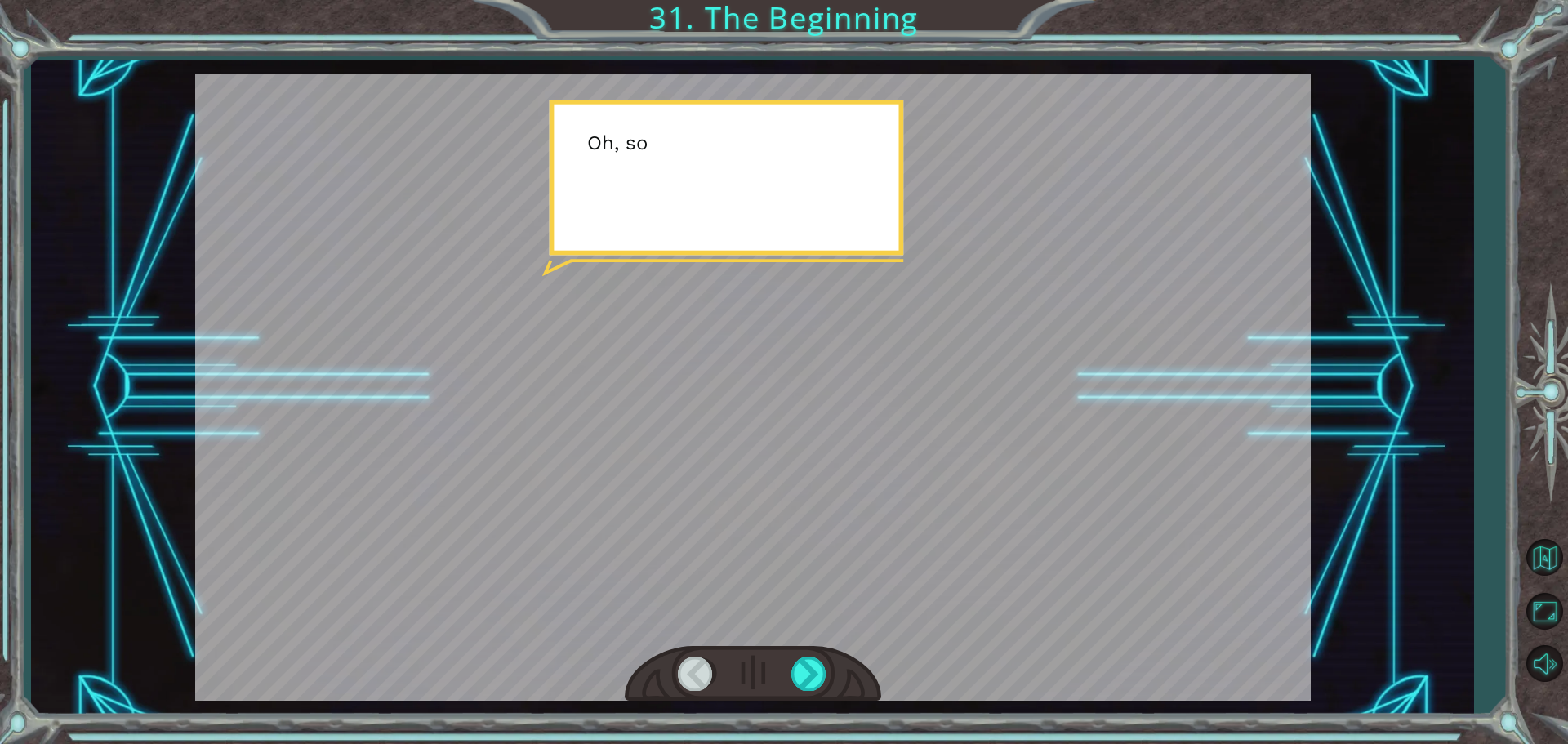
drag, startPoint x: 813, startPoint y: 672, endPoint x: 776, endPoint y: 659, distance: 39.2
click at [810, 672] on div at bounding box center [809, 672] width 36 height 34
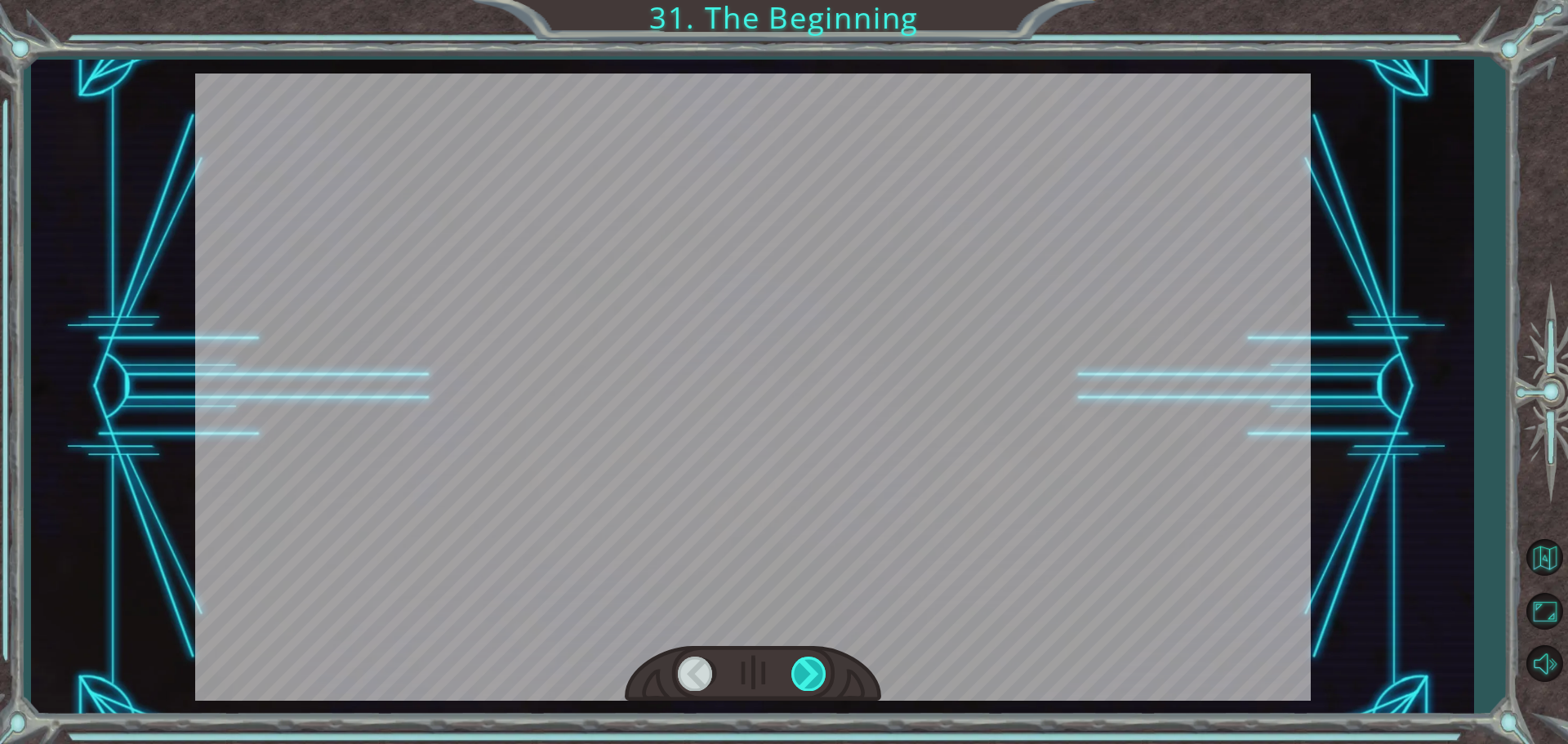
drag, startPoint x: 824, startPoint y: 682, endPoint x: 813, endPoint y: 680, distance: 11.2
click at [821, 683] on div at bounding box center [809, 672] width 36 height 34
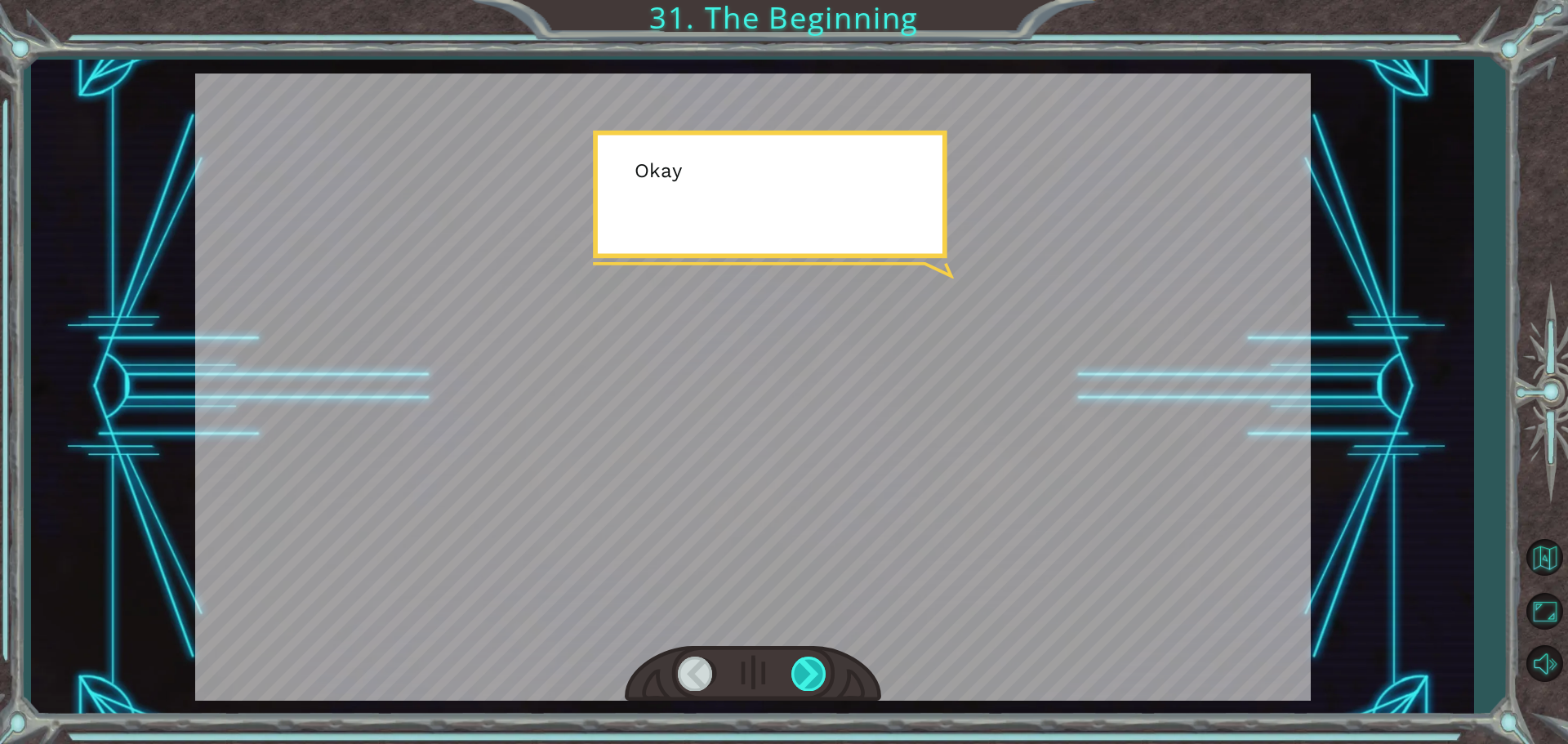
click at [812, 671] on div at bounding box center [809, 672] width 36 height 34
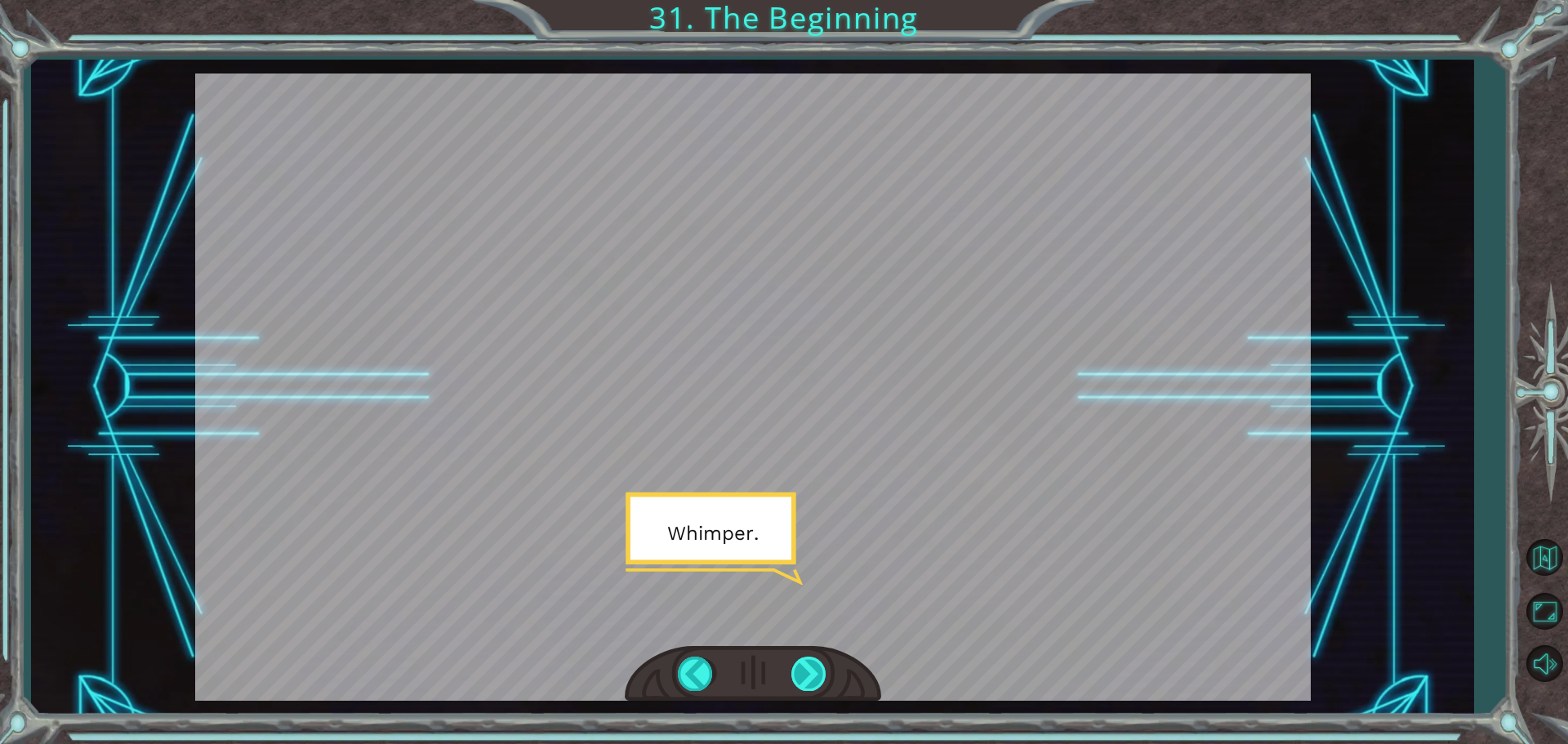
drag, startPoint x: 804, startPoint y: 672, endPoint x: 791, endPoint y: 676, distance: 13.6
click at [804, 672] on div at bounding box center [809, 672] width 36 height 34
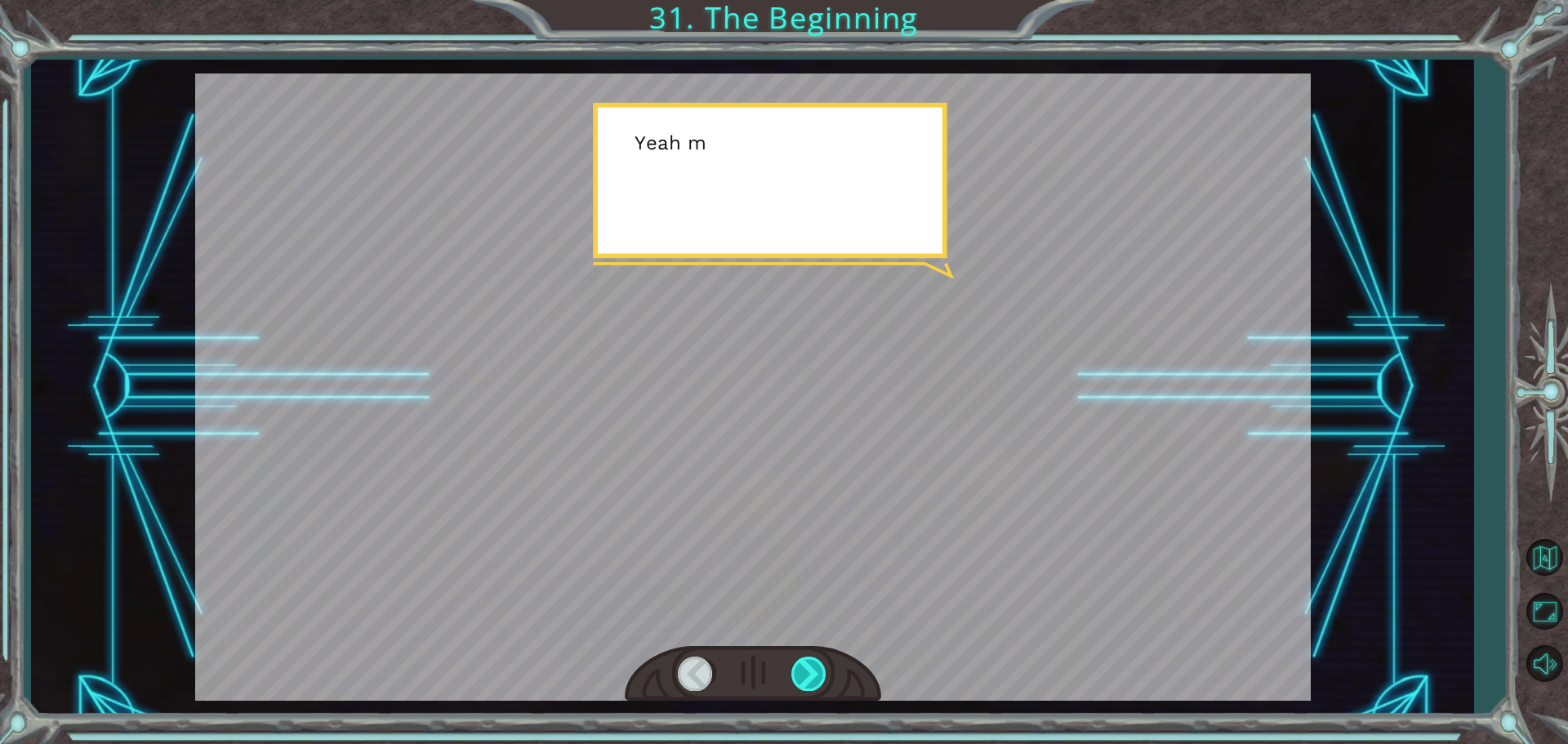
click at [803, 677] on div at bounding box center [809, 672] width 36 height 34
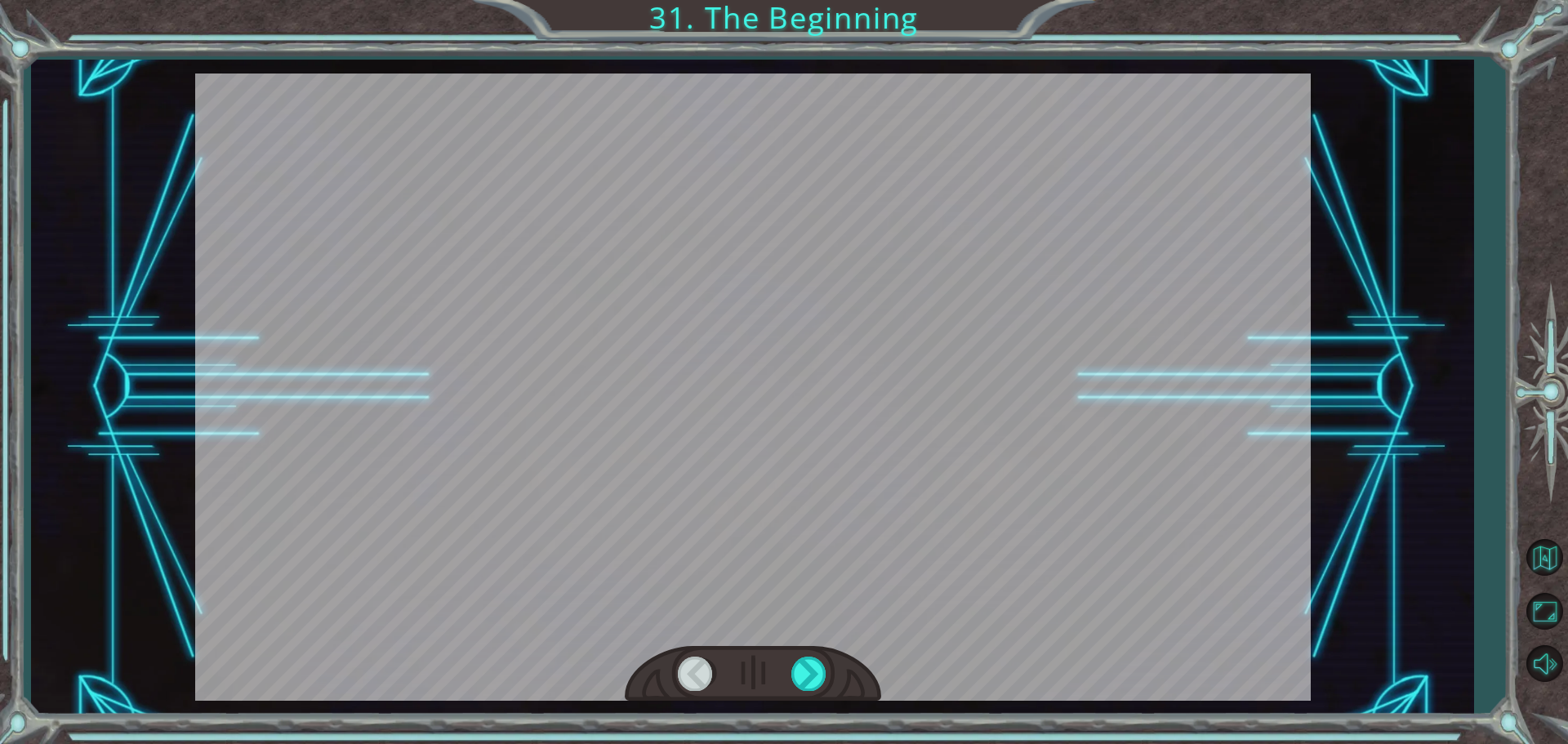
click at [784, 664] on div at bounding box center [753, 673] width 257 height 56
click at [785, 664] on div at bounding box center [753, 673] width 257 height 56
click at [805, 0] on div "Temporary Text H e y , V e g a ! W e d i d i t ! L o o k a t t h e s u n ! . . …" at bounding box center [784, 0] width 1568 height 0
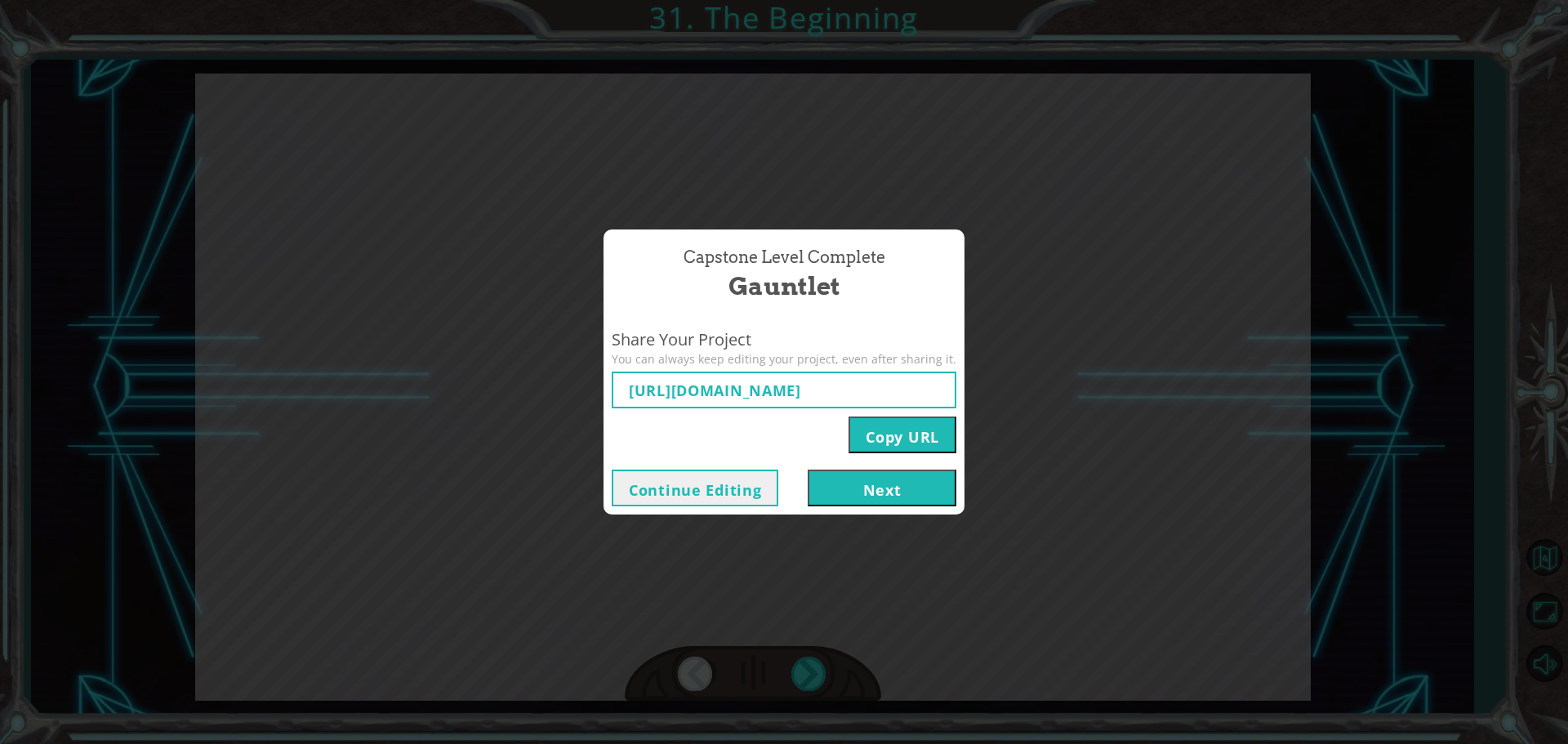
type input "https://www.ozaria.com/play/game-dev-level/1fhcapstoneb/68bafdc11c821962d01d0e9…"
click at [840, 501] on button "Next" at bounding box center [881, 487] width 148 height 36
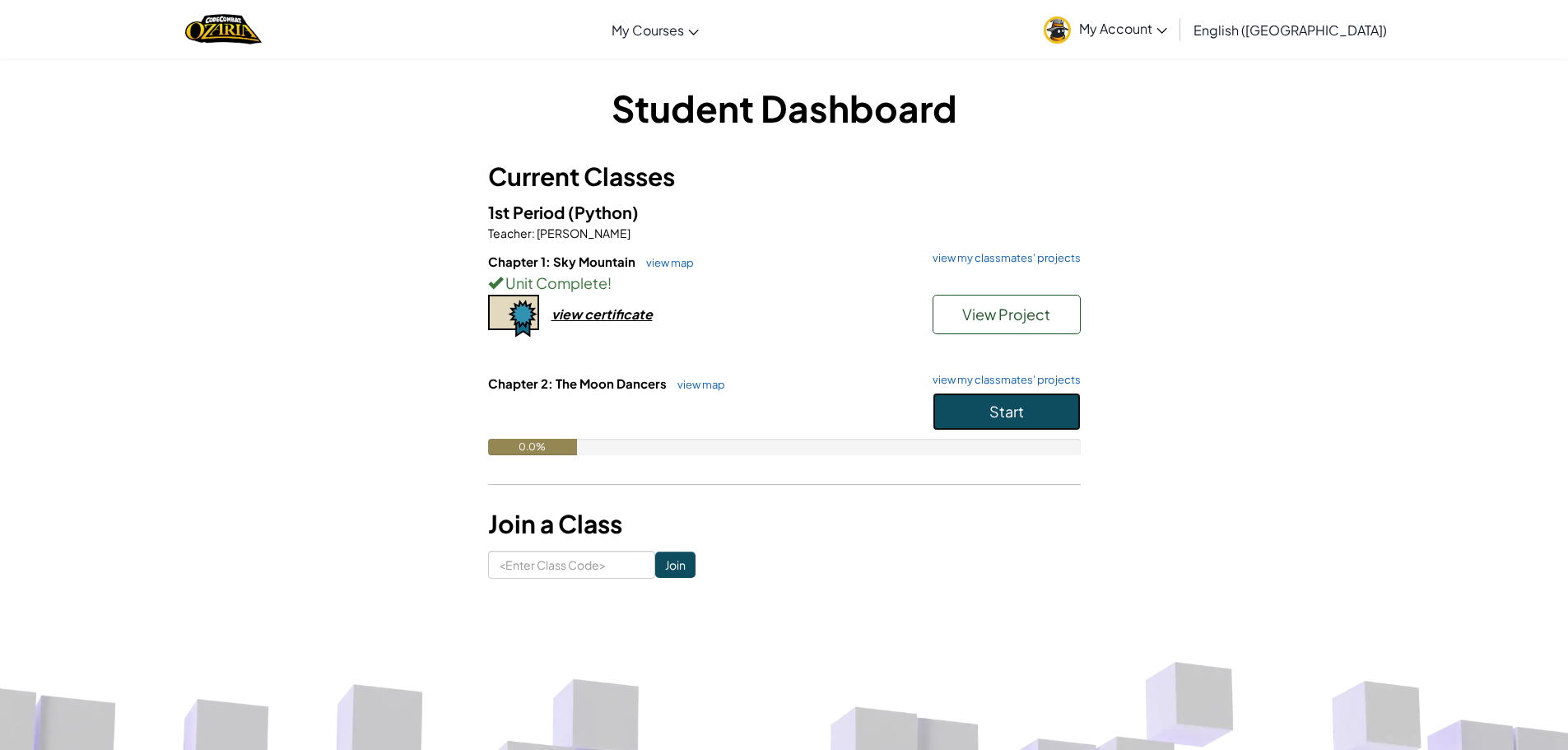
click at [992, 427] on button "Start" at bounding box center [1006, 411] width 148 height 38
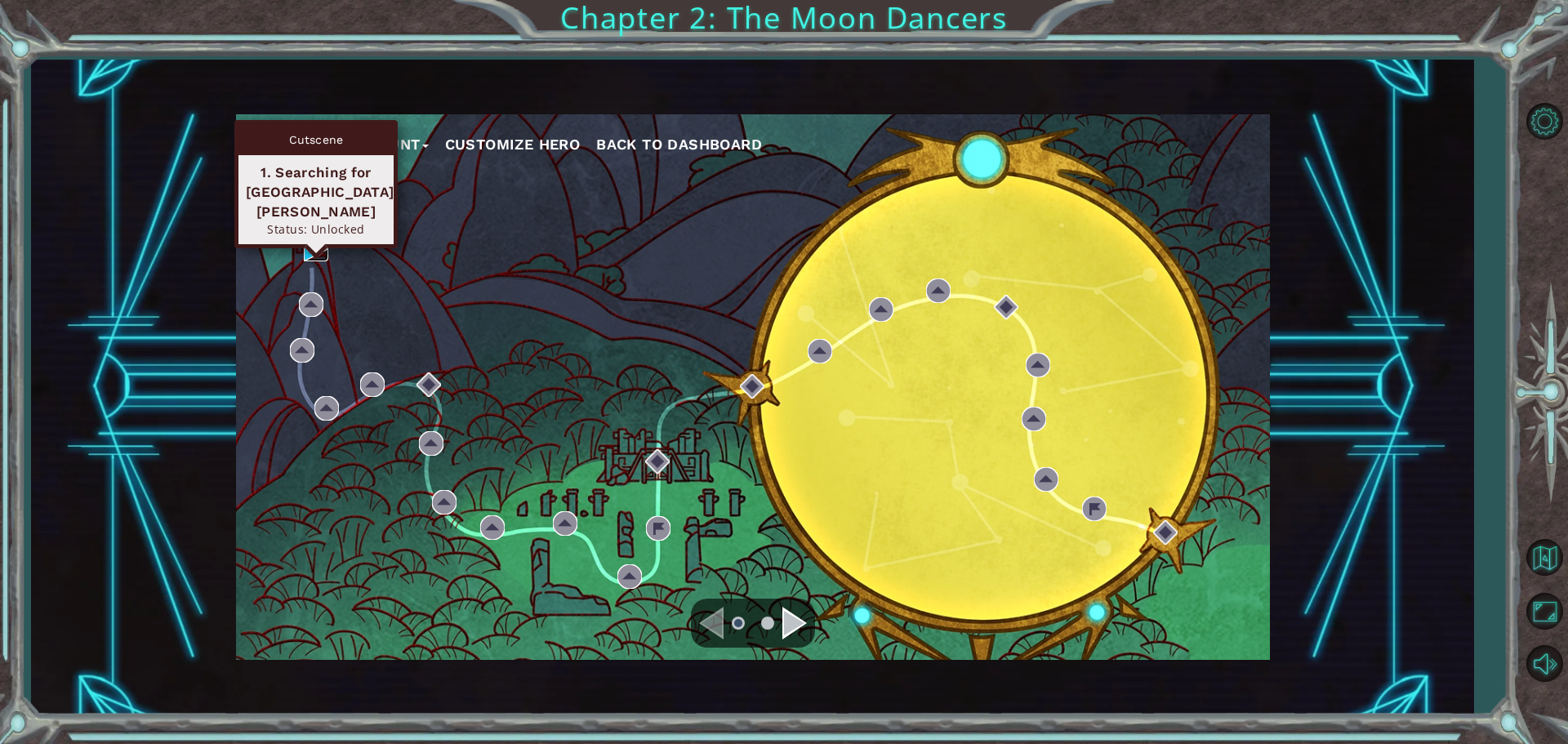
click at [319, 255] on img at bounding box center [316, 249] width 25 height 25
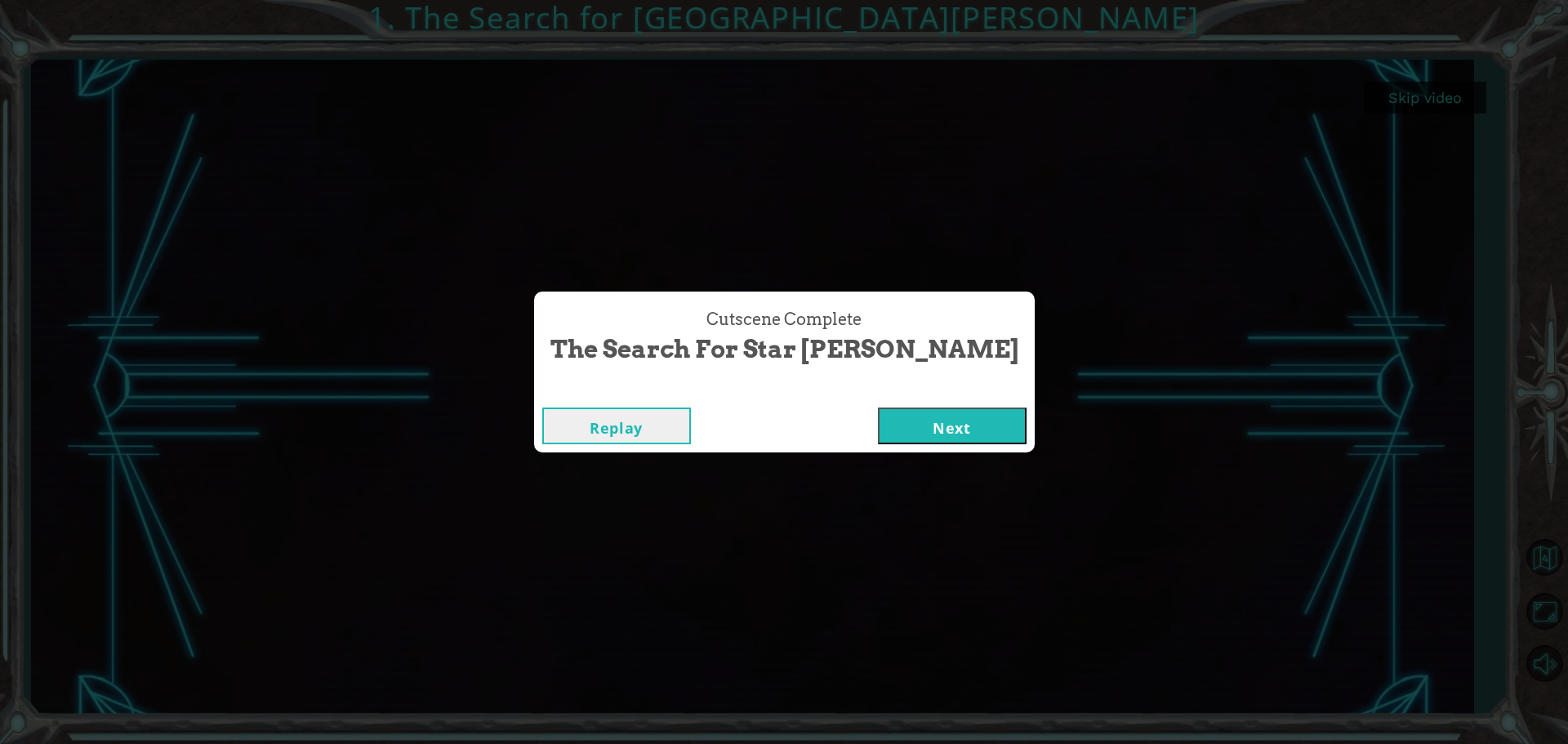
drag, startPoint x: 949, startPoint y: 401, endPoint x: 935, endPoint y: 406, distance: 14.9
click at [946, 402] on div "Replay Next" at bounding box center [784, 425] width 501 height 53
click at [877, 426] on button "Next" at bounding box center [951, 425] width 148 height 36
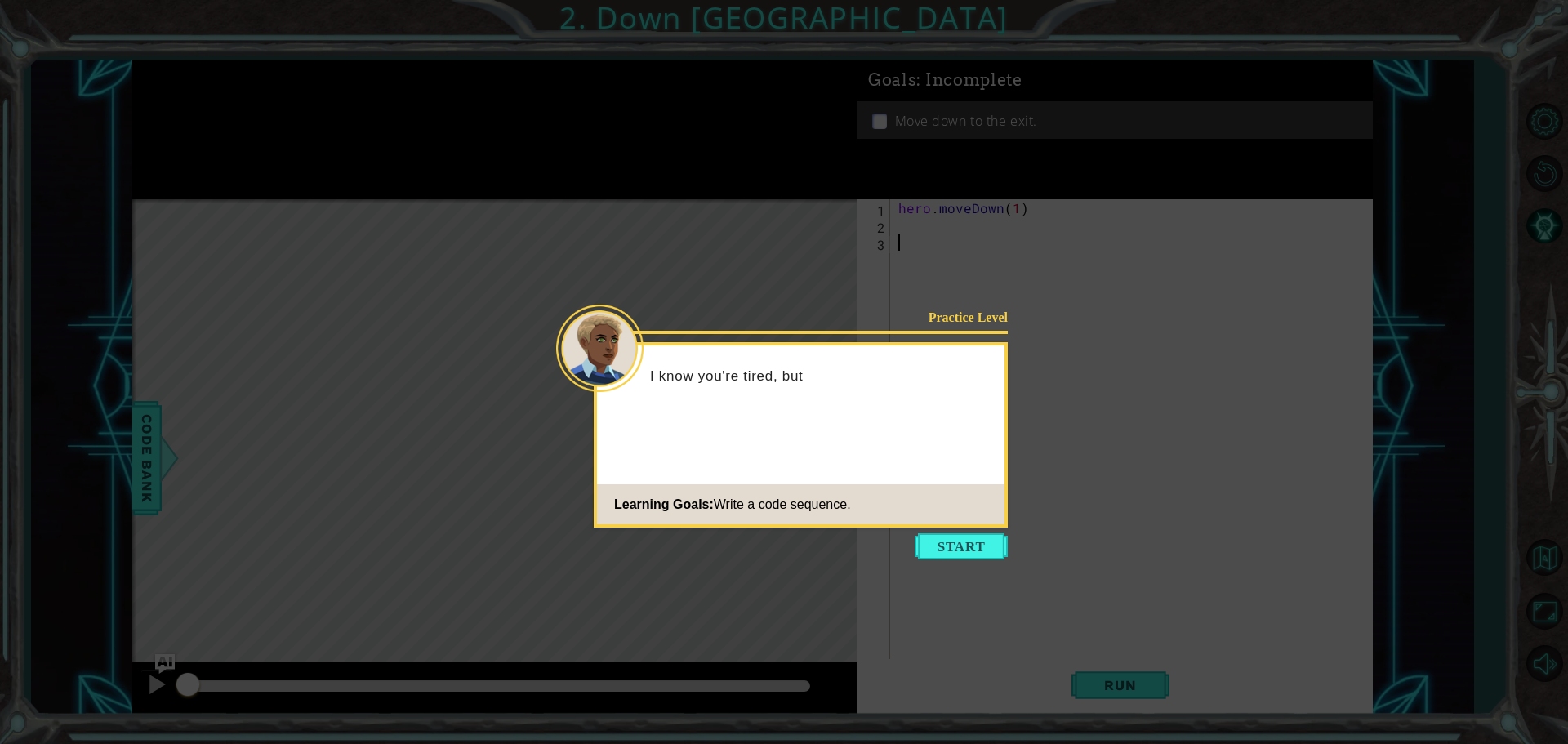
click at [982, 544] on button "Start" at bounding box center [961, 546] width 93 height 26
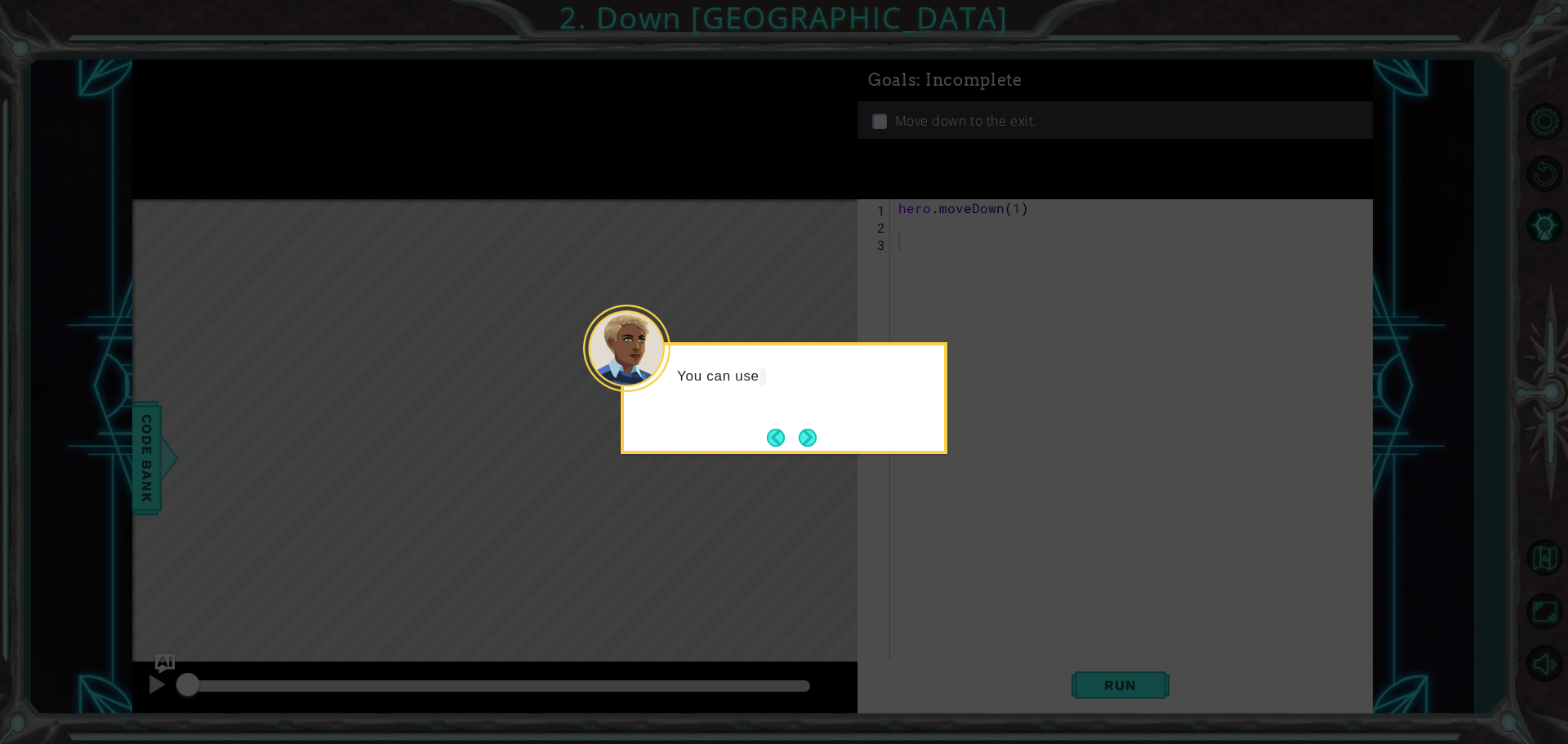
click at [858, 468] on icon at bounding box center [784, 372] width 1568 height 744
drag, startPoint x: 791, startPoint y: 451, endPoint x: 808, endPoint y: 452, distance: 17.0
click at [808, 452] on div "You can use hero.moveDown(" at bounding box center [784, 397] width 327 height 112
click at [809, 452] on div "You can use hero.moveDown() to move along the pat" at bounding box center [784, 397] width 327 height 112
click at [807, 451] on div "You can use hero.moveDown() to move along the path." at bounding box center [784, 397] width 327 height 112
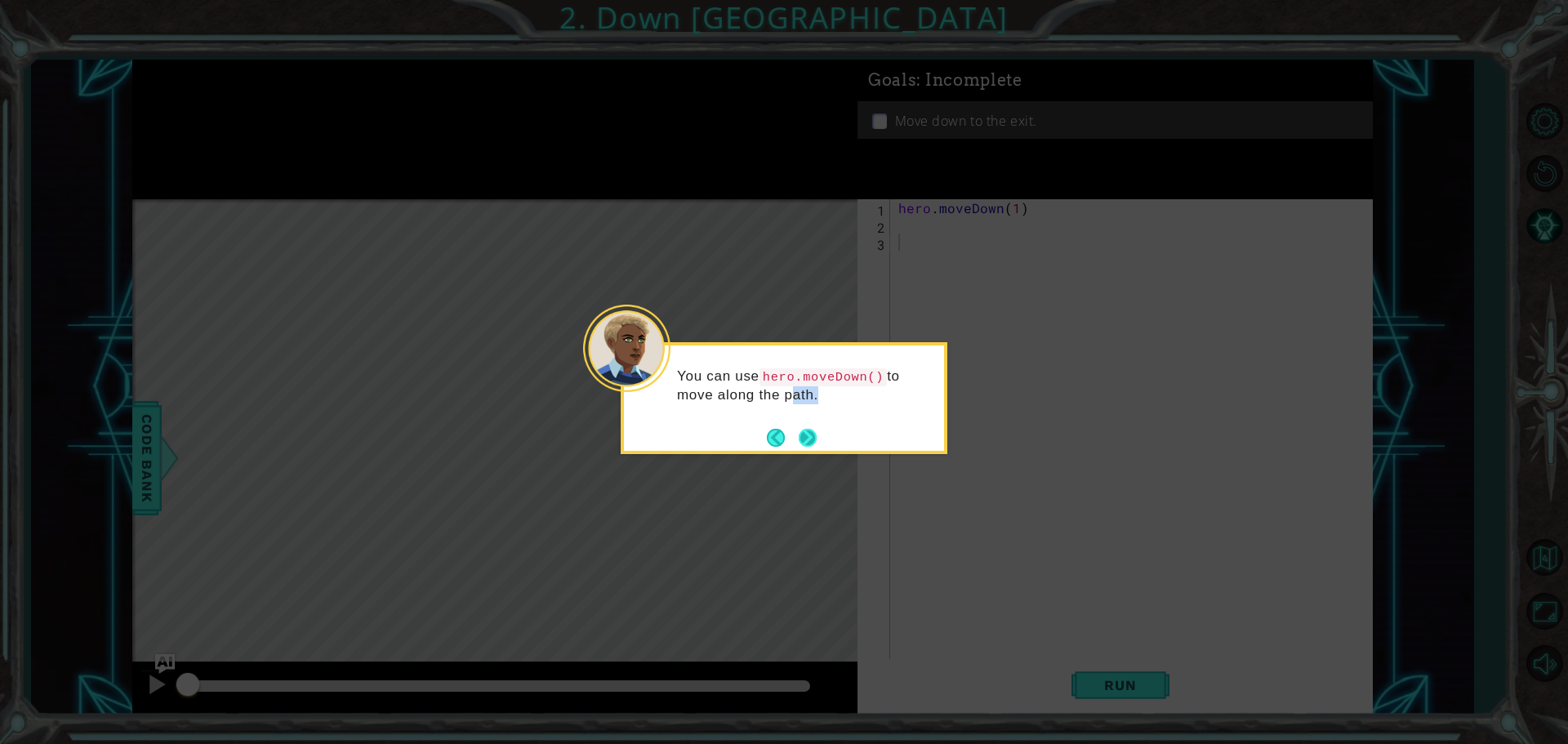
click at [799, 439] on button "Next" at bounding box center [807, 438] width 18 height 18
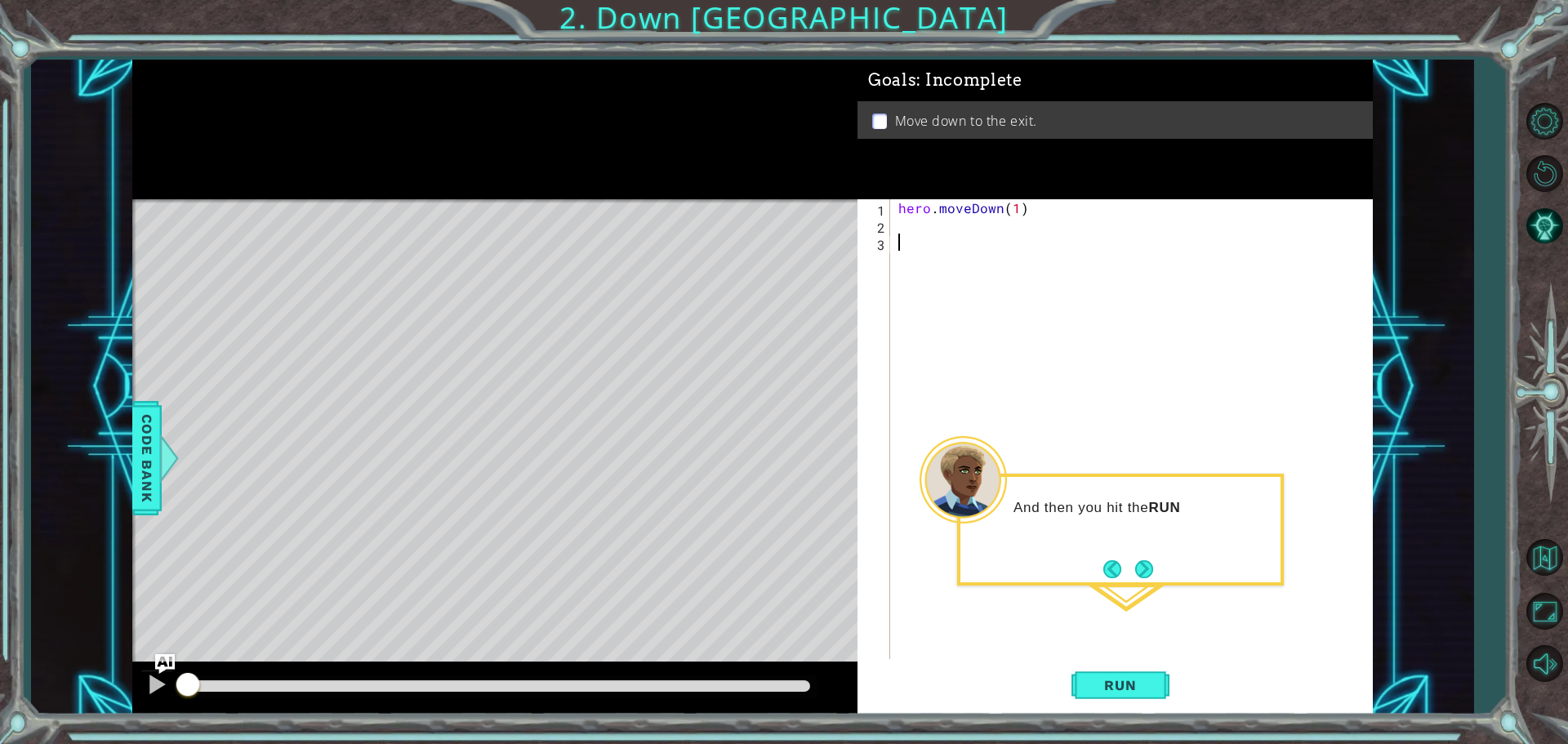
click at [945, 220] on div "hero . moveDown ( 1 )" at bounding box center [1135, 447] width 481 height 497
click at [1131, 677] on span "Run" at bounding box center [1119, 685] width 64 height 16
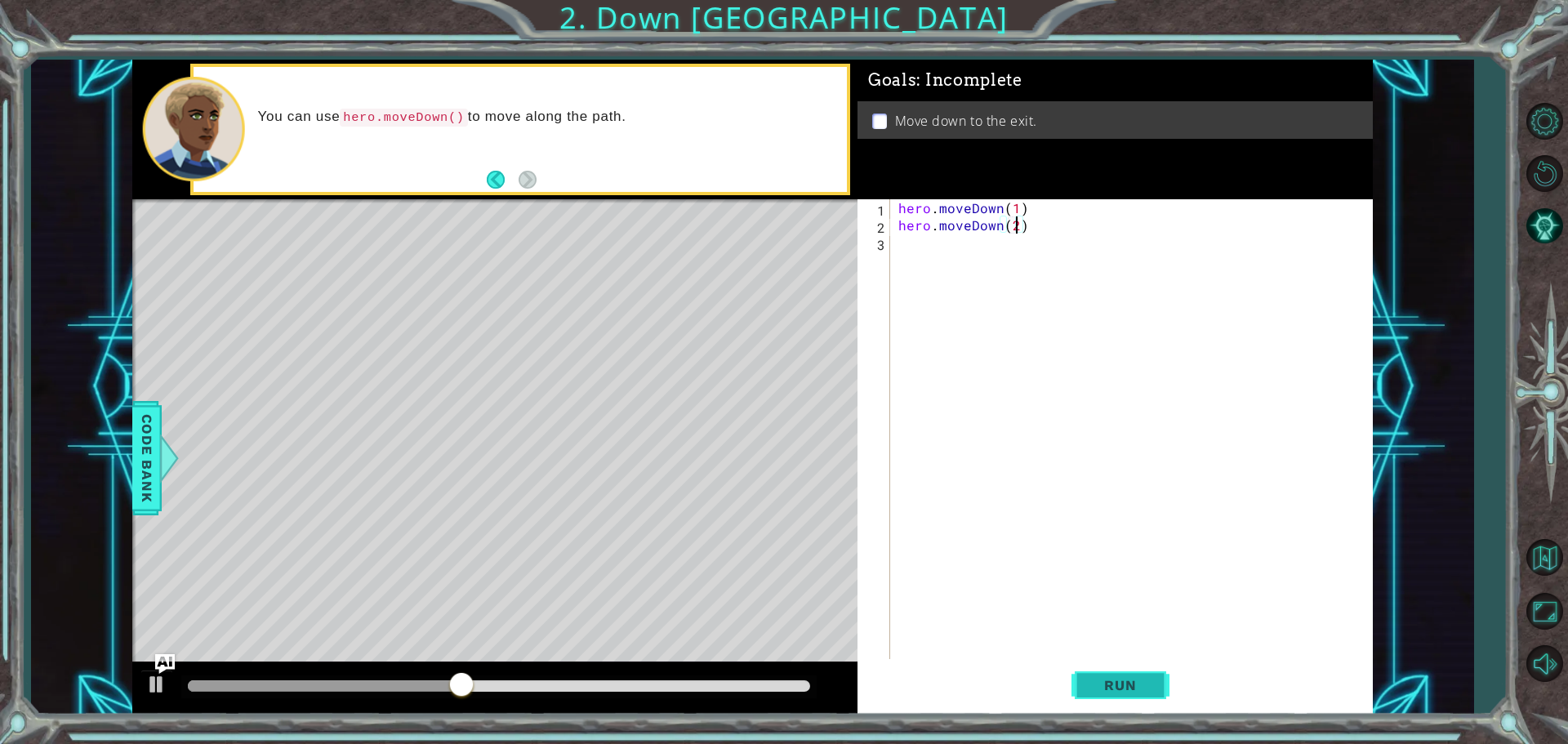
type textarea "hero.moveDown(2)"
click at [1125, 685] on span "Run" at bounding box center [1119, 685] width 64 height 16
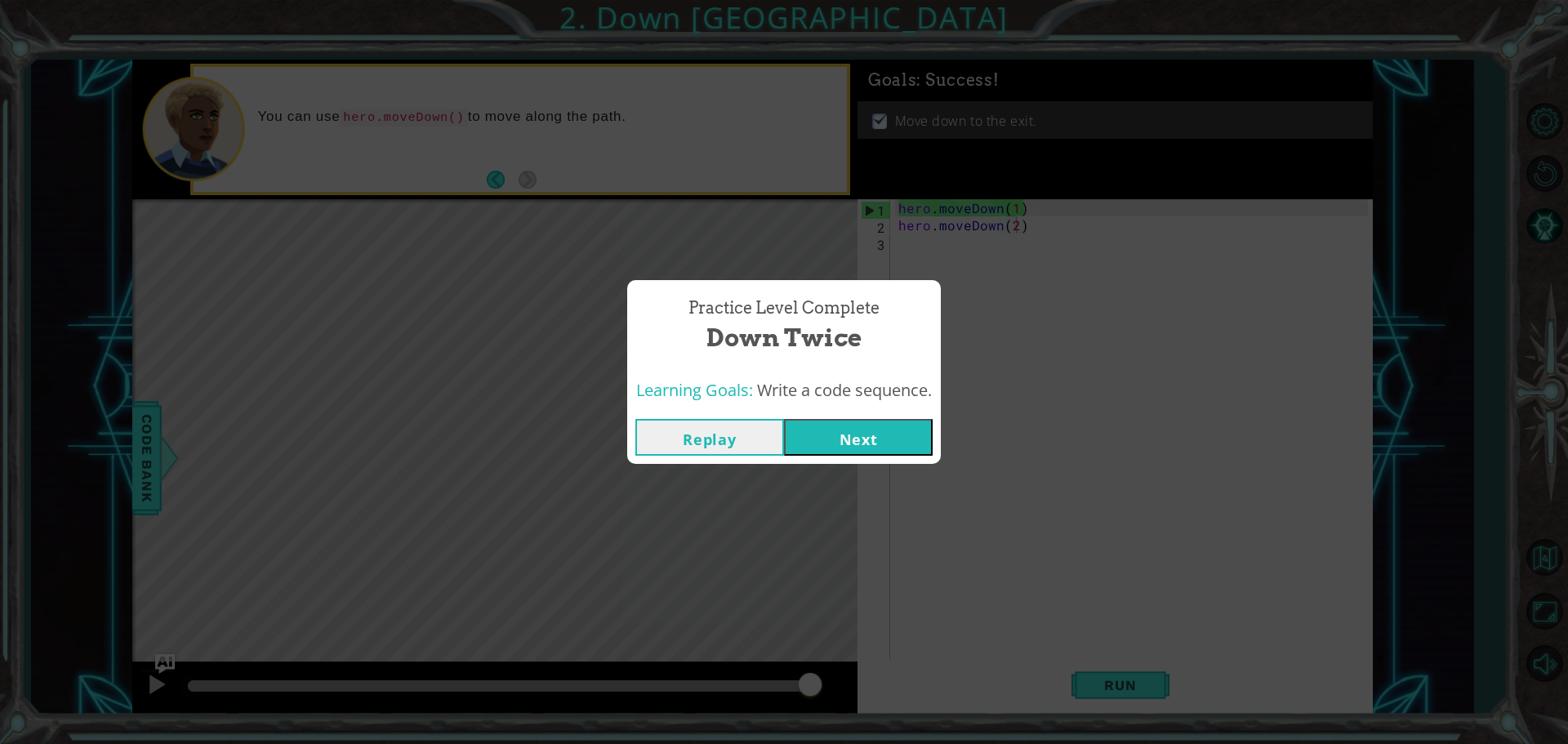
click at [825, 450] on button "Next" at bounding box center [857, 437] width 148 height 36
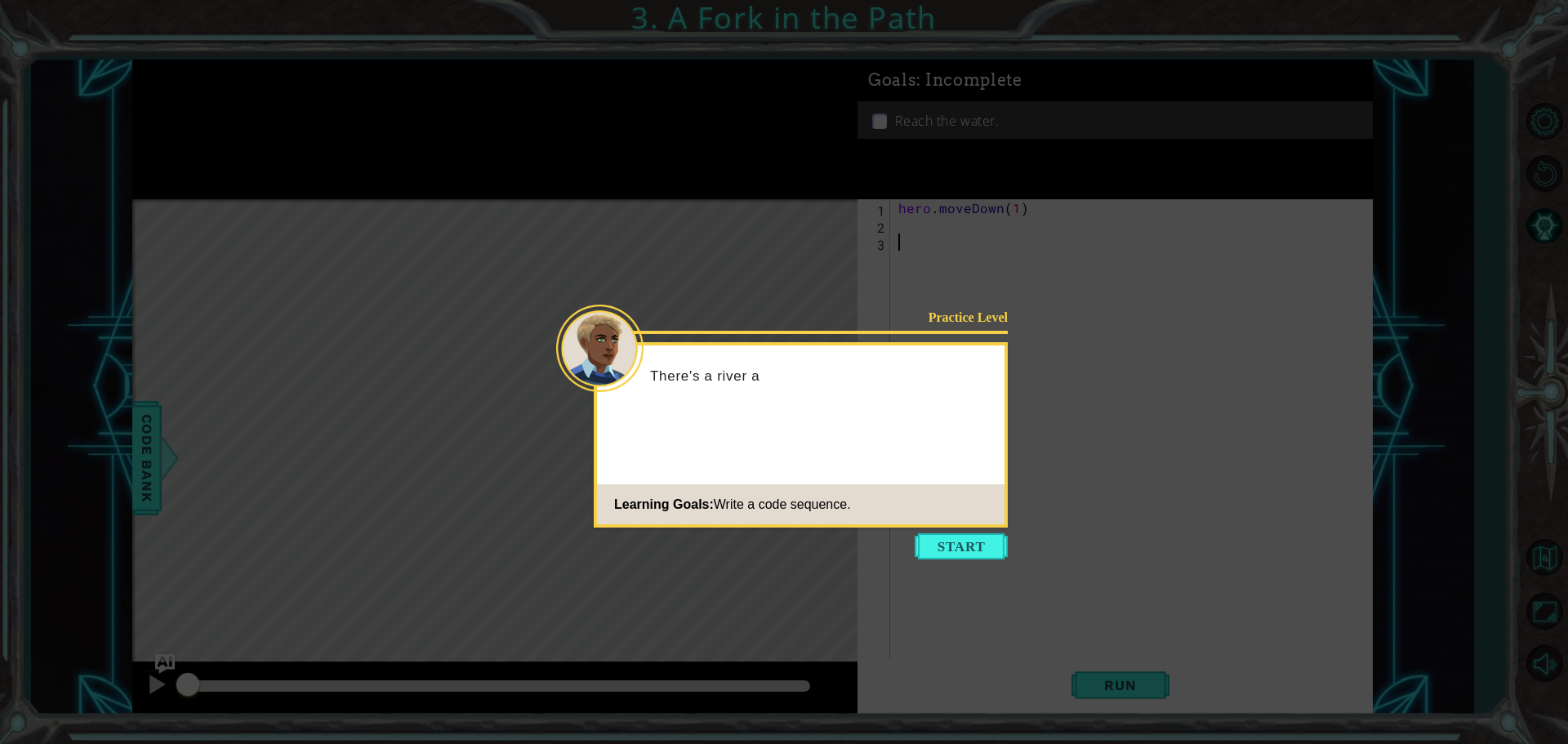
click at [971, 532] on icon at bounding box center [784, 372] width 1568 height 744
drag, startPoint x: 951, startPoint y: 558, endPoint x: 970, endPoint y: 562, distance: 19.4
click at [957, 567] on body "1 ההההההההההההההההההההההההההההההההההההההההההההההההההההההההההההההההההההההההההההה…" at bounding box center [784, 372] width 1568 height 744
click at [976, 560] on icon at bounding box center [784, 372] width 1568 height 744
click at [965, 547] on button "Start" at bounding box center [961, 546] width 93 height 26
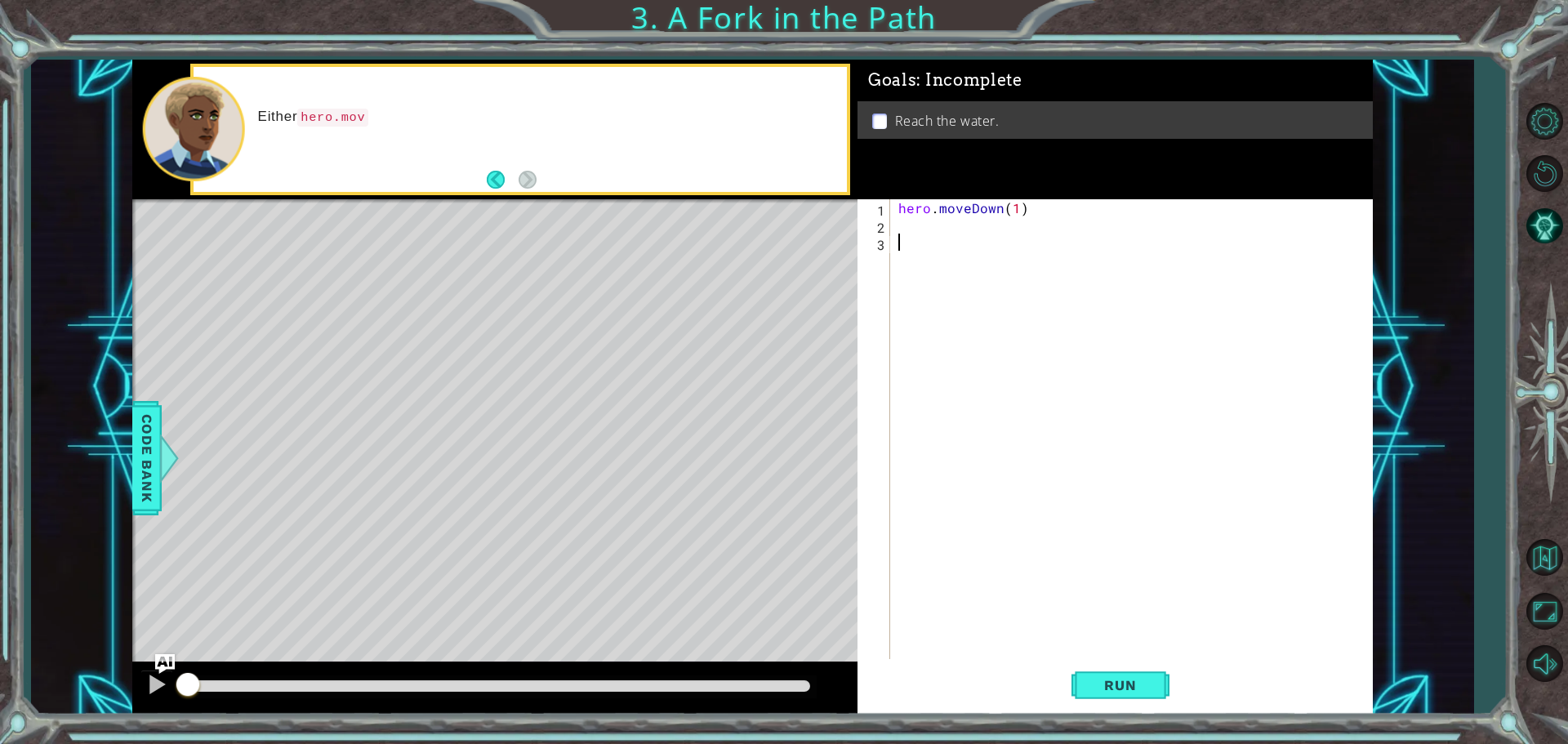
click at [543, 174] on div "Either hero.mov" at bounding box center [520, 129] width 653 height 124
click at [536, 178] on div "Either hero.moveRight() or he" at bounding box center [520, 129] width 653 height 124
click at [915, 228] on div "hero . moveDown ( 1 )" at bounding box center [1135, 447] width 481 height 497
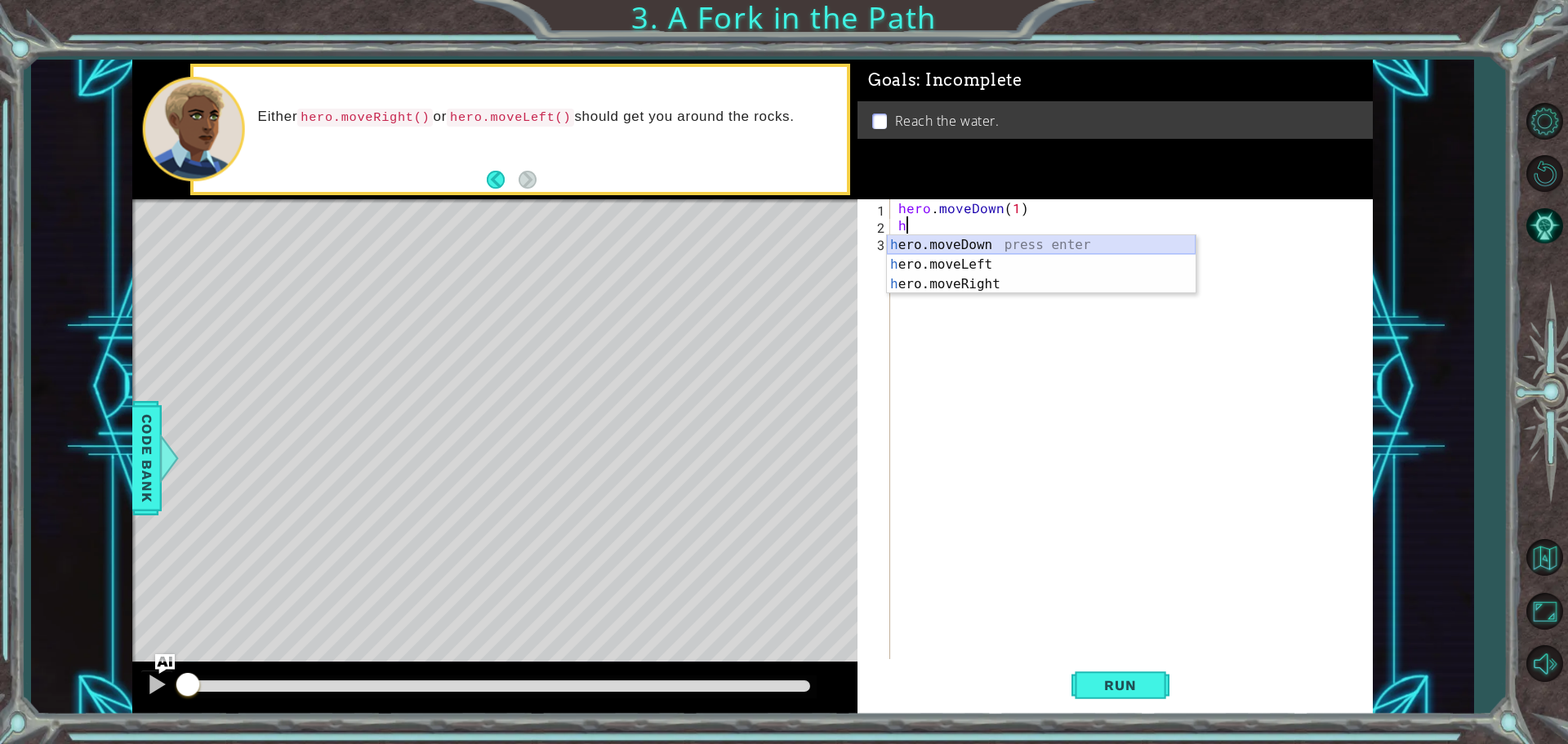
click at [965, 245] on div "h ero.moveDown press enter h ero.moveLeft press enter h ero.moveRight press ent…" at bounding box center [1041, 283] width 308 height 98
type textarea "hero.moveDown(1)"
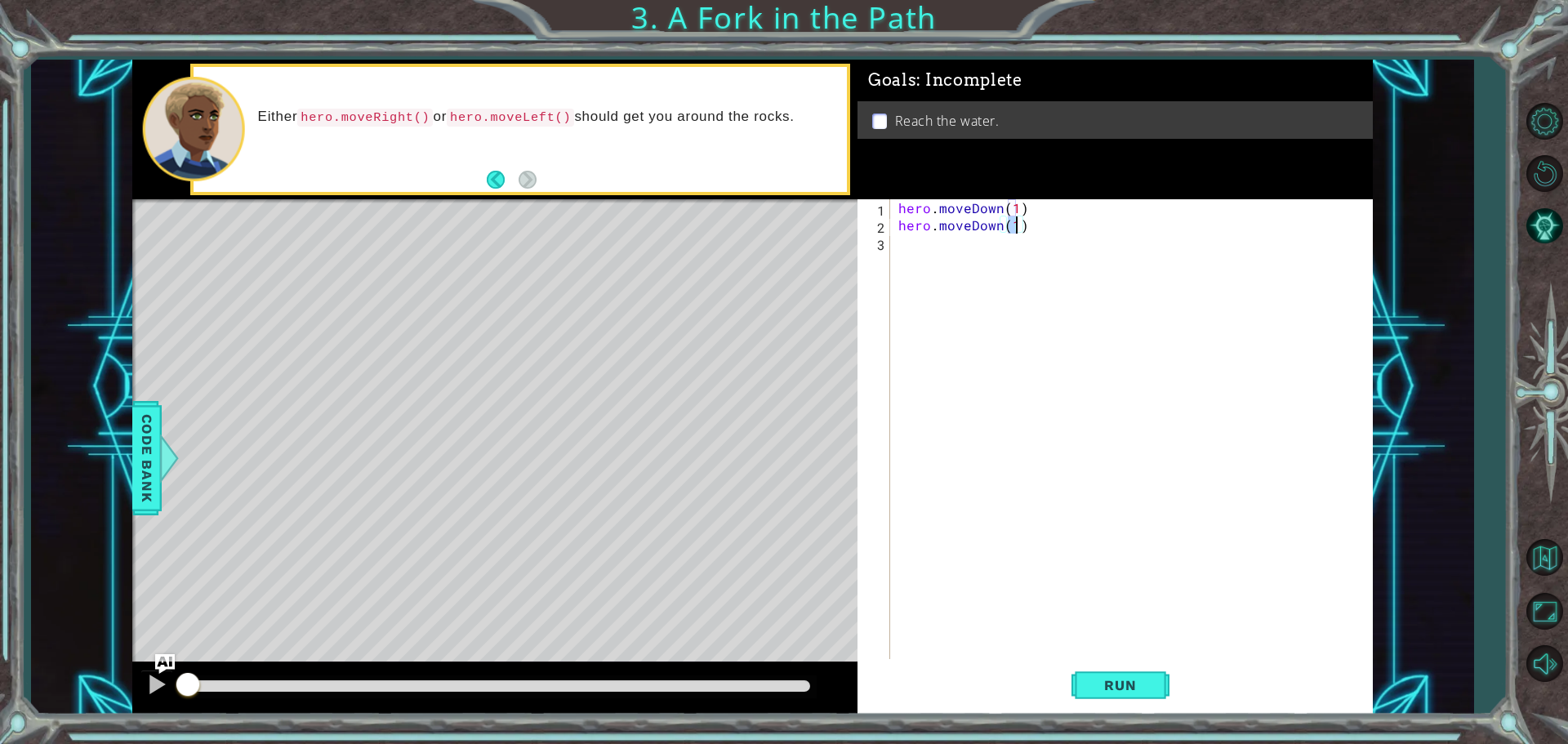
click at [934, 248] on div "hero . moveDown ( 1 ) hero . moveDown ( 1 )" at bounding box center [1135, 447] width 481 height 497
drag, startPoint x: 1048, startPoint y: 225, endPoint x: 848, endPoint y: 217, distance: 200.2
click at [848, 217] on div "1 ההההההההההההההההההההההההההההההההההההההההההההההההההההההההההההההההההההההההההההה…" at bounding box center [752, 387] width 1240 height 655
type textarea "hero.moveDown(1)"
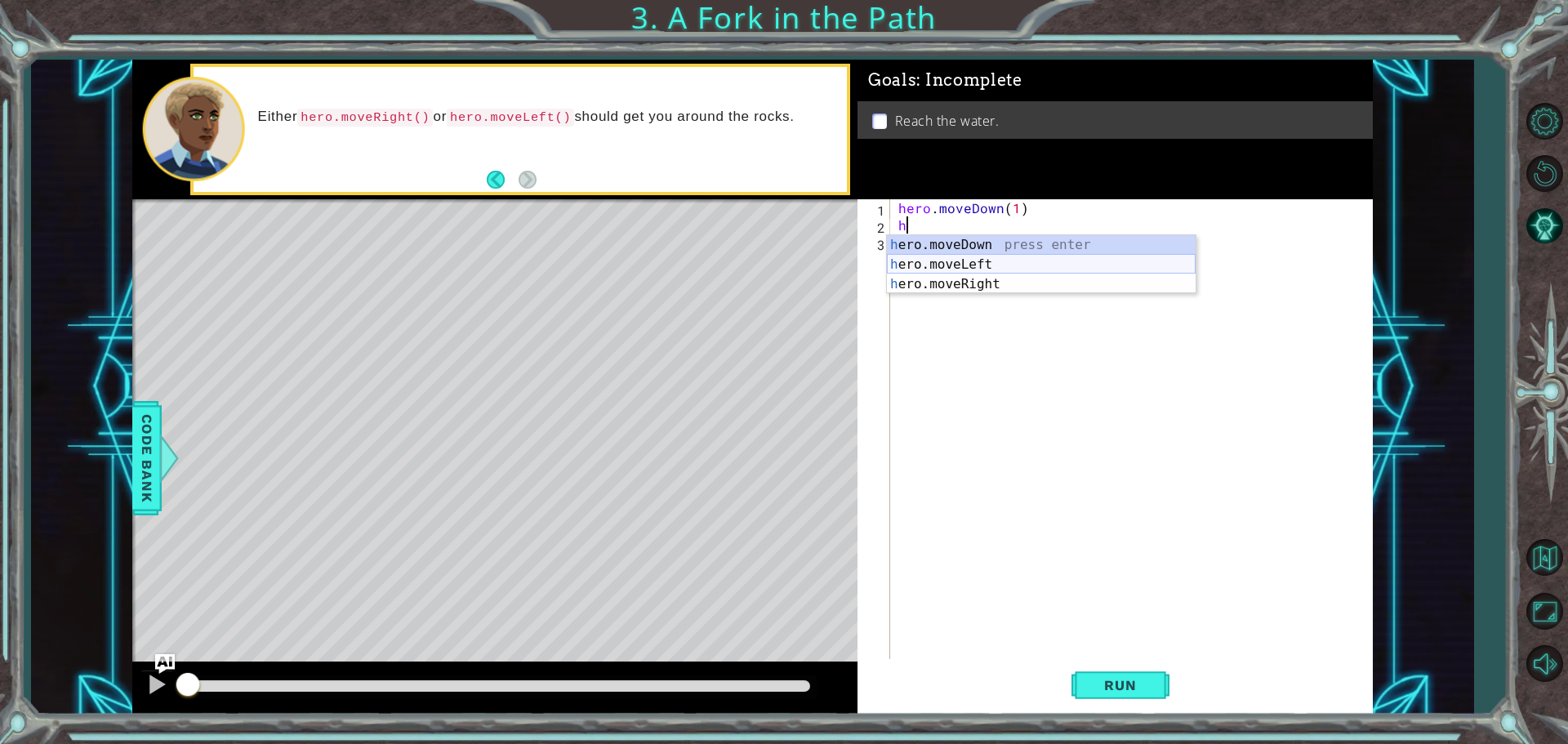
drag, startPoint x: 982, startPoint y: 259, endPoint x: 974, endPoint y: 254, distance: 9.4
click at [982, 259] on div "h ero.moveDown press enter h ero.moveLeft press enter h ero.moveRight press ent…" at bounding box center [1041, 283] width 308 height 98
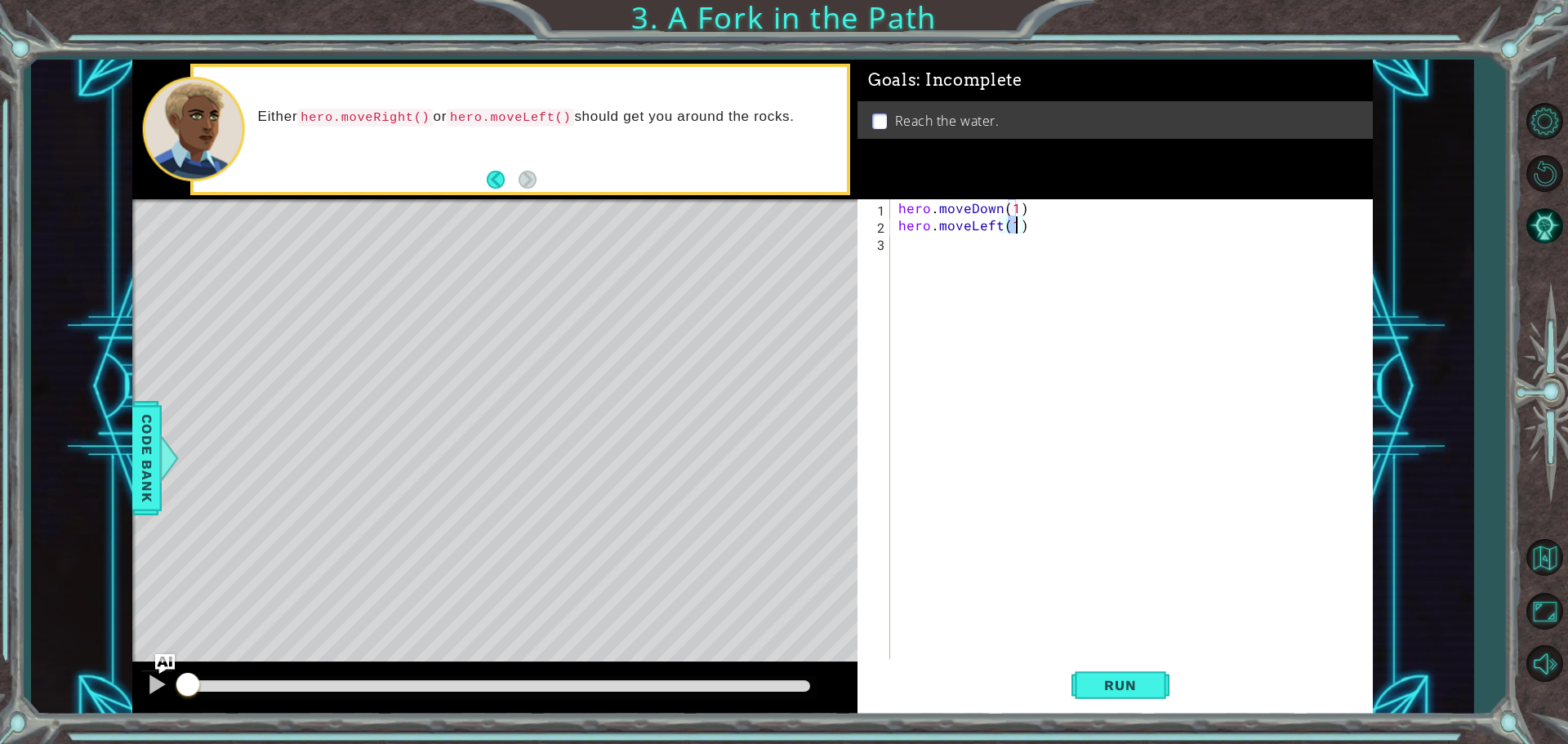
drag, startPoint x: 1005, startPoint y: 252, endPoint x: 1012, endPoint y: 245, distance: 9.9
click at [1008, 249] on div "hero . moveDown ( 1 ) hero . moveLeft ( 1 )" at bounding box center [1135, 447] width 481 height 497
type textarea "hero.moveLeft(1)"
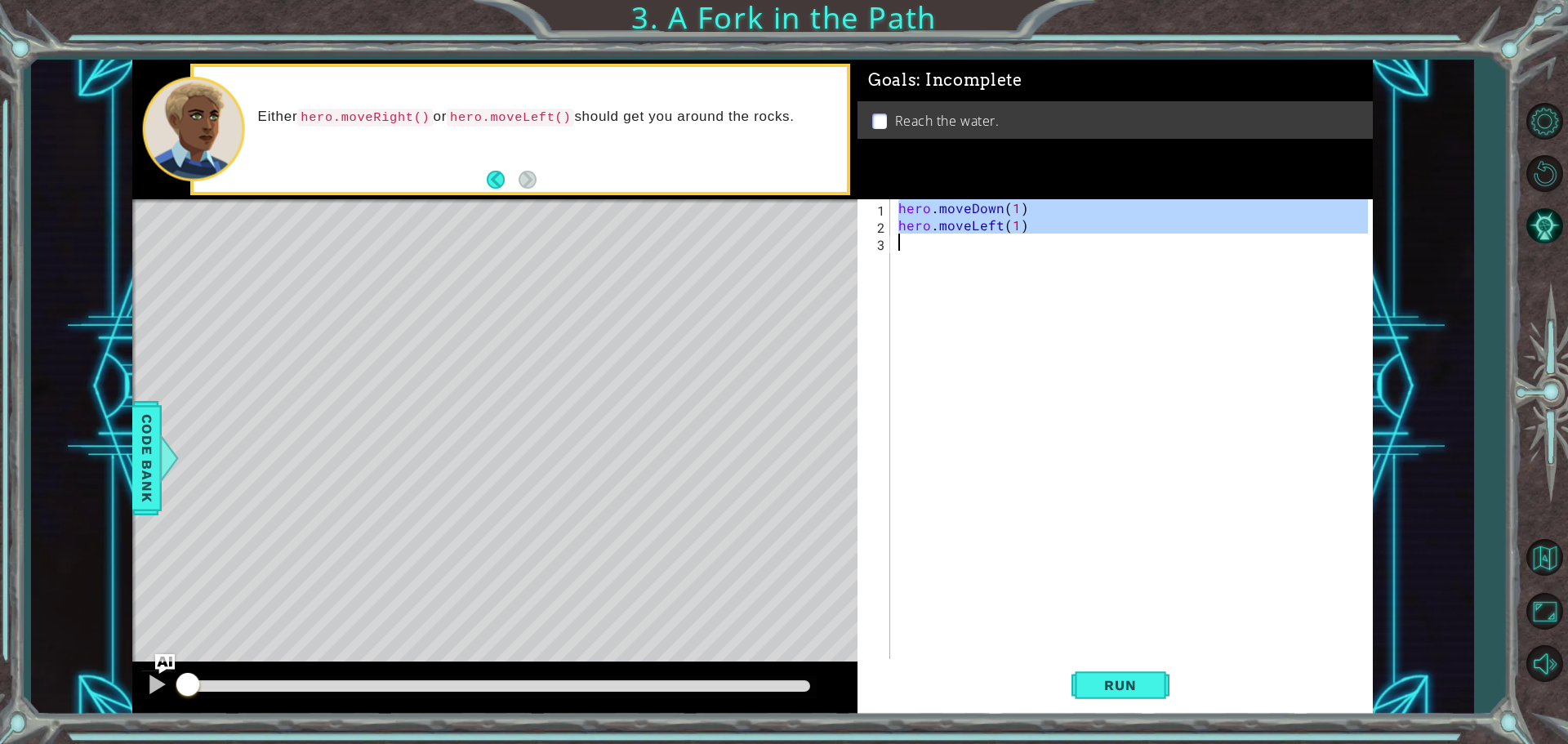
click at [1004, 246] on div "hero . moveDown ( 1 ) hero . moveLeft ( 1 )" at bounding box center [1135, 447] width 481 height 497
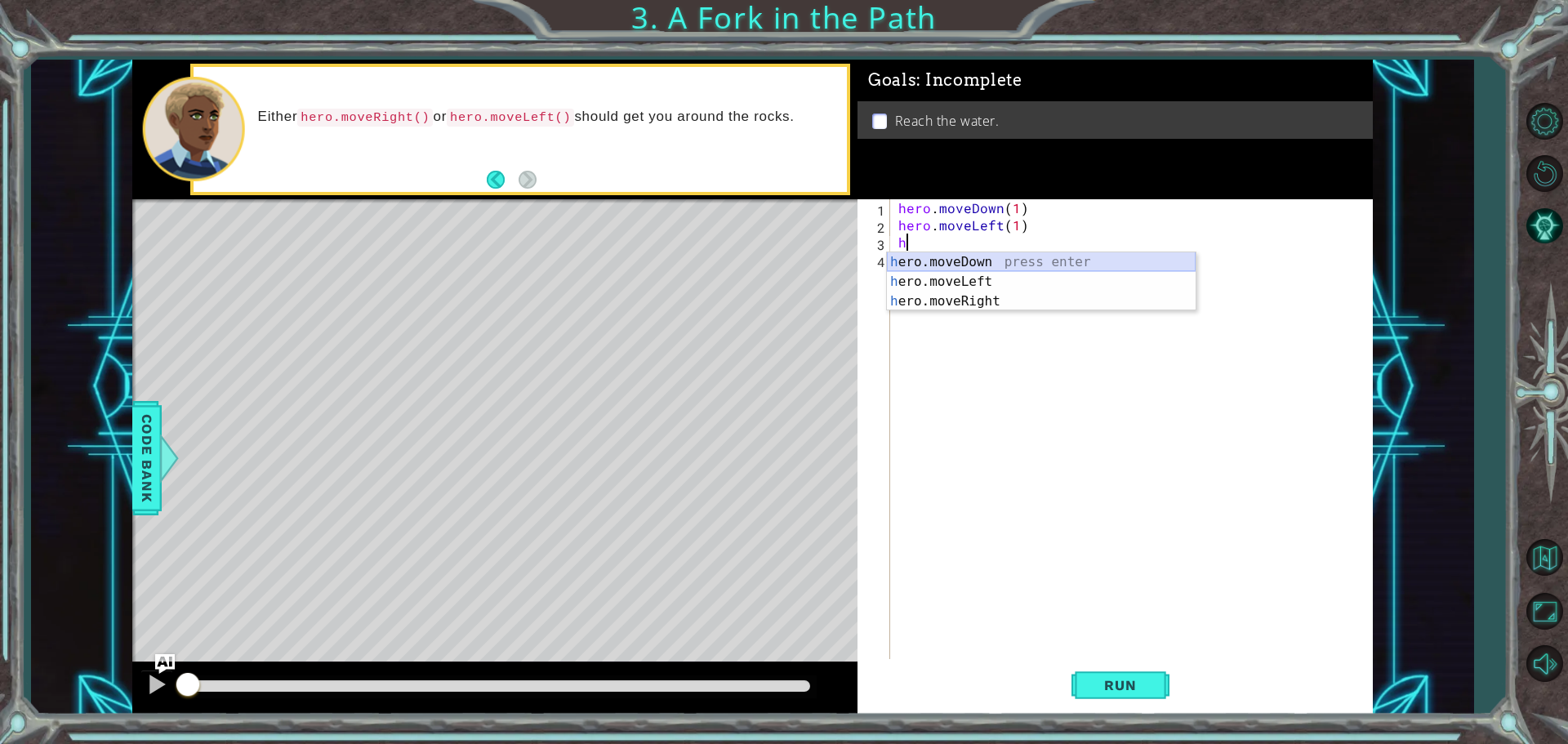
click at [981, 259] on div "h ero.moveDown press enter h ero.moveLeft press enter h ero.moveRight press ent…" at bounding box center [1041, 301] width 308 height 98
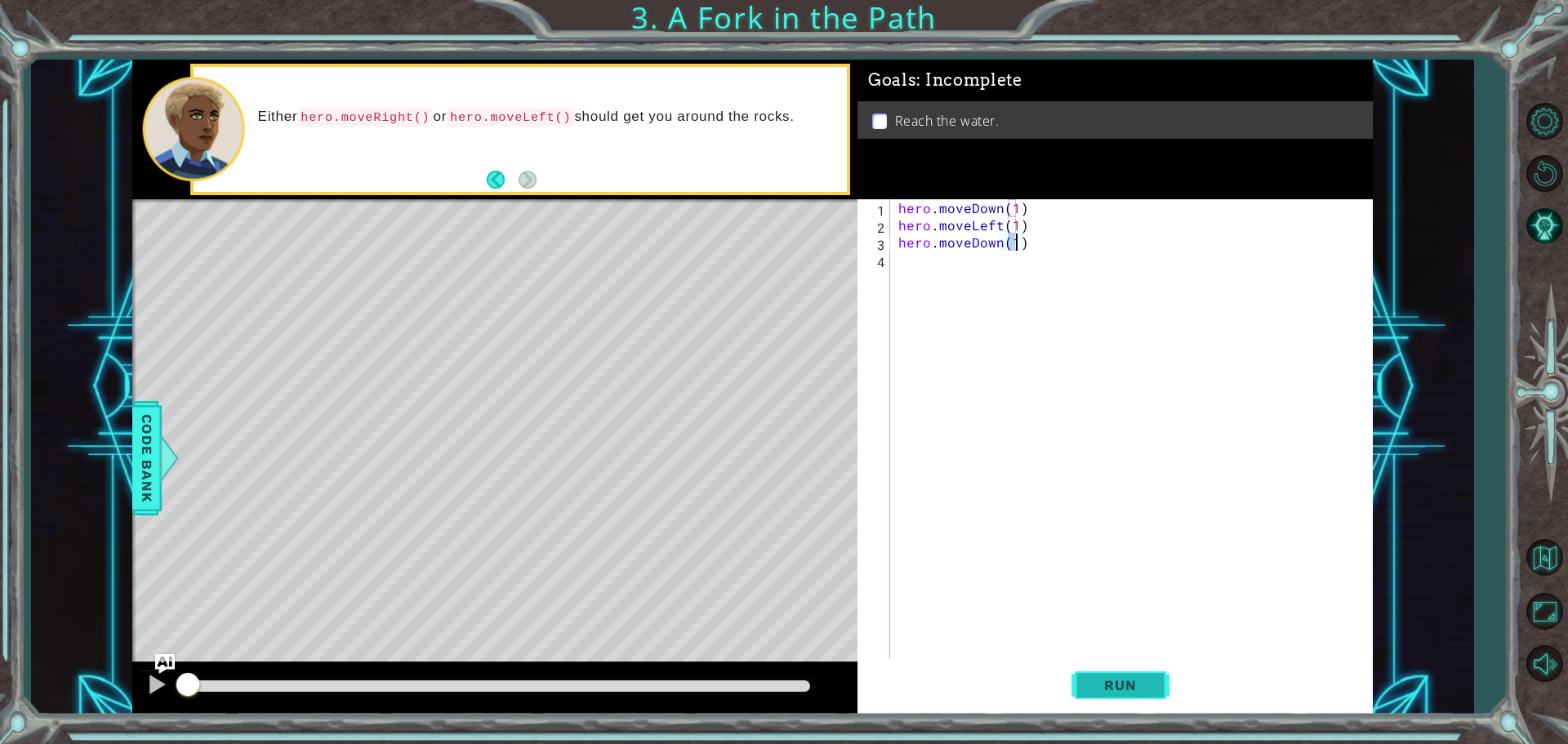
type textarea "hero.moveDown(1)"
click at [1132, 685] on span "Run" at bounding box center [1119, 685] width 64 height 16
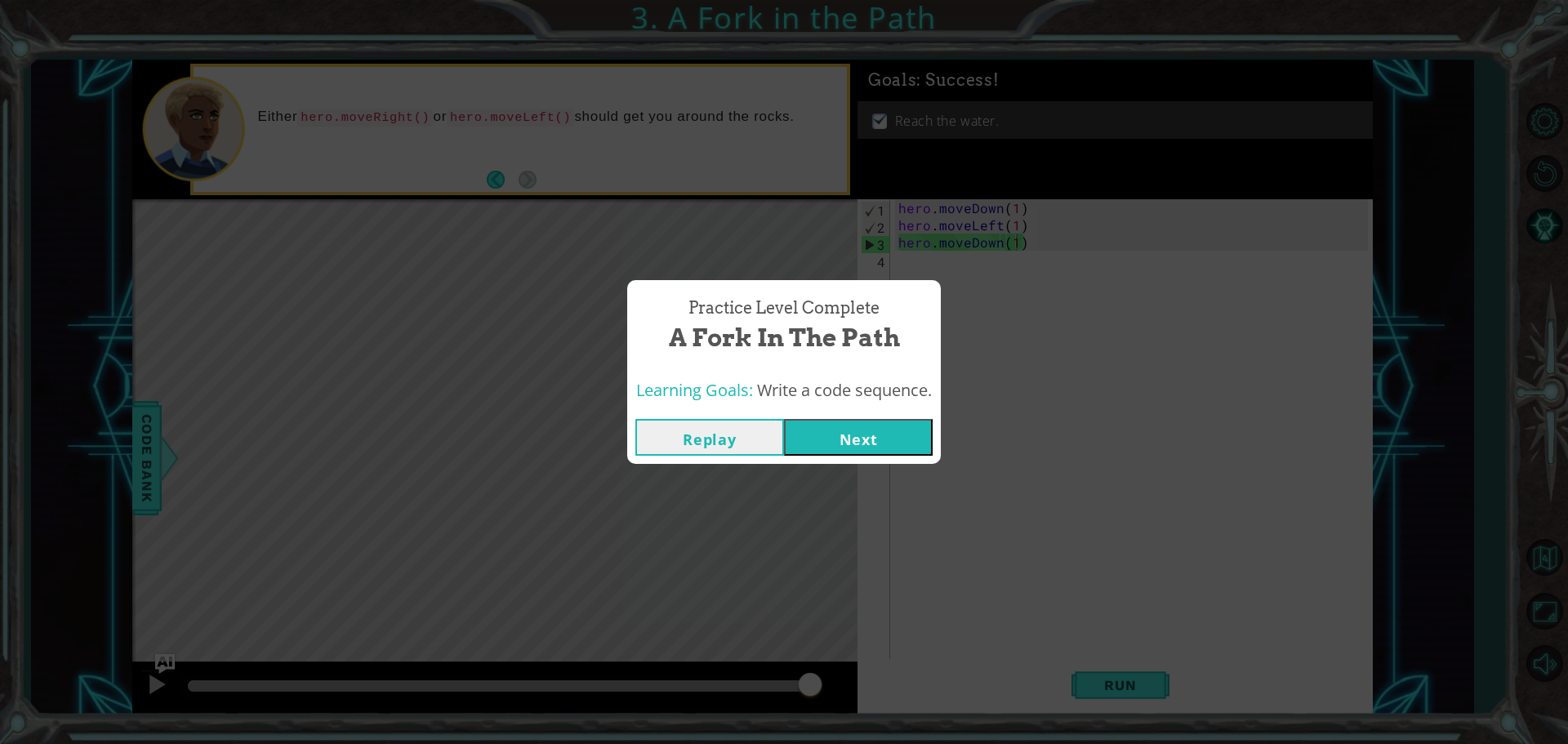
click at [862, 449] on button "Next" at bounding box center [857, 437] width 148 height 36
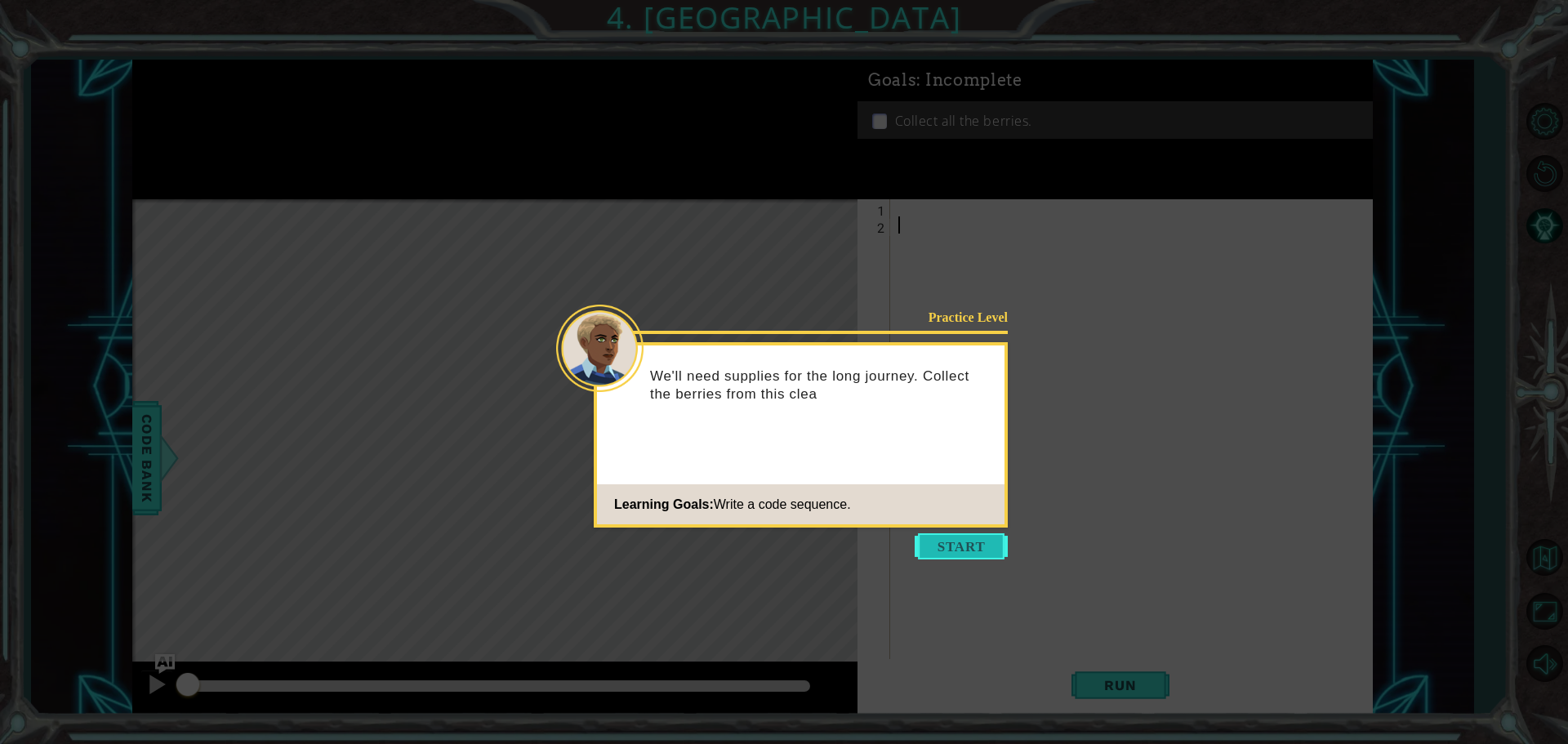
click at [947, 549] on button "Start" at bounding box center [961, 546] width 93 height 26
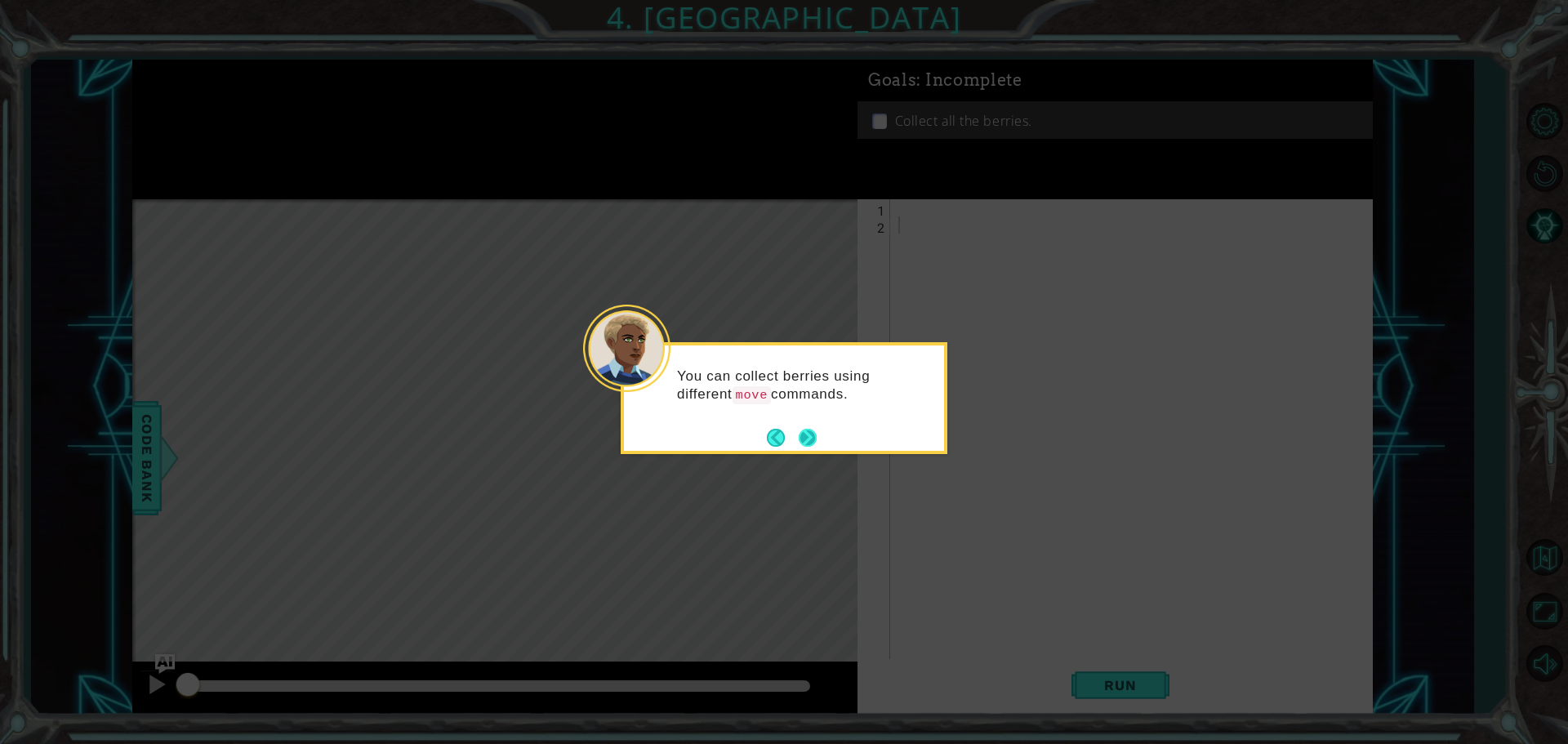
click at [808, 429] on button "Next" at bounding box center [807, 438] width 18 height 18
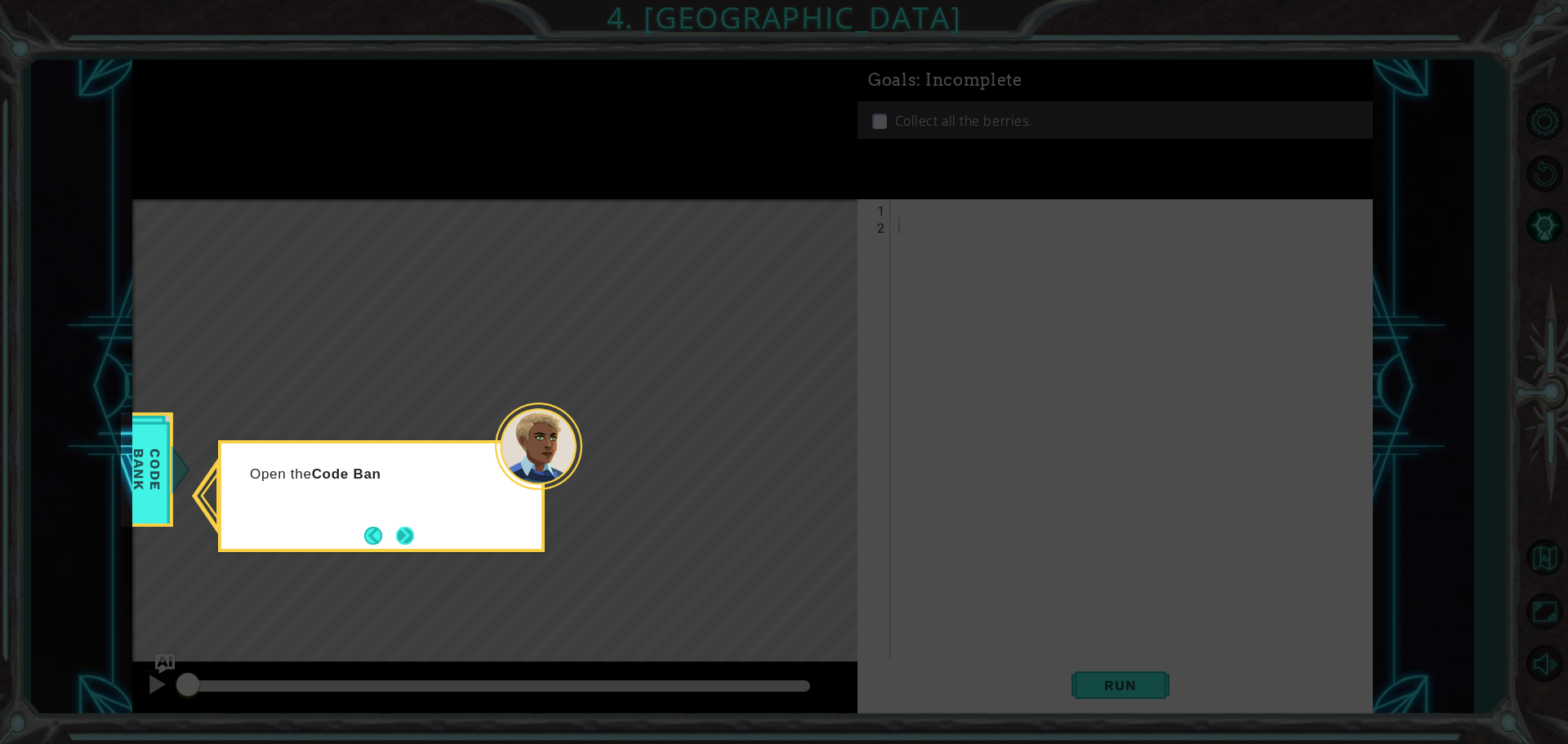
click at [410, 543] on button "Next" at bounding box center [404, 535] width 18 height 18
click at [410, 536] on button "Next" at bounding box center [404, 535] width 18 height 18
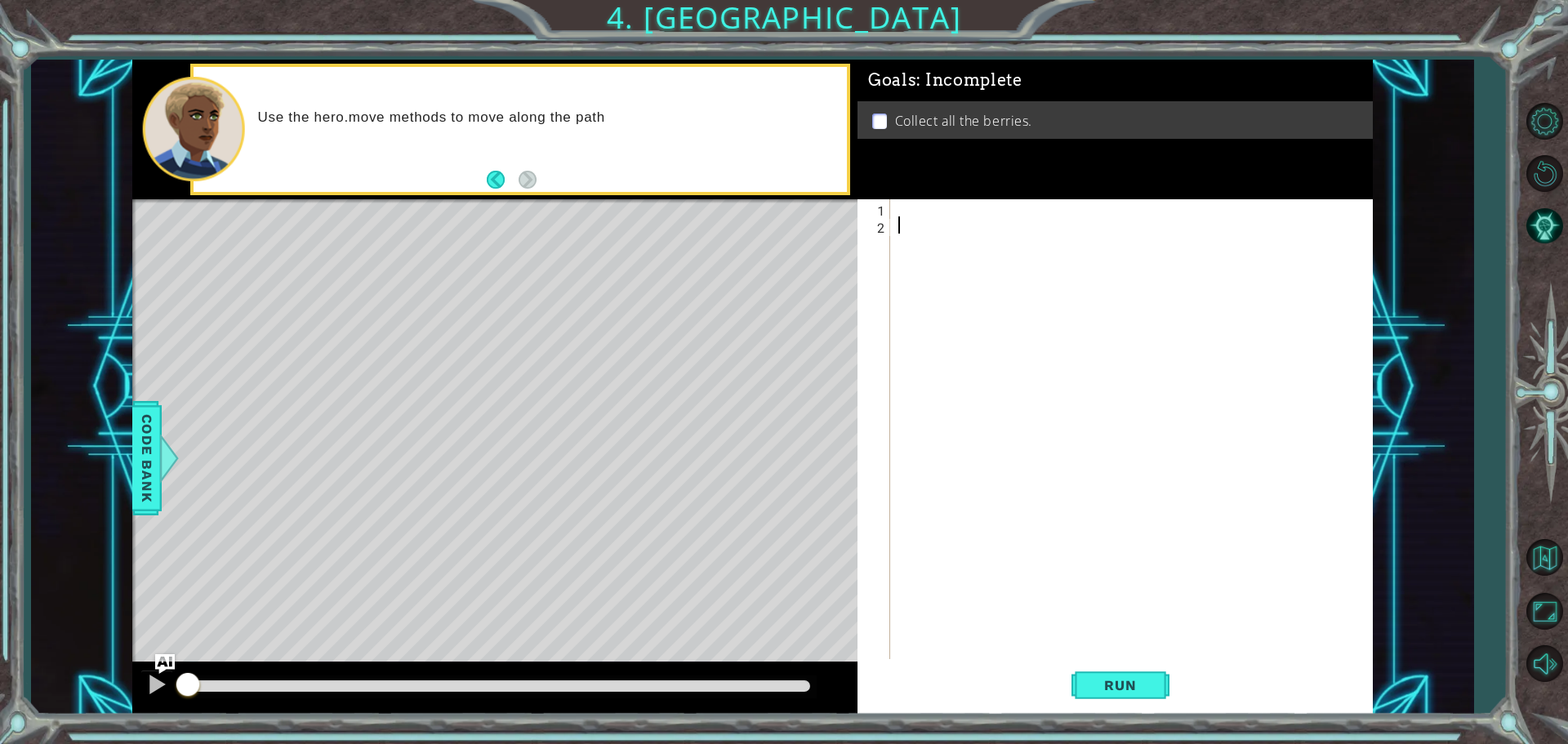
click at [861, 222] on div "2" at bounding box center [875, 227] width 30 height 17
click at [896, 206] on div at bounding box center [1135, 447] width 481 height 497
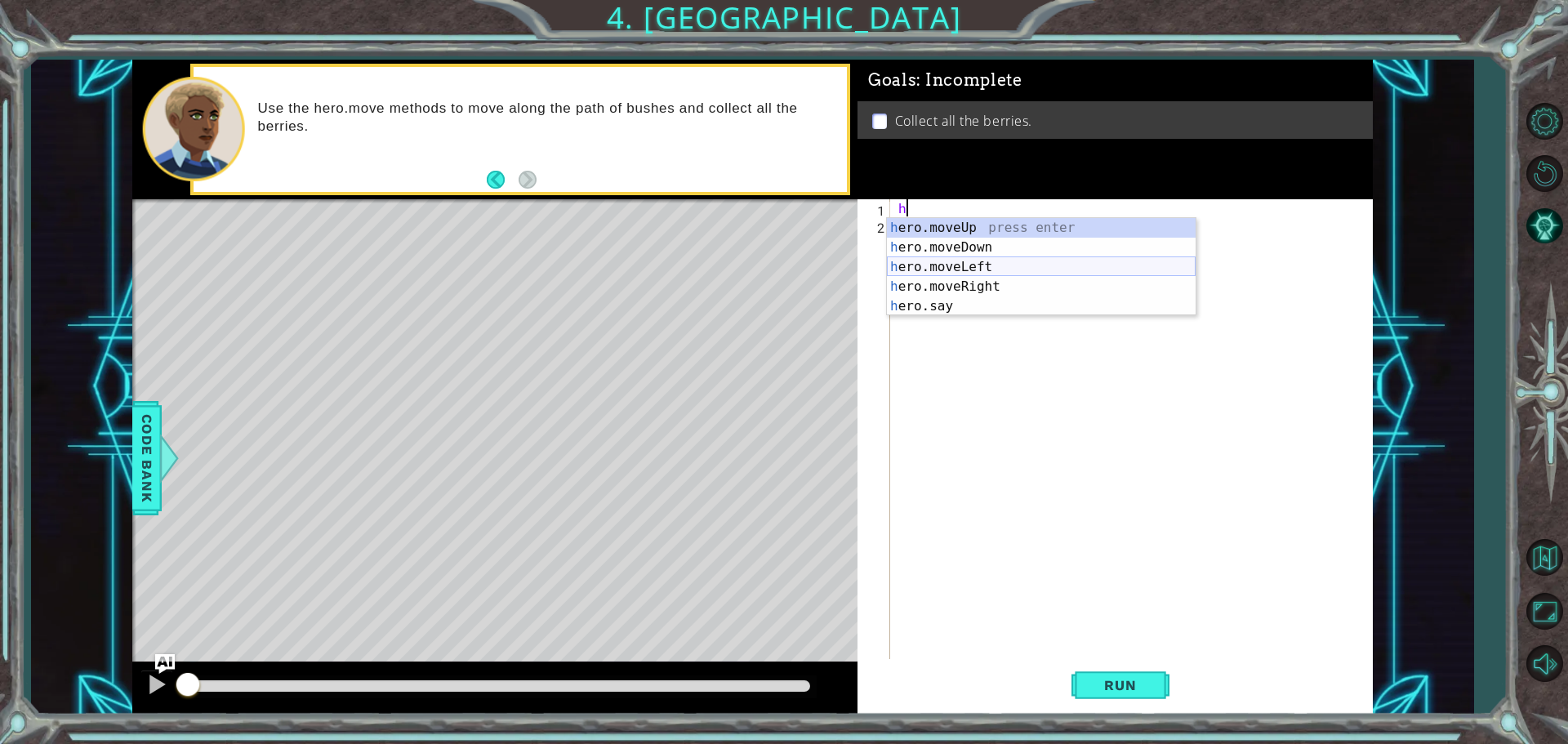
click at [1020, 262] on div "h ero.moveUp press enter h ero.moveDown press enter h ero.moveLeft press enter …" at bounding box center [1041, 286] width 308 height 137
type textarea "hero.moveLeft(1)"
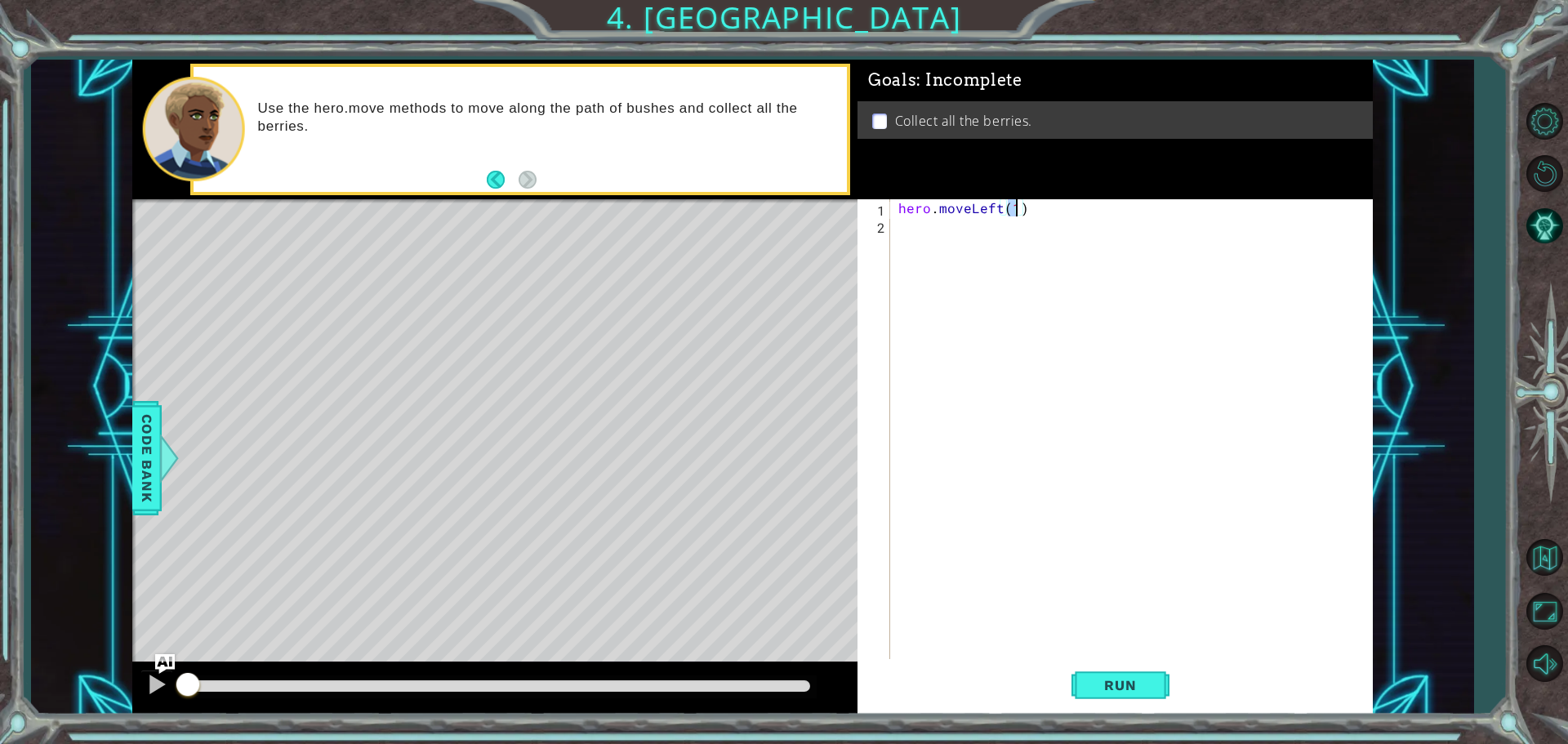
click at [910, 236] on div "hero . moveLeft ( 1 )" at bounding box center [1135, 447] width 481 height 497
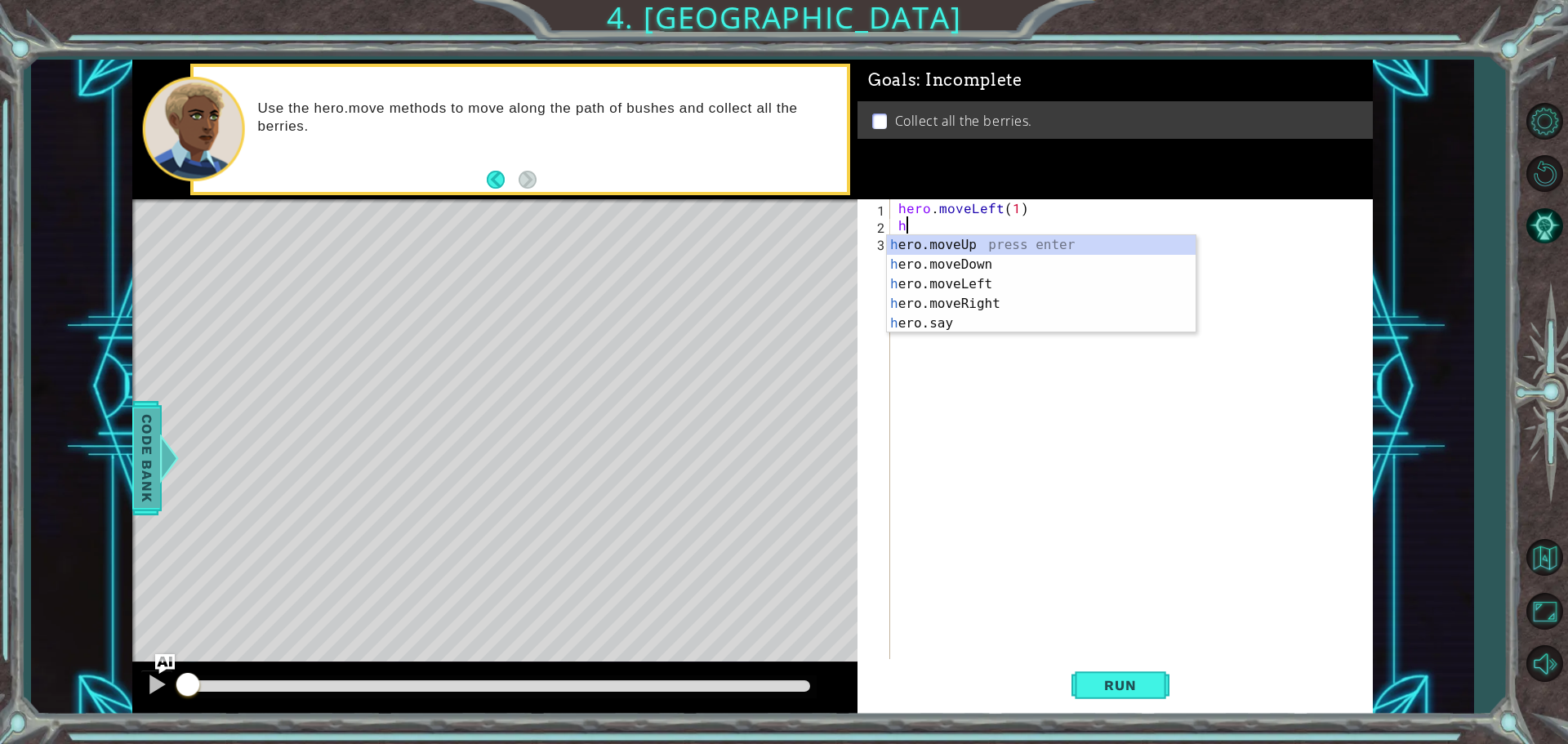
type textarea "h"
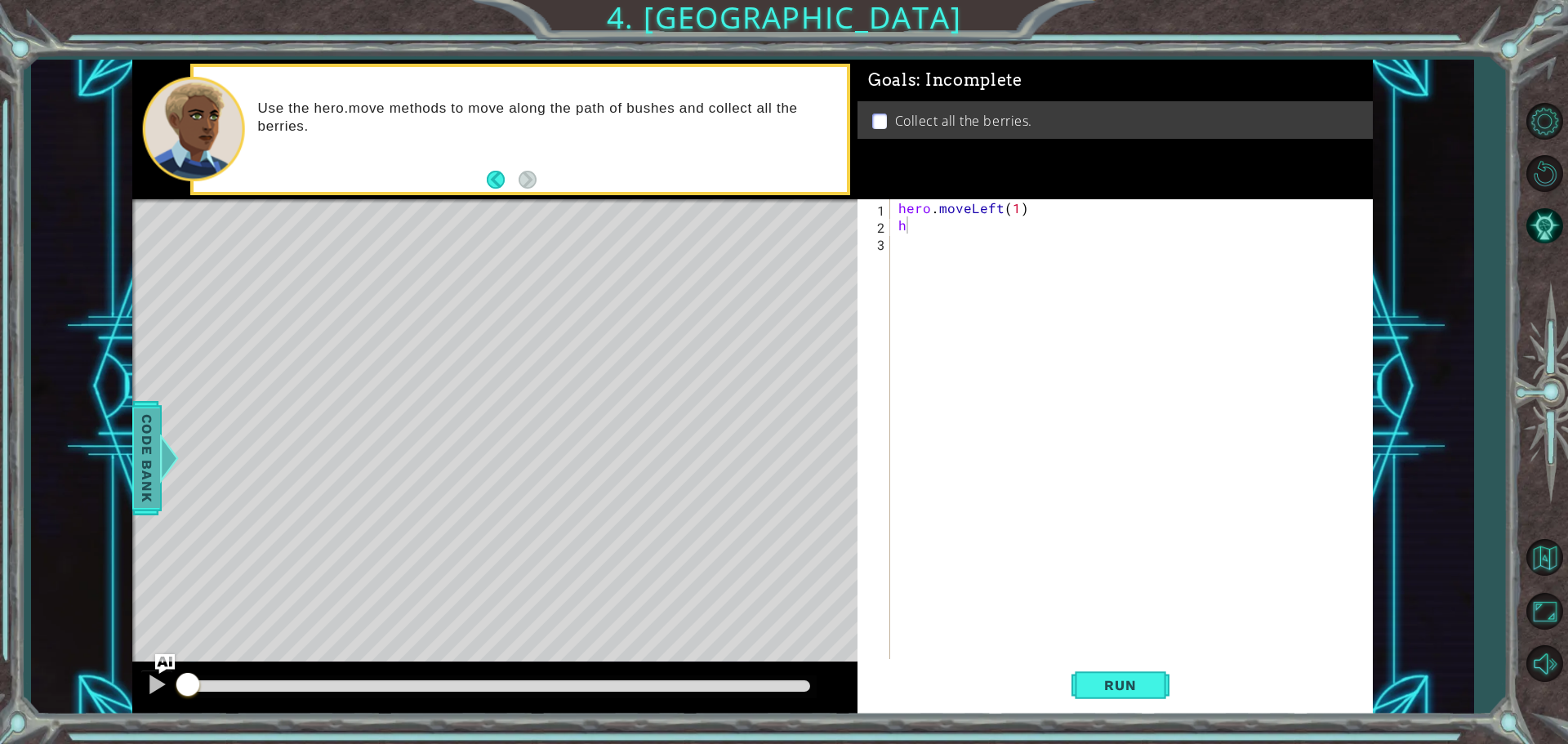
click at [152, 462] on span "Code Bank" at bounding box center [147, 458] width 26 height 100
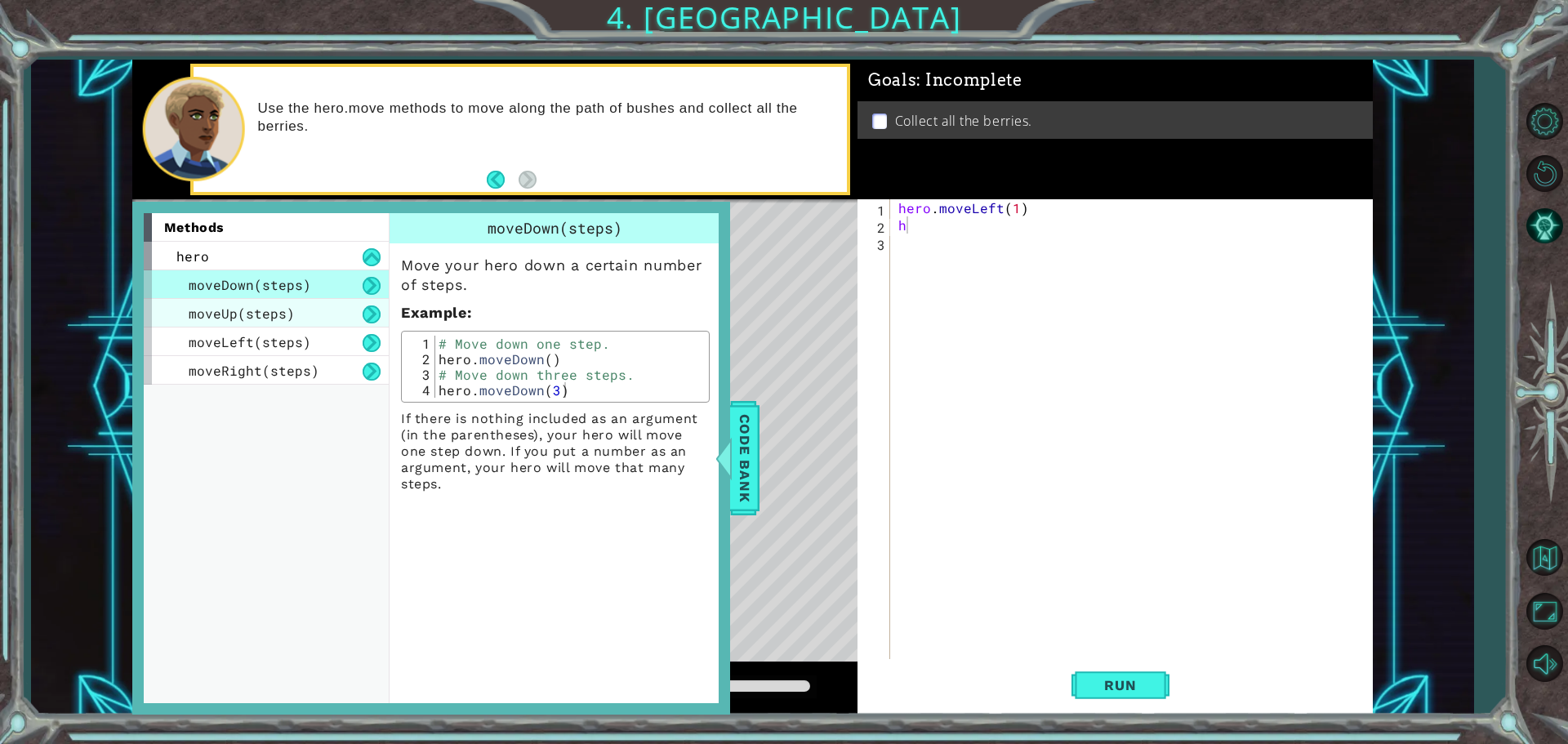
drag, startPoint x: 302, startPoint y: 315, endPoint x: 296, endPoint y: 327, distance: 13.4
click at [296, 327] on div "moveUp(steps)" at bounding box center [266, 313] width 245 height 29
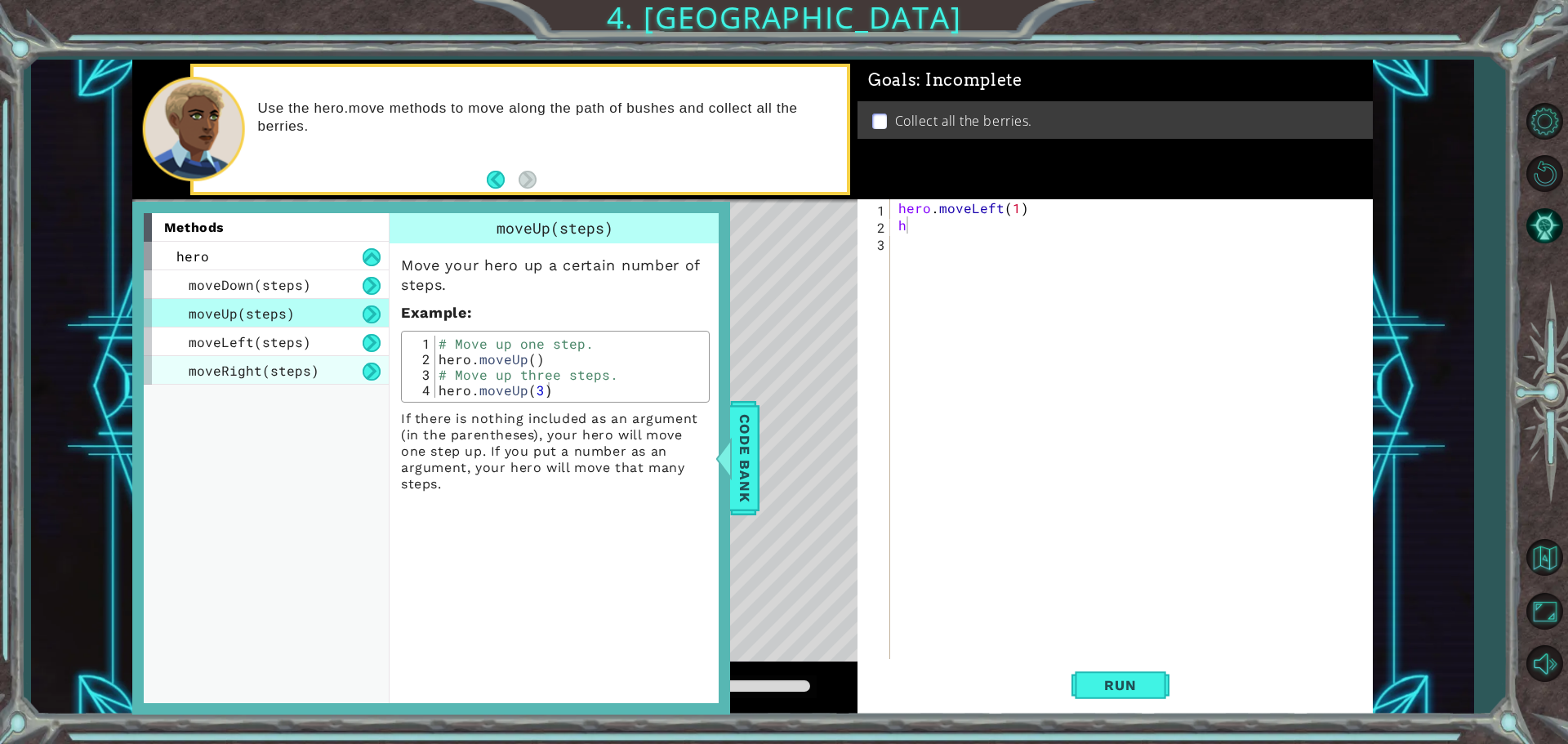
click at [288, 369] on span "moveRight(steps)" at bounding box center [254, 371] width 130 height 17
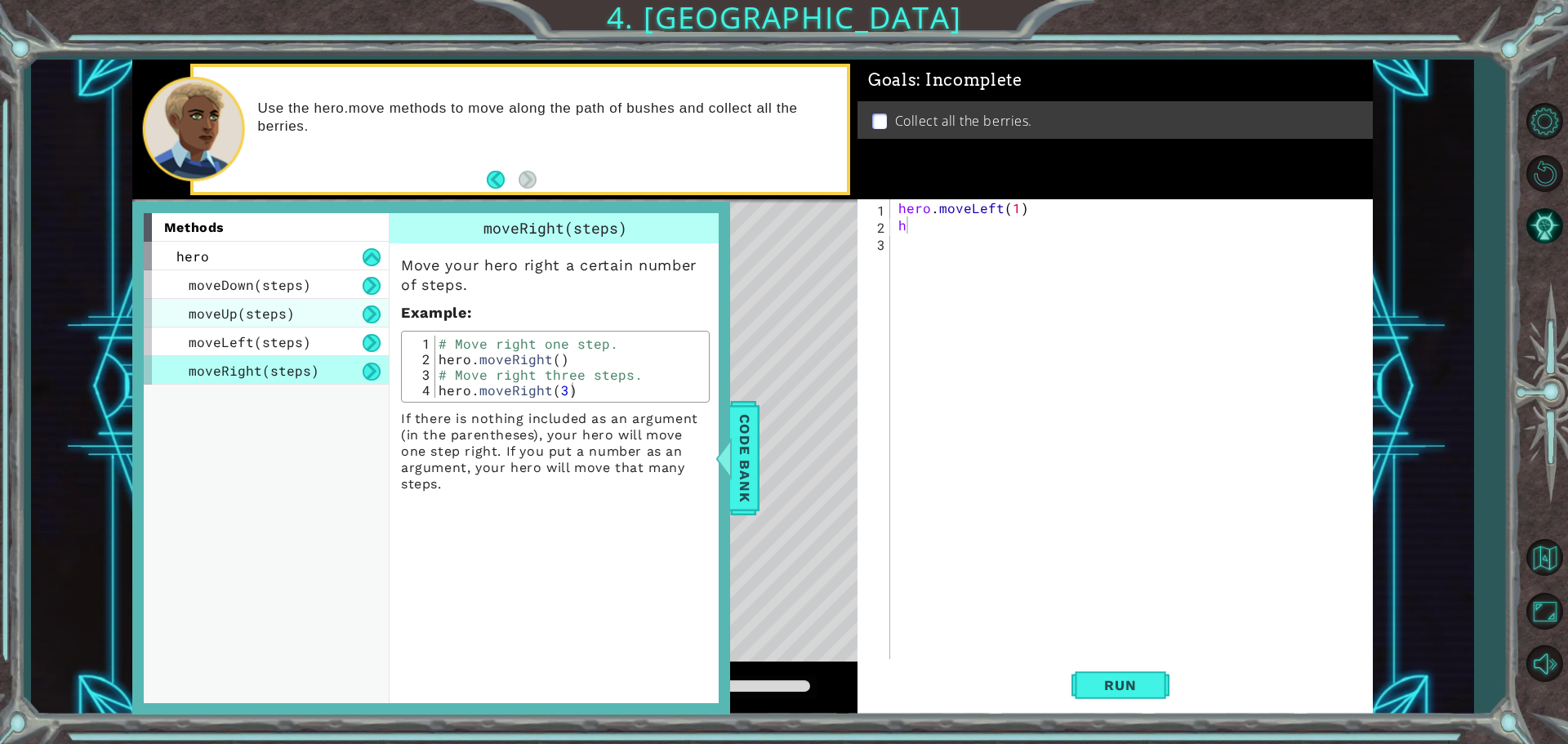
click at [278, 330] on div "moveDown(steps) moveUp(steps) moveLeft(steps) moveRight(steps)" at bounding box center [266, 327] width 245 height 114
click at [283, 266] on div "hero" at bounding box center [266, 256] width 245 height 29
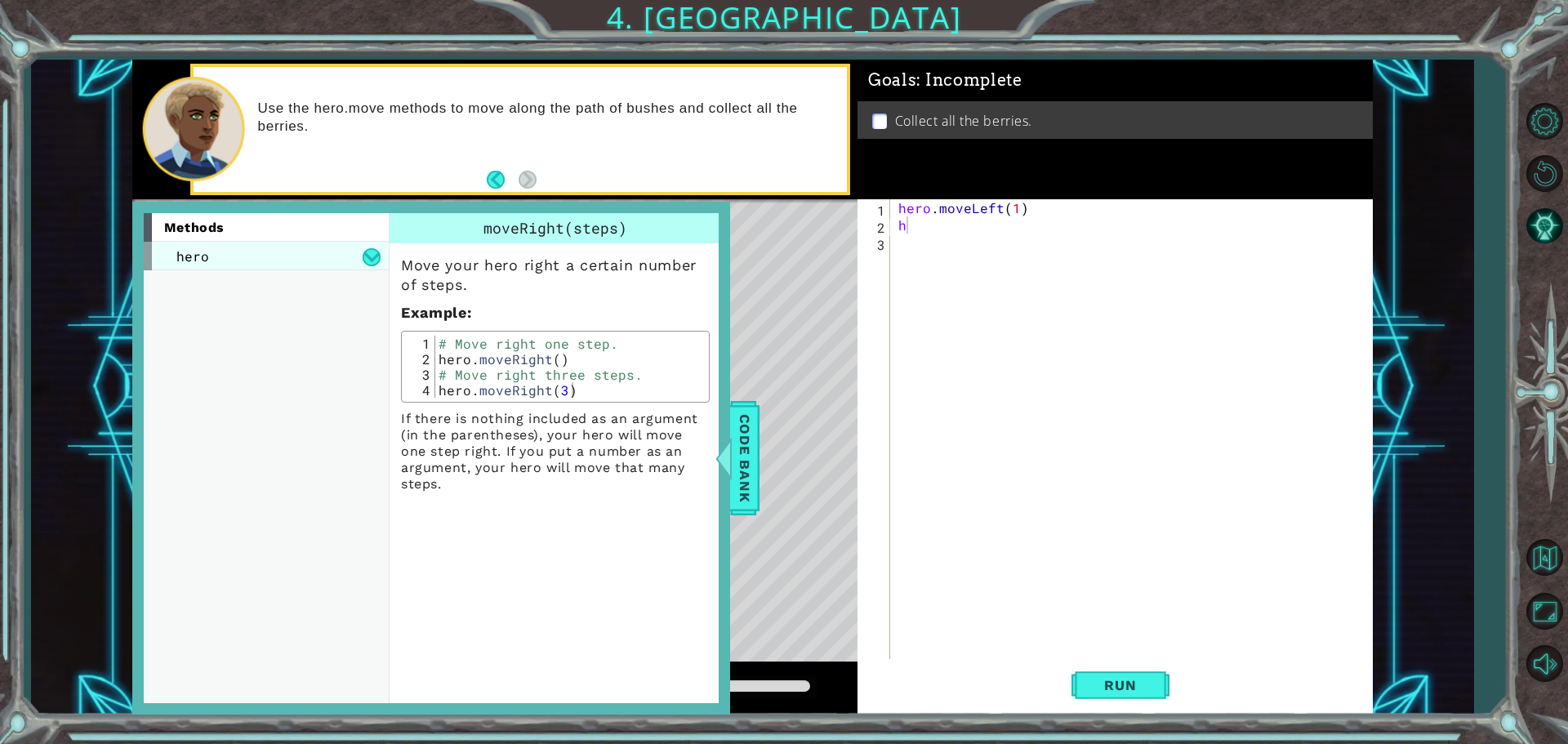
click at [289, 244] on div "hero" at bounding box center [266, 256] width 245 height 29
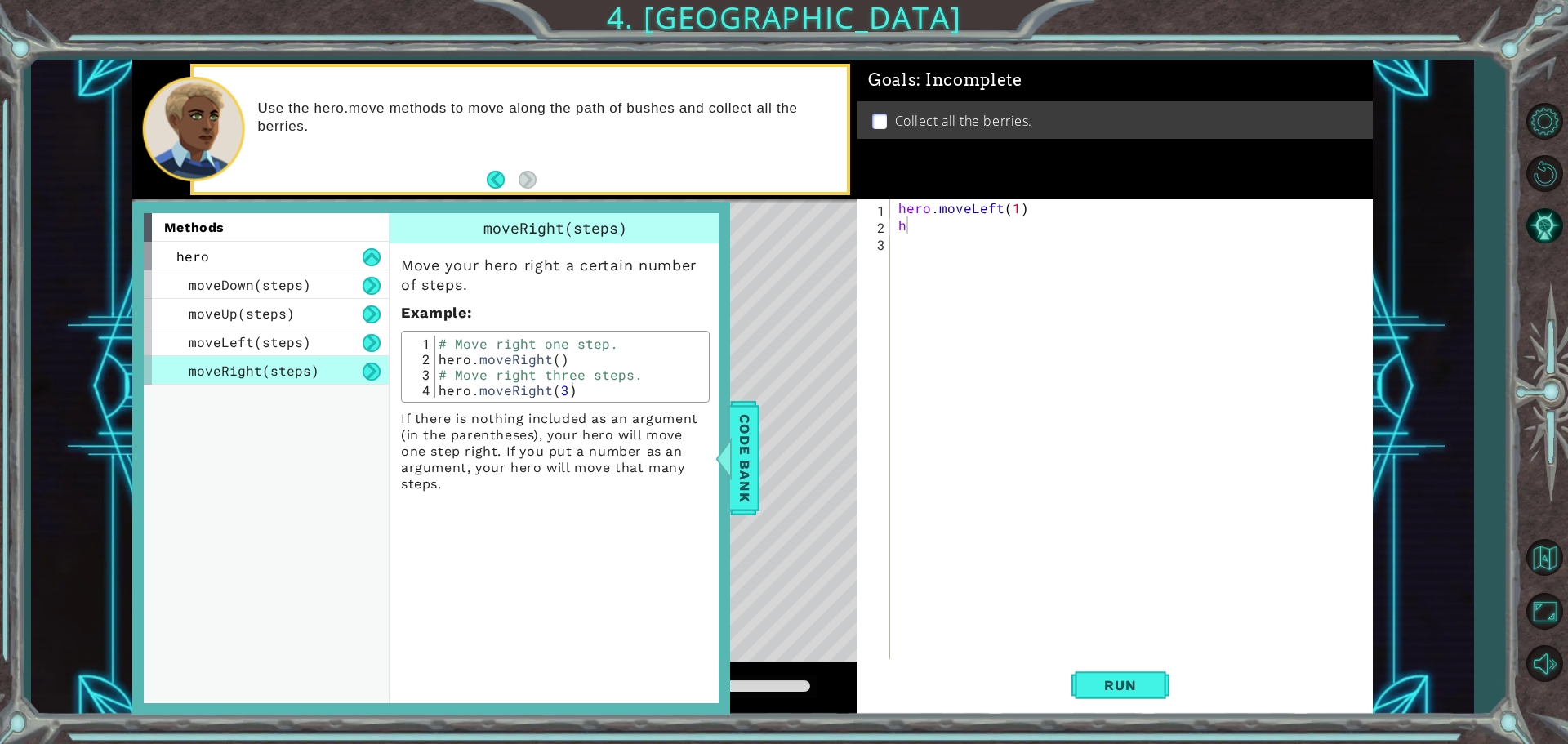
click at [966, 327] on div "hero . moveLeft ( 1 ) h" at bounding box center [1135, 447] width 481 height 497
click at [920, 254] on div "hero . moveLeft ( 1 ) h" at bounding box center [1135, 447] width 481 height 497
click at [943, 225] on div "hero . moveLeft ( 1 ) h" at bounding box center [1135, 447] width 481 height 497
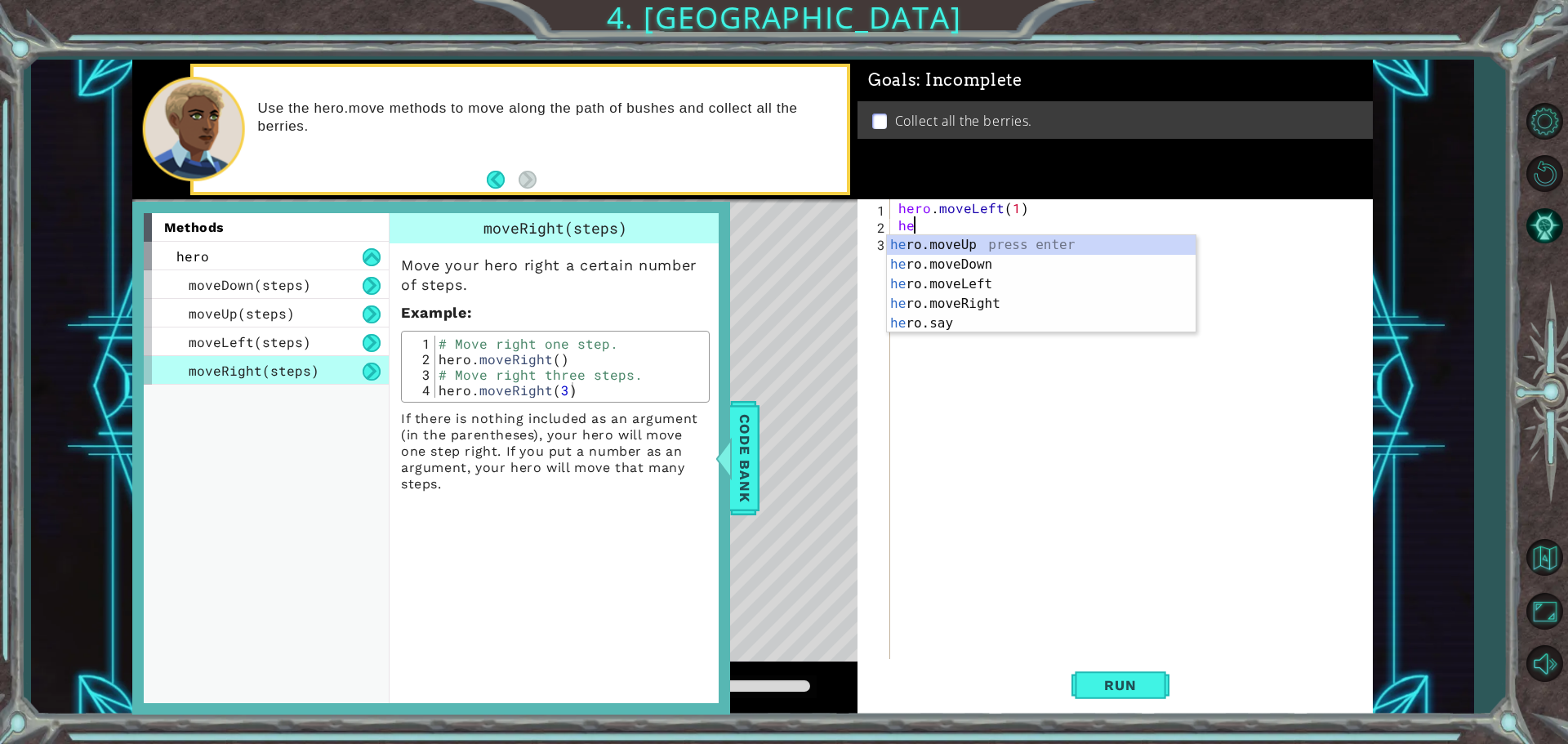
type textarea "her"
click at [1021, 339] on div "hero . moveLeft ( 1 ) her" at bounding box center [1135, 447] width 481 height 497
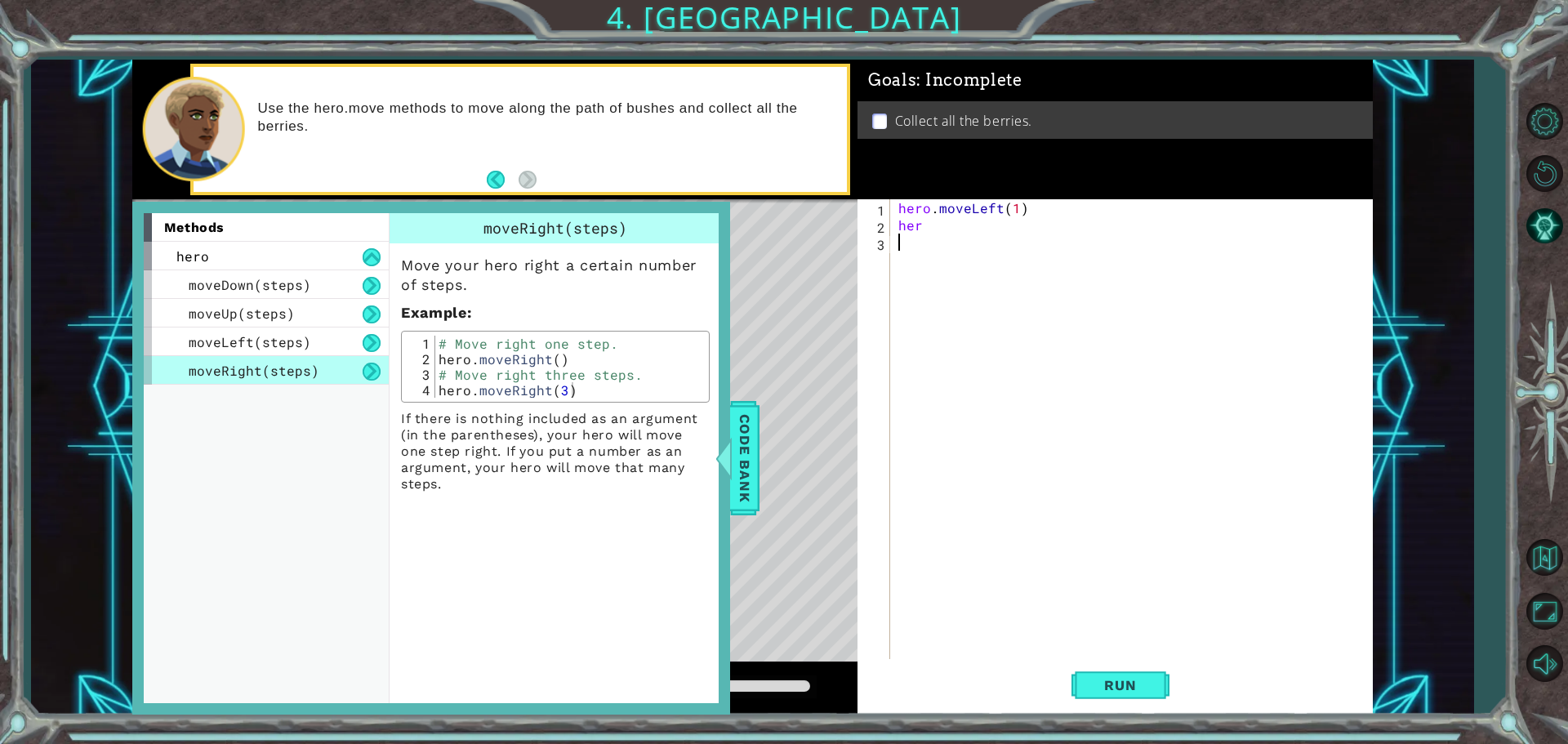
click at [954, 235] on div "hero . moveLeft ( 1 ) her" at bounding box center [1135, 447] width 481 height 497
click at [933, 214] on div "hero . moveLeft ( 1 ) her" at bounding box center [1135, 447] width 481 height 497
click at [947, 225] on div "hero . moveLeft ( 1 ) her" at bounding box center [1135, 447] width 481 height 497
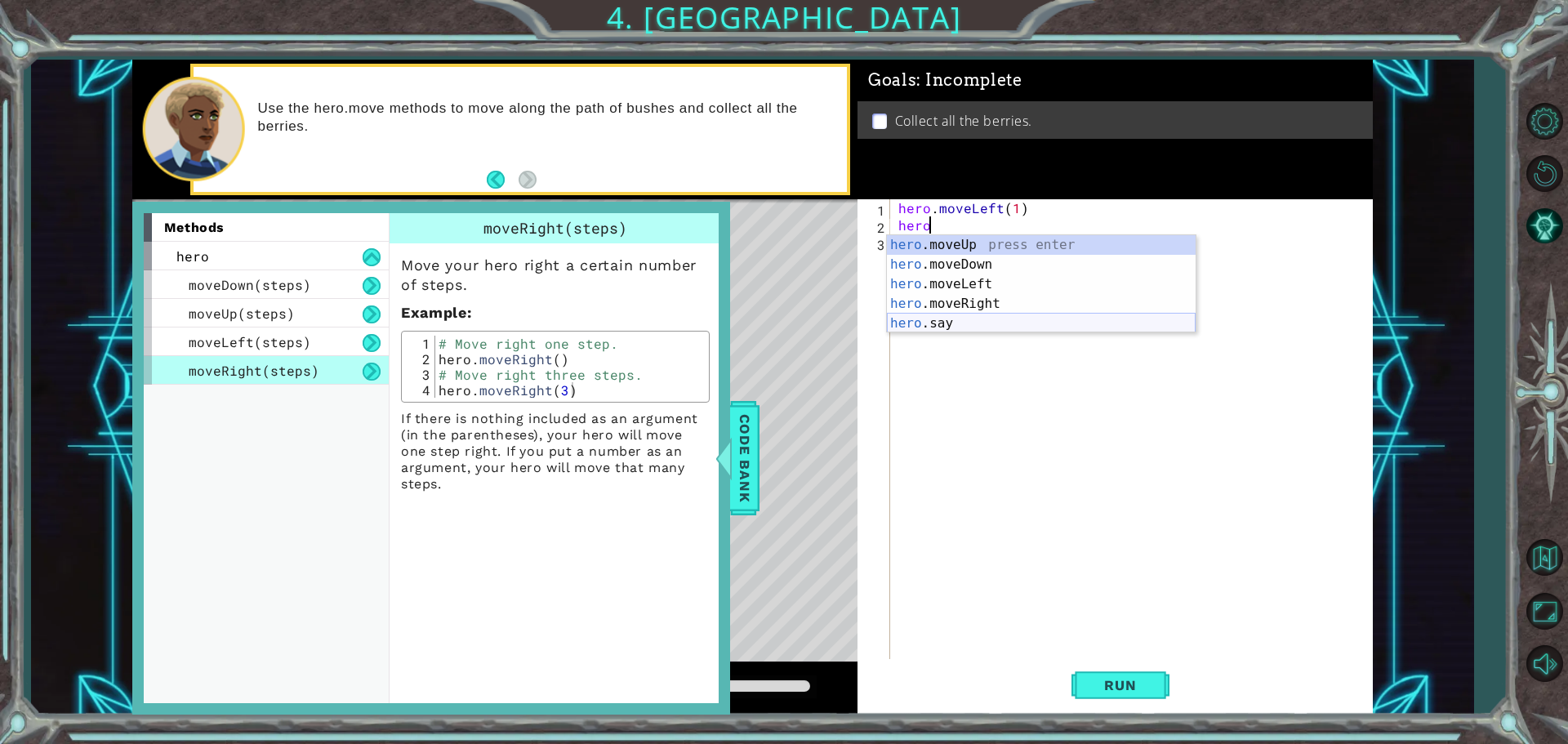
click at [939, 324] on div "hero .moveUp press enter hero .moveDown press enter hero .moveLeft press enter …" at bounding box center [1041, 303] width 308 height 137
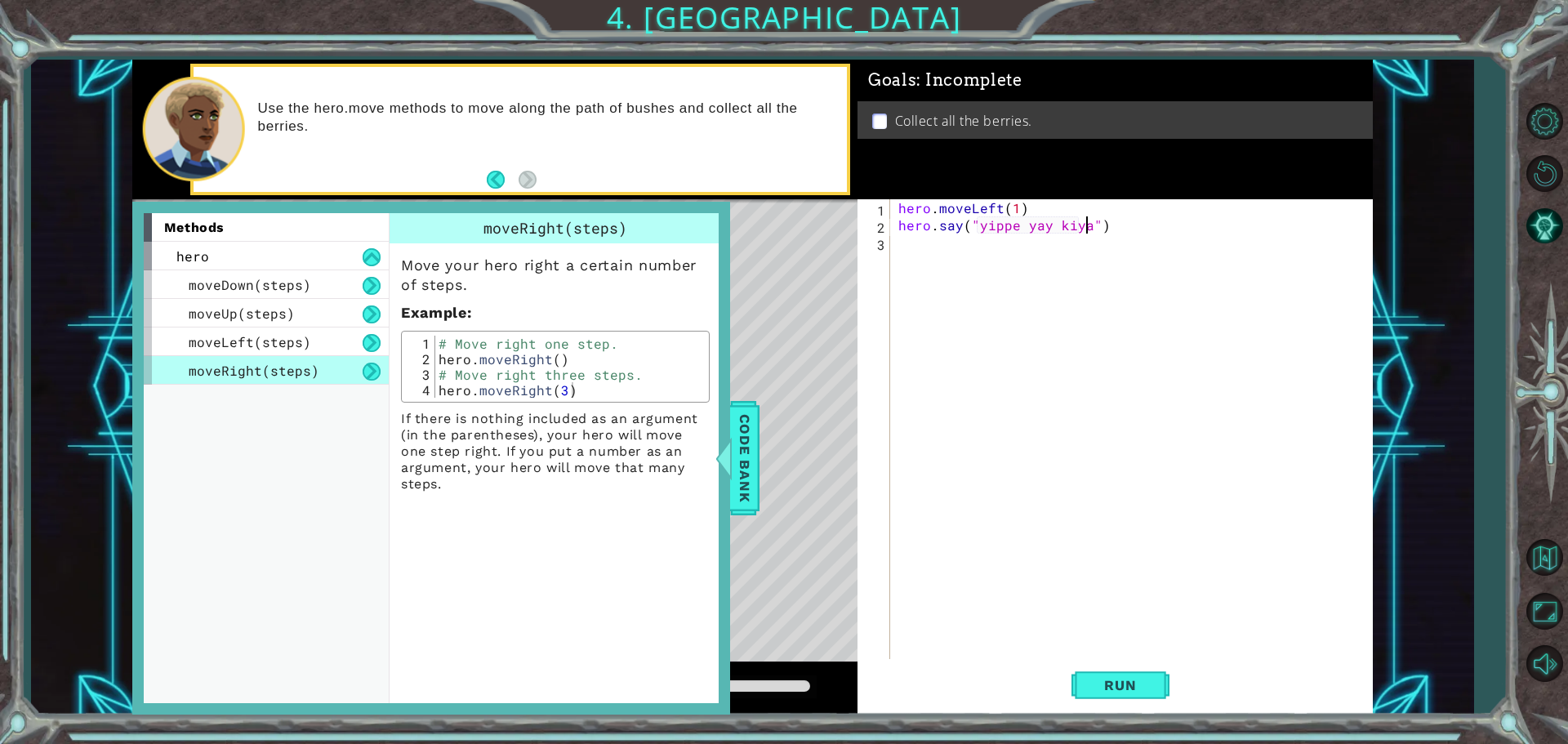
scroll to position [0, 12]
drag, startPoint x: 1087, startPoint y: 687, endPoint x: 1079, endPoint y: 682, distance: 9.4
click at [1086, 688] on button "Run" at bounding box center [1120, 685] width 98 height 52
click at [748, 413] on span "Code Bank" at bounding box center [744, 458] width 26 height 100
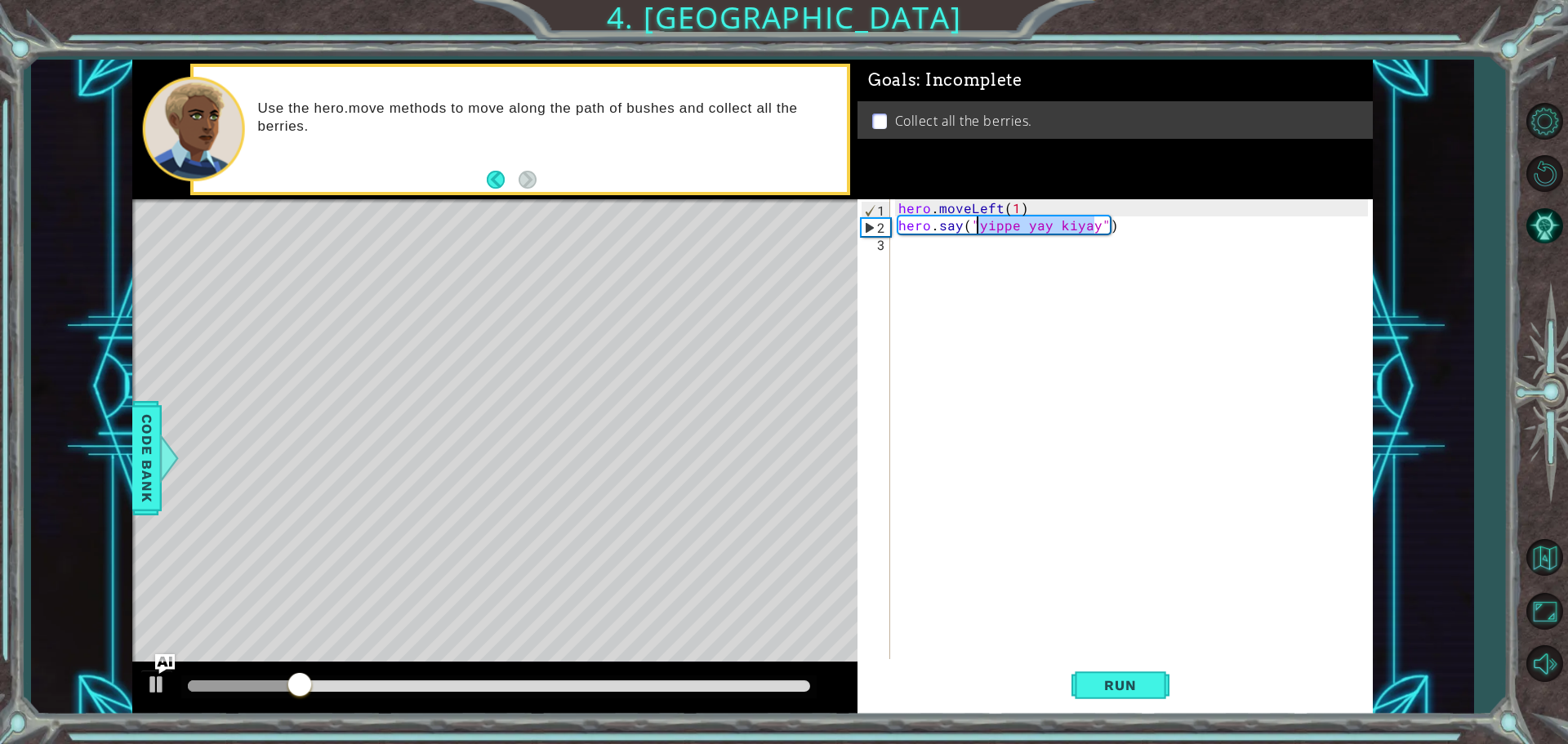
drag, startPoint x: 1097, startPoint y: 230, endPoint x: 976, endPoint y: 224, distance: 121.1
click at [976, 224] on div "hero . moveLeft ( 1 ) hero . say ( "yippe yay kiyay" )" at bounding box center [1135, 447] width 481 height 497
type textarea "hero.say("pluh")"
click at [1120, 696] on button "Run" at bounding box center [1120, 685] width 98 height 52
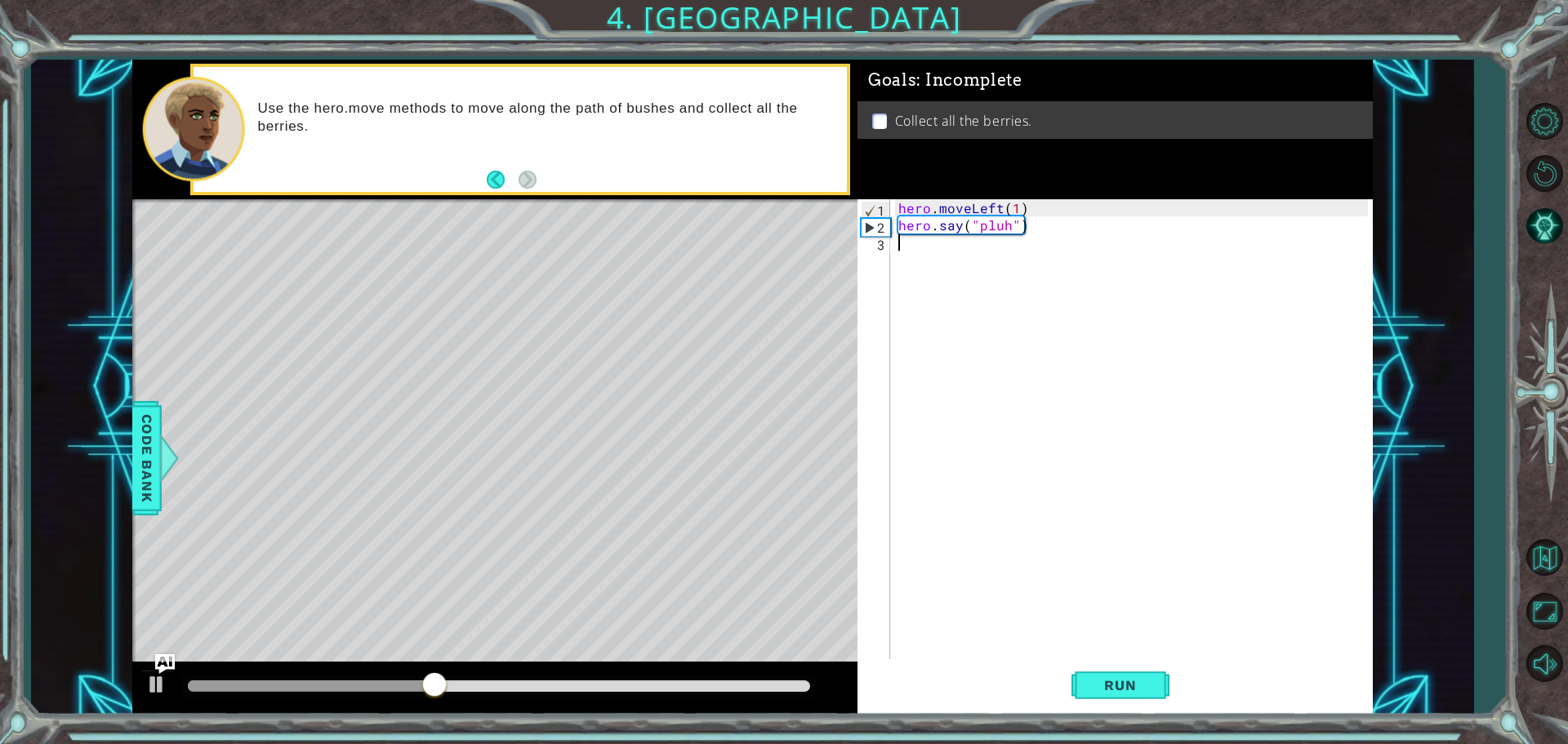
click at [906, 245] on div "hero . moveLeft ( 1 ) hero . say ( "pluh" )" at bounding box center [1135, 447] width 481 height 497
click at [540, 183] on div "Use the hero.move methods to move along the path of bushes and collect all the …" at bounding box center [520, 129] width 653 height 124
click at [895, 117] on li "Collect all the berries." at bounding box center [1117, 122] width 490 height 19
click at [788, 146] on div "1 ההההההההההההההההההההההההההההההההההההההההההההההההההההההההההההההההההההההההההההה…" at bounding box center [752, 387] width 1240 height 655
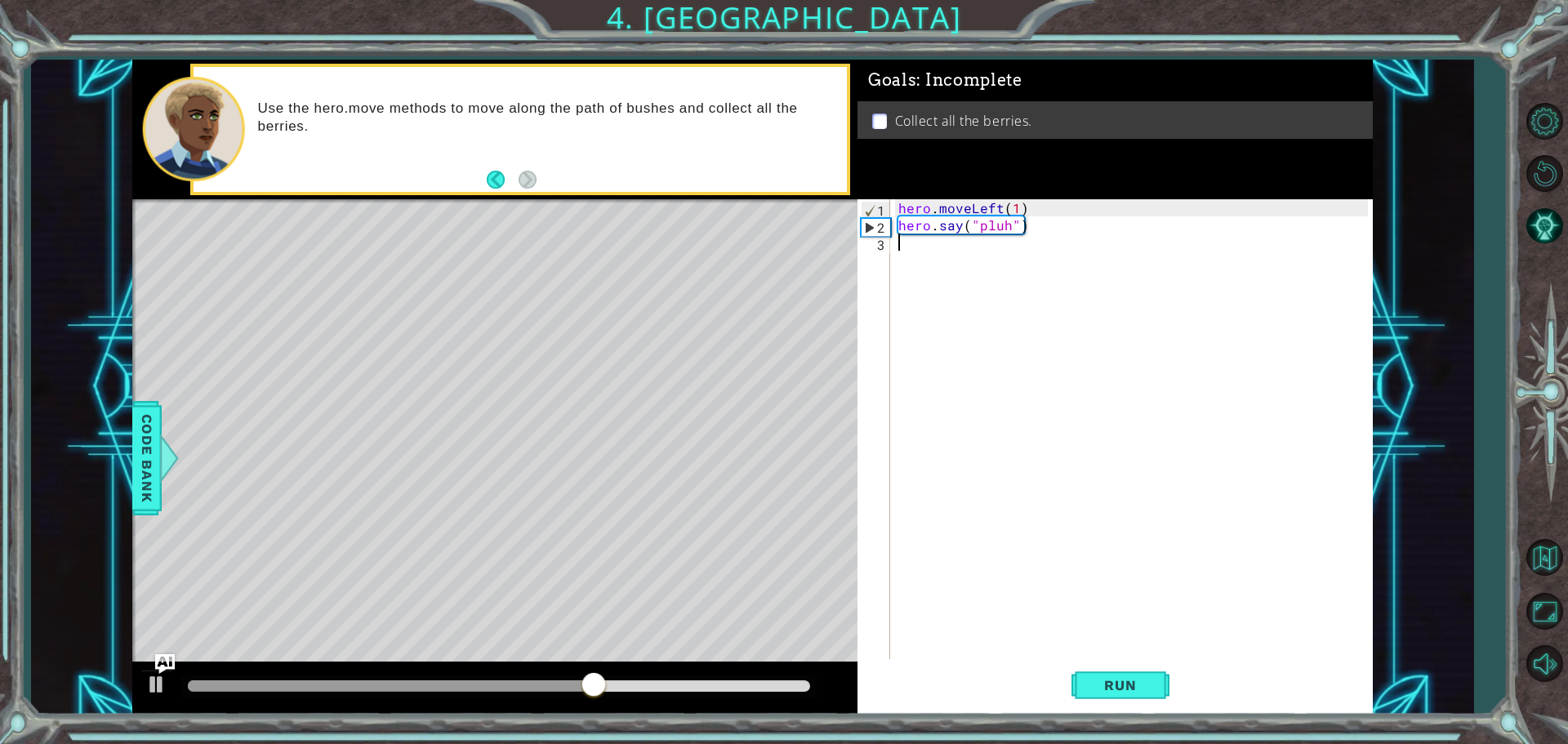
click at [909, 253] on div "hero . moveLeft ( 1 ) hero . say ( "pluh" )" at bounding box center [1135, 447] width 481 height 497
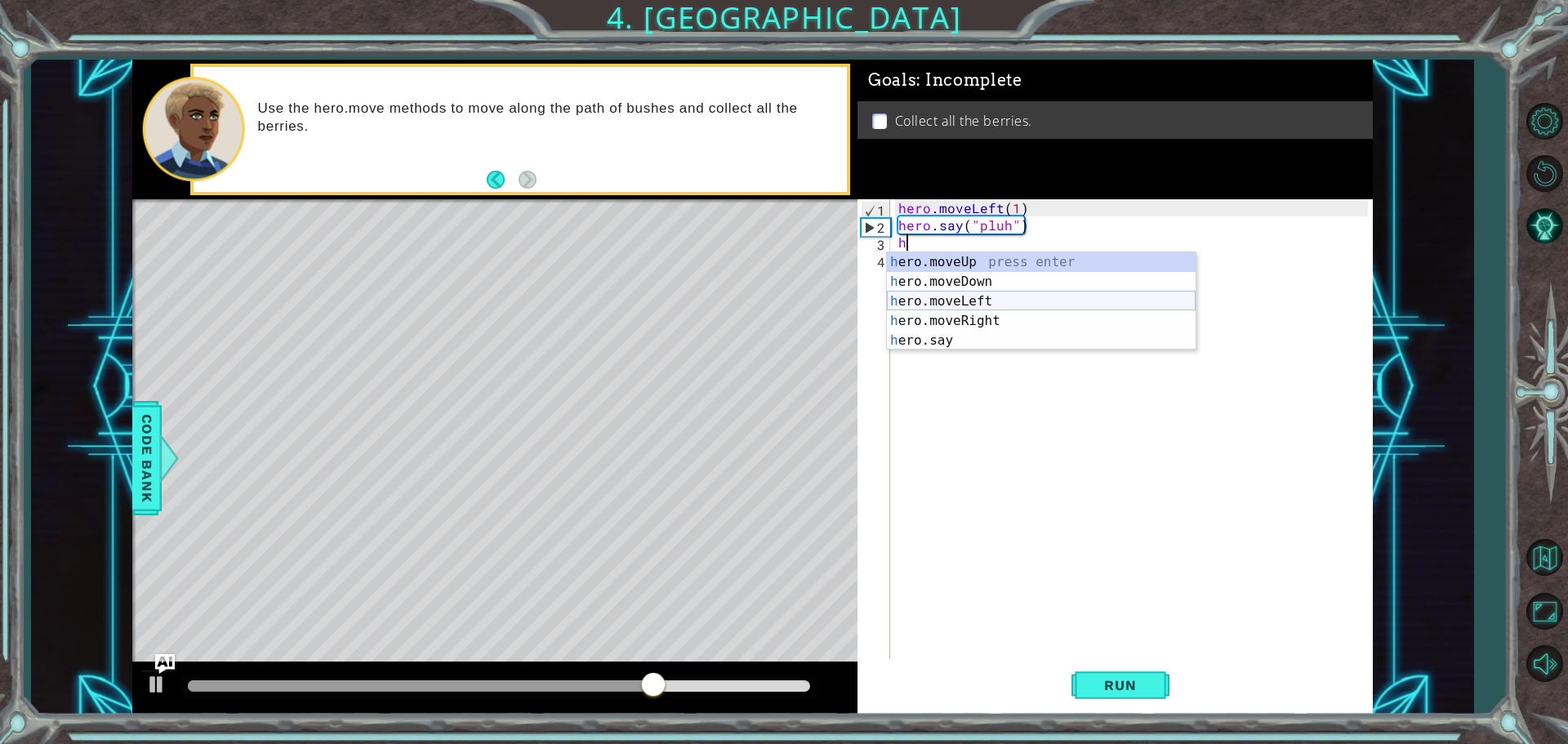
click at [963, 305] on div "h ero.moveUp press enter h ero.moveDown press enter h ero.moveLeft press enter …" at bounding box center [1041, 320] width 308 height 137
type textarea "hero.moveLeft(1)"
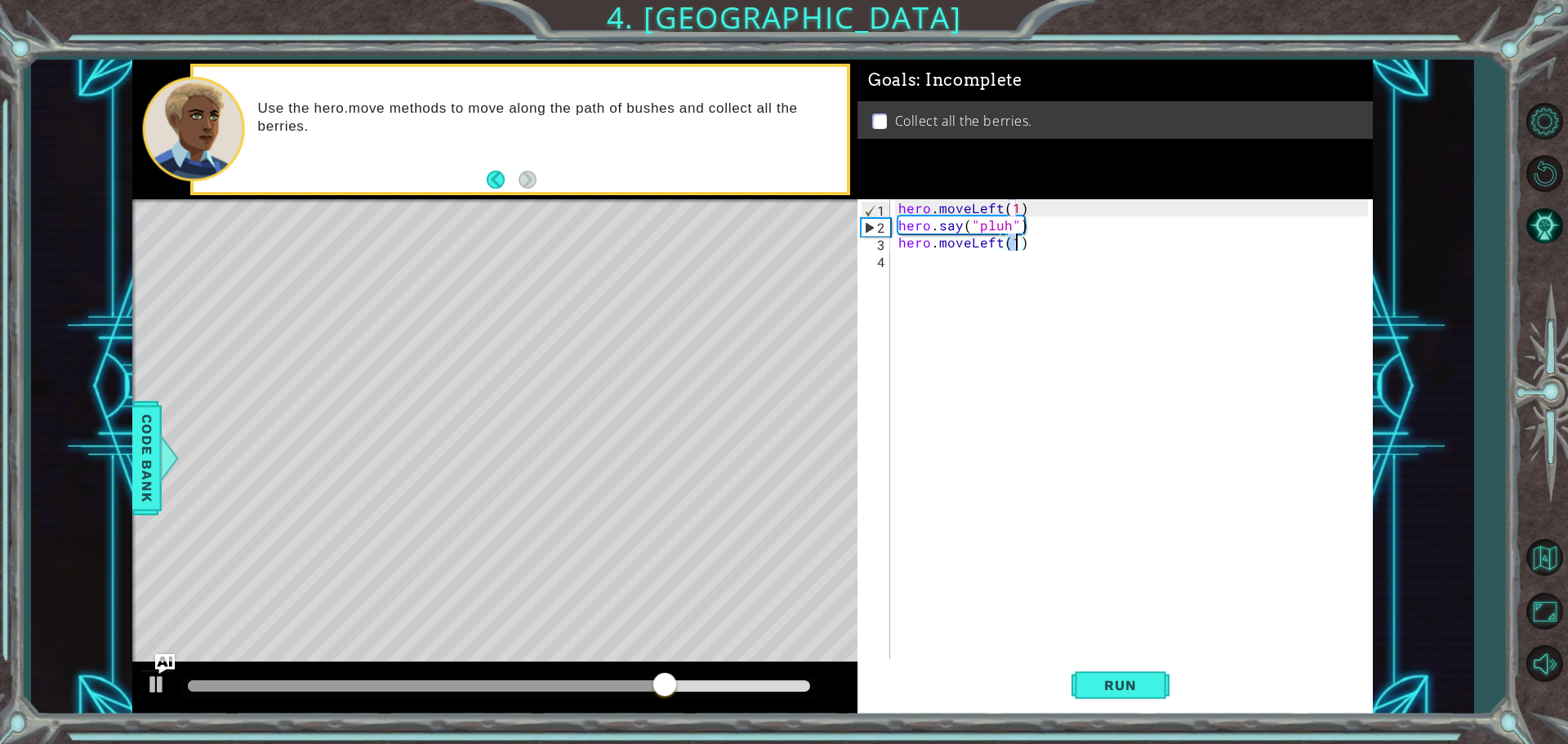
click at [1004, 274] on div "hero . moveLeft ( 1 ) hero . say ( "pluh" ) hero . moveLeft ( 1 )" at bounding box center [1135, 447] width 481 height 497
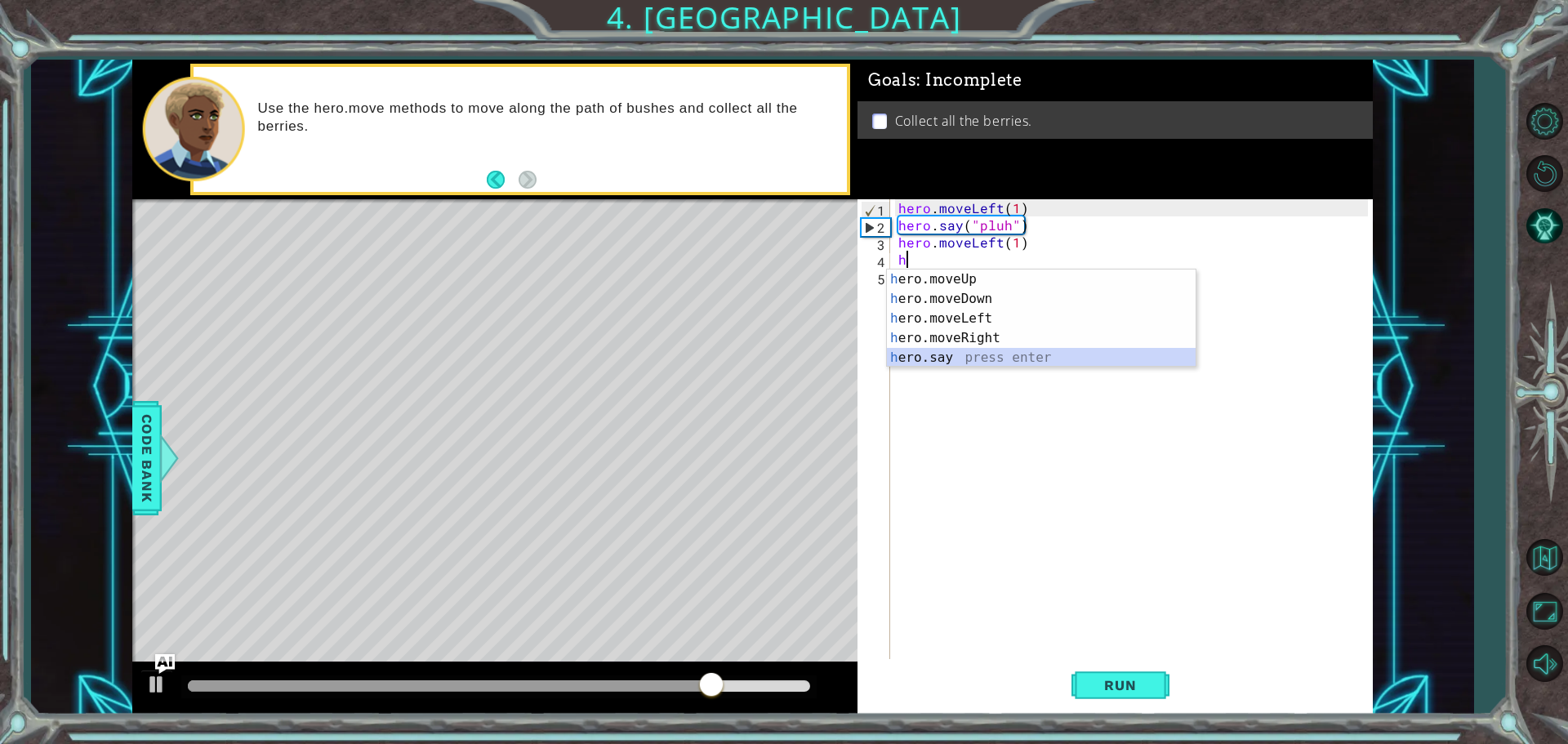
click at [960, 356] on div "h ero.moveUp press enter h ero.moveDown press enter h ero.moveLeft press enter …" at bounding box center [1041, 337] width 308 height 137
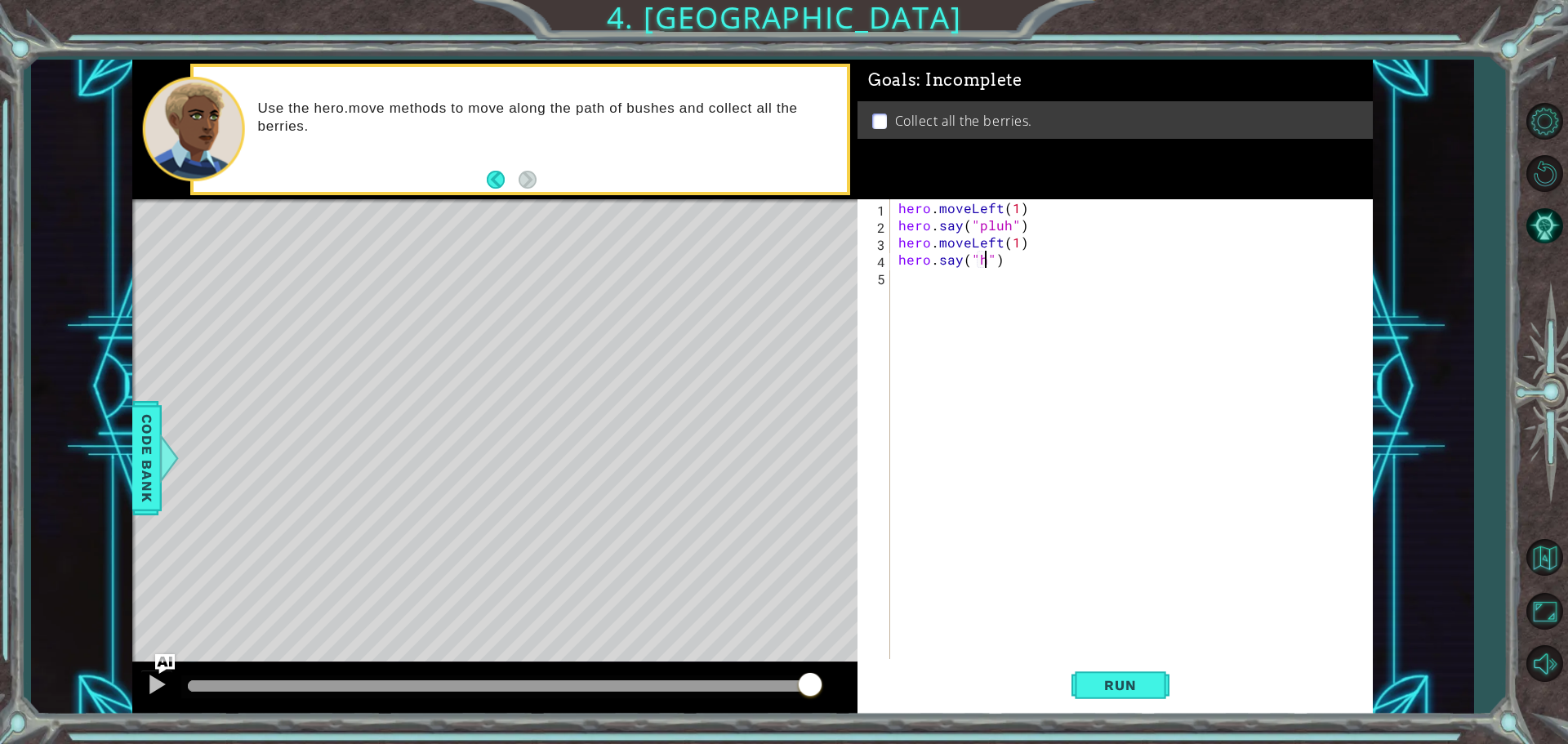
scroll to position [0, 5]
type textarea "hero.say("ierhdtgn pvfuyjw8vp vhncftbgyjidekru;kwk hipftgycjnuverdwk phytgfjuvi…"
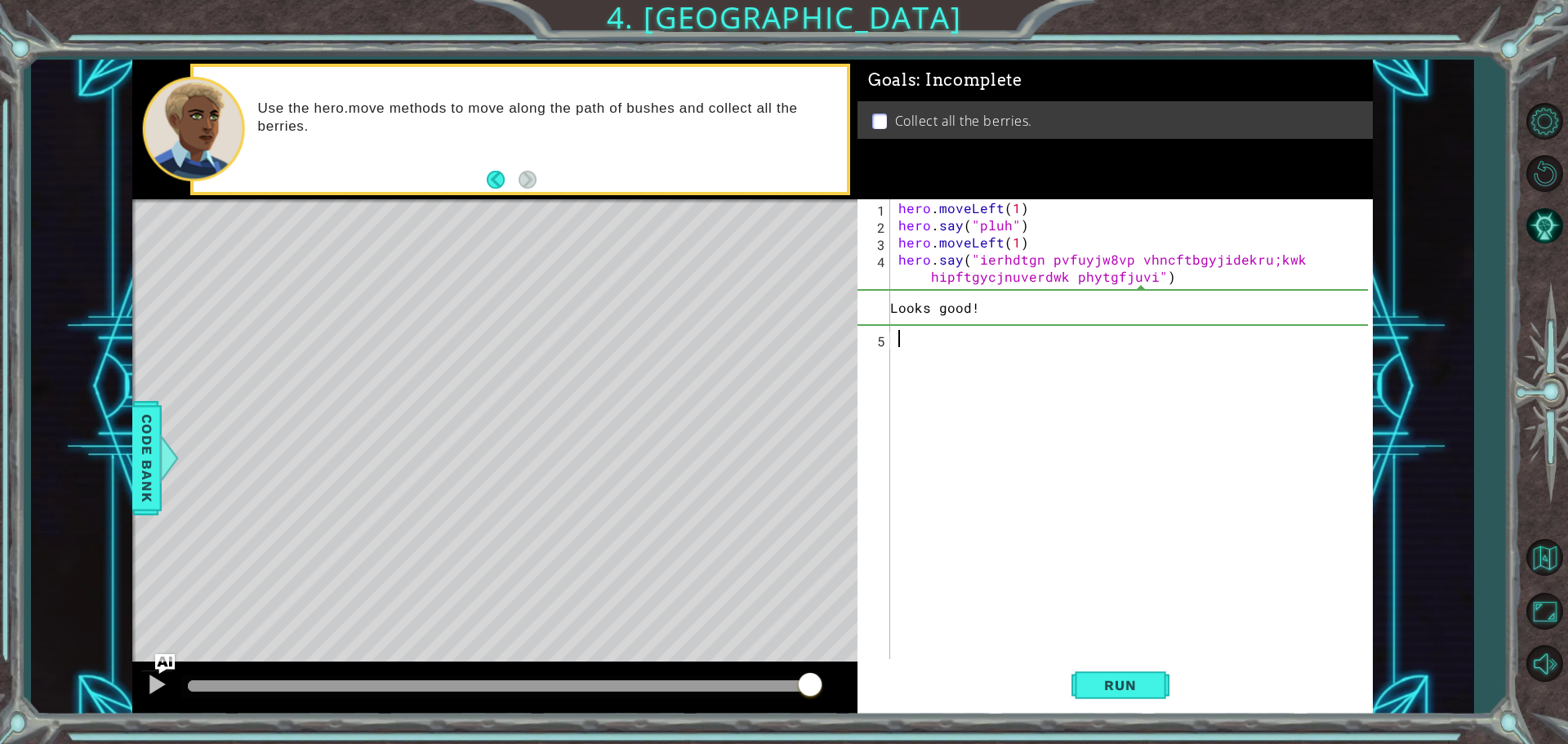
click at [931, 347] on div "hero . moveLeft ( 1 ) hero . say ( "pluh" ) hero . moveLeft ( 1 ) hero . say ( …" at bounding box center [1135, 447] width 481 height 497
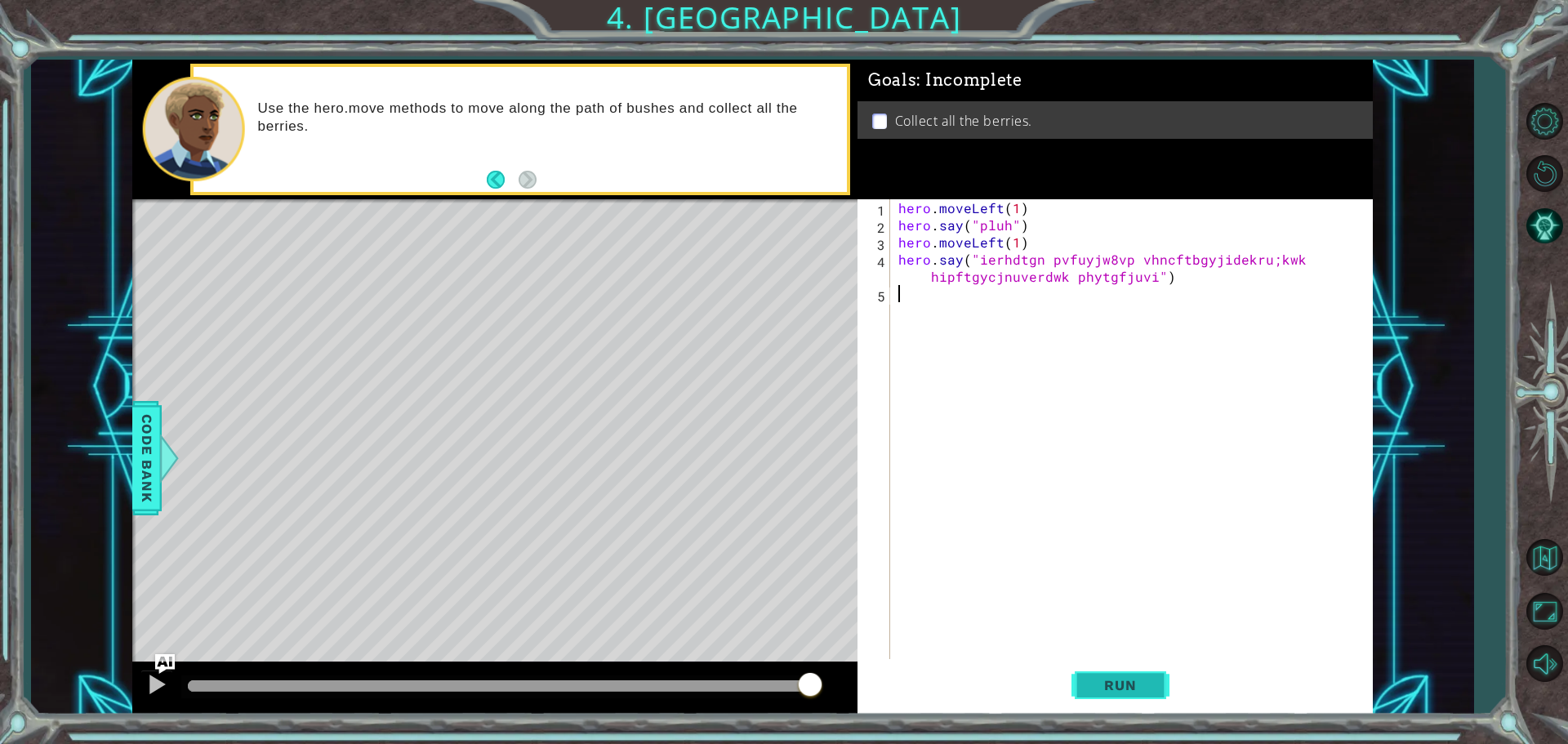
click at [1110, 683] on span "Run" at bounding box center [1119, 685] width 64 height 16
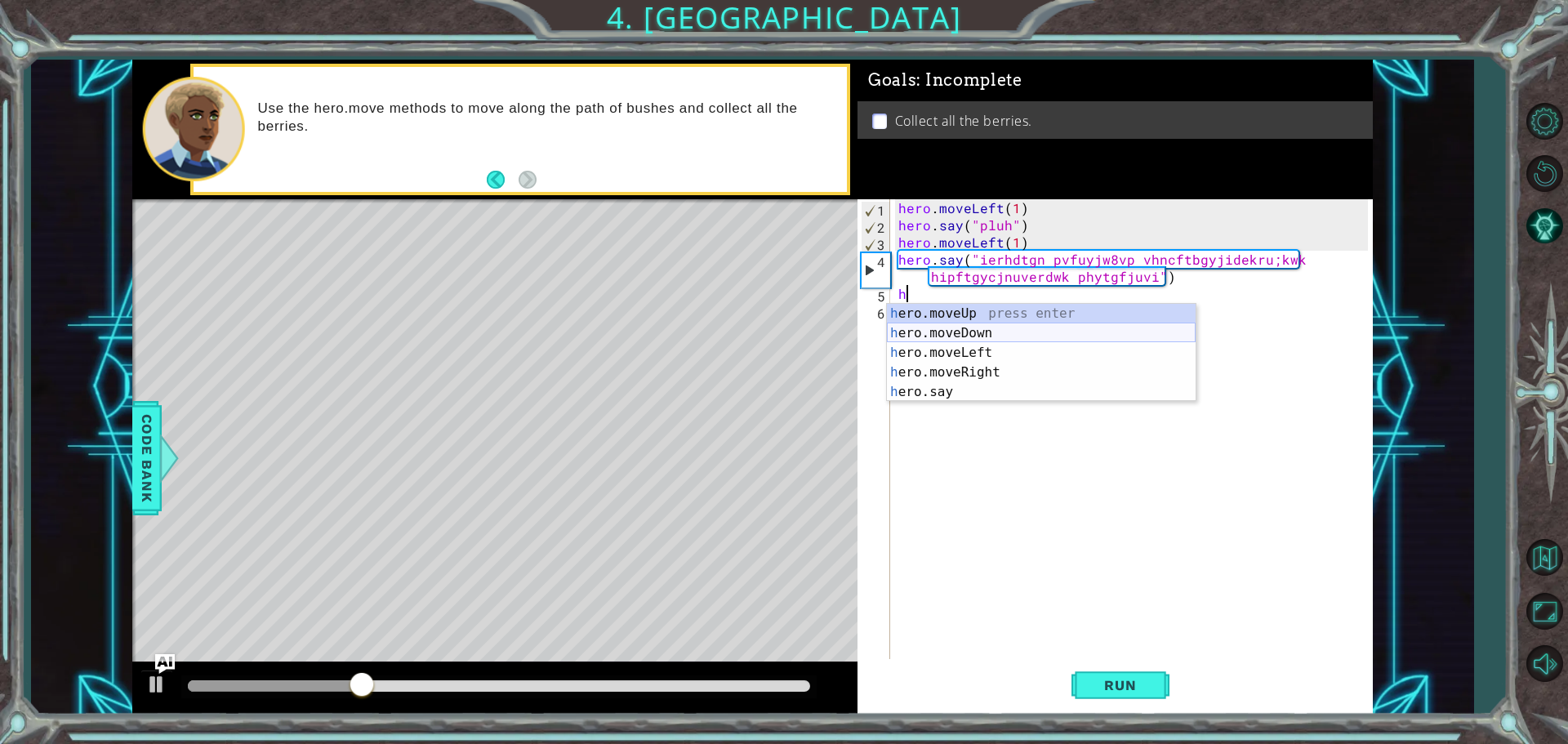
click at [976, 334] on div "h ero.moveUp press enter h ero.moveDown press enter h ero.moveLeft press enter …" at bounding box center [1041, 372] width 308 height 137
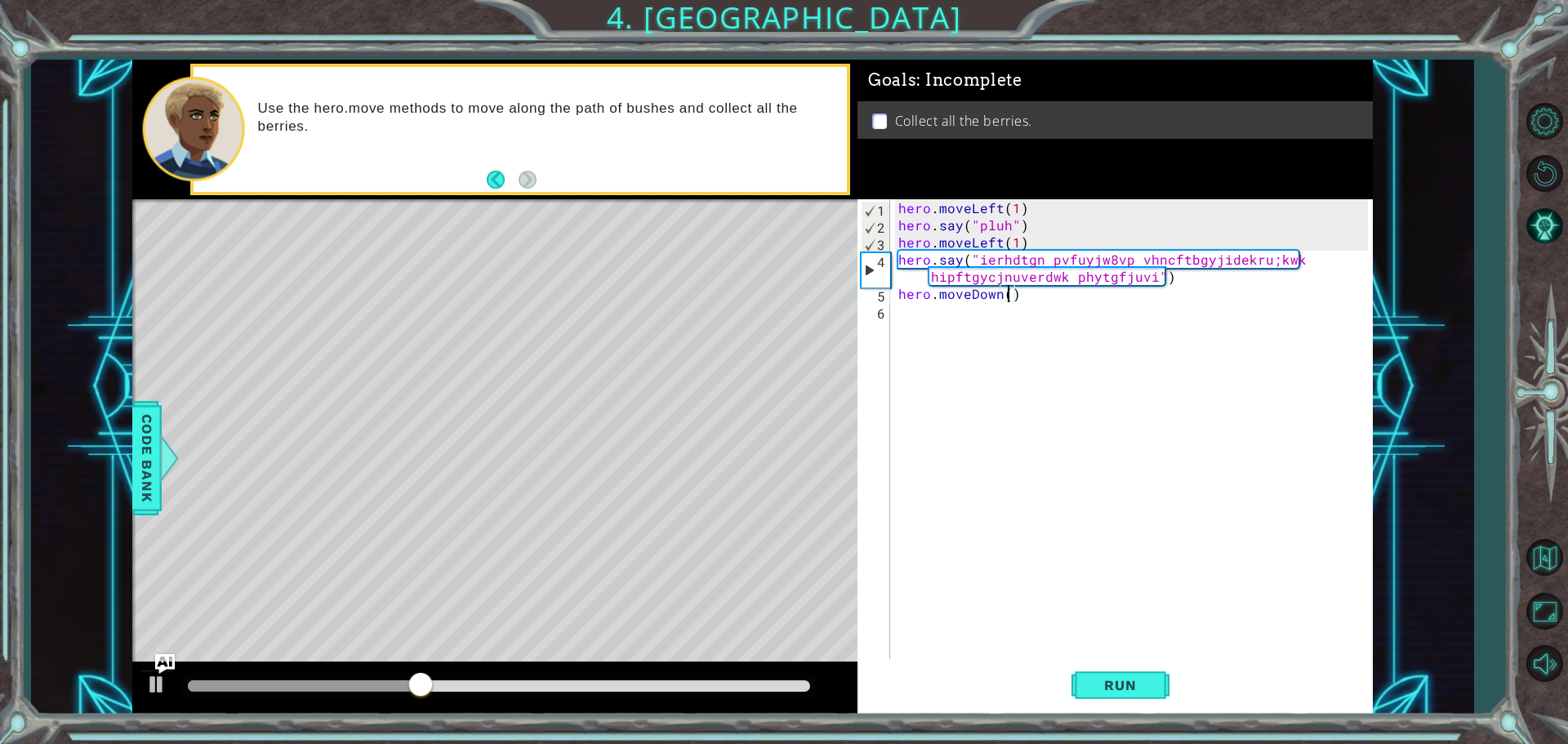
type textarea "hero.moveDown(2)"
click at [1018, 316] on div "hero . moveLeft ( 1 ) hero . say ( "pluh" ) hero . moveLeft ( 1 ) hero . say ( …" at bounding box center [1135, 447] width 481 height 497
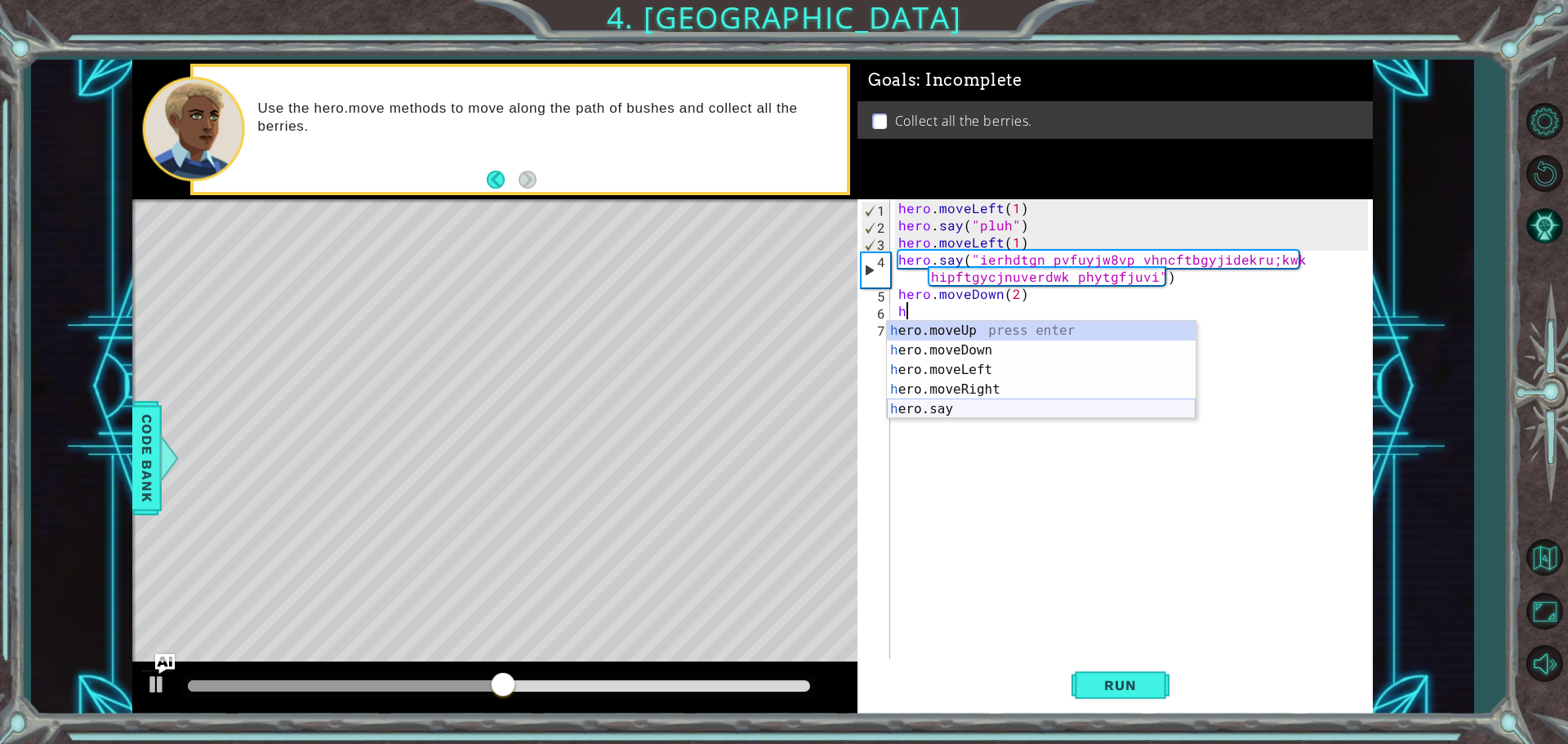
click at [950, 412] on div "h ero.moveUp press enter h ero.moveDown press enter h ero.moveLeft press enter …" at bounding box center [1041, 389] width 308 height 137
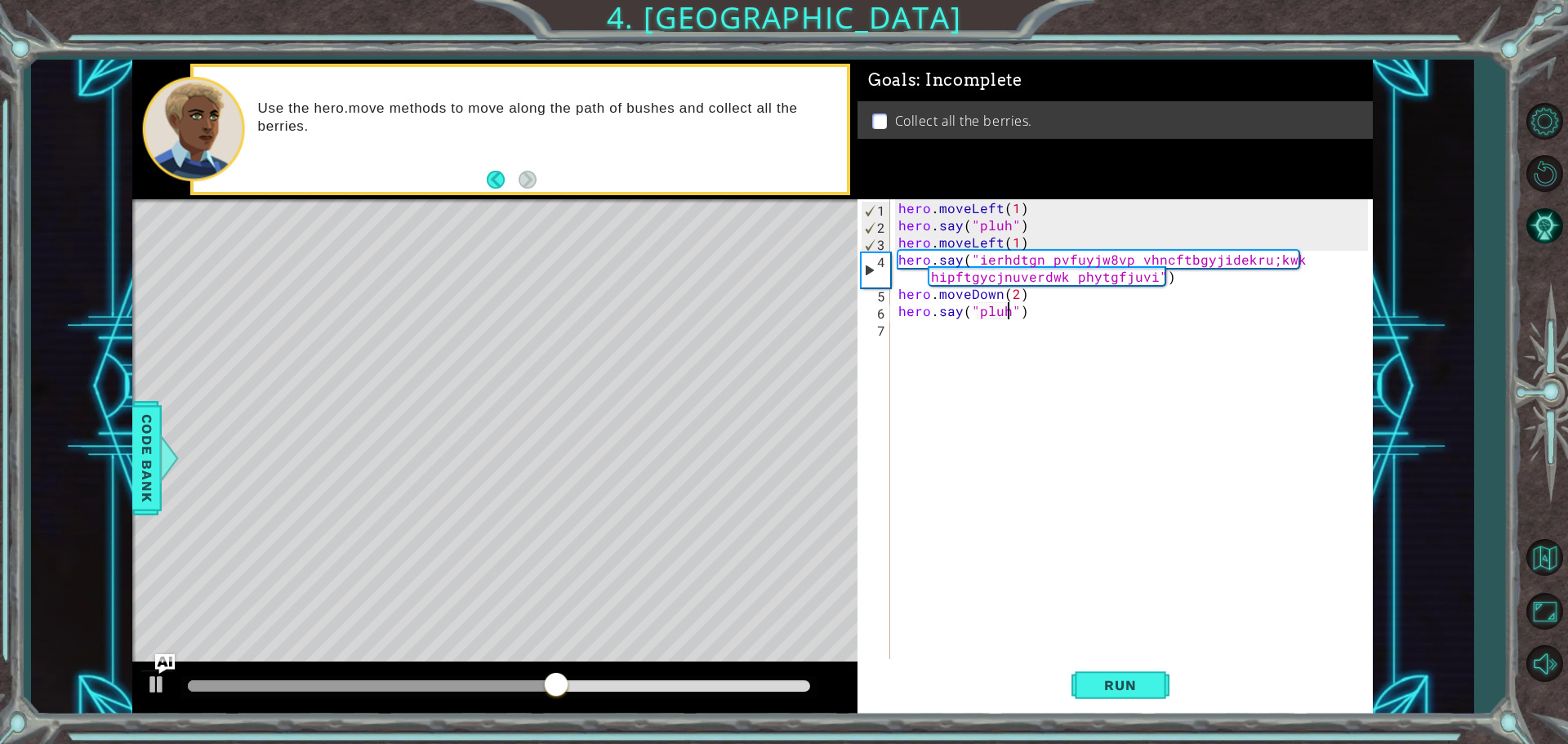
scroll to position [0, 7]
type textarea "hero.say("pluh")"
click at [1116, 670] on button "Run" at bounding box center [1120, 685] width 98 height 52
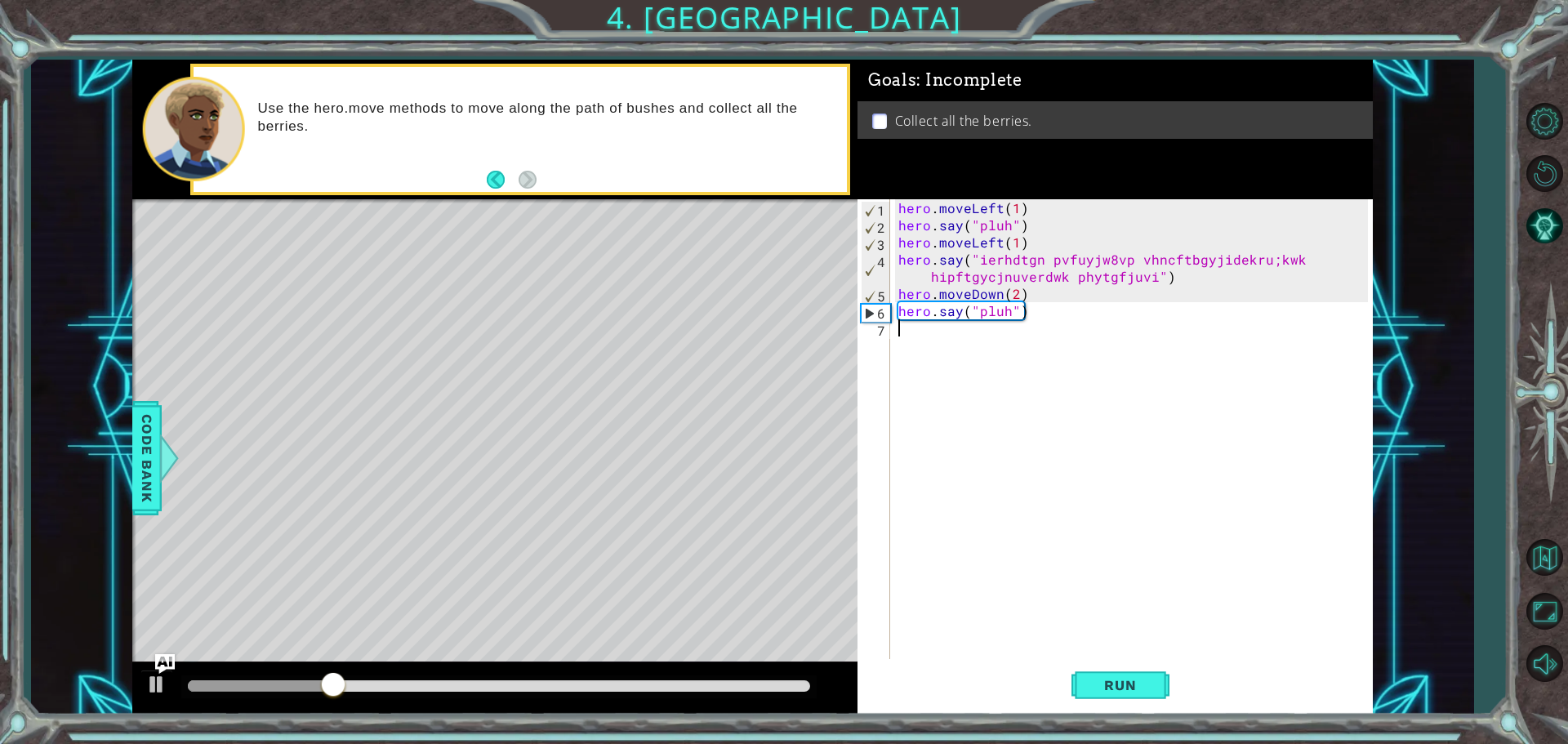
click at [913, 338] on div "hero . moveLeft ( 1 ) hero . say ( "pluh" ) hero . moveLeft ( 1 ) hero . say ( …" at bounding box center [1135, 447] width 481 height 497
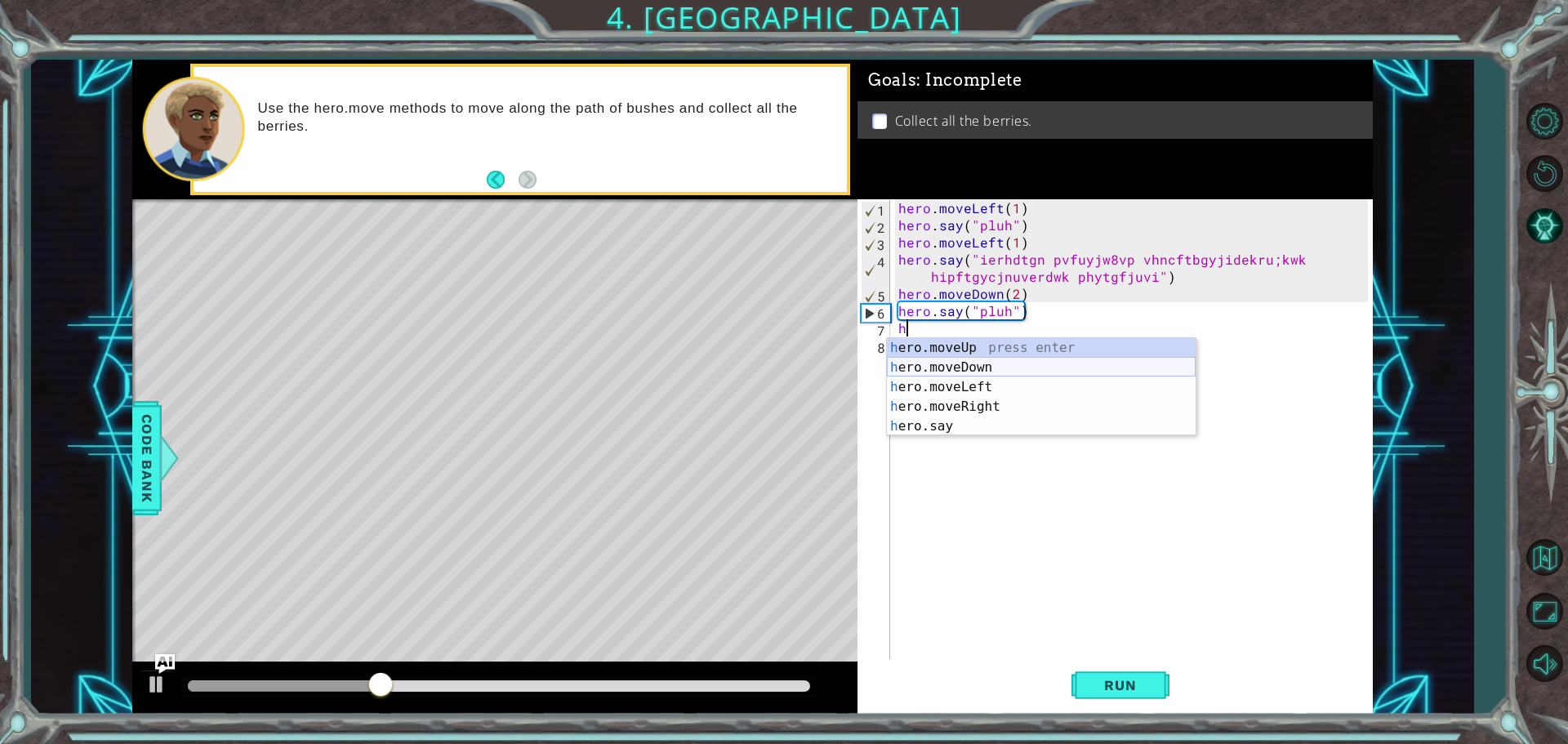
click at [995, 368] on div "h ero.moveUp press enter h ero.moveDown press enter h ero.moveLeft press enter …" at bounding box center [1041, 406] width 308 height 137
click at [979, 403] on div "hero.move Up press enter hero.move Down press enter hero.move Left press enter …" at bounding box center [1041, 396] width 308 height 118
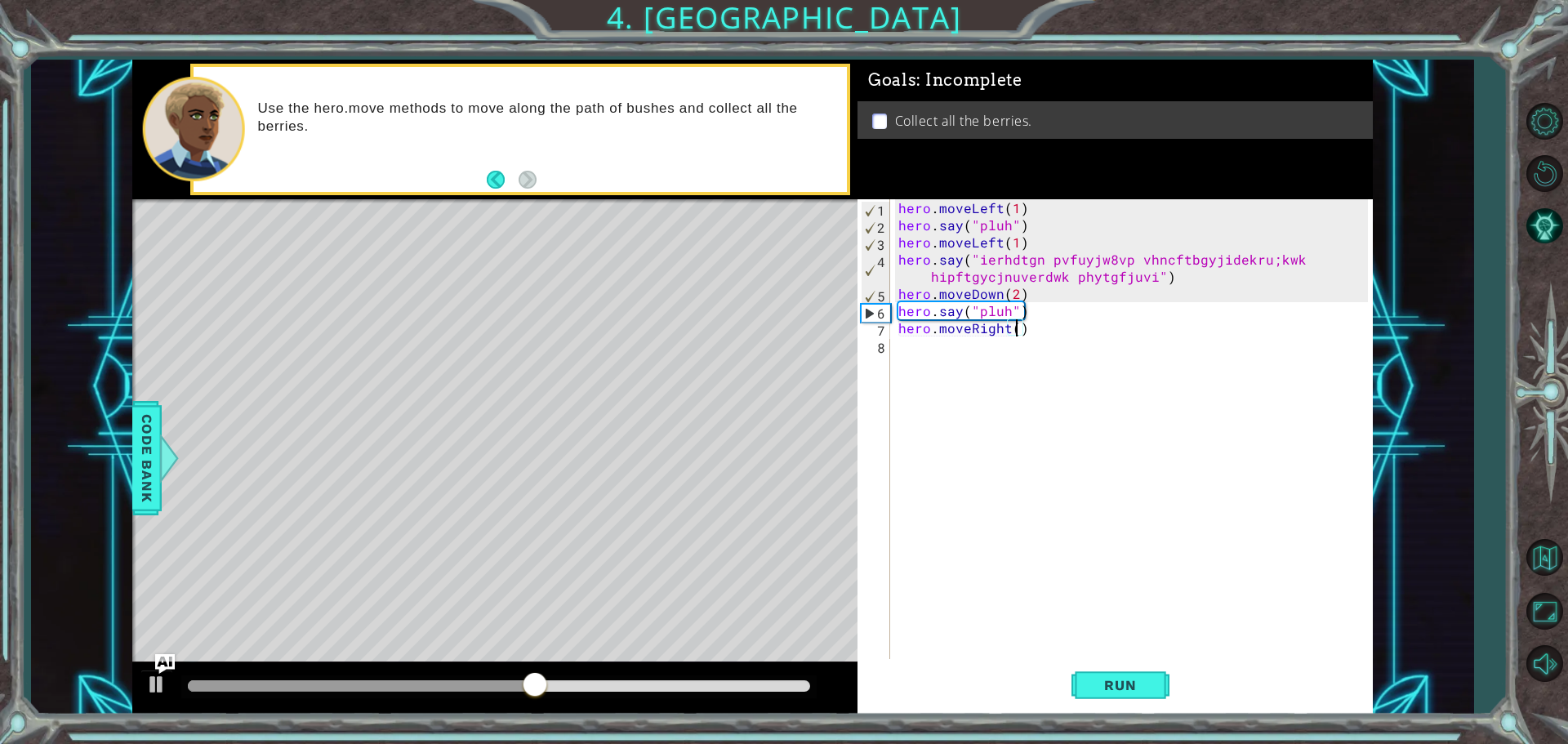
type textarea "hero.moveRight(2)"
click at [993, 356] on div "hero . moveLeft ( 1 ) hero . say ( "pluh" ) hero . moveLeft ( 1 ) hero . say ( …" at bounding box center [1135, 447] width 481 height 497
type textarea "j"
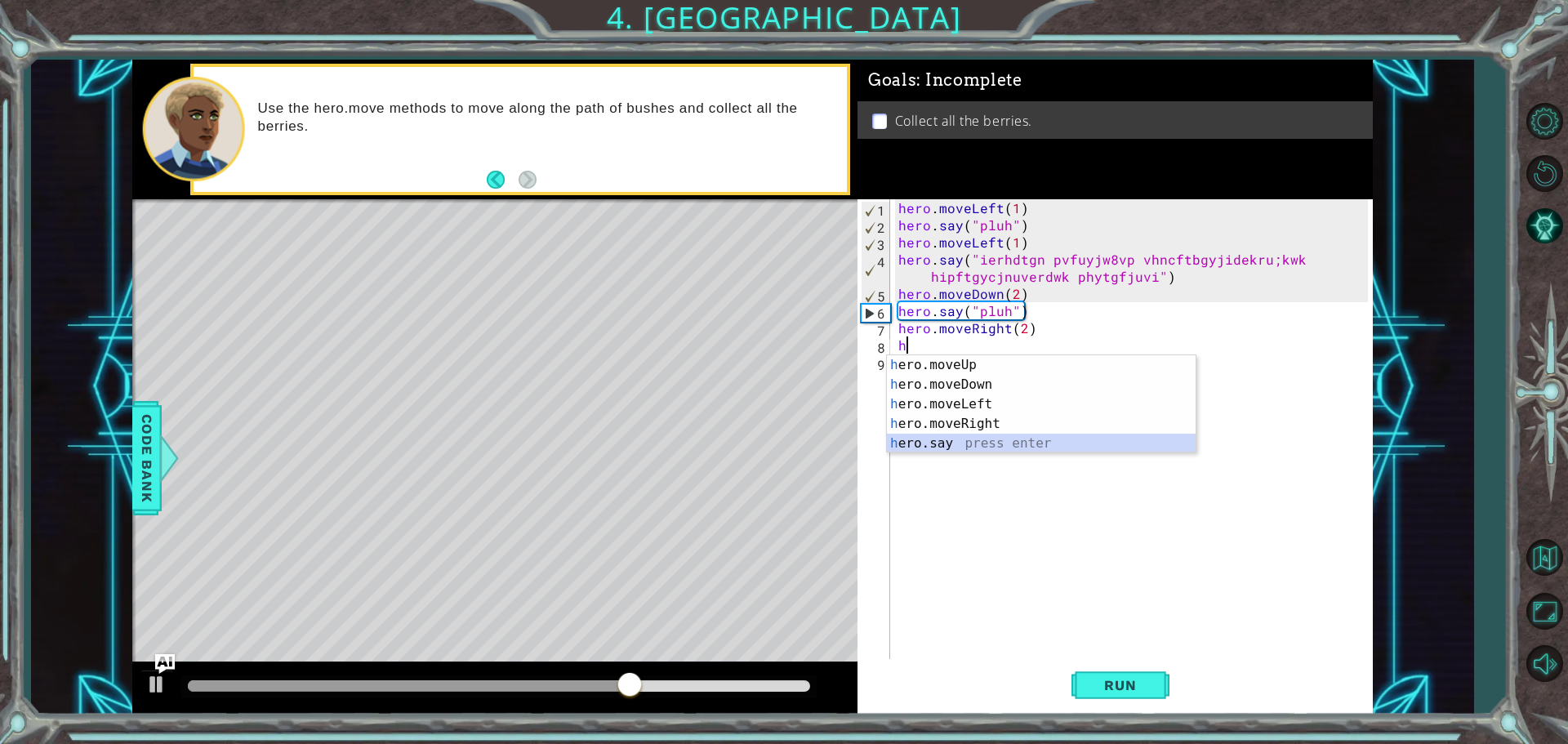
click at [935, 435] on div "h ero.moveUp press enter h ero.moveDown press enter h ero.moveLeft press enter …" at bounding box center [1041, 423] width 308 height 137
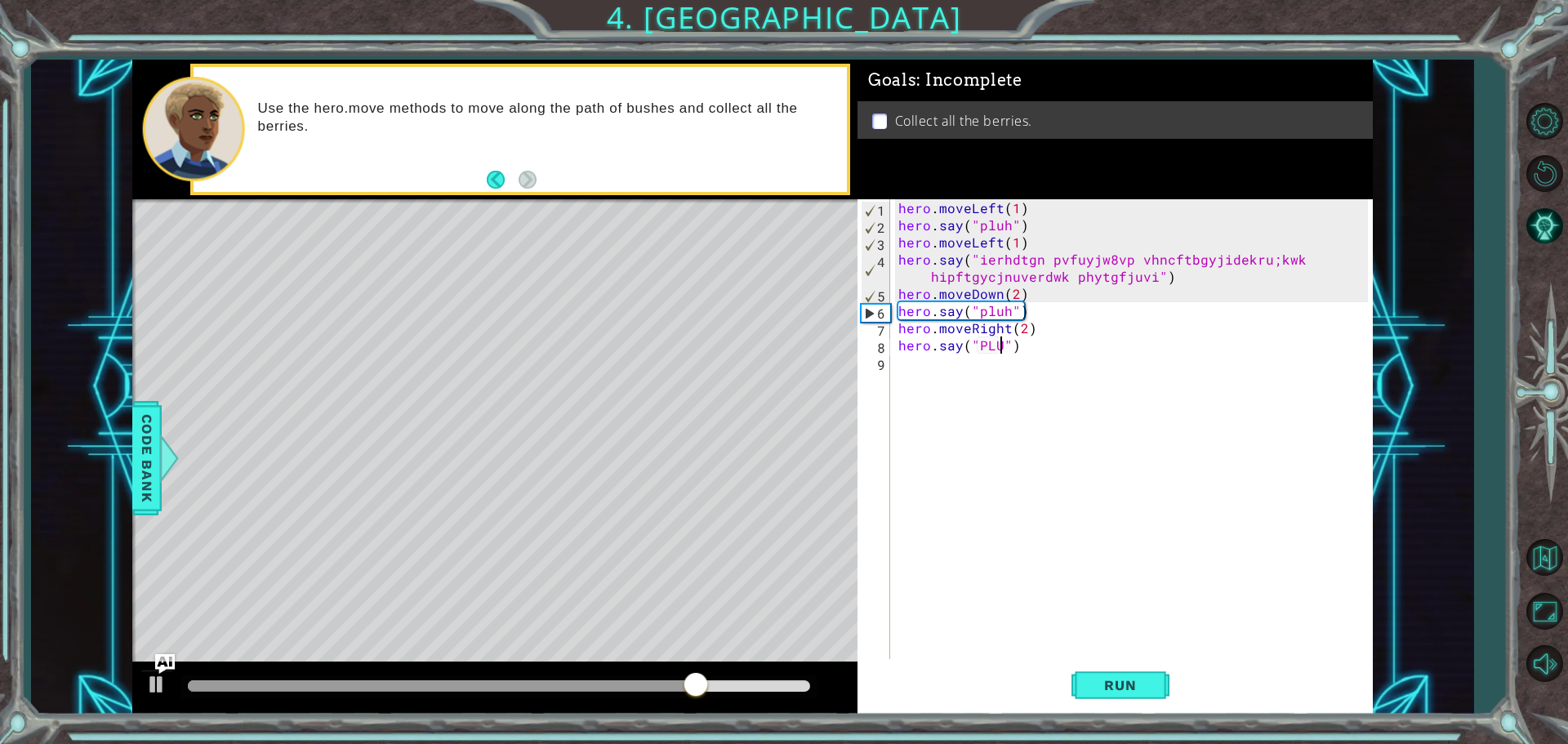
type textarea "hero.say("PLUH")"
type textarea "!"
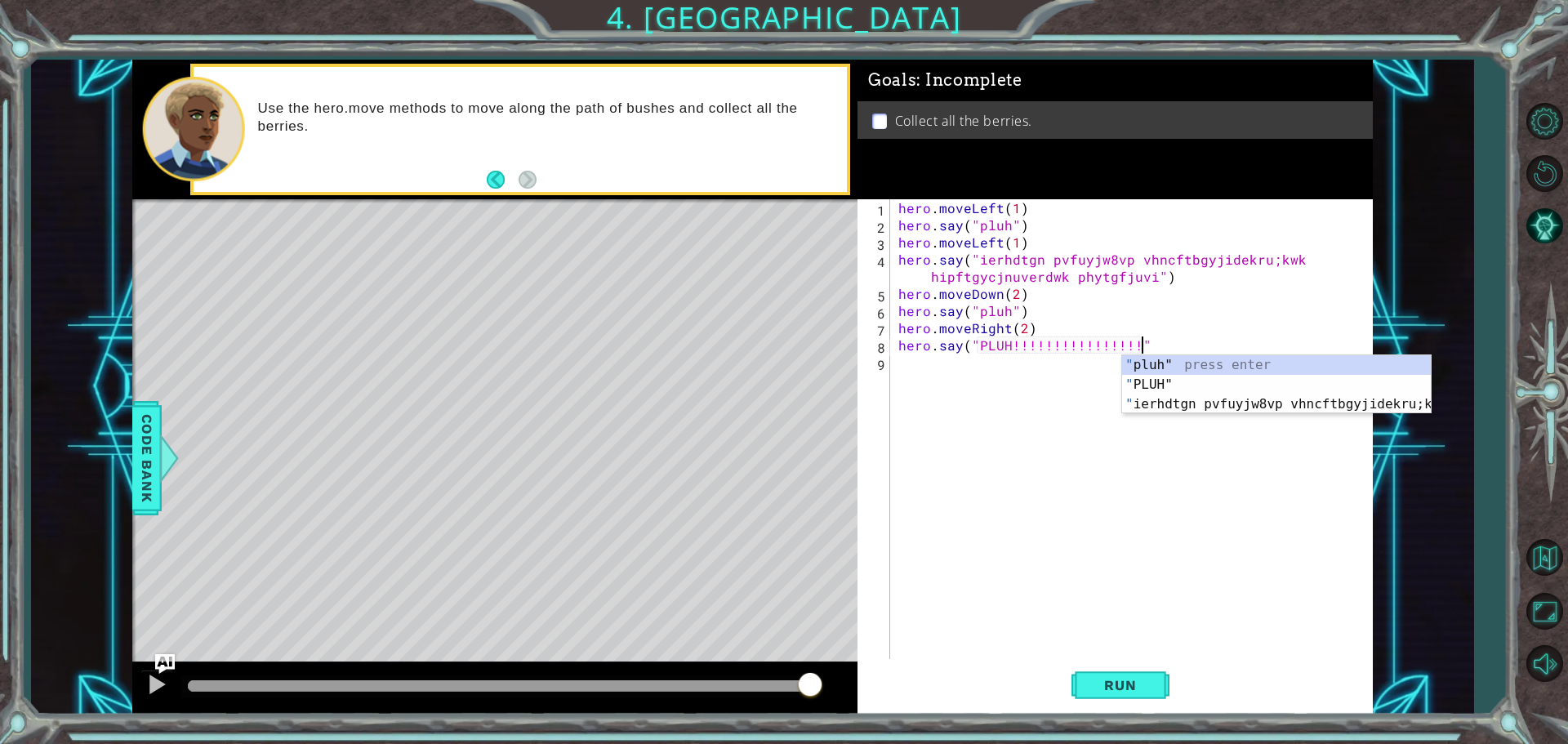
scroll to position [0, 14]
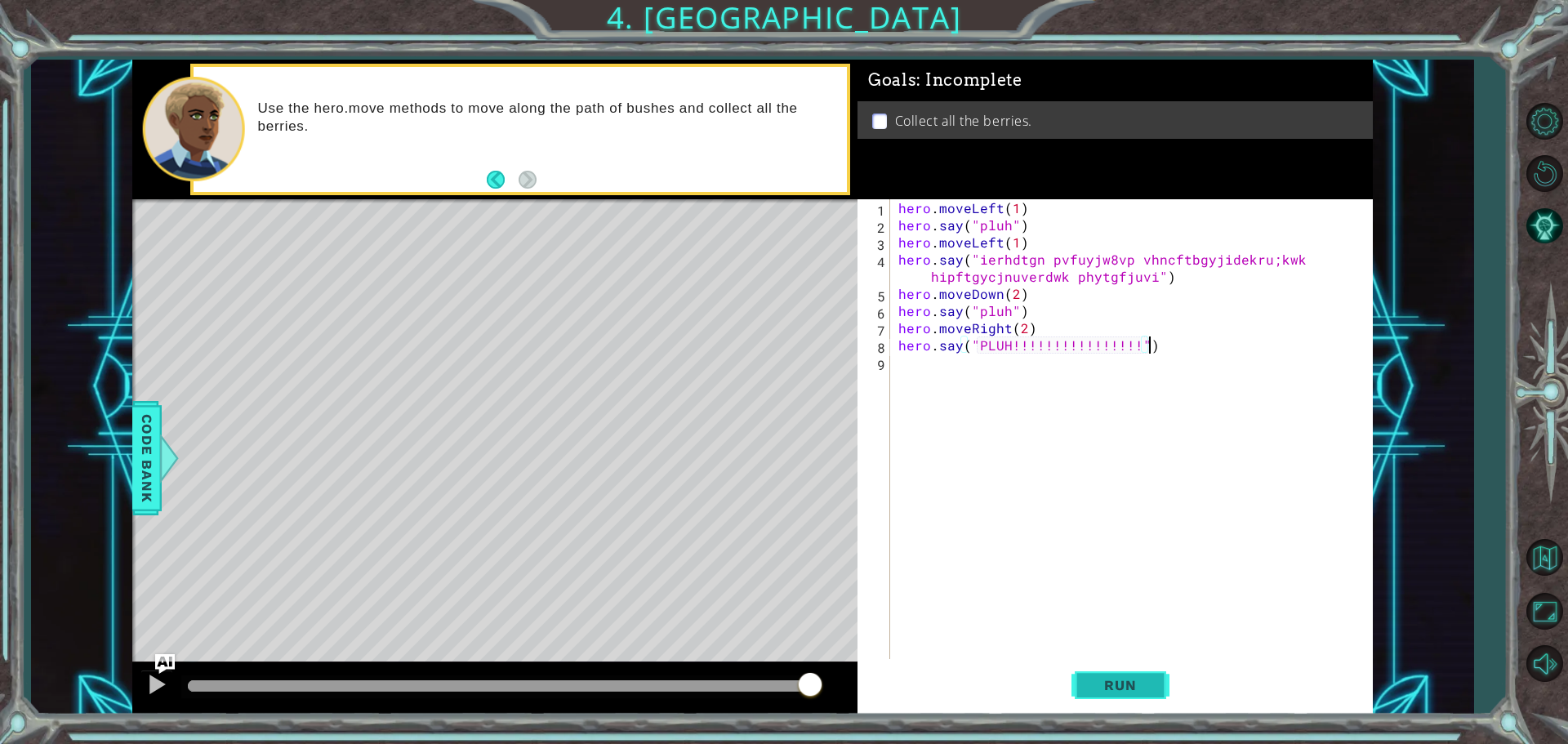
type textarea "hero.say("PLUH!!!!!!!!!!!!!!!!")"
click at [1124, 675] on button "Run" at bounding box center [1120, 685] width 98 height 52
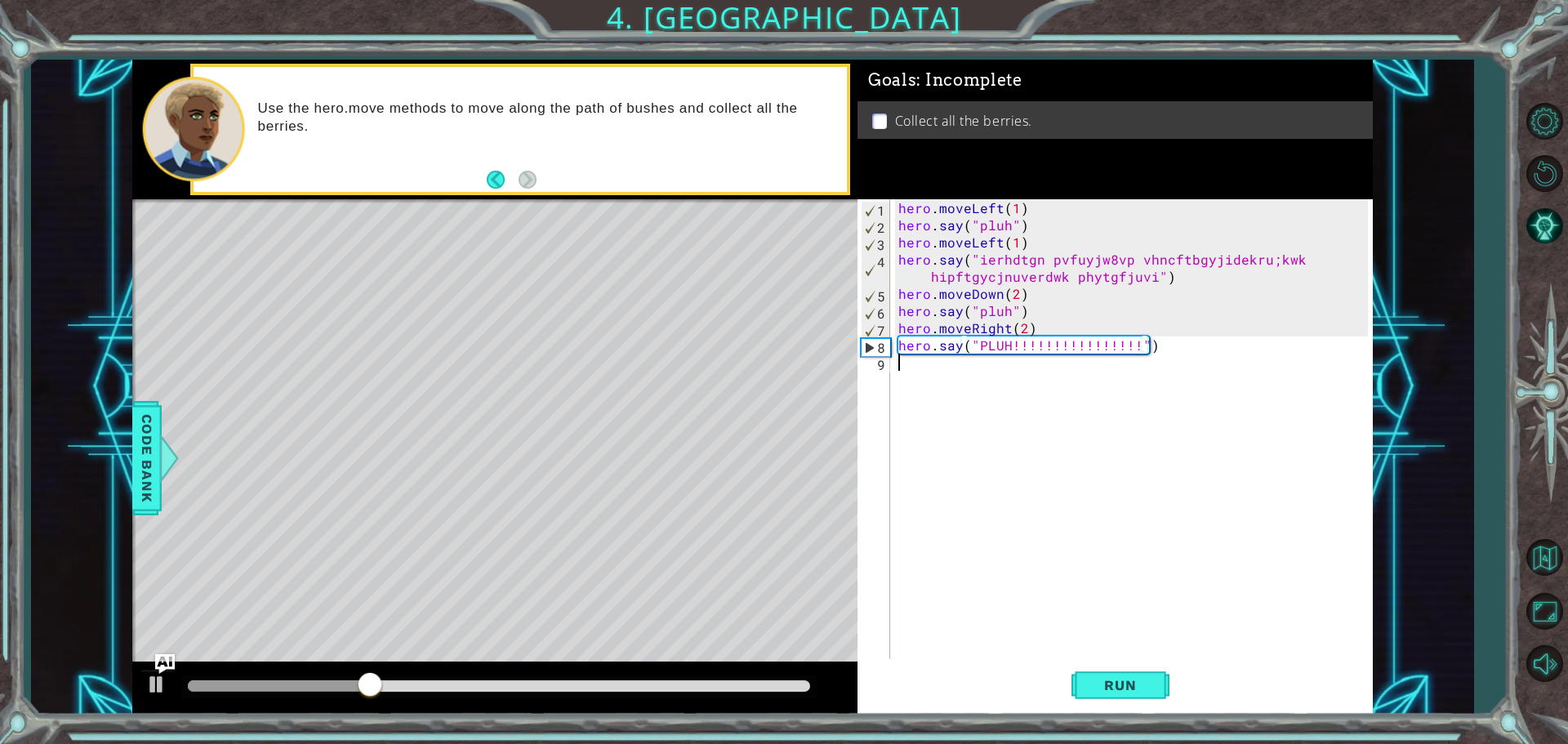
click at [962, 364] on div "hero . moveLeft ( 1 ) hero . say ( "pluh" ) hero . moveLeft ( 1 ) hero . say ( …" at bounding box center [1135, 447] width 481 height 497
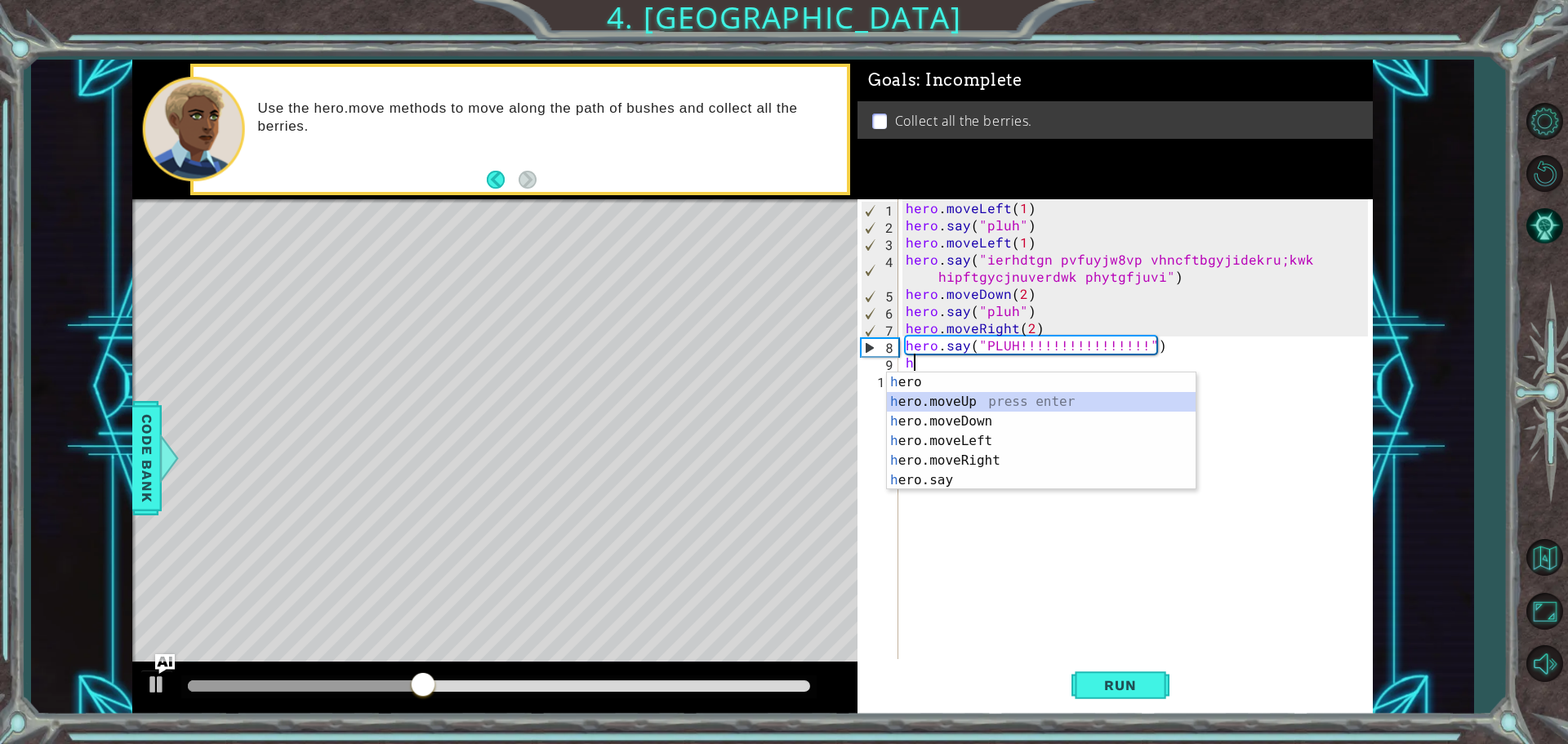
drag, startPoint x: 919, startPoint y: 402, endPoint x: 905, endPoint y: 406, distance: 14.6
click at [916, 403] on div "h ero press enter h ero.moveUp press enter h ero.moveDown press enter h ero.mov…" at bounding box center [1041, 451] width 308 height 157
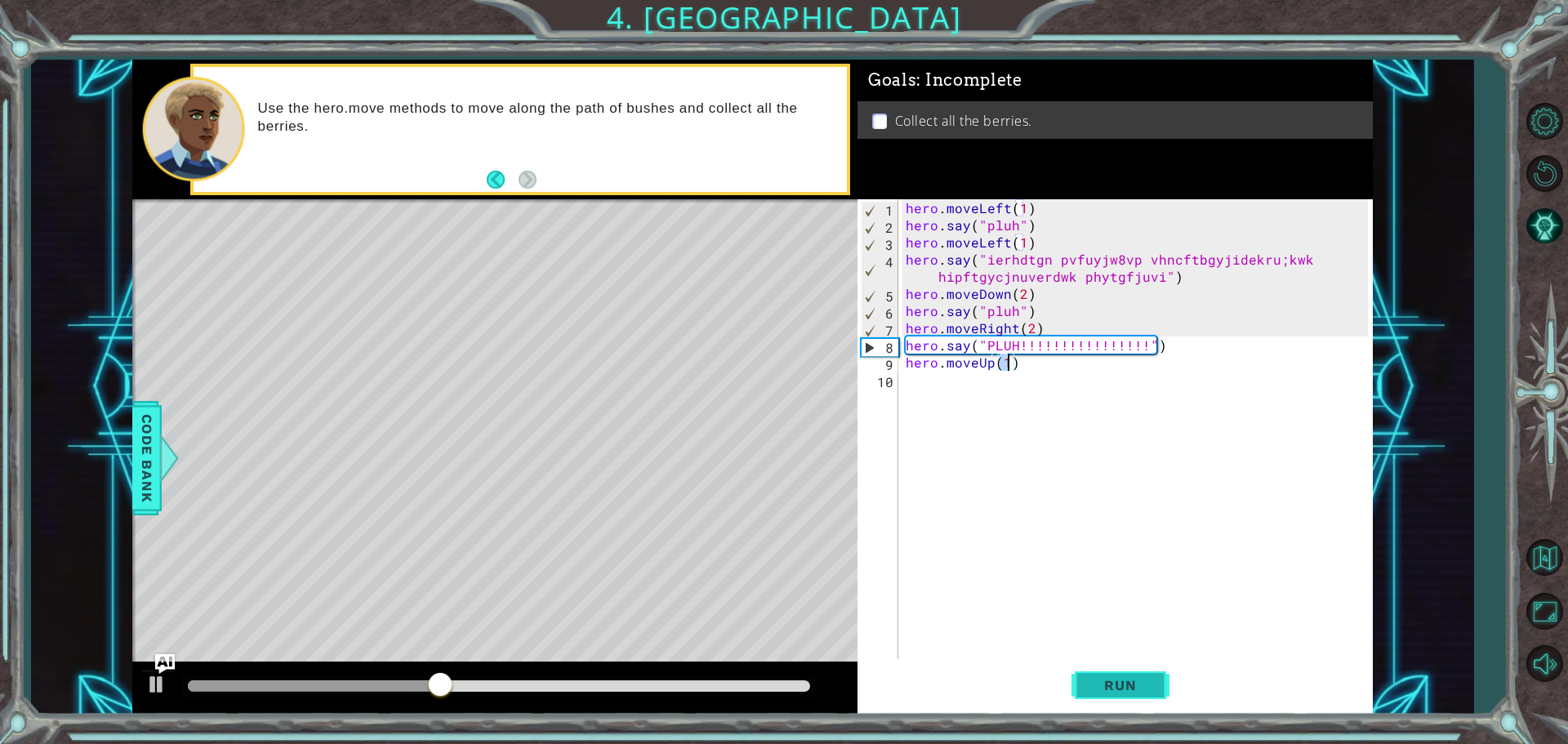
type textarea "hero.moveUp(1)"
click at [1118, 682] on span "Run" at bounding box center [1119, 685] width 64 height 16
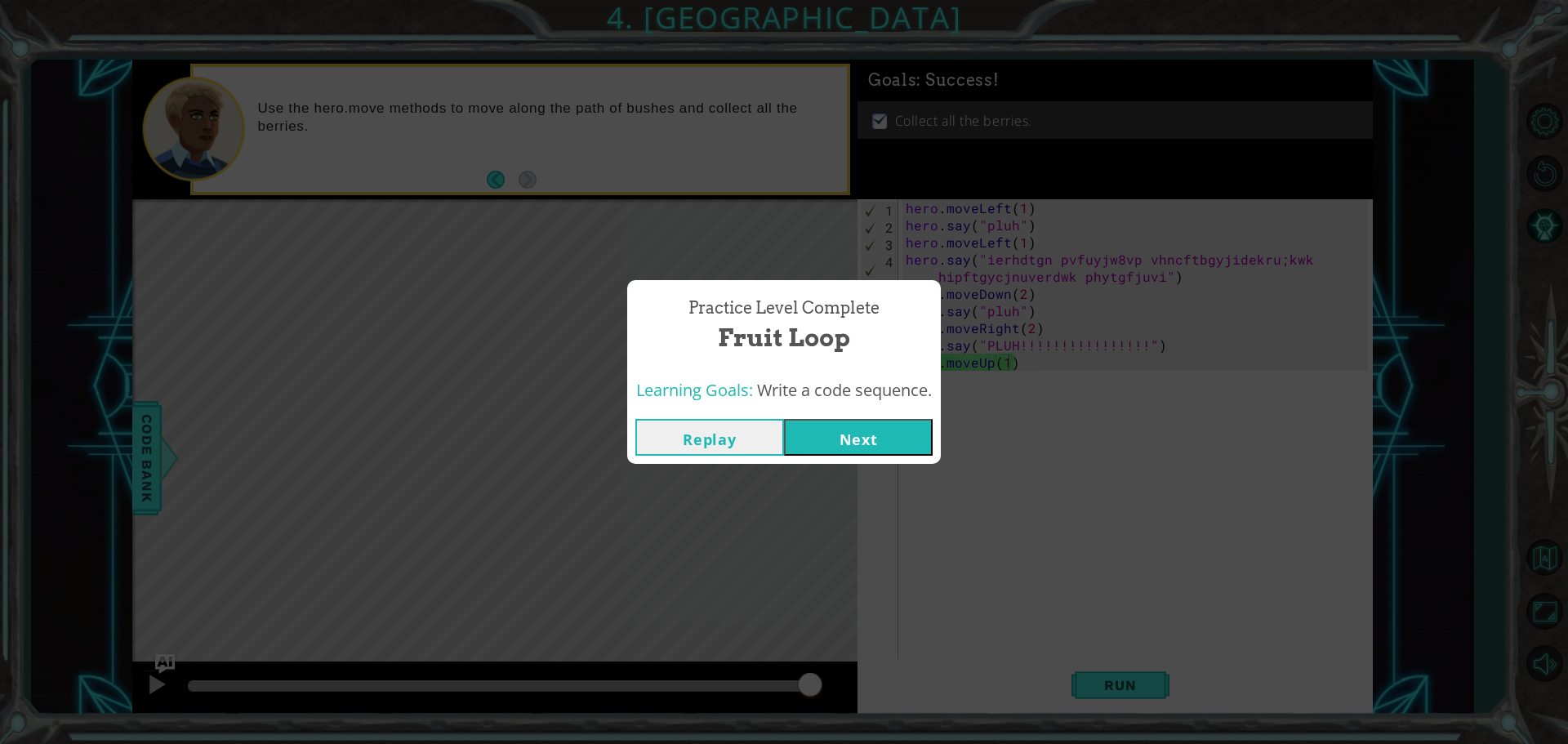
click at [872, 442] on button "Next" at bounding box center [857, 437] width 148 height 36
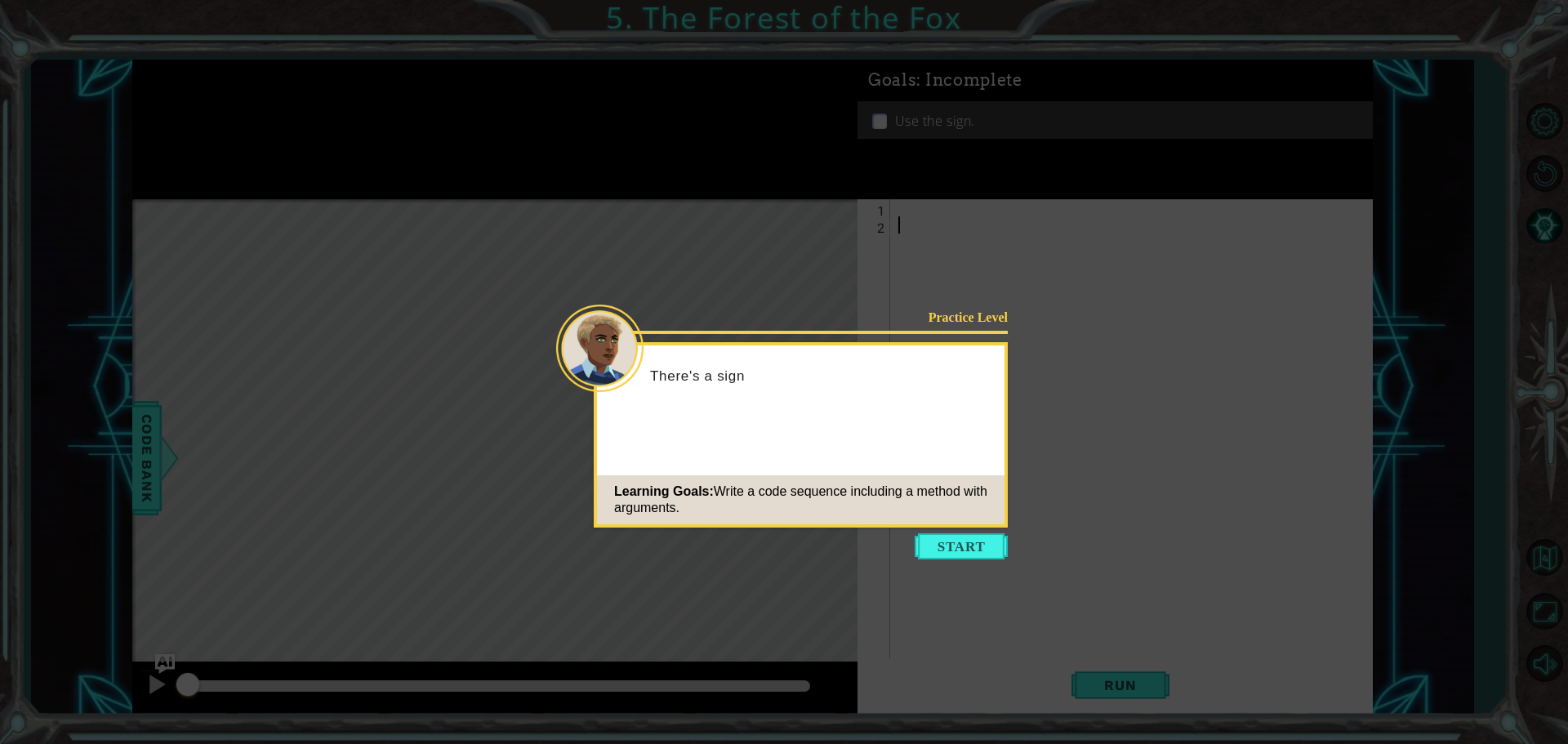
click at [950, 530] on icon at bounding box center [784, 372] width 1568 height 744
click at [926, 563] on icon at bounding box center [784, 372] width 1568 height 744
click at [921, 532] on body "1 ההההההההההההההההההההההההההההההההההההההההההההההההההההההההההההההההההההההההההההה…" at bounding box center [784, 372] width 1568 height 744
click at [938, 548] on button "Start" at bounding box center [961, 546] width 93 height 26
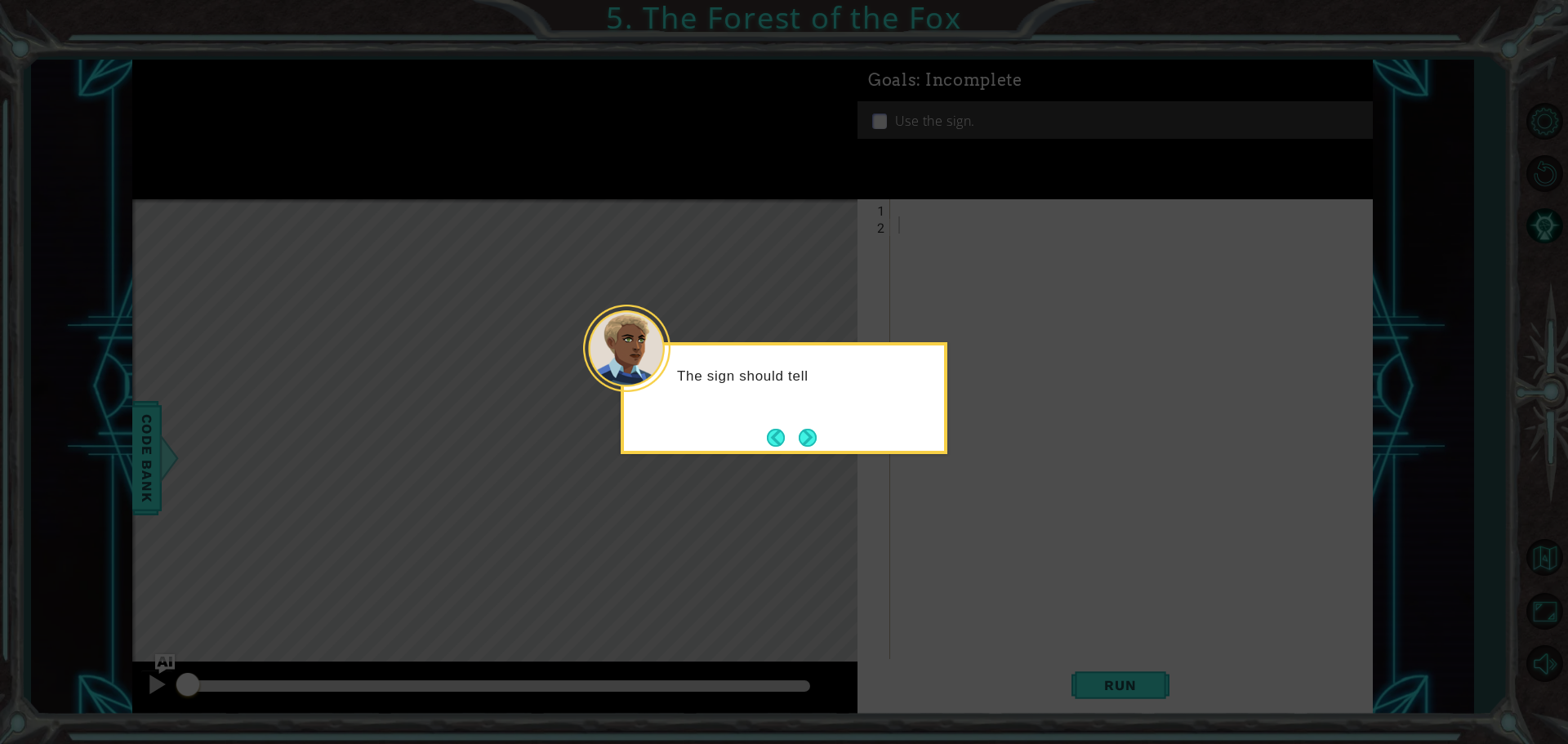
click at [794, 405] on div "The sign should tell" at bounding box center [784, 383] width 320 height 64
click at [808, 431] on button "Next" at bounding box center [807, 437] width 25 height 25
click at [808, 431] on button "Next" at bounding box center [807, 438] width 18 height 18
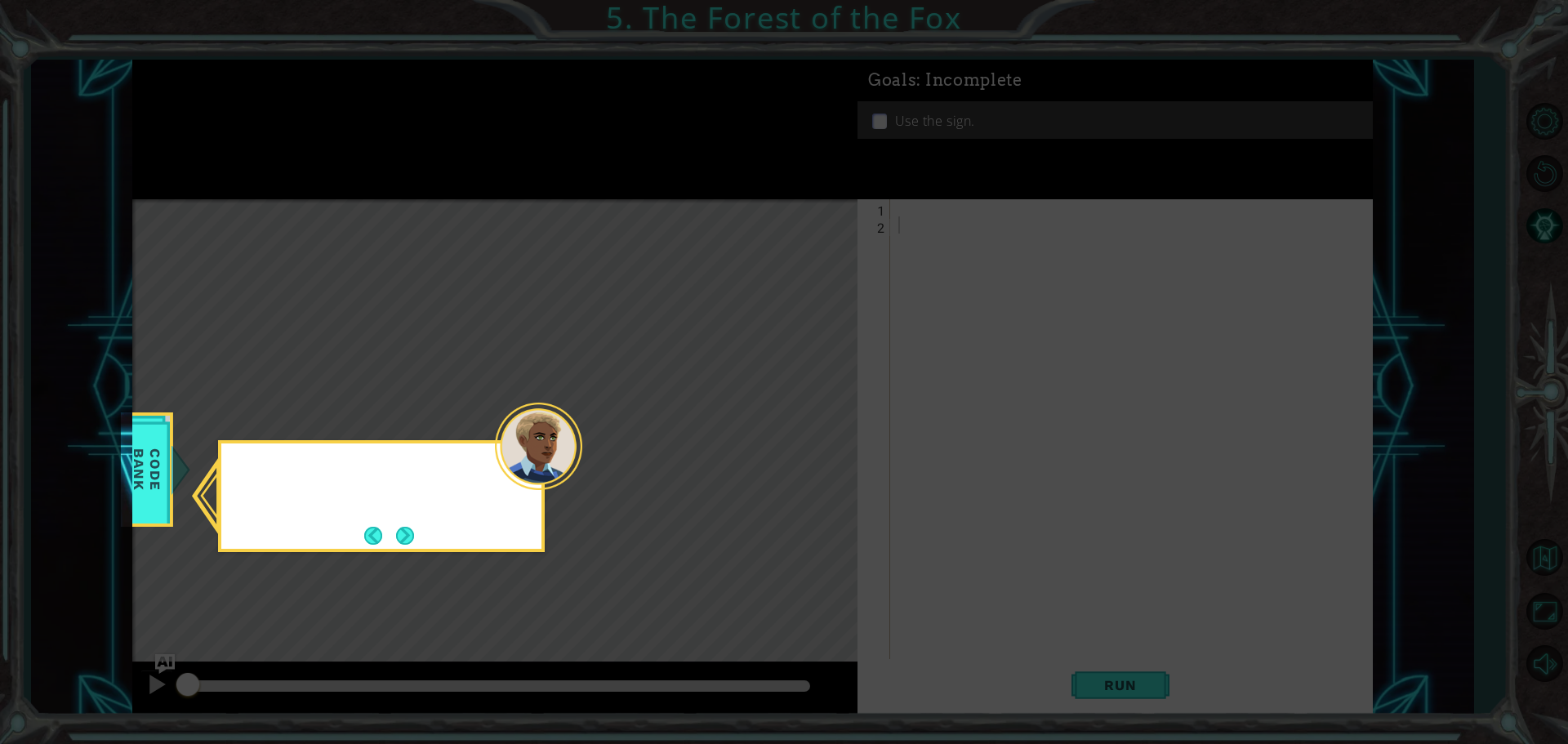
click at [808, 431] on icon at bounding box center [784, 372] width 1568 height 744
click at [414, 533] on button "Next" at bounding box center [404, 535] width 18 height 18
click at [415, 533] on div "Level Map" at bounding box center [510, 440] width 755 height 481
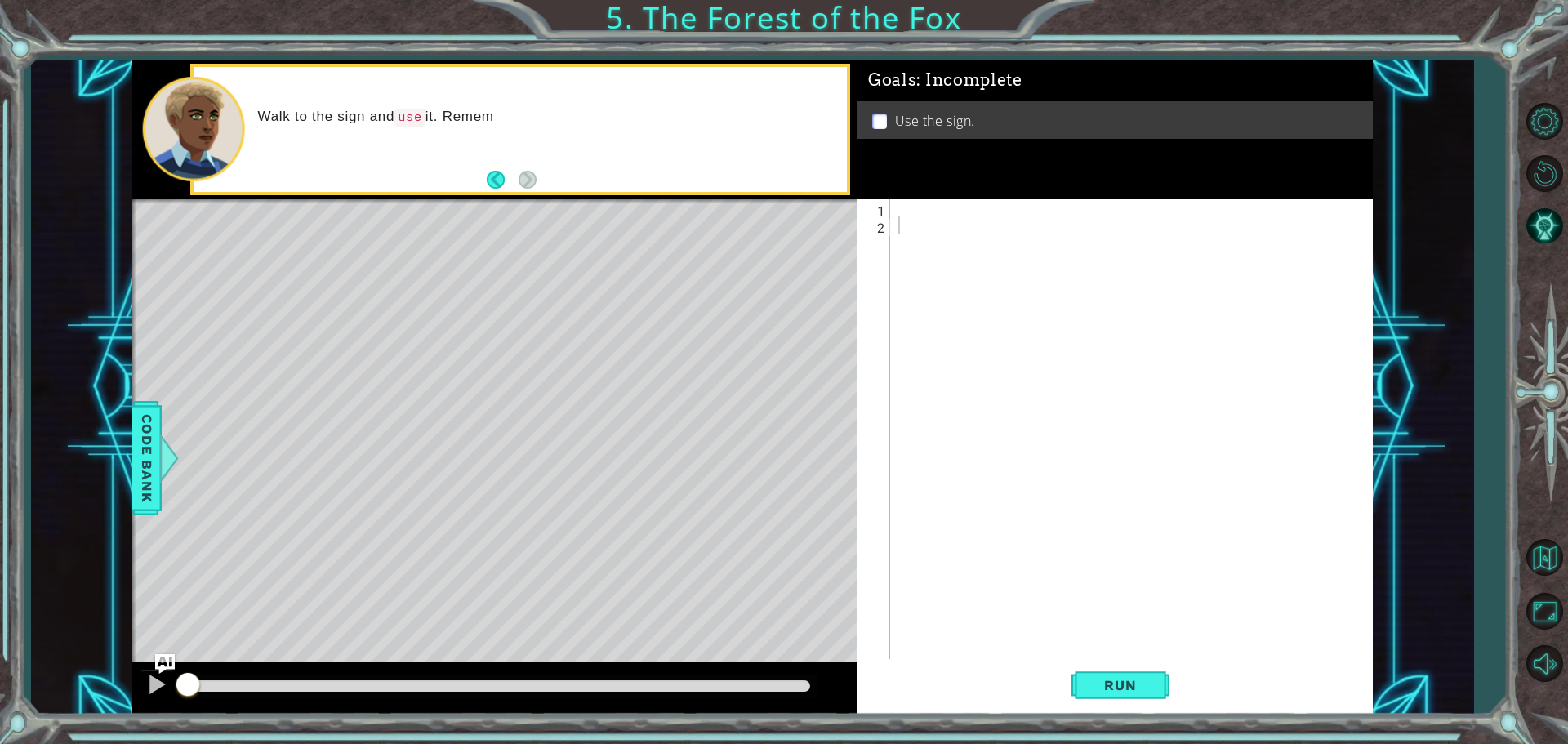
drag, startPoint x: 922, startPoint y: 225, endPoint x: 916, endPoint y: 218, distance: 9.2
click at [920, 223] on div at bounding box center [1135, 447] width 481 height 497
click at [906, 208] on div at bounding box center [1135, 447] width 481 height 497
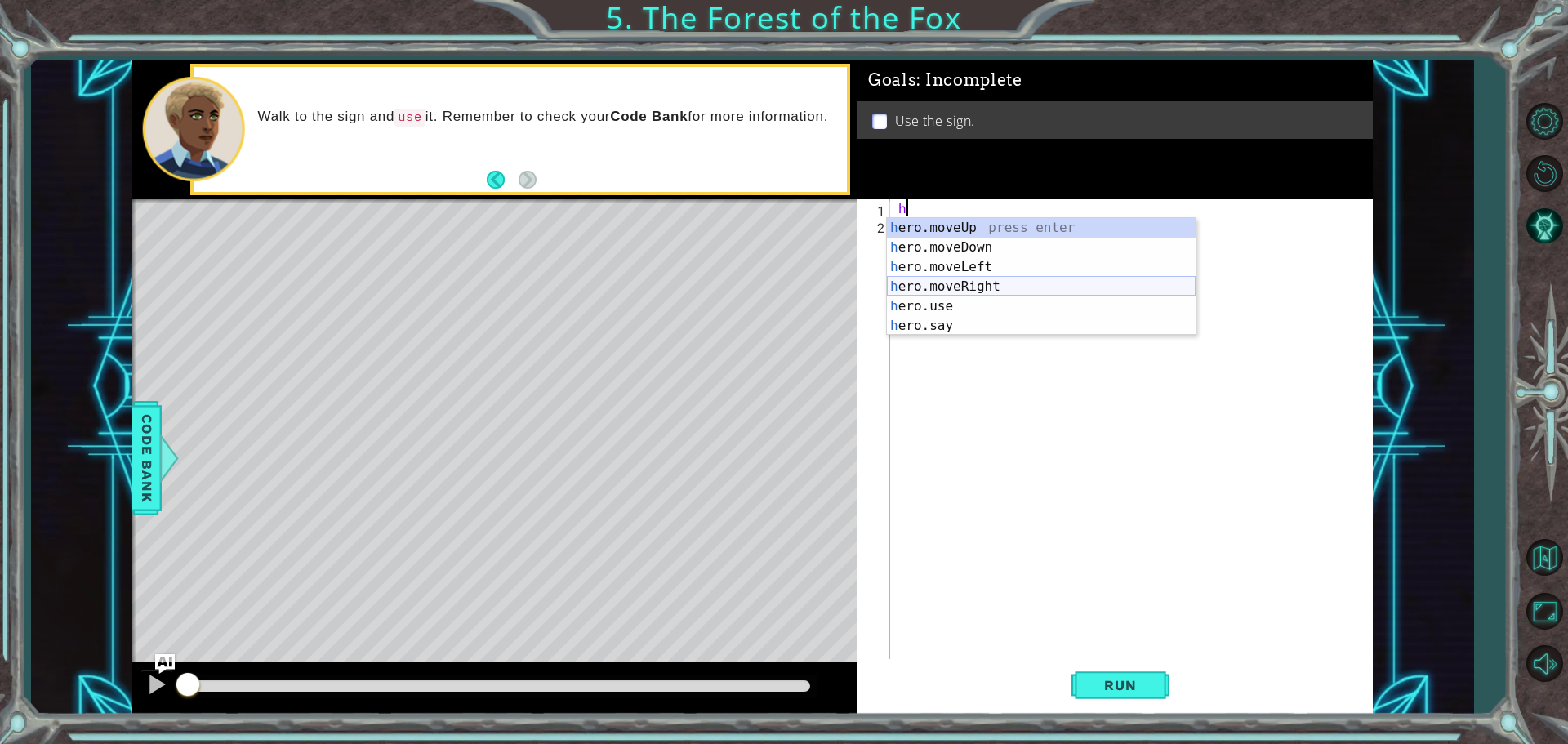
click at [1006, 292] on div "h ero.moveUp press enter h ero.moveDown press enter h ero.moveLeft press enter …" at bounding box center [1041, 297] width 308 height 157
type textarea "hero.moveRight(1)"
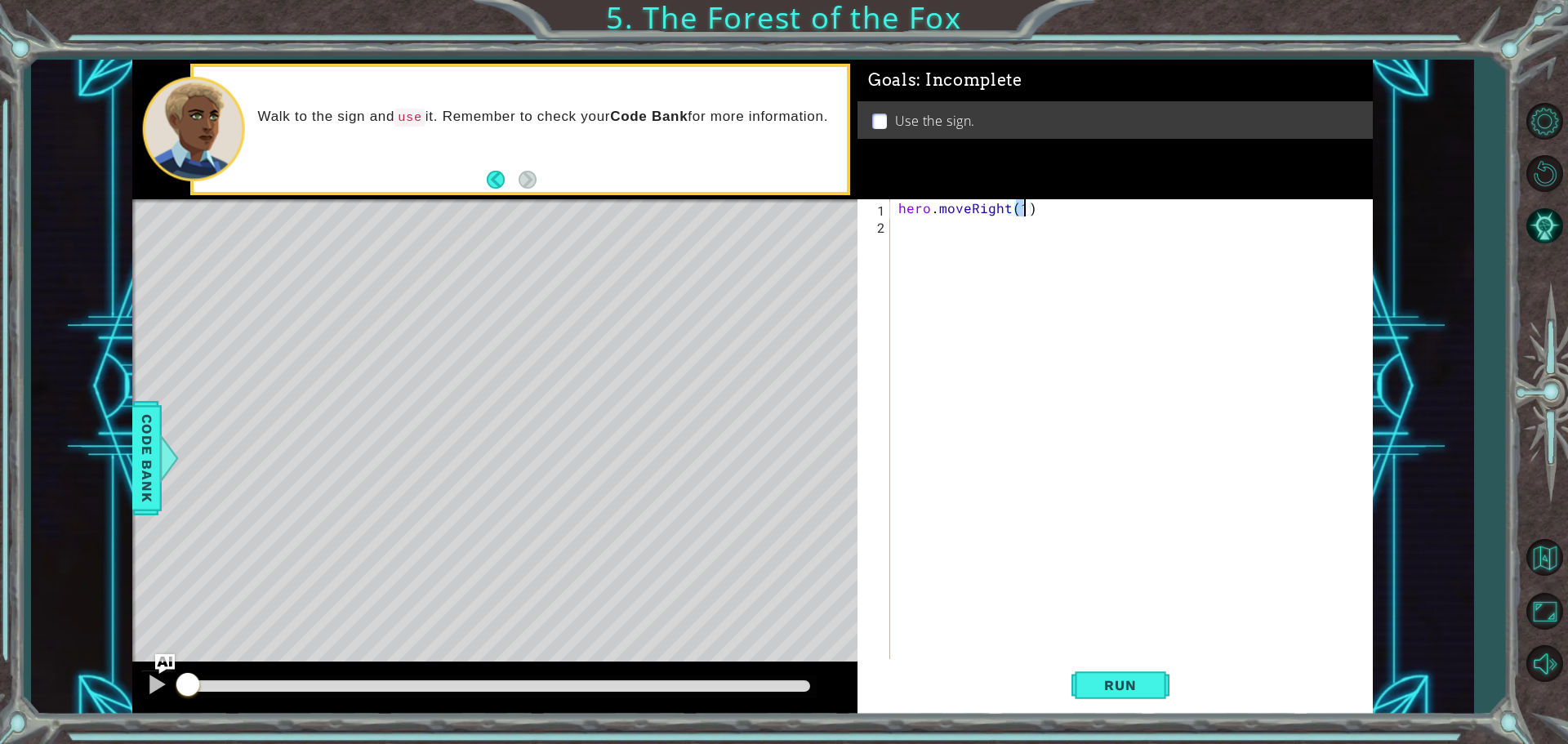
click at [930, 247] on div "hero . moveRight ( 1 )" at bounding box center [1135, 447] width 481 height 497
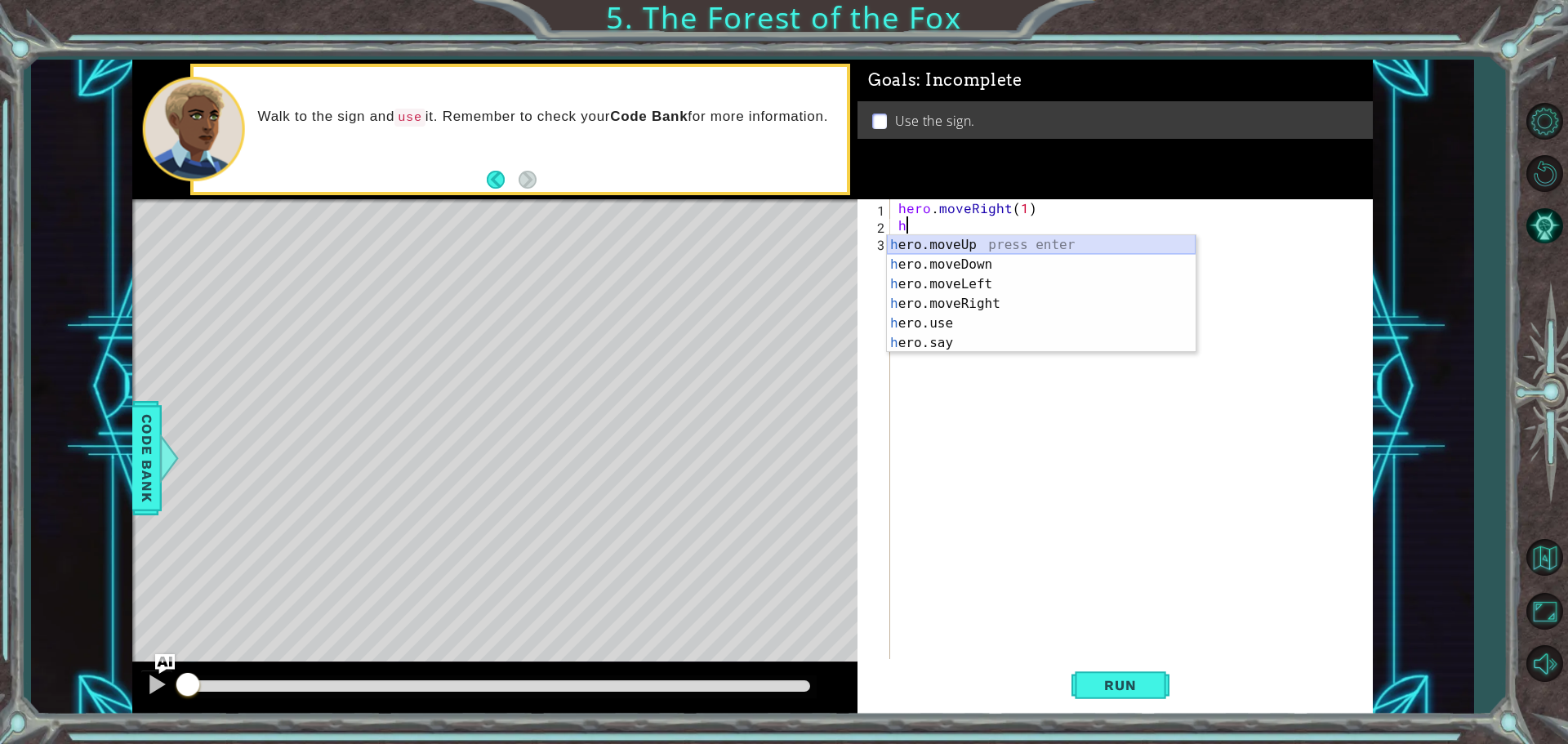
click at [975, 239] on div "h ero.moveUp press enter h ero.moveDown press enter h ero.moveLeft press enter …" at bounding box center [1041, 313] width 308 height 157
type textarea "hero.moveUp(1)"
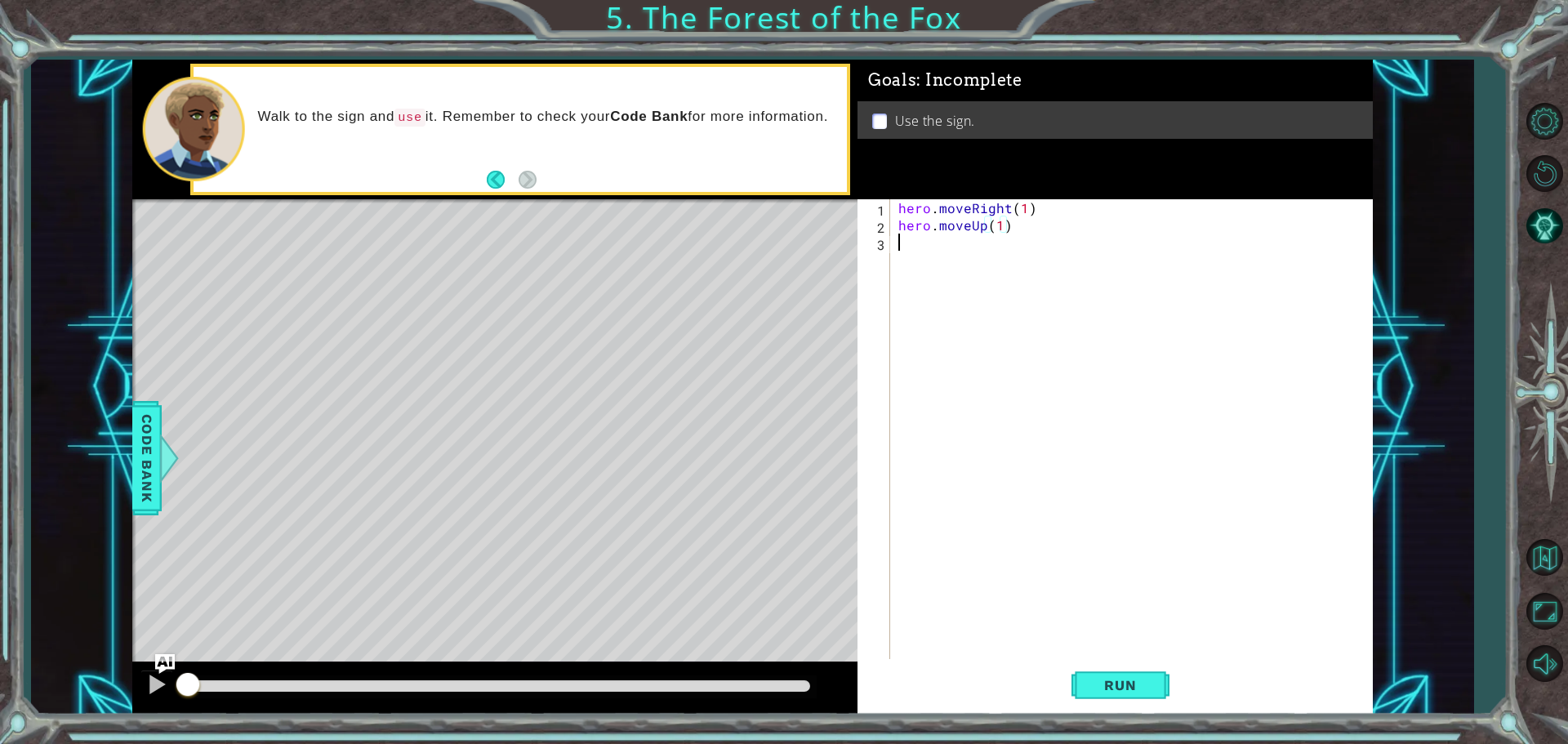
click at [932, 248] on div "hero . moveRight ( 1 ) hero . moveUp ( 1 )" at bounding box center [1135, 447] width 481 height 497
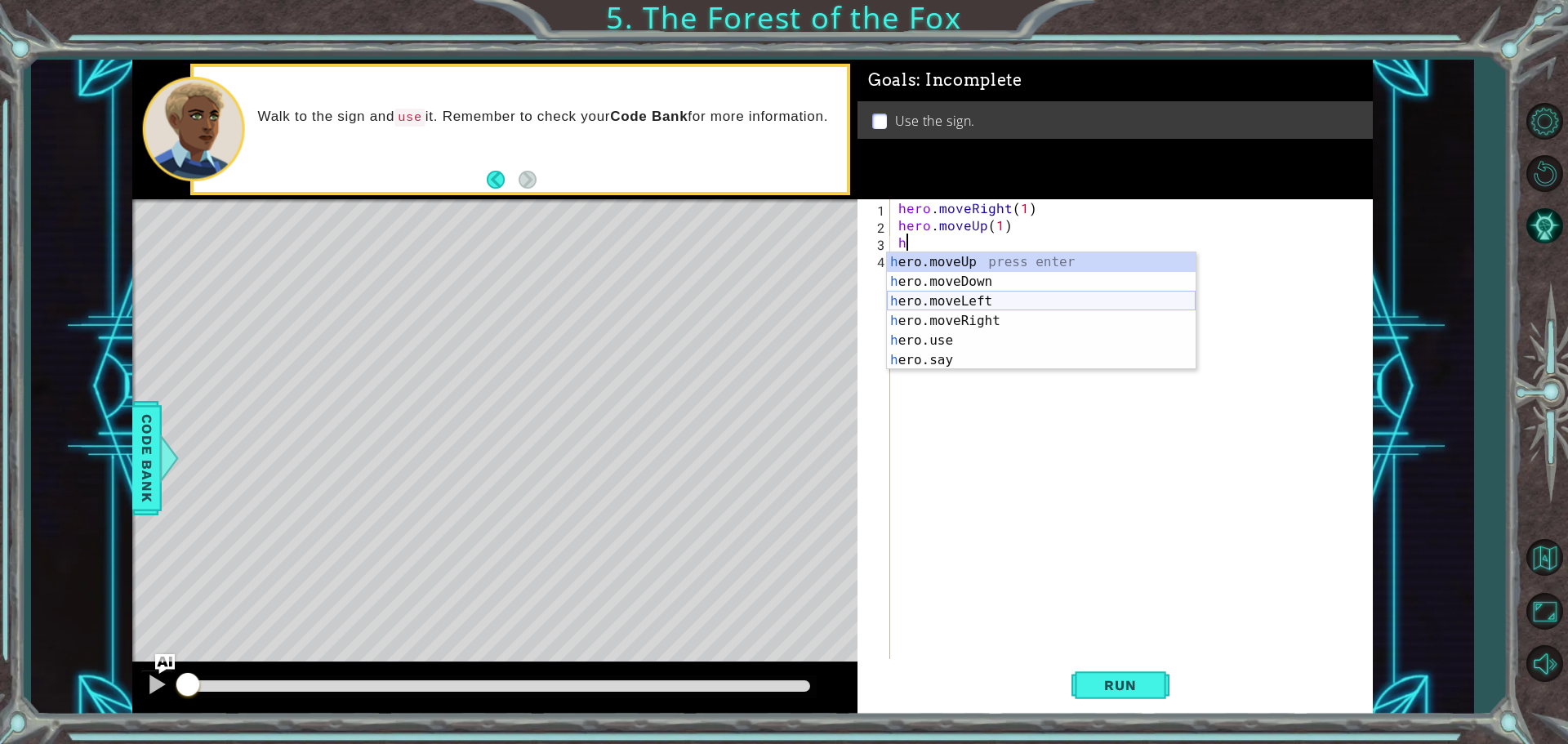
click at [927, 296] on div "h ero.moveUp press enter h ero.moveDown press enter h ero.moveLeft press enter …" at bounding box center [1041, 330] width 308 height 157
type textarea "hero.moveLeft(1)"
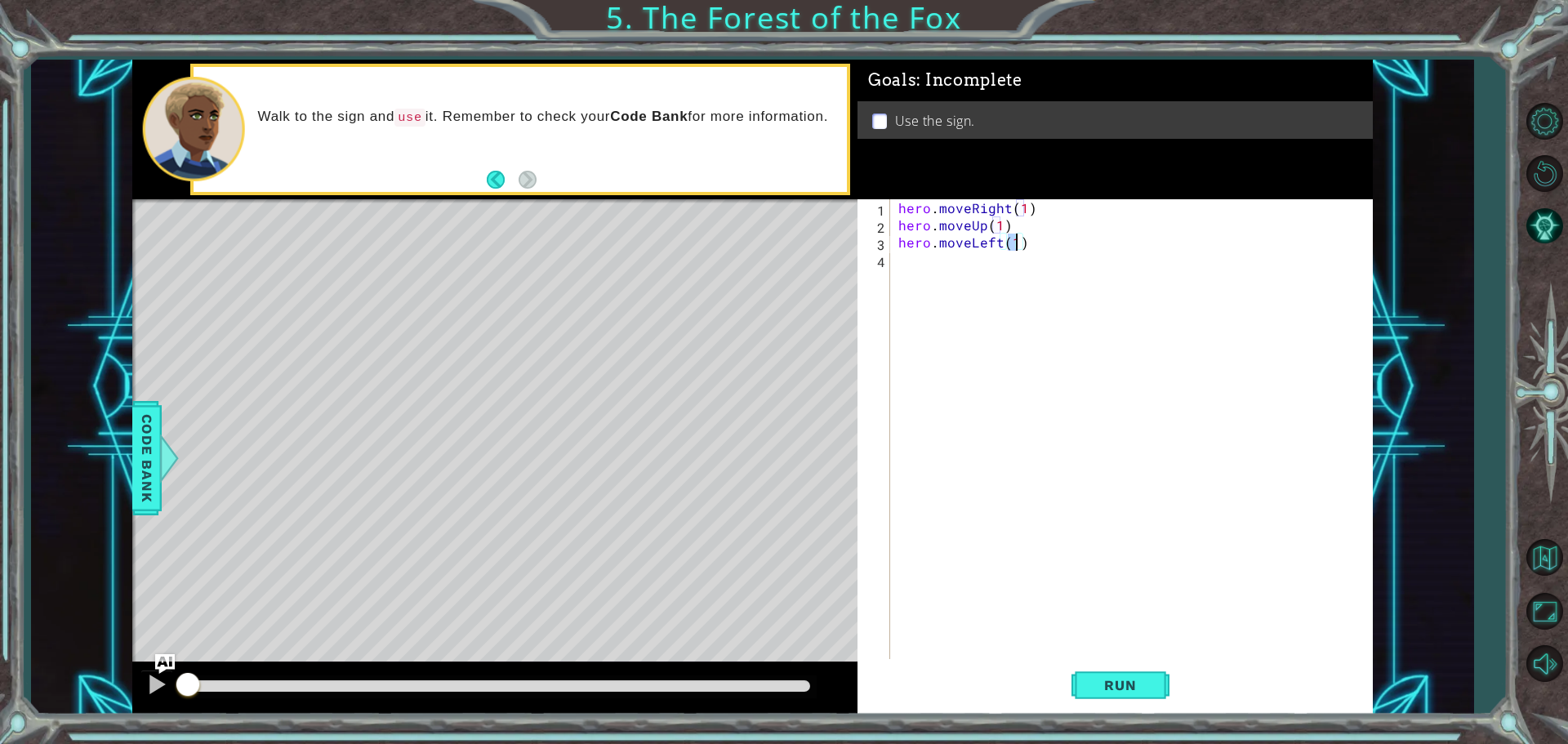
click at [940, 275] on div "hero . moveRight ( 1 ) hero . moveUp ( 1 ) hero . moveLeft ( 1 )" at bounding box center [1135, 447] width 481 height 497
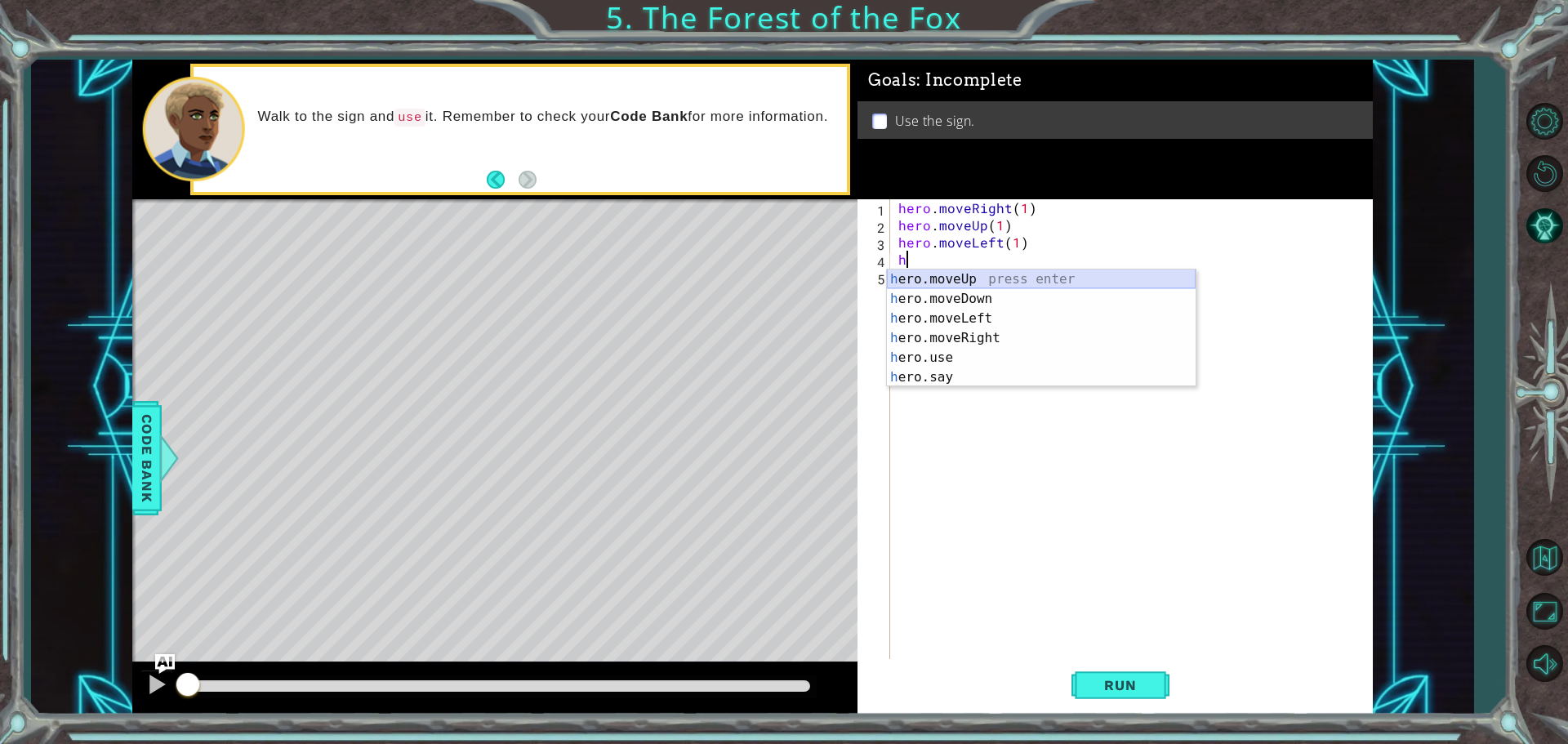
click at [924, 280] on div "h ero.moveUp press enter h ero.moveDown press enter h ero.moveLeft press enter …" at bounding box center [1041, 348] width 308 height 157
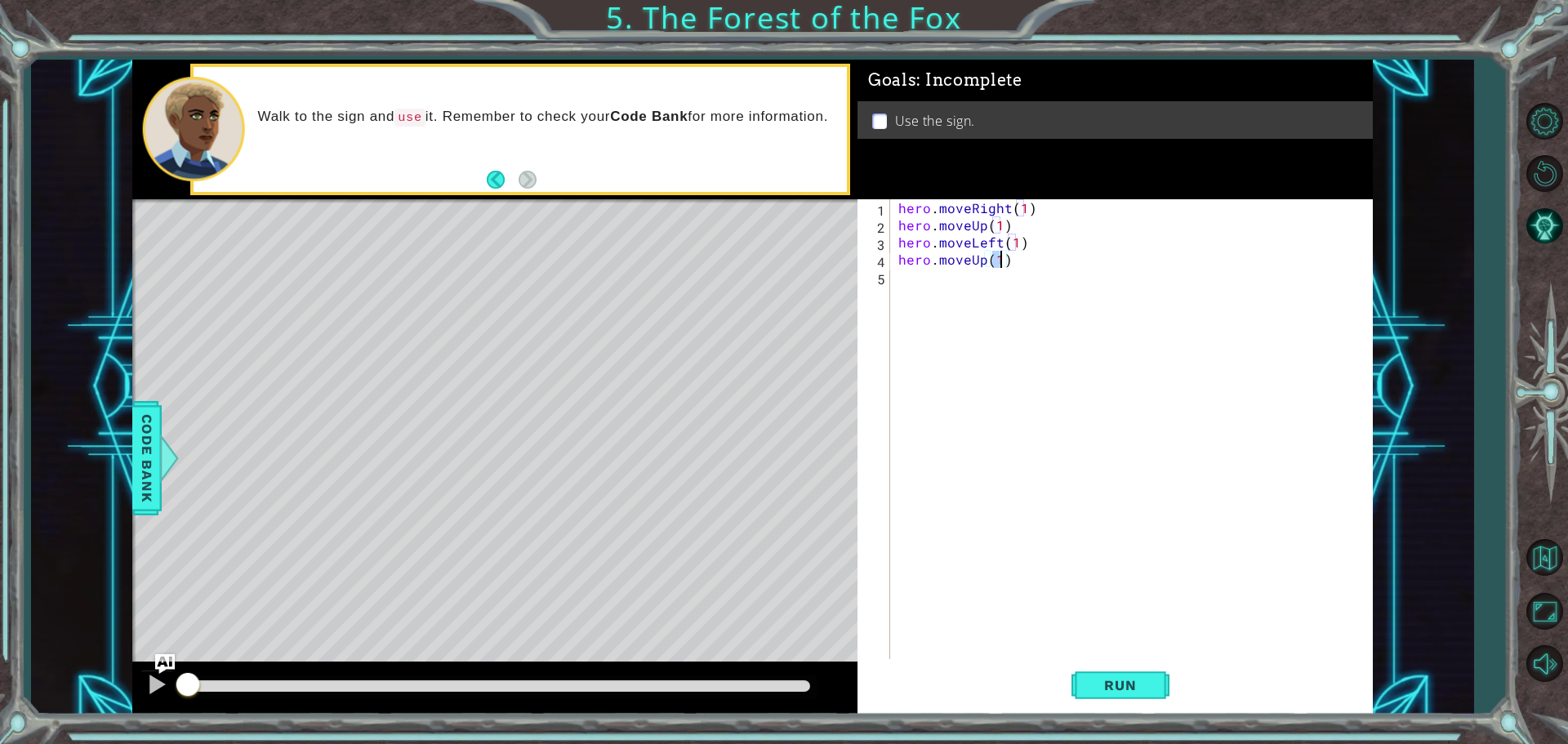
scroll to position [0, 6]
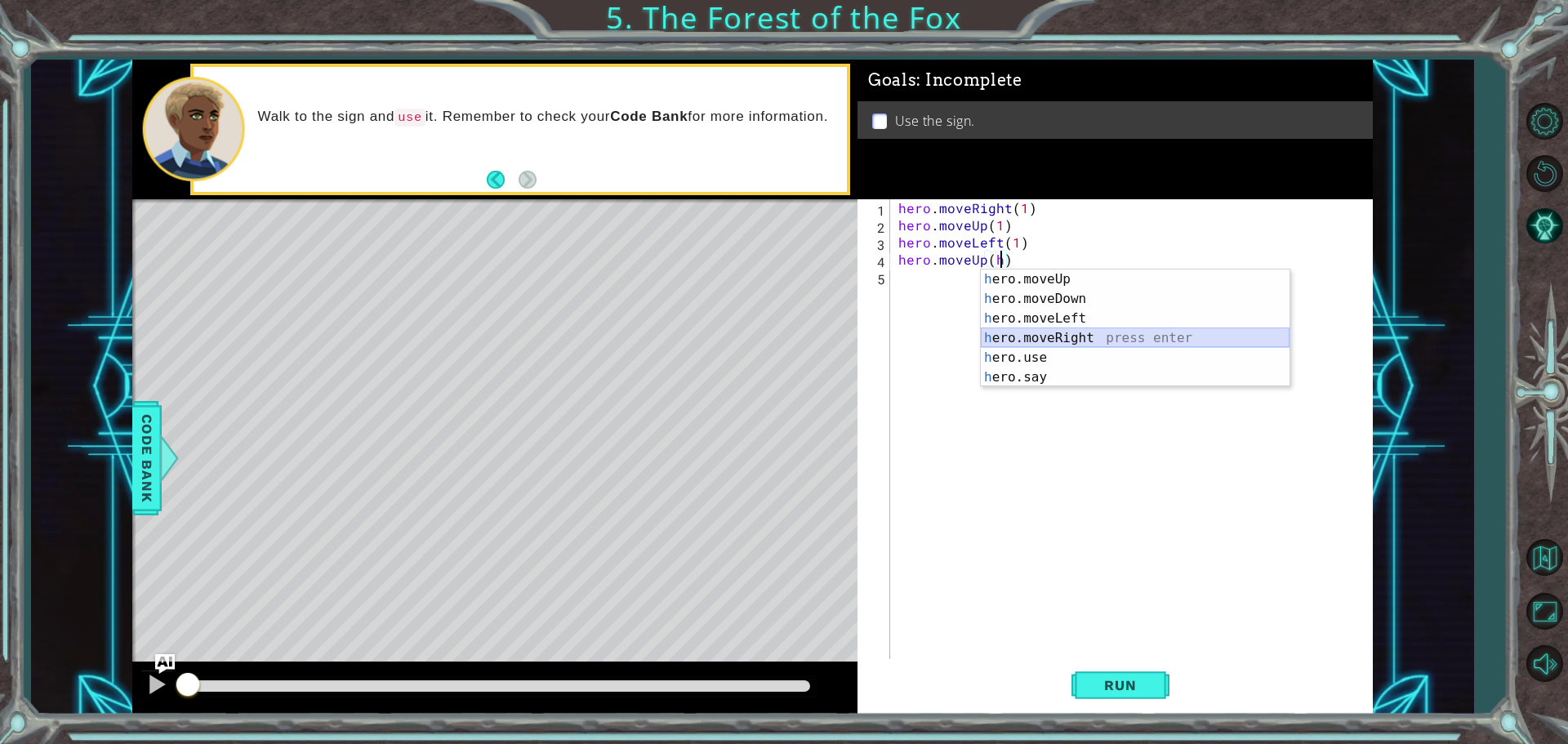
click at [1045, 342] on div "h ero.moveUp press enter h ero.moveDown press enter h ero.moveLeft press enter …" at bounding box center [1135, 348] width 308 height 157
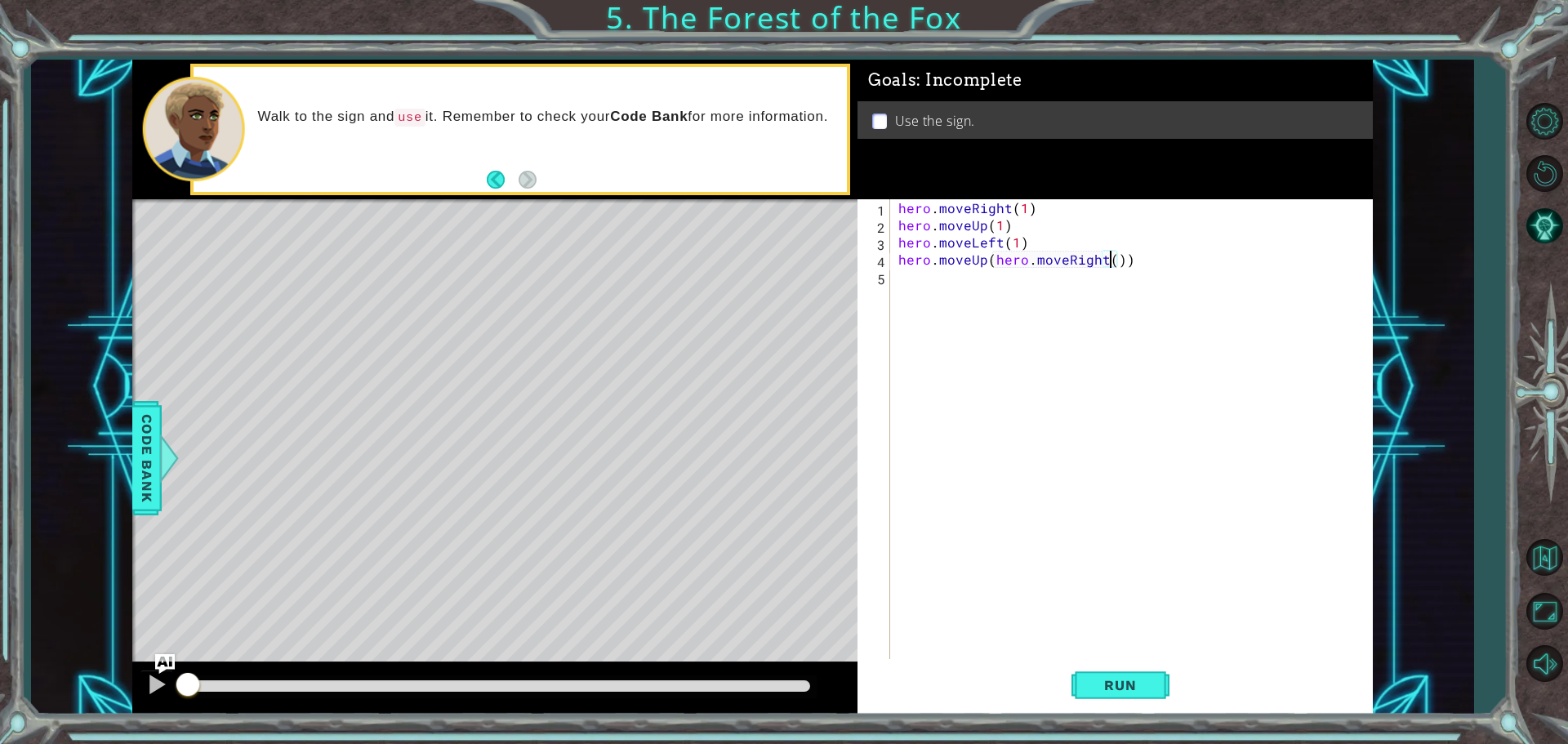
type textarea "hero.moveUp(hero.moveRight(2))"
click at [999, 287] on div "hero . moveRight ( 1 ) hero . moveUp ( 1 ) hero . moveLeft ( 1 ) hero . moveUp …" at bounding box center [1135, 447] width 481 height 497
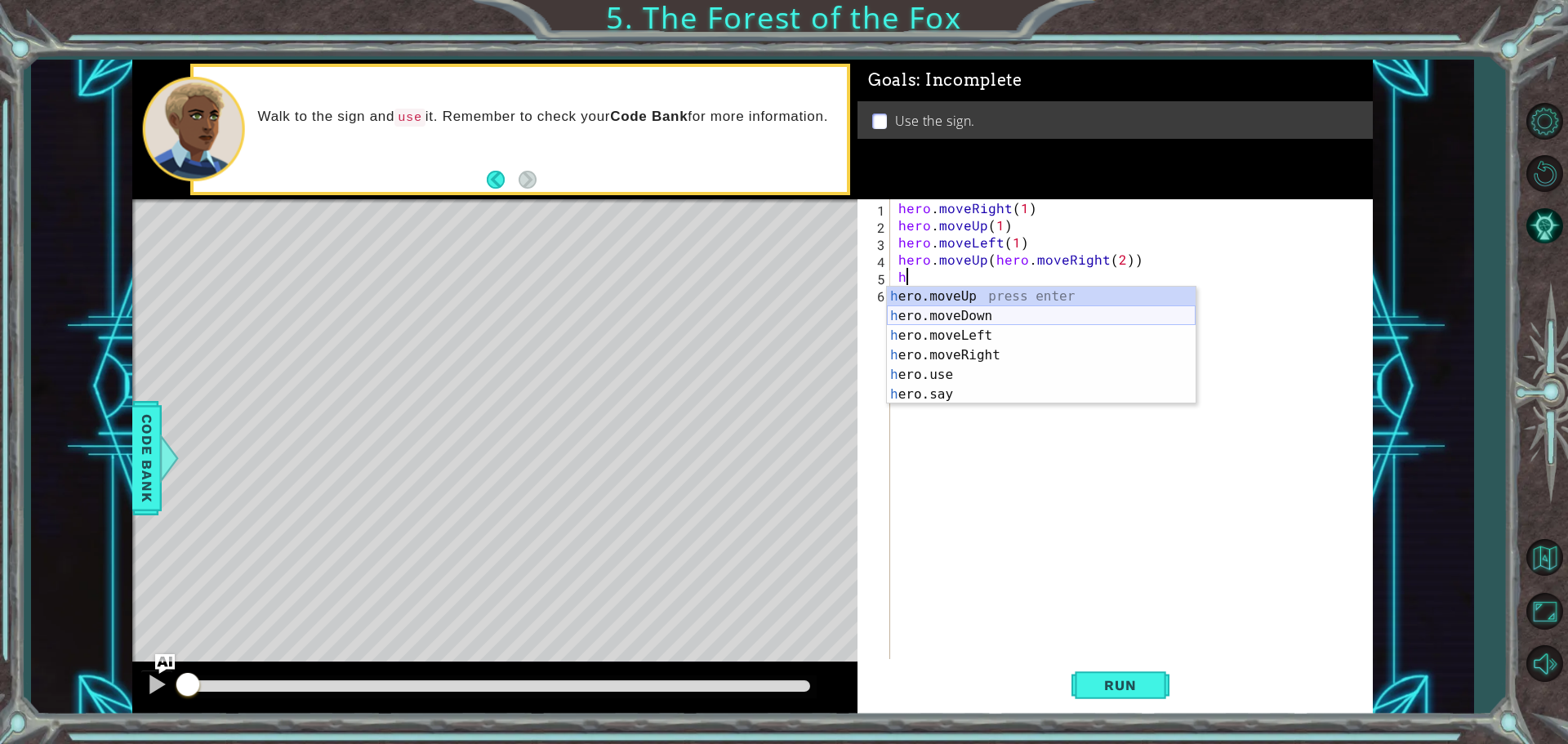
click at [990, 312] on div "h ero.moveUp press enter h ero.moveDown press enter h ero.moveLeft press enter …" at bounding box center [1041, 365] width 308 height 157
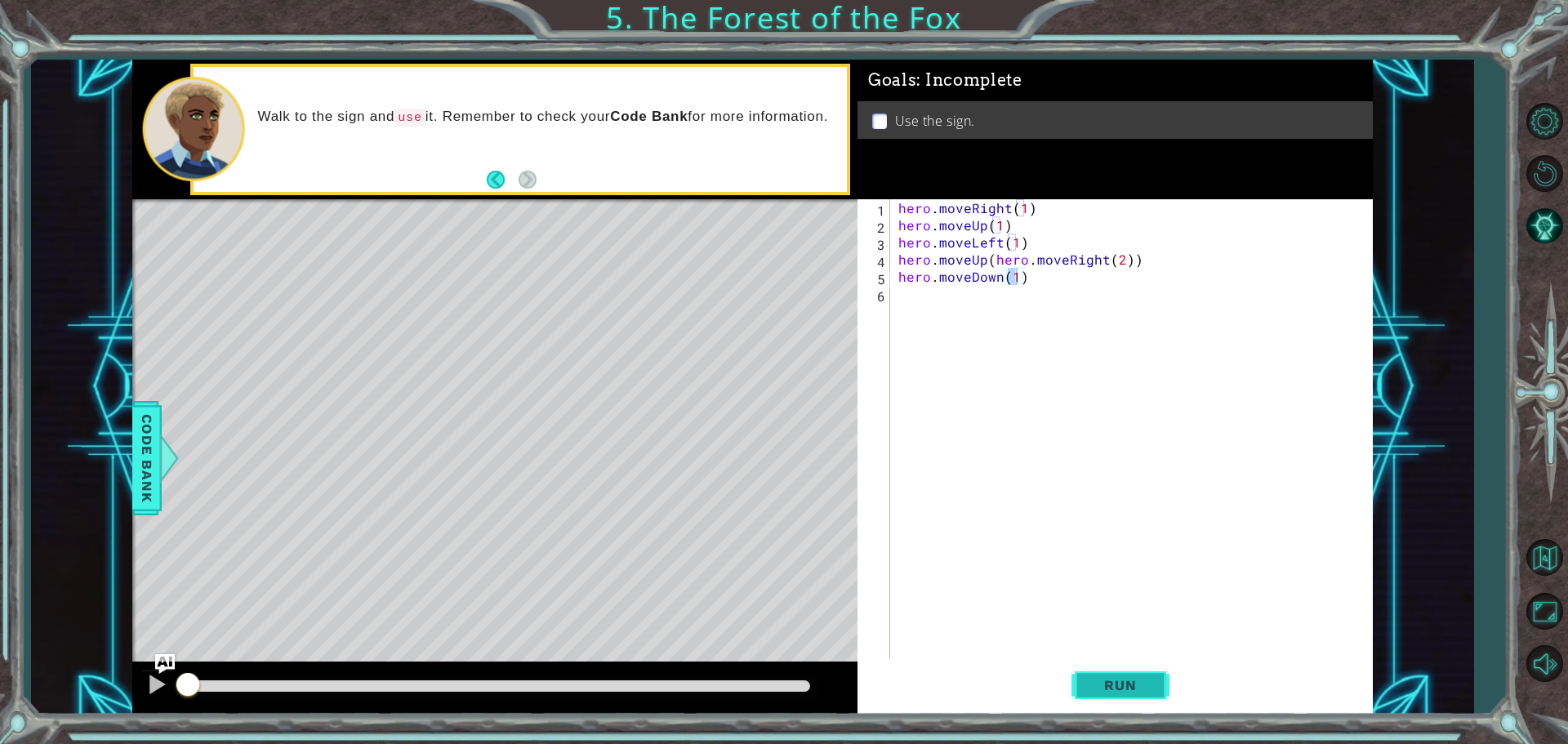
click at [1137, 699] on button "Run" at bounding box center [1120, 685] width 98 height 52
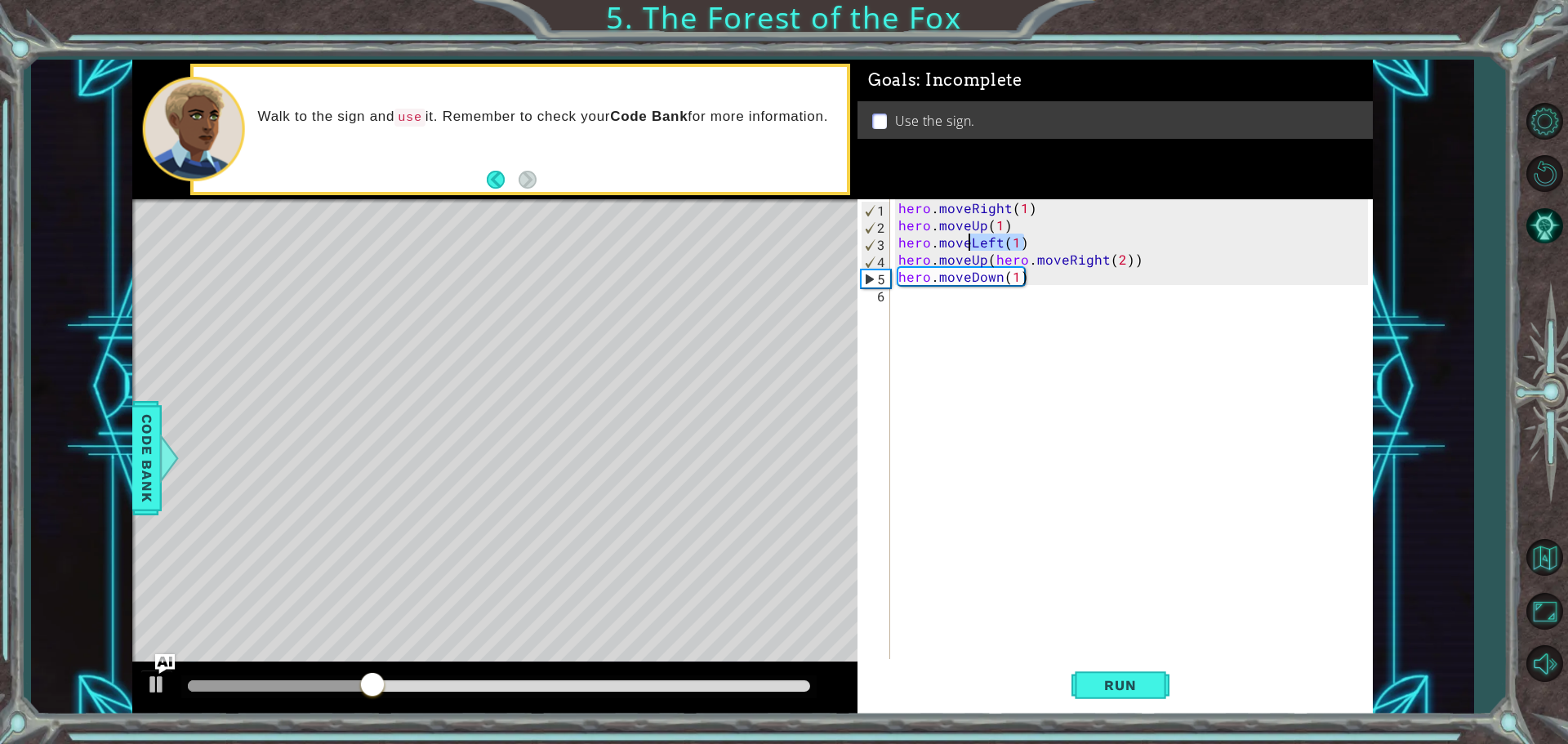
drag, startPoint x: 1023, startPoint y: 240, endPoint x: 971, endPoint y: 250, distance: 53.0
click at [971, 250] on div "hero . moveRight ( 1 ) hero . moveUp ( 1 ) hero . moveLeft ( 1 ) hero . moveUp …" at bounding box center [1135, 447] width 481 height 497
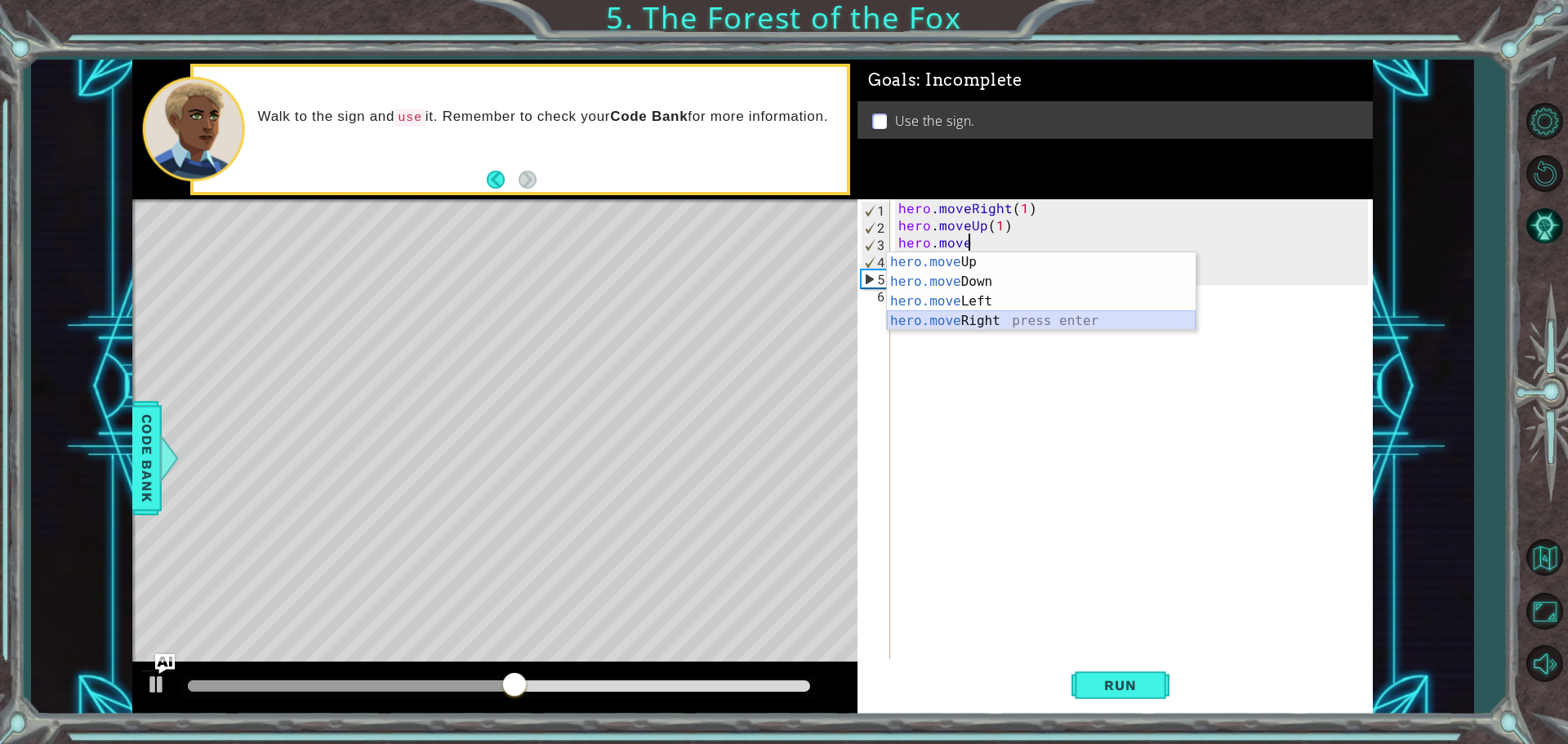
drag, startPoint x: 927, startPoint y: 327, endPoint x: 869, endPoint y: 307, distance: 61.4
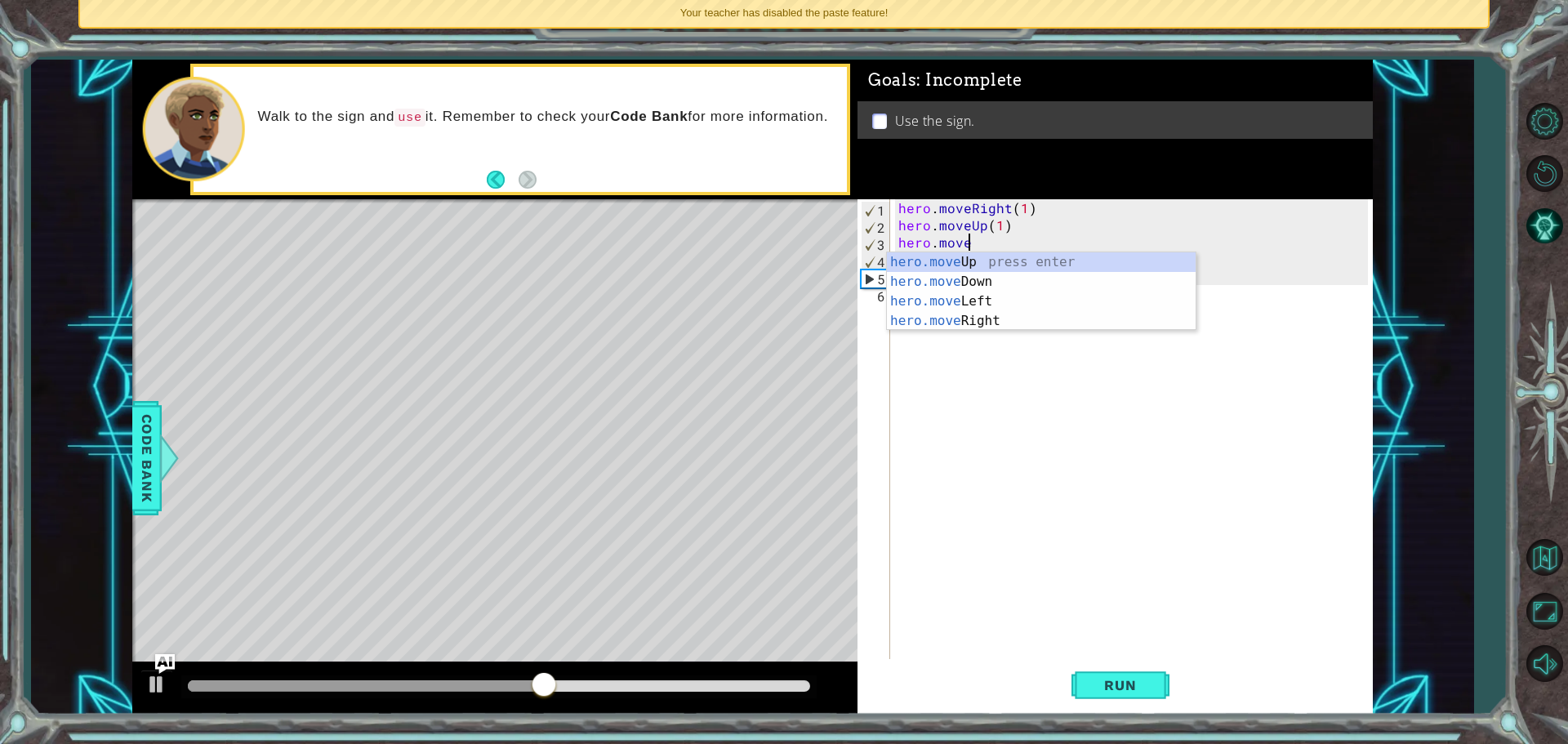
click at [968, 255] on div "hero.move Up press enter hero.move Down press enter hero.move Left press enter …" at bounding box center [1041, 310] width 308 height 118
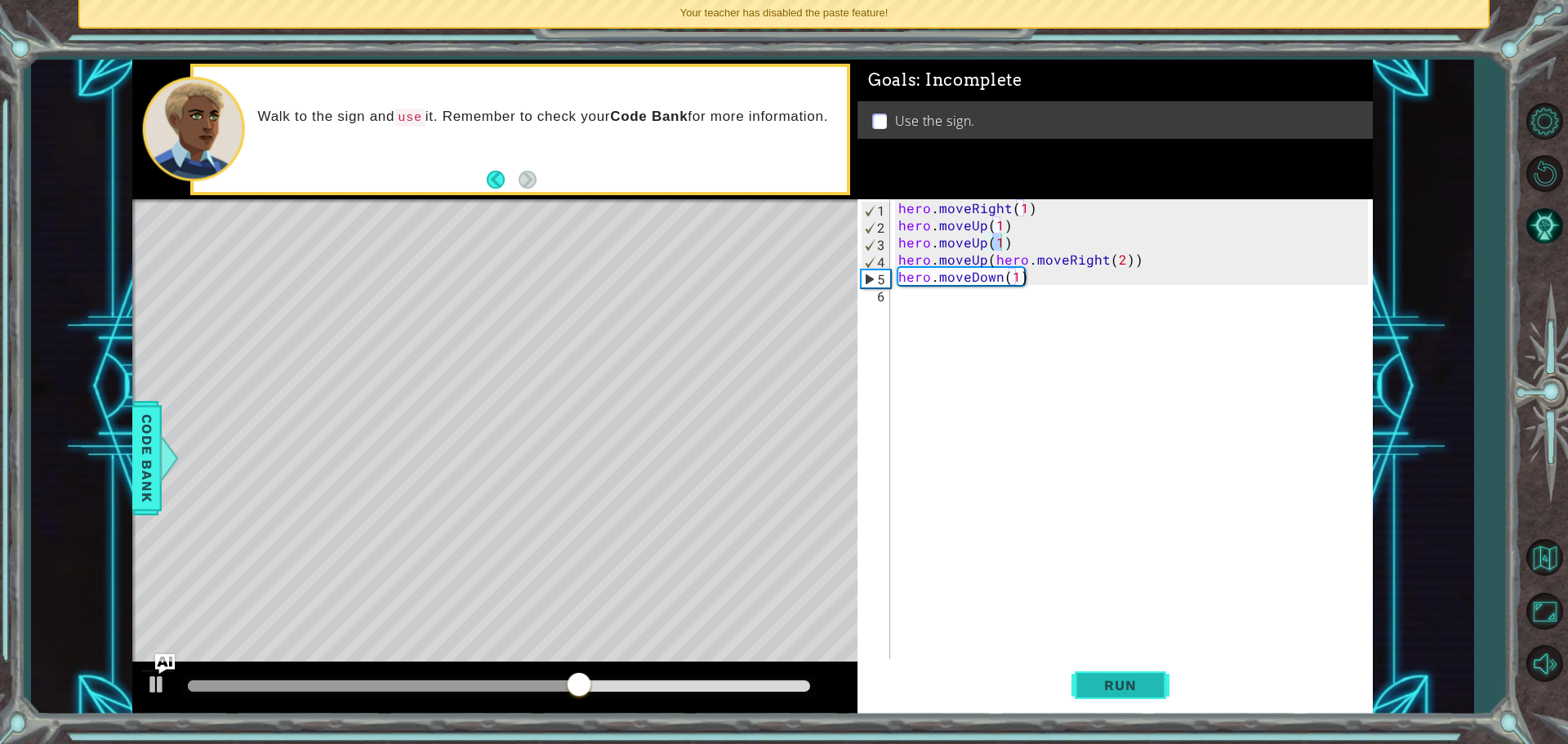
click at [1131, 690] on span "Run" at bounding box center [1119, 685] width 64 height 16
click at [1011, 239] on div "hero . moveRight ( 1 ) hero . moveUp ( 1 ) hero . moveUp ( 1 ) hero . moveUp ( …" at bounding box center [1135, 447] width 481 height 497
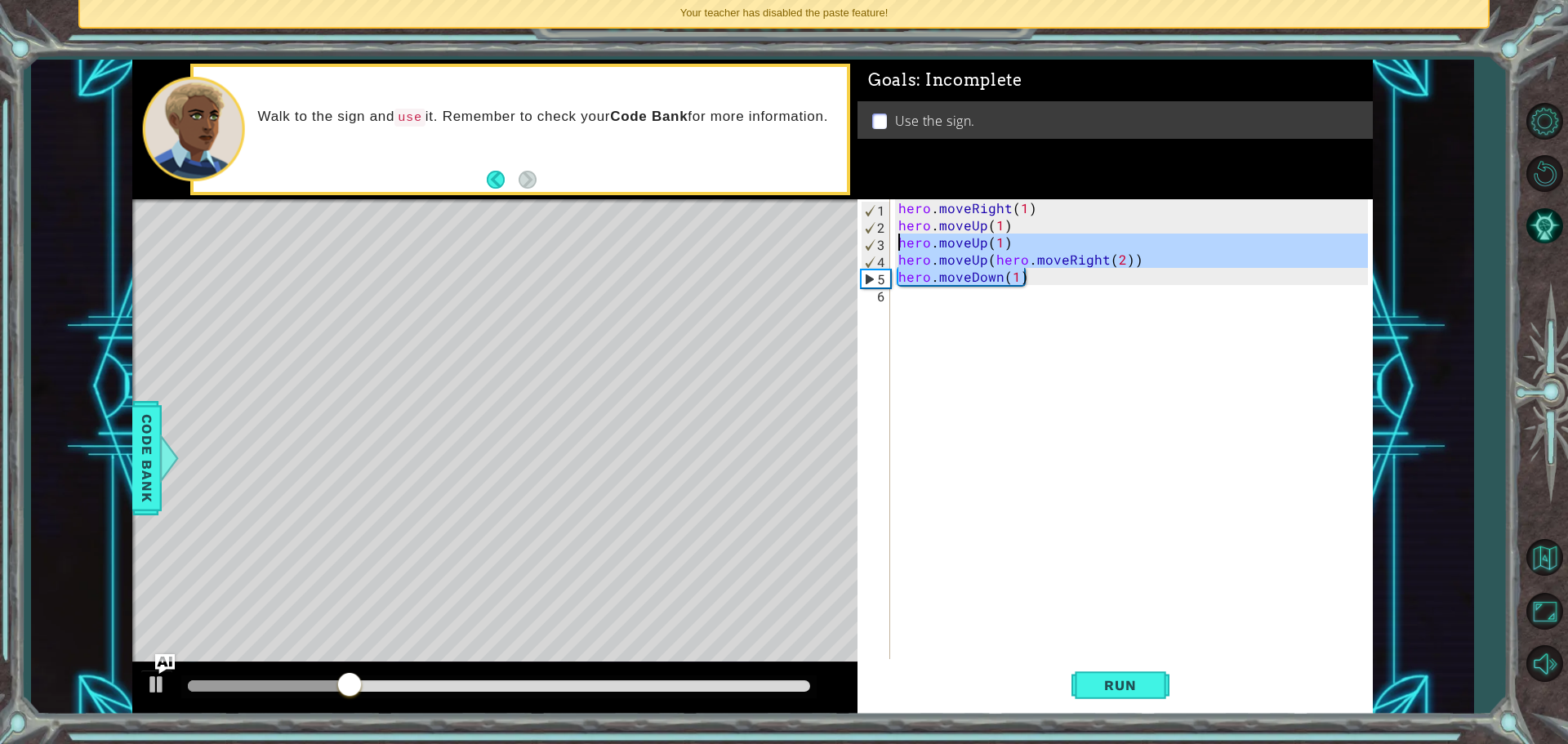
drag, startPoint x: 1047, startPoint y: 280, endPoint x: 880, endPoint y: 239, distance: 172.0
click at [880, 239] on div "hero.moveUp(1) 1 2 3 4 5 6 hero . moveRight ( 1 ) hero . moveUp ( 1 ) hero . mo…" at bounding box center [1112, 430] width 511 height 462
type textarea "hero.moveUp(1) hero.moveUp(hero.moveRight(2))"
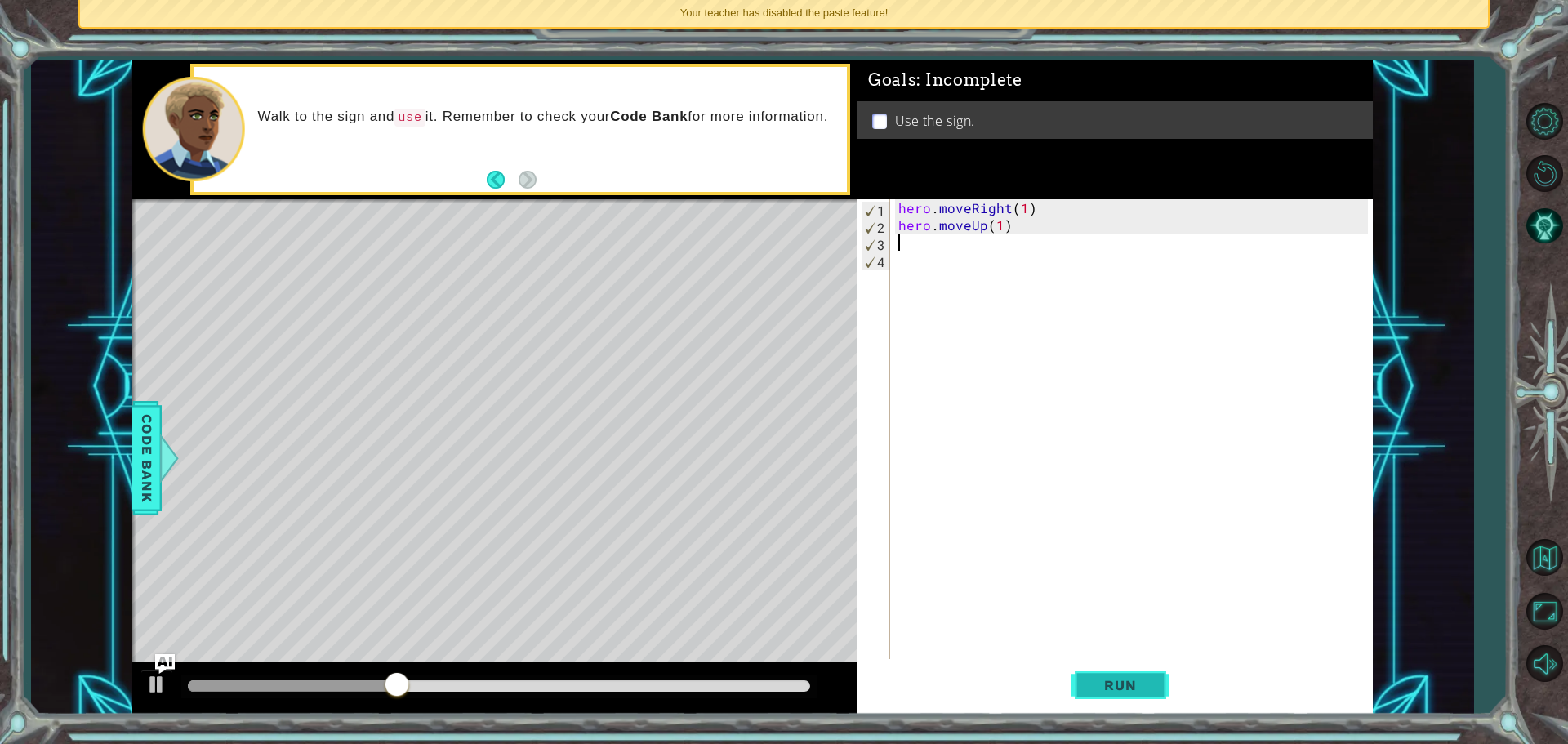
drag, startPoint x: 1095, startPoint y: 683, endPoint x: 1105, endPoint y: 688, distance: 11.2
click at [1095, 684] on span "Run" at bounding box center [1119, 685] width 64 height 16
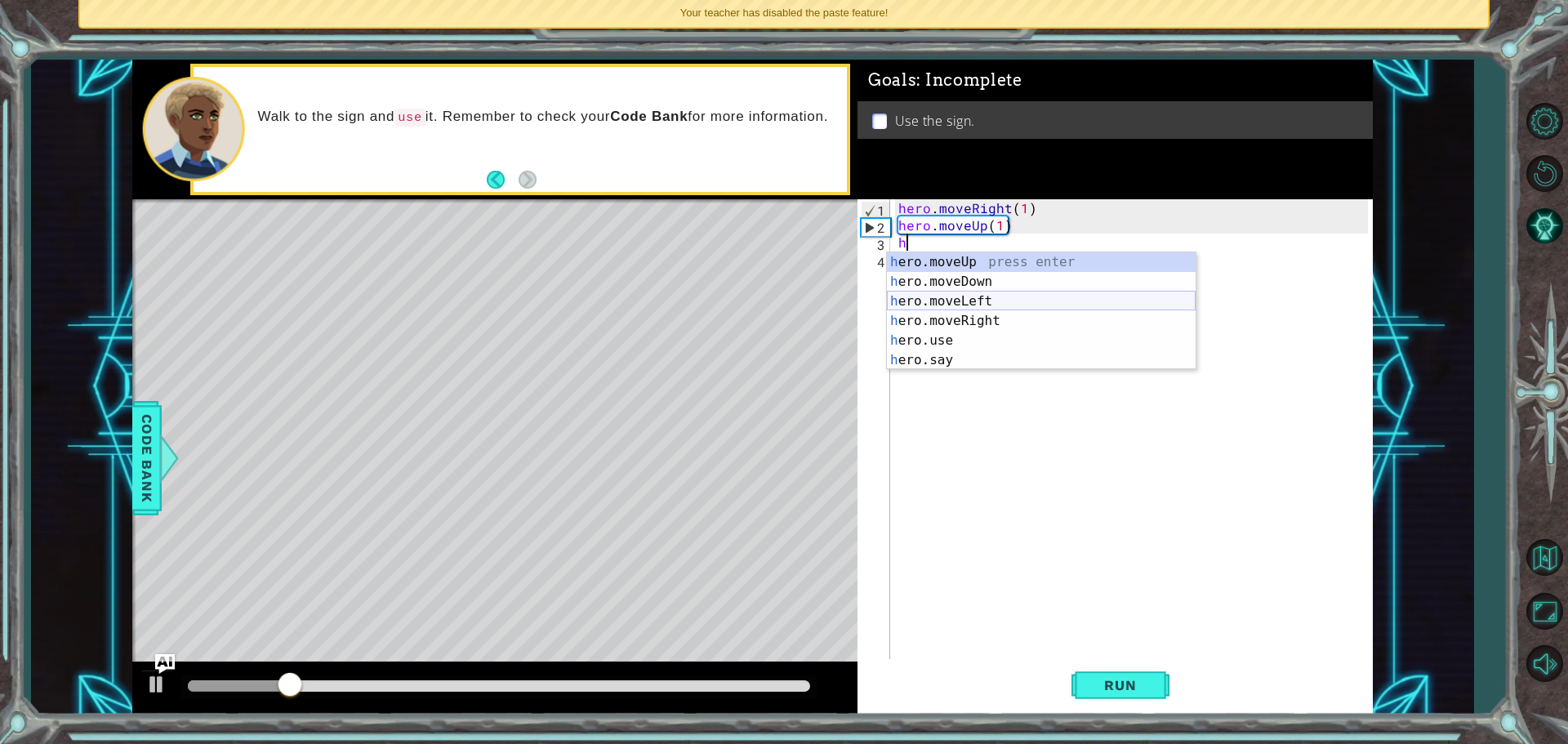
click at [962, 305] on div "h ero.moveUp press enter h ero.moveDown press enter h ero.moveLeft press enter …" at bounding box center [1041, 330] width 308 height 157
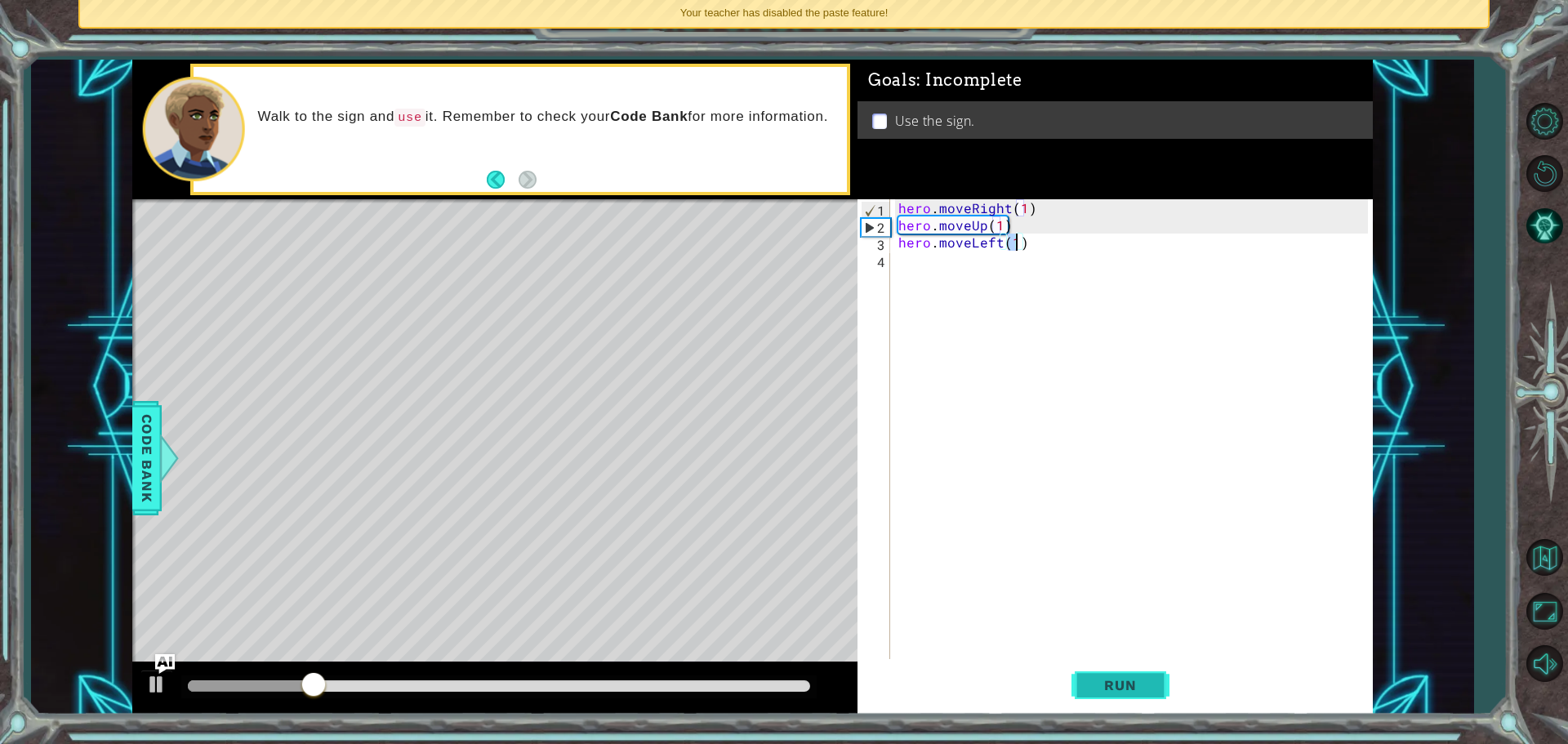
type textarea "hero.moveLeft(1)"
click at [1087, 681] on span "Run" at bounding box center [1119, 685] width 64 height 16
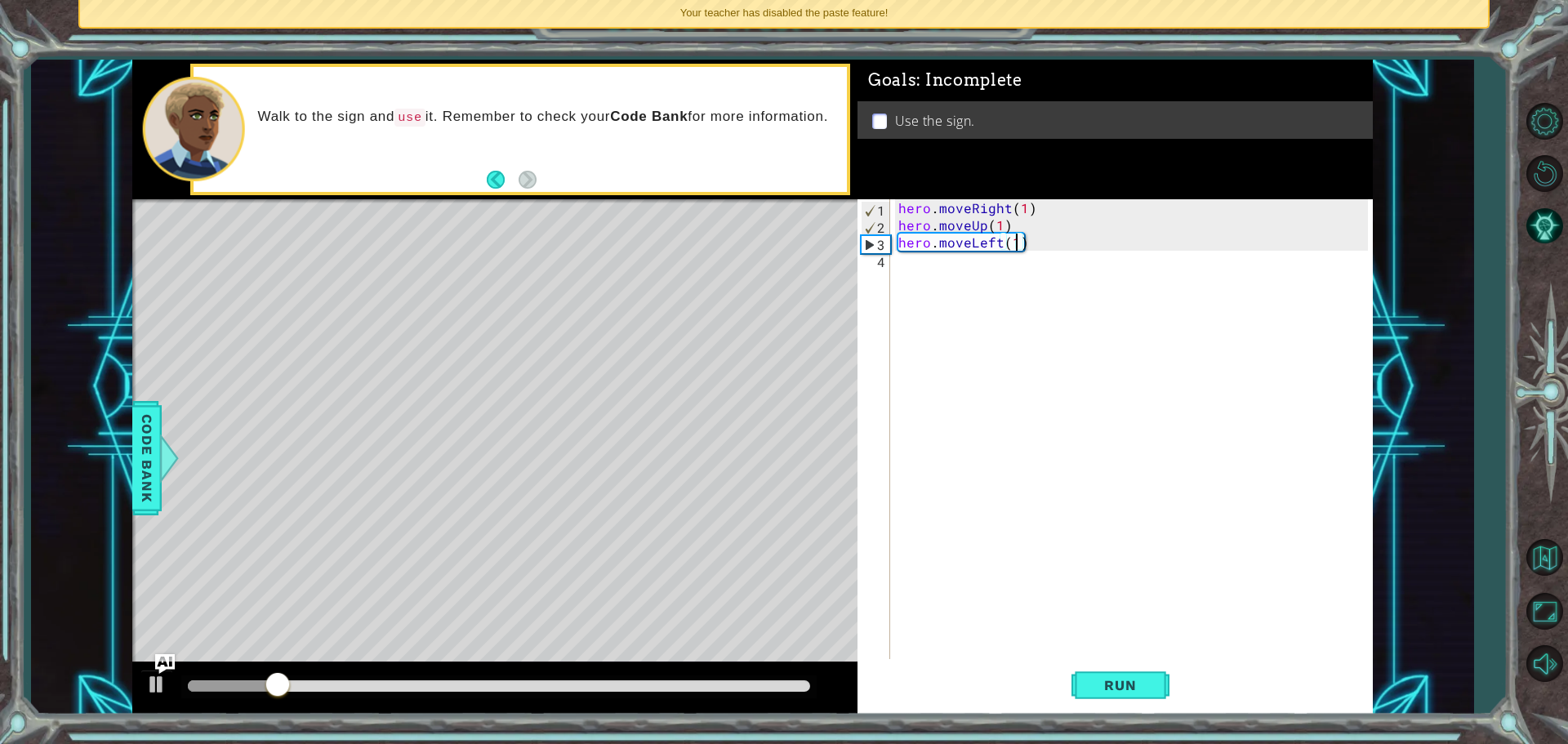
click at [914, 258] on div "hero . moveRight ( 1 ) hero . moveUp ( 1 ) hero . moveLeft ( 1 )" at bounding box center [1135, 447] width 481 height 497
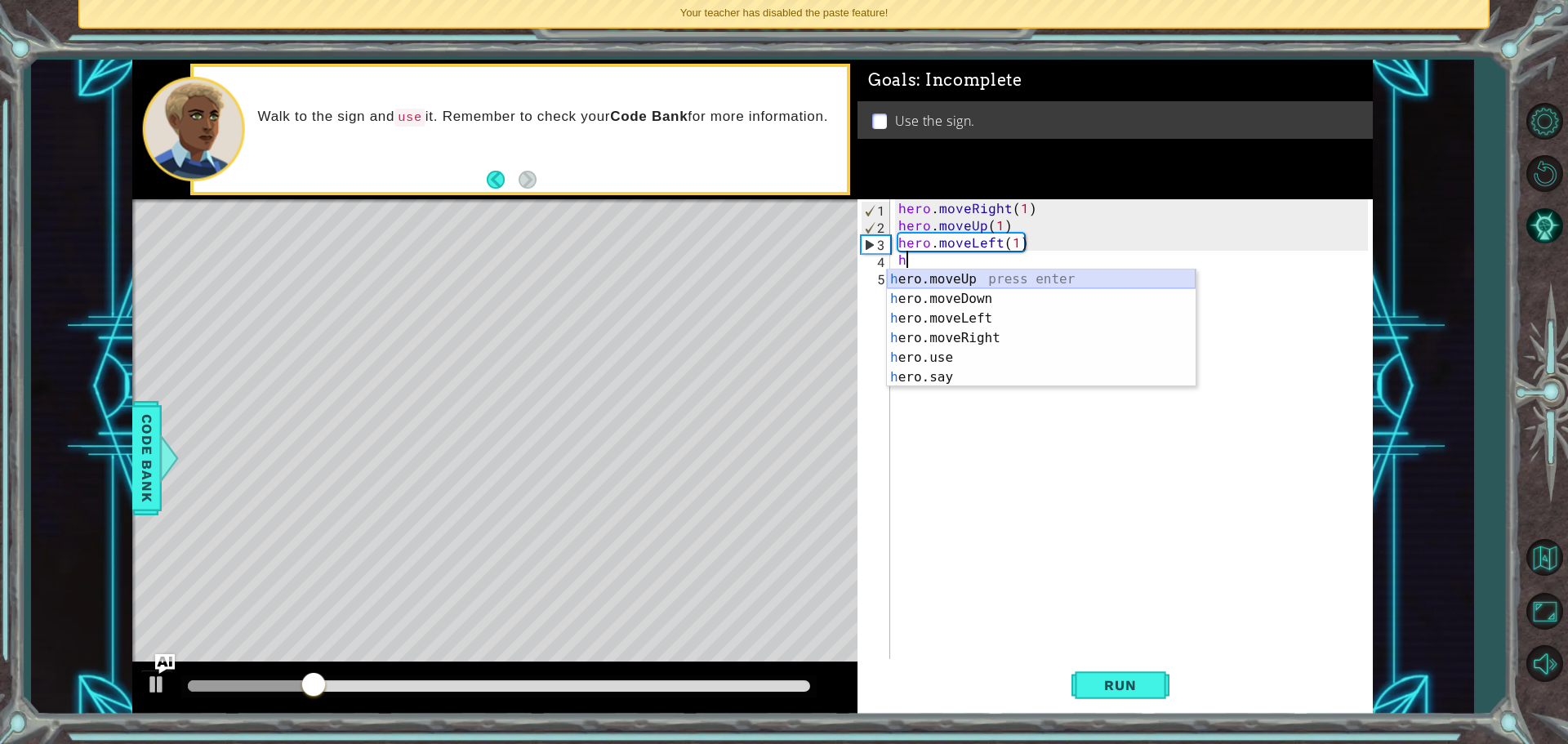
click at [951, 281] on div "h ero.moveUp press enter h ero.moveDown press enter h ero.moveLeft press enter …" at bounding box center [1041, 348] width 308 height 157
type textarea "hero.moveUp(1)"
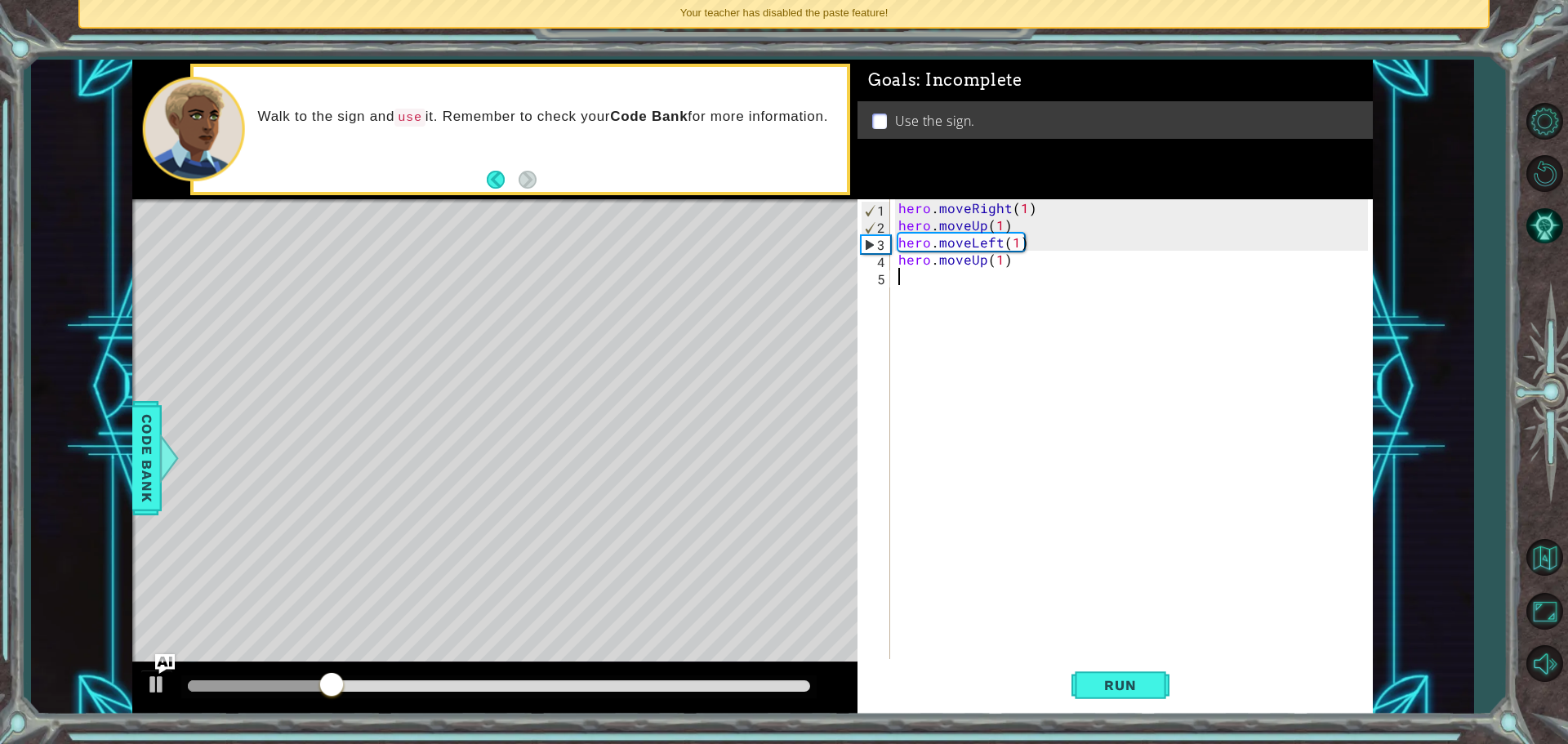
click at [984, 291] on div "hero . moveRight ( 1 ) hero . moveUp ( 1 ) hero . moveLeft ( 1 ) hero . moveUp …" at bounding box center [1135, 447] width 481 height 497
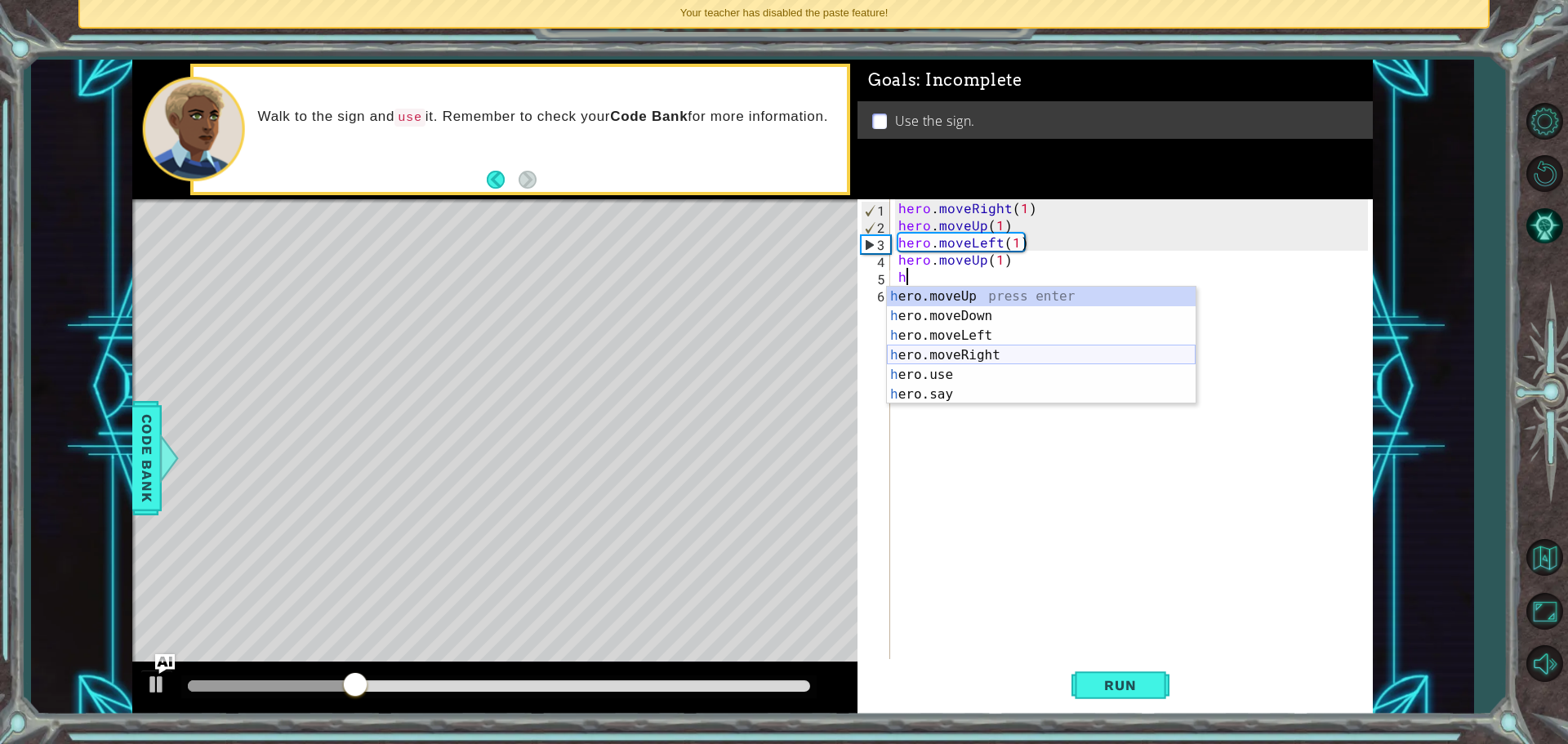
click at [968, 355] on div "h ero.moveUp press enter h ero.moveDown press enter h ero.moveLeft press enter …" at bounding box center [1041, 365] width 308 height 157
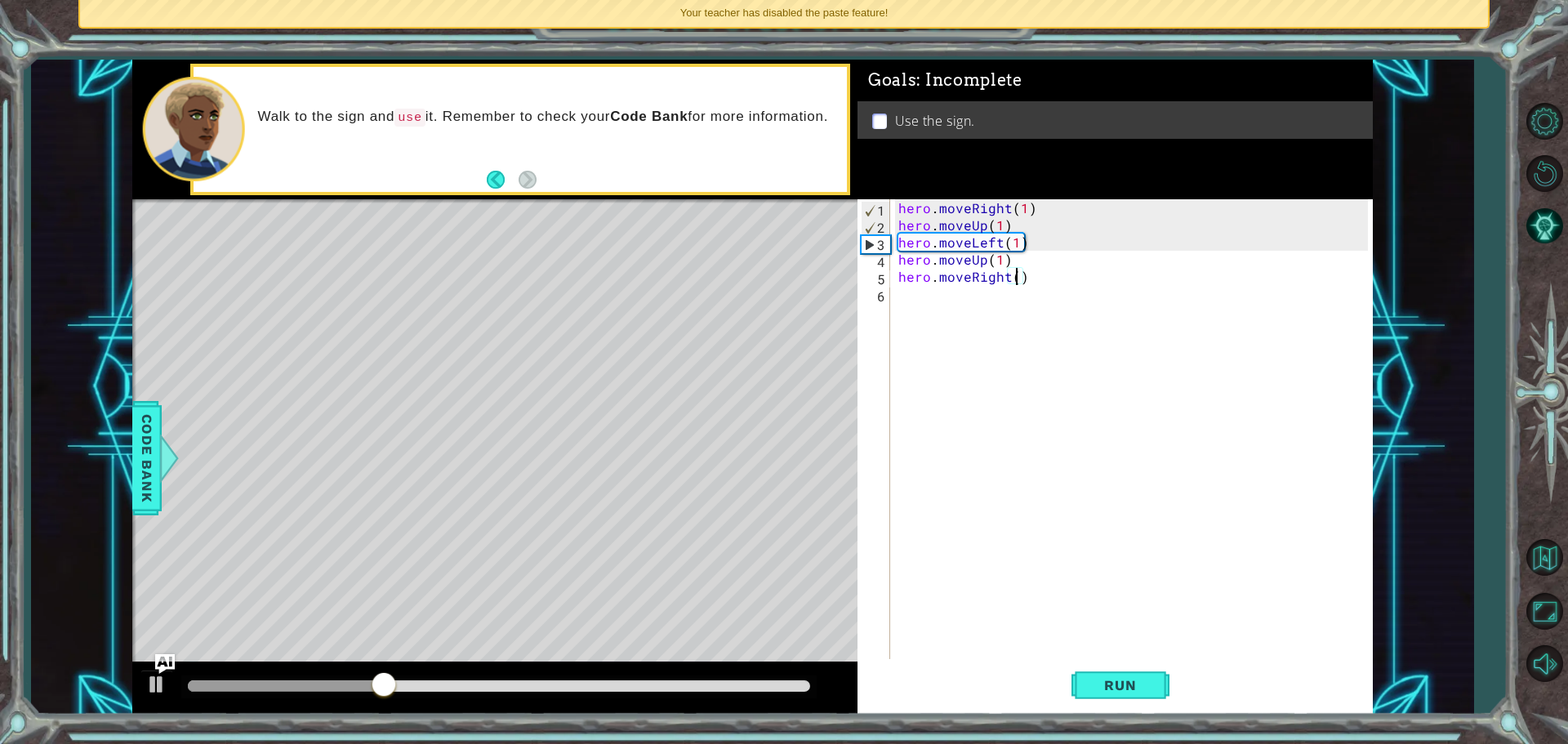
scroll to position [0, 8]
click at [1115, 698] on button "Run" at bounding box center [1120, 685] width 98 height 52
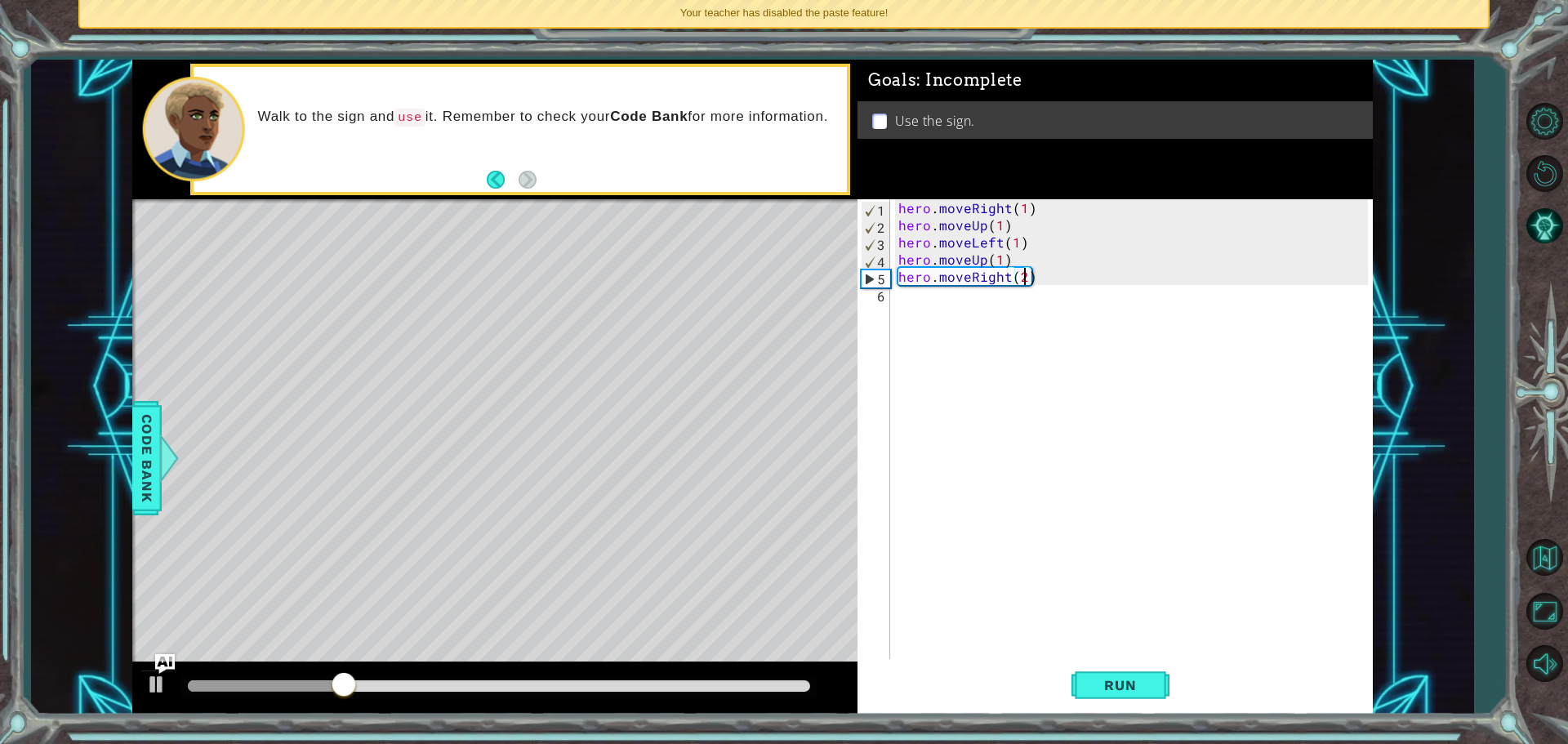
type textarea "hero.moveRight(2h)"
click at [944, 312] on div "hero . moveRight ( 1 ) hero . moveUp ( 1 ) hero . moveLeft ( 1 ) hero . moveUp …" at bounding box center [1135, 447] width 481 height 497
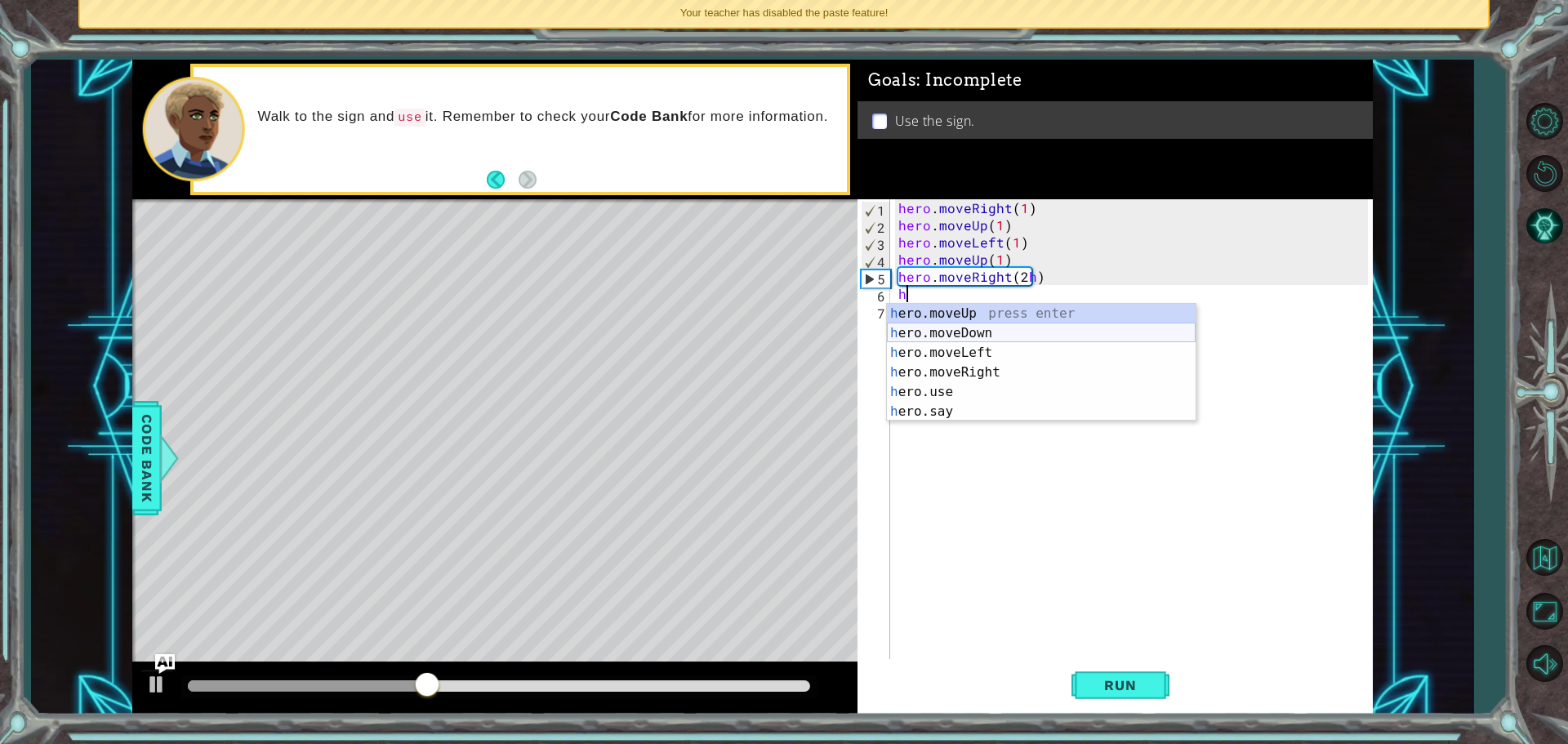
click at [982, 332] on div "h ero.moveUp press enter h ero.moveDown press enter h ero.moveLeft press enter …" at bounding box center [1041, 382] width 308 height 157
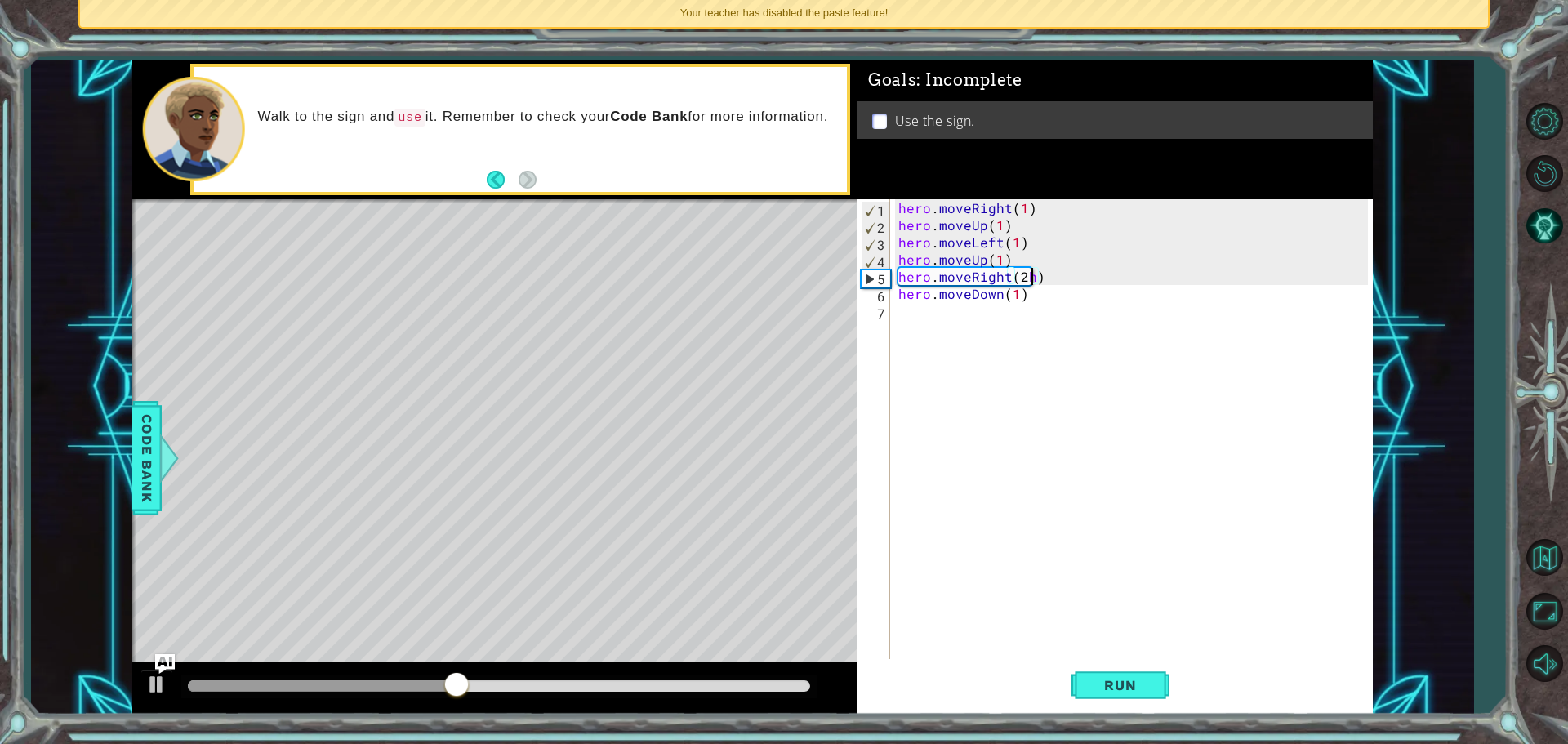
click at [1029, 275] on div "hero . moveRight ( 1 ) hero . moveUp ( 1 ) hero . moveLeft ( 1 ) hero . moveUp …" at bounding box center [1135, 447] width 481 height 497
click at [1040, 295] on div "hero . moveRight ( 1 ) hero . moveUp ( 1 ) hero . moveLeft ( 1 ) hero . moveUp …" at bounding box center [1135, 447] width 481 height 497
type textarea "hero.moveDown(1)"
click at [1115, 685] on span "Run" at bounding box center [1119, 685] width 64 height 16
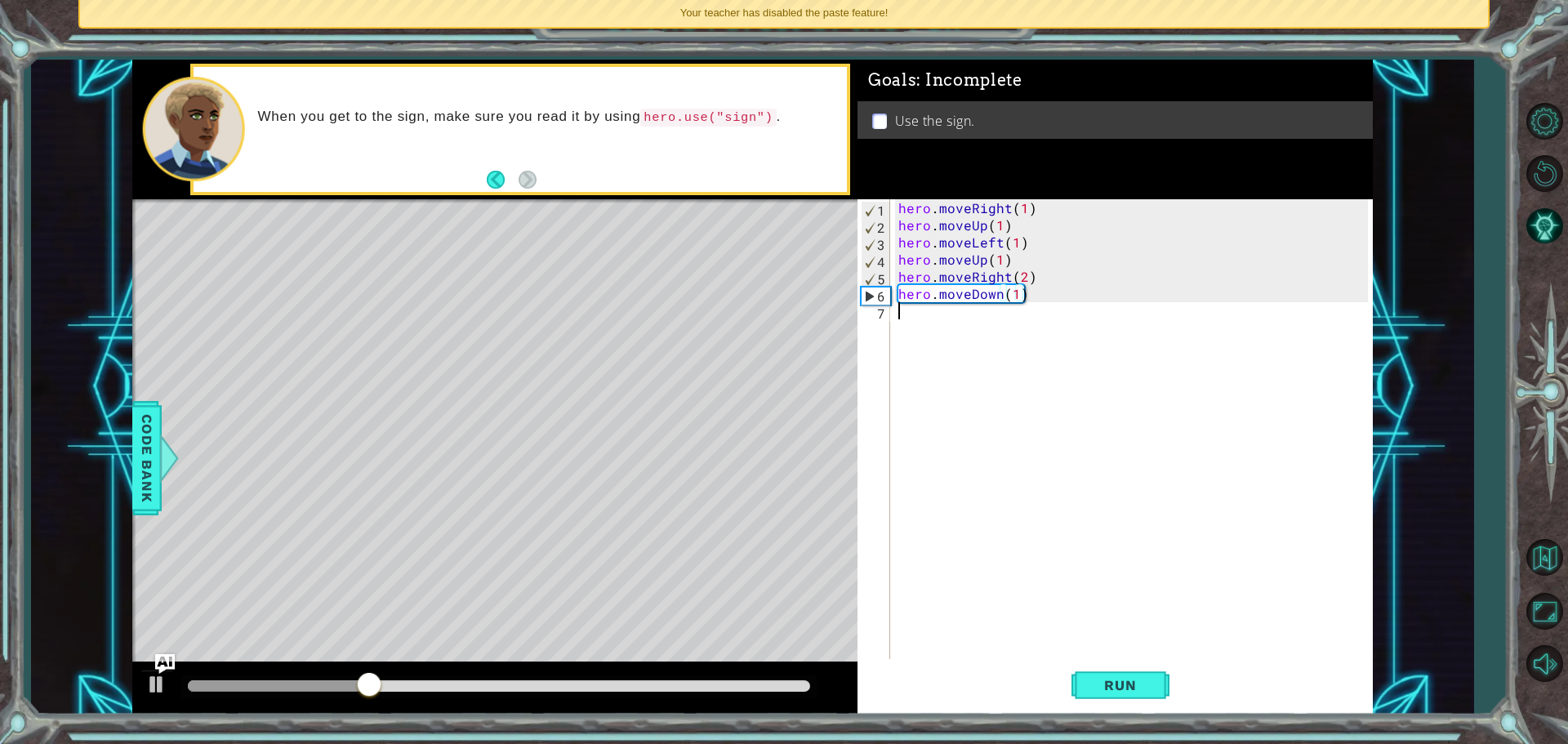
click at [963, 324] on div "hero . moveRight ( 1 ) hero . moveUp ( 1 ) hero . moveLeft ( 1 ) hero . moveUp …" at bounding box center [1135, 447] width 481 height 497
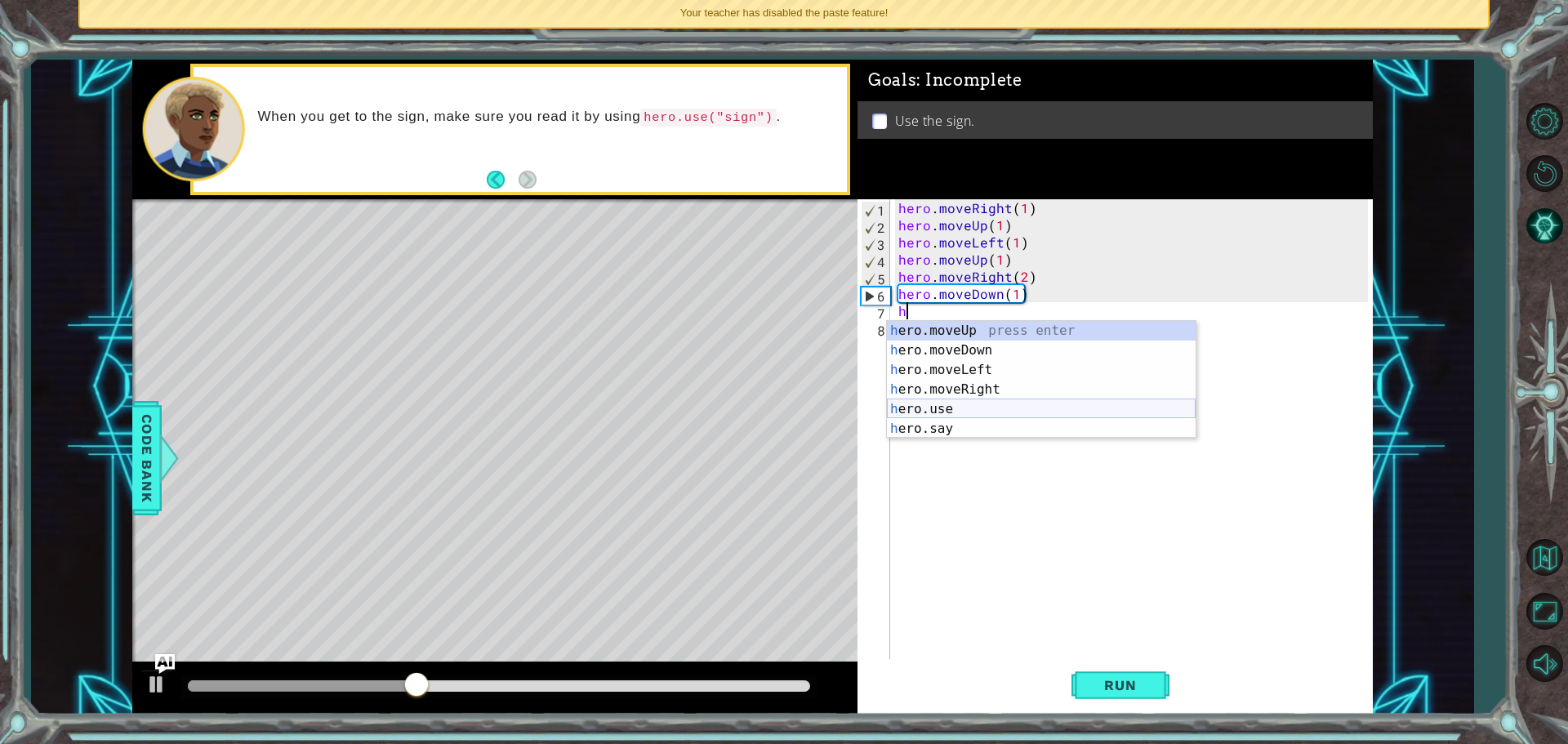
click at [1011, 407] on div "h ero.moveUp press enter h ero.moveDown press enter h ero.moveLeft press enter …" at bounding box center [1041, 399] width 308 height 157
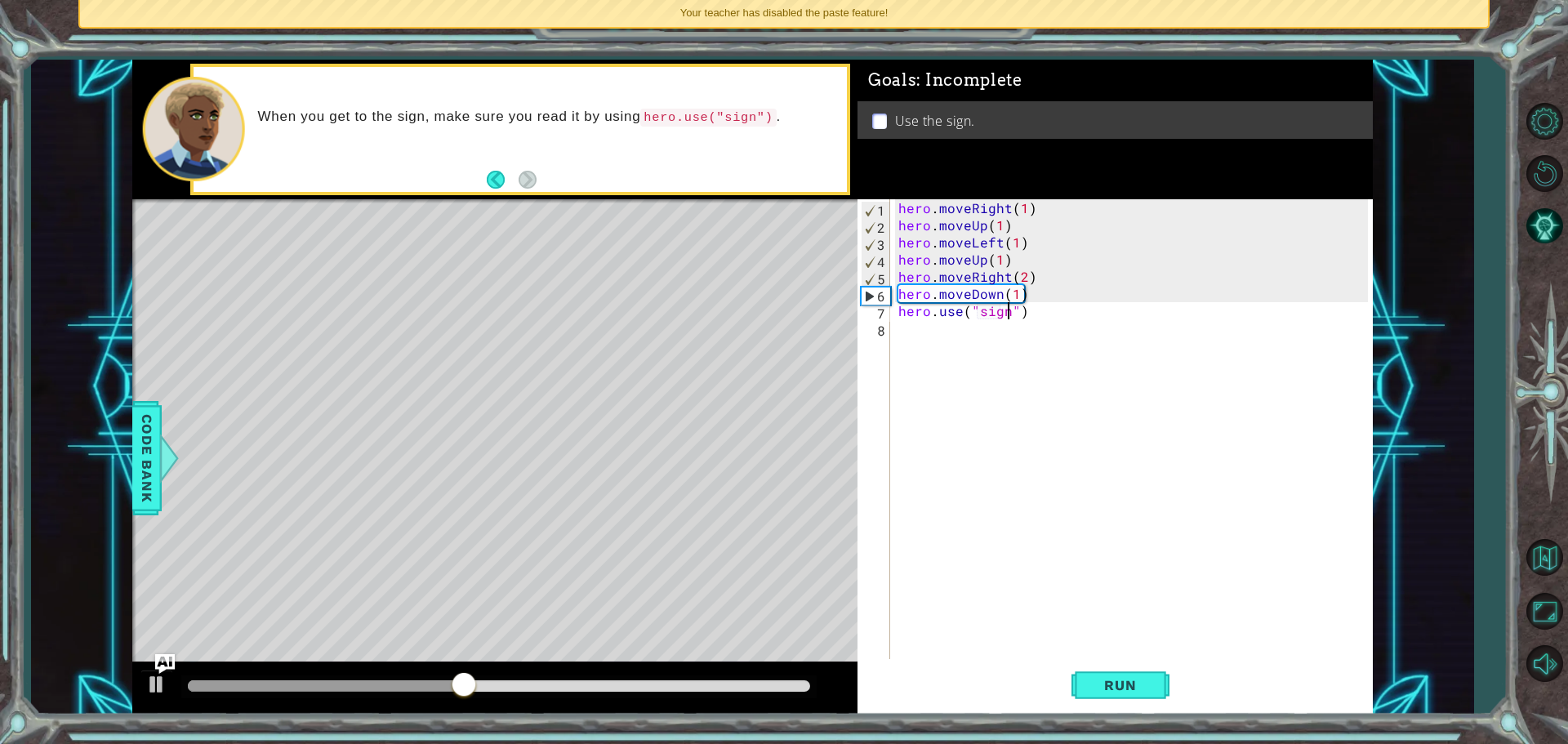
scroll to position [0, 7]
type textarea "hero.use("sign")"
click at [1076, 679] on button "Run" at bounding box center [1120, 685] width 98 height 52
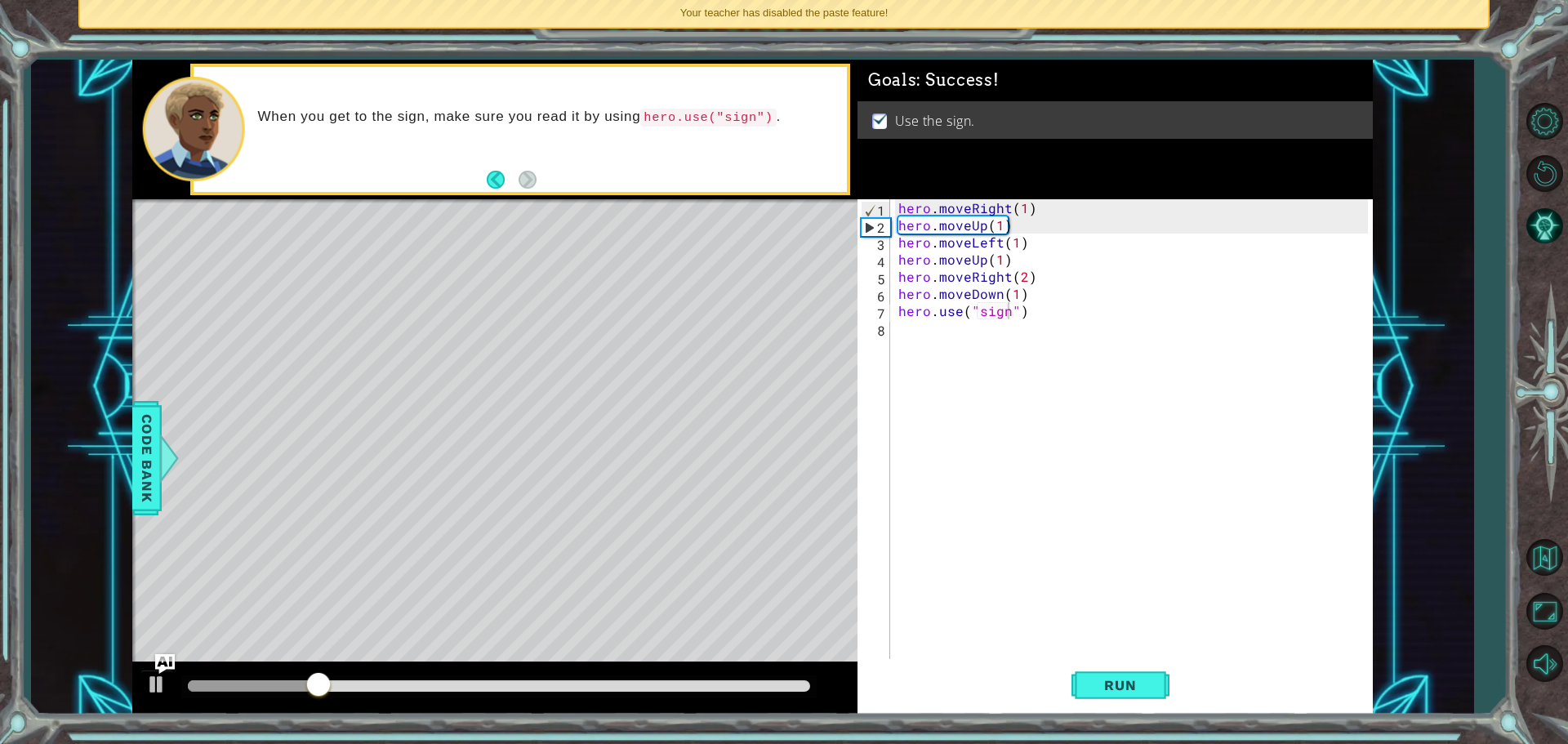
click at [772, 399] on div "Level Map" at bounding box center [510, 440] width 755 height 481
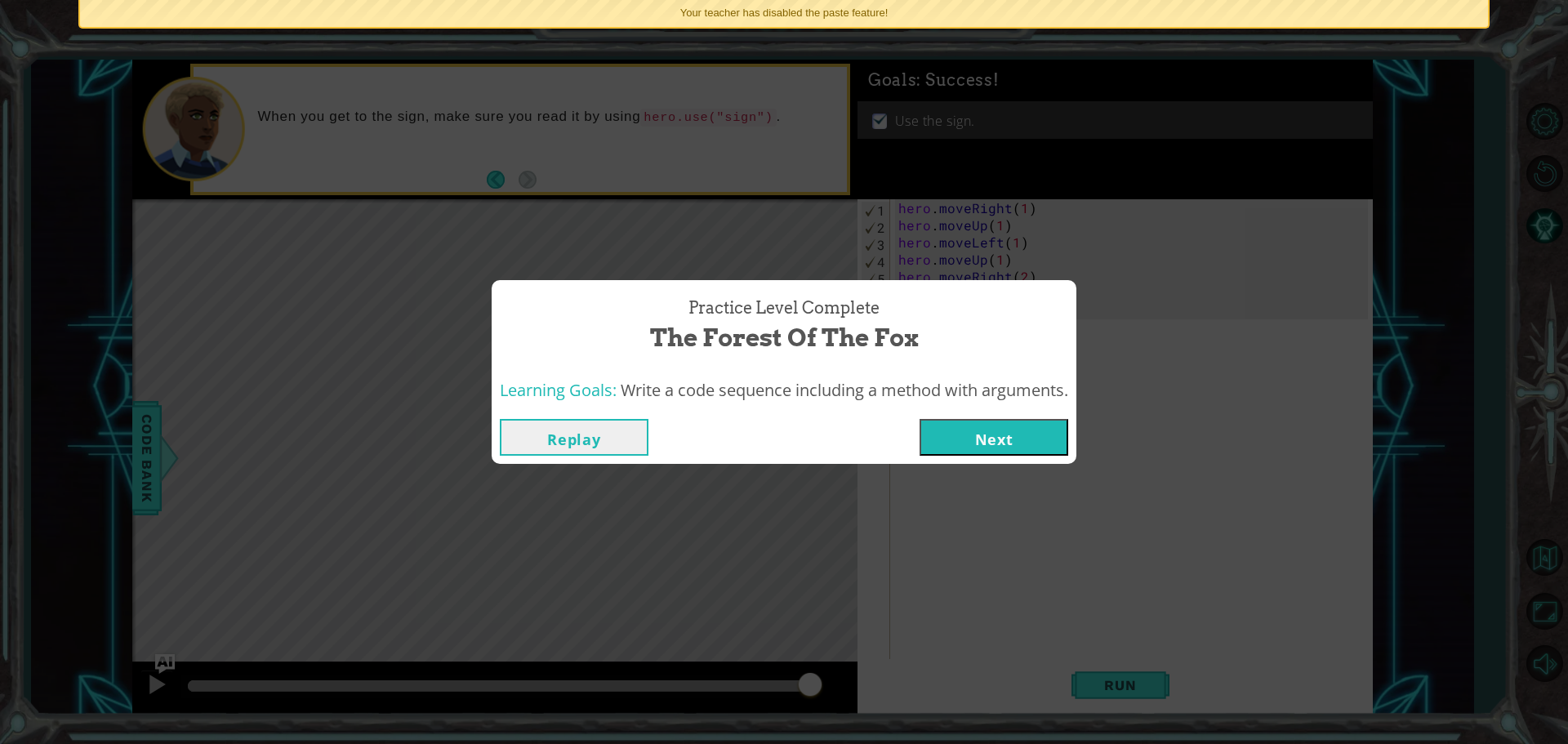
click at [1007, 434] on button "Next" at bounding box center [993, 437] width 148 height 36
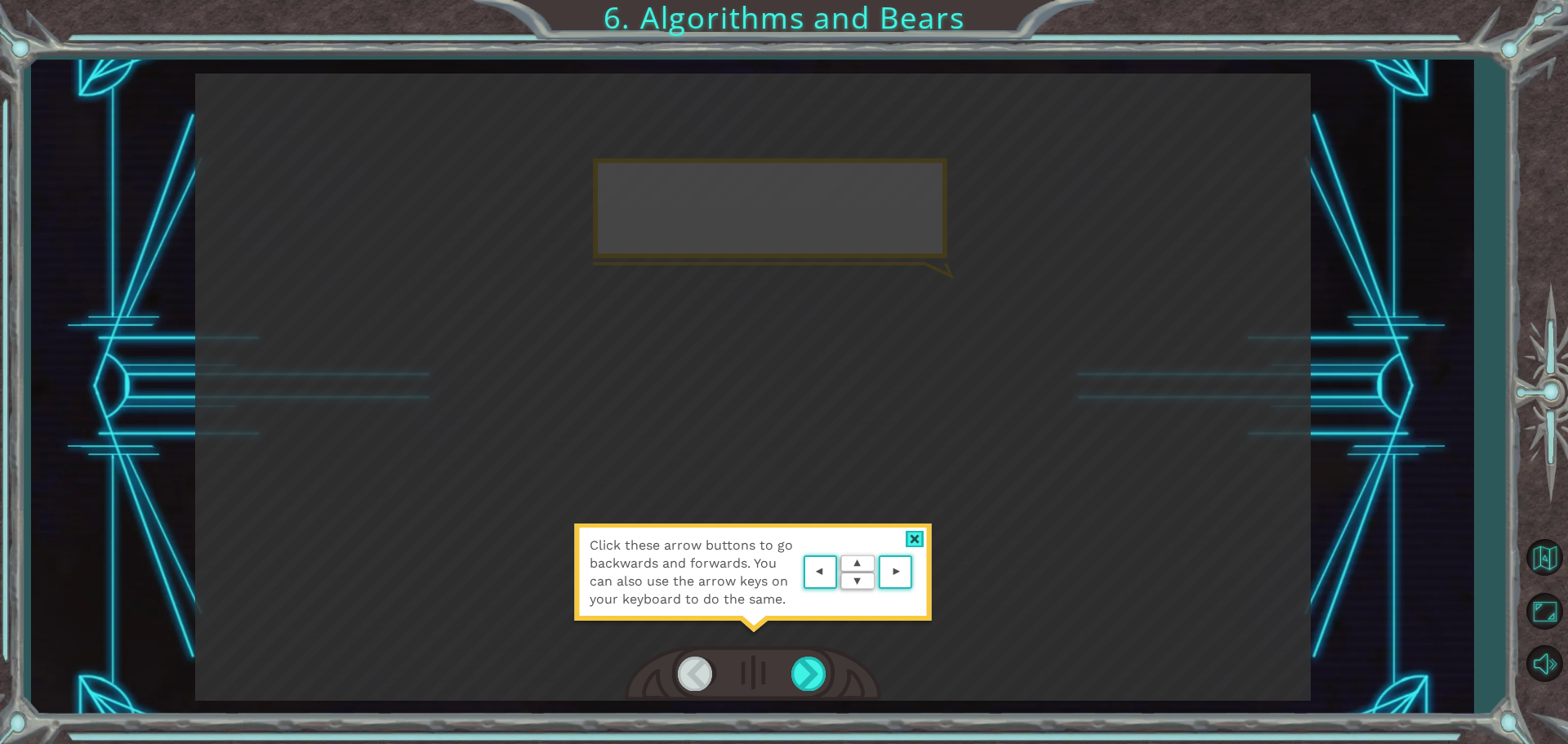
click at [916, 573] on area at bounding box center [916, 573] width 0 height 0
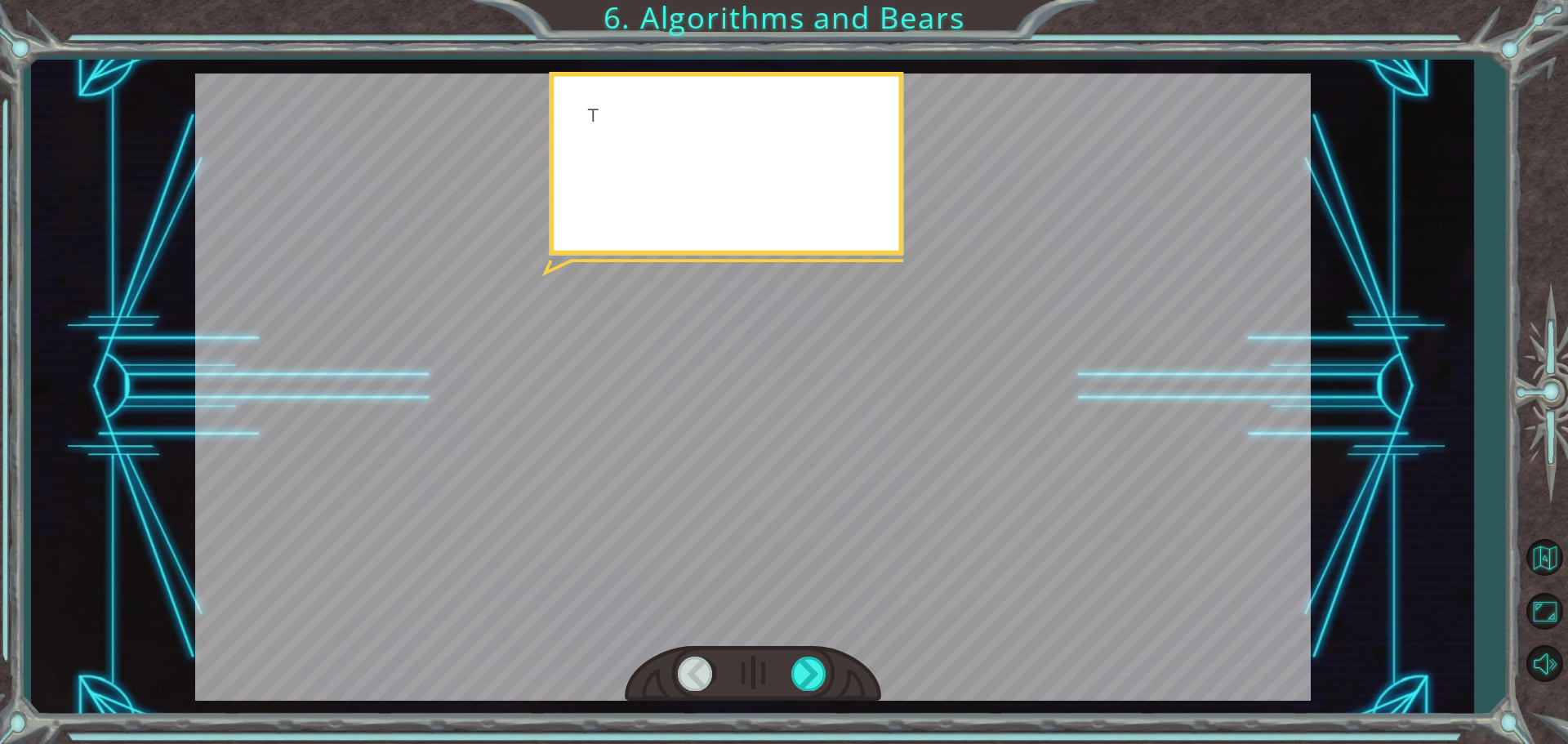
click at [893, 575] on div at bounding box center [753, 387] width 1115 height 627
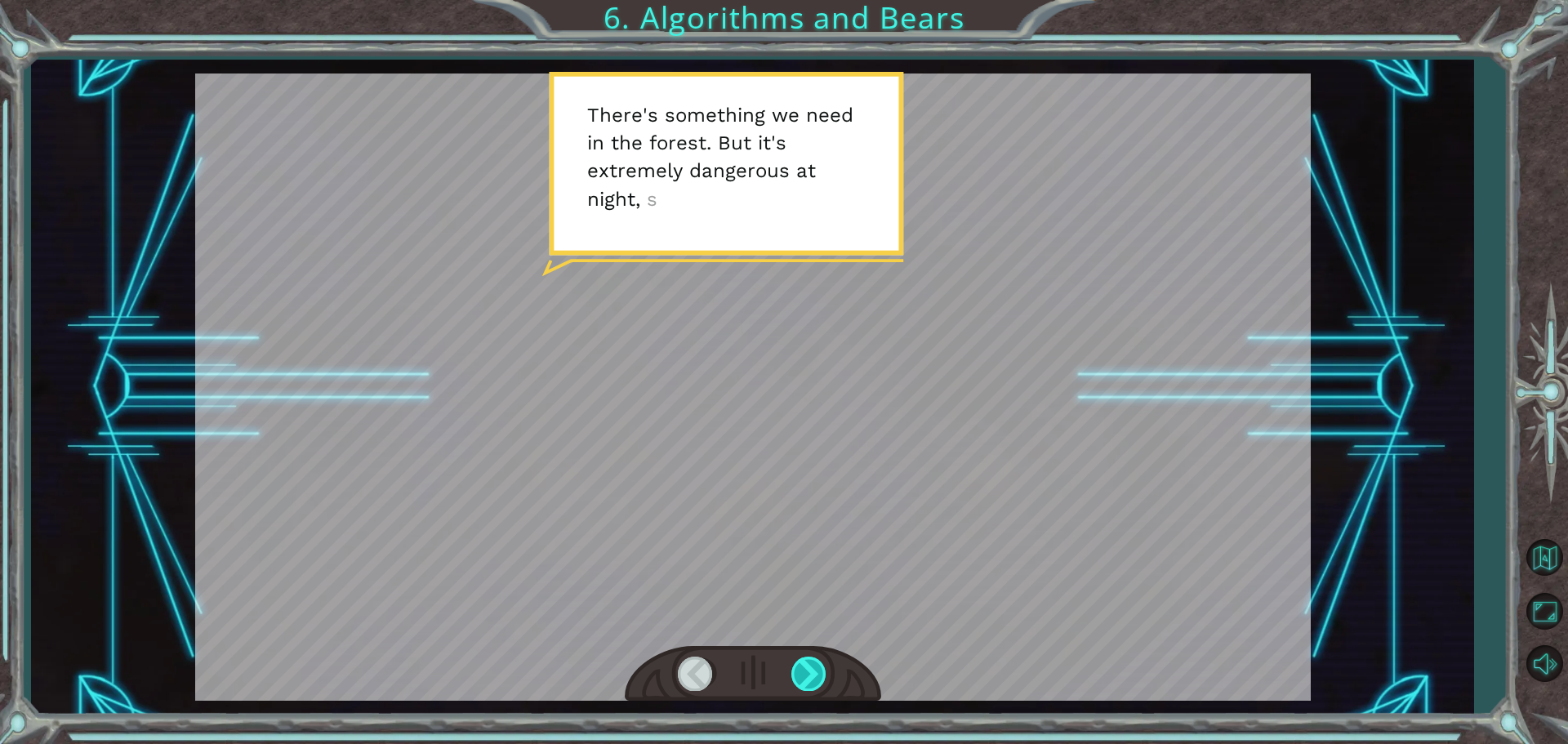
click at [821, 683] on div at bounding box center [809, 672] width 36 height 34
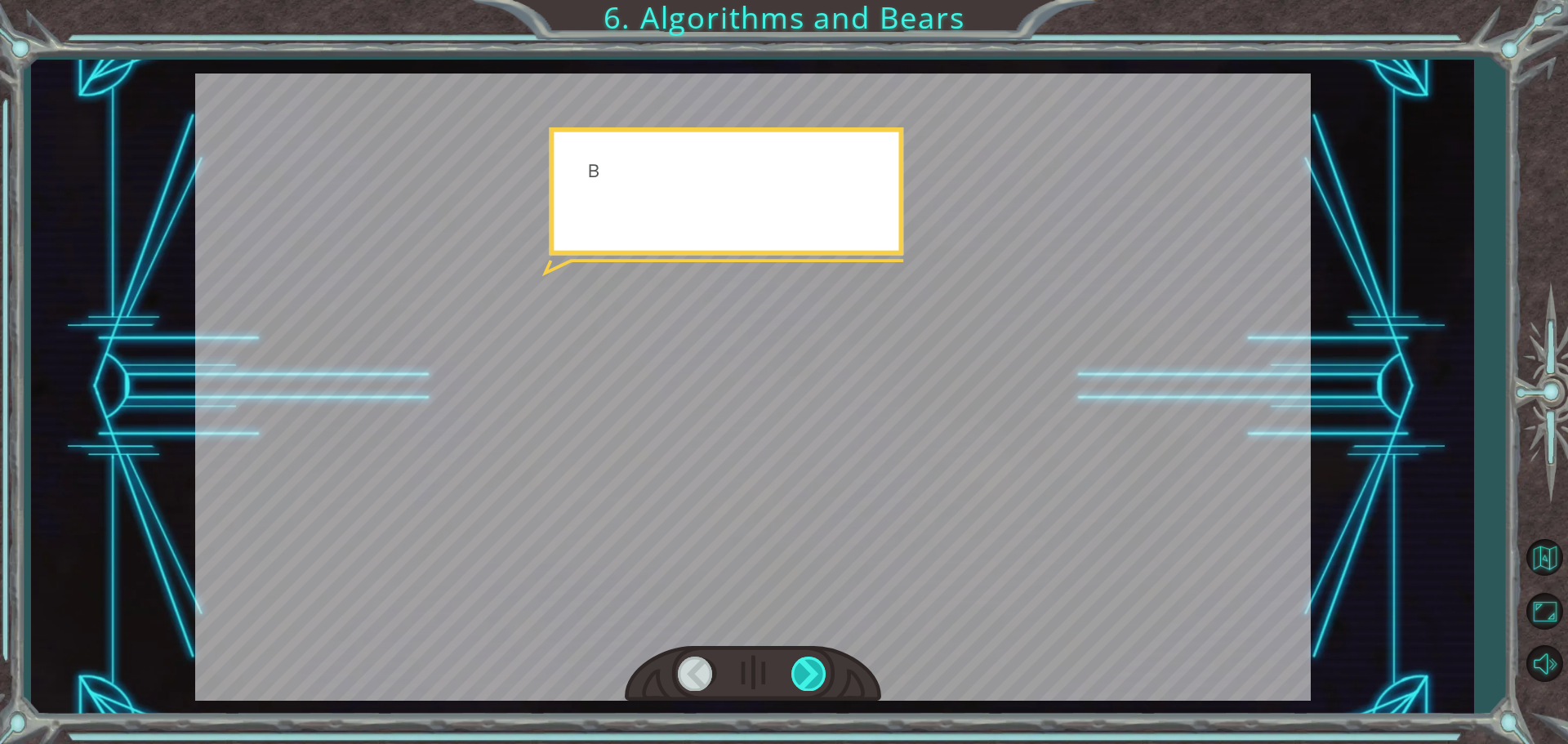
click at [819, 678] on div at bounding box center [809, 672] width 36 height 34
click at [807, 675] on div at bounding box center [809, 672] width 36 height 34
click at [807, 674] on div at bounding box center [809, 672] width 36 height 34
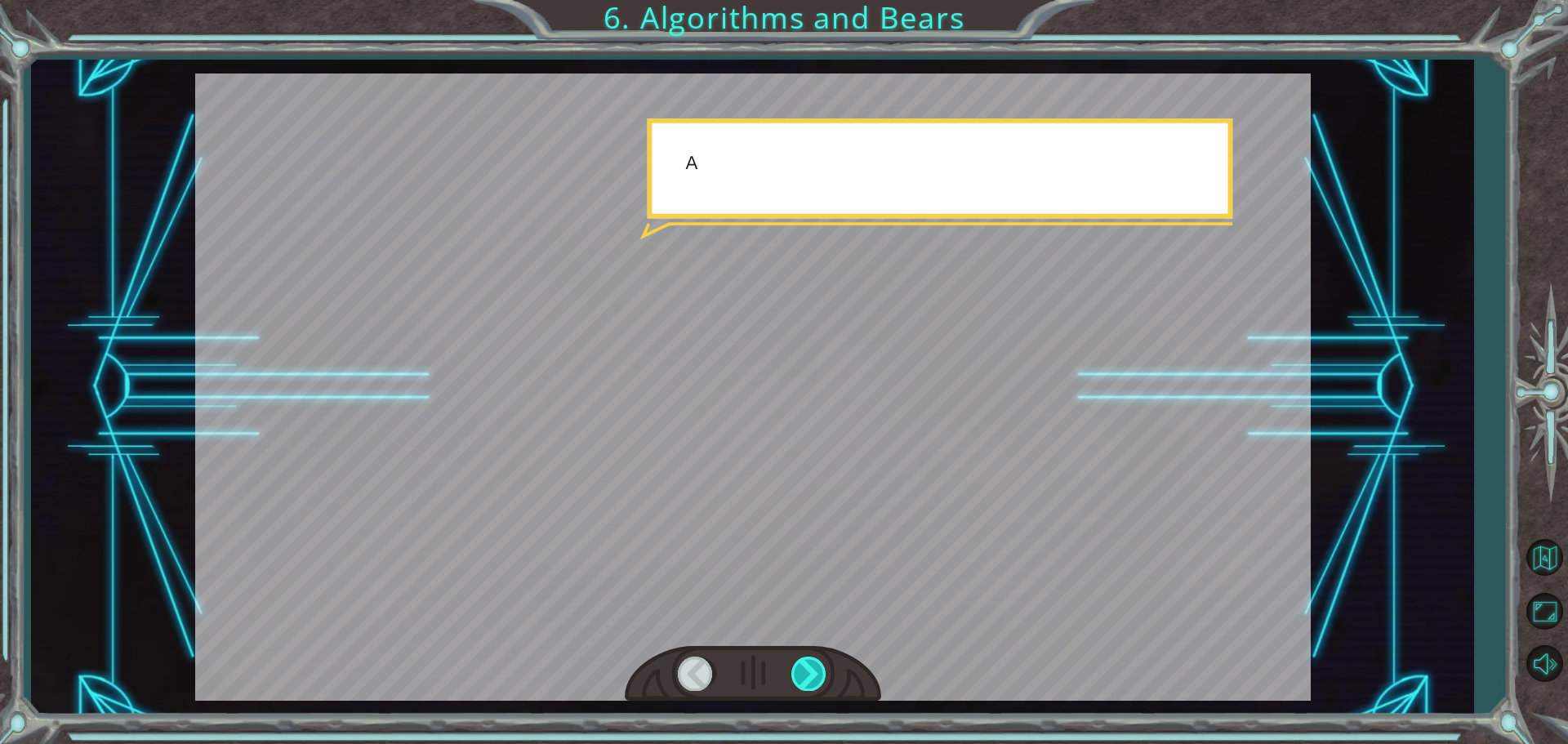
click at [807, 674] on div at bounding box center [809, 672] width 36 height 34
click at [807, 673] on div at bounding box center [809, 672] width 36 height 34
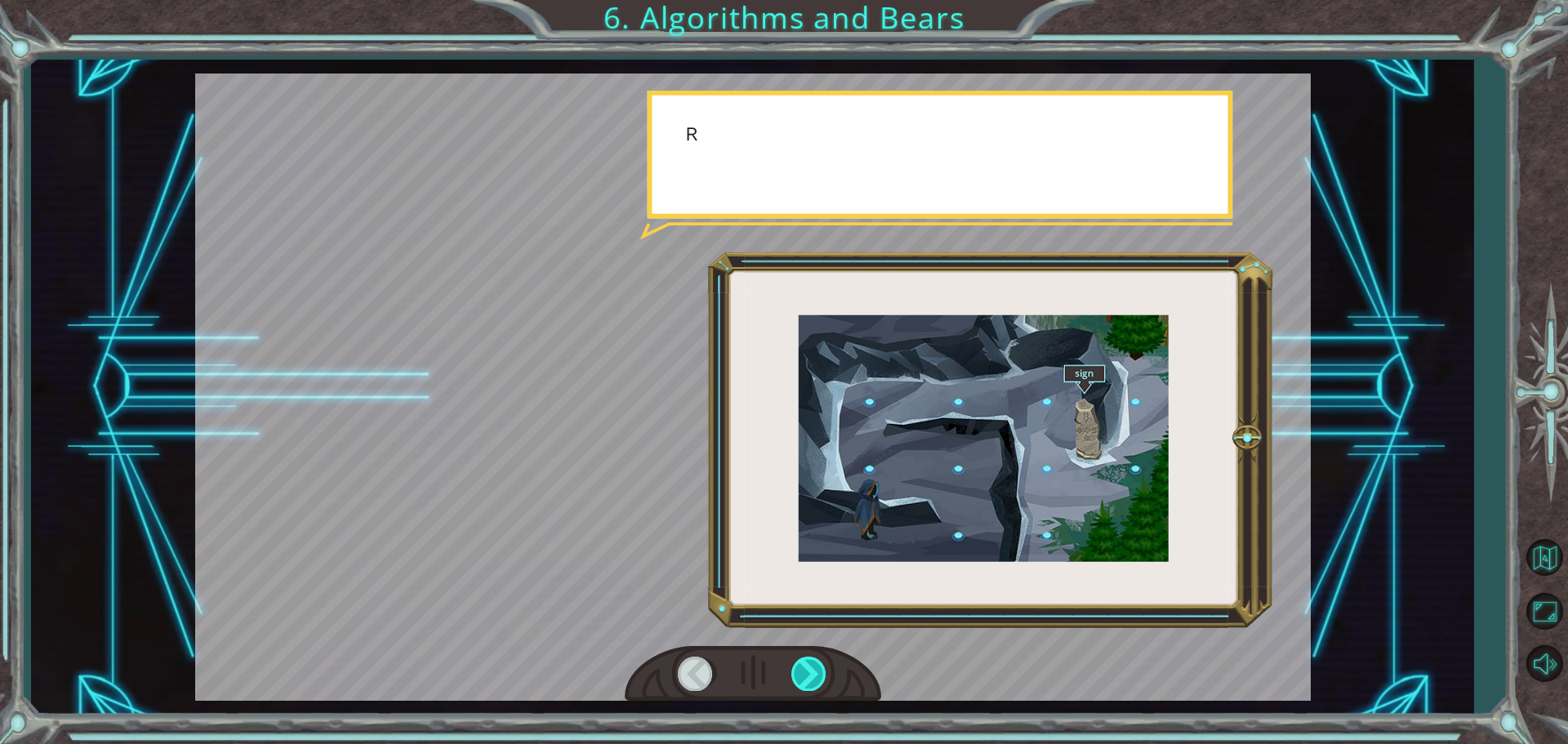
click at [807, 671] on div at bounding box center [809, 672] width 36 height 34
click at [809, 670] on div at bounding box center [809, 672] width 36 height 34
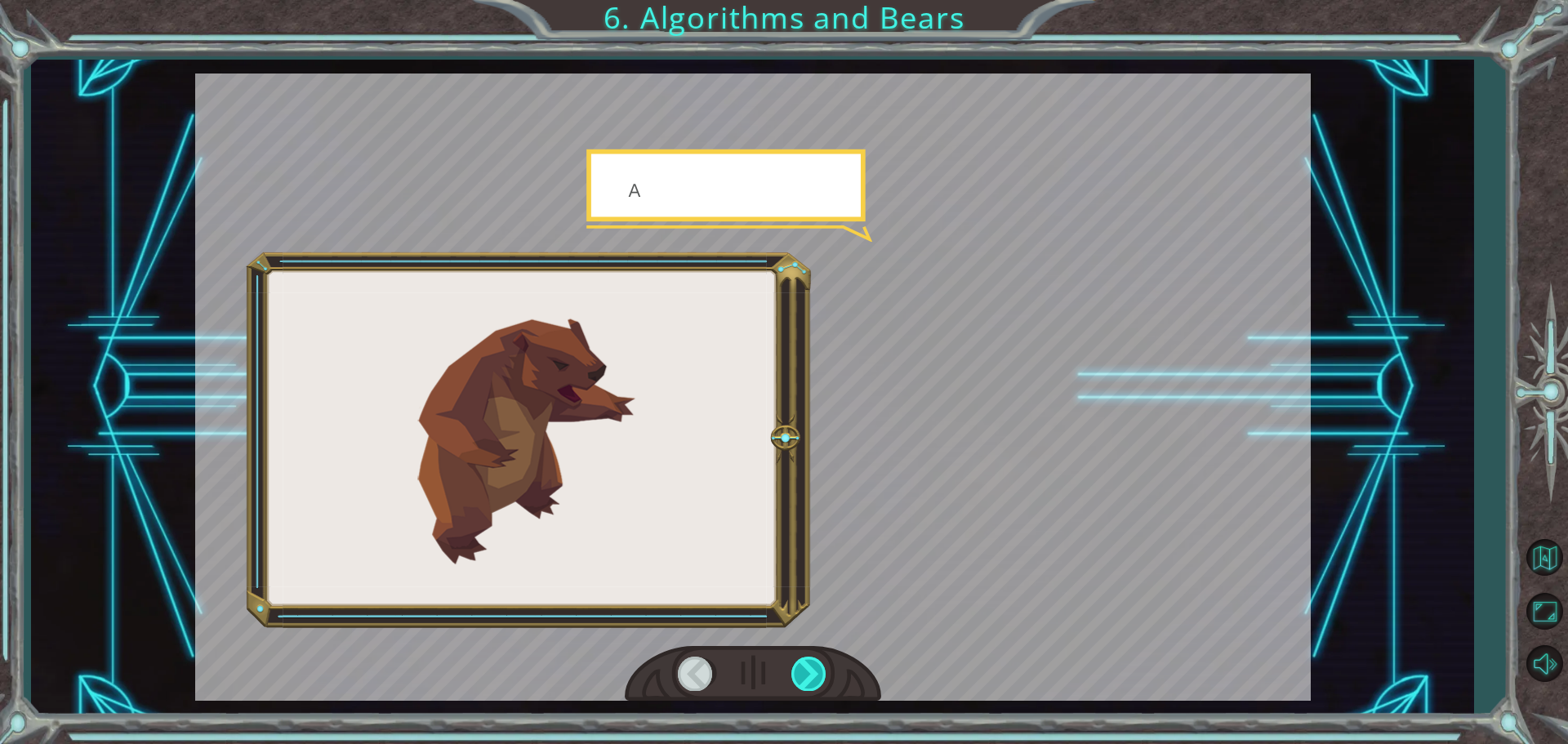
click at [808, 673] on div at bounding box center [809, 672] width 36 height 34
click at [807, 672] on div at bounding box center [809, 672] width 36 height 34
click at [807, 670] on div at bounding box center [809, 672] width 36 height 34
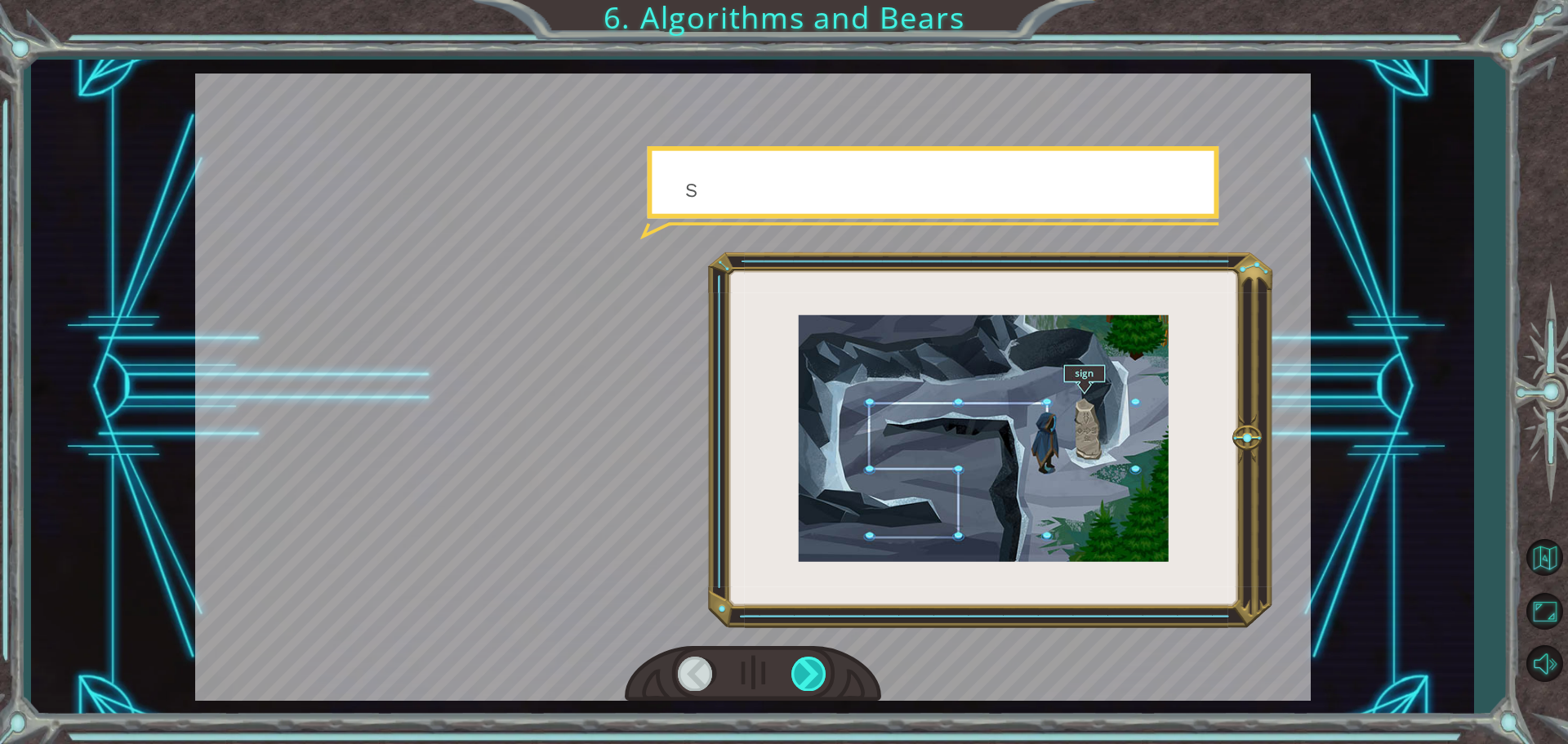
click at [807, 666] on div at bounding box center [809, 672] width 36 height 34
click at [799, 667] on div at bounding box center [809, 672] width 36 height 34
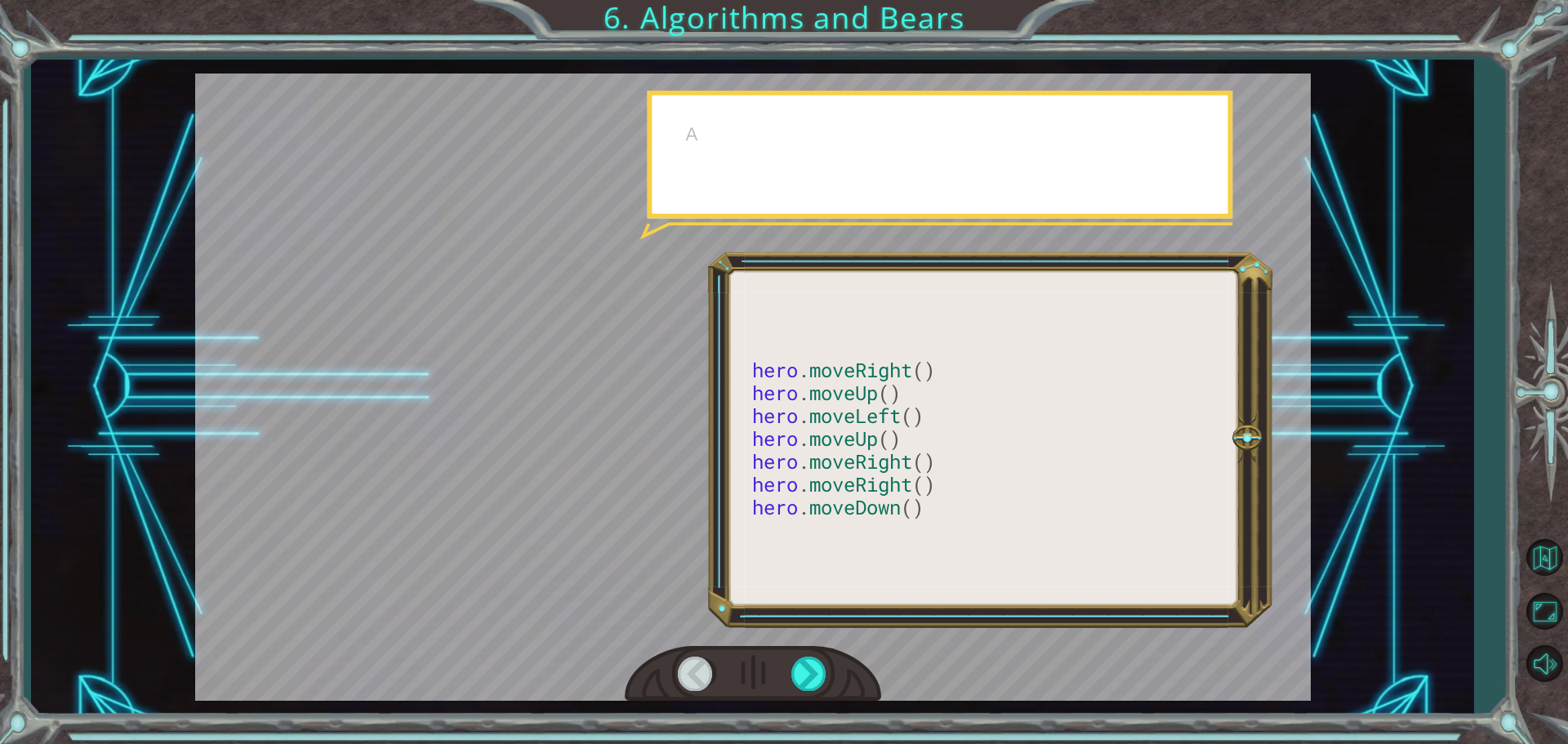
drag, startPoint x: 798, startPoint y: 662, endPoint x: 788, endPoint y: 661, distance: 10.0
click at [789, 664] on div at bounding box center [753, 673] width 257 height 56
drag, startPoint x: 777, startPoint y: 672, endPoint x: 776, endPoint y: 660, distance: 12.0
click at [776, 660] on div at bounding box center [753, 673] width 257 height 56
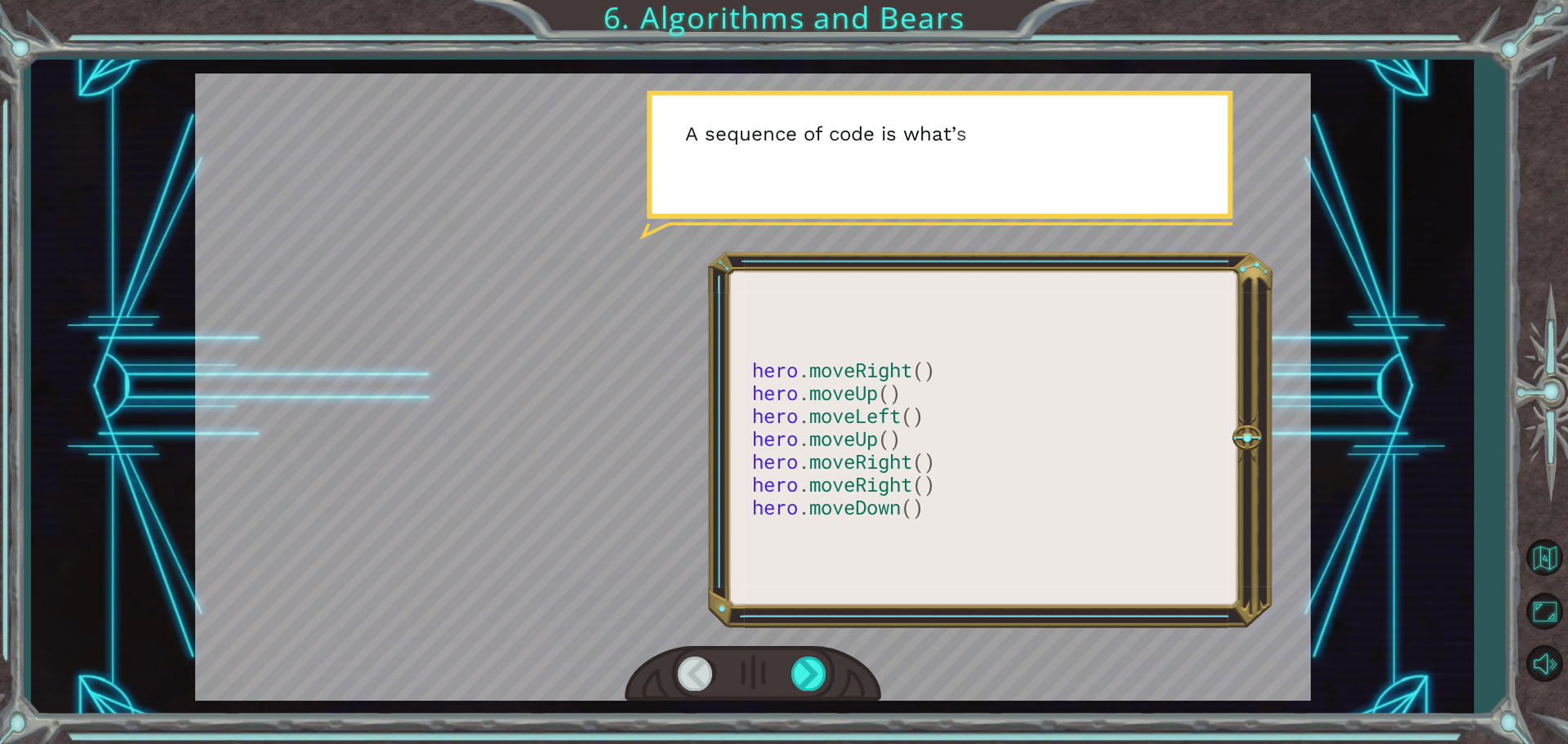
click at [776, 660] on div at bounding box center [753, 673] width 257 height 56
drag, startPoint x: 776, startPoint y: 660, endPoint x: 789, endPoint y: 660, distance: 13.0
click at [782, 660] on div at bounding box center [753, 673] width 257 height 56
click at [794, 660] on div at bounding box center [809, 672] width 36 height 34
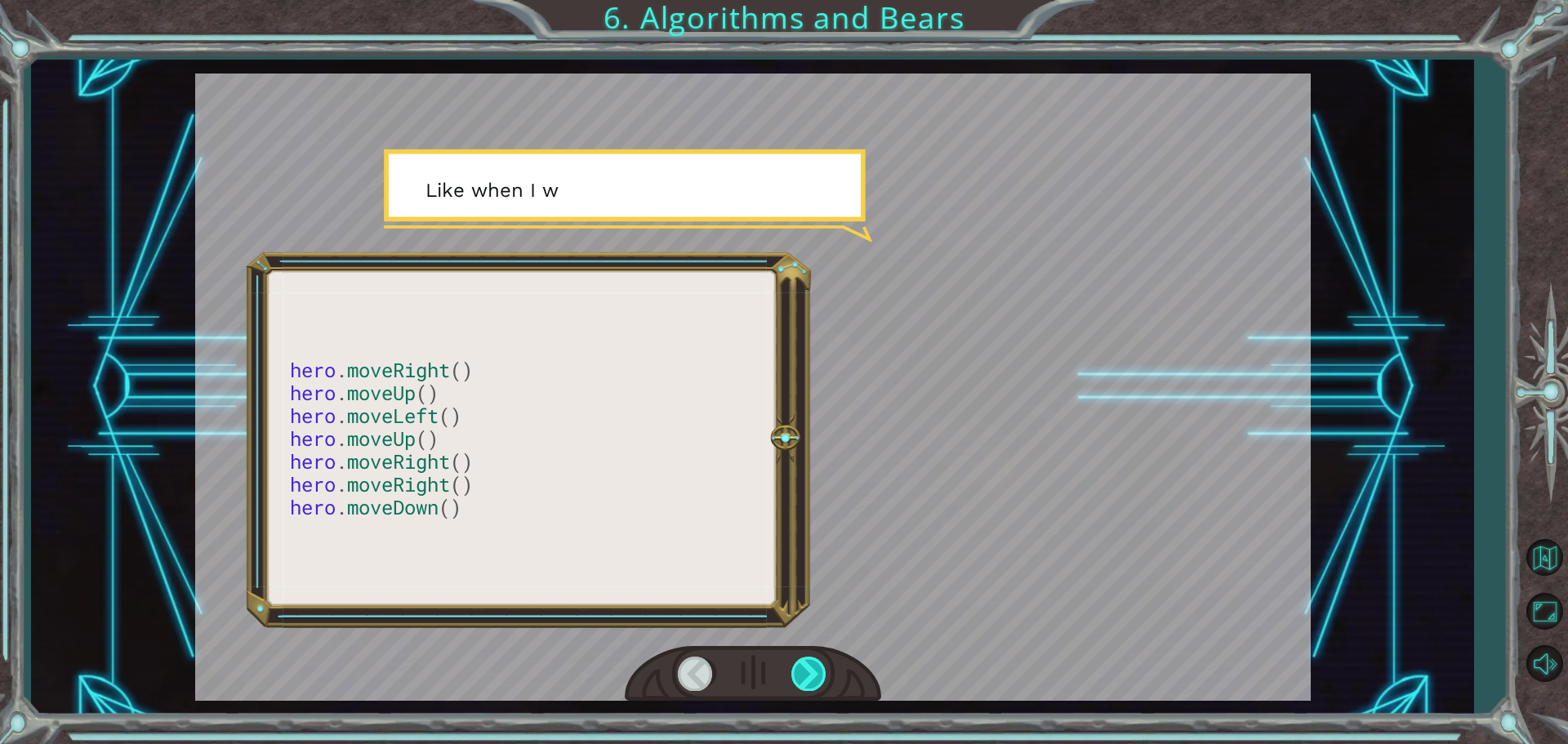
click at [803, 672] on div at bounding box center [809, 672] width 36 height 34
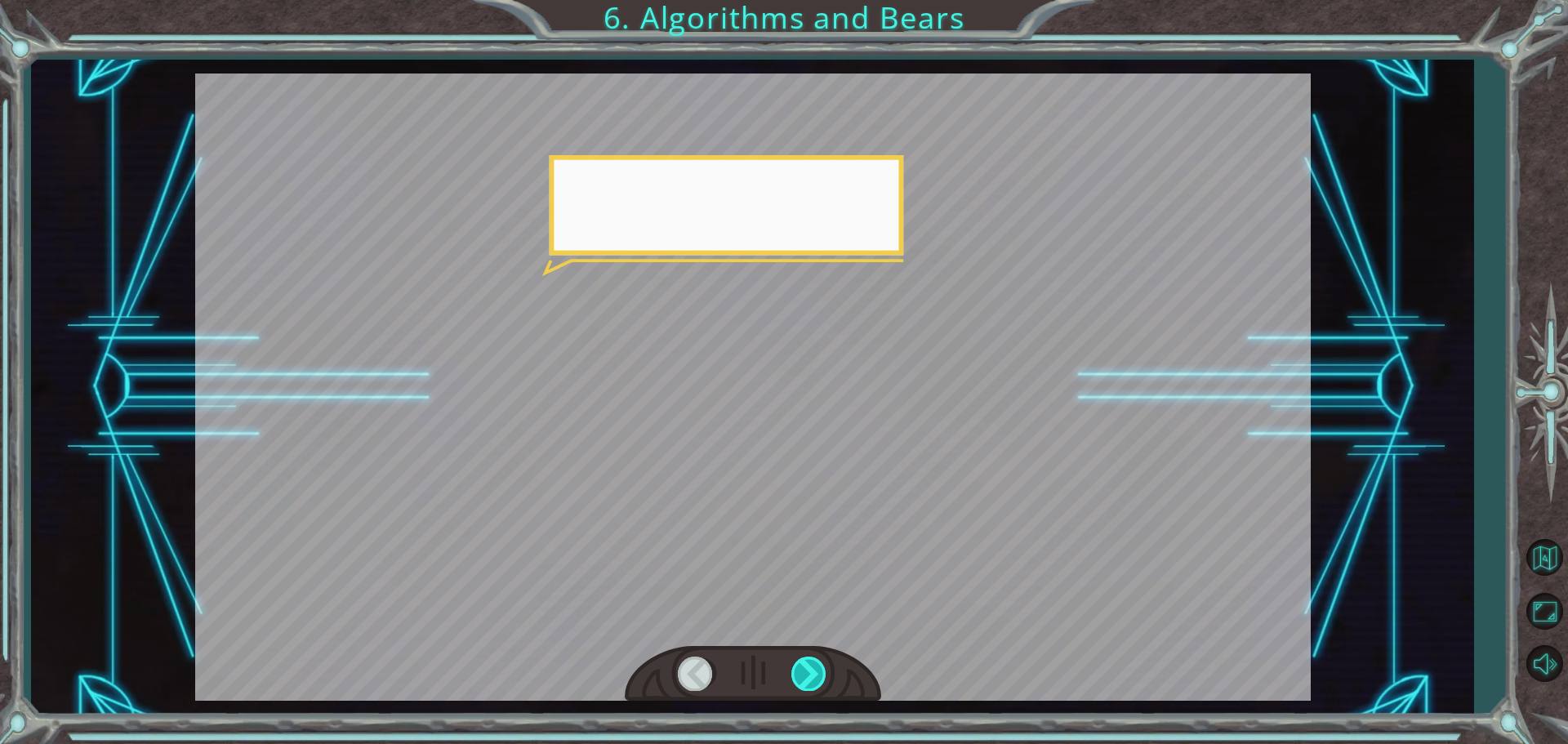
click at [806, 672] on div at bounding box center [809, 672] width 36 height 34
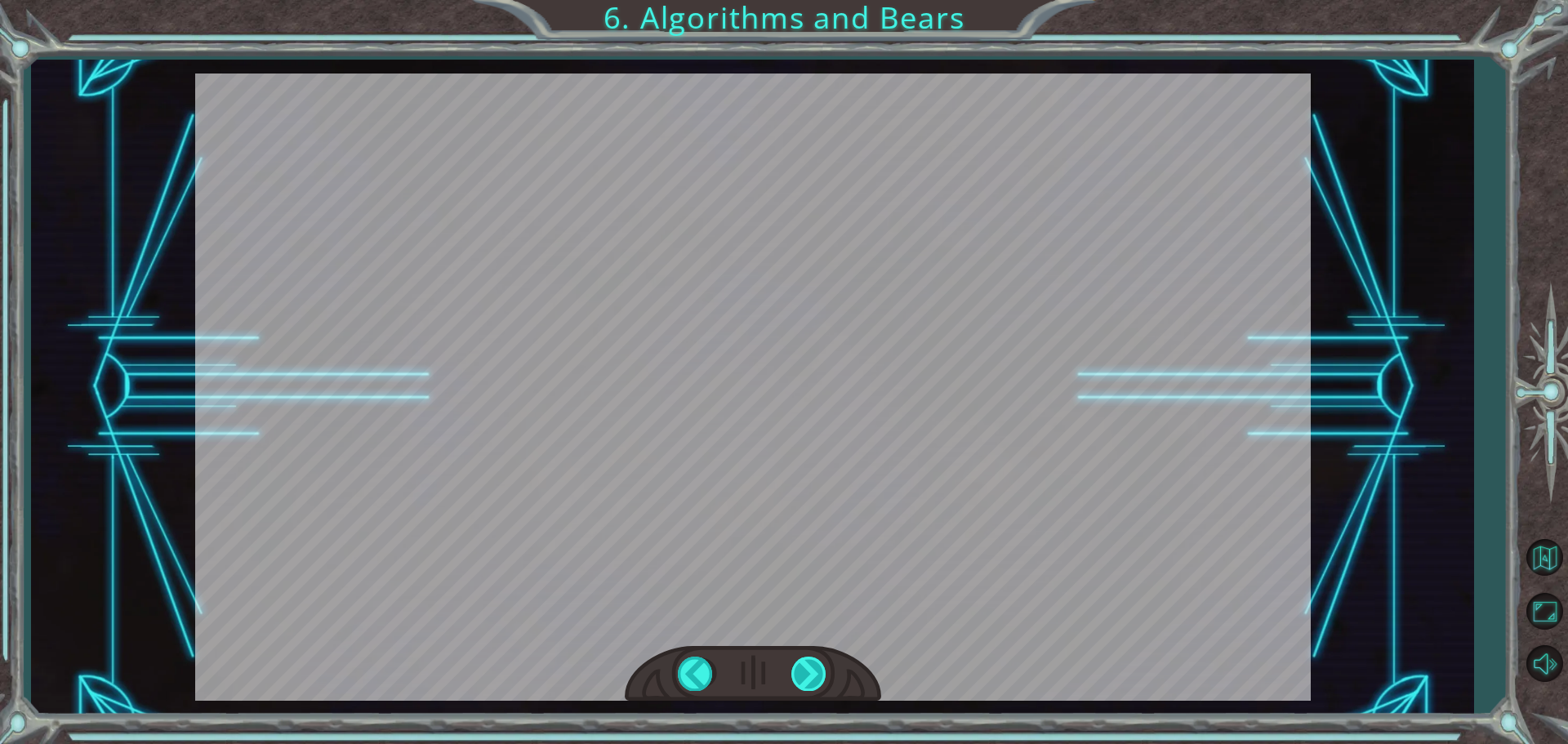
click at [806, 0] on div "hero . moveRight () hero . moveUp () hero . moveLeft () hero . moveUp () hero .…" at bounding box center [784, 0] width 1568 height 0
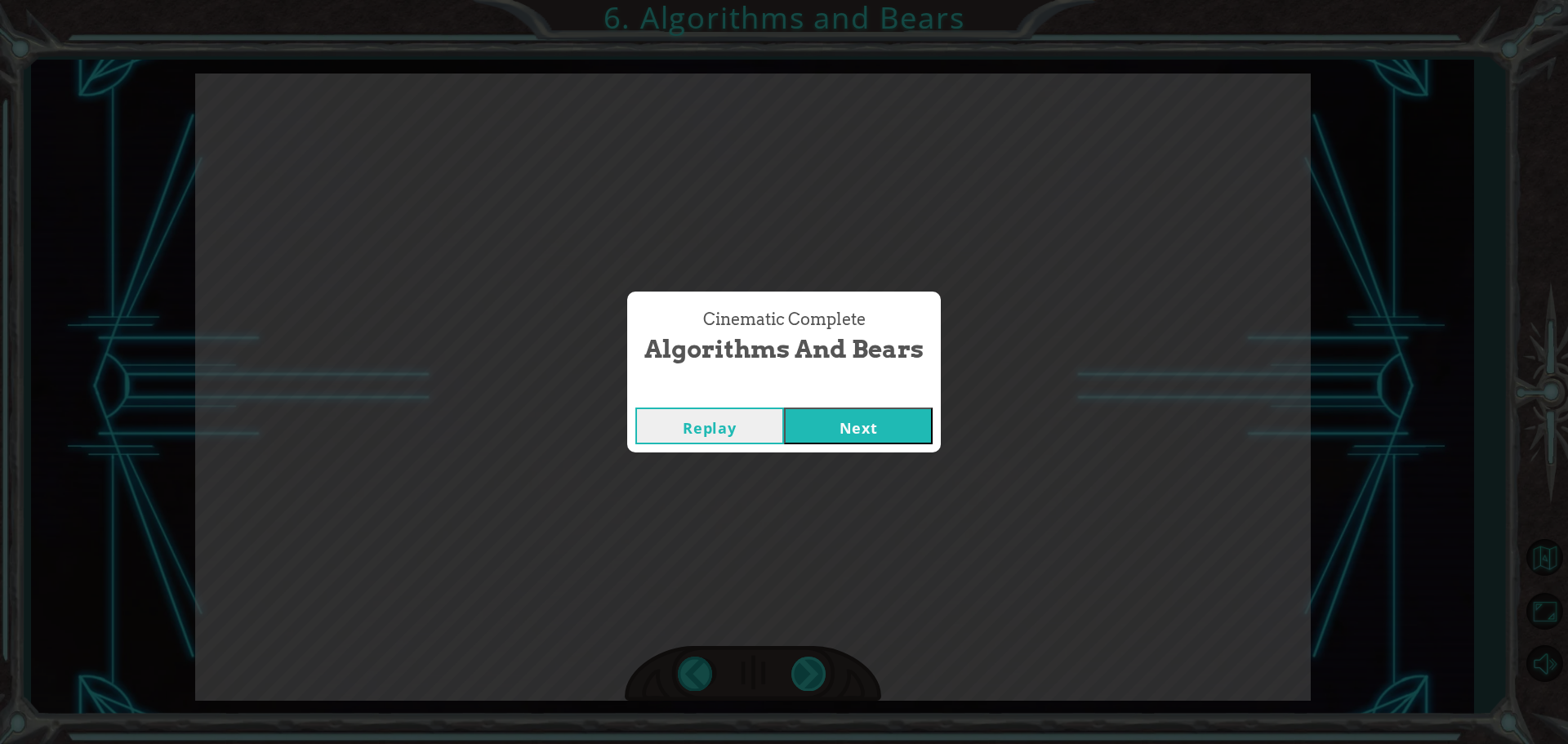
click at [807, 672] on div "Cinematic Complete Algorithms and Bears Replay Next" at bounding box center [784, 372] width 1568 height 744
click at [878, 441] on button "Next" at bounding box center [857, 425] width 148 height 36
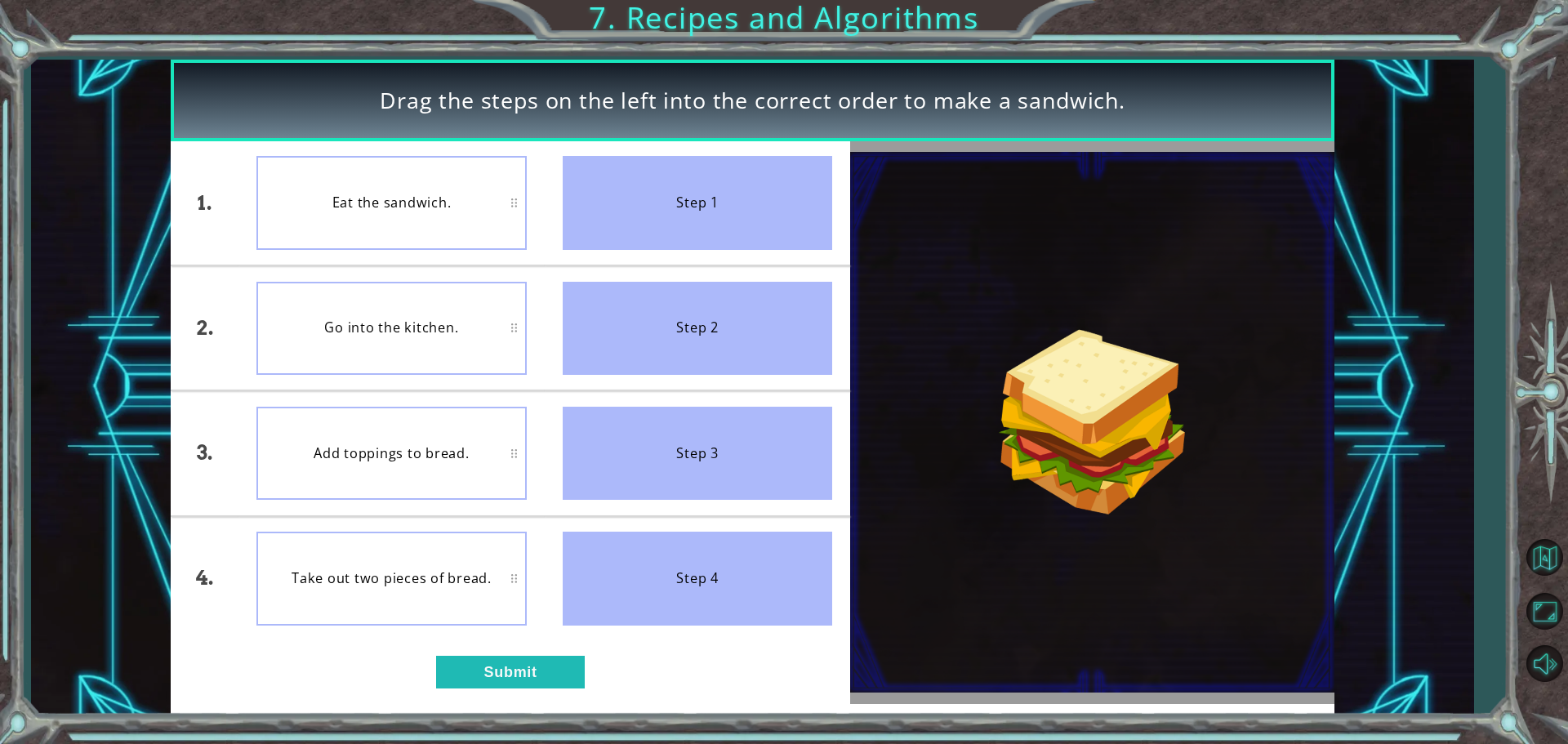
click at [318, 310] on div "Go into the kitchen." at bounding box center [392, 327] width 270 height 93
drag, startPoint x: 318, startPoint y: 310, endPoint x: 350, endPoint y: 200, distance: 114.6
click at [350, 200] on ul "Eat the sandwich. Go into the kitchen. Add toppings to bread. Take out two piec…" at bounding box center [392, 390] width 307 height 499
click at [507, 688] on button "Submit" at bounding box center [510, 671] width 148 height 33
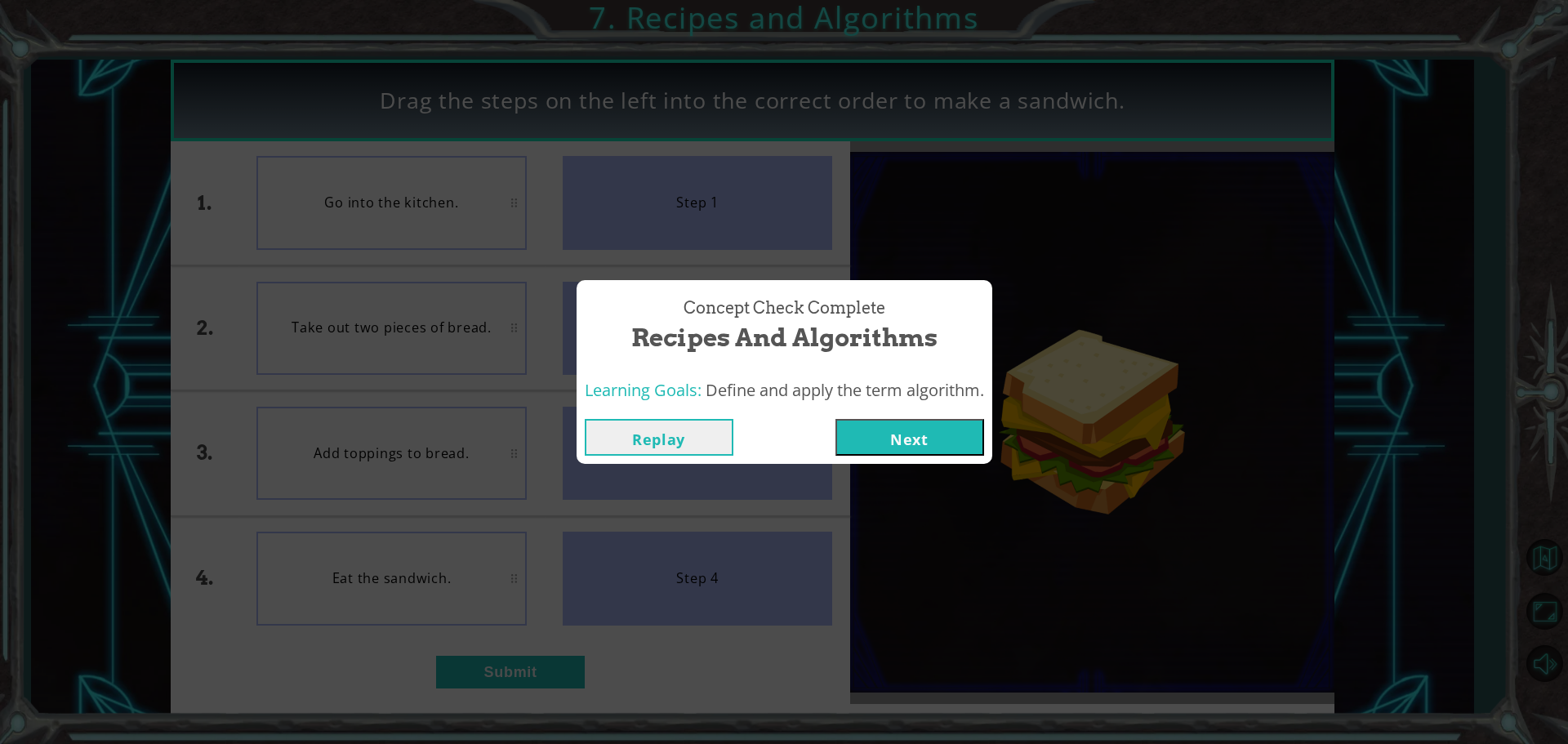
click at [901, 428] on button "Next" at bounding box center [909, 437] width 148 height 36
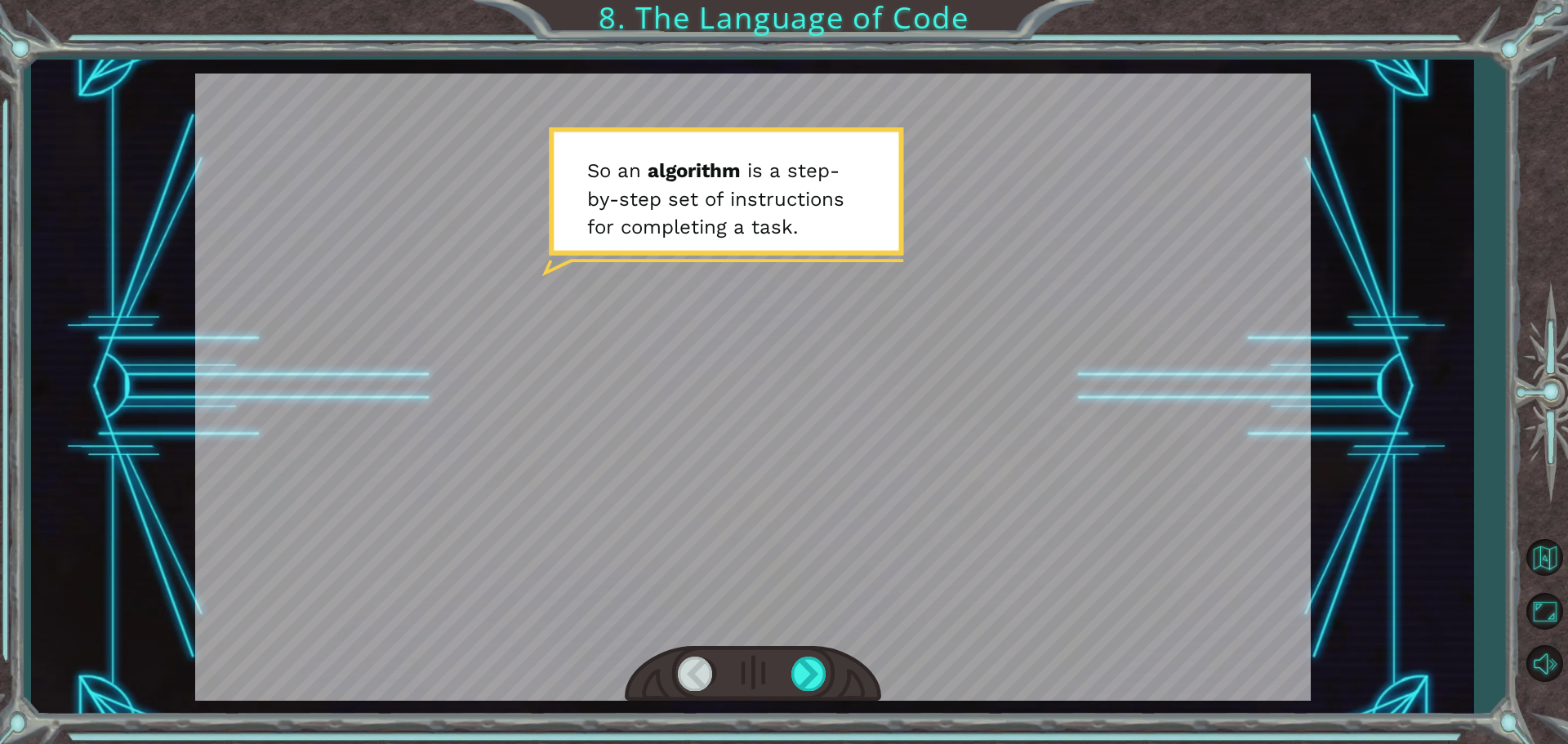
drag, startPoint x: 696, startPoint y: 372, endPoint x: 643, endPoint y: 390, distance: 56.0
drag, startPoint x: 695, startPoint y: 421, endPoint x: 690, endPoint y: 440, distance: 19.6
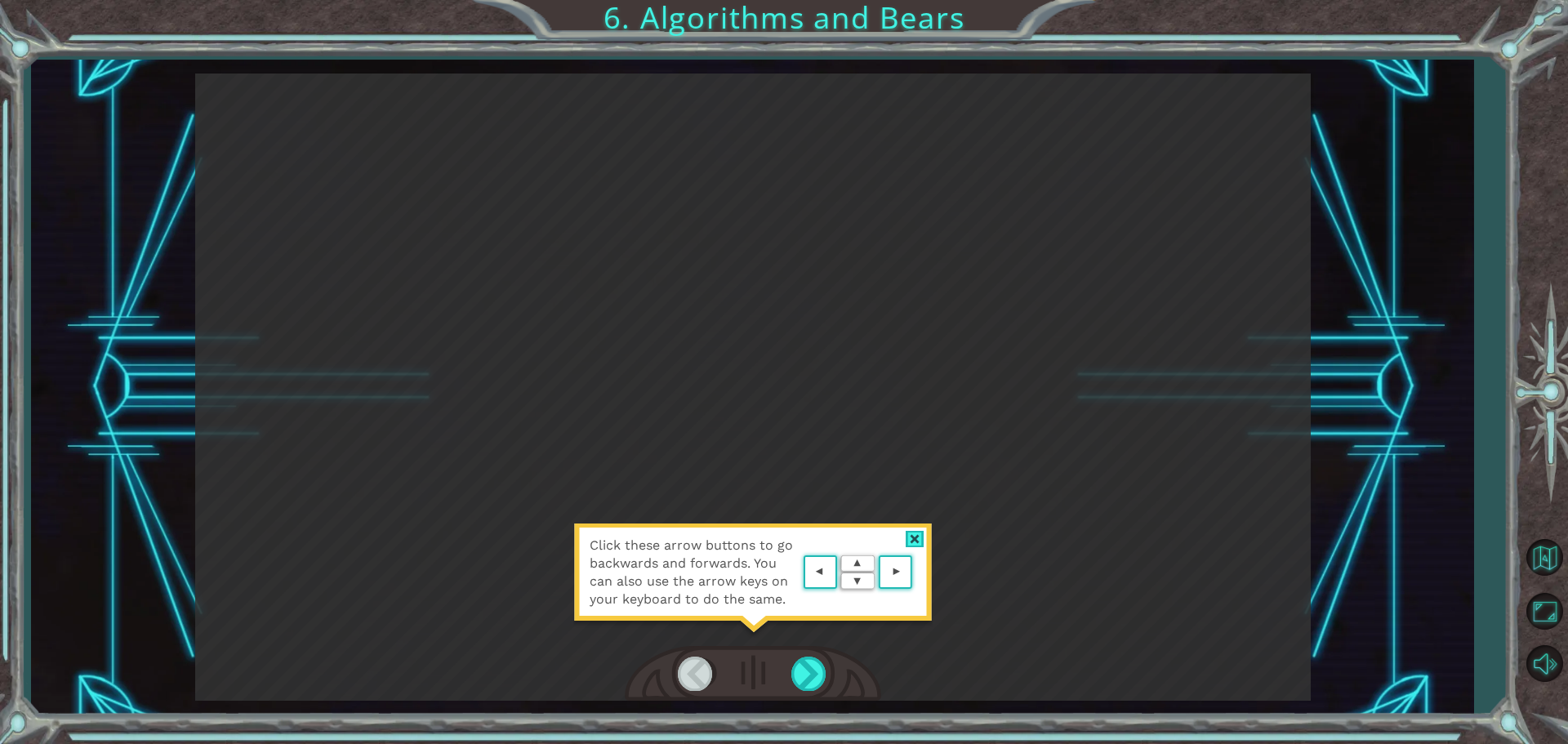
drag, startPoint x: 911, startPoint y: 583, endPoint x: 894, endPoint y: 581, distance: 17.1
click at [916, 573] on area at bounding box center [916, 573] width 0 height 0
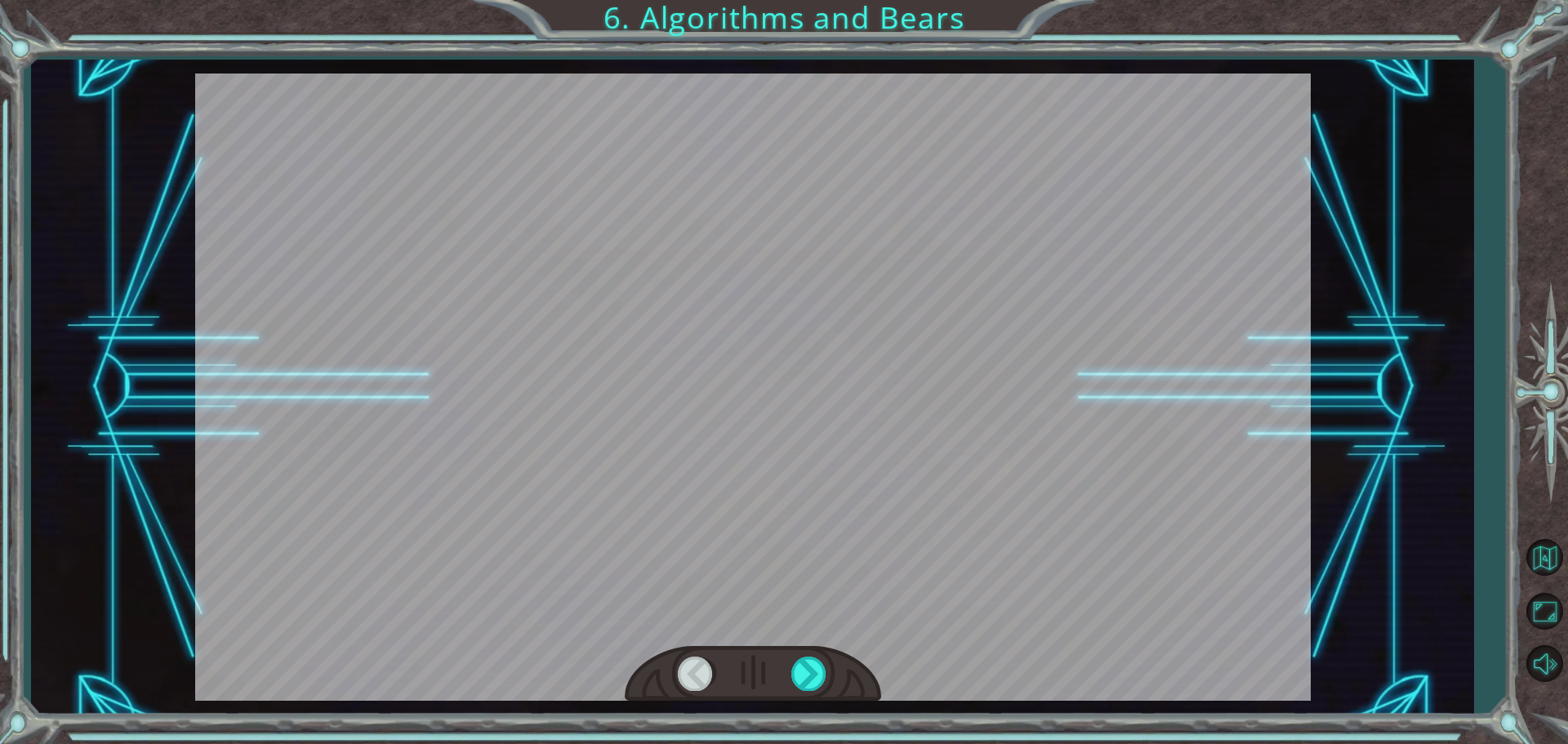
click at [864, 568] on div at bounding box center [753, 387] width 1115 height 627
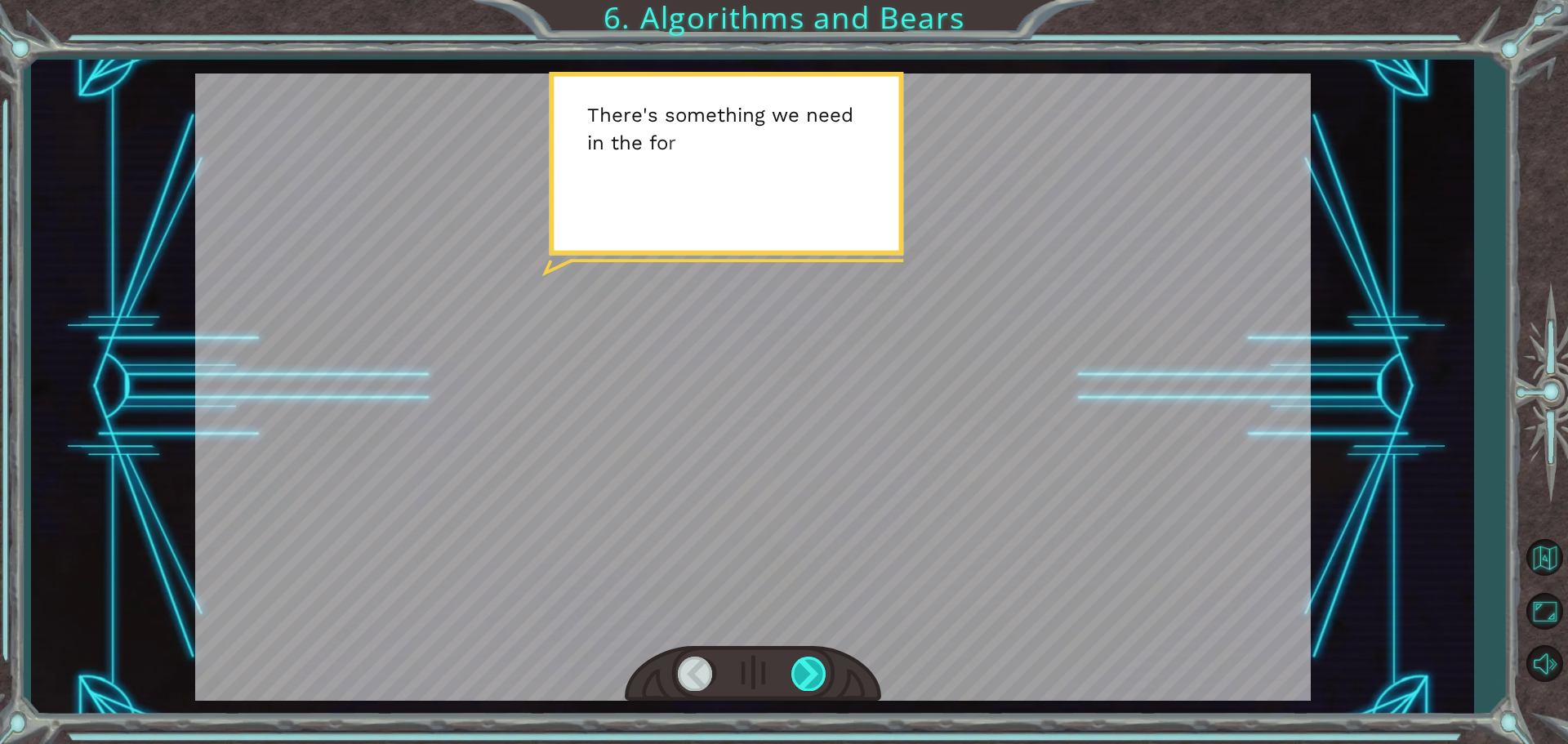
click at [817, 689] on div at bounding box center [809, 672] width 36 height 34
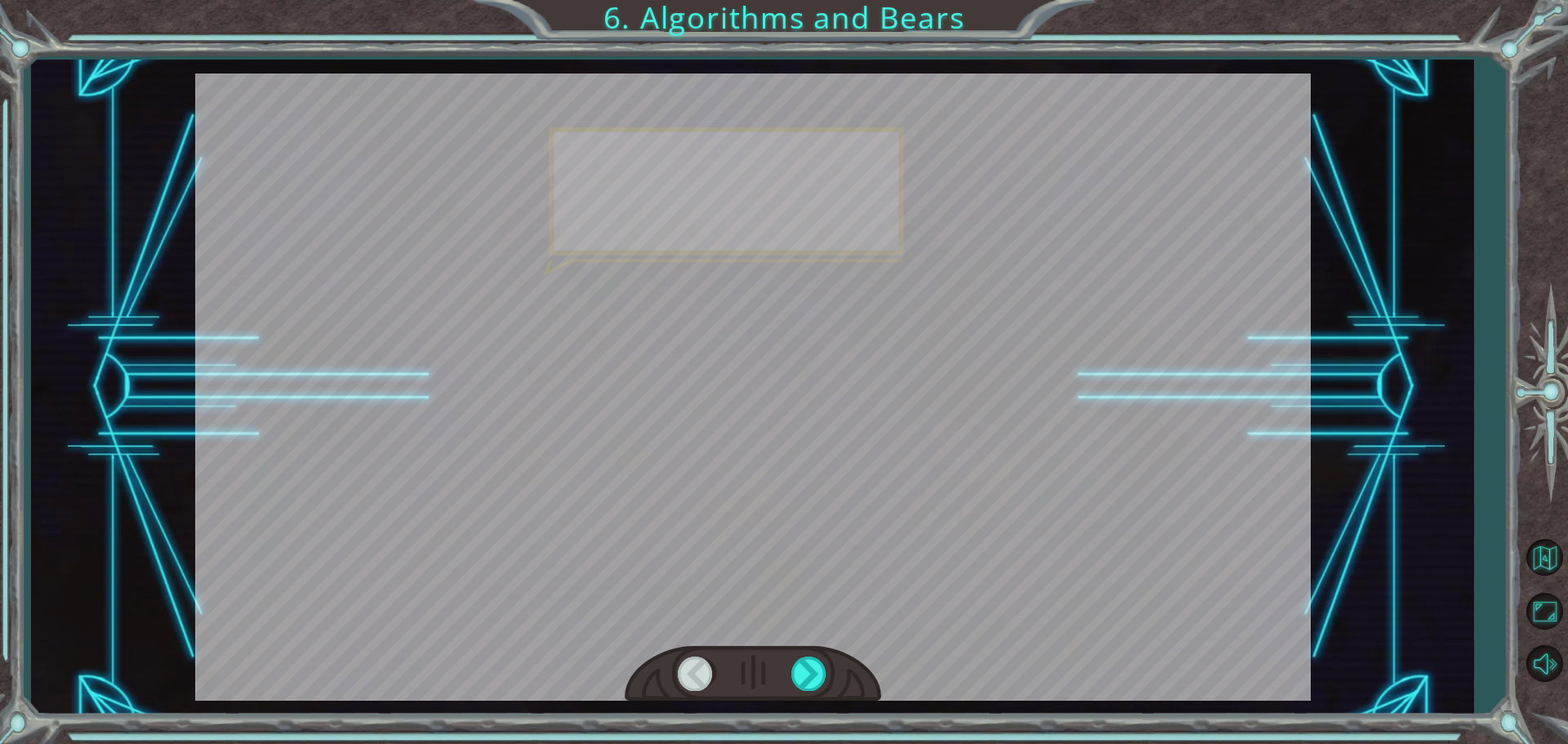
click at [783, 685] on div at bounding box center [753, 673] width 257 height 56
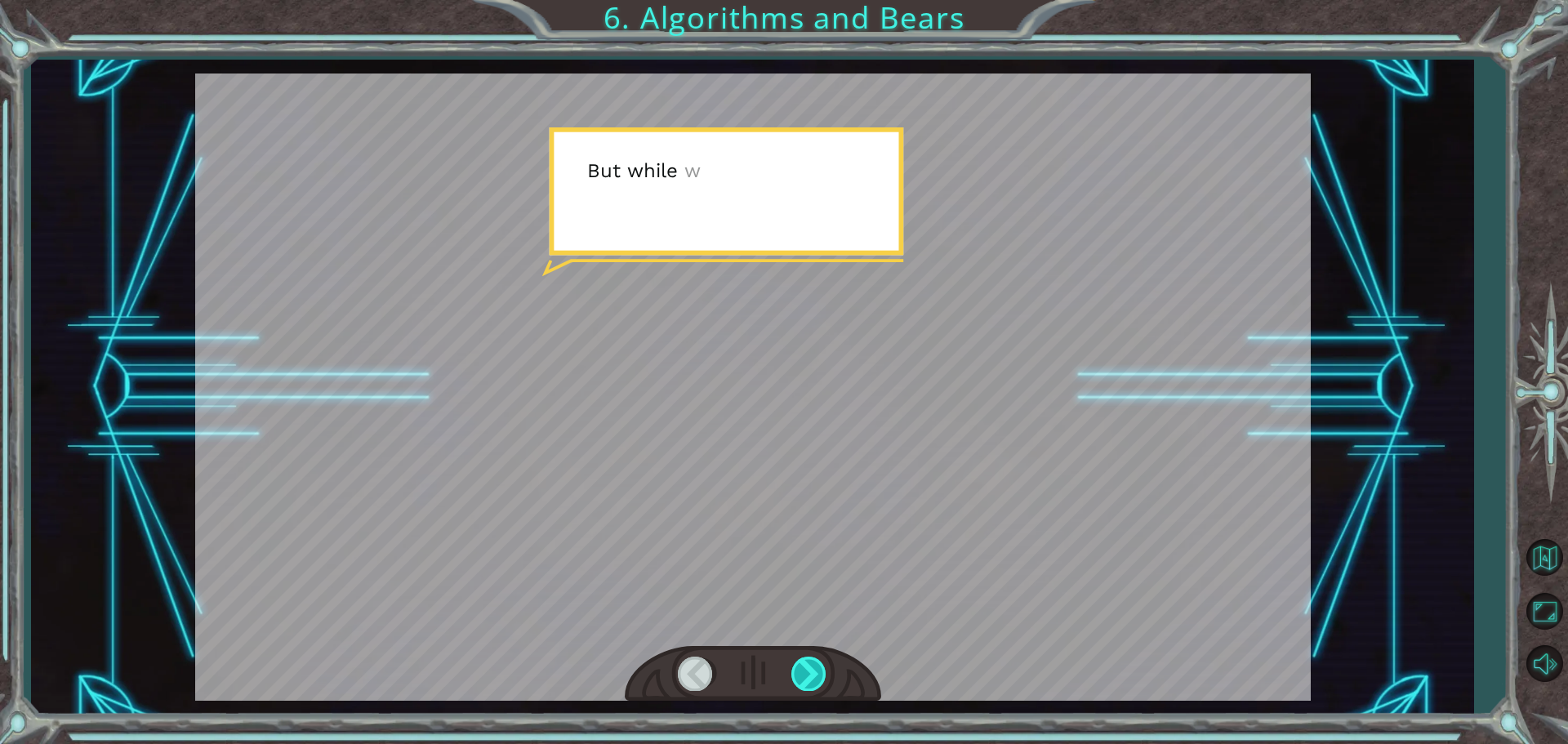
click at [804, 687] on div at bounding box center [809, 672] width 36 height 34
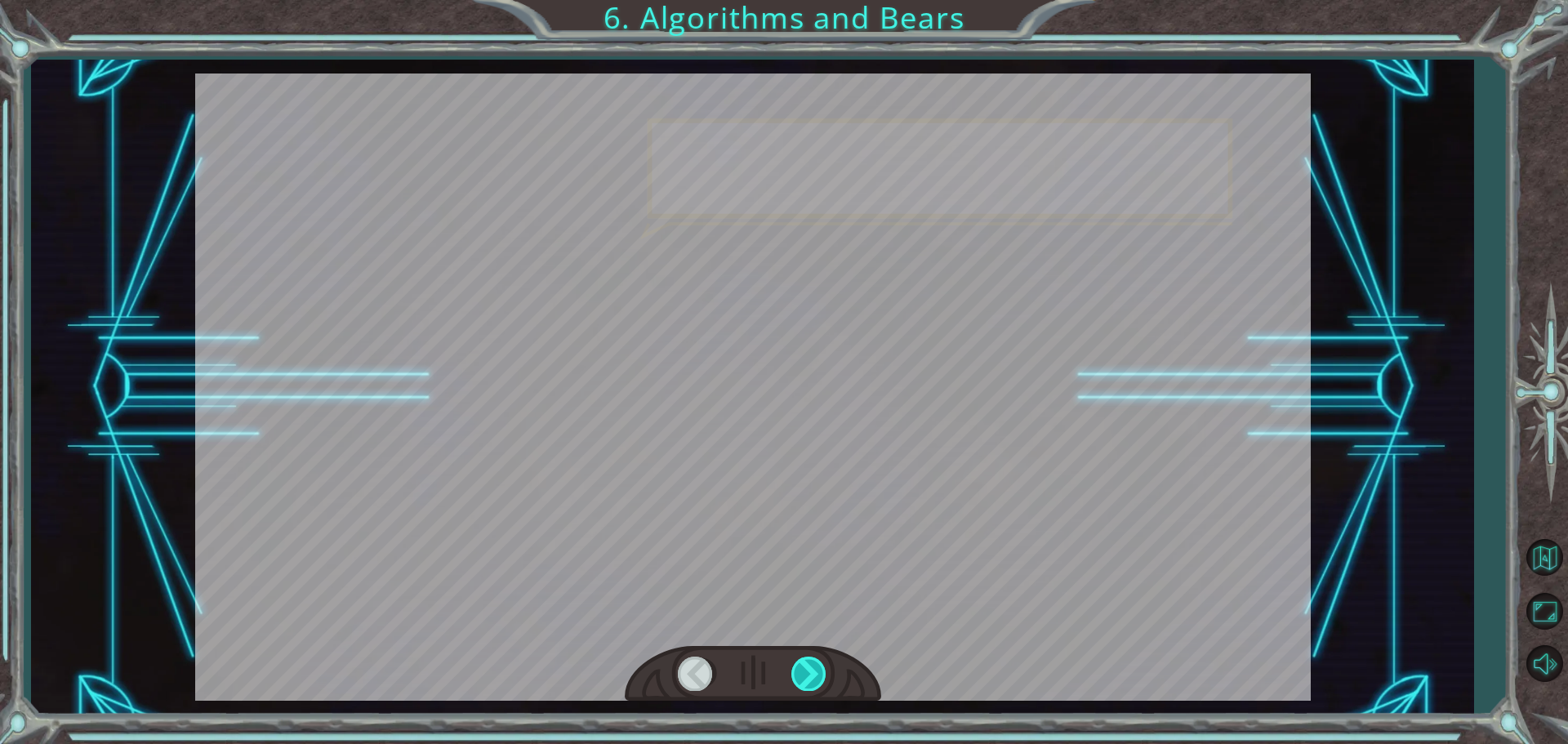
click at [803, 687] on div at bounding box center [809, 672] width 36 height 34
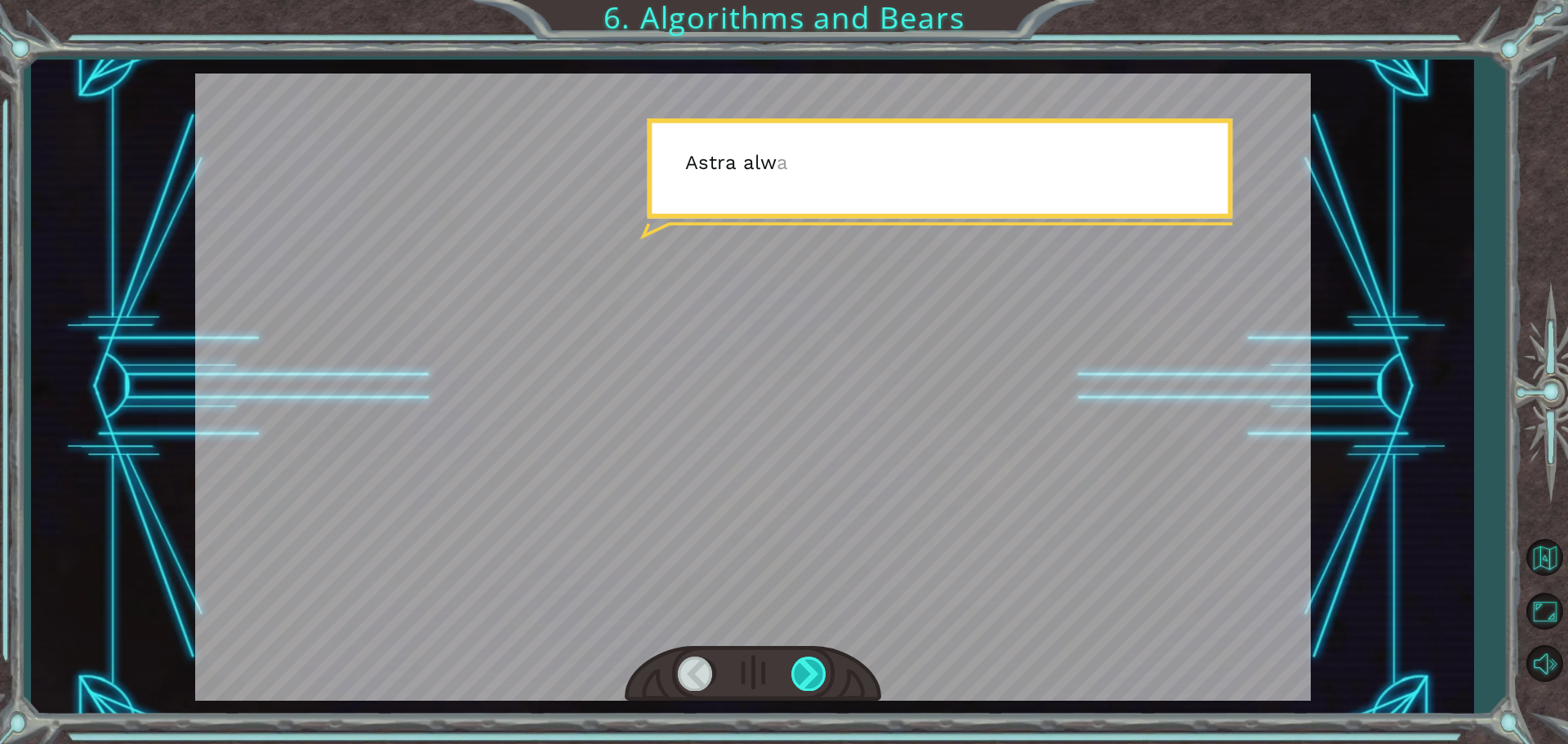
click at [802, 687] on div at bounding box center [809, 672] width 36 height 34
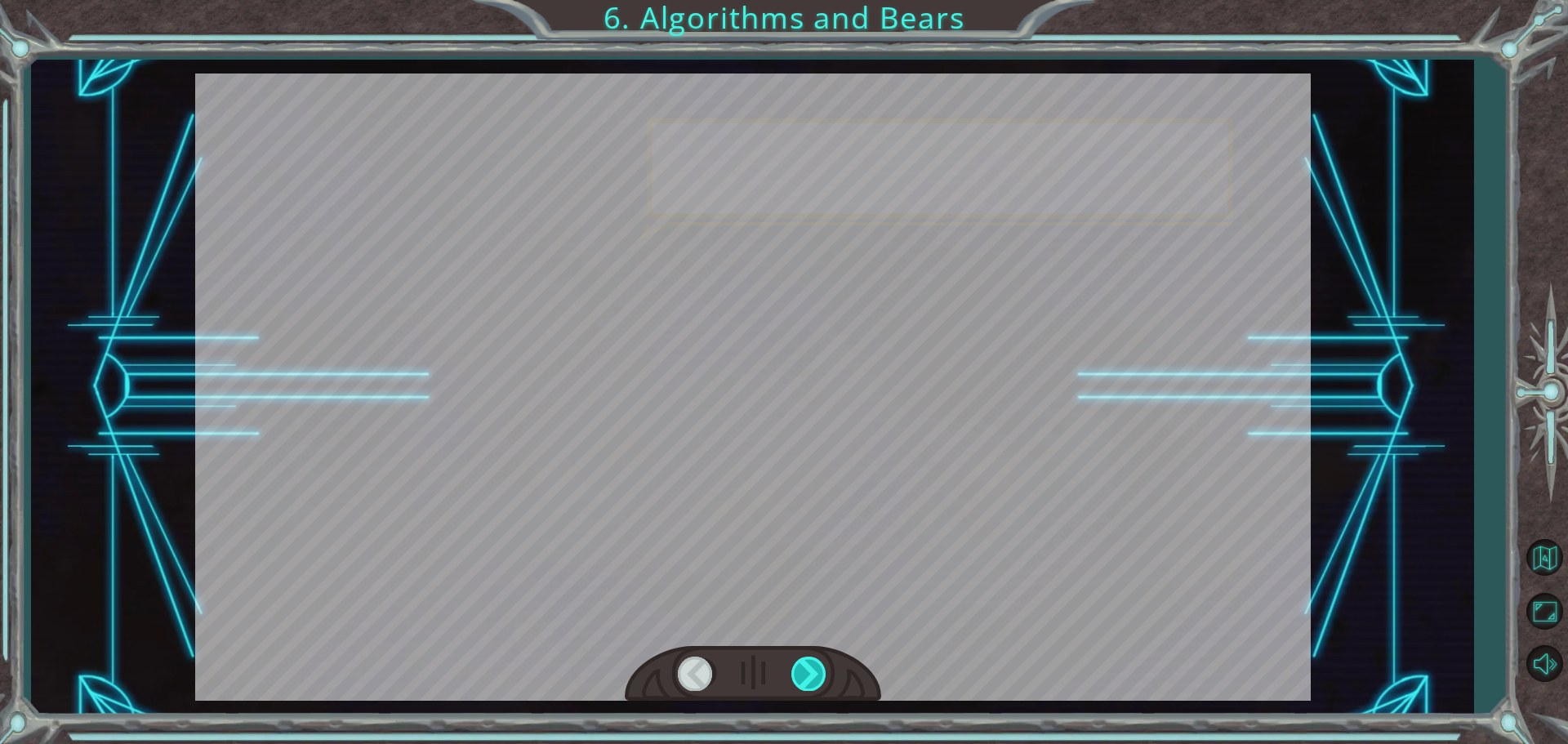
click at [801, 685] on div at bounding box center [809, 672] width 36 height 34
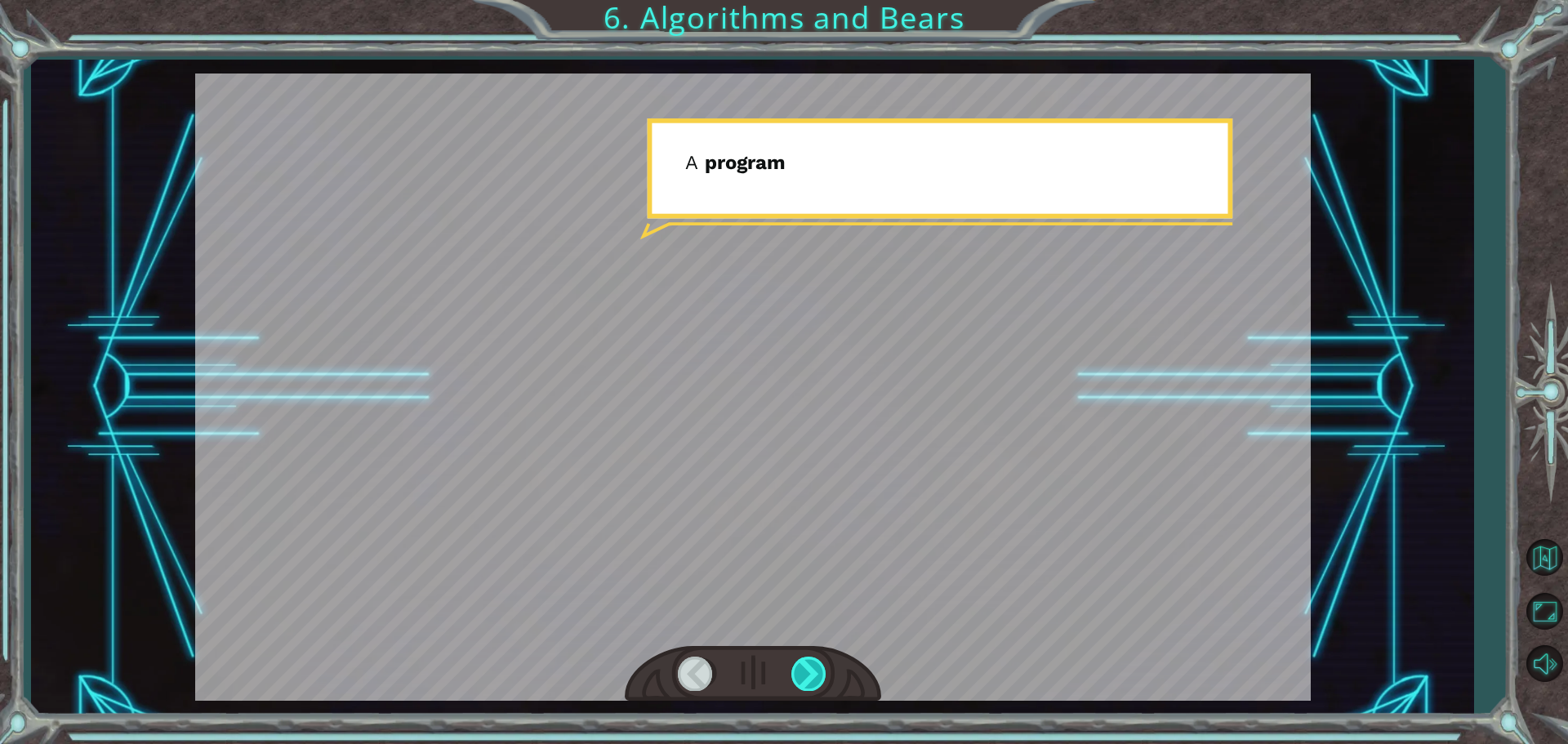
click at [811, 680] on div at bounding box center [809, 672] width 36 height 34
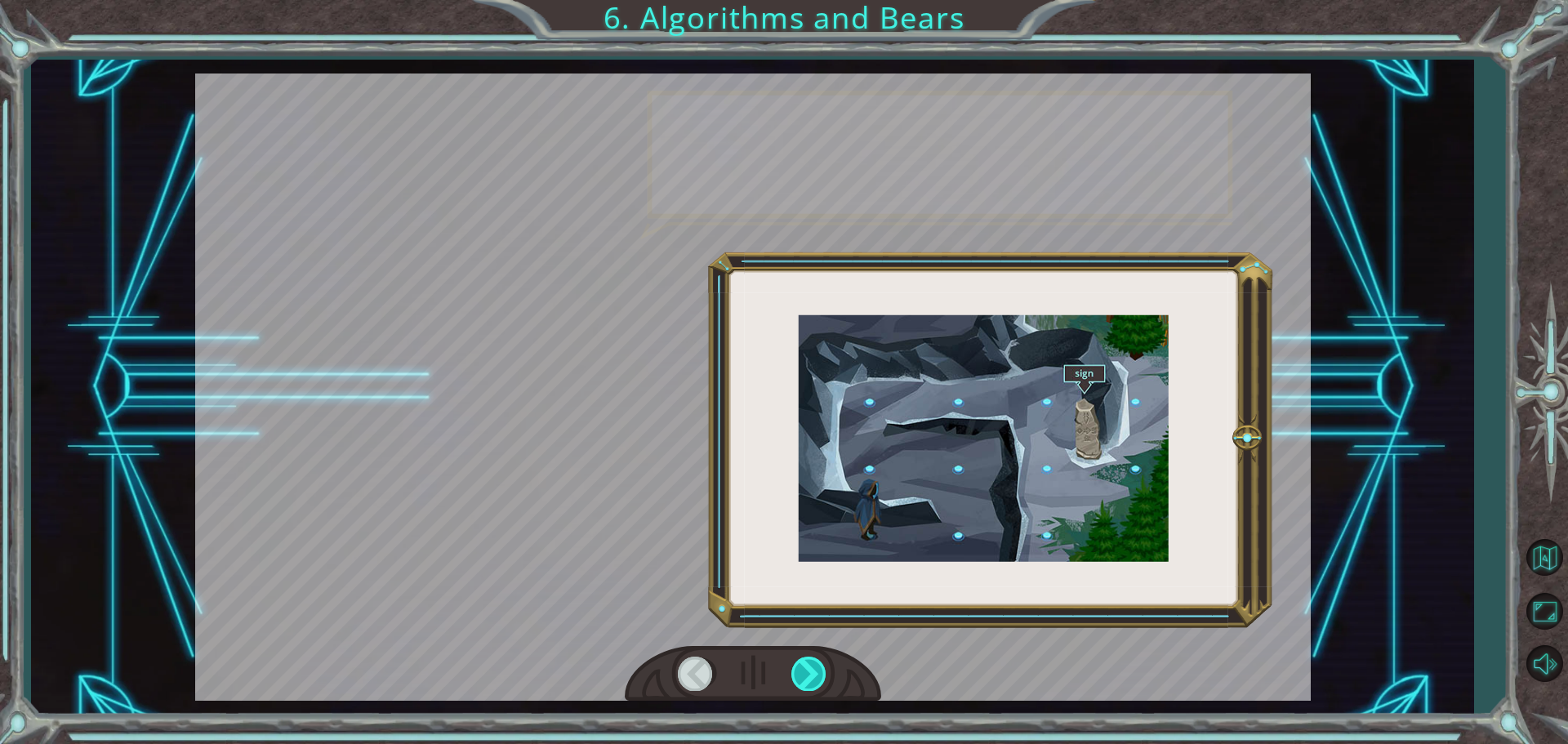
click at [811, 680] on div at bounding box center [809, 672] width 36 height 34
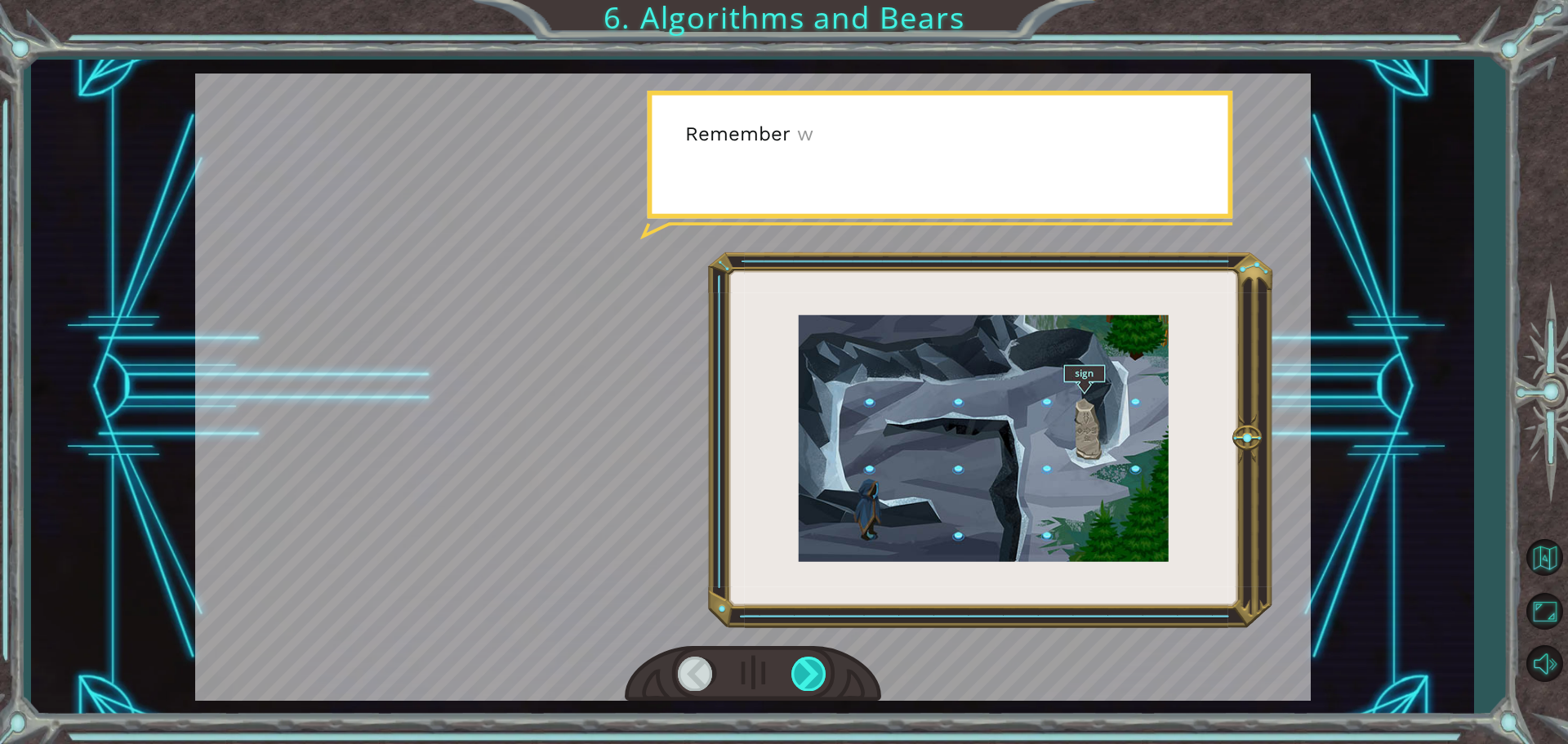
click at [811, 680] on div at bounding box center [809, 672] width 36 height 34
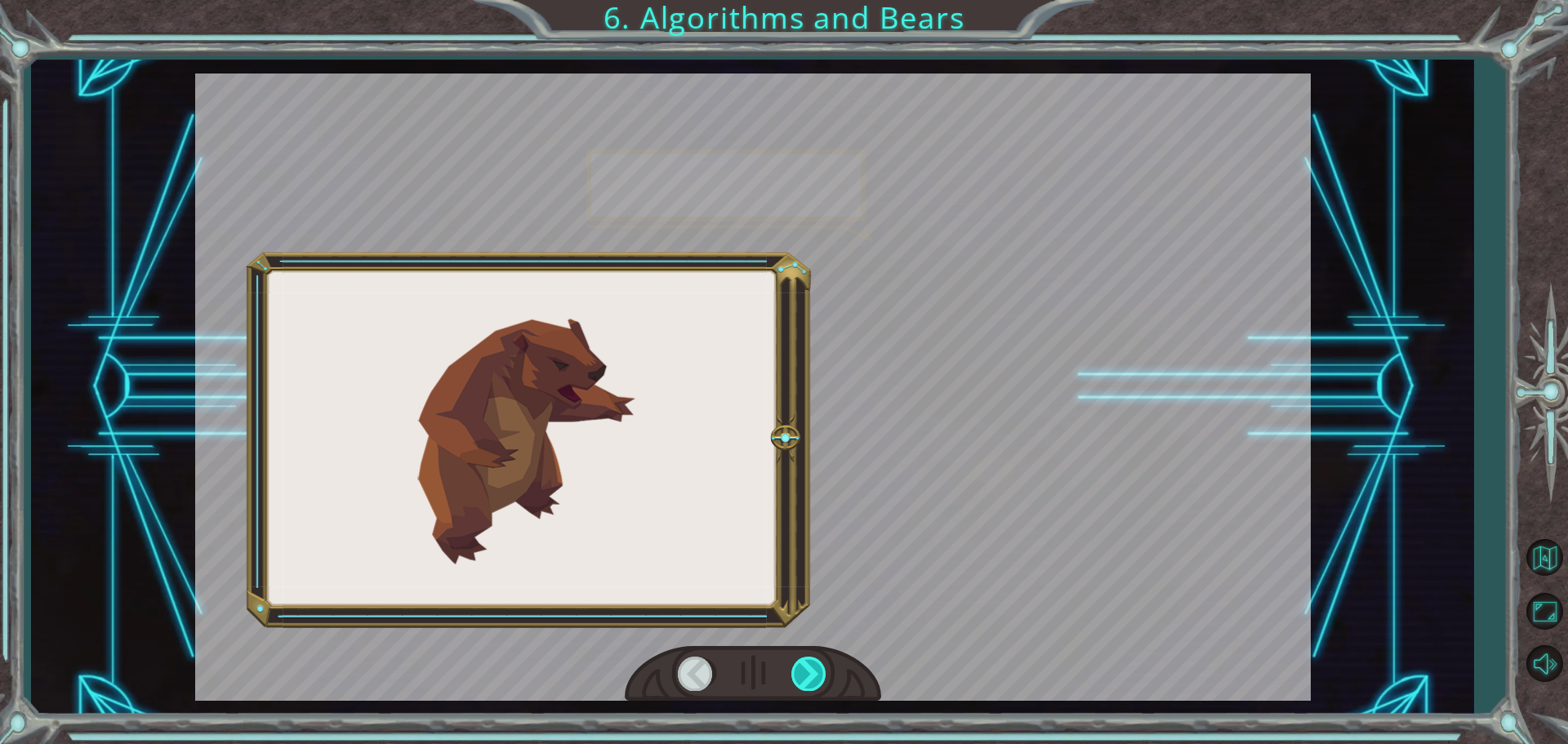
click at [811, 680] on div at bounding box center [809, 672] width 36 height 34
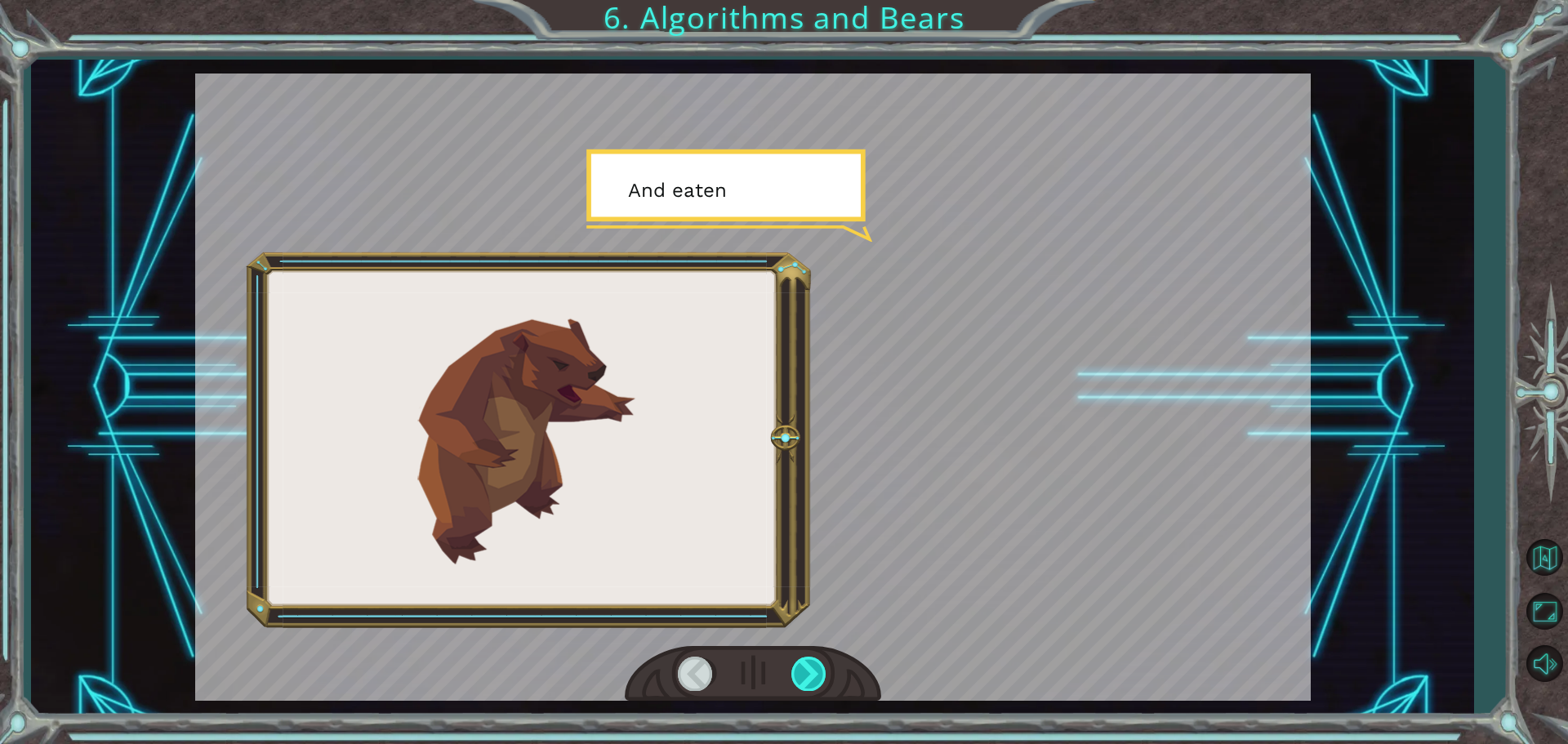
click at [811, 680] on div at bounding box center [809, 672] width 36 height 34
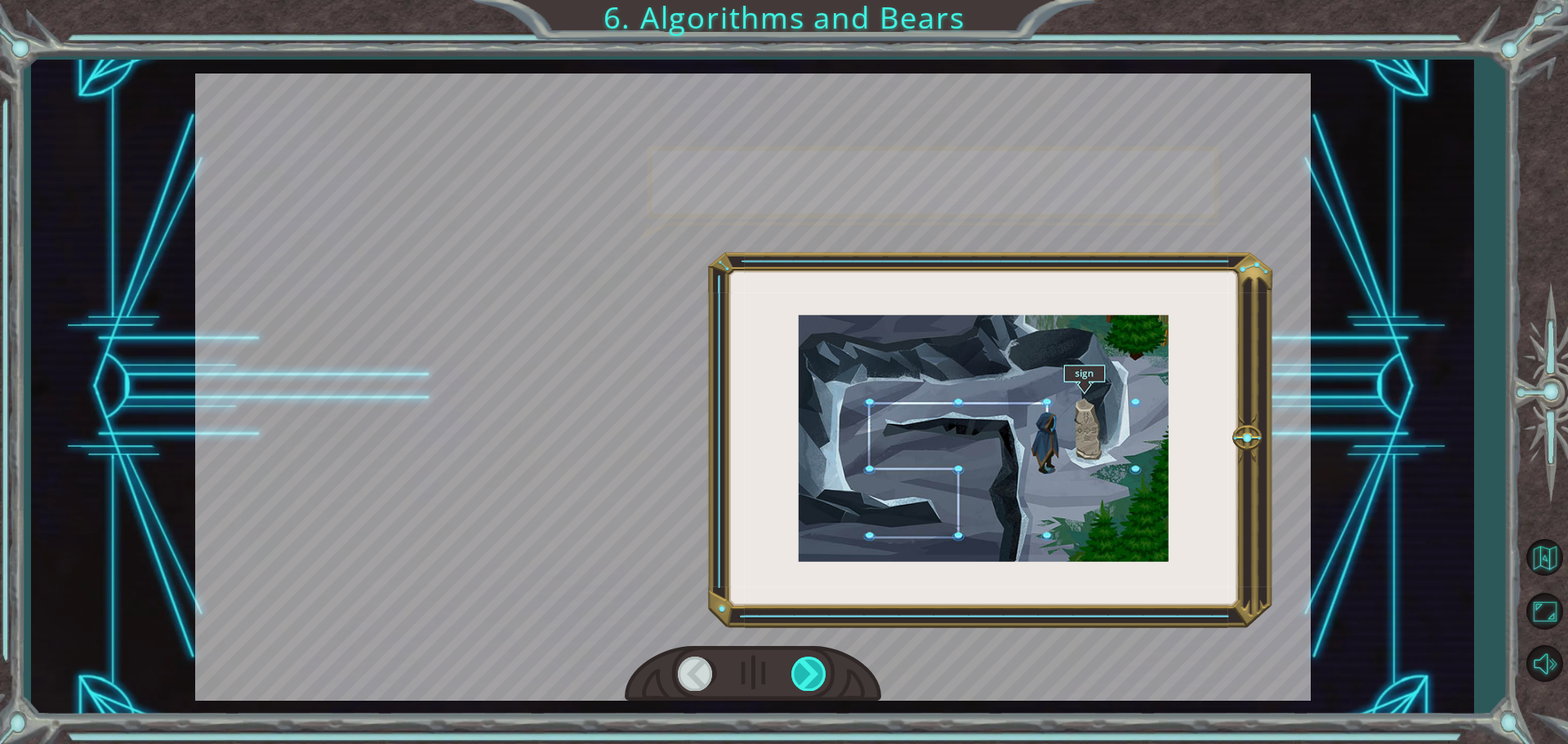
click at [811, 680] on div at bounding box center [809, 672] width 36 height 34
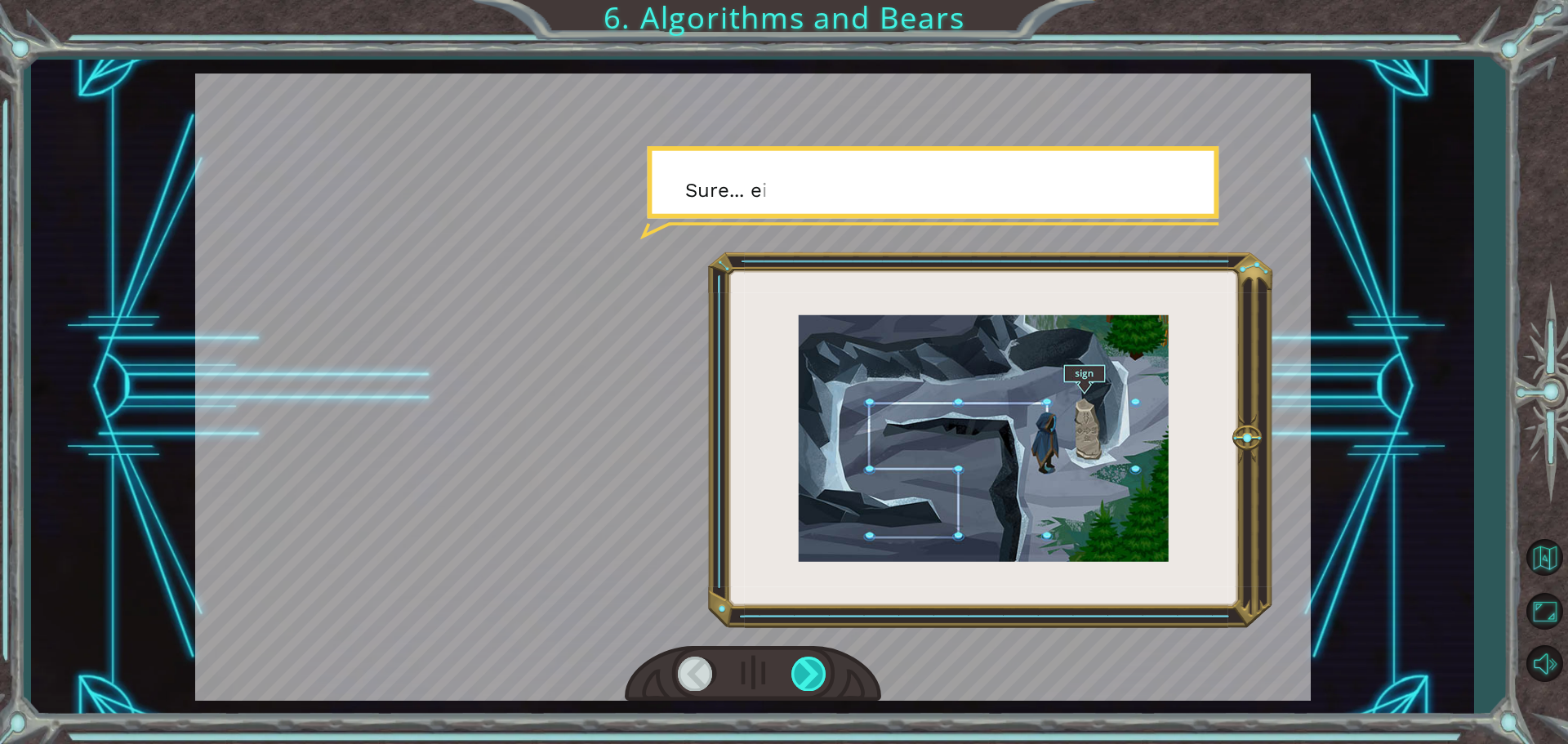
click at [811, 680] on div at bounding box center [809, 672] width 36 height 34
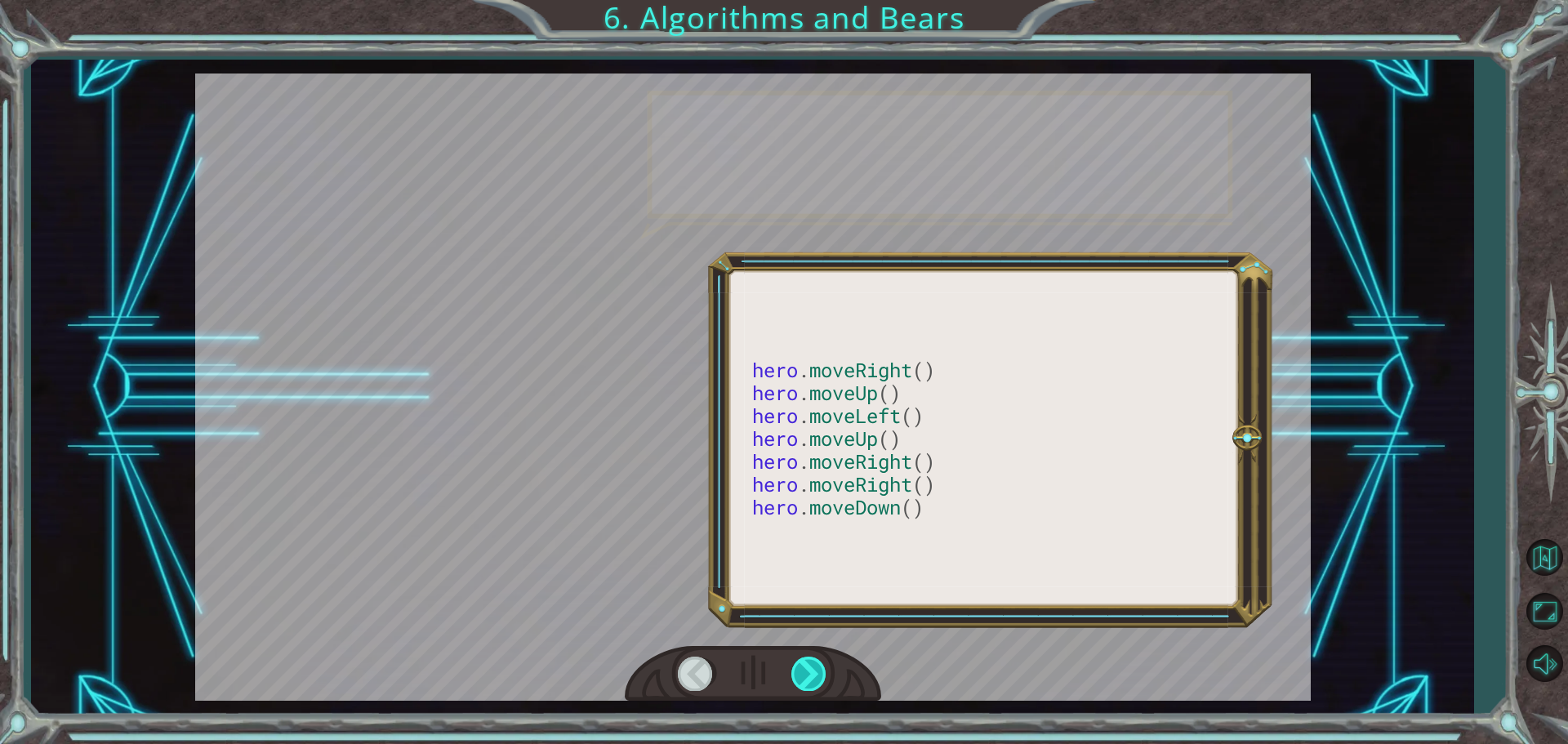
click at [811, 680] on div at bounding box center [809, 672] width 36 height 34
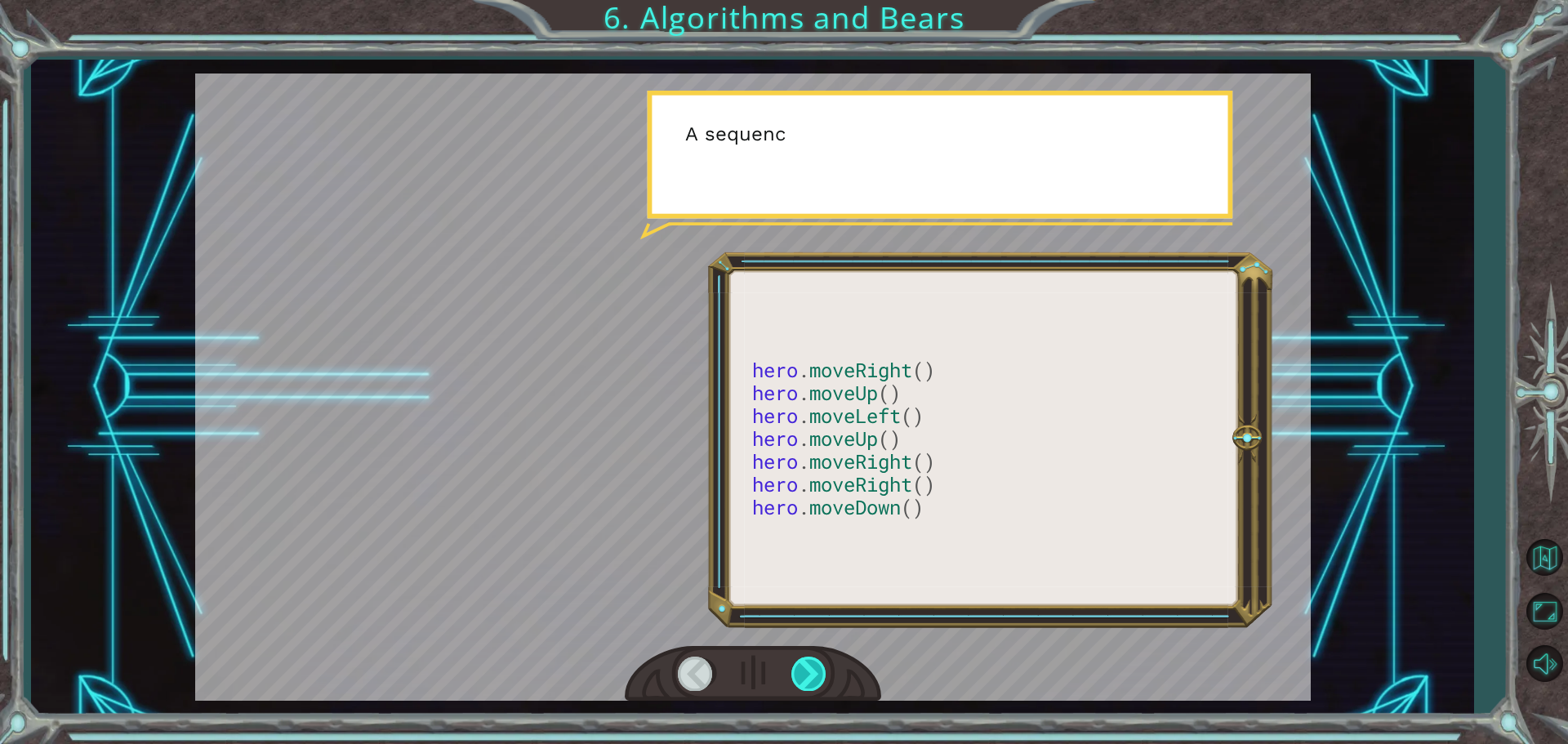
click at [811, 680] on div at bounding box center [809, 672] width 36 height 34
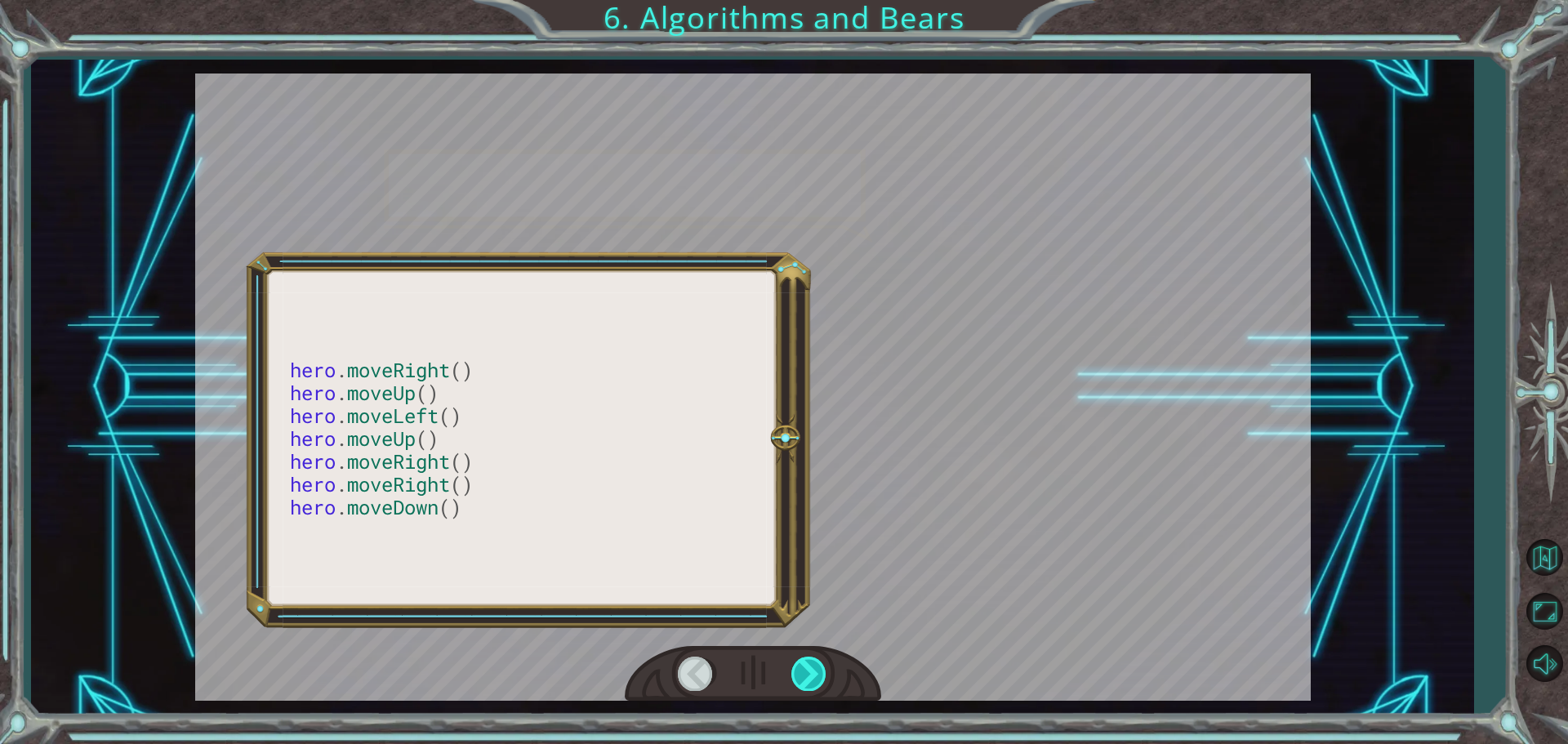
click at [811, 680] on div at bounding box center [809, 672] width 36 height 34
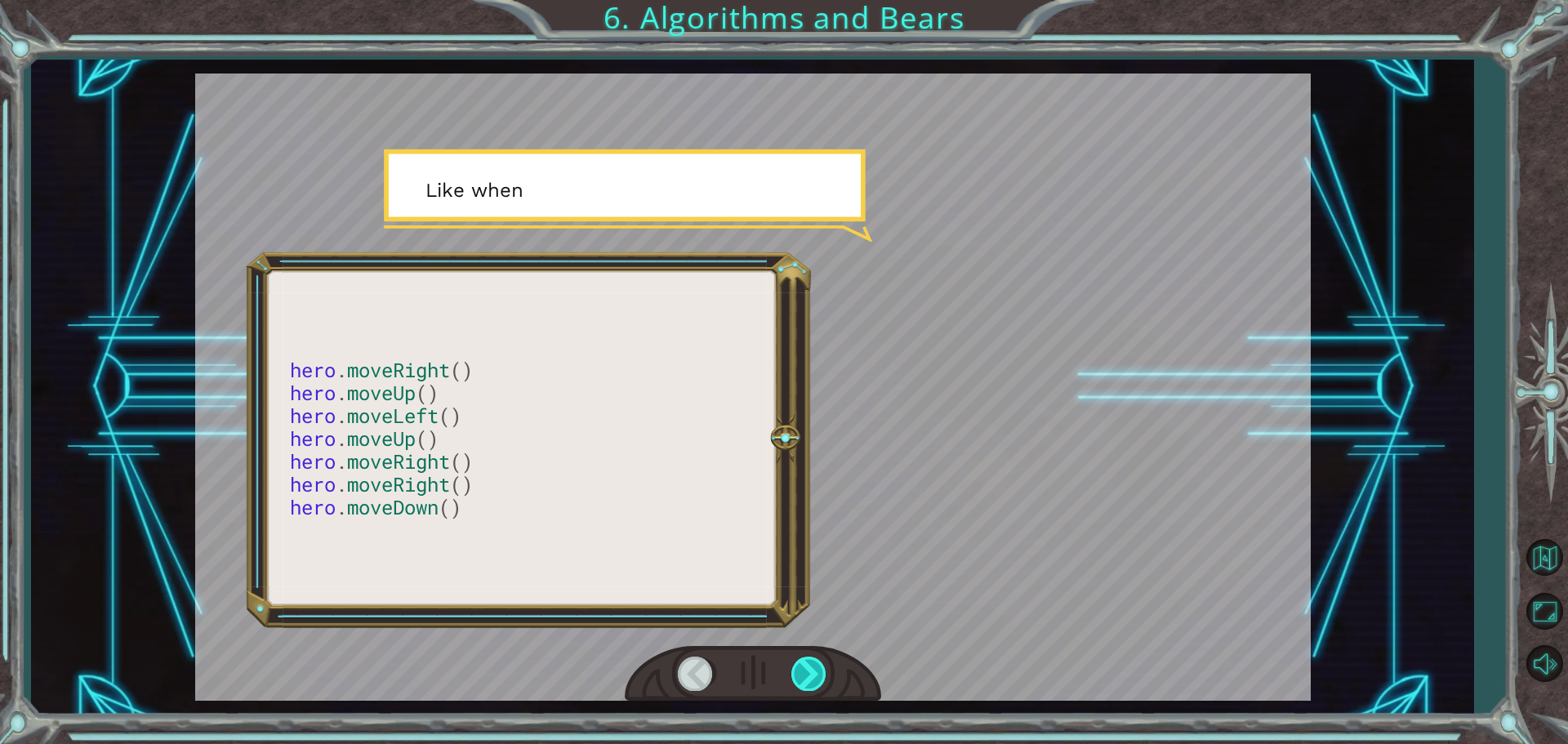
click at [811, 680] on div at bounding box center [809, 672] width 36 height 34
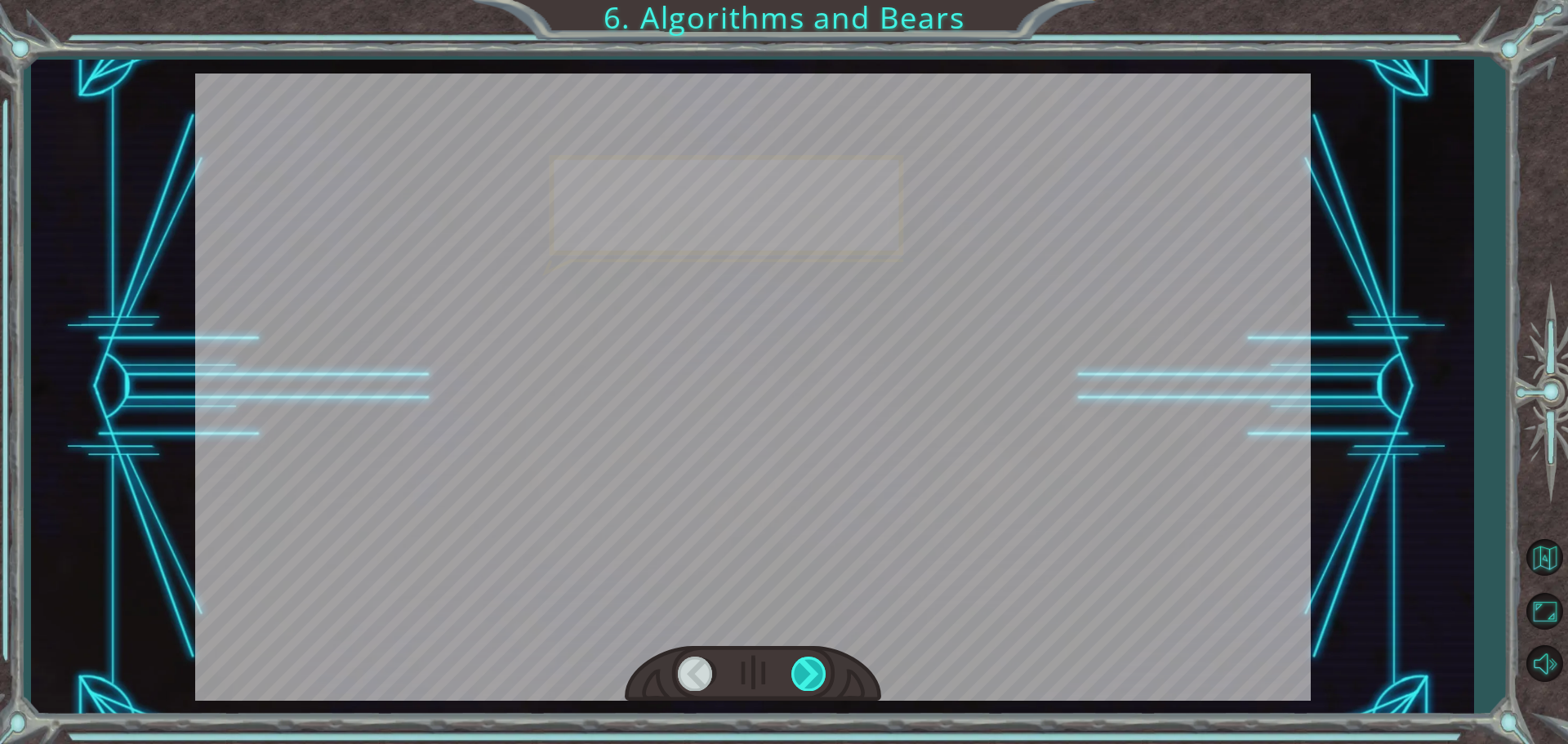
click at [811, 680] on div at bounding box center [809, 672] width 36 height 34
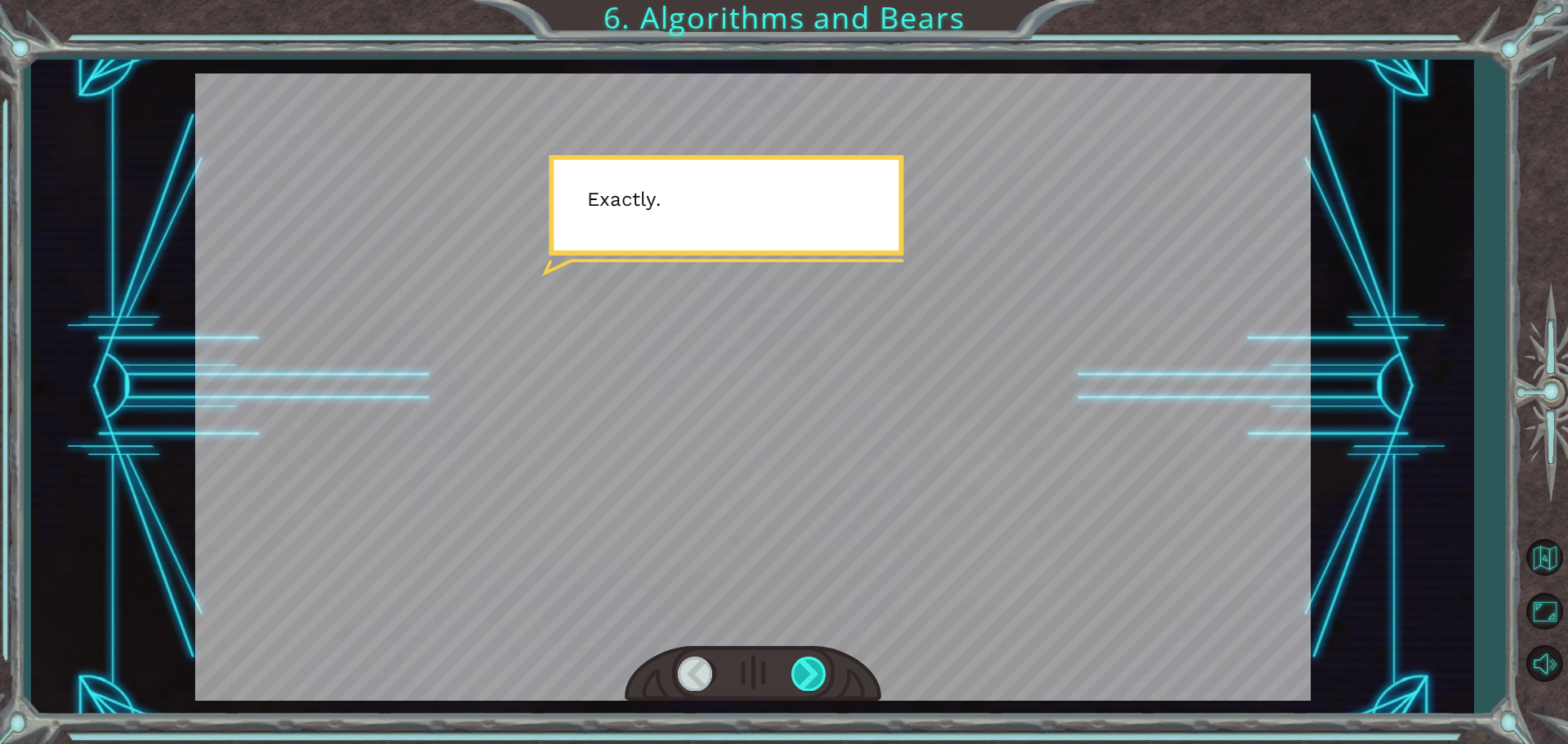
click at [811, 680] on div at bounding box center [809, 672] width 36 height 34
click at [810, 680] on div at bounding box center [809, 672] width 36 height 34
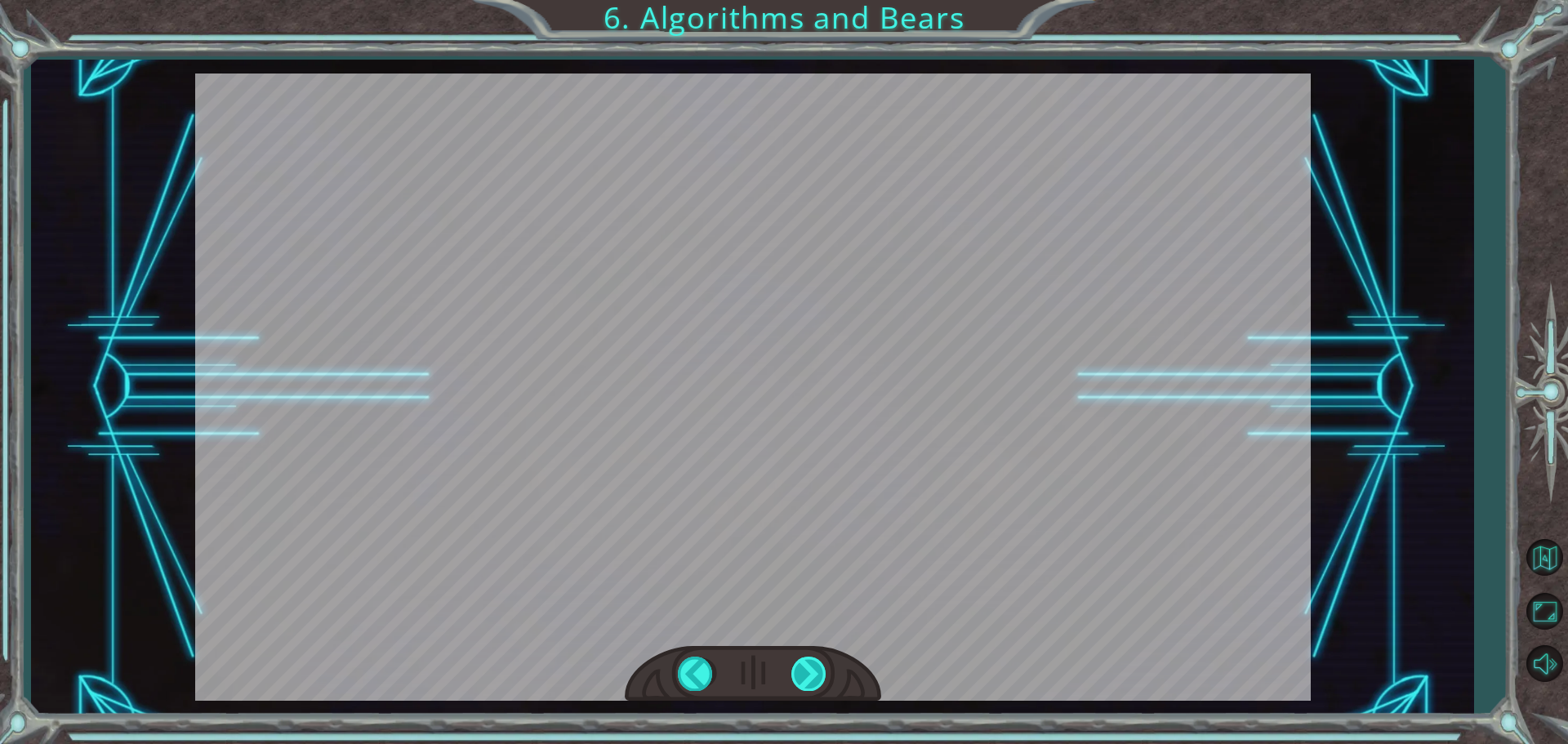
click at [810, 0] on div "hero . moveRight () hero . moveUp () hero . moveLeft () hero . moveUp () hero .…" at bounding box center [784, 0] width 1568 height 0
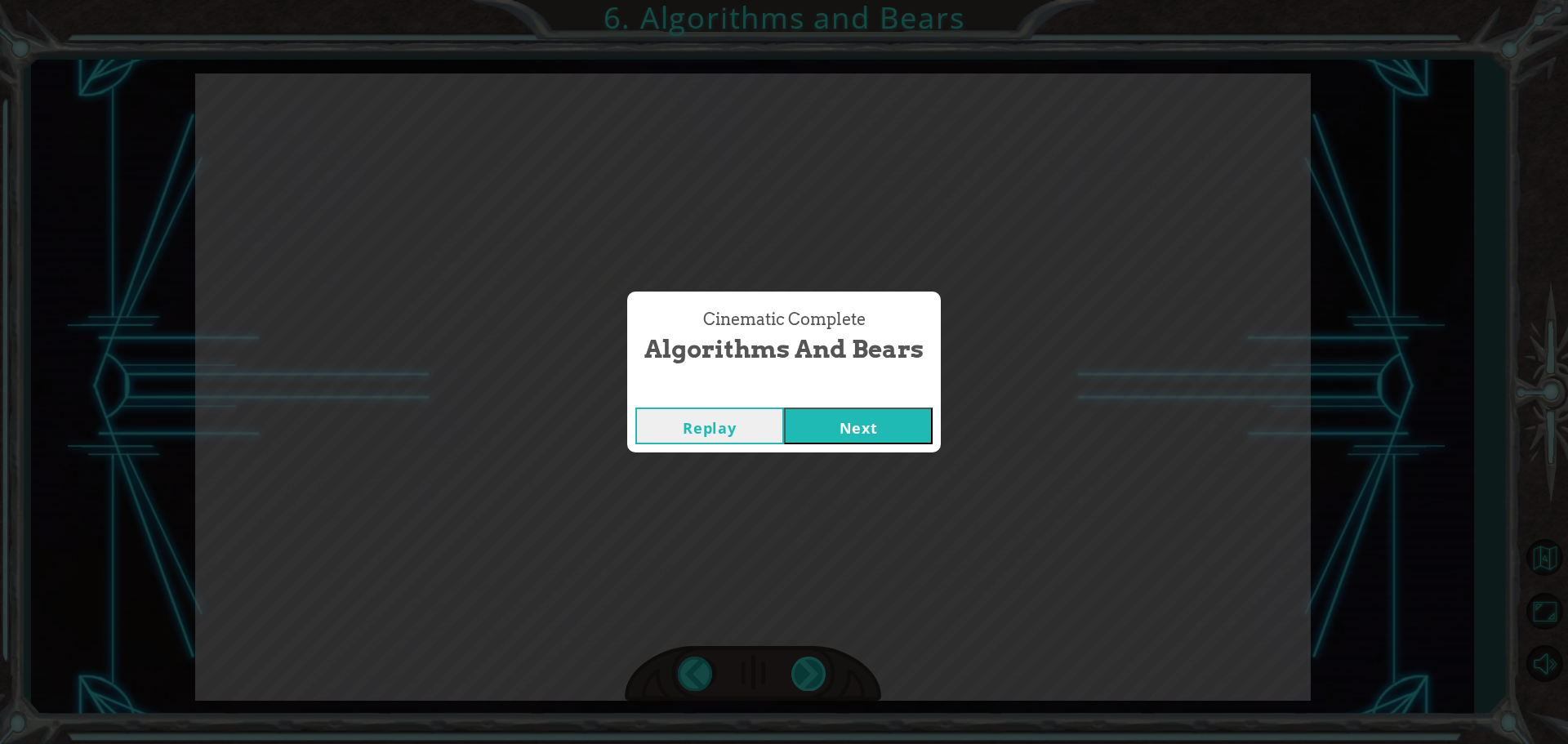
click at [814, 677] on div "Cinematic Complete Algorithms and Bears Replay Next" at bounding box center [784, 372] width 1568 height 744
drag, startPoint x: 849, startPoint y: 386, endPoint x: 847, endPoint y: 433, distance: 47.0
click at [848, 395] on div "Cinematic Complete" at bounding box center [784, 391] width 313 height 16
click at [847, 433] on button "Next" at bounding box center [857, 425] width 148 height 36
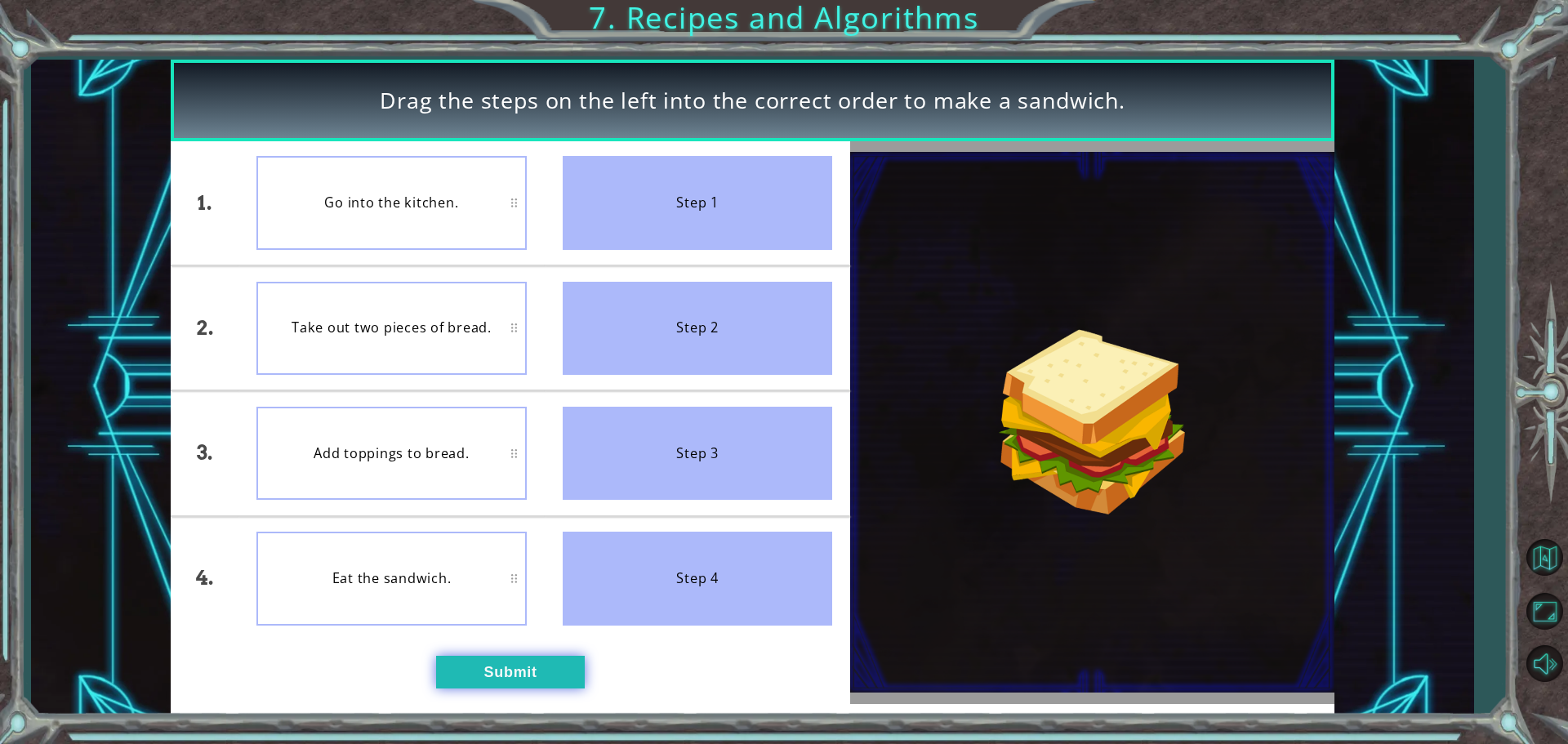
click at [501, 671] on button "Submit" at bounding box center [510, 671] width 148 height 33
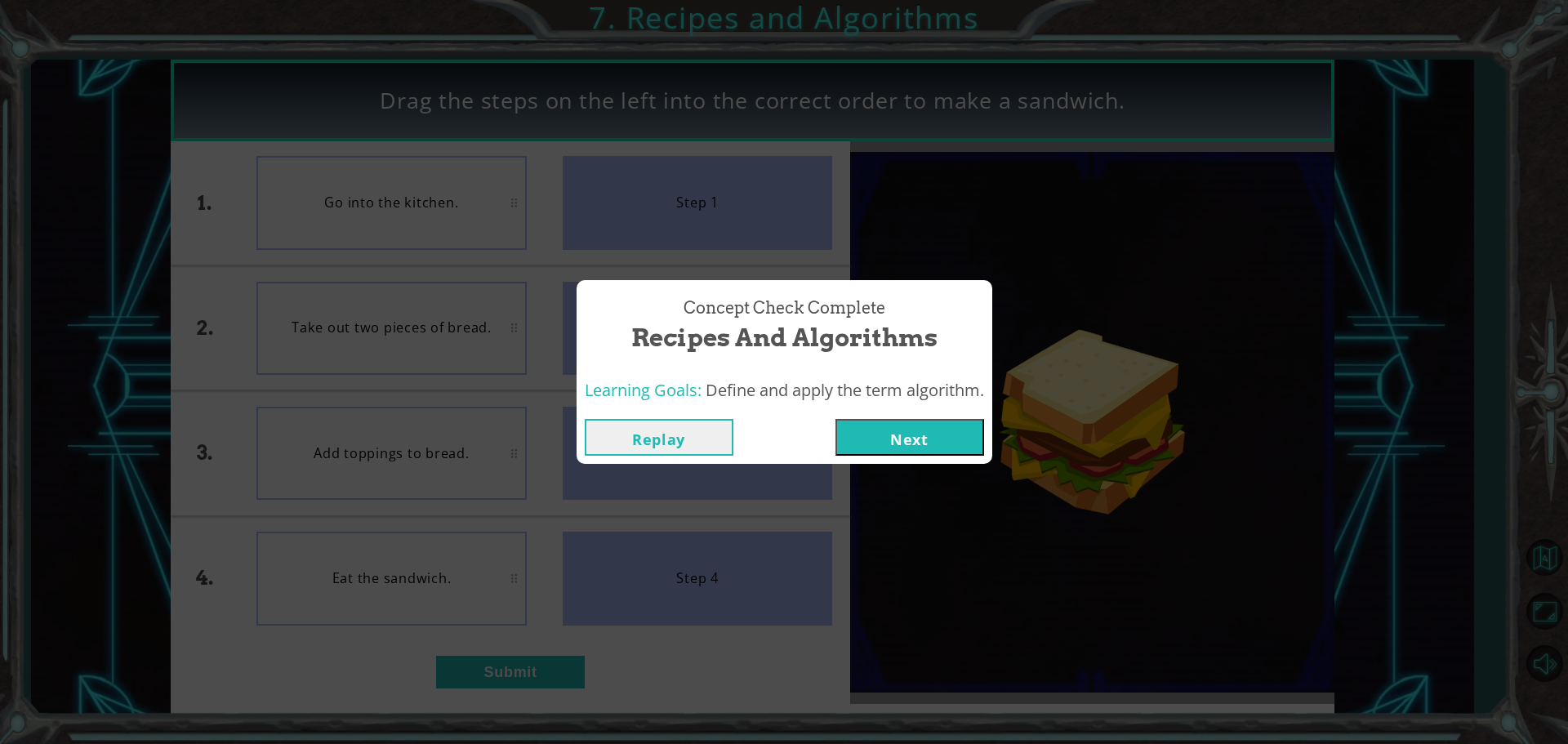
click at [894, 478] on div "Concept Check Complete Recipes and Algorithms Learning Goals: Define and apply …" at bounding box center [784, 372] width 1568 height 744
click at [888, 436] on button "Next" at bounding box center [909, 437] width 148 height 36
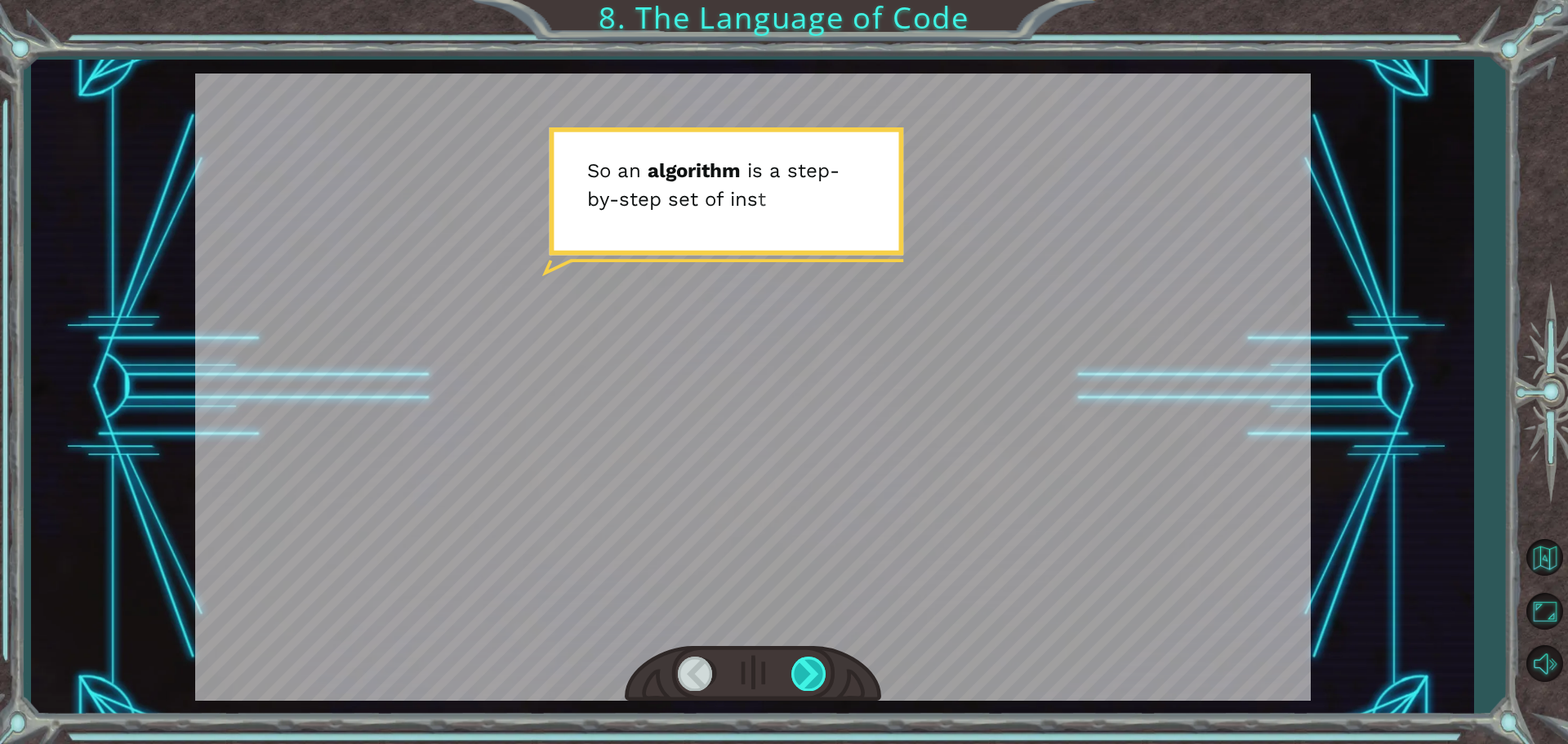
click at [809, 671] on div at bounding box center [809, 672] width 36 height 34
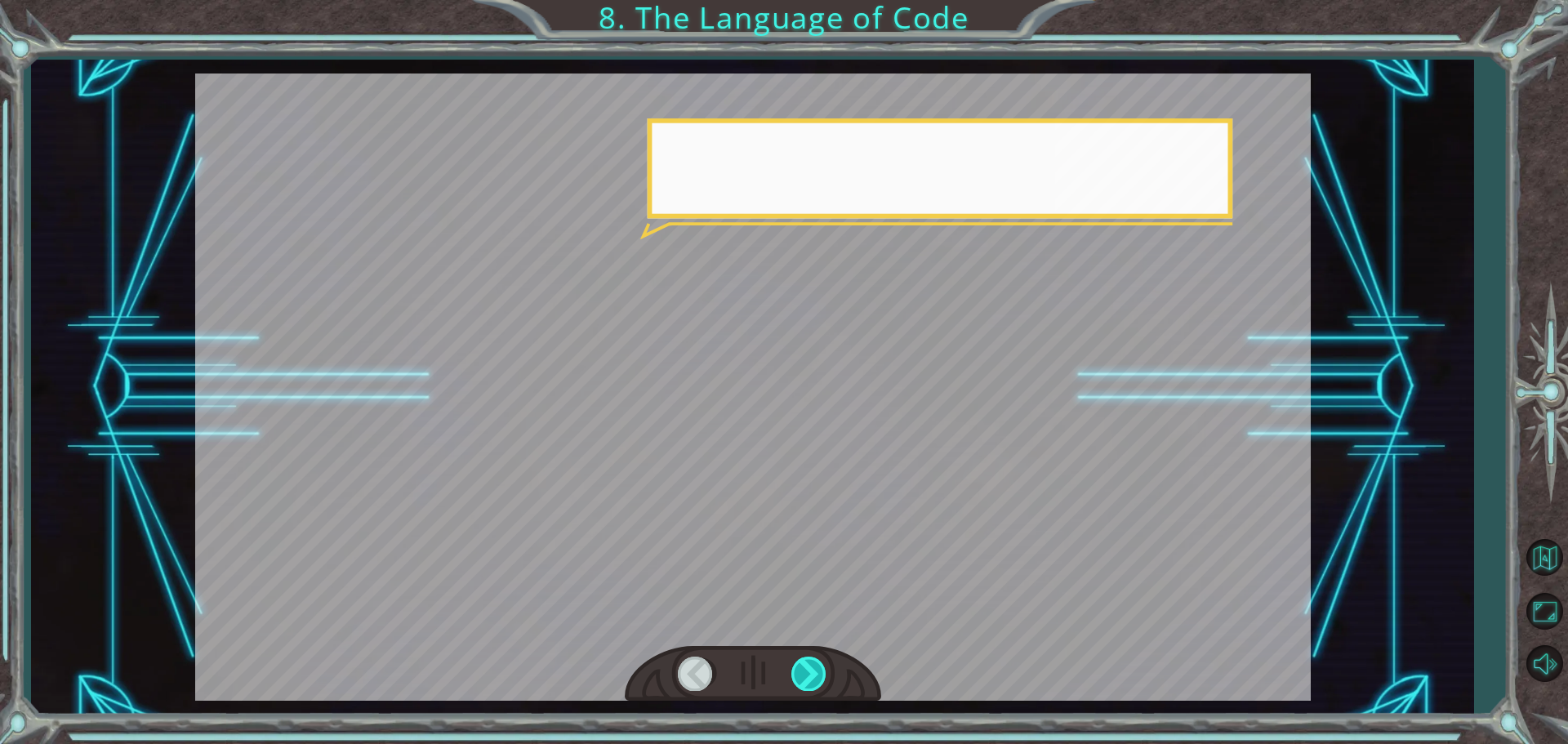
click at [808, 671] on div at bounding box center [809, 672] width 36 height 34
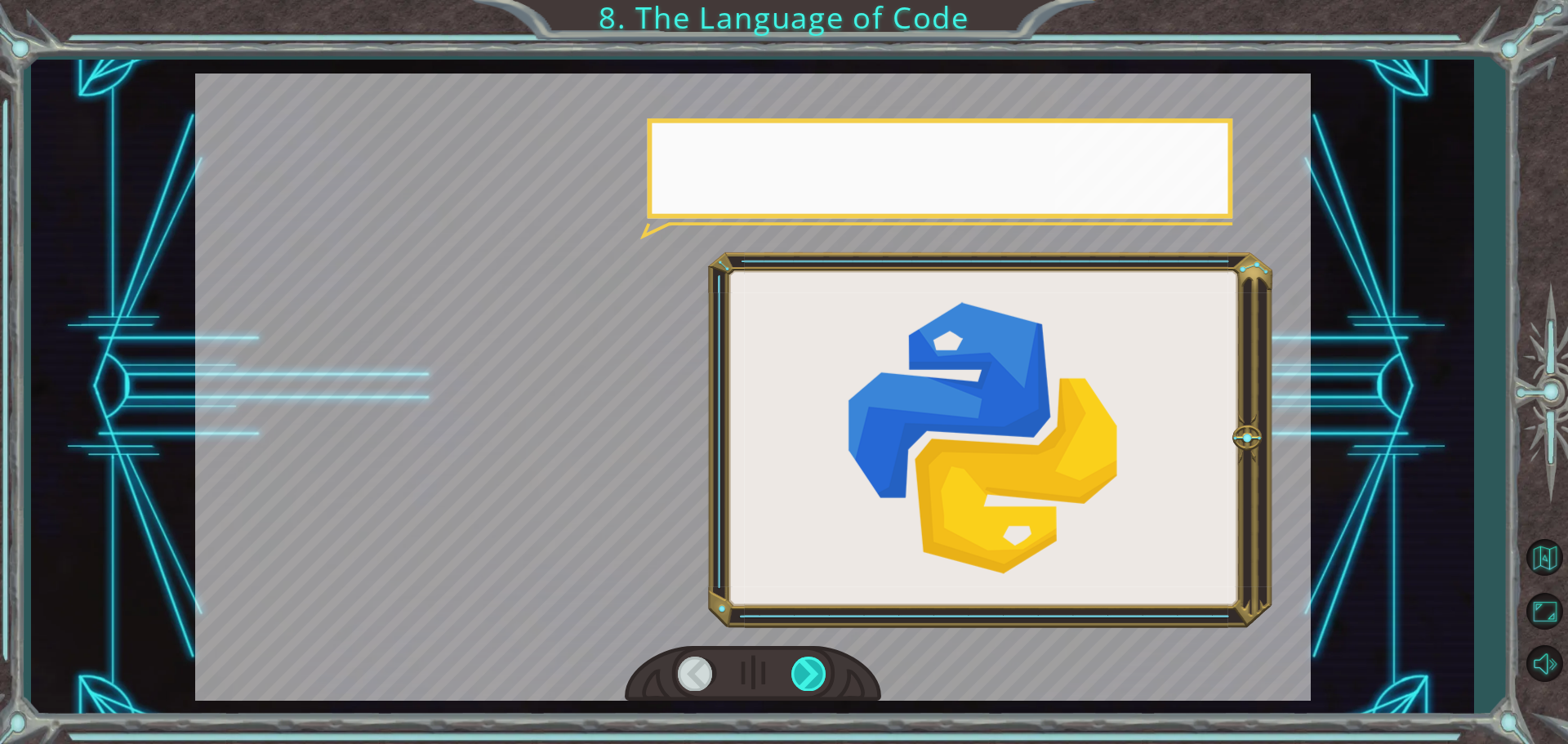
click at [808, 671] on div at bounding box center [809, 672] width 36 height 34
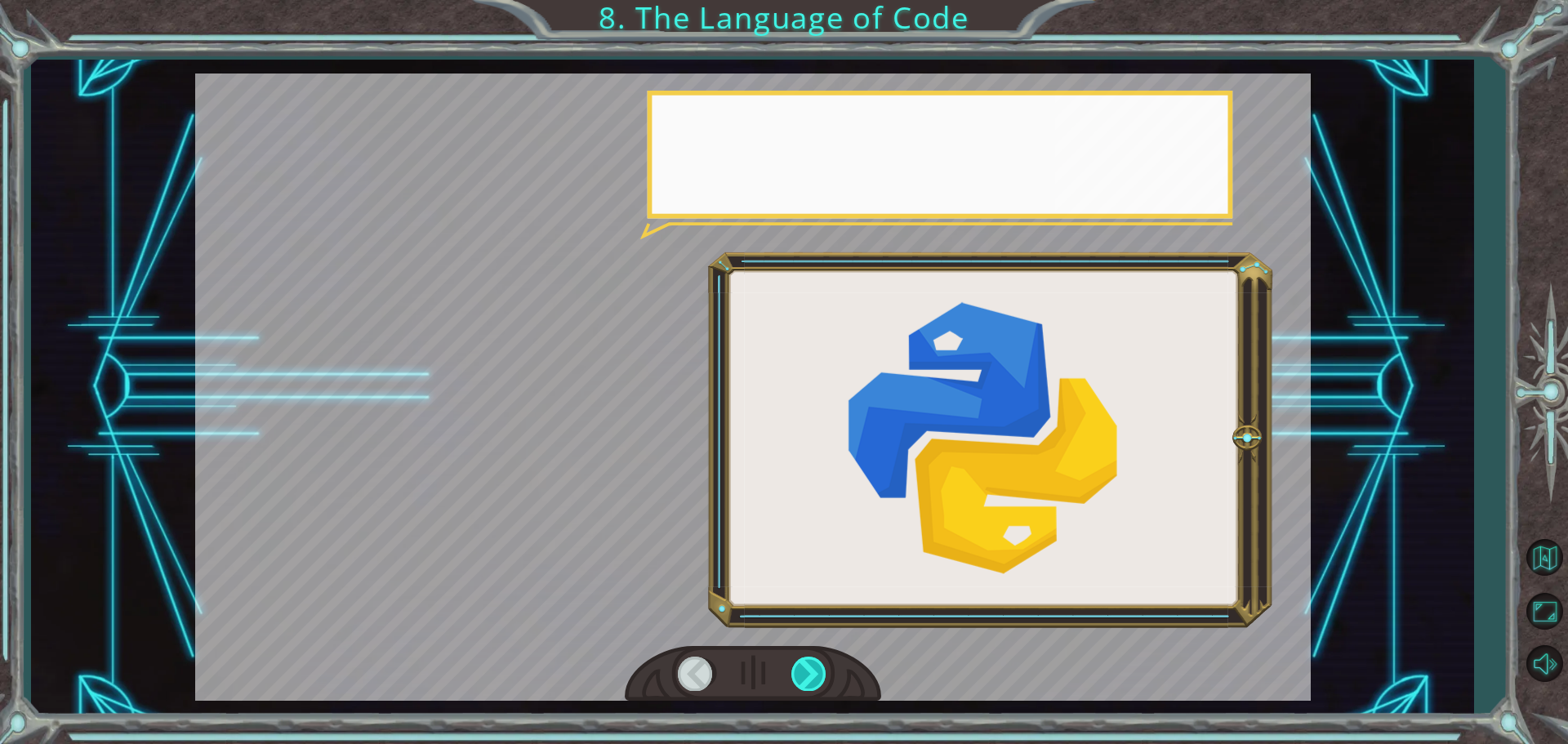
click at [808, 671] on div at bounding box center [809, 672] width 36 height 34
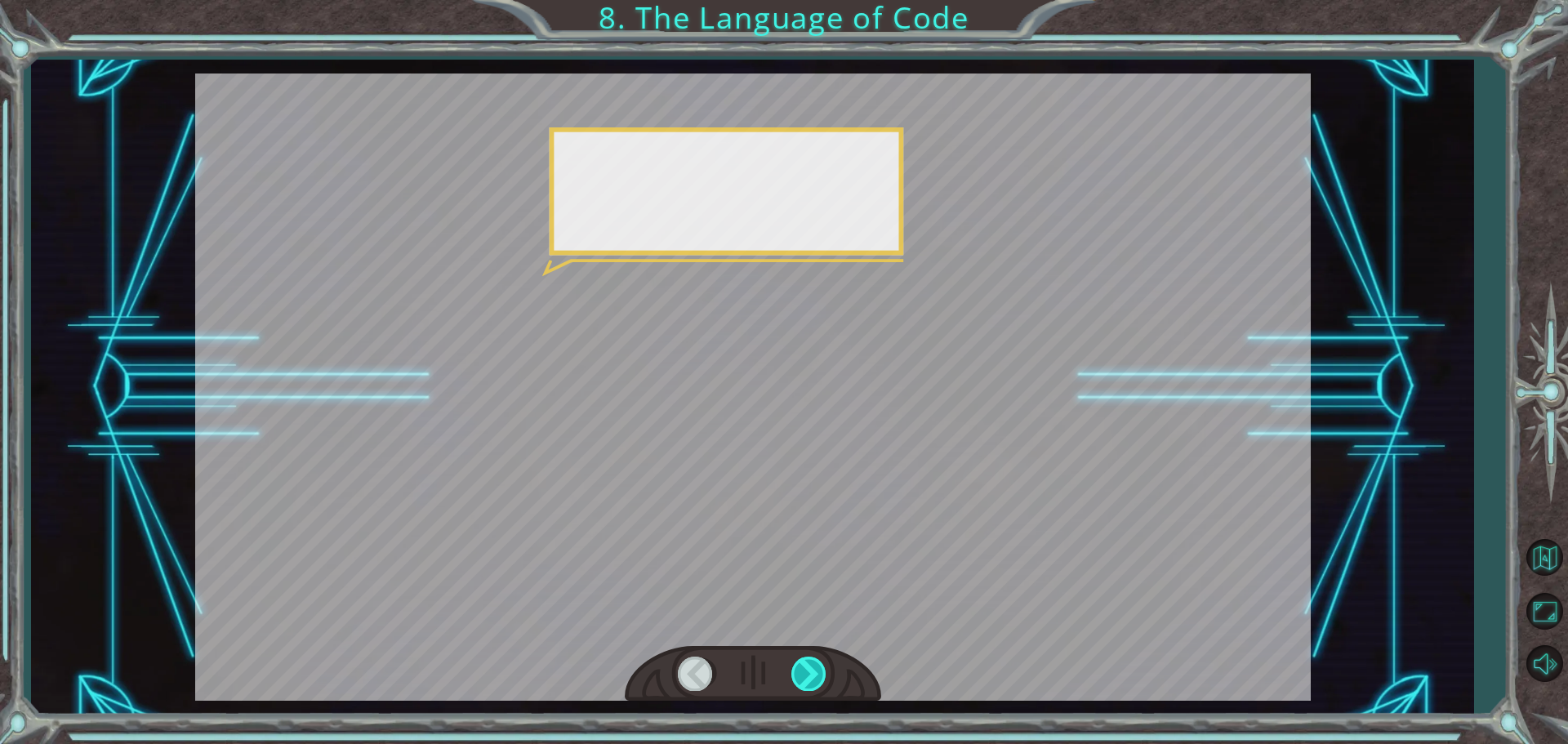
click at [808, 671] on div at bounding box center [809, 672] width 36 height 34
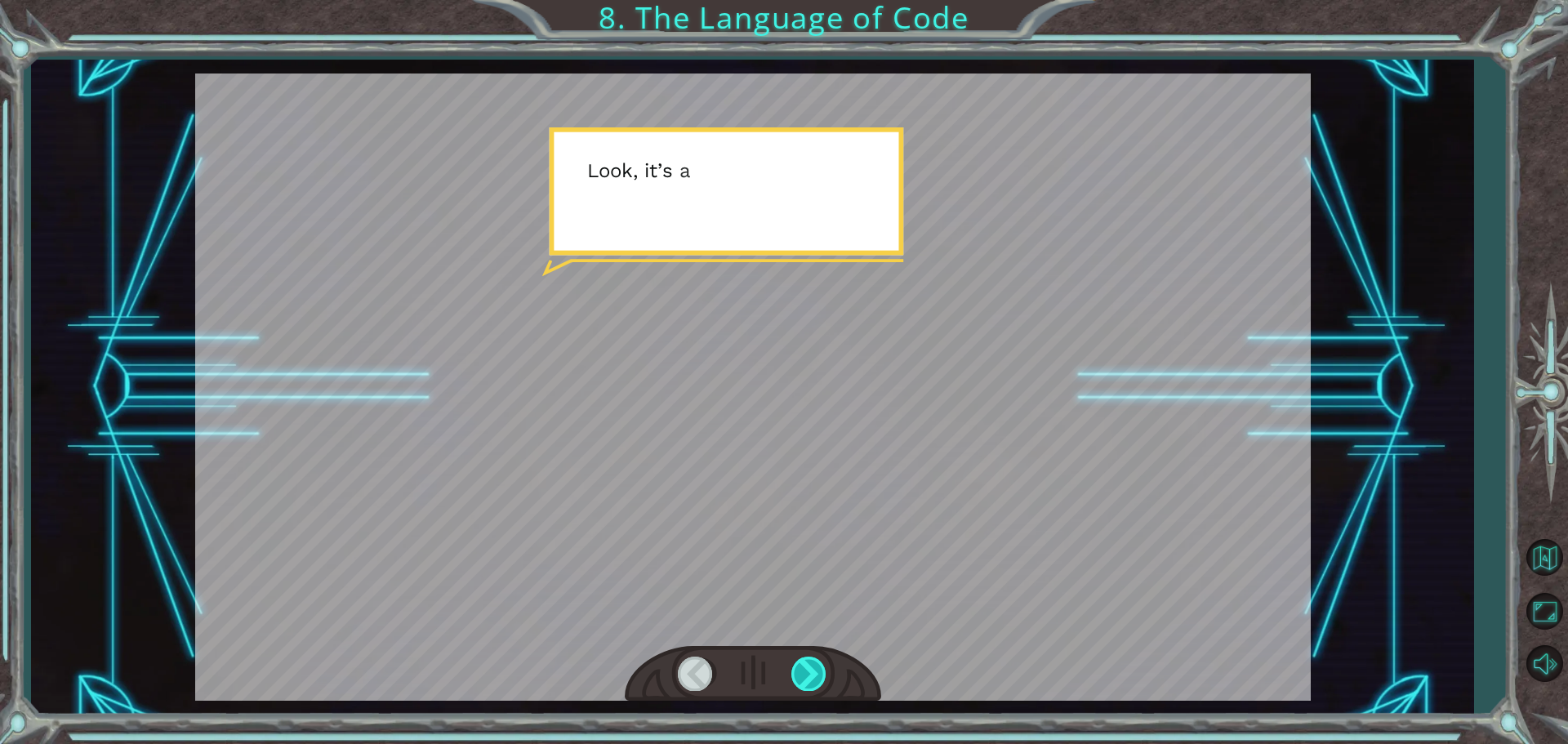
click at [808, 671] on div at bounding box center [809, 672] width 36 height 34
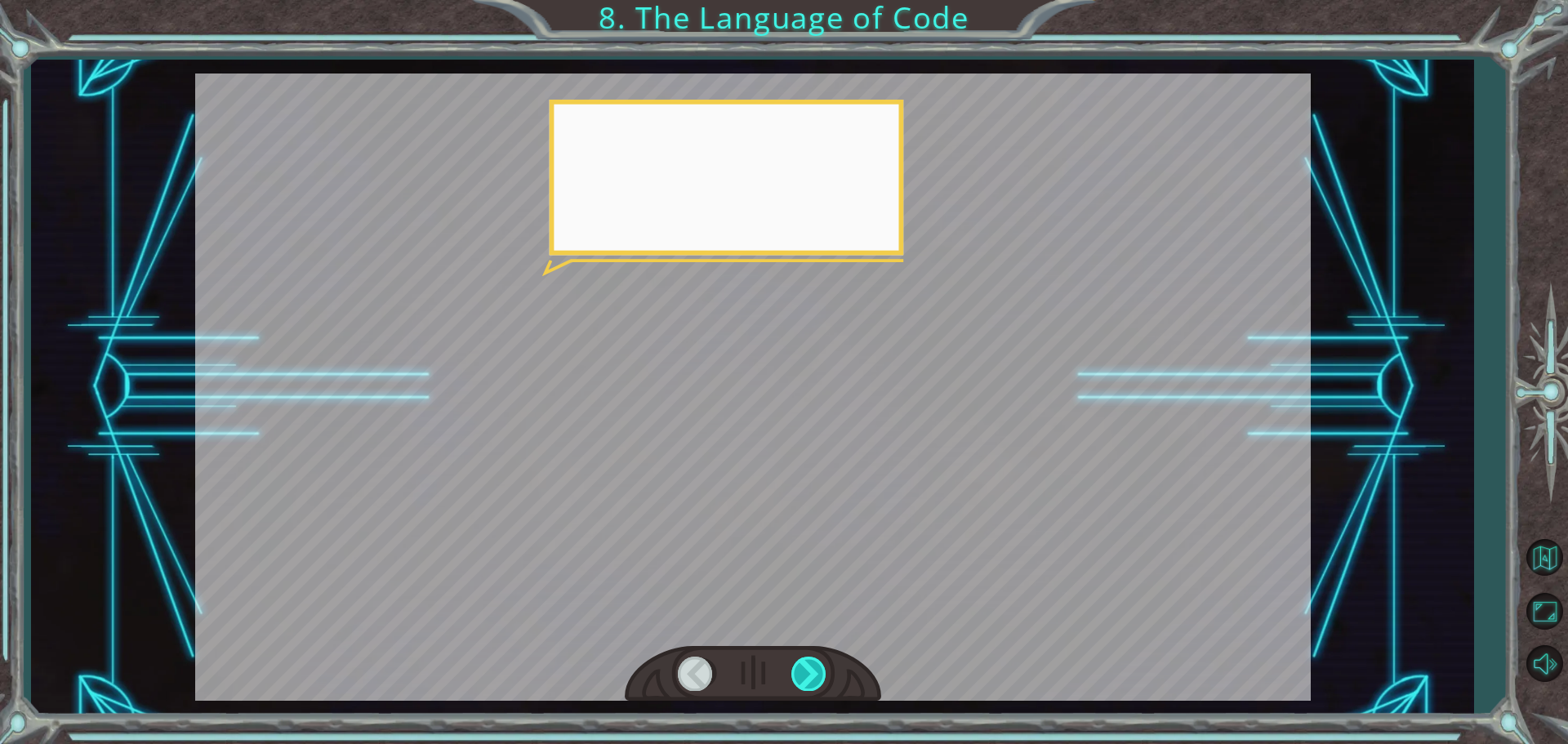
click at [808, 671] on div at bounding box center [809, 672] width 36 height 34
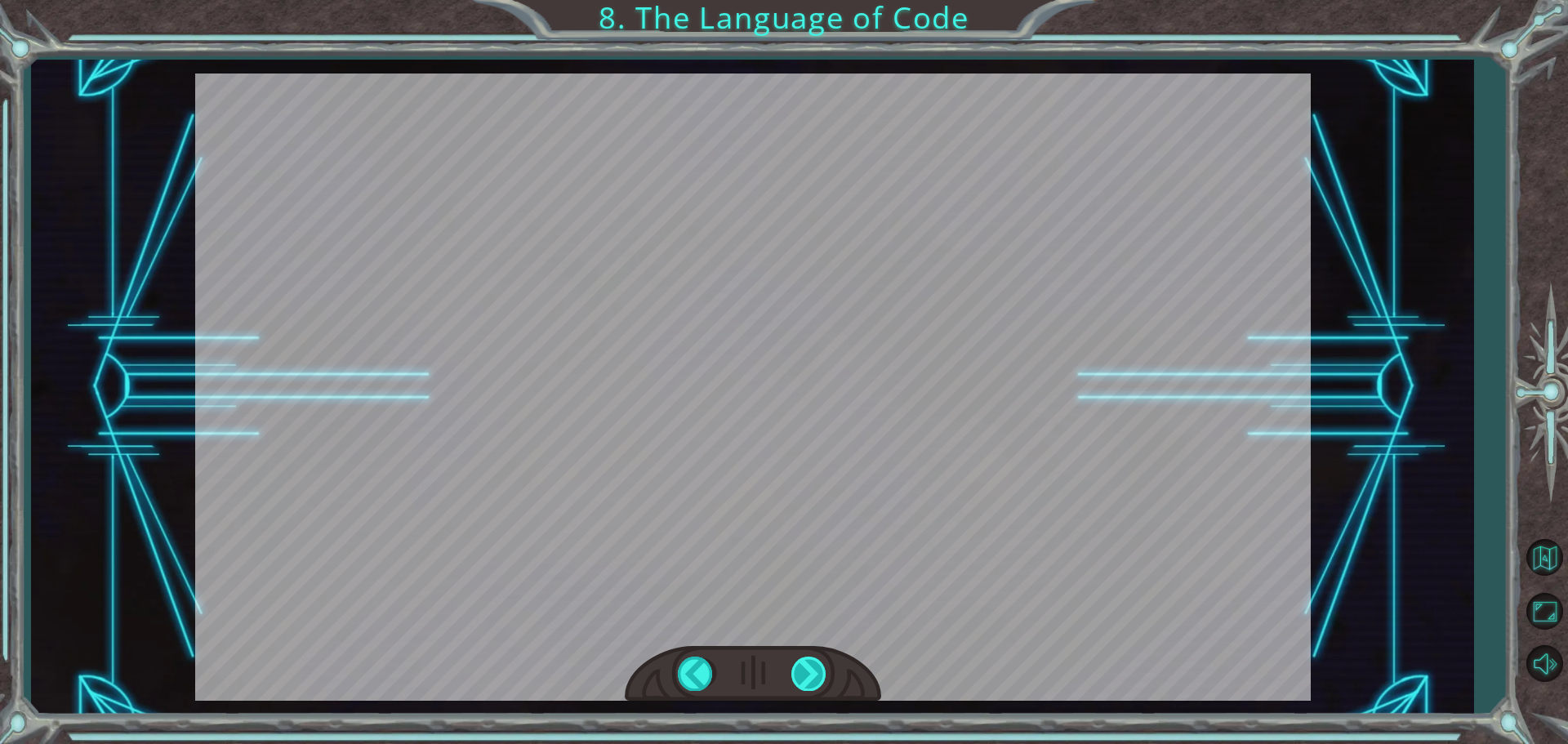
click at [808, 0] on div "S o a n a l g o r i t h m i s a s t e p - b y - s t e p s e t o f i n s t r u c…" at bounding box center [784, 0] width 1568 height 0
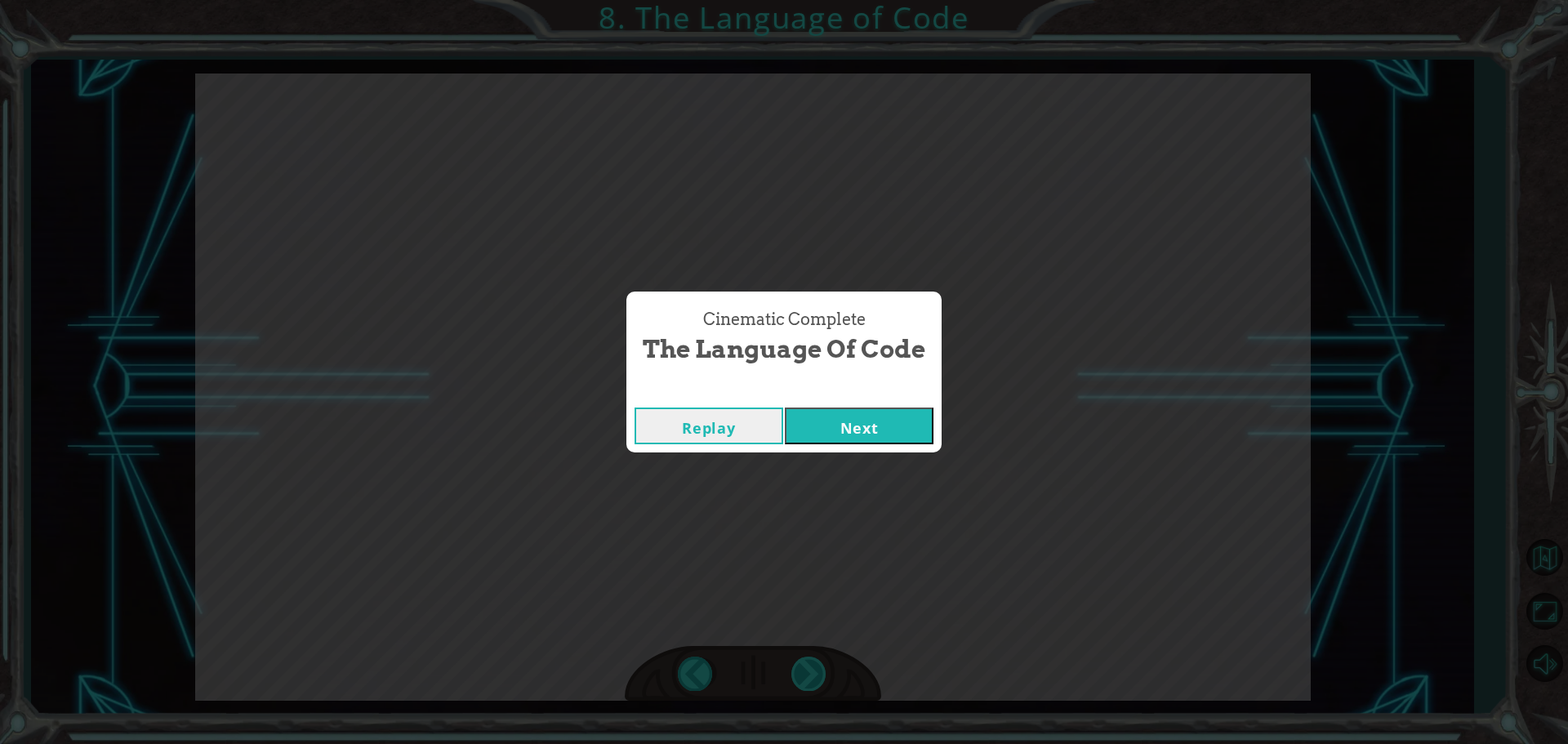
click at [808, 671] on div "Cinematic Complete The Language of Code Replay Next" at bounding box center [784, 372] width 1568 height 744
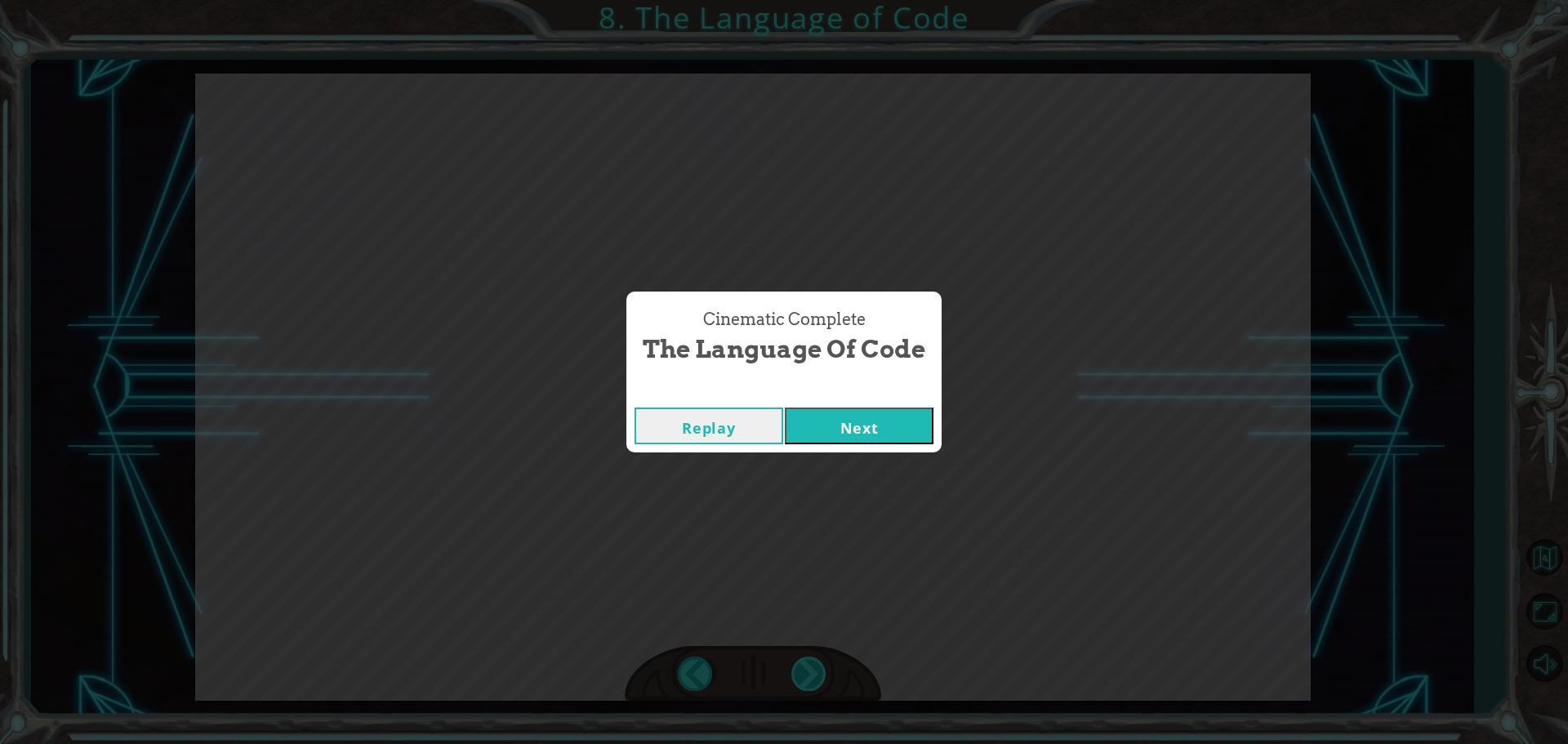
click at [808, 671] on div "Cinematic Complete The Language of Code Replay Next" at bounding box center [784, 372] width 1568 height 744
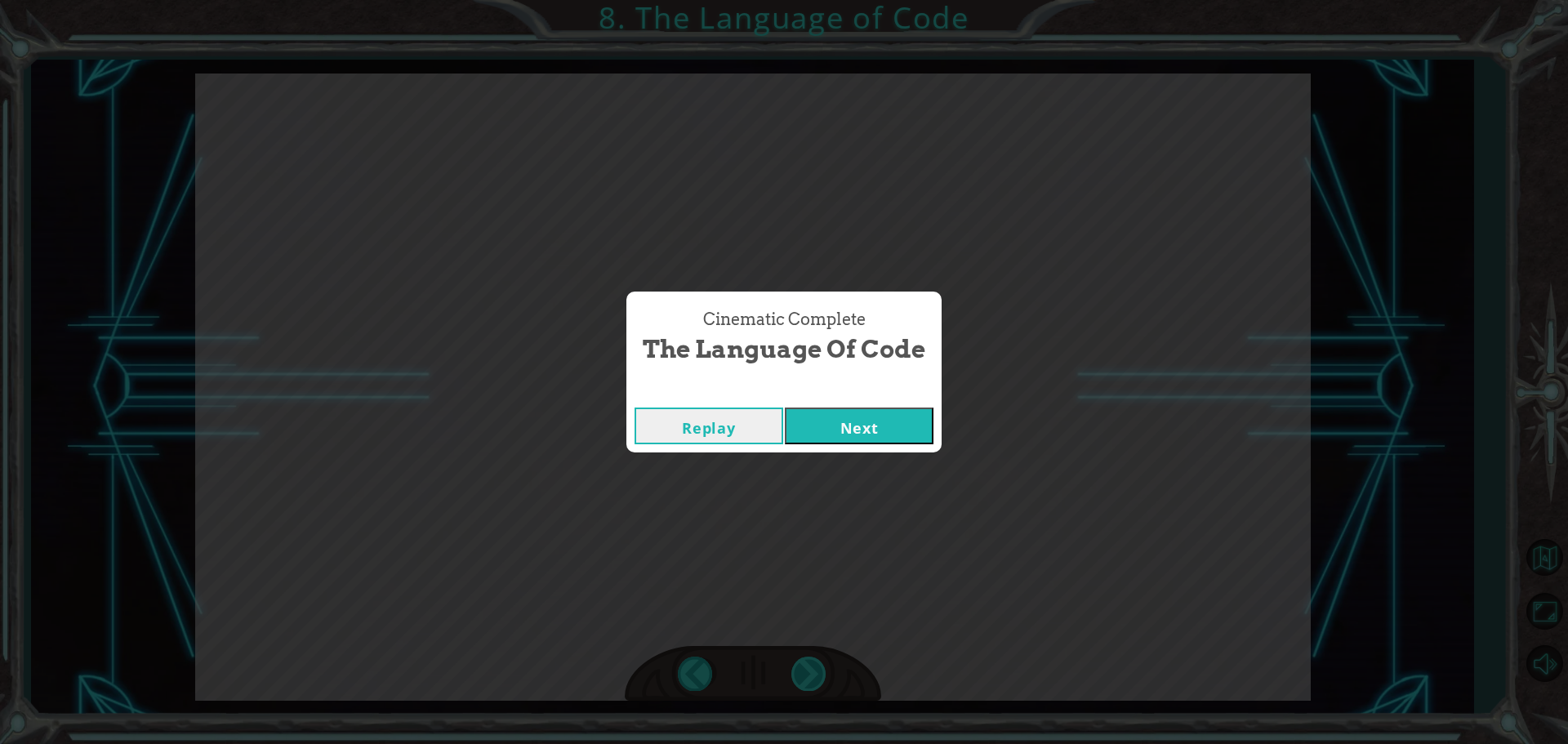
click at [808, 671] on div "Cinematic Complete The Language of Code Replay Next" at bounding box center [784, 372] width 1568 height 744
click at [821, 423] on button "Next" at bounding box center [858, 425] width 148 height 36
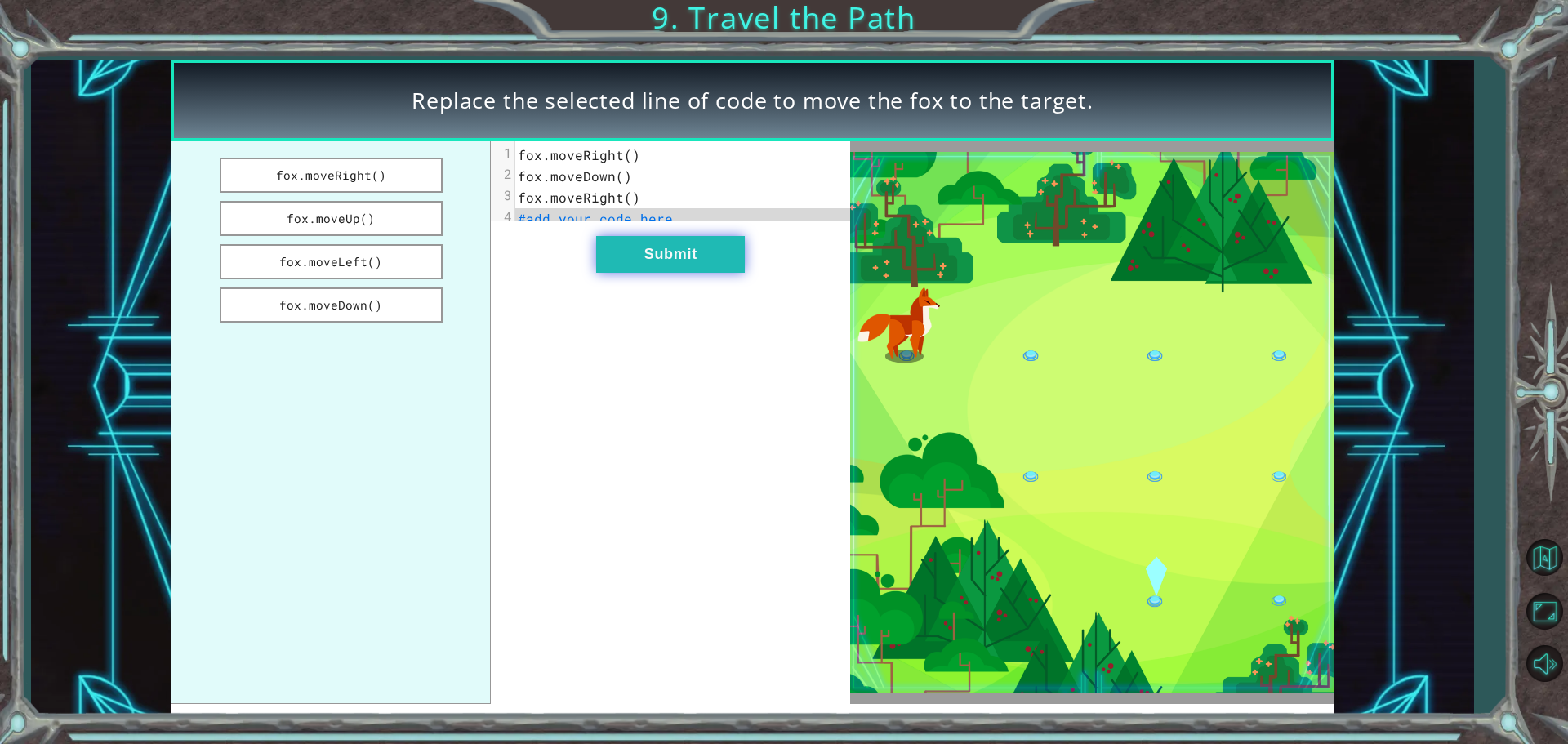
click at [723, 273] on button "Submit" at bounding box center [670, 254] width 148 height 36
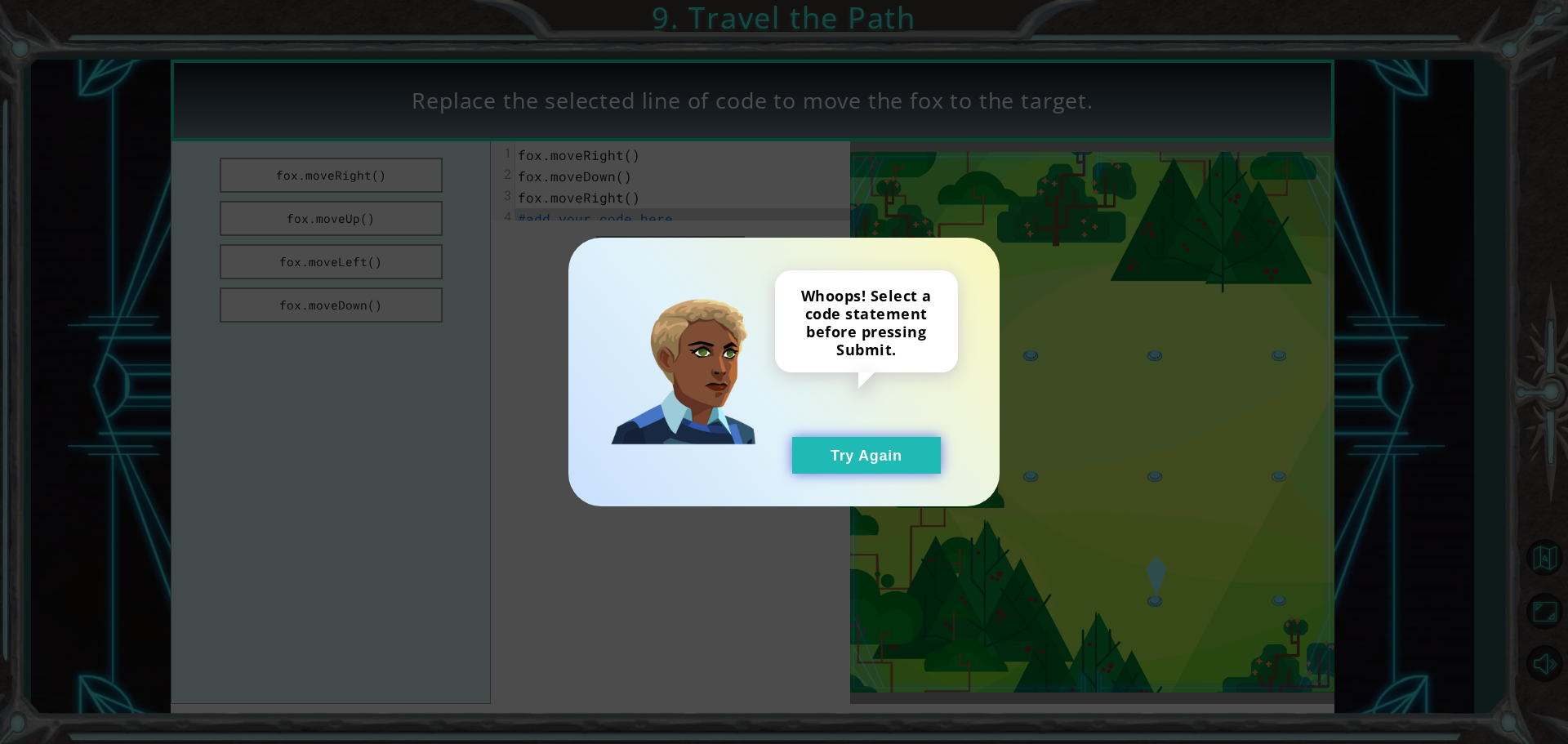
click at [898, 451] on button "Try Again" at bounding box center [866, 455] width 148 height 36
